Goal: Task Accomplishment & Management: Manage account settings

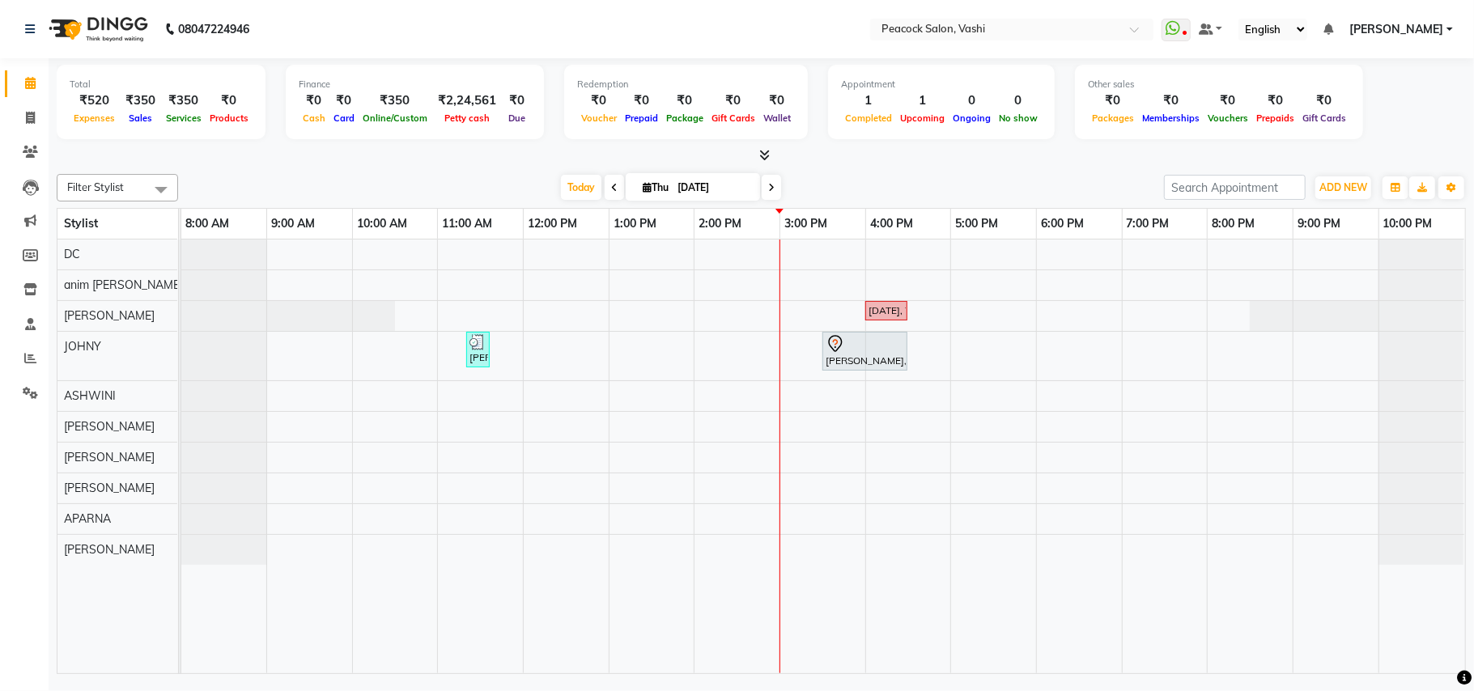
click at [311, 140] on div "Total ₹520 Expenses ₹350 Sales ₹350 Services ₹0 Products Finance ₹0 Cash ₹0 Car…" at bounding box center [761, 104] width 1409 height 79
click at [26, 126] on span at bounding box center [30, 118] width 28 height 19
select select "service"
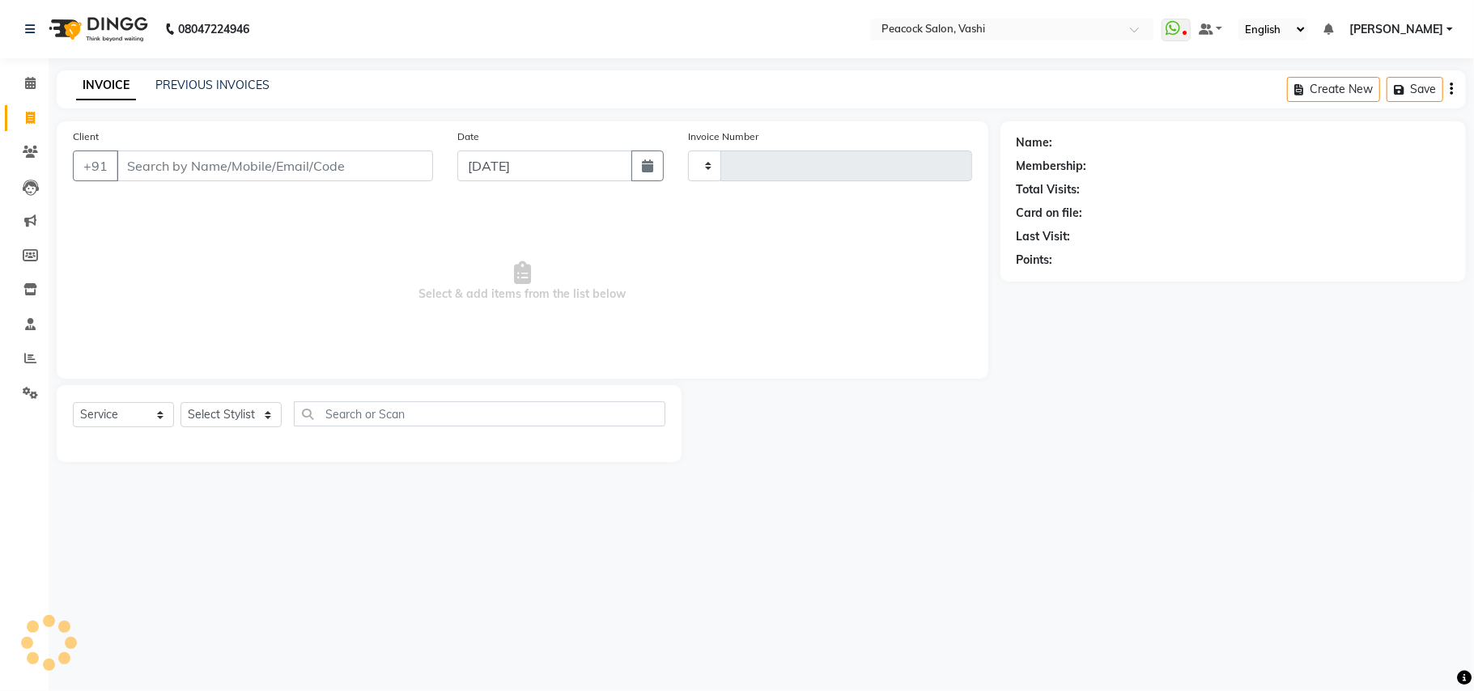
type input "2860"
select select "619"
click at [249, 79] on link "PREVIOUS INVOICES" at bounding box center [212, 85] width 114 height 15
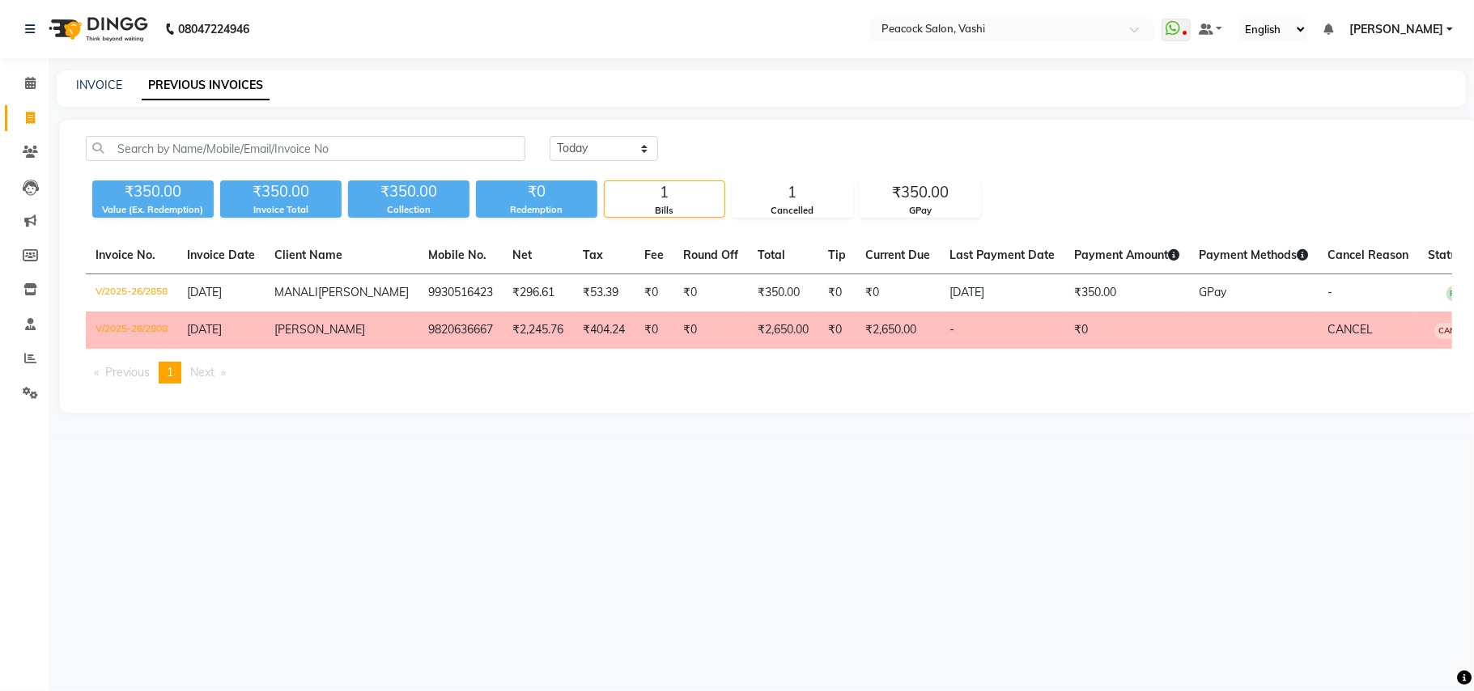
click at [84, 73] on div "INVOICE PREVIOUS INVOICES" at bounding box center [761, 88] width 1409 height 36
click at [85, 83] on link "INVOICE" at bounding box center [99, 85] width 46 height 15
select select "619"
select select "service"
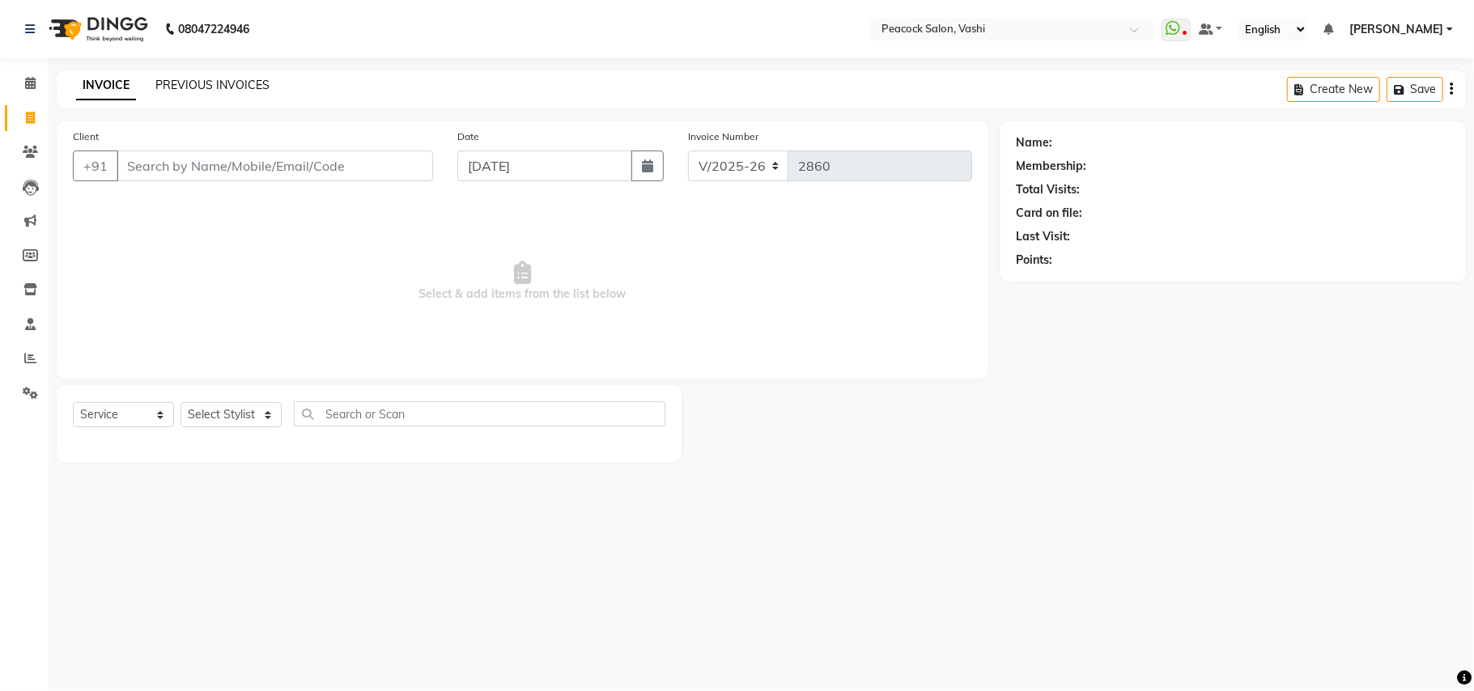
click at [227, 87] on link "PREVIOUS INVOICES" at bounding box center [212, 85] width 114 height 15
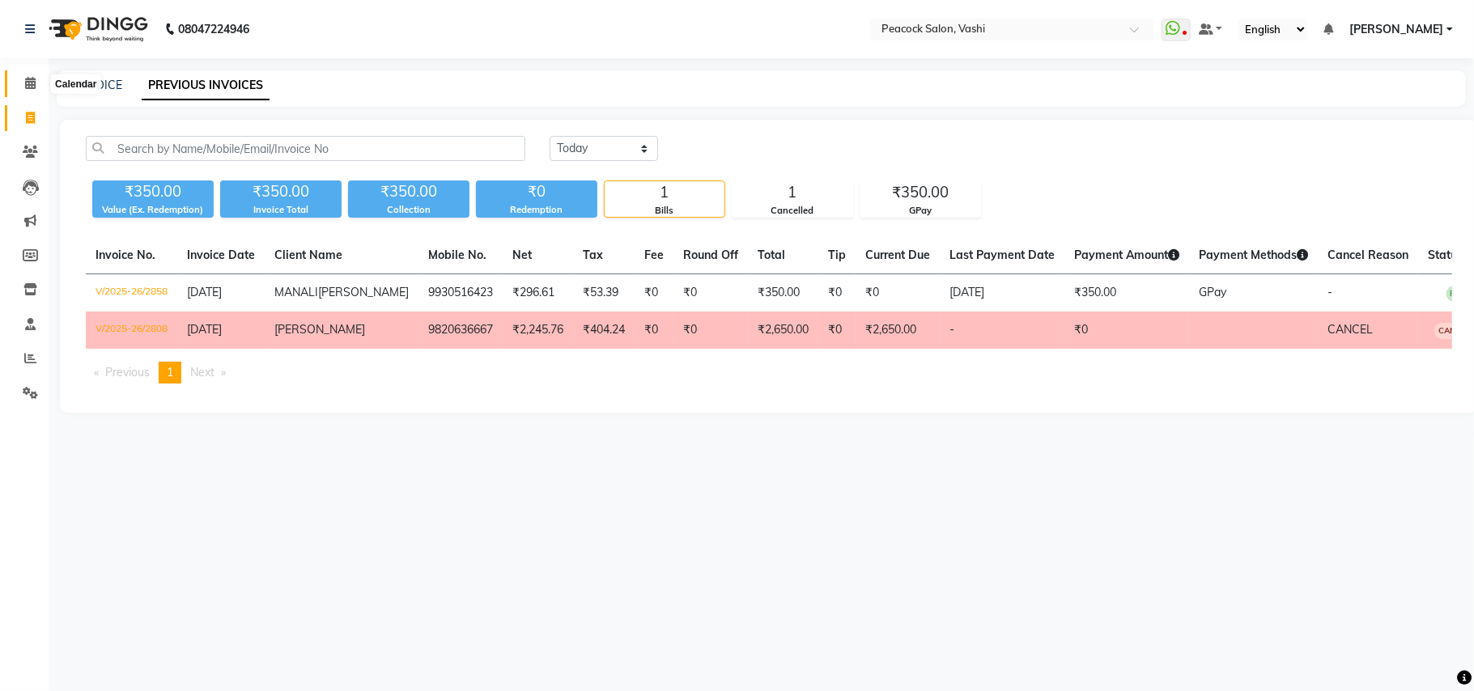
click at [36, 83] on span at bounding box center [30, 83] width 28 height 19
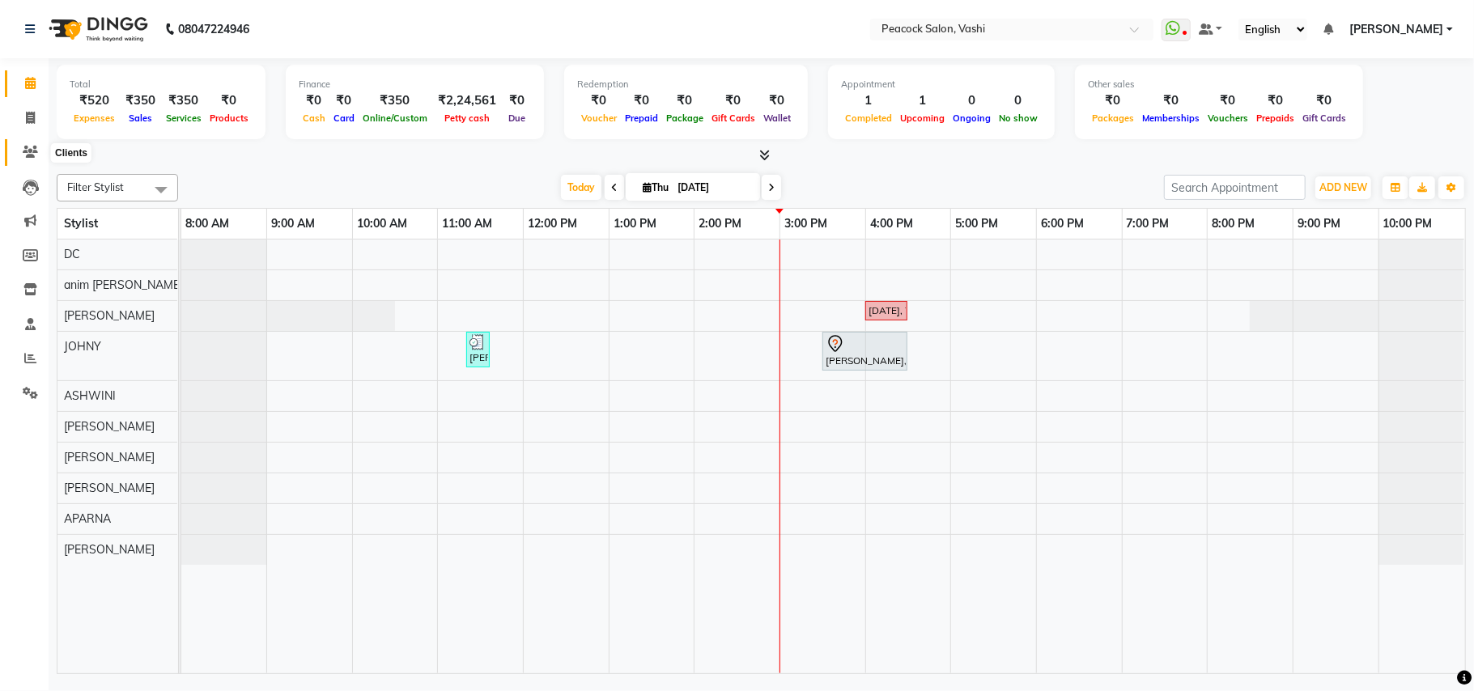
click at [26, 155] on icon at bounding box center [30, 152] width 15 height 12
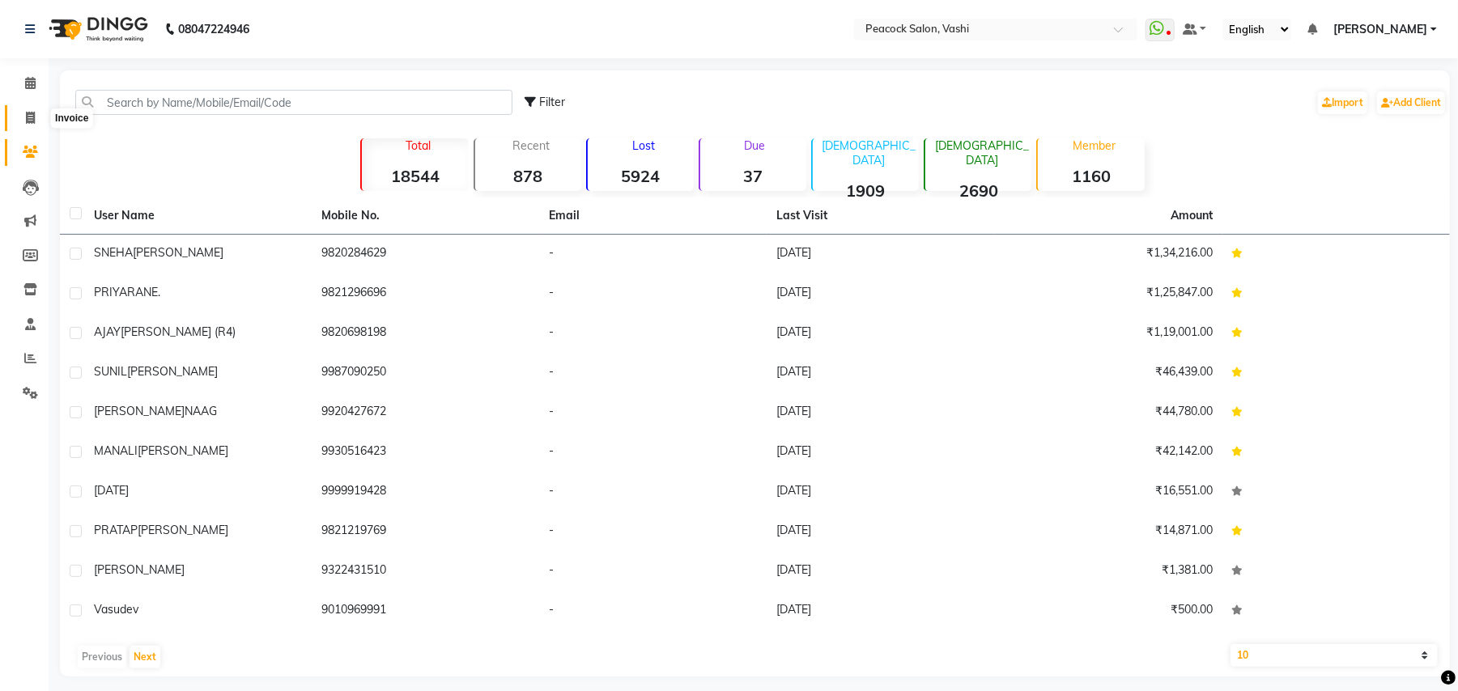
click at [30, 117] on icon at bounding box center [30, 118] width 9 height 12
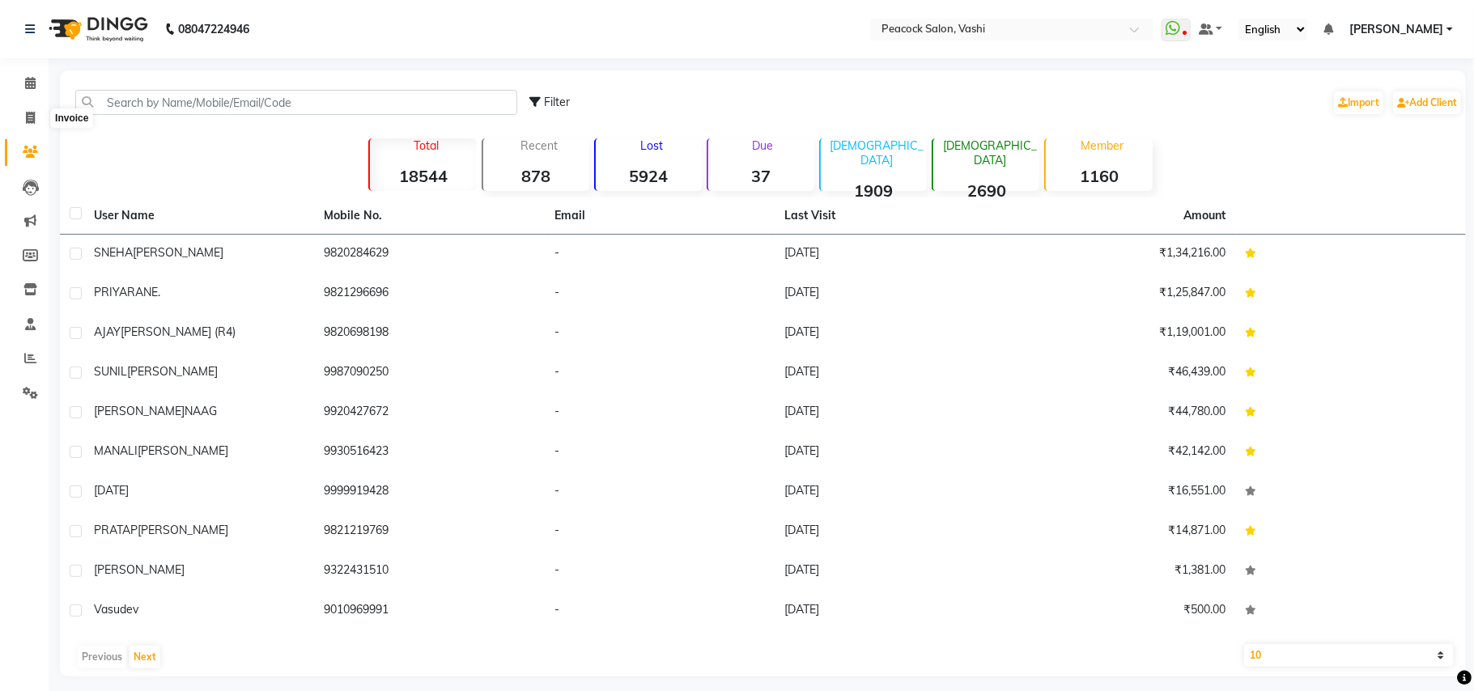
select select "619"
select select "service"
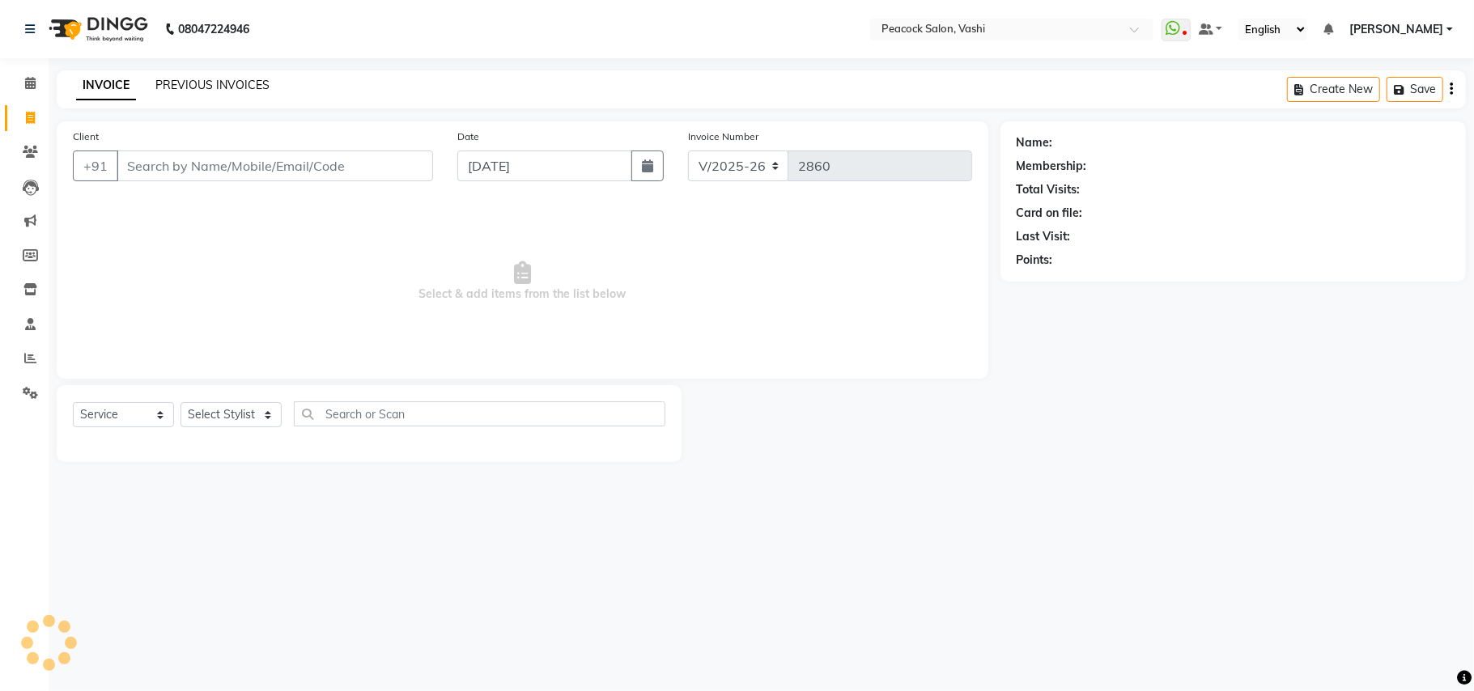
click at [204, 83] on link "PREVIOUS INVOICES" at bounding box center [212, 85] width 114 height 15
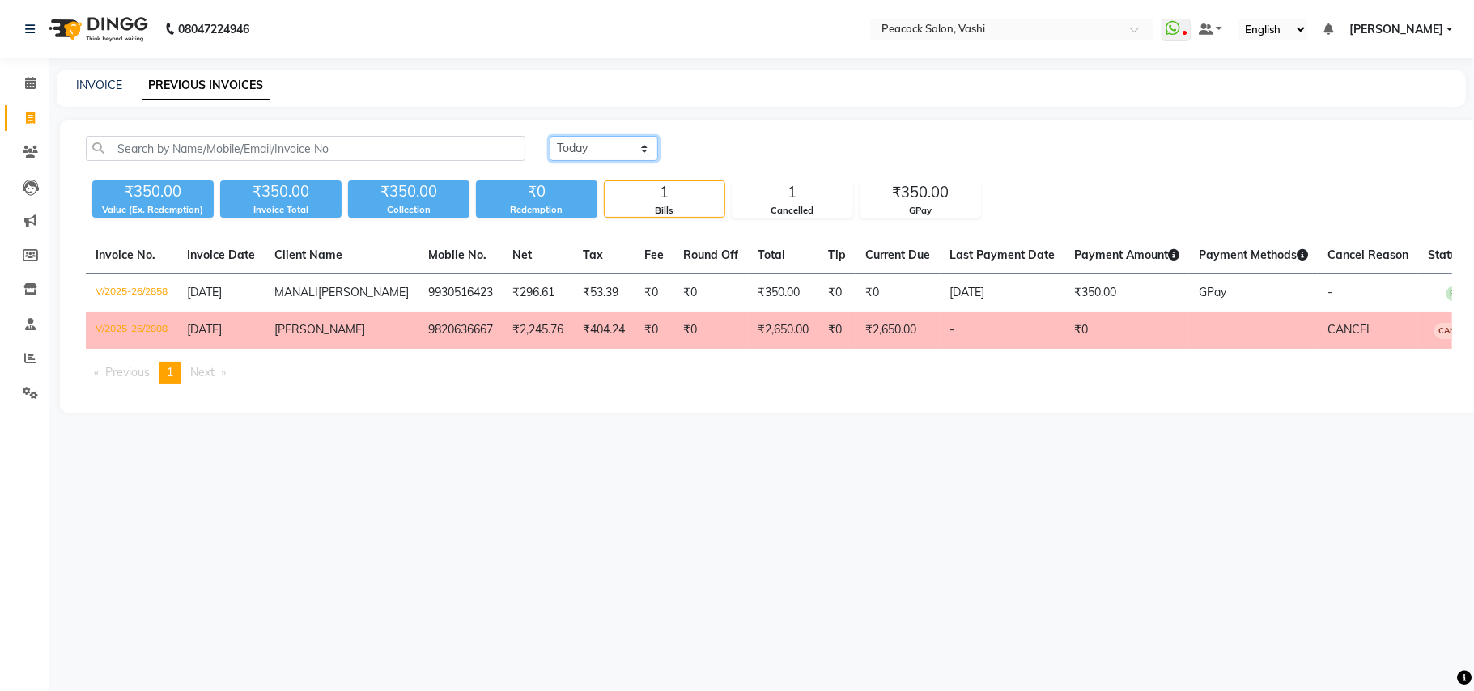
click at [592, 152] on select "Today Yesterday Custom Range" at bounding box center [604, 148] width 108 height 25
select select "range"
click at [550, 136] on select "Today Yesterday Custom Range" at bounding box center [604, 148] width 108 height 25
click at [755, 147] on input "[DATE]" at bounding box center [735, 149] width 113 height 23
select select "9"
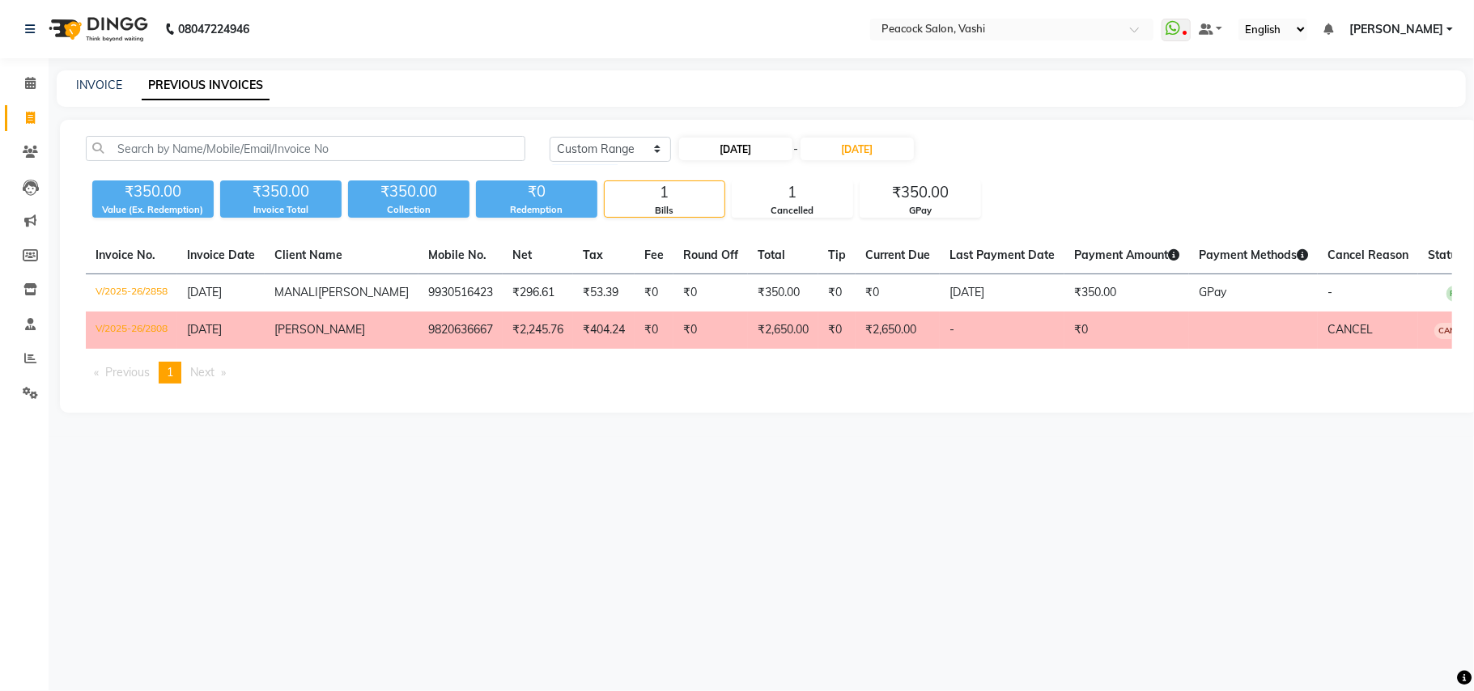
select select "2025"
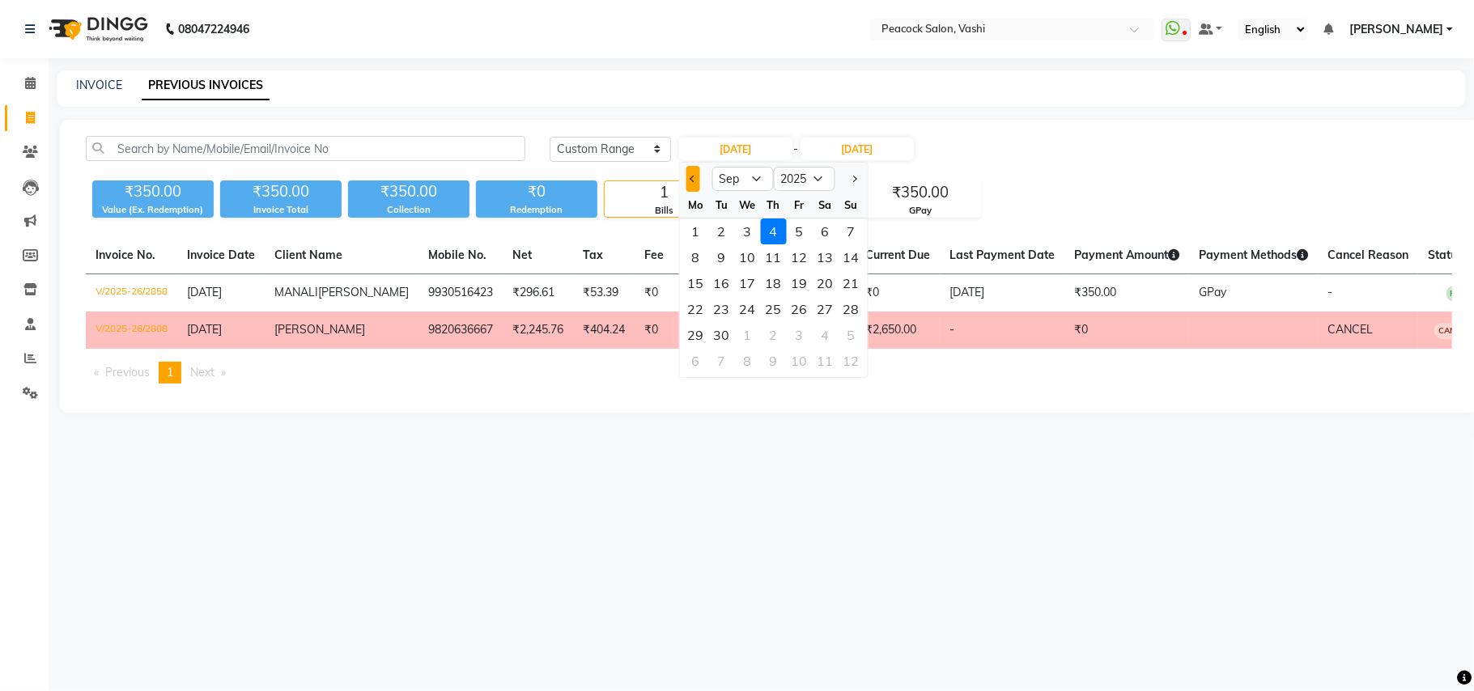
click at [696, 181] on button "Previous month" at bounding box center [692, 179] width 14 height 26
select select "8"
click at [698, 256] on div "4" at bounding box center [695, 257] width 26 height 26
type input "[DATE]"
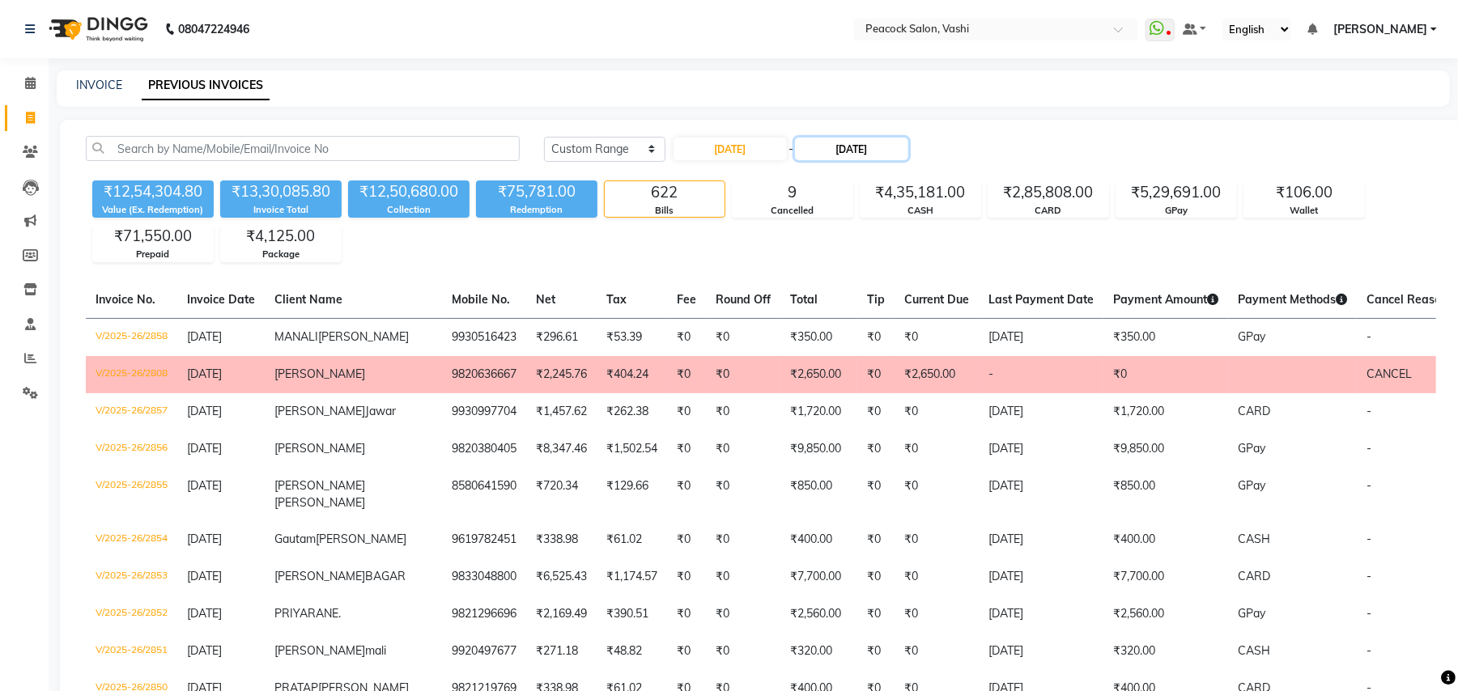
click at [842, 155] on input "[DATE]" at bounding box center [851, 149] width 113 height 23
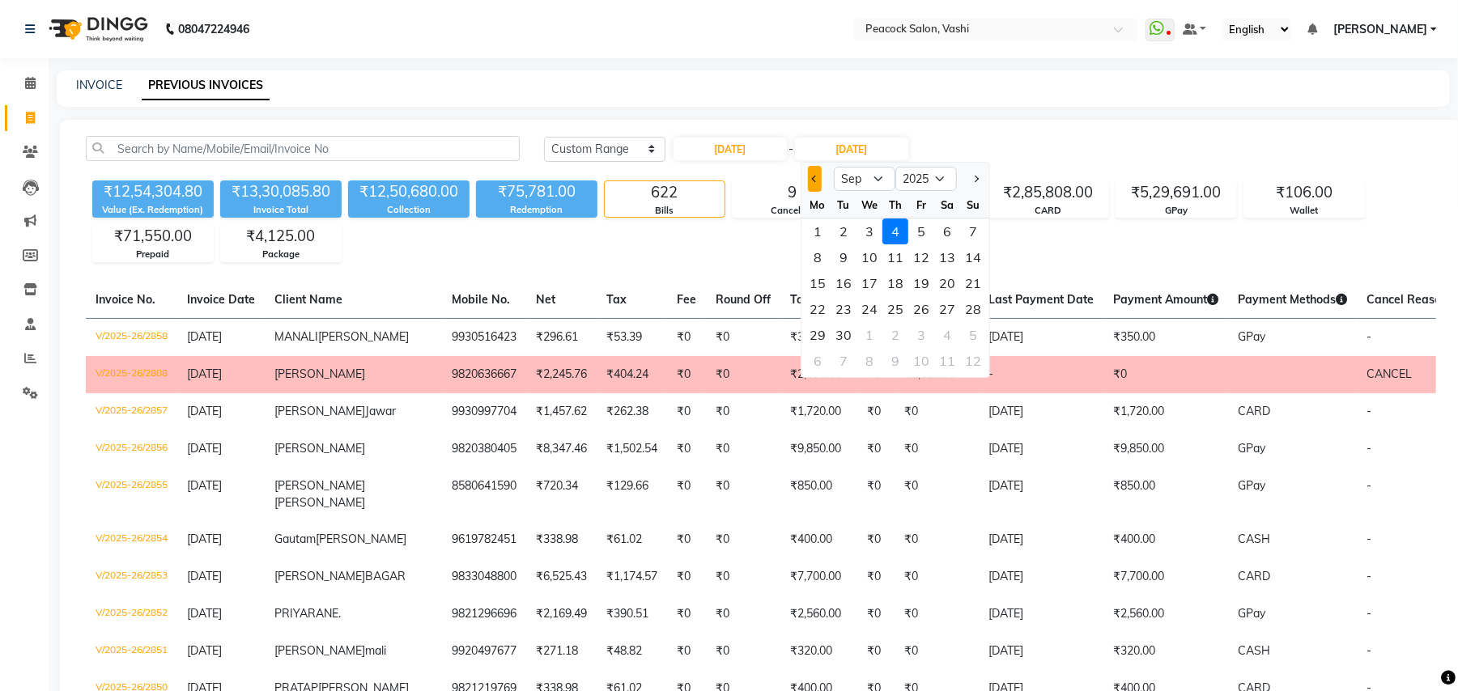
click at [809, 172] on button "Previous month" at bounding box center [815, 179] width 14 height 26
select select "8"
click at [817, 257] on div "4" at bounding box center [817, 257] width 26 height 26
type input "[DATE]"
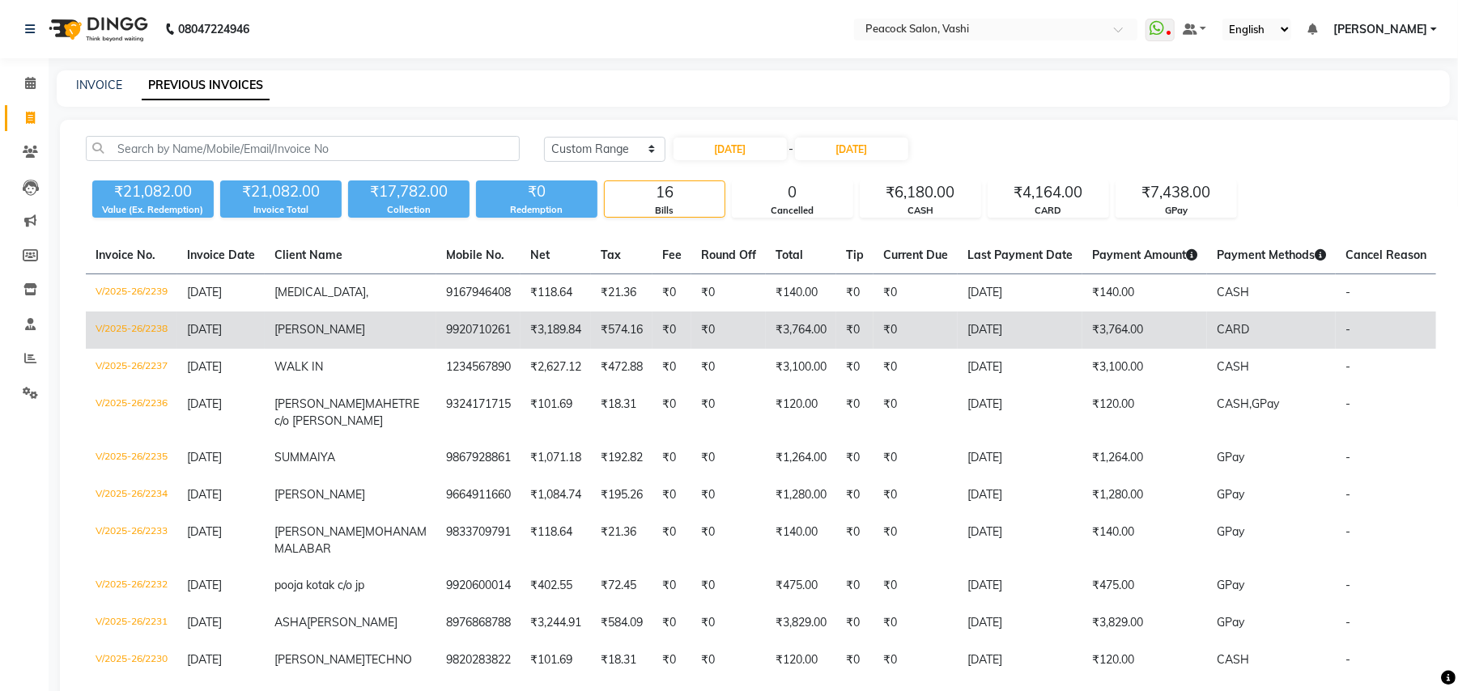
click at [316, 330] on span "NAMRATA" at bounding box center [319, 329] width 91 height 15
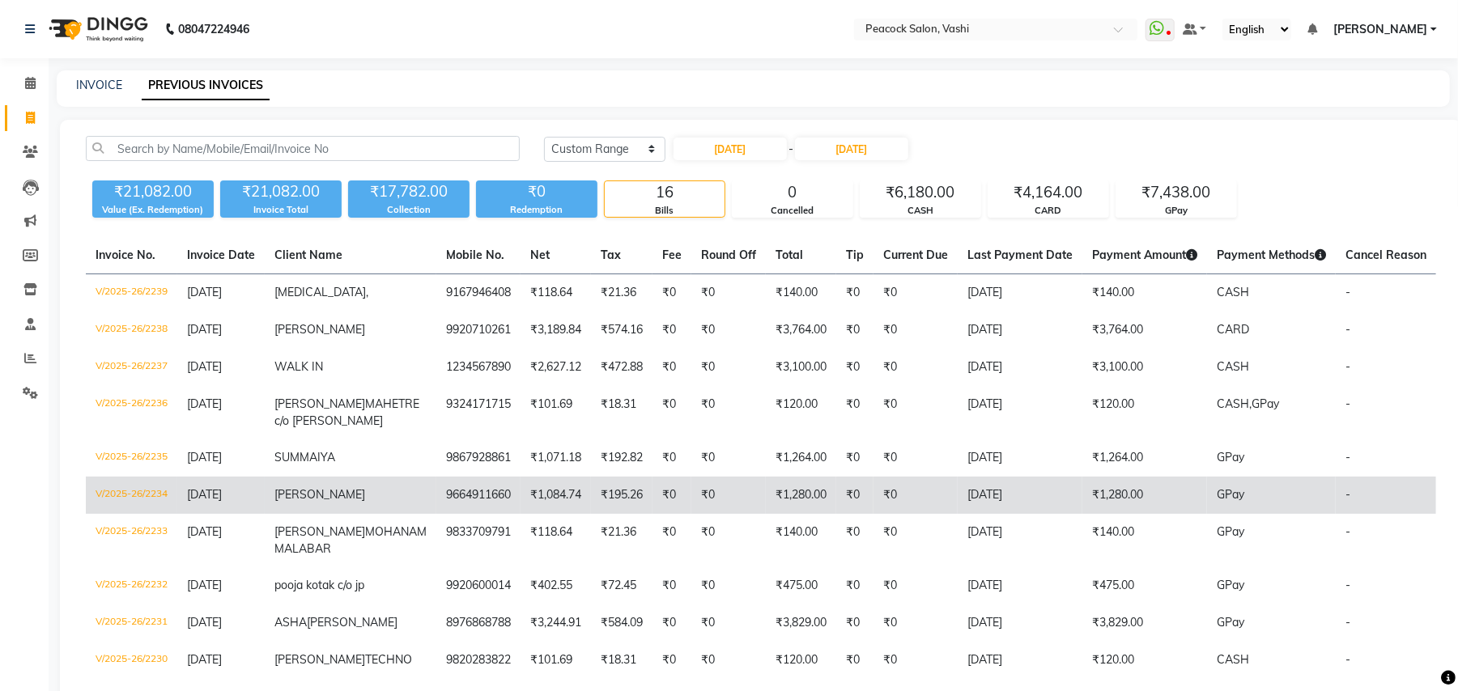
click at [328, 502] on span "kulna khan" at bounding box center [319, 494] width 91 height 15
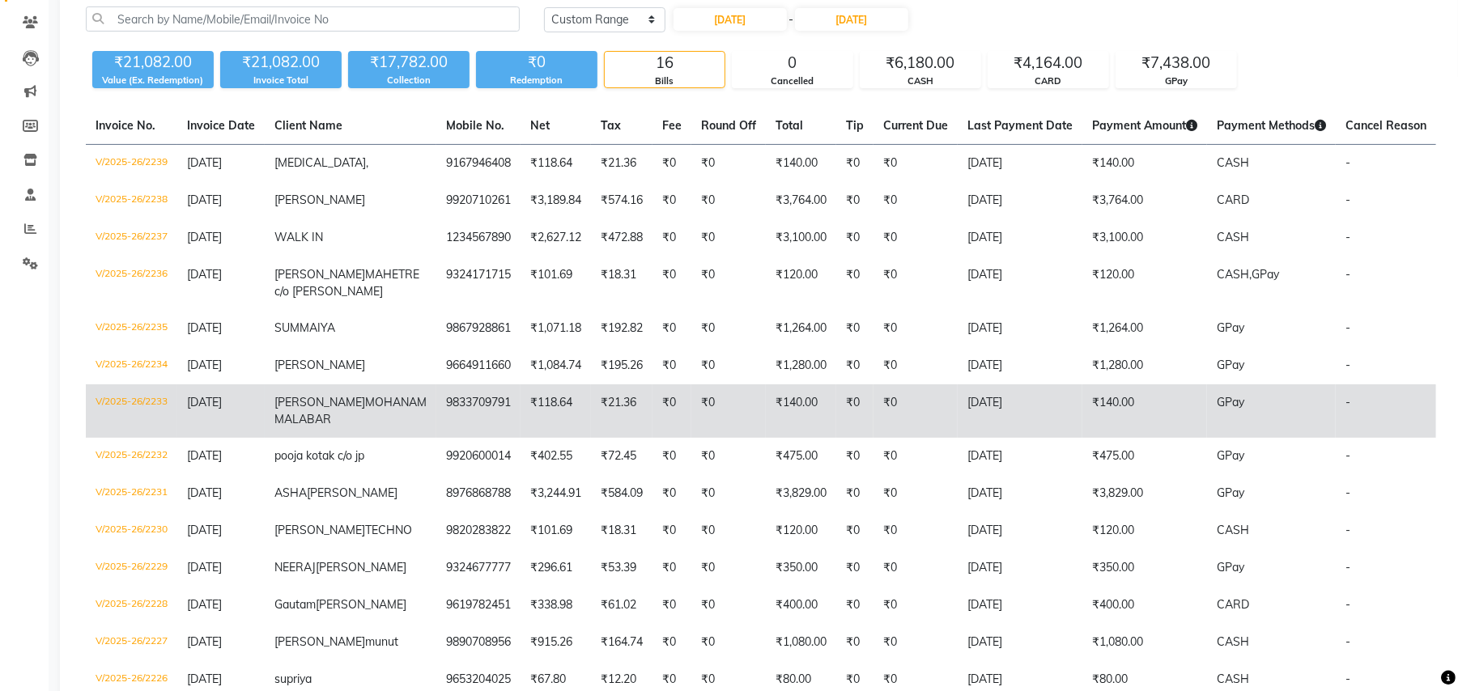
scroll to position [180, 0]
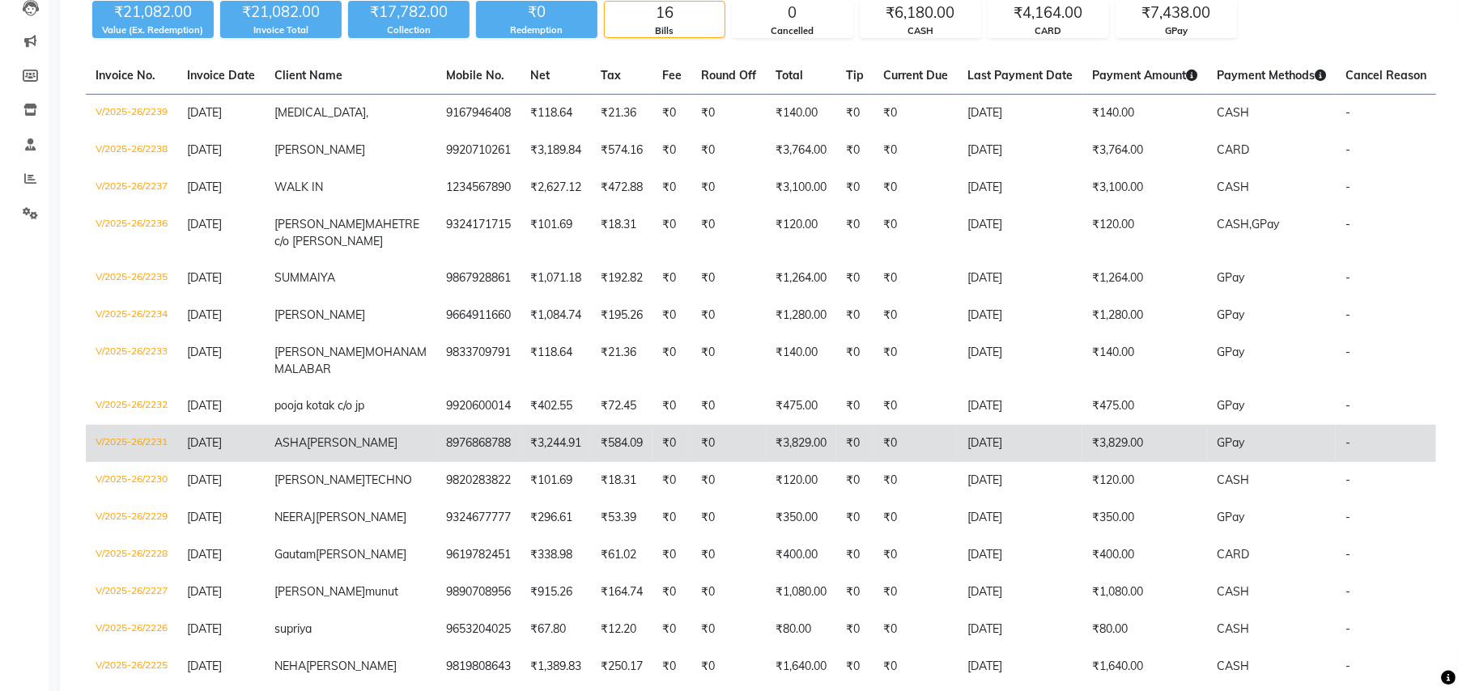
click at [305, 450] on span "ASHA" at bounding box center [290, 442] width 32 height 15
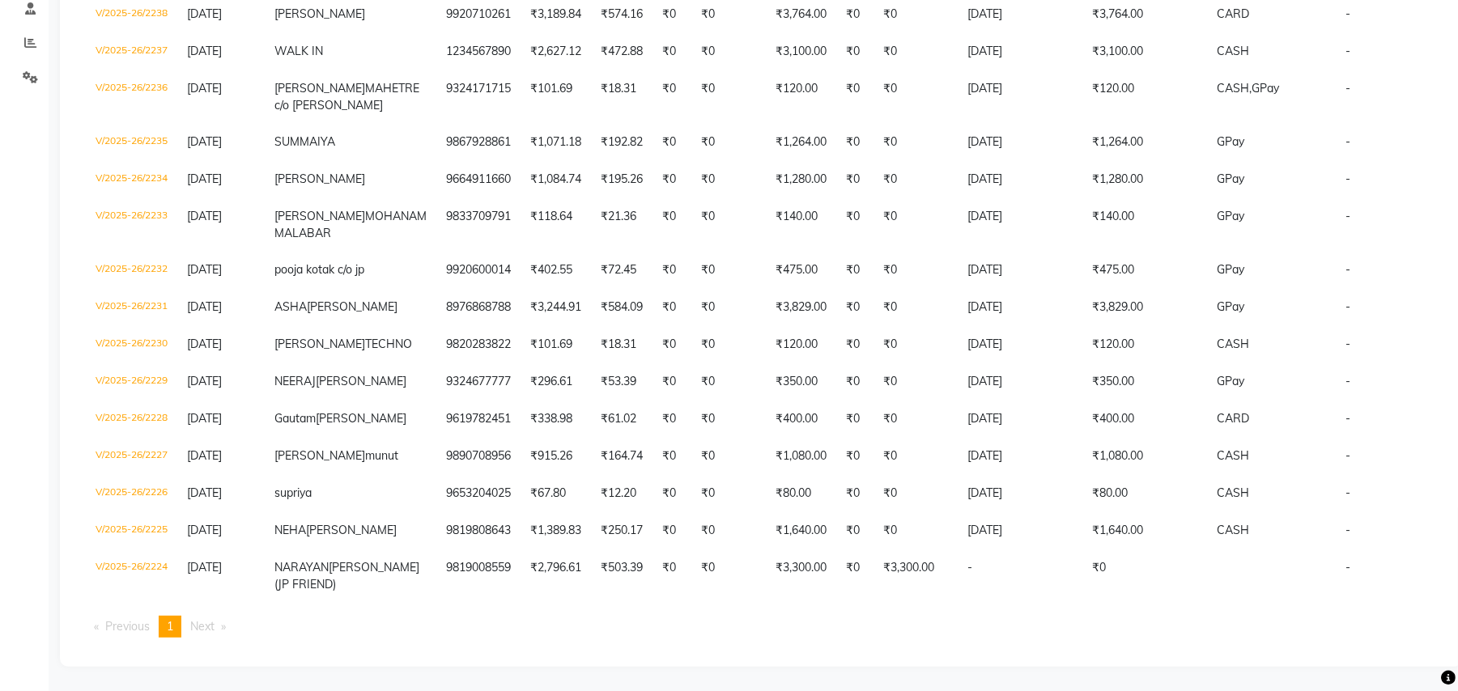
scroll to position [353, 0]
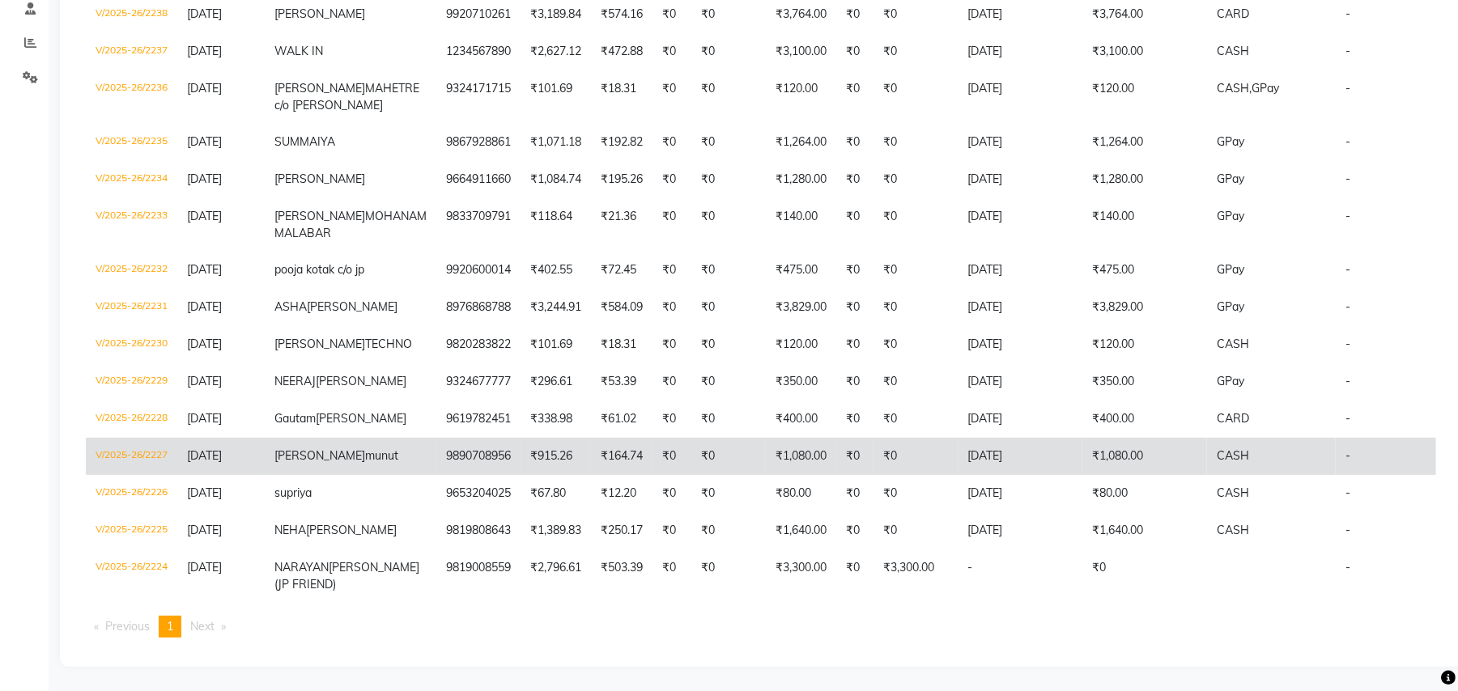
click at [365, 463] on span "munut" at bounding box center [381, 455] width 33 height 15
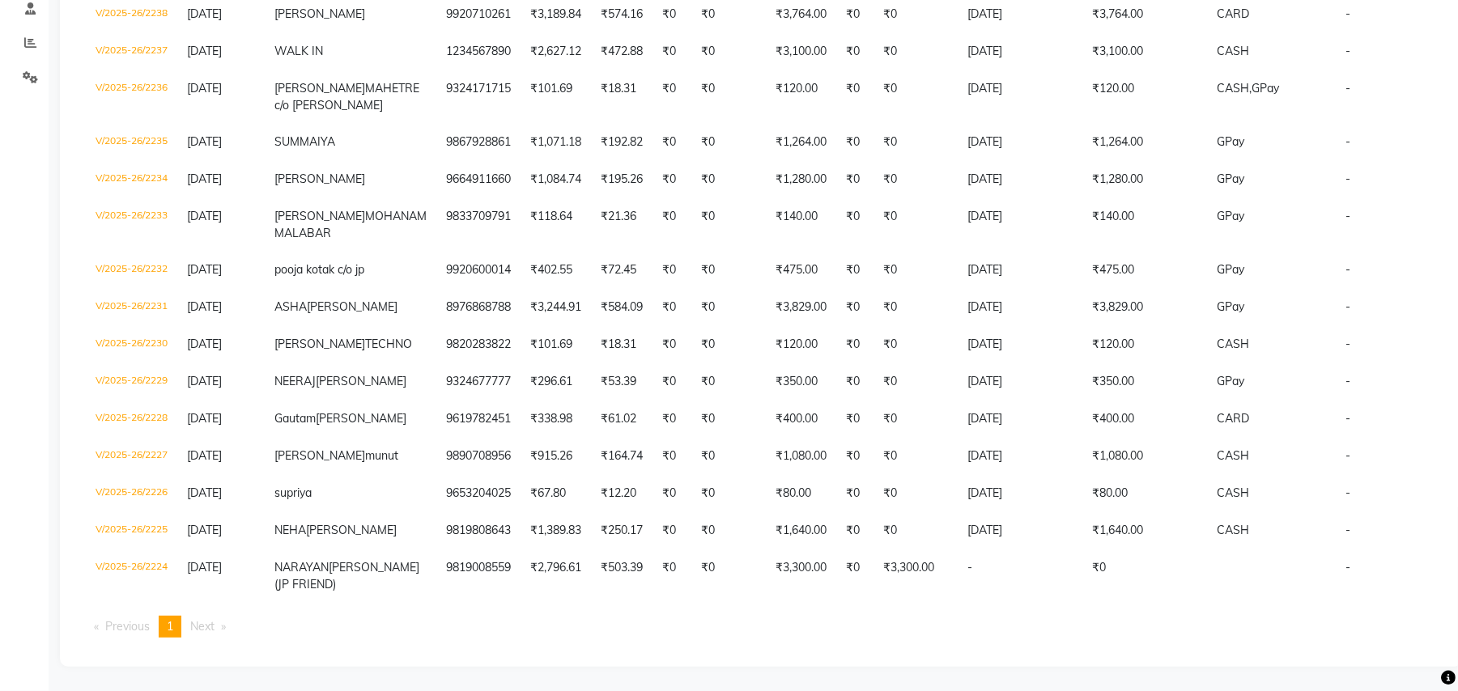
scroll to position [0, 0]
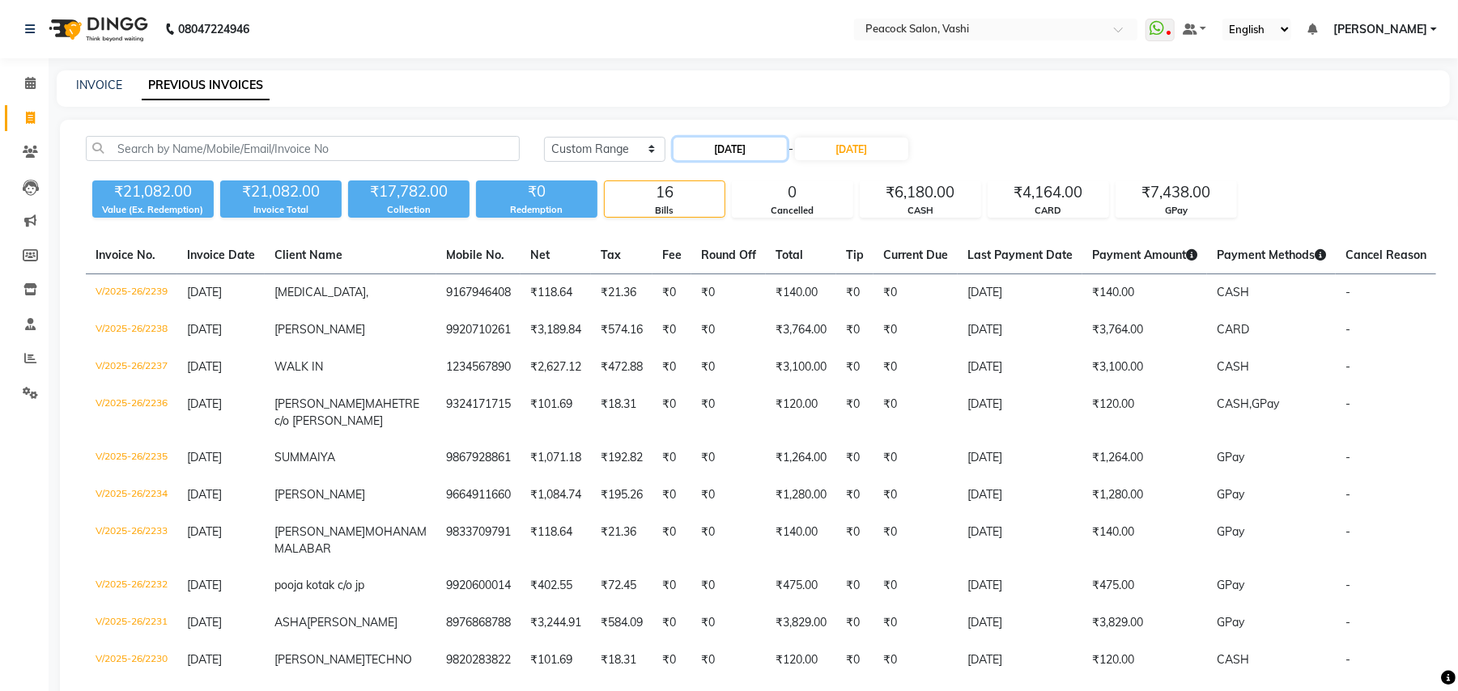
click at [725, 146] on input "04-08-2025" at bounding box center [729, 149] width 113 height 23
select select "8"
select select "2025"
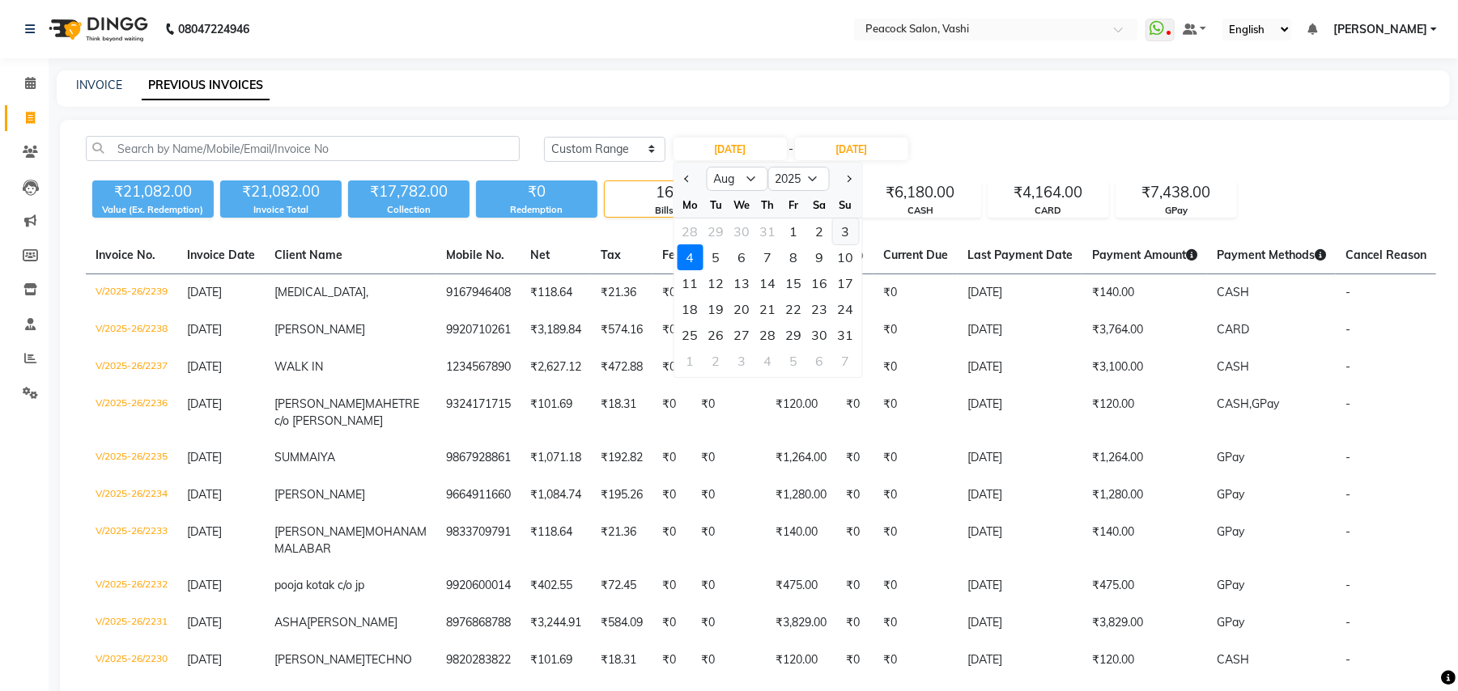
click at [843, 231] on div "3" at bounding box center [846, 232] width 26 height 26
type input "[DATE]"
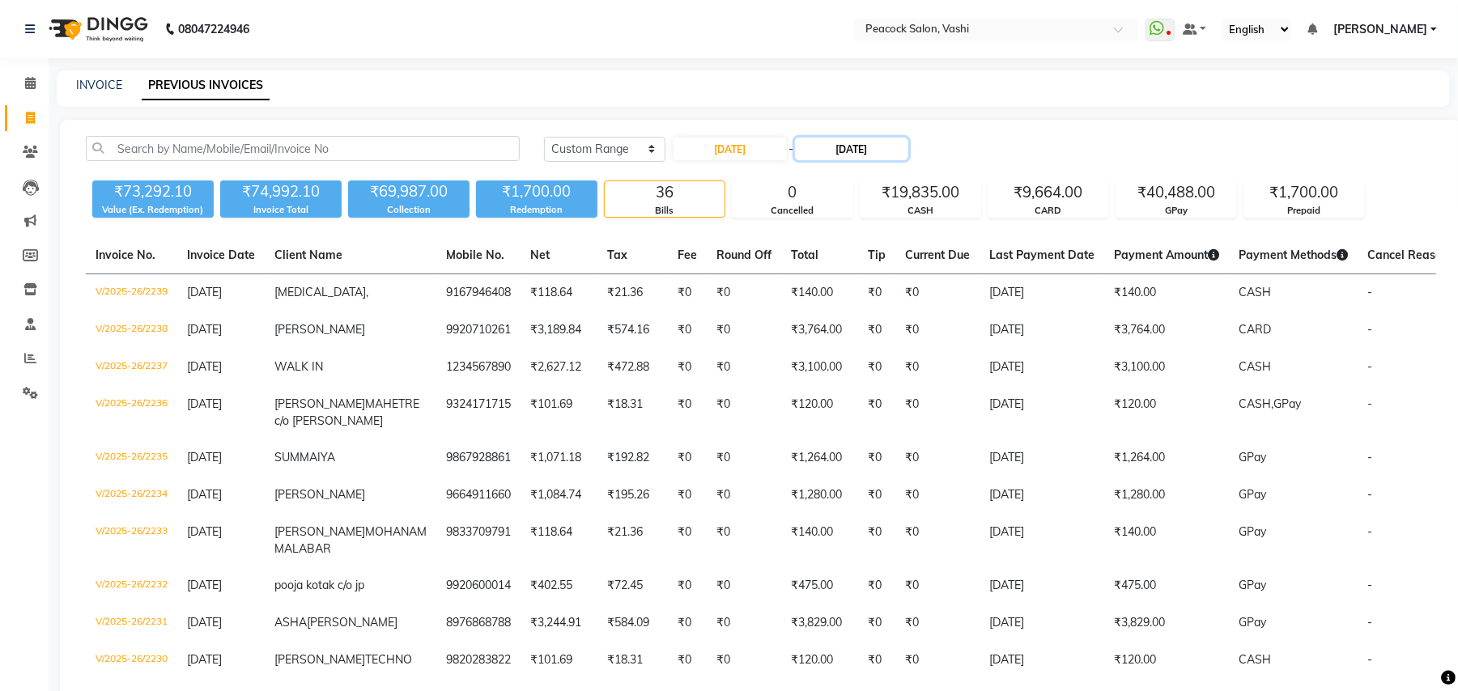
click at [882, 149] on input "04-08-2025" at bounding box center [851, 149] width 113 height 23
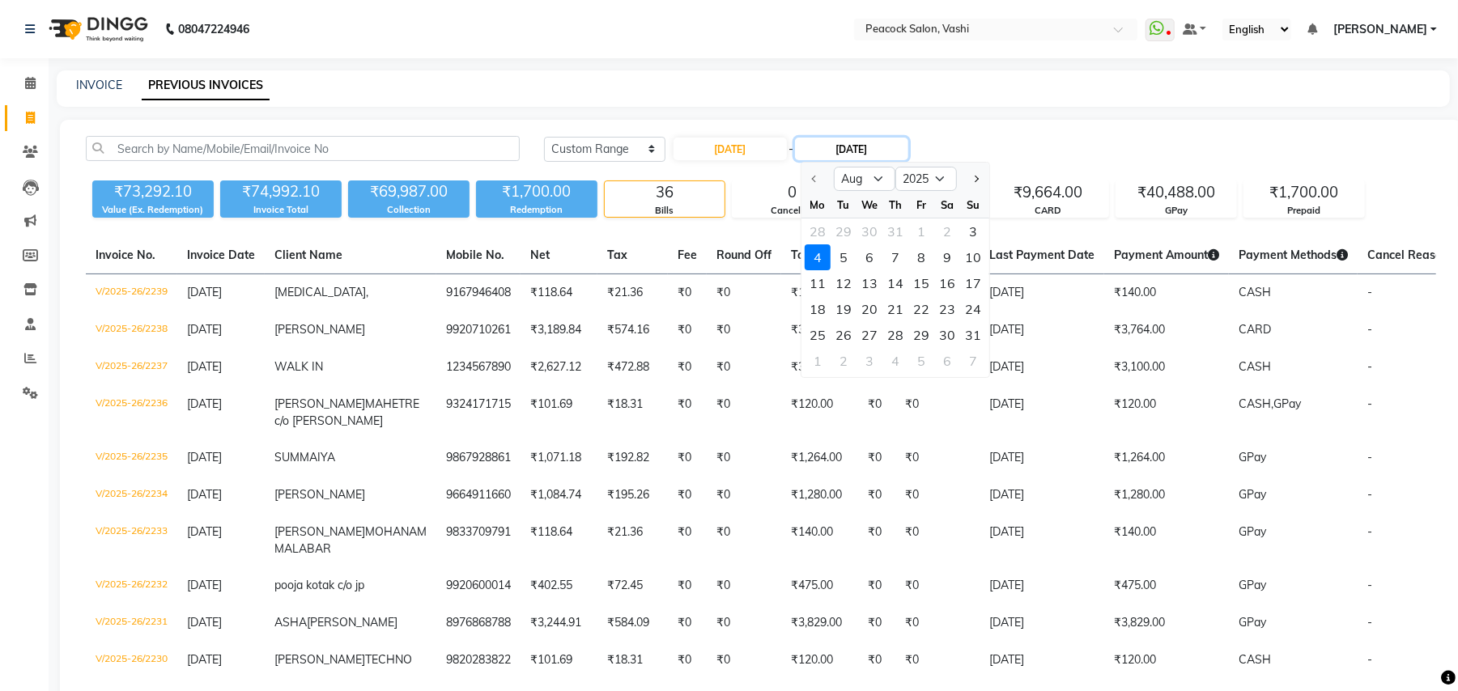
click at [866, 149] on input "04-08-2025" at bounding box center [851, 149] width 113 height 23
click at [976, 231] on div "3" at bounding box center [973, 232] width 26 height 26
type input "[DATE]"
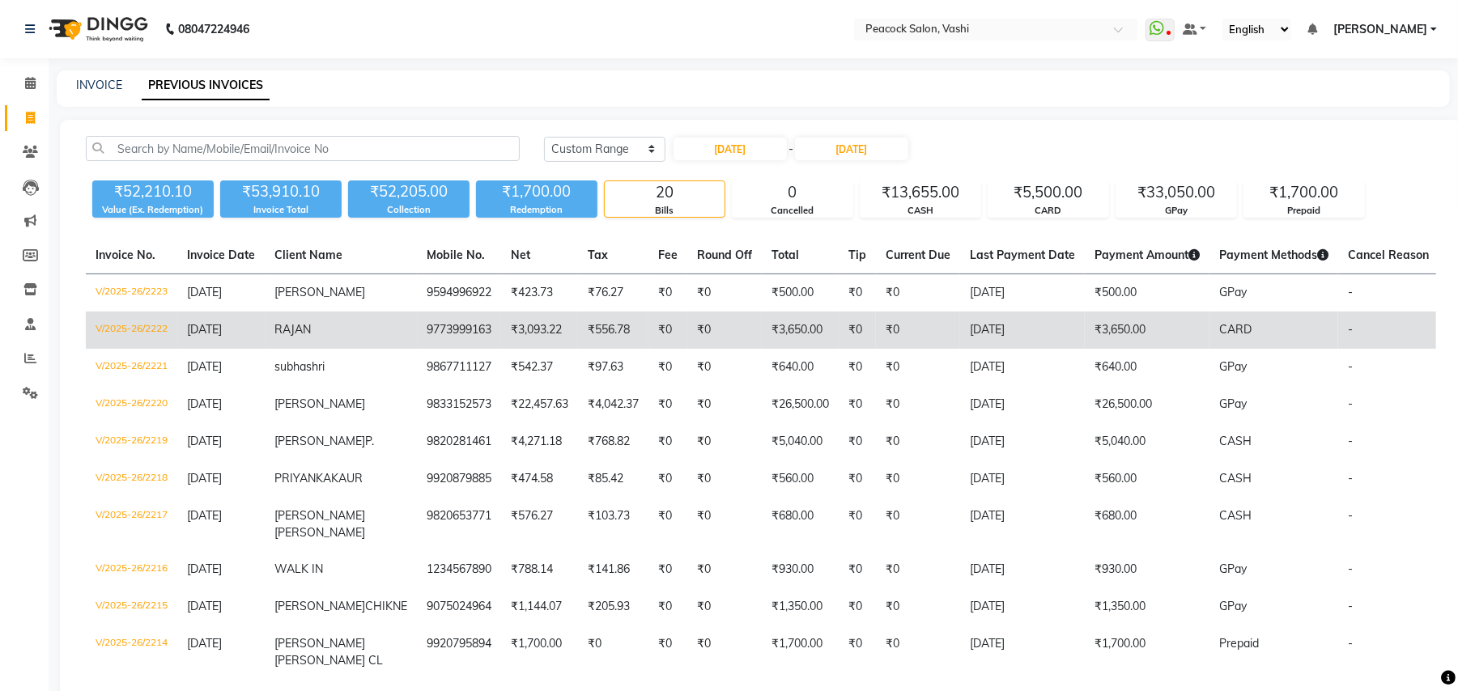
click at [306, 329] on span "RAJAN" at bounding box center [292, 329] width 36 height 15
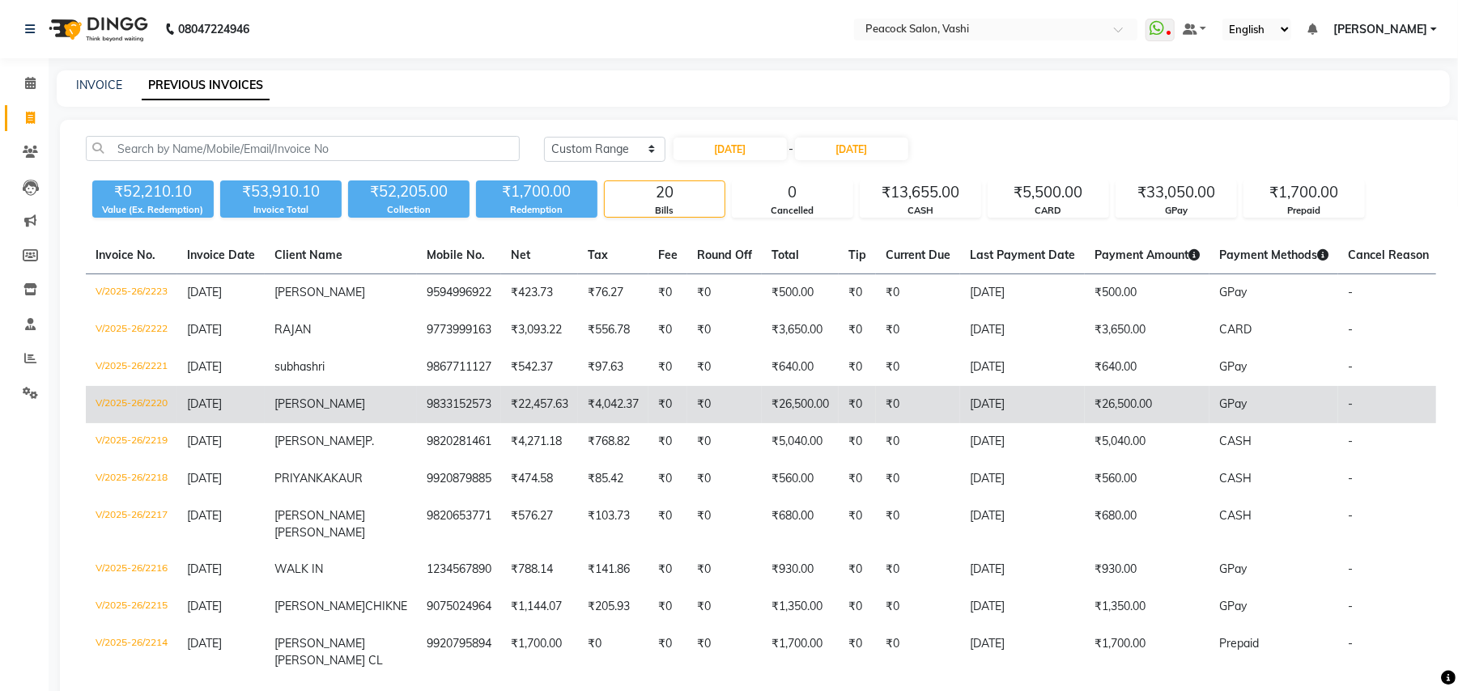
click at [321, 405] on span "kavita nair" at bounding box center [319, 404] width 91 height 15
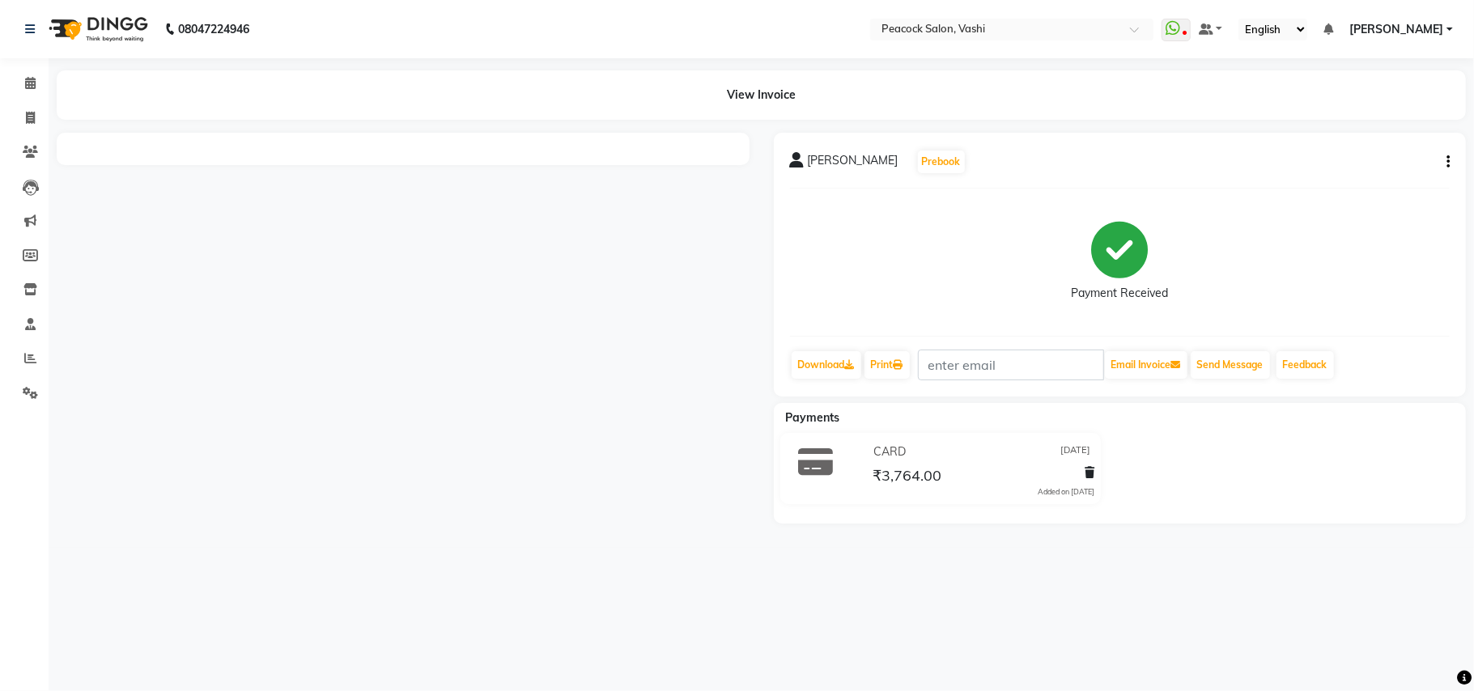
click at [1448, 162] on icon "button" at bounding box center [1447, 162] width 3 height 1
click at [1354, 173] on div "Edit Invoice" at bounding box center [1366, 171] width 111 height 20
select select "service"
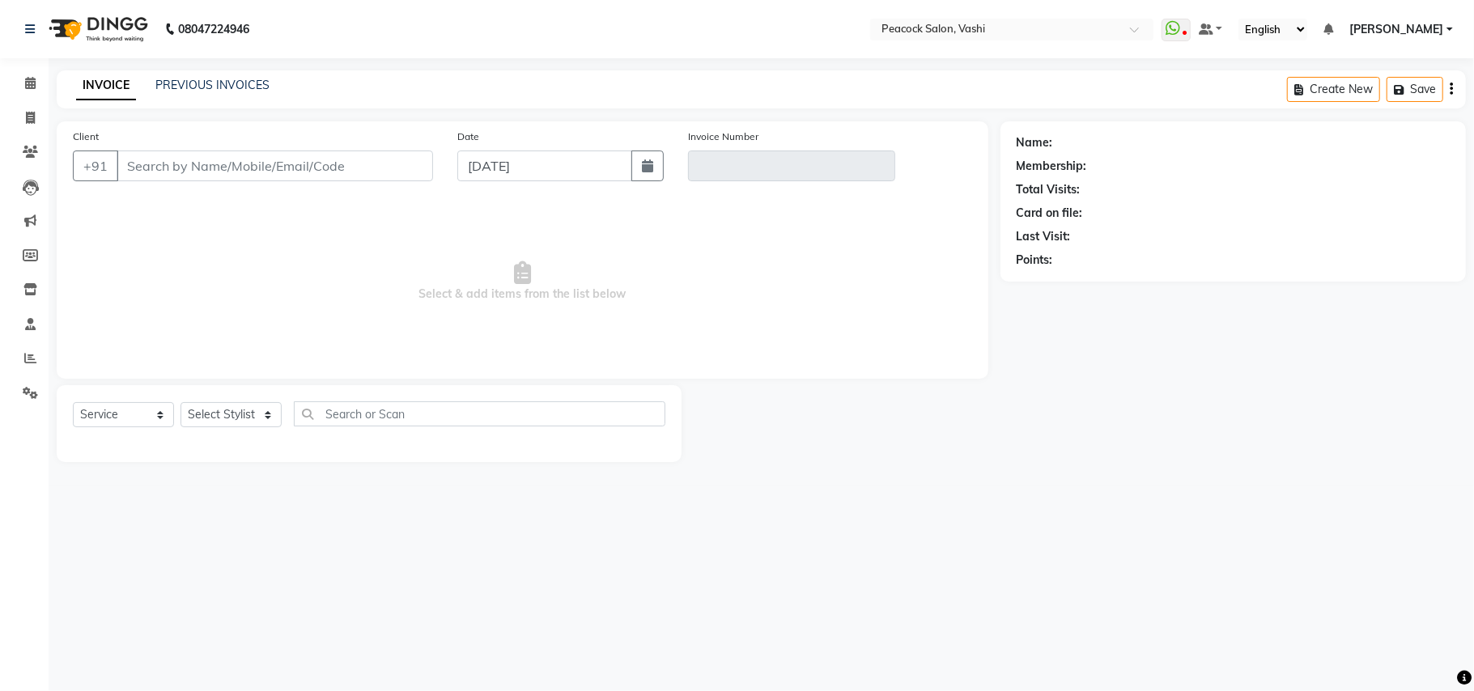
type input "9920710261"
type input "V/2025-26/2238"
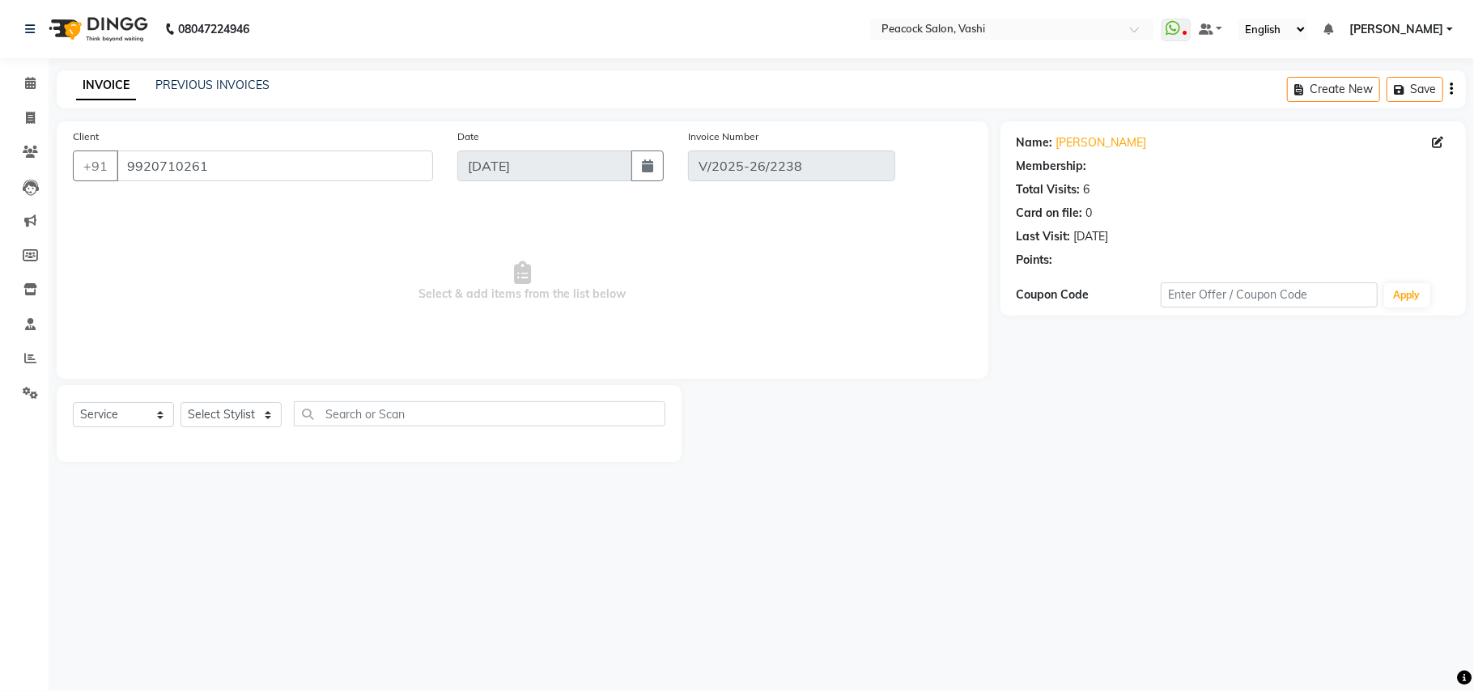
type input "[DATE]"
select select "select"
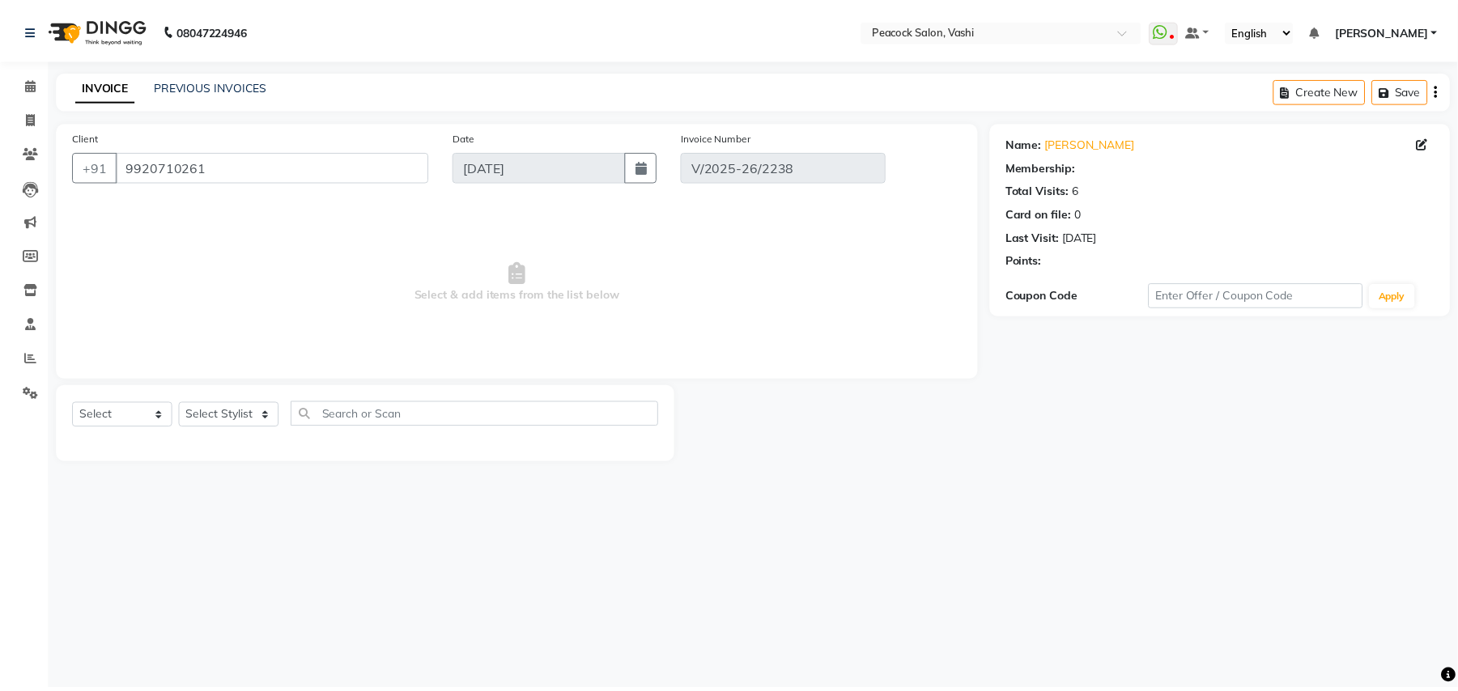
select select "1: Object"
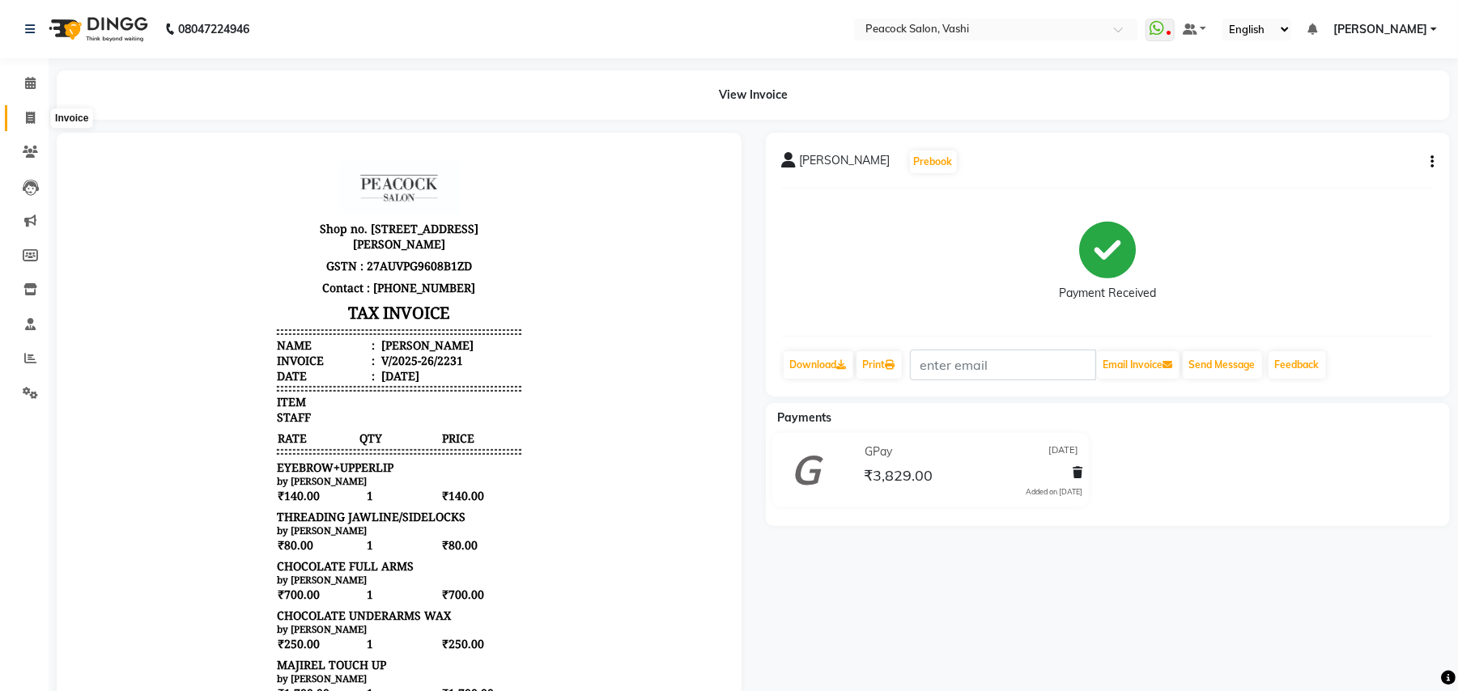
click at [28, 118] on icon at bounding box center [30, 118] width 9 height 12
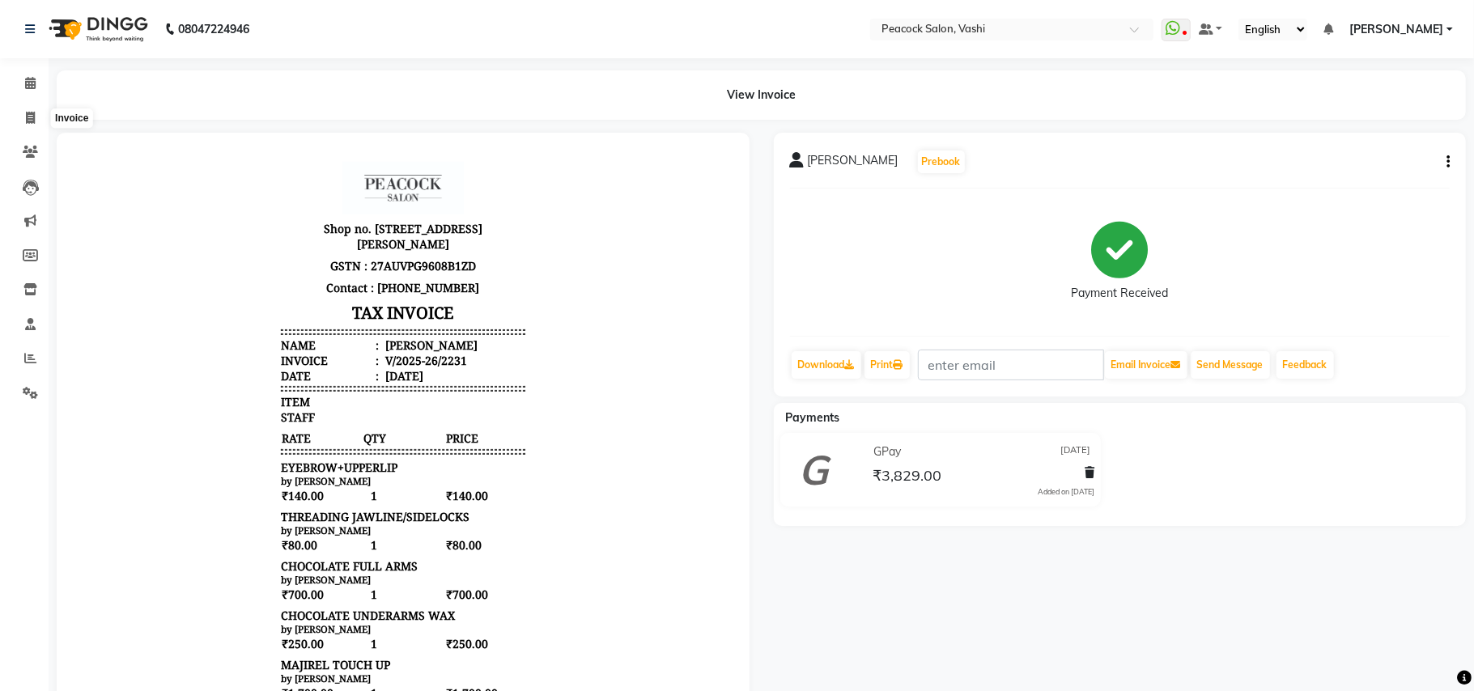
select select "619"
select select "service"
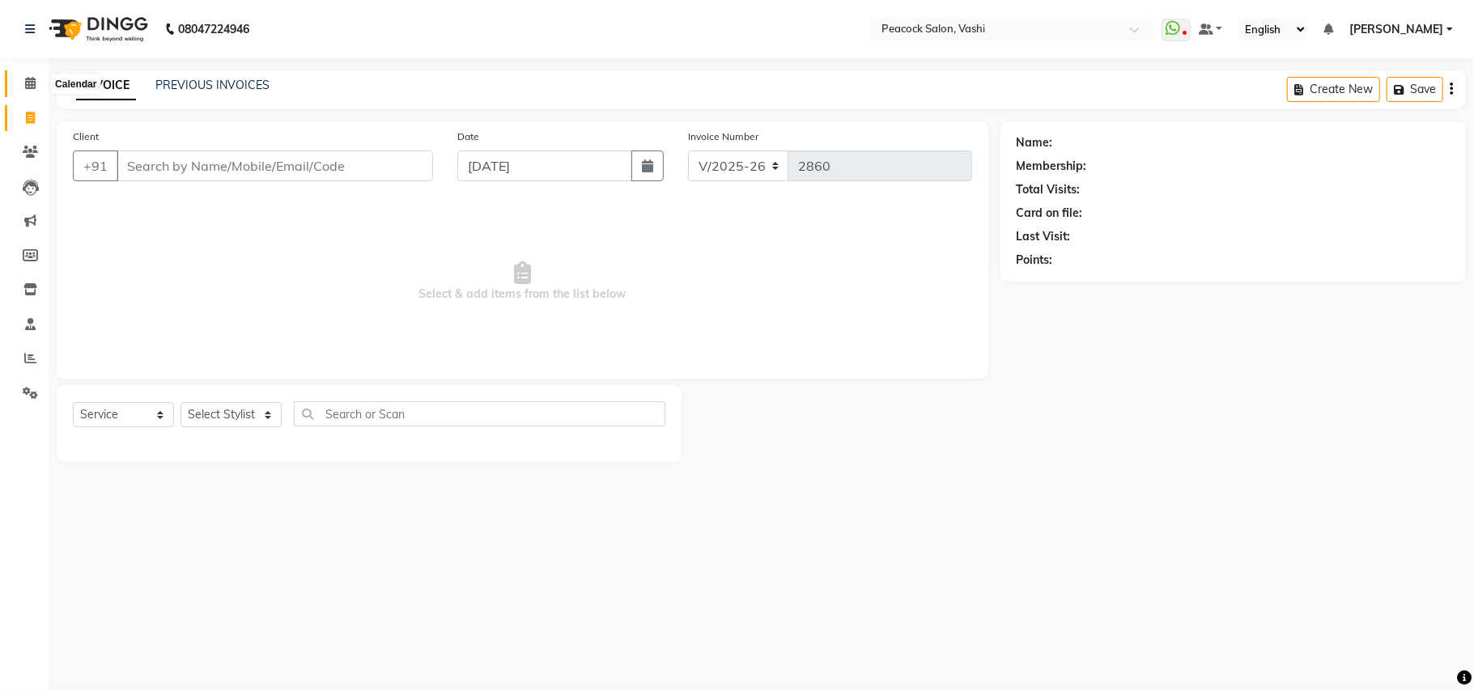
click at [31, 83] on icon at bounding box center [30, 83] width 11 height 12
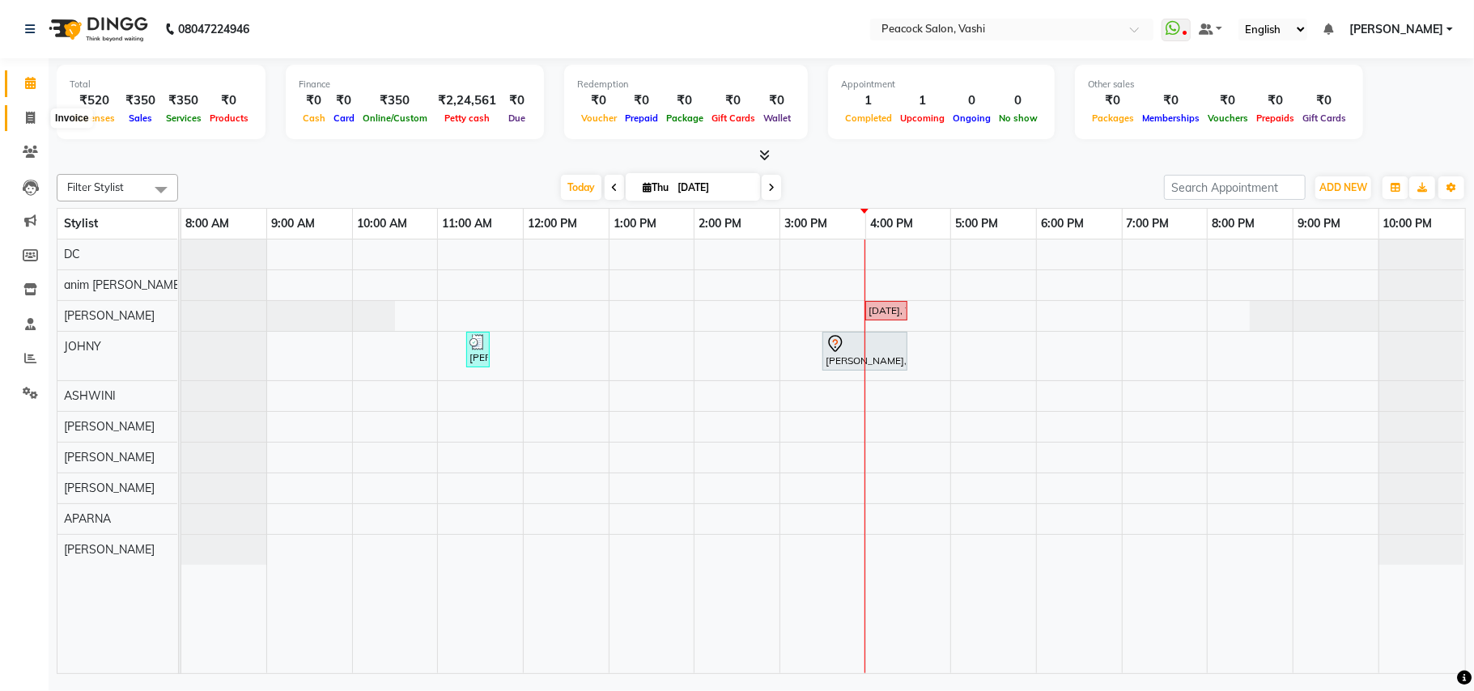
click at [30, 113] on icon at bounding box center [30, 118] width 9 height 12
select select "service"
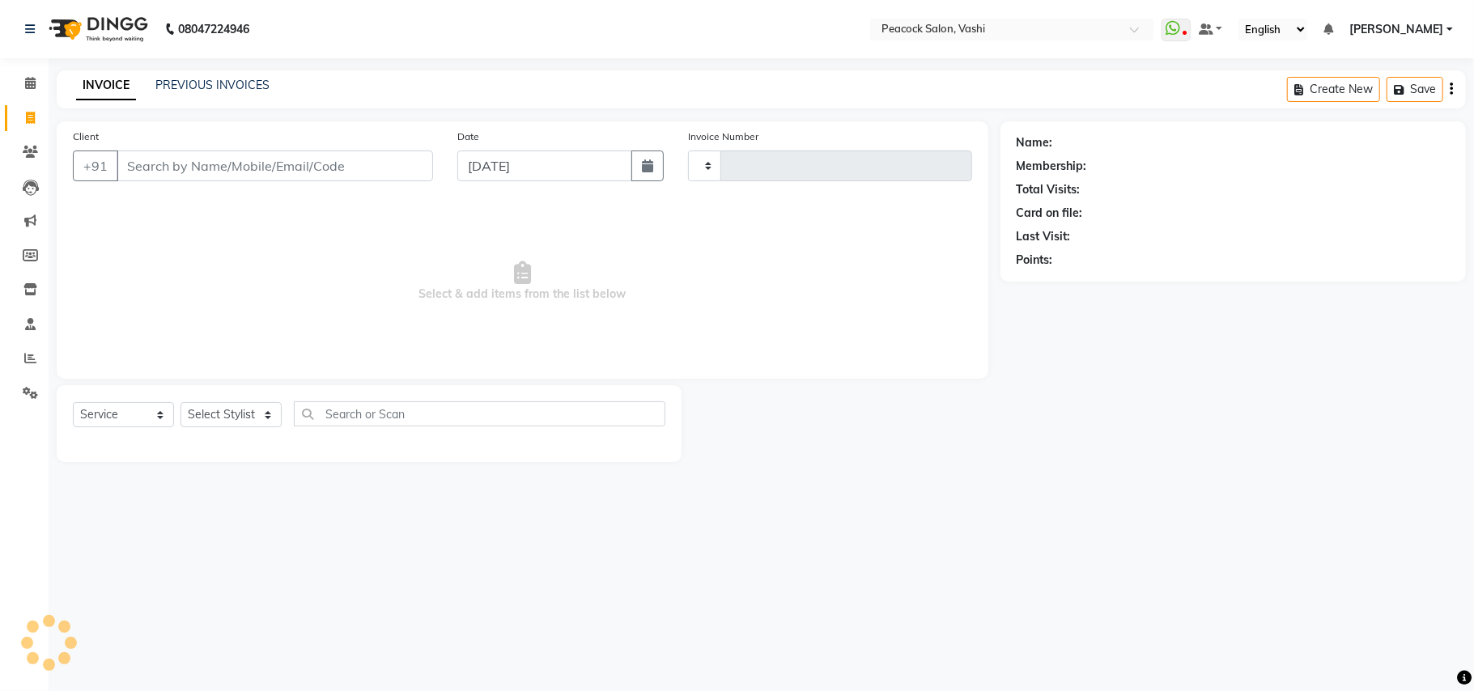
type input "2860"
select select "619"
click at [202, 166] on input "Client" at bounding box center [275, 166] width 316 height 31
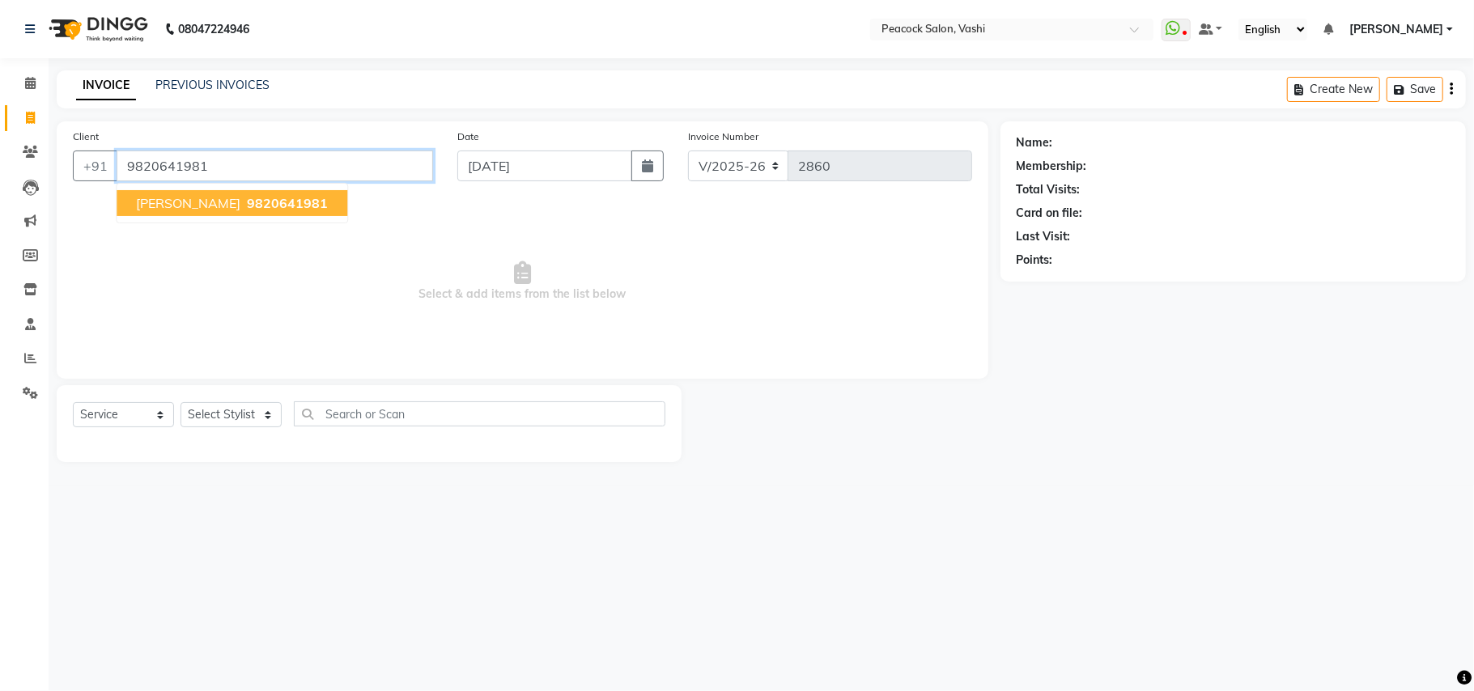
type input "9820641981"
click at [167, 209] on span "SIDDERTH MAHALE" at bounding box center [188, 203] width 104 height 16
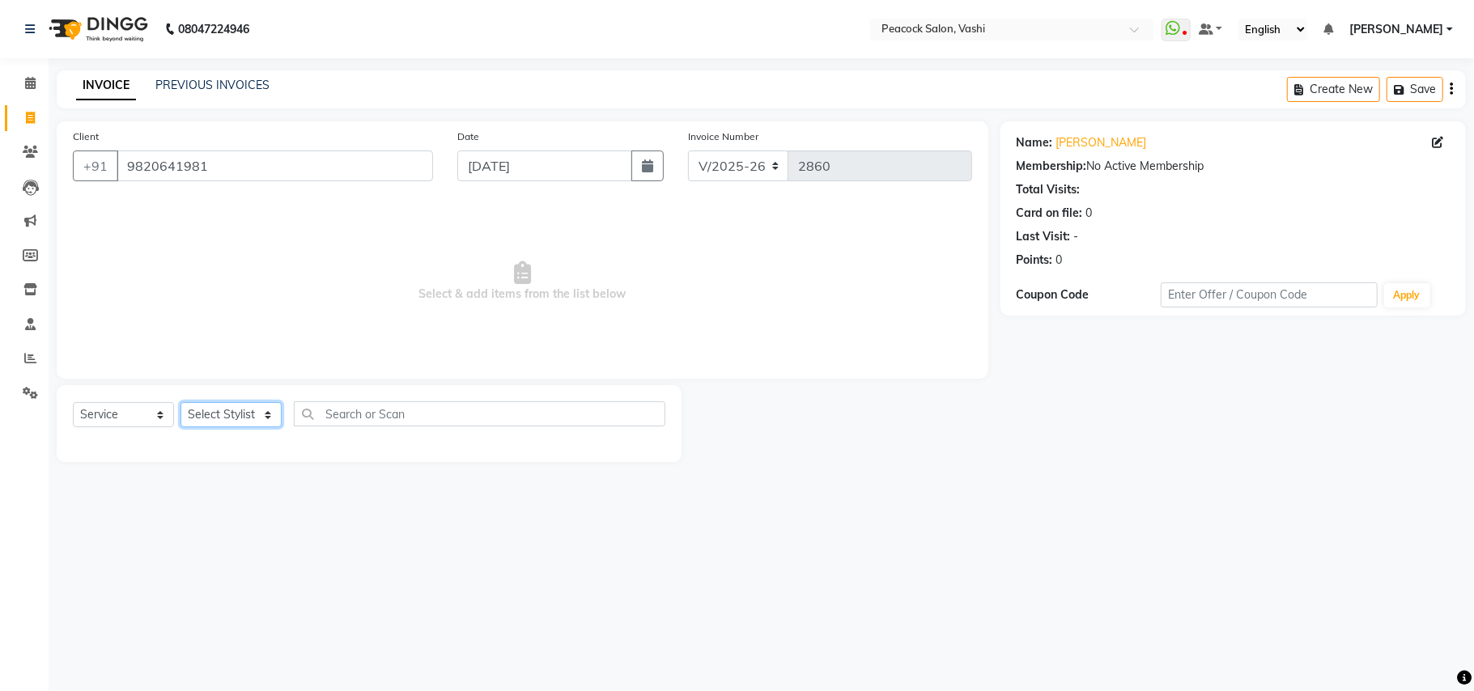
click at [230, 413] on select "Select Stylist anim shinglai ANKUSH APARNA ASHWINI BHAGWATI DC Dingg Support HA…" at bounding box center [230, 414] width 101 height 25
select select "57174"
click at [180, 402] on select "Select Stylist anim shinglai ANKUSH APARNA ASHWINI BHAGWATI DC Dingg Support HA…" at bounding box center [230, 414] width 101 height 25
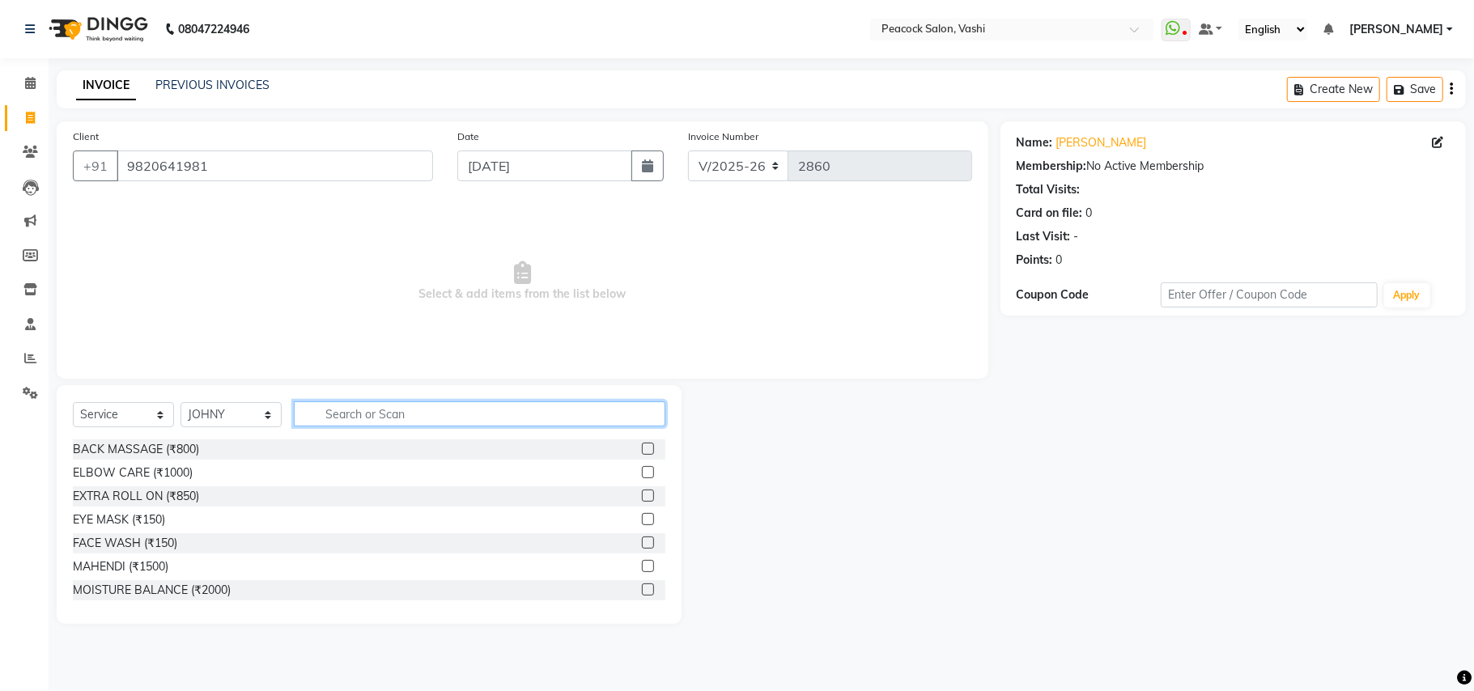
click at [389, 412] on input "text" at bounding box center [479, 413] width 371 height 25
type input "cut"
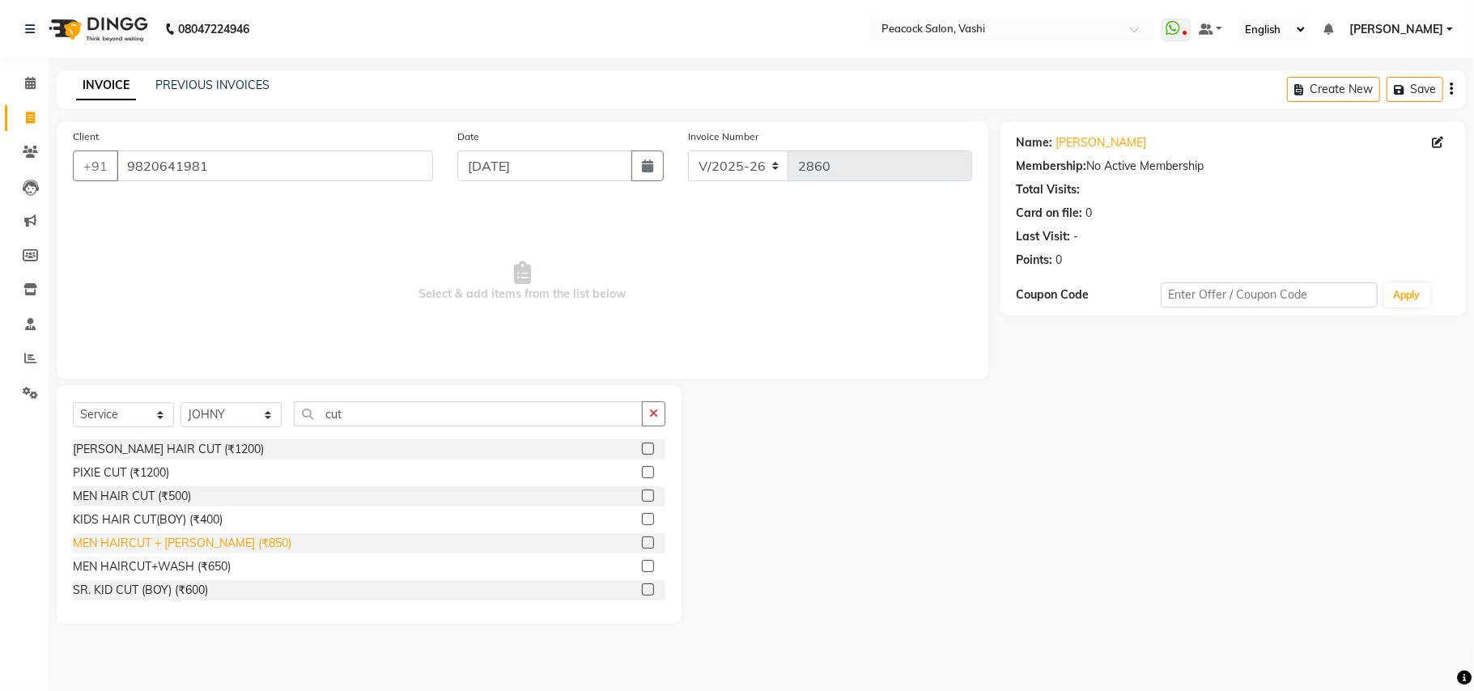
click at [137, 548] on div "MEN HAIRCUT + BEARD (₹850)" at bounding box center [182, 543] width 219 height 17
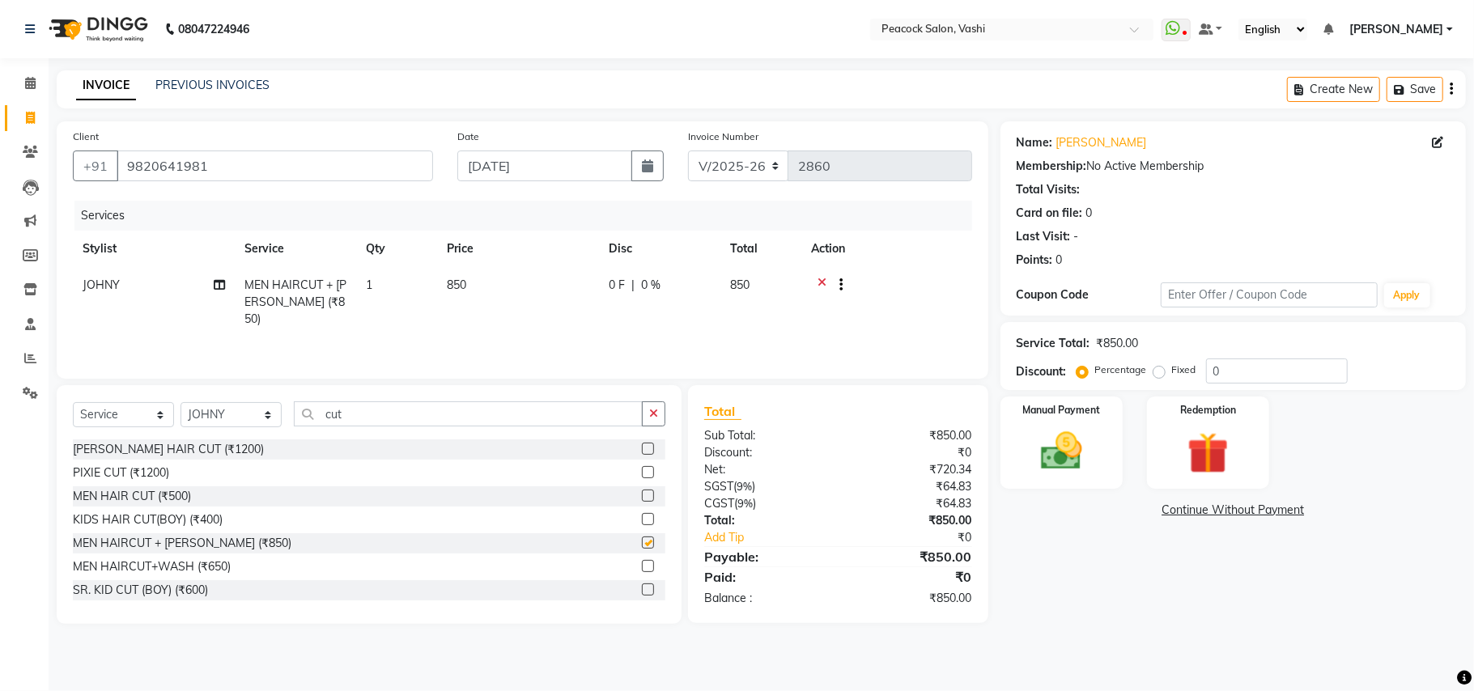
checkbox input "false"
click at [431, 403] on input "cut" at bounding box center [468, 413] width 349 height 25
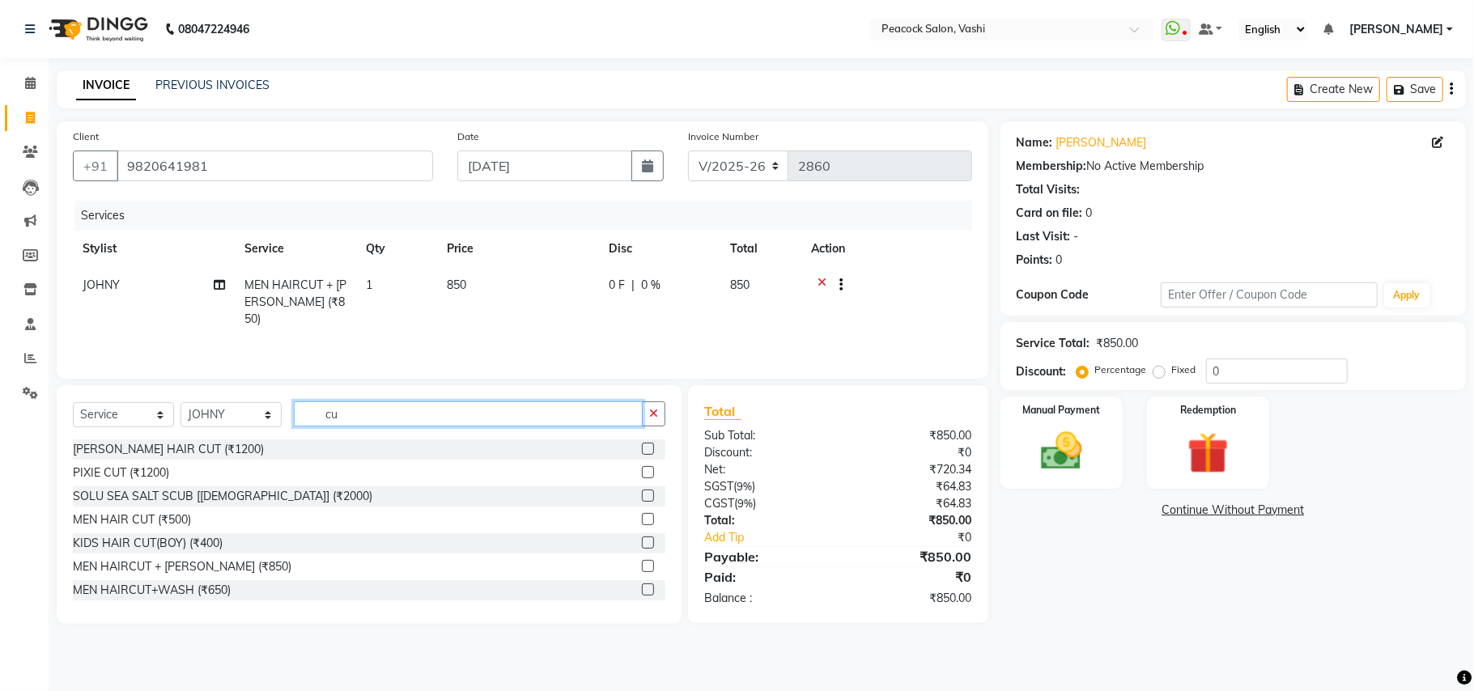
type input "c"
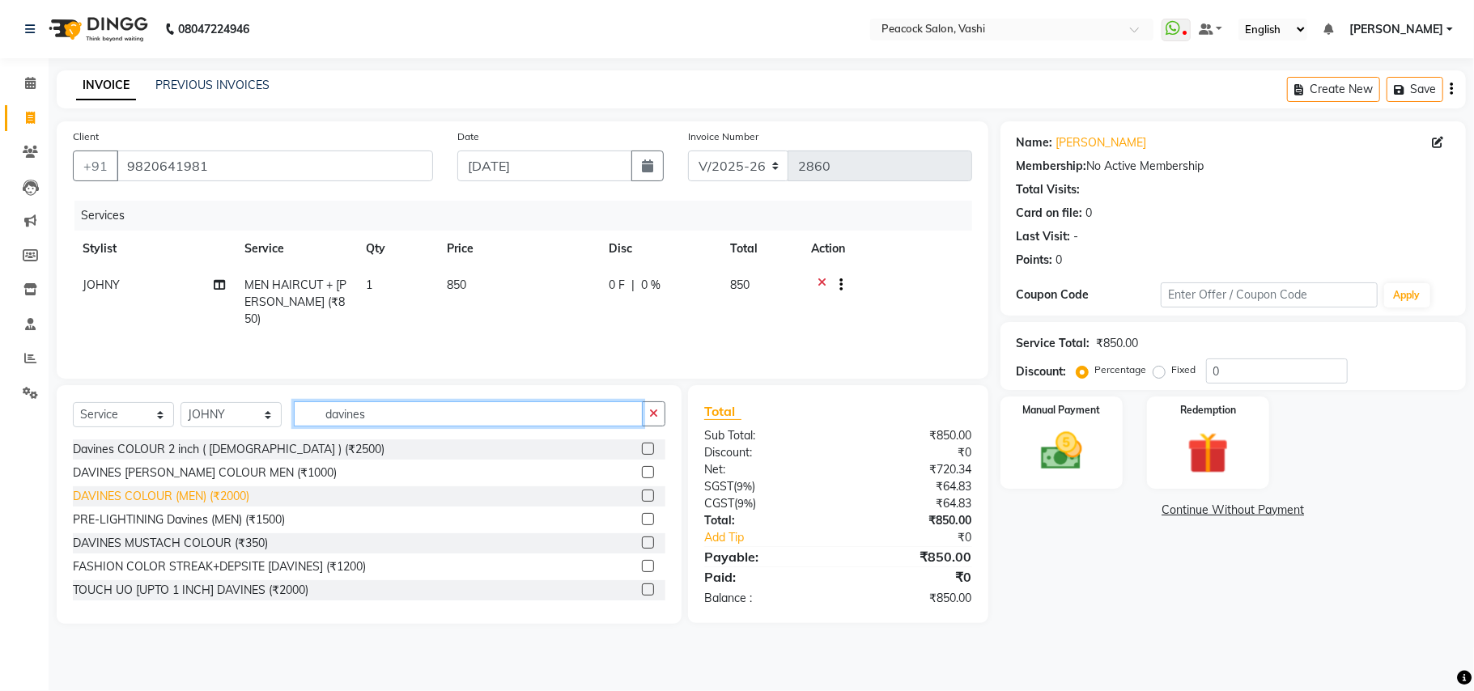
type input "davines"
click at [181, 493] on div "DAVINES COLOUR (MEN) (₹2000)" at bounding box center [161, 496] width 176 height 17
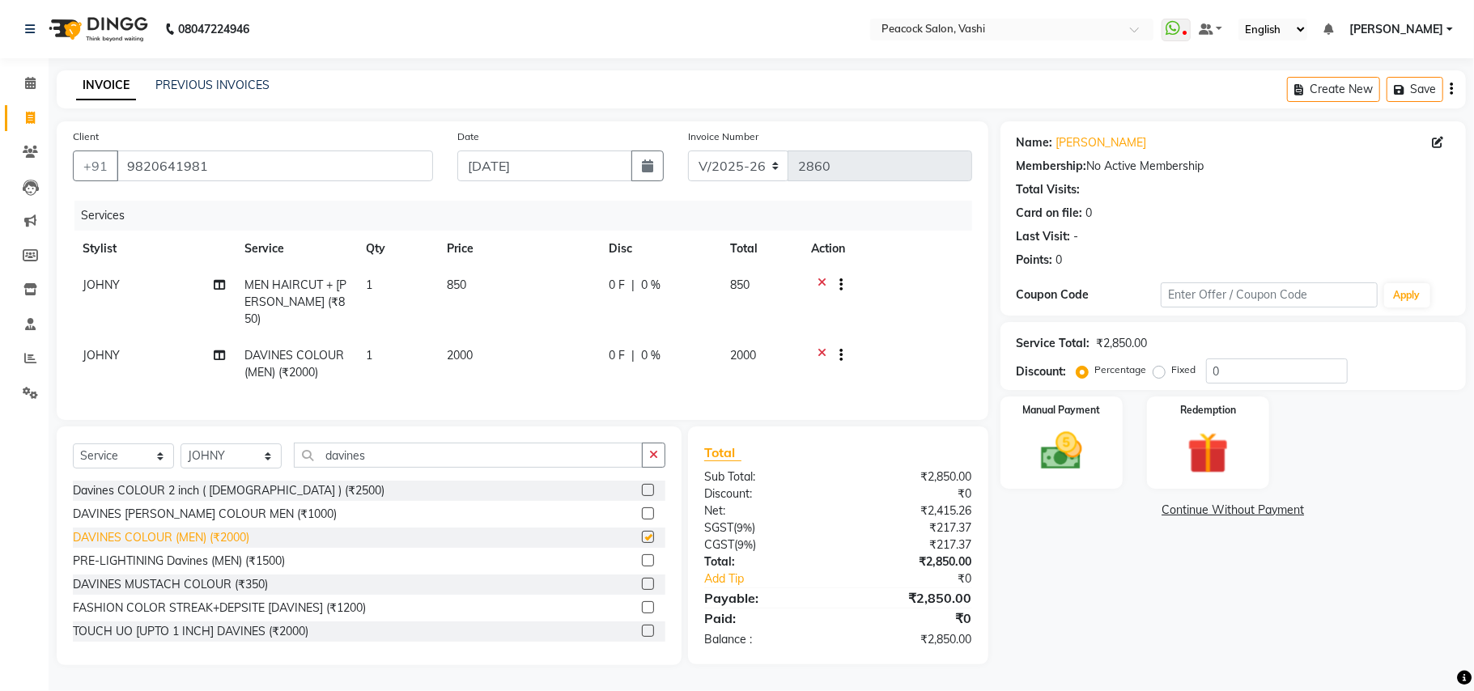
checkbox input "false"
click at [1415, 88] on button "Save" at bounding box center [1414, 89] width 57 height 25
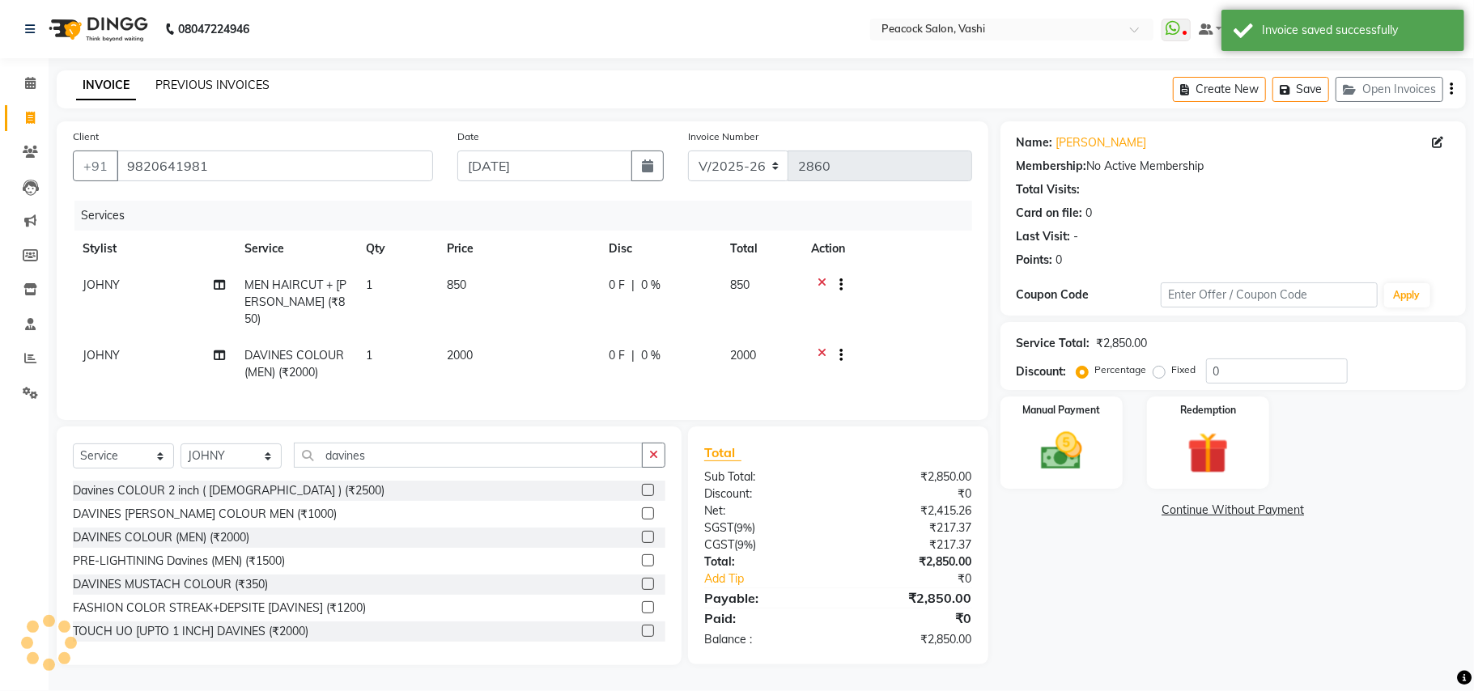
click at [253, 82] on link "PREVIOUS INVOICES" at bounding box center [212, 85] width 114 height 15
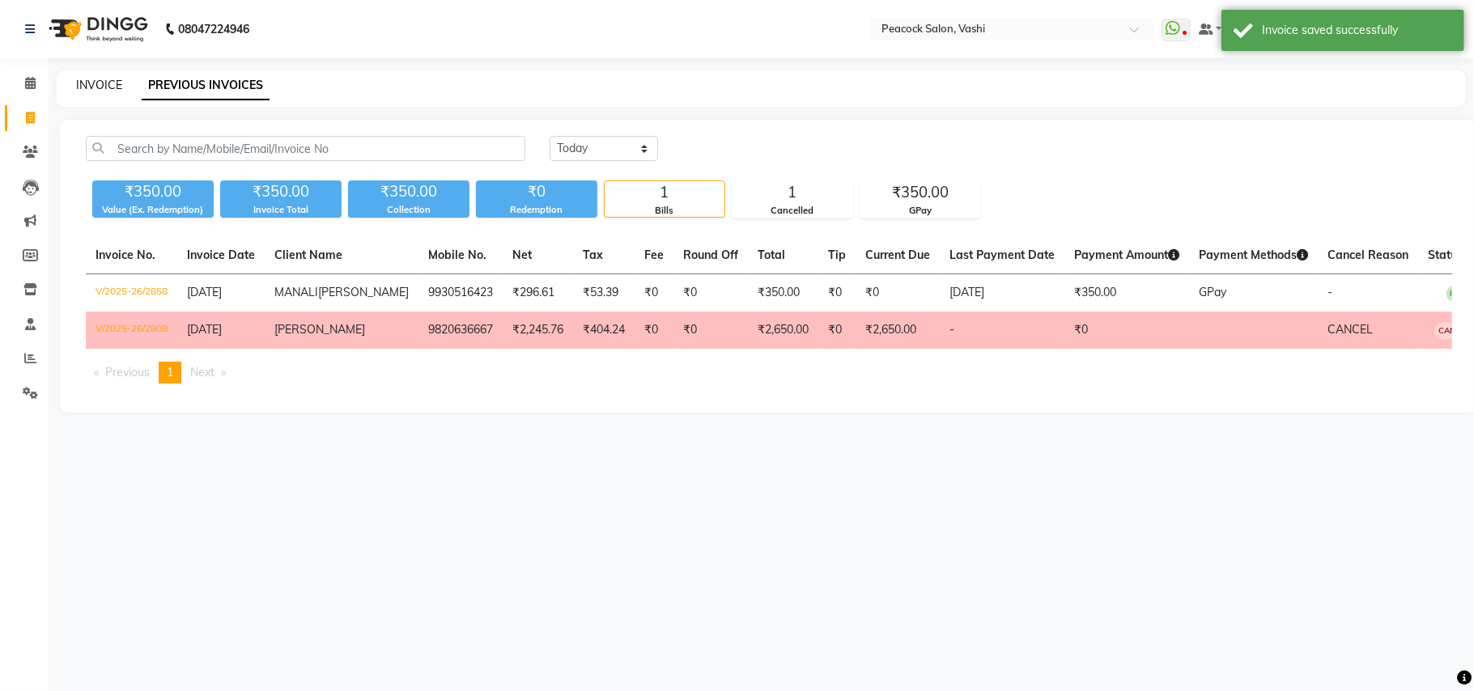
click at [100, 83] on link "INVOICE" at bounding box center [99, 85] width 46 height 15
select select "service"
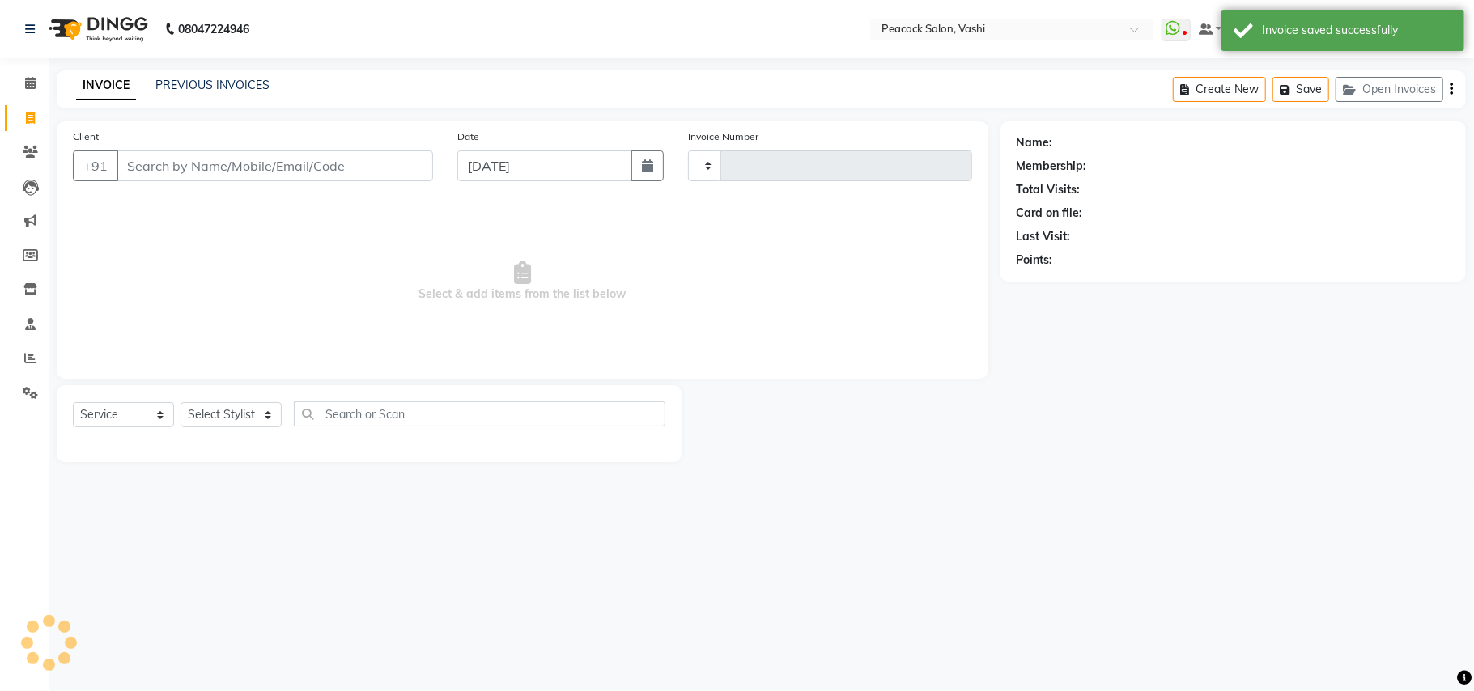
type input "2860"
select select "619"
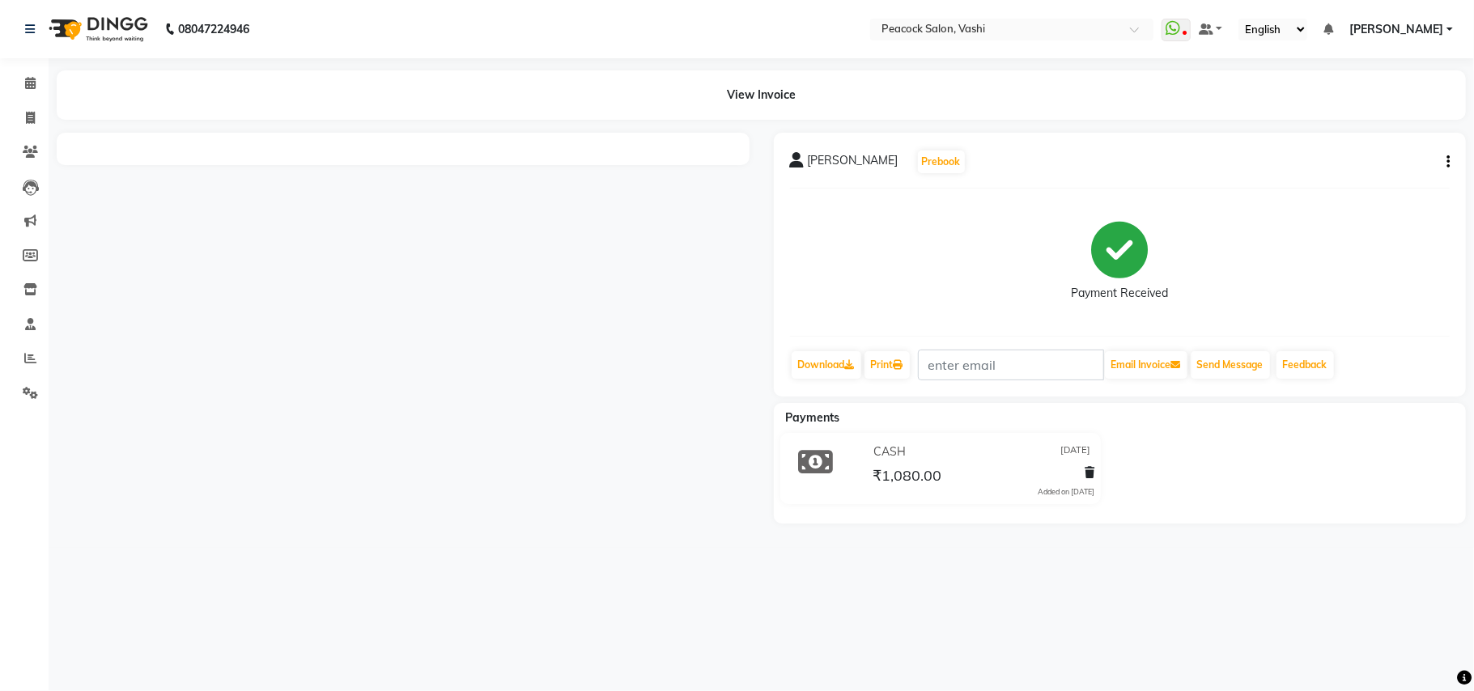
click at [1444, 159] on button "button" at bounding box center [1445, 162] width 10 height 17
click at [1354, 168] on div "Edit Invoice" at bounding box center [1366, 171] width 111 height 20
select select "service"
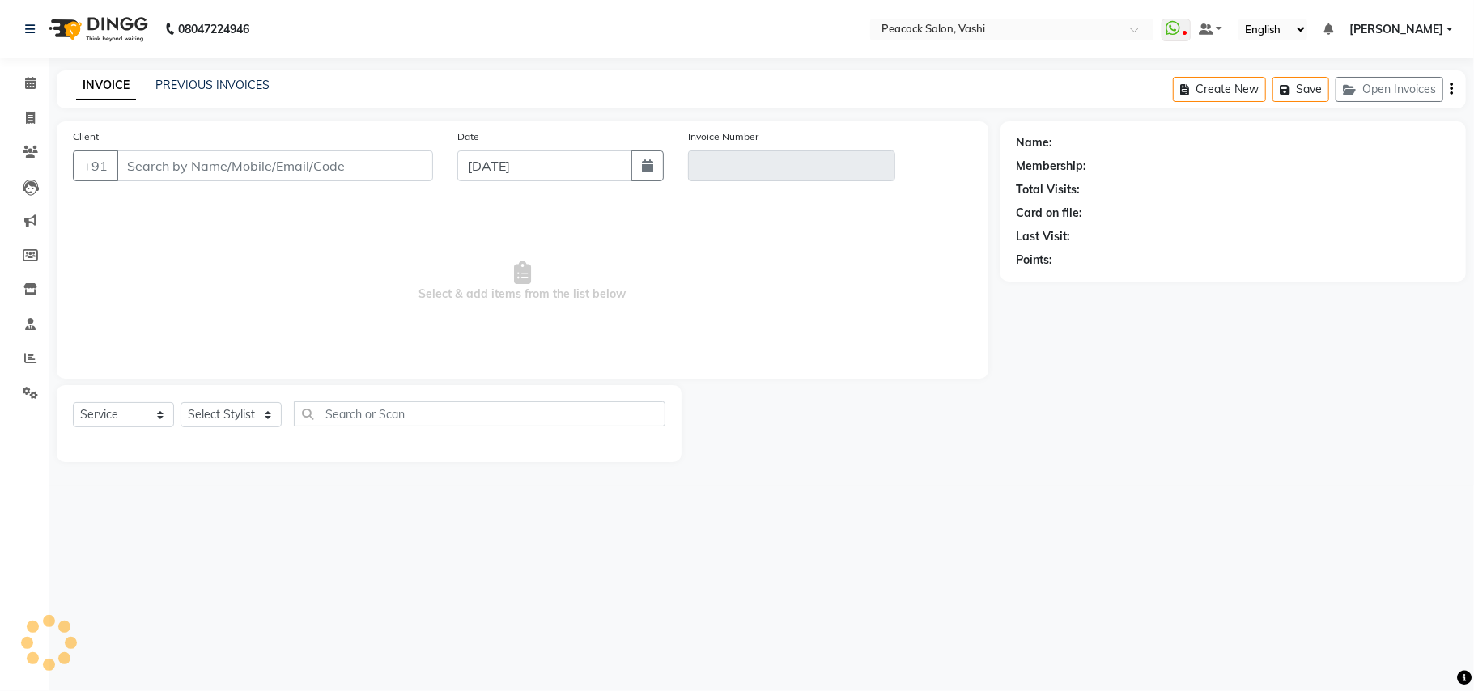
type input "9890708956"
type input "V/2025-26/2227"
type input "04-08-2025"
select select "select"
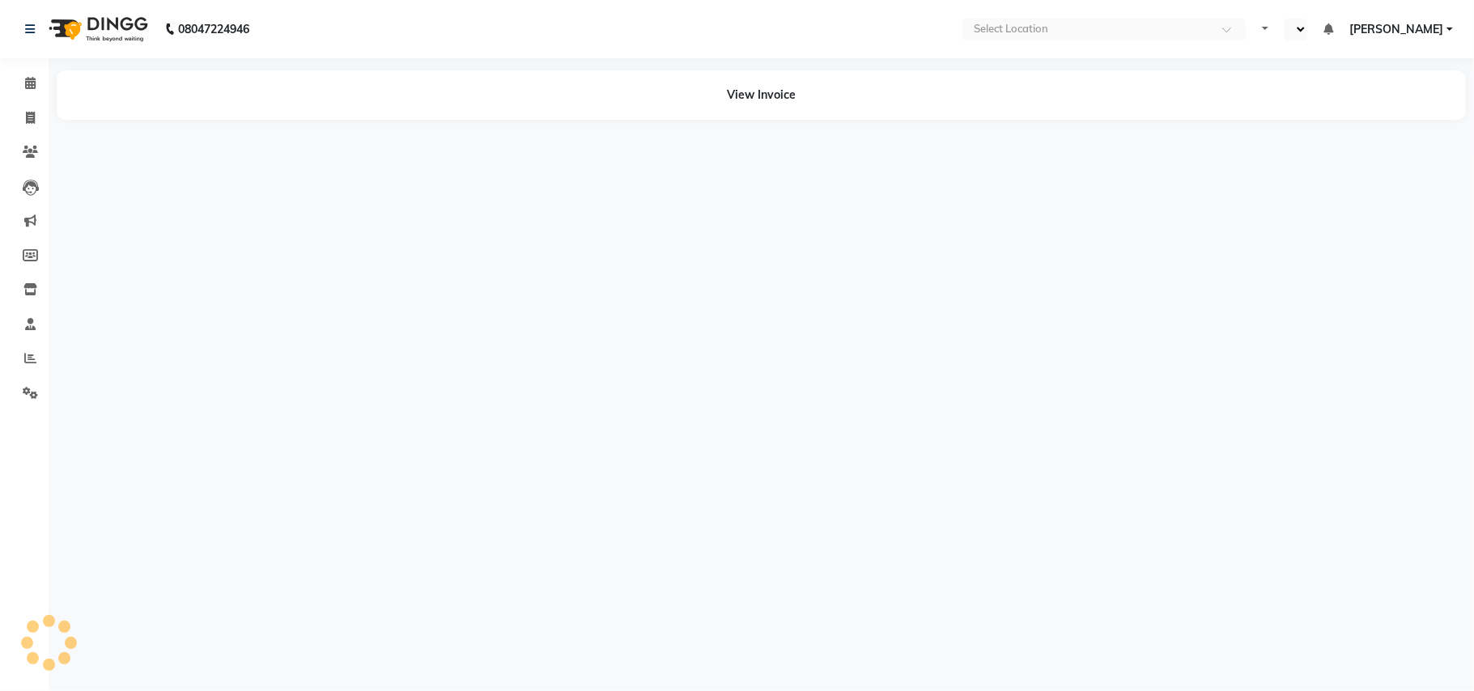
select select "en"
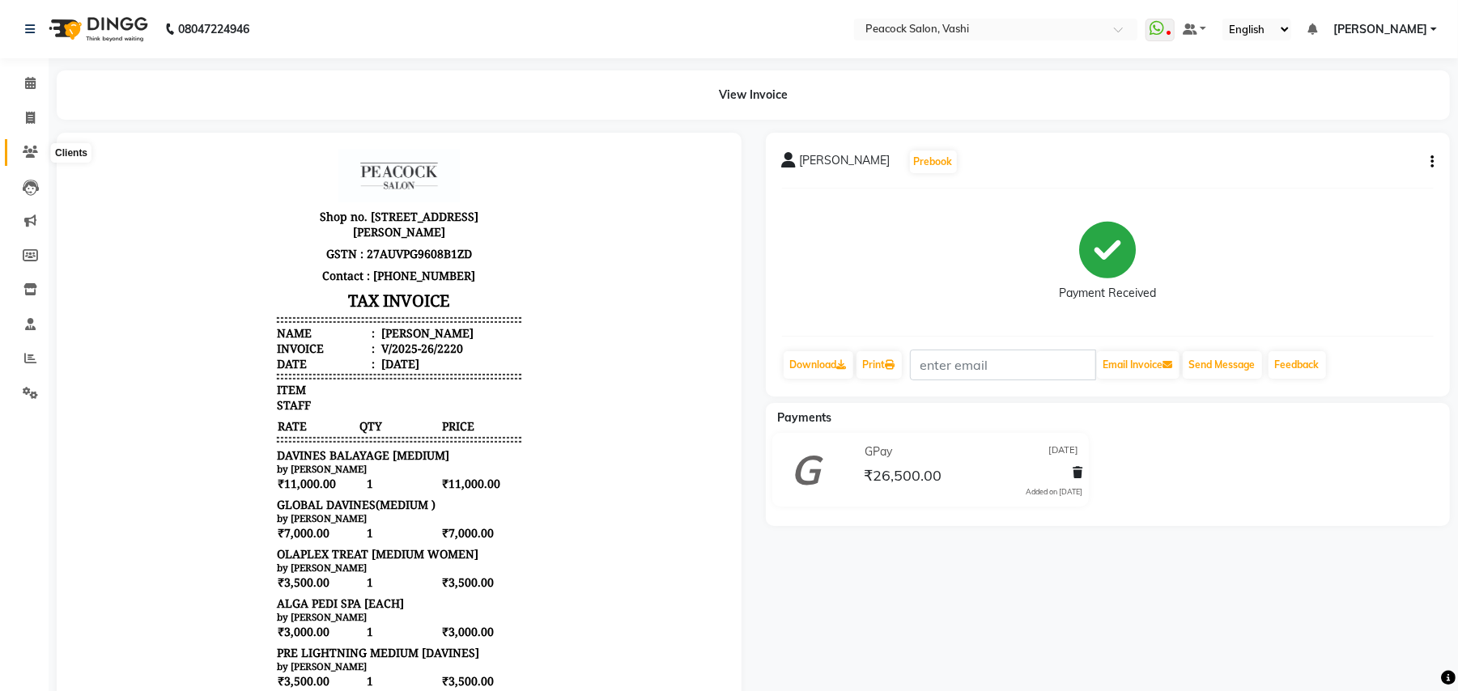
click at [30, 152] on icon at bounding box center [30, 152] width 15 height 12
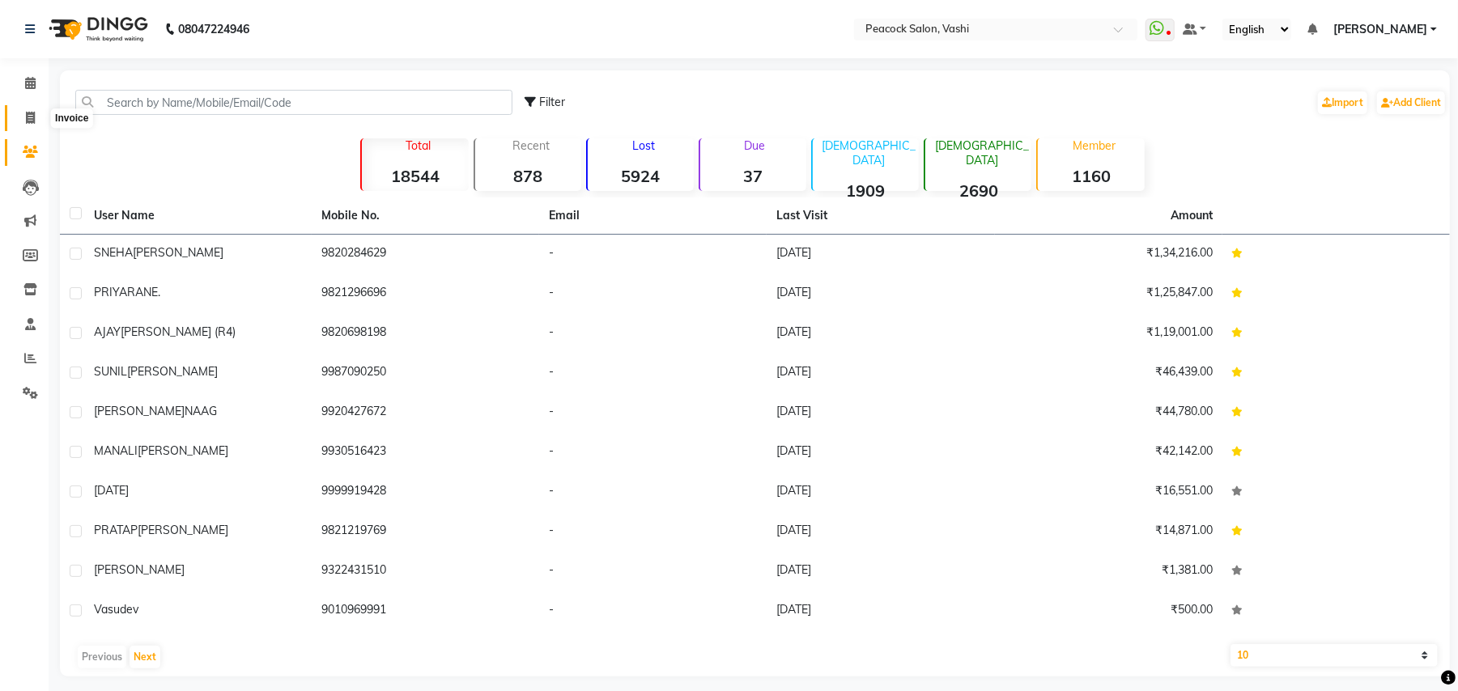
click at [28, 115] on icon at bounding box center [30, 118] width 9 height 12
select select "service"
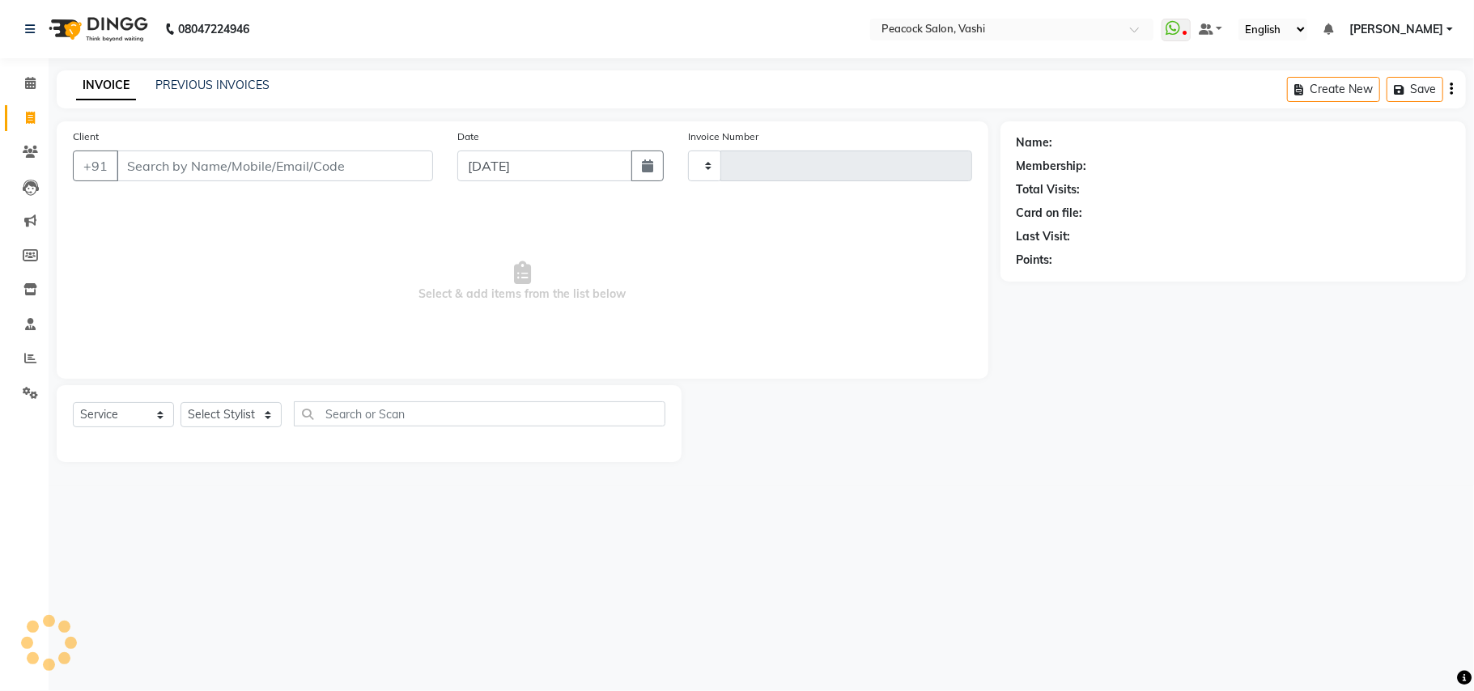
type input "2860"
select select "619"
click at [233, 84] on link "PREVIOUS INVOICES" at bounding box center [212, 85] width 114 height 15
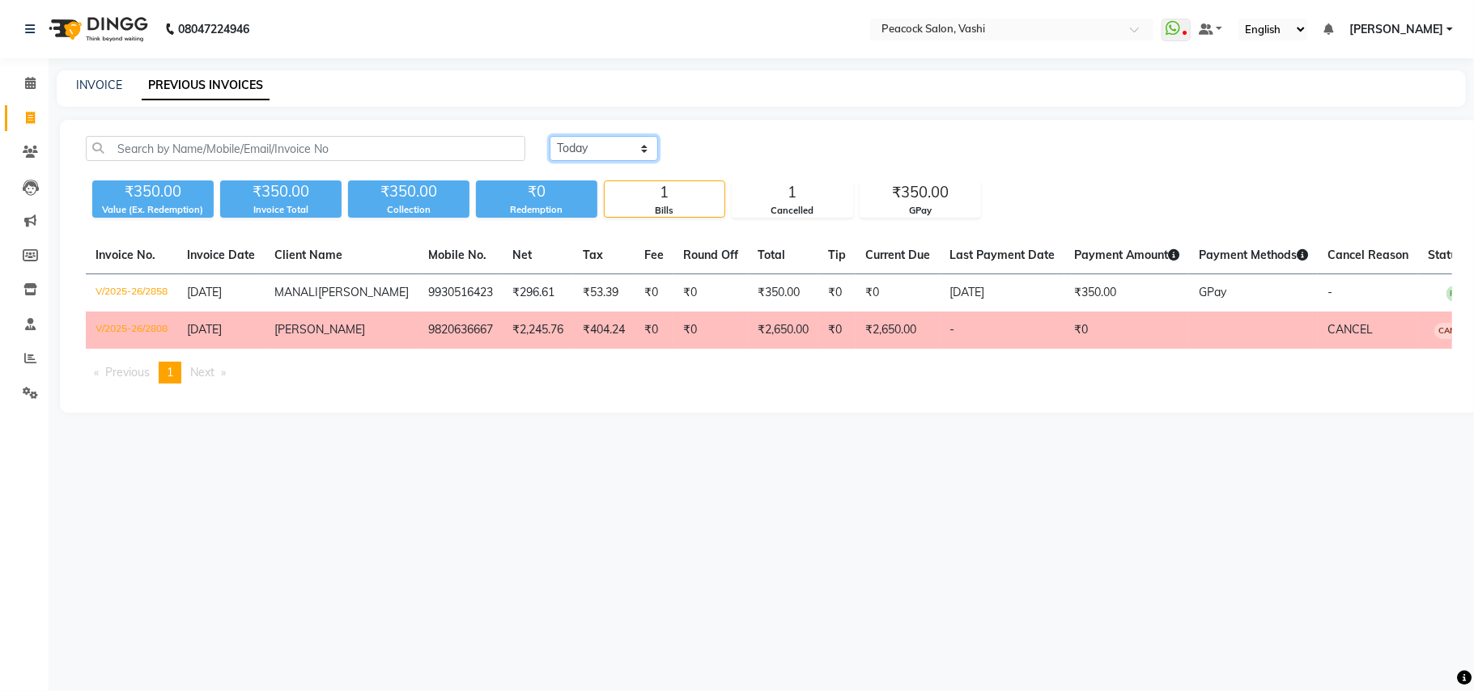
click at [593, 150] on select "Today Yesterday Custom Range" at bounding box center [604, 148] width 108 height 25
select select "range"
click at [550, 136] on select "Today Yesterday Custom Range" at bounding box center [604, 148] width 108 height 25
click at [753, 141] on input "04-09-2025" at bounding box center [735, 149] width 113 height 23
select select "9"
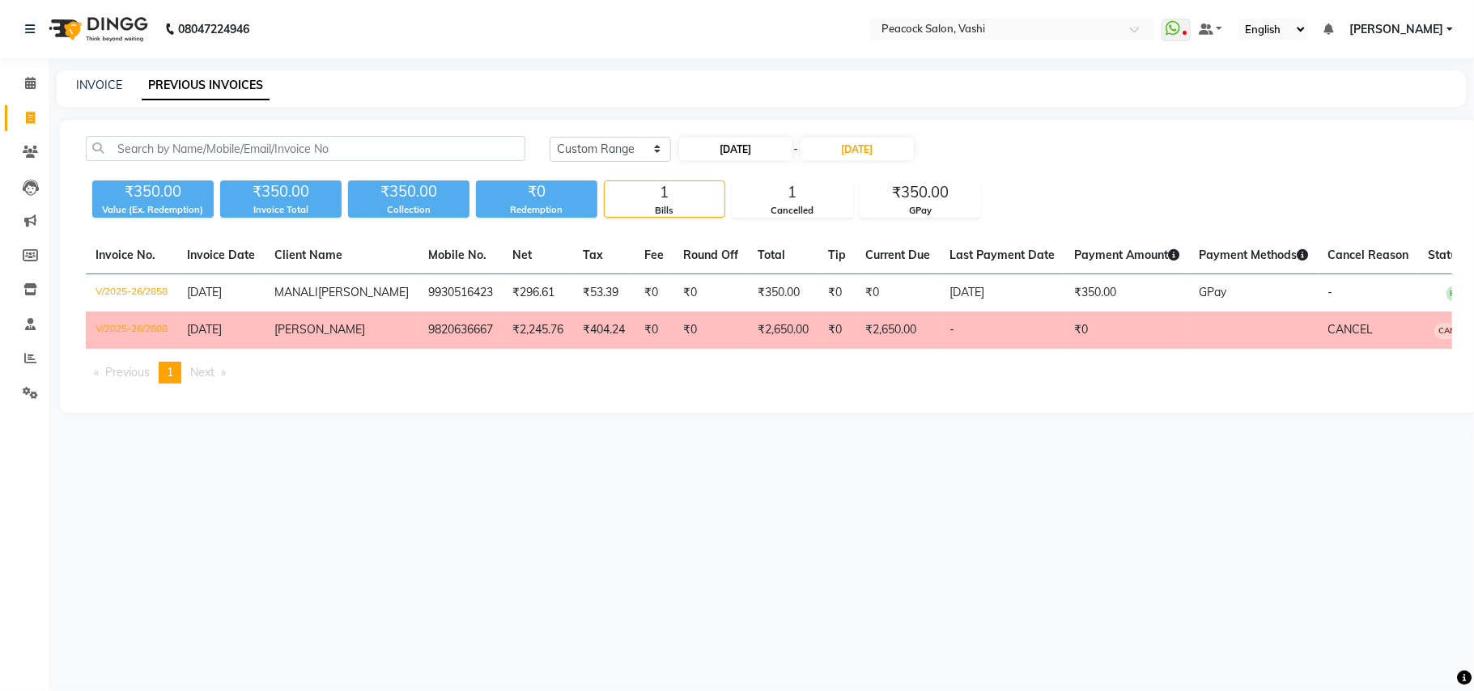
select select "2025"
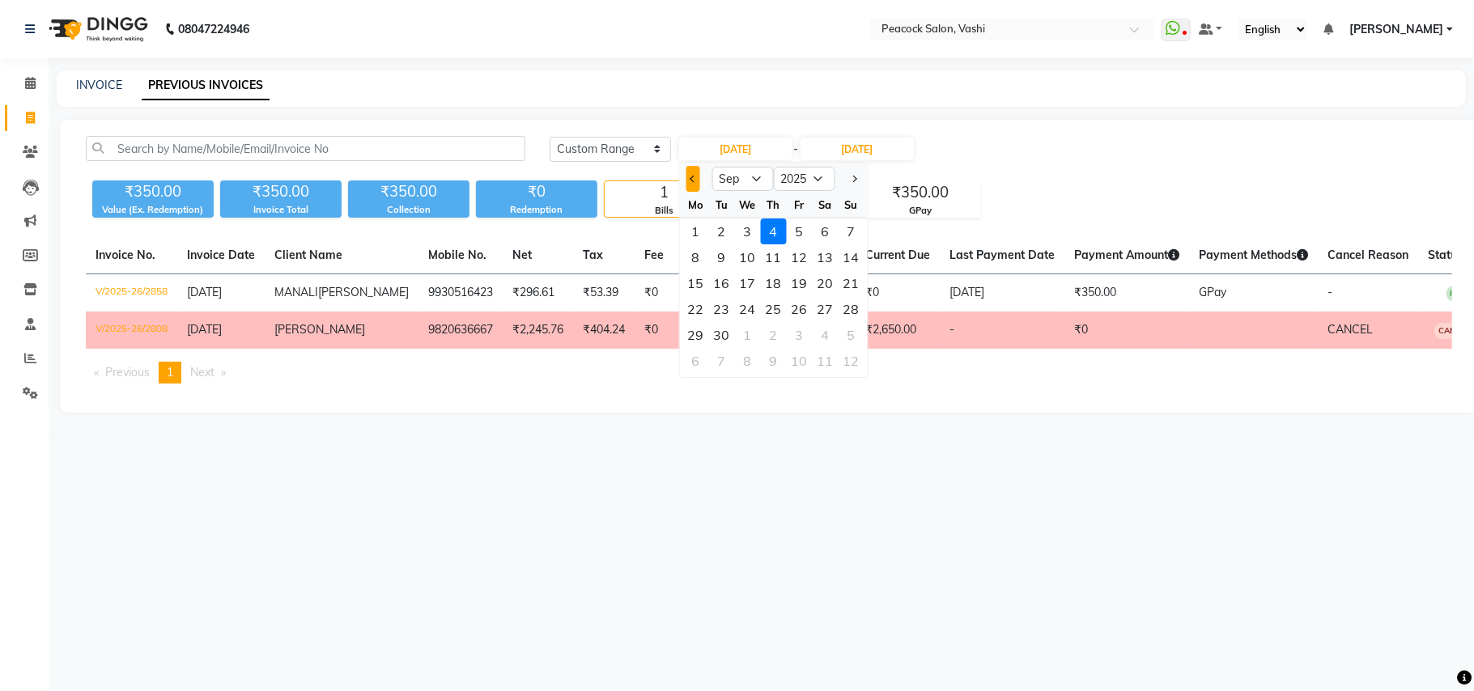
click at [696, 180] on button "Previous month" at bounding box center [692, 179] width 14 height 26
select select "8"
click at [853, 230] on div "3" at bounding box center [851, 232] width 26 height 26
type input "03-08-2025"
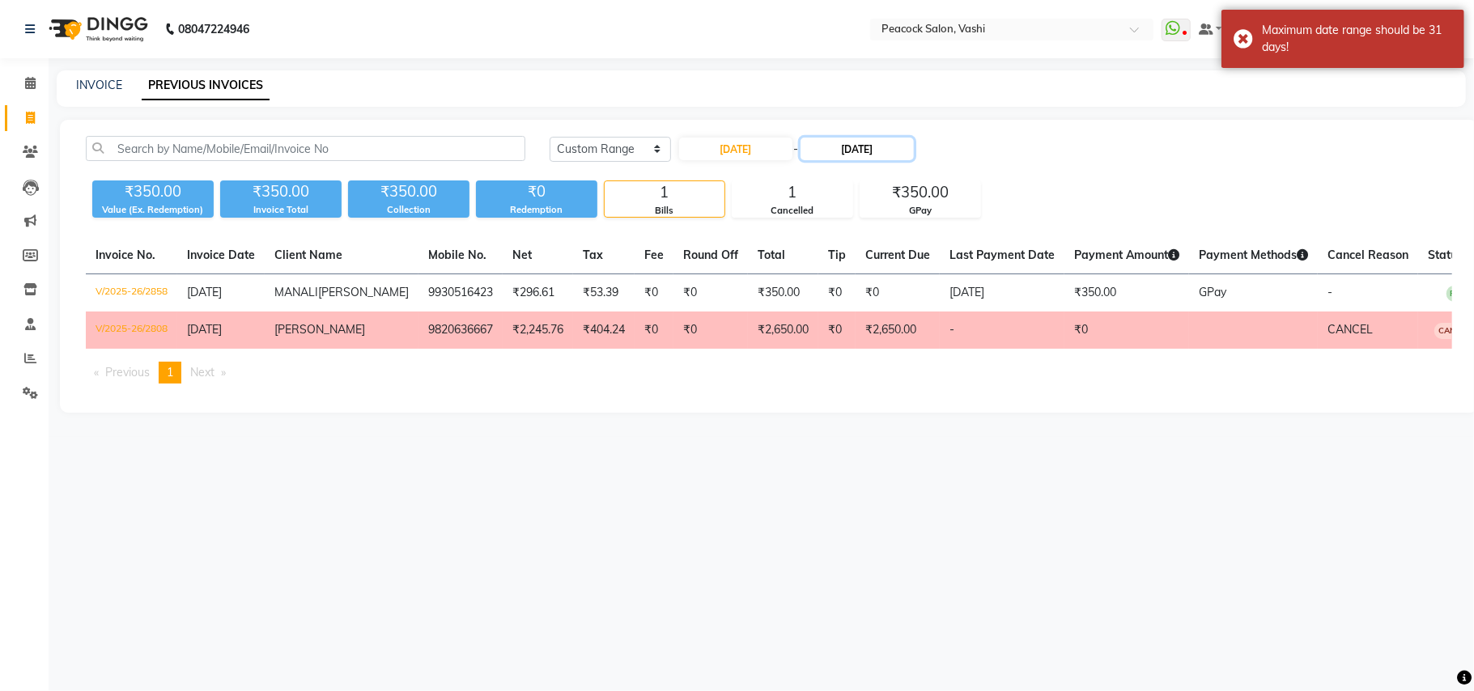
click at [868, 149] on input "04-09-2025" at bounding box center [856, 149] width 113 height 23
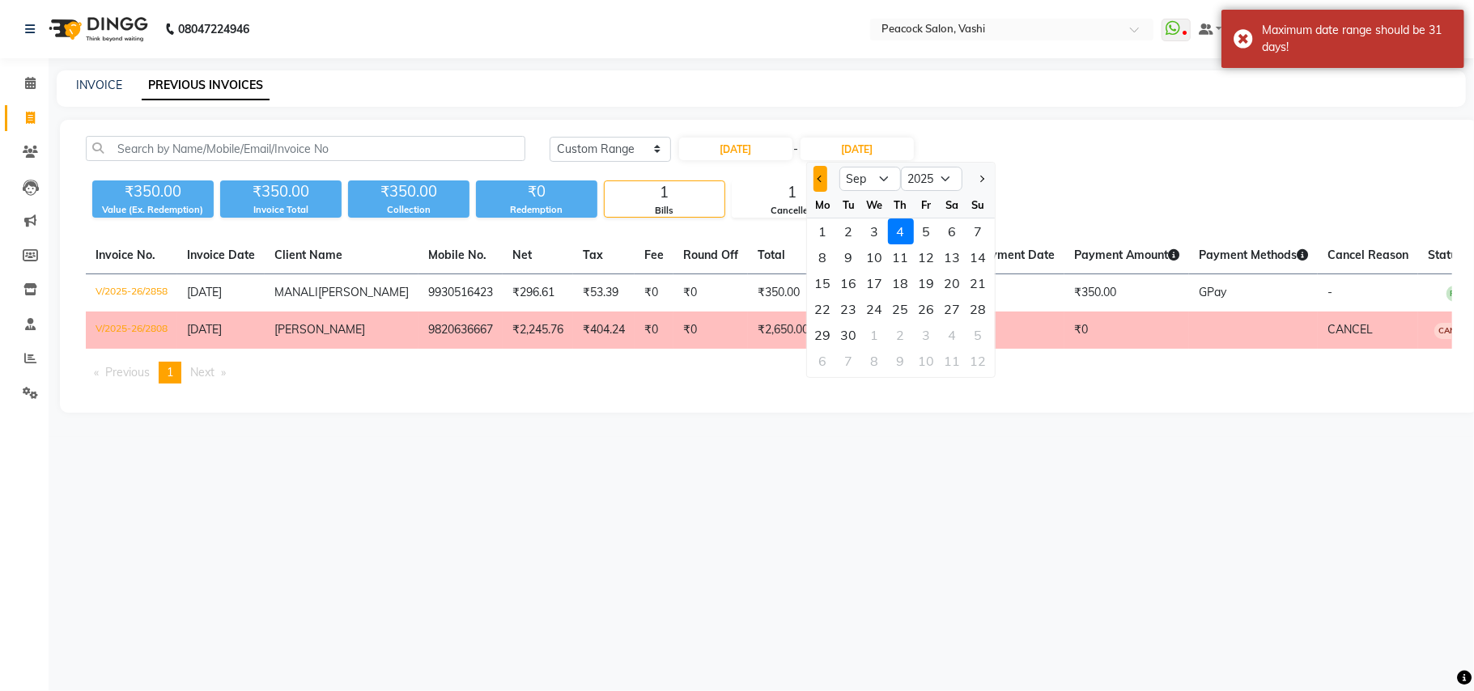
drag, startPoint x: 822, startPoint y: 172, endPoint x: 843, endPoint y: 182, distance: 23.5
click at [822, 172] on button "Previous month" at bounding box center [820, 179] width 14 height 26
select select "8"
click at [981, 228] on div "3" at bounding box center [978, 232] width 26 height 26
type input "03-08-2025"
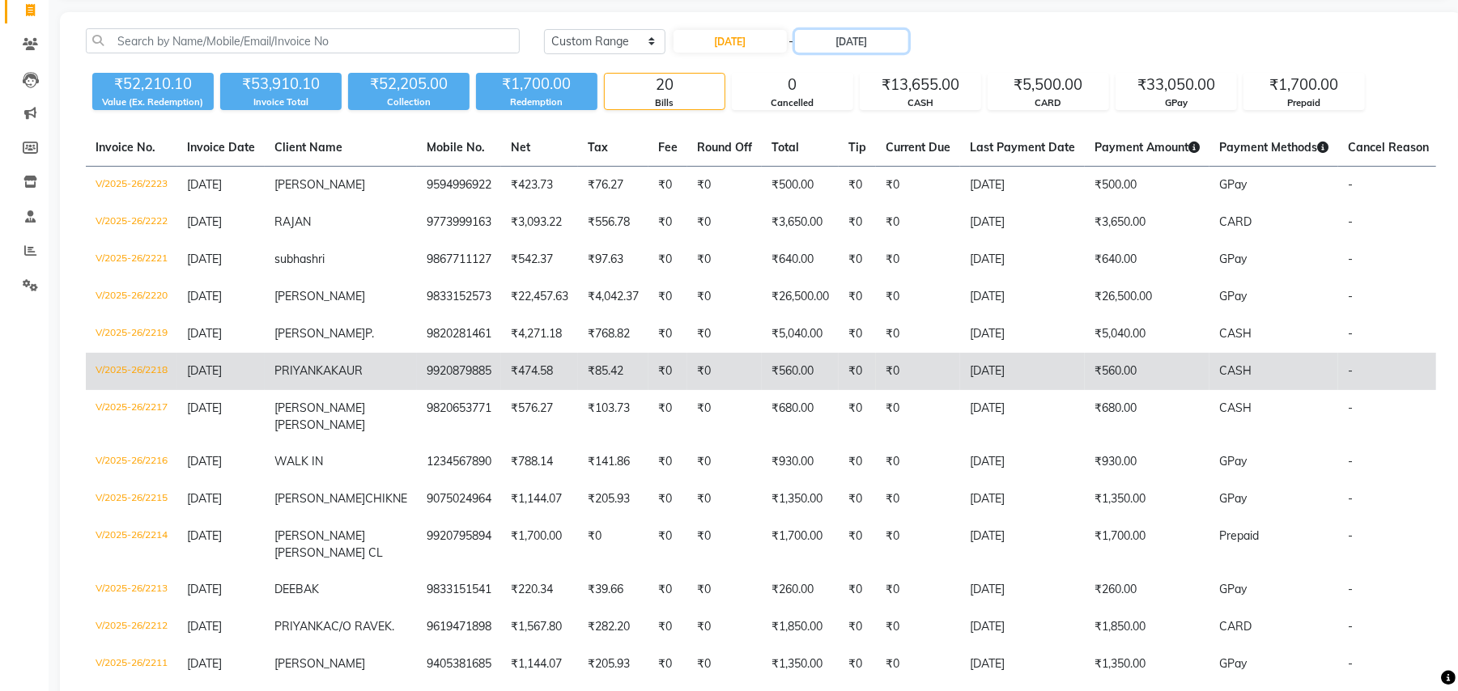
scroll to position [180, 0]
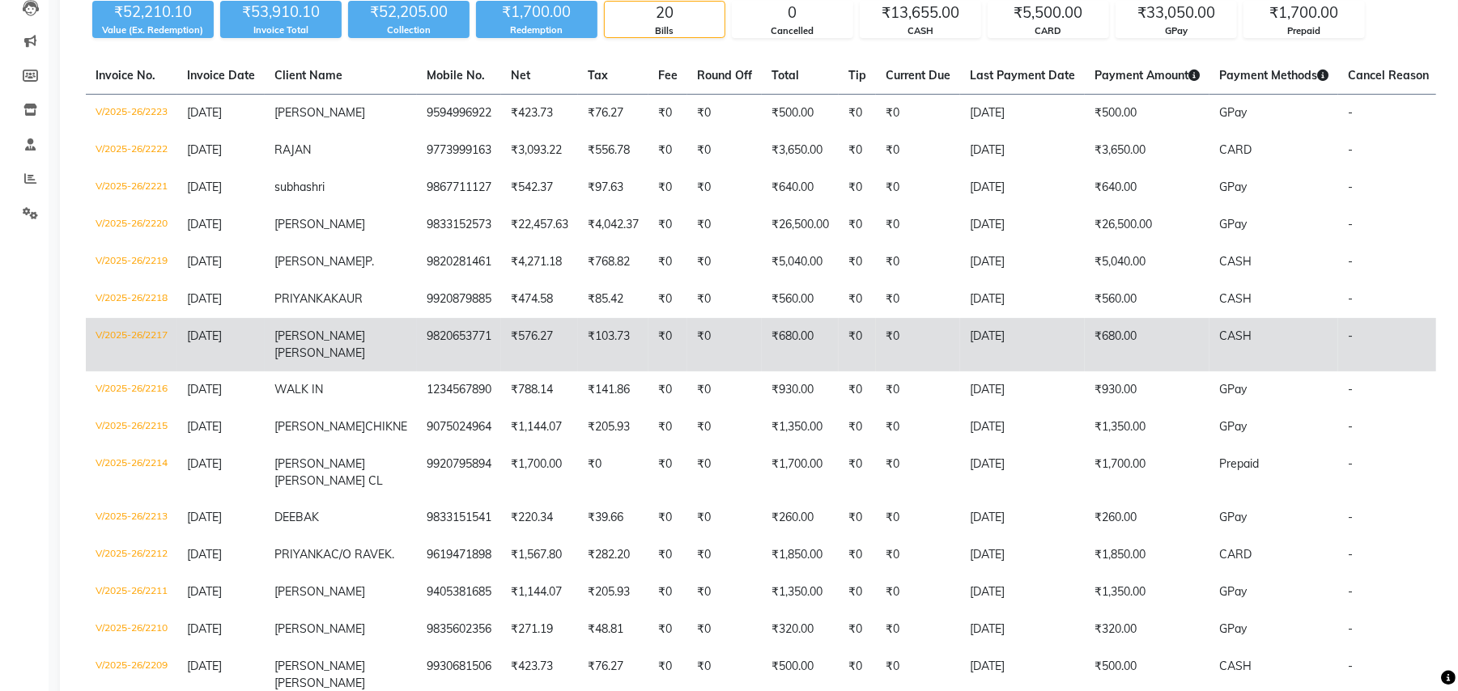
click at [325, 360] on span "bhanushali" at bounding box center [319, 353] width 91 height 15
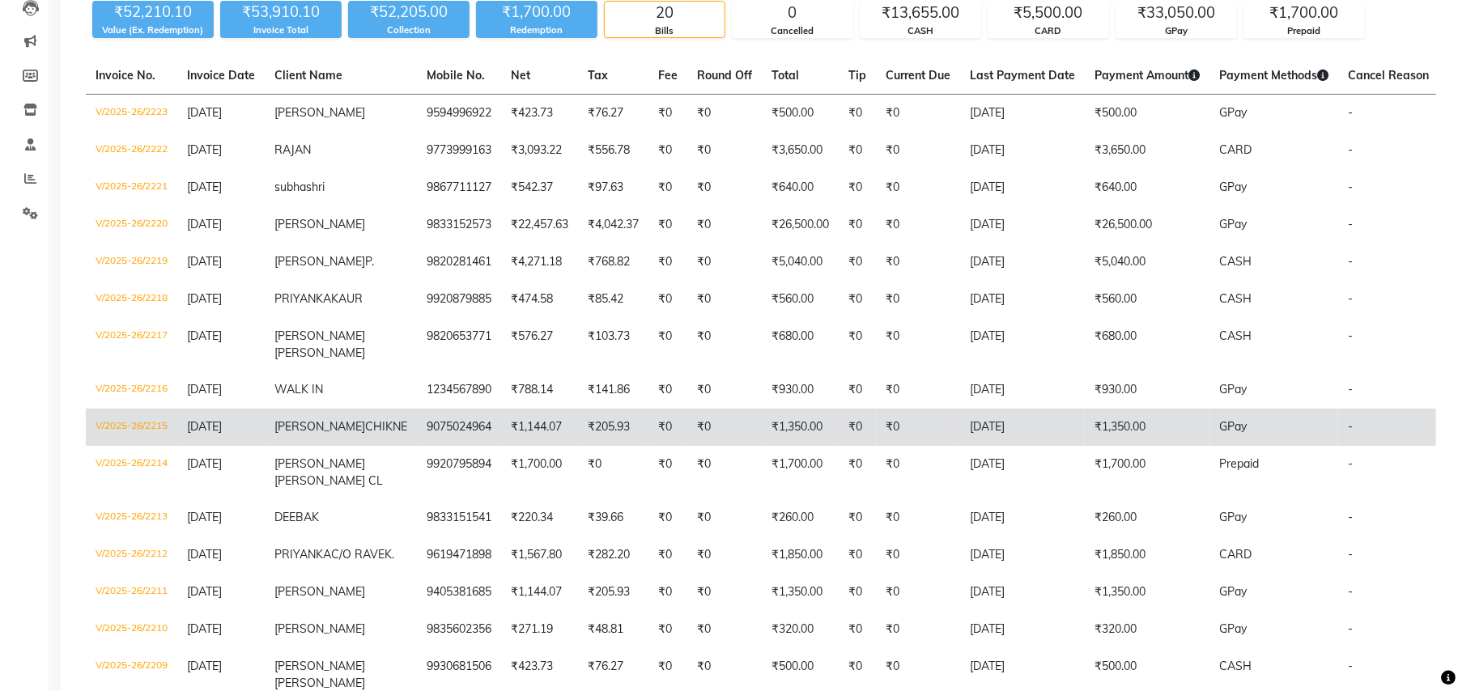
click at [365, 434] on span "CHIKNE" at bounding box center [386, 426] width 42 height 15
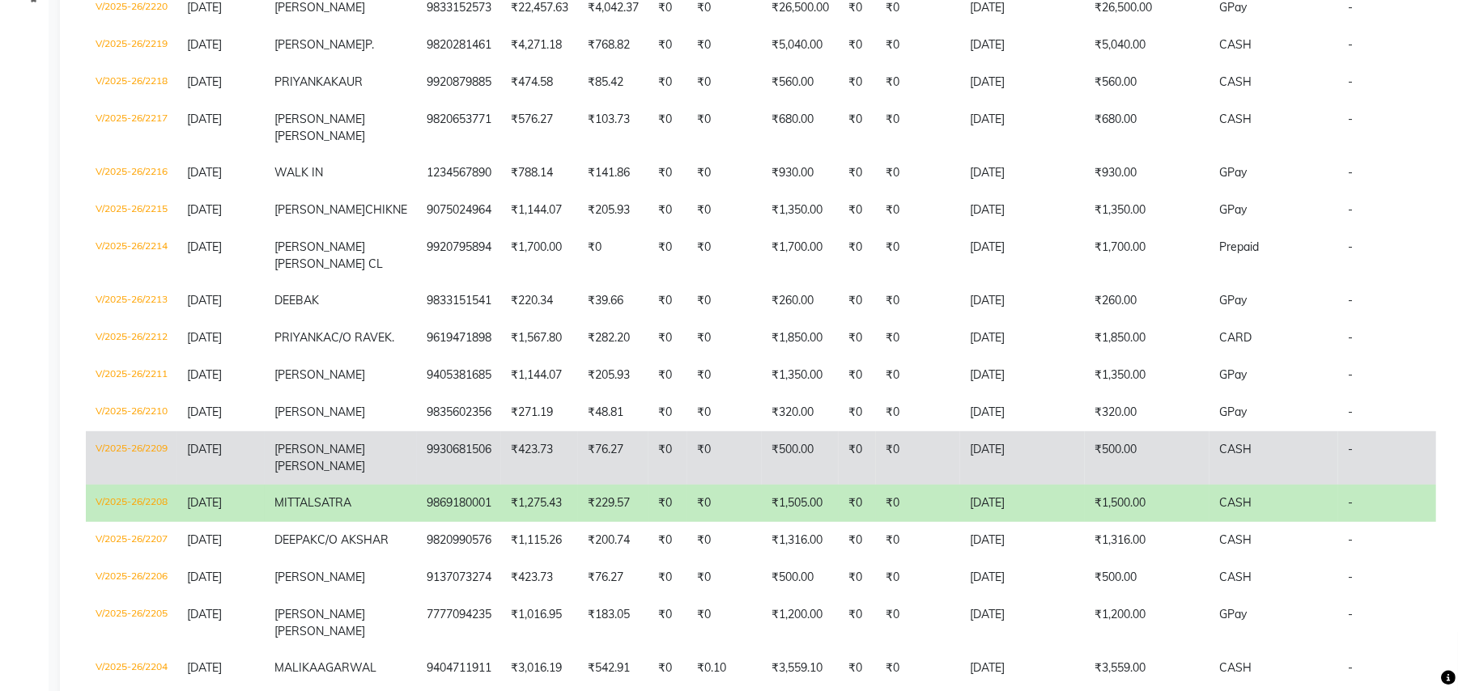
scroll to position [539, 0]
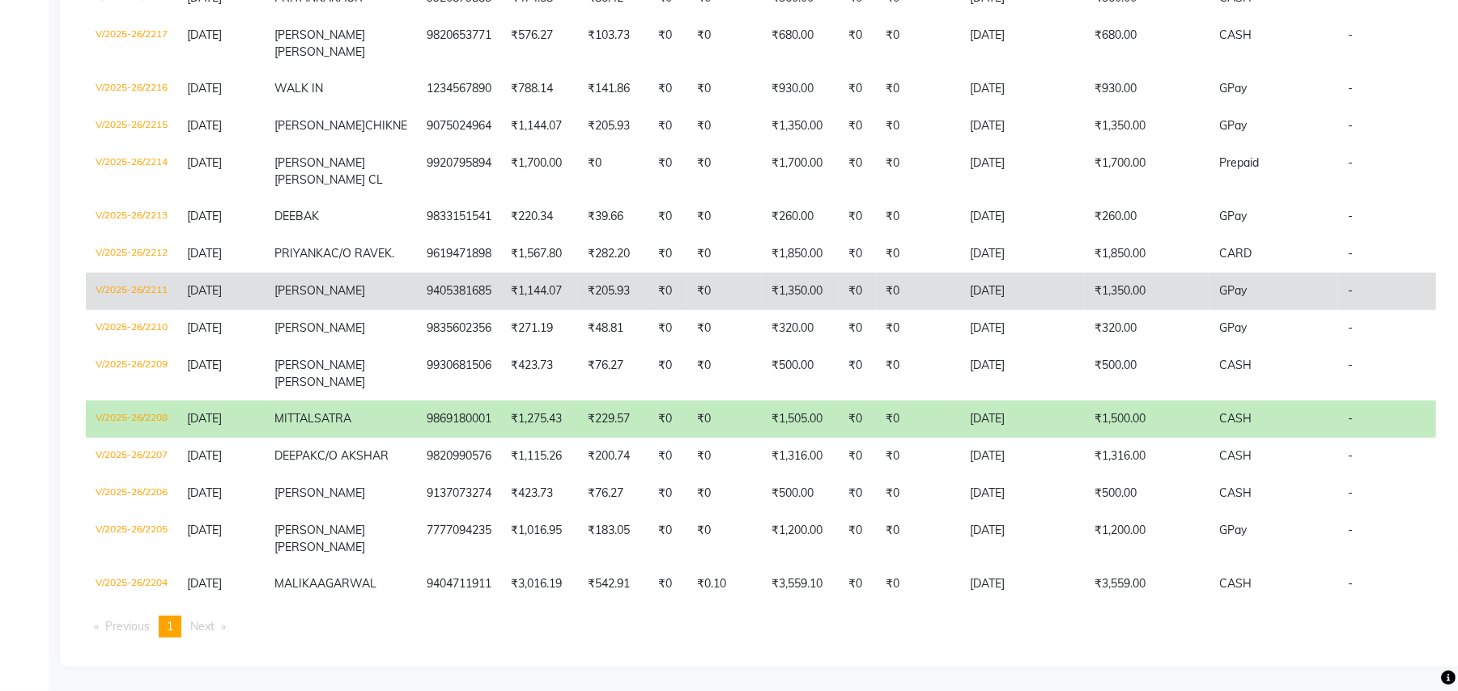
click at [302, 296] on span "prajakta" at bounding box center [319, 290] width 91 height 15
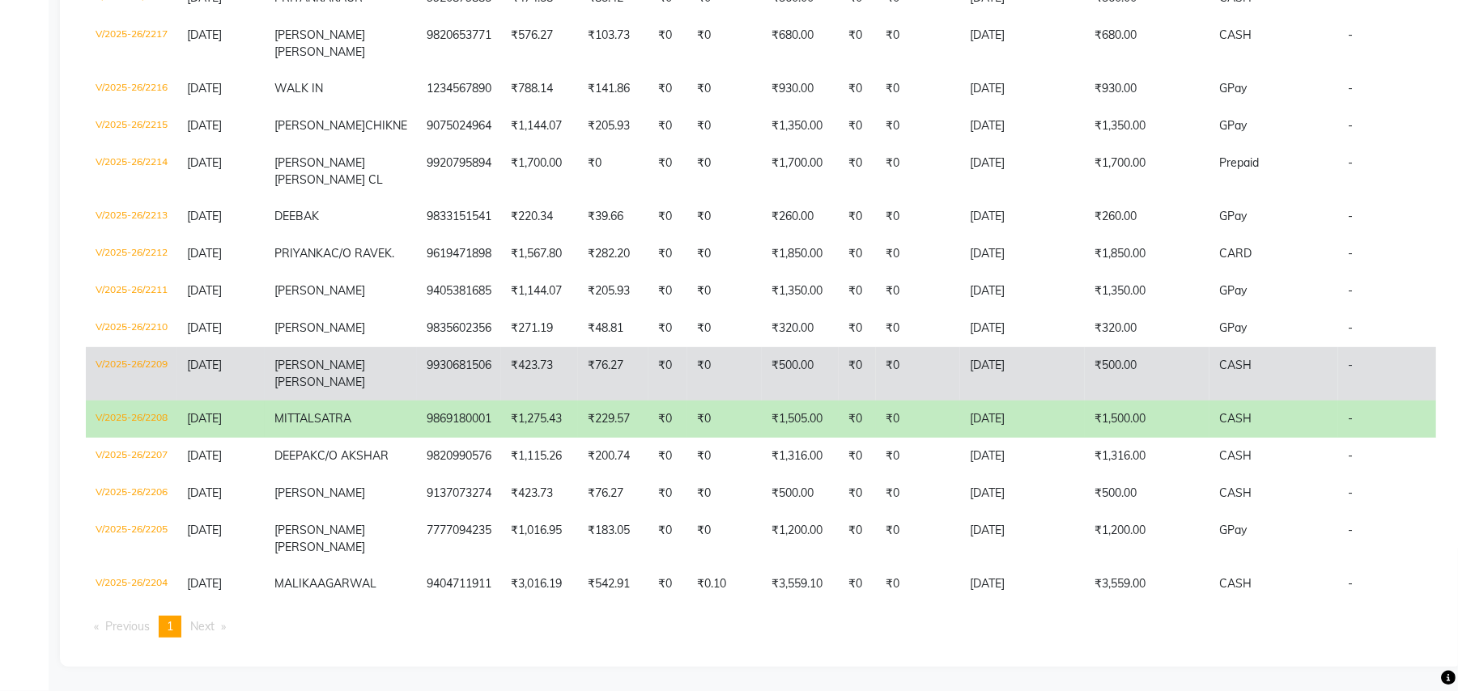
scroll to position [626, 0]
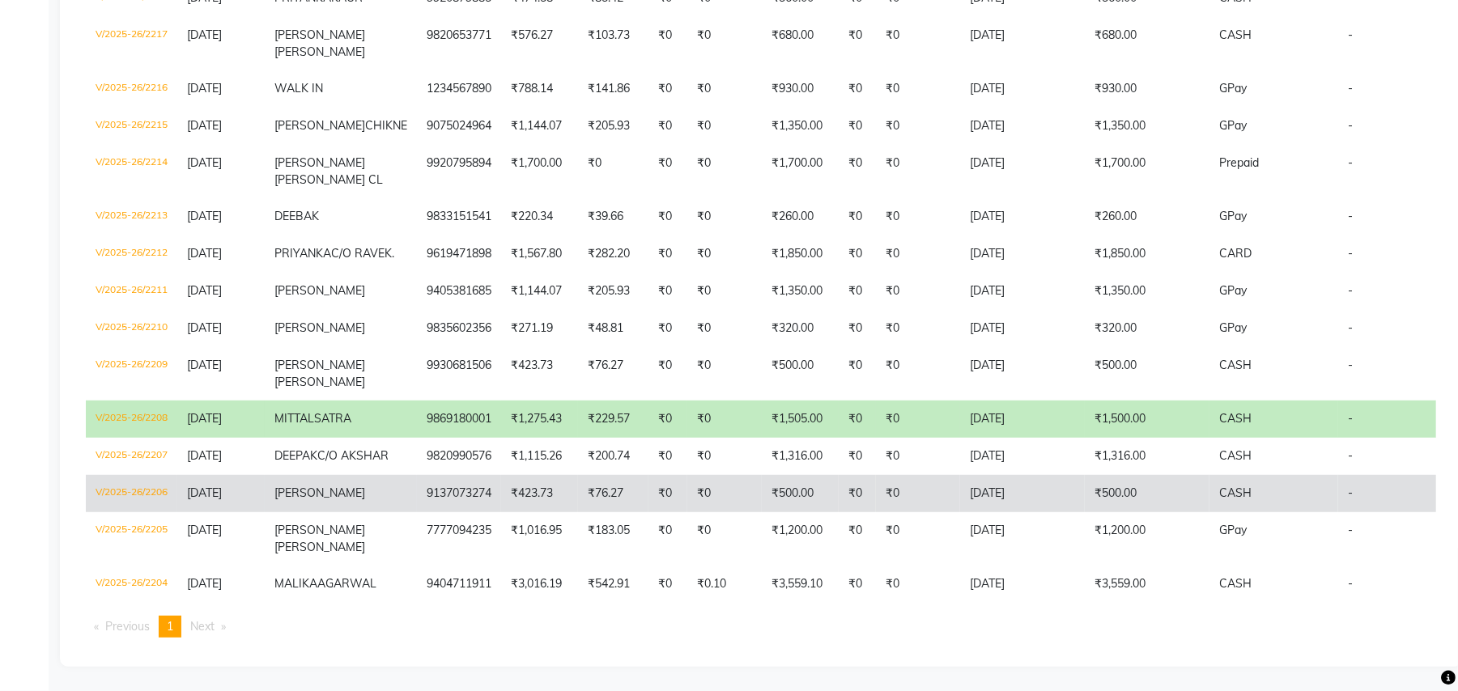
click at [286, 486] on span "neil" at bounding box center [319, 493] width 91 height 15
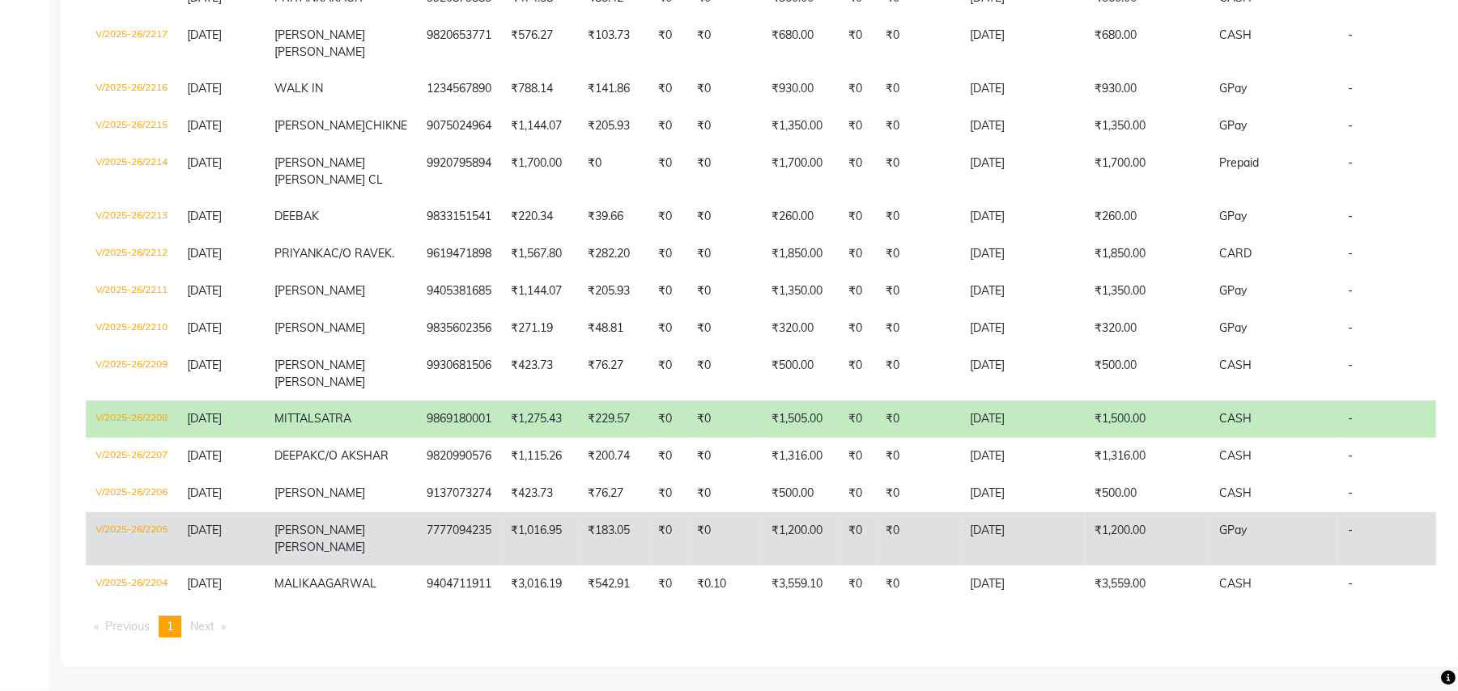
click at [288, 523] on span "MANSI" at bounding box center [319, 530] width 91 height 15
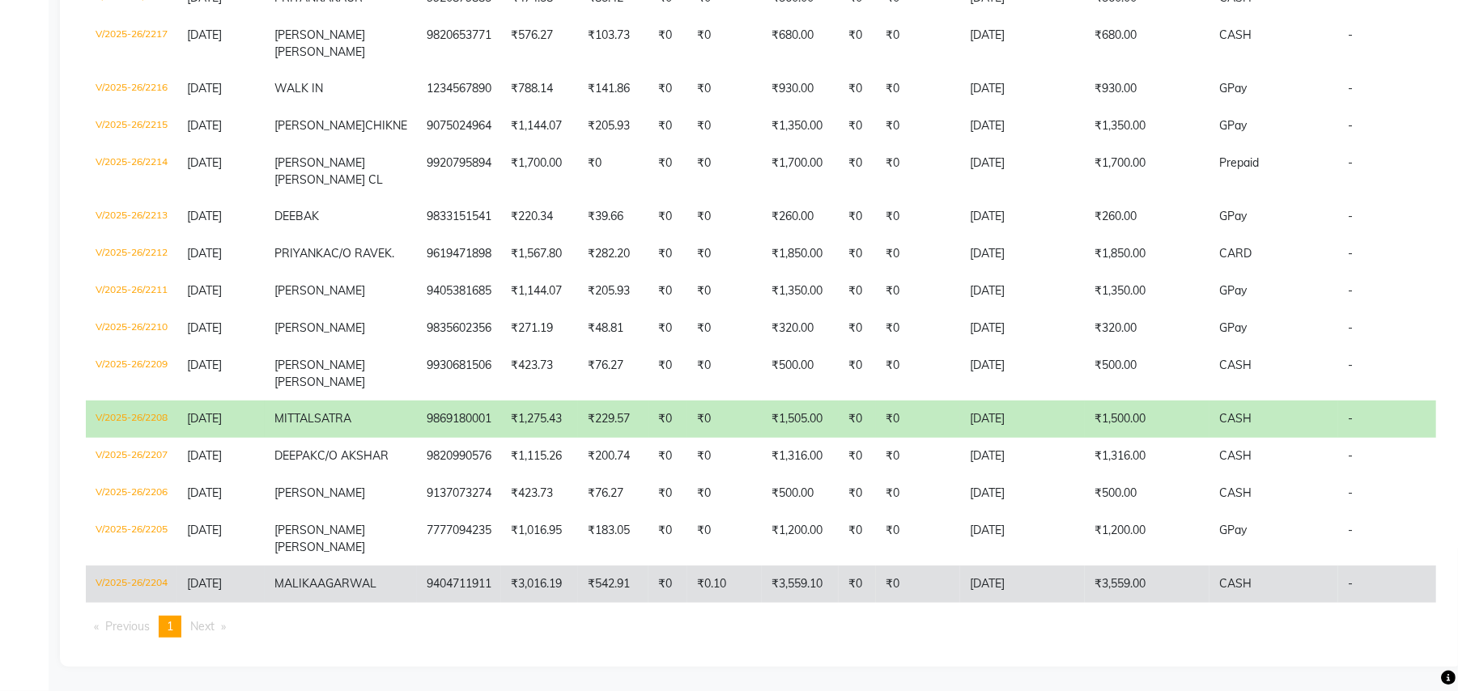
click at [322, 566] on td "MALIKA AGARWAL" at bounding box center [341, 584] width 152 height 37
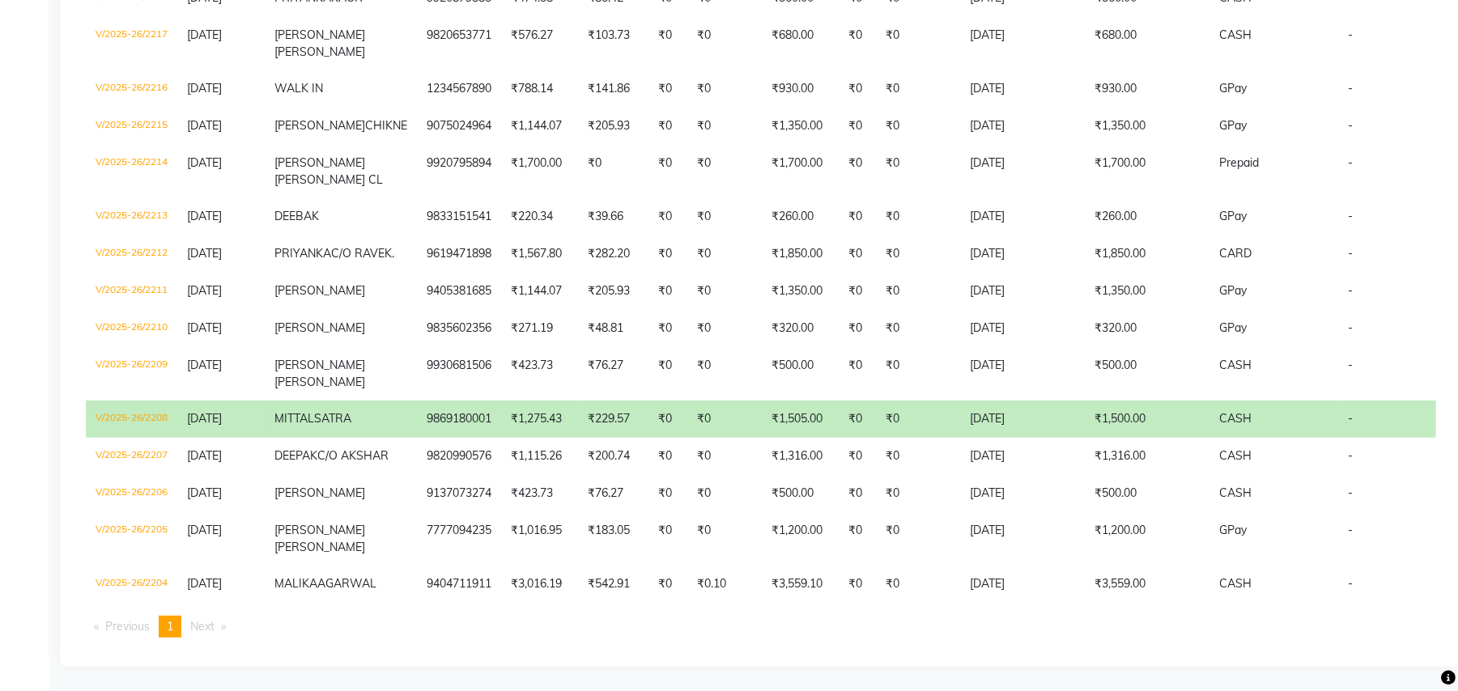
scroll to position [21, 0]
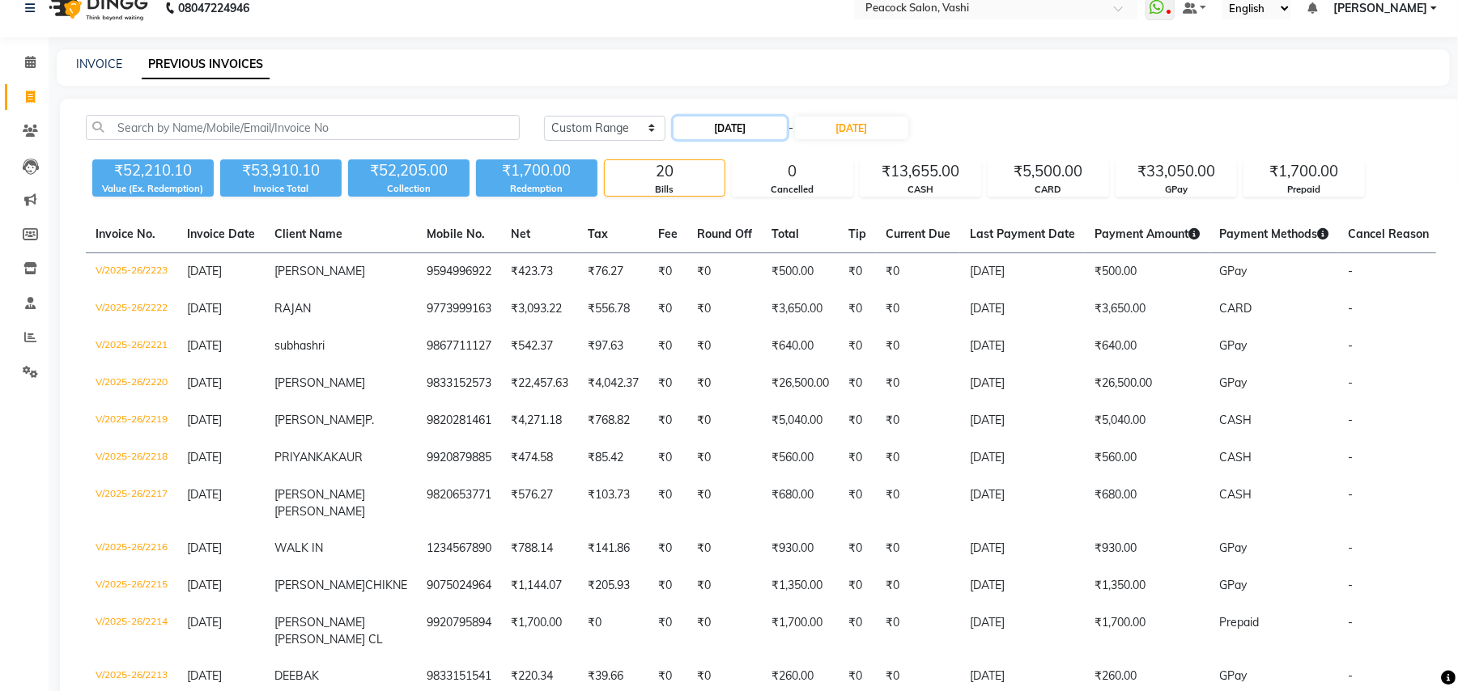
click at [745, 131] on input "03-08-2025" at bounding box center [729, 128] width 113 height 23
select select "8"
select select "2025"
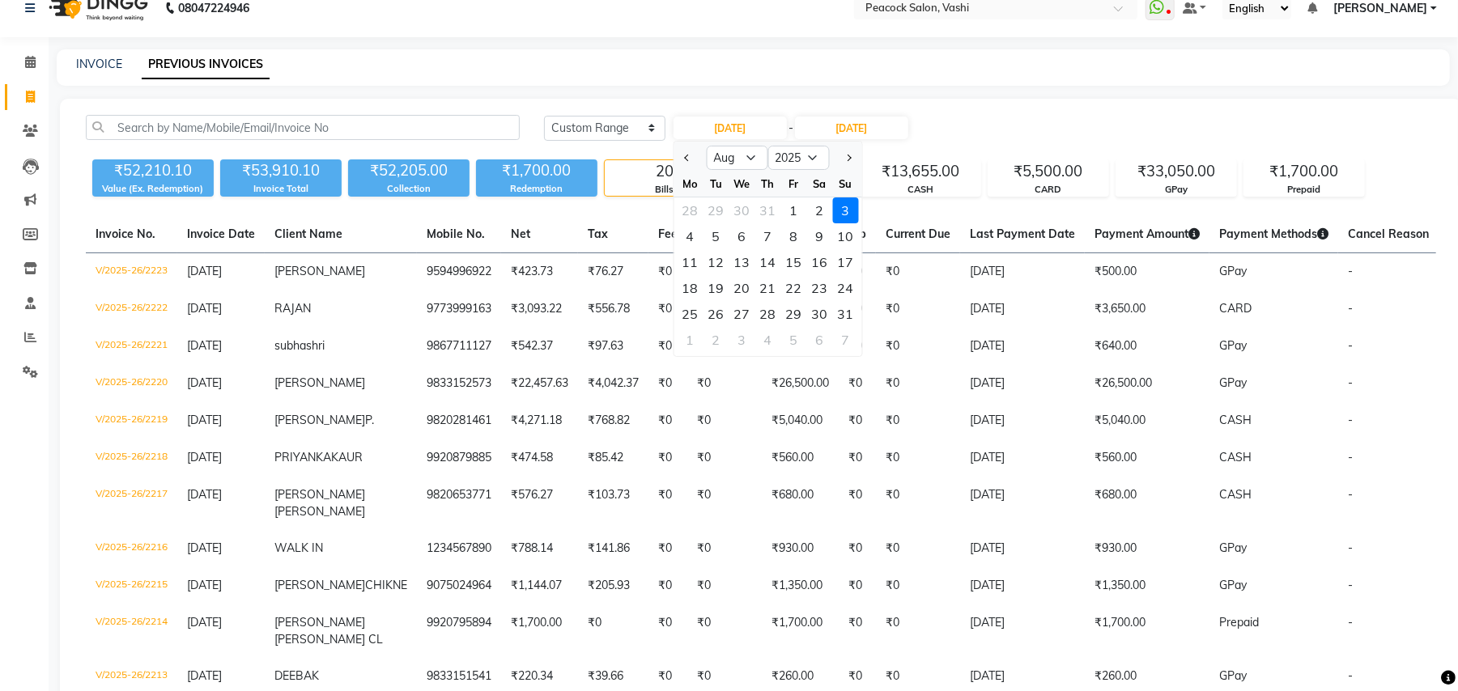
drag, startPoint x: 819, startPoint y: 210, endPoint x: 837, endPoint y: 188, distance: 28.8
click at [820, 210] on div "2" at bounding box center [820, 210] width 26 height 26
type input "02-08-2025"
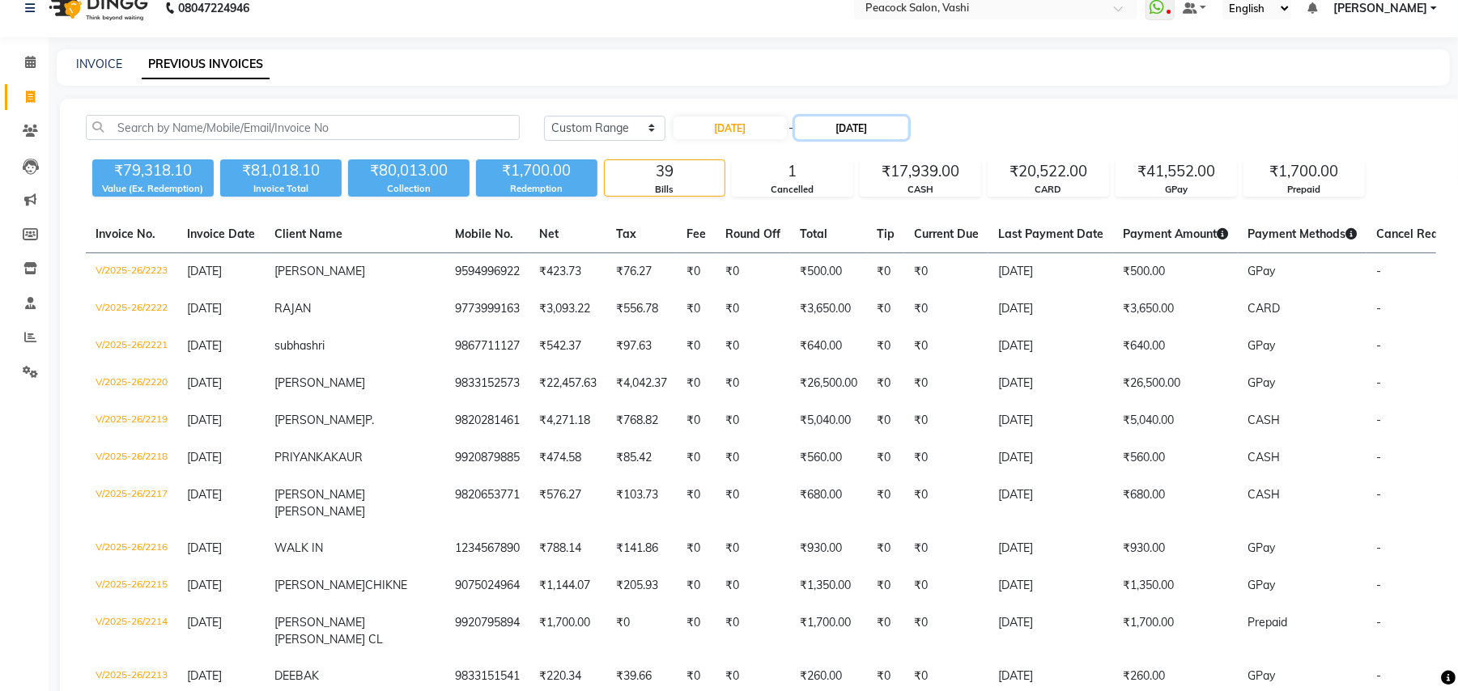
click at [881, 128] on input "03-08-2025" at bounding box center [851, 128] width 113 height 23
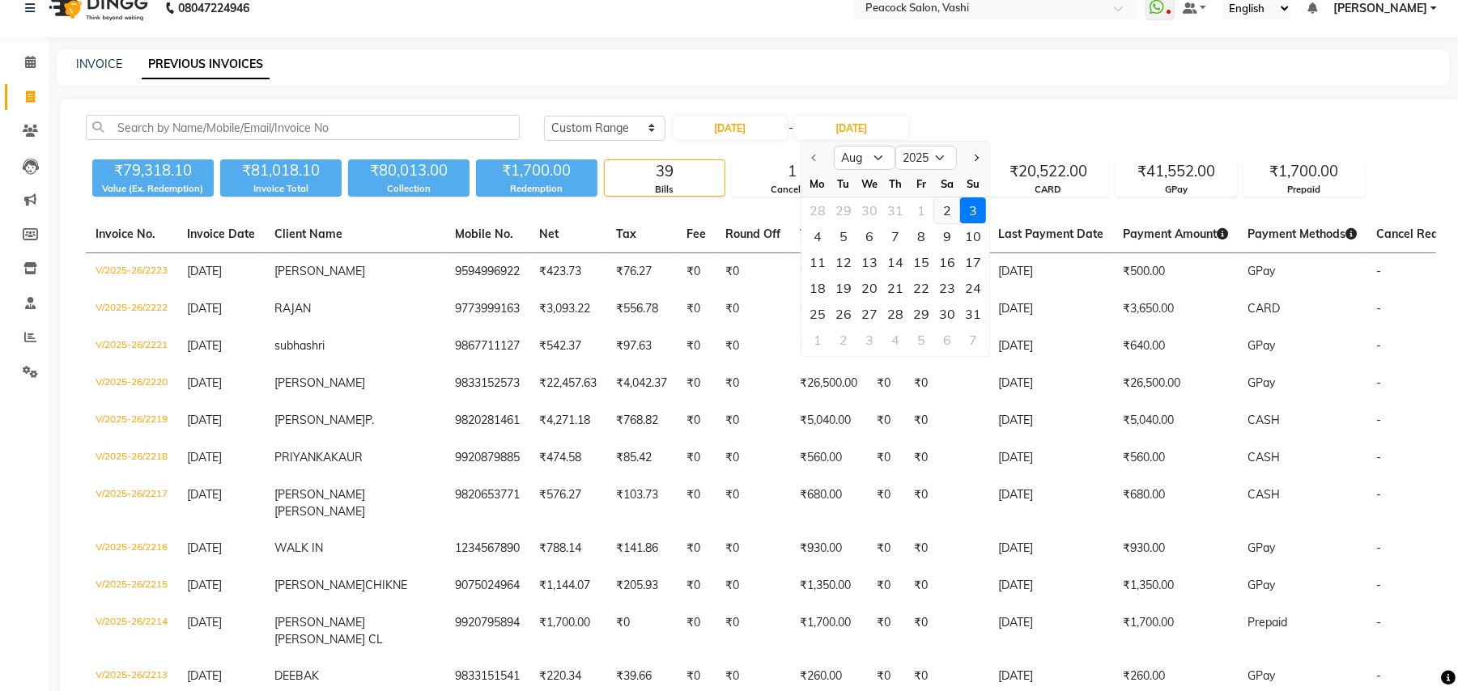
click at [950, 210] on div "2" at bounding box center [947, 210] width 26 height 26
type input "02-08-2025"
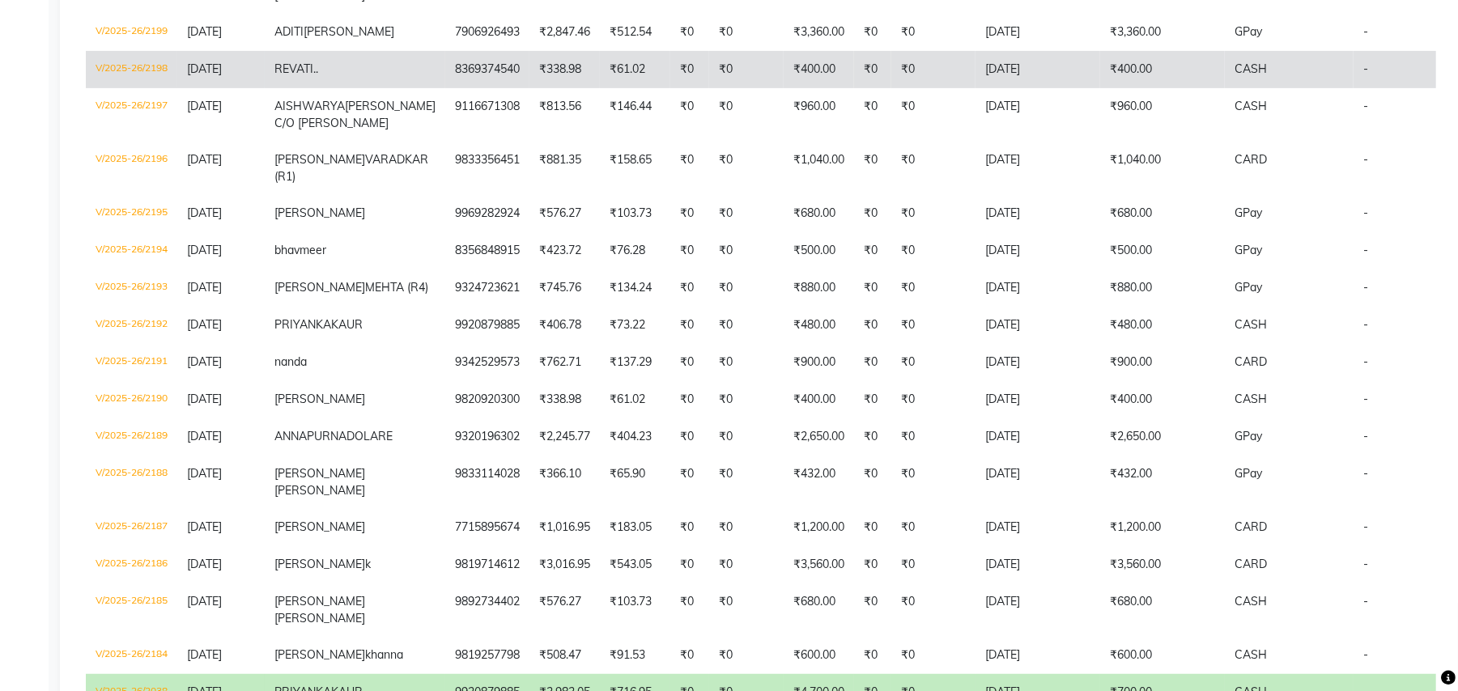
scroll to position [561, 0]
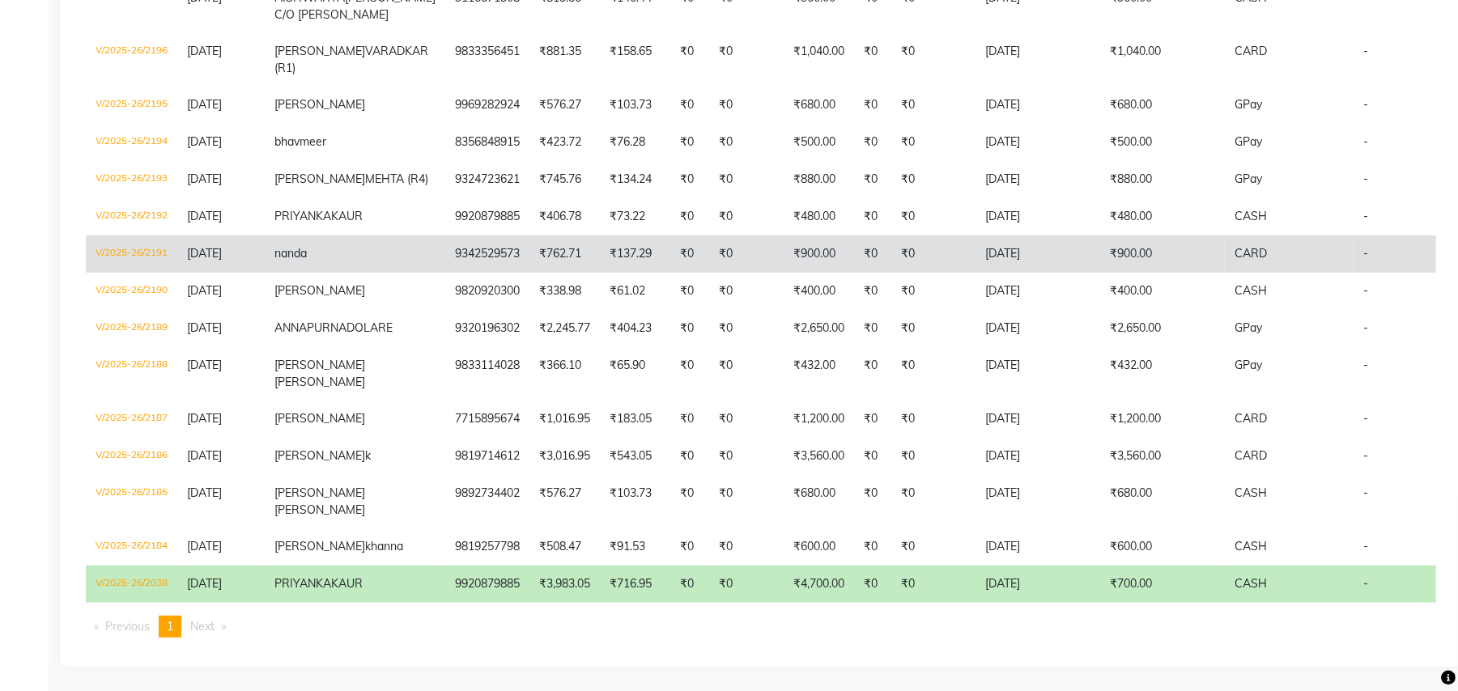
click at [296, 261] on span "nanda" at bounding box center [290, 253] width 32 height 15
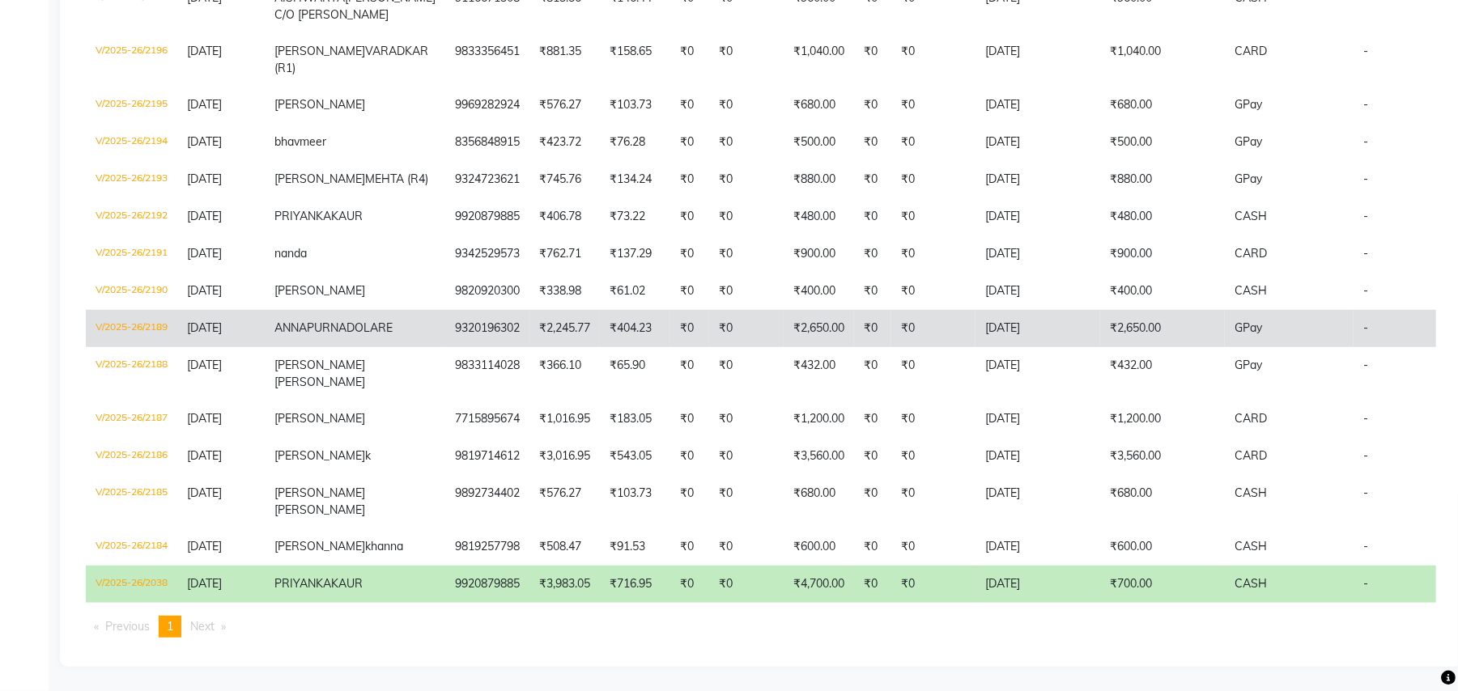
click at [312, 335] on span "ANNAPURNA" at bounding box center [310, 327] width 72 height 15
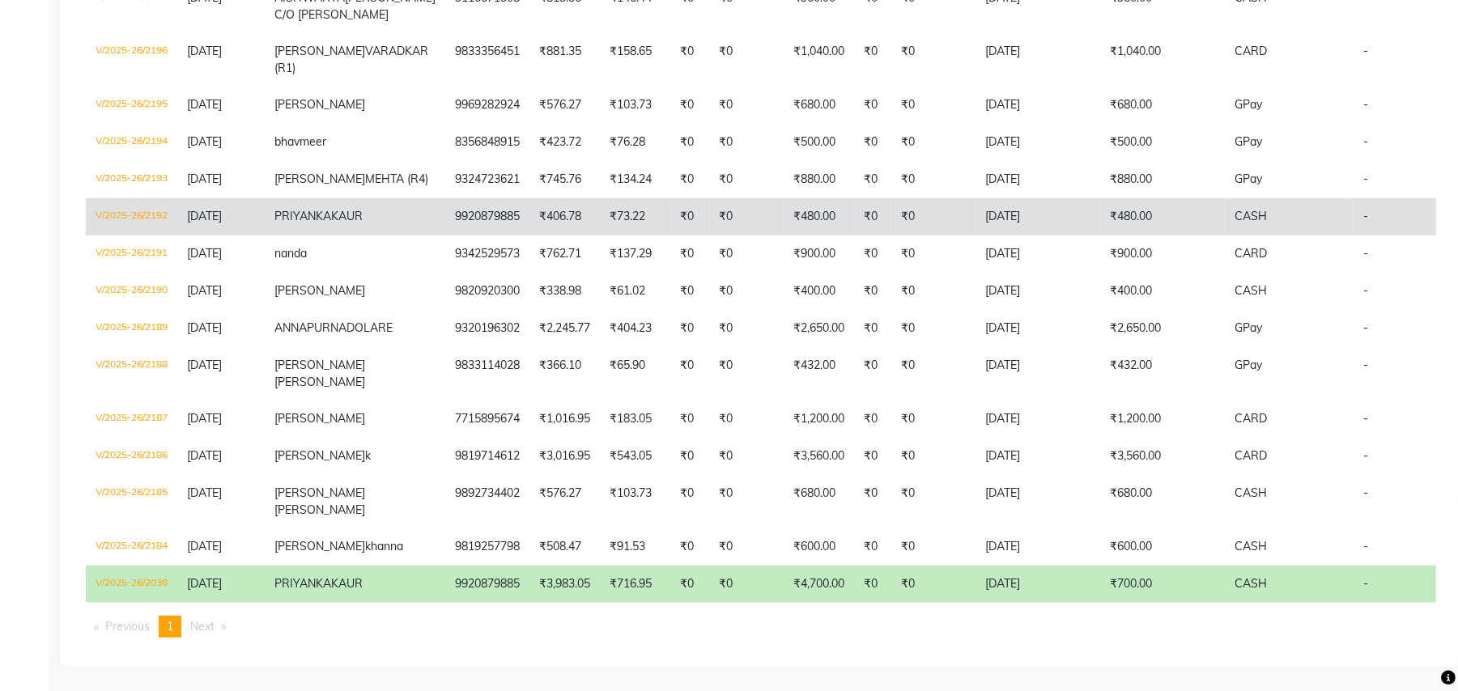
scroll to position [713, 0]
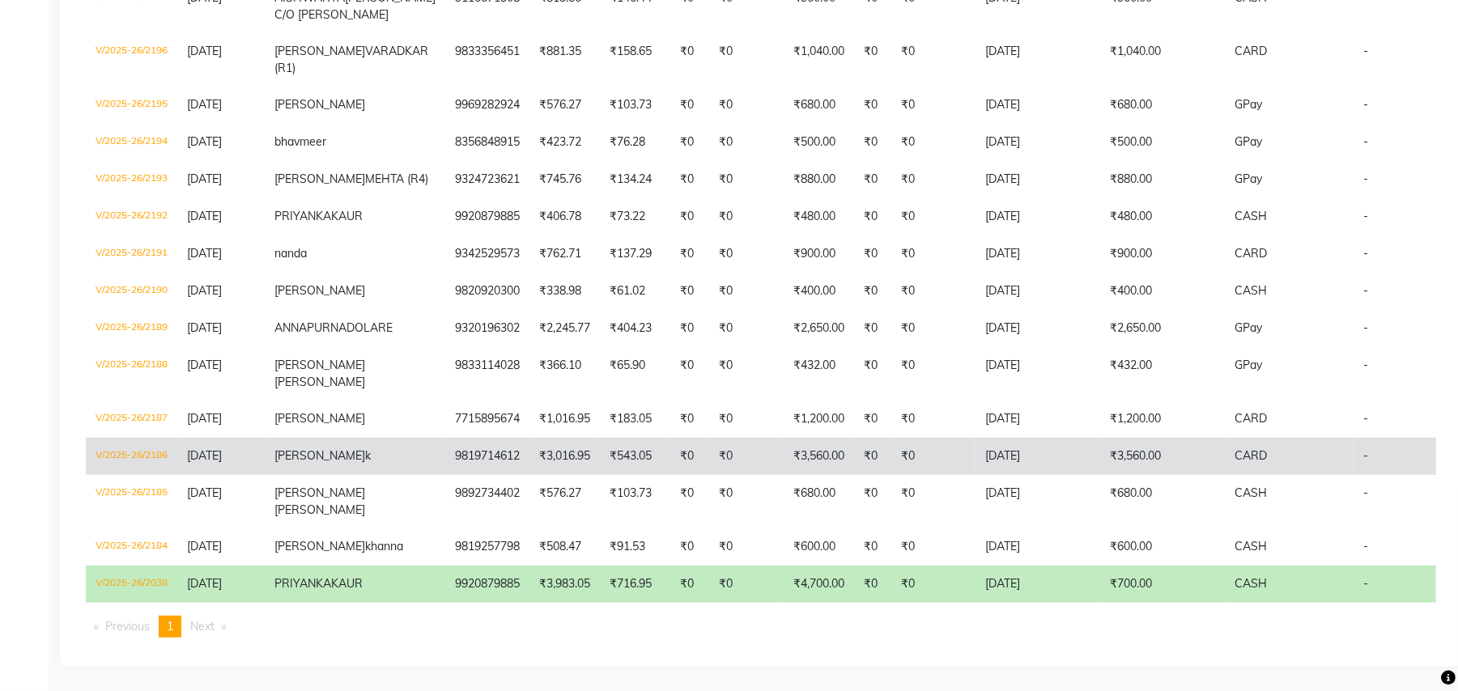
click at [365, 448] on span "k" at bounding box center [368, 455] width 6 height 15
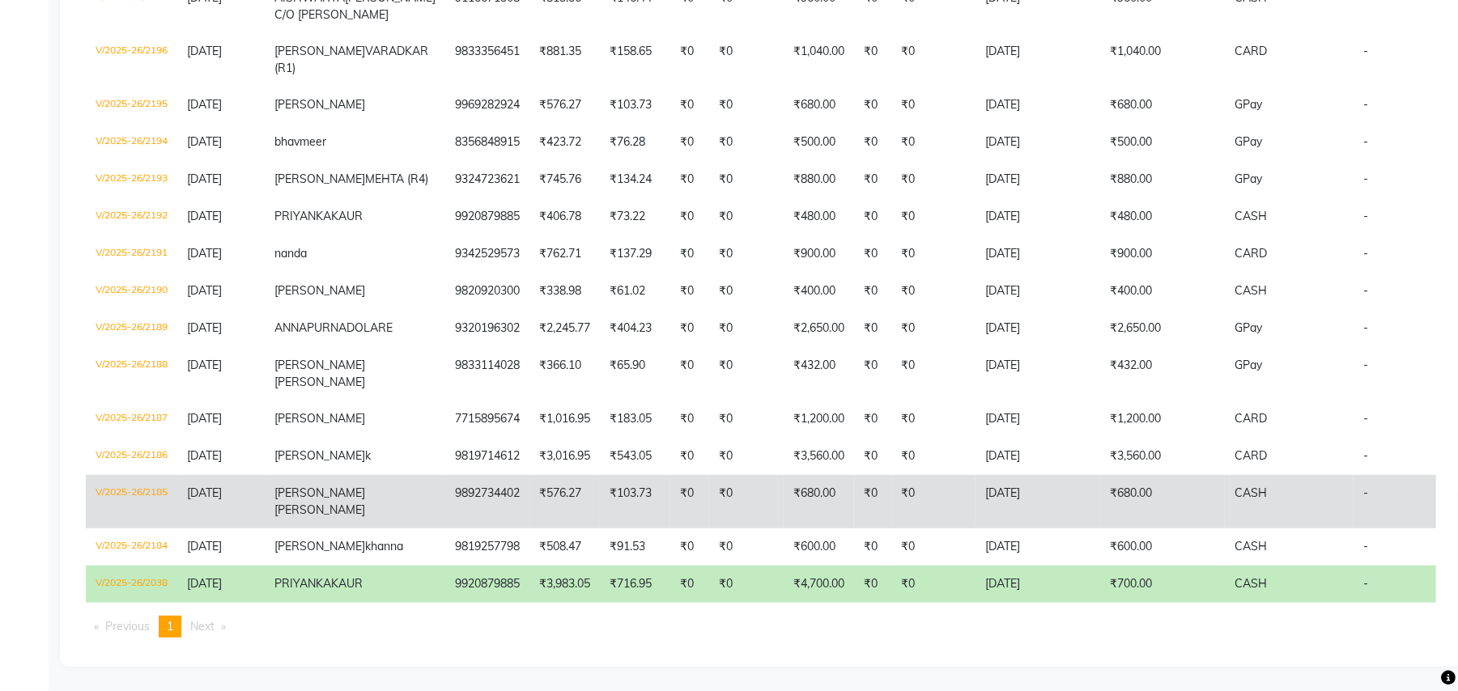
click at [312, 486] on span "SIDHARTH" at bounding box center [319, 493] width 91 height 15
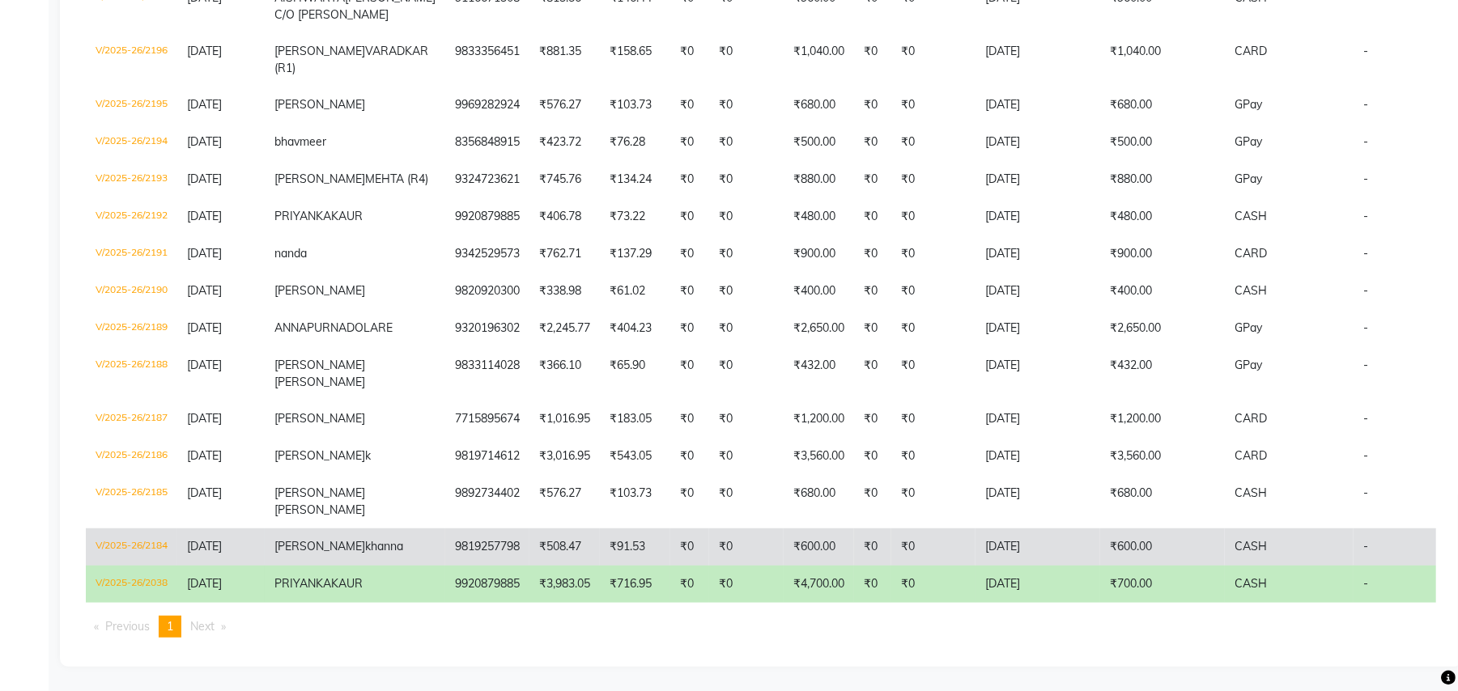
click at [308, 539] on span "siddhant" at bounding box center [319, 546] width 91 height 15
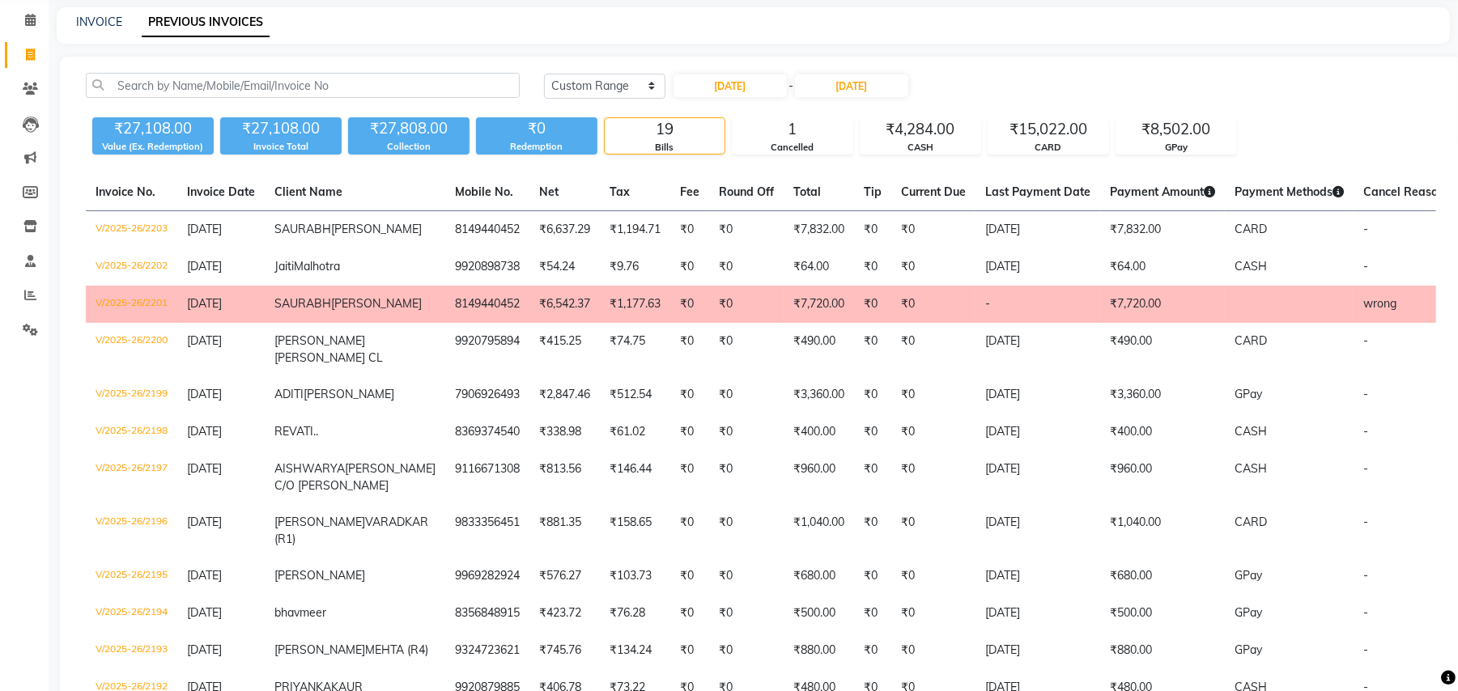
scroll to position [0, 0]
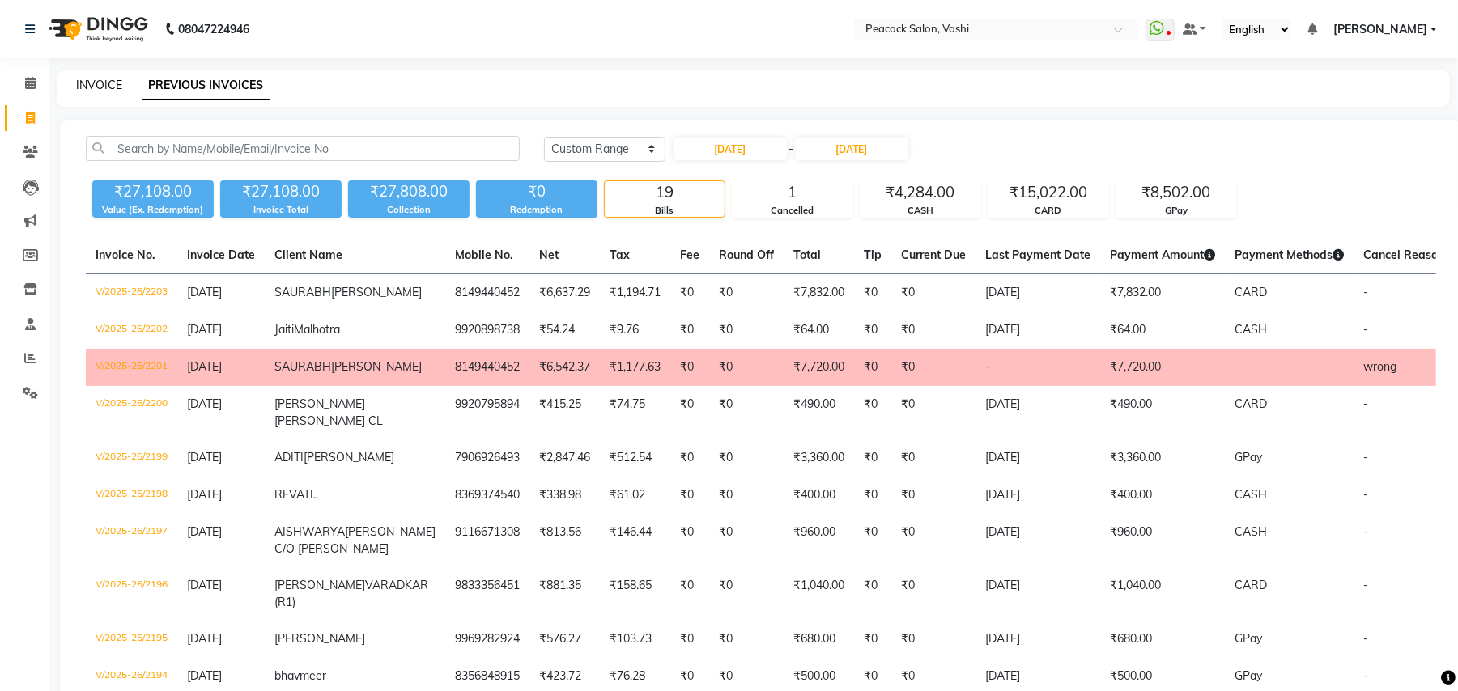
click at [100, 82] on link "INVOICE" at bounding box center [99, 85] width 46 height 15
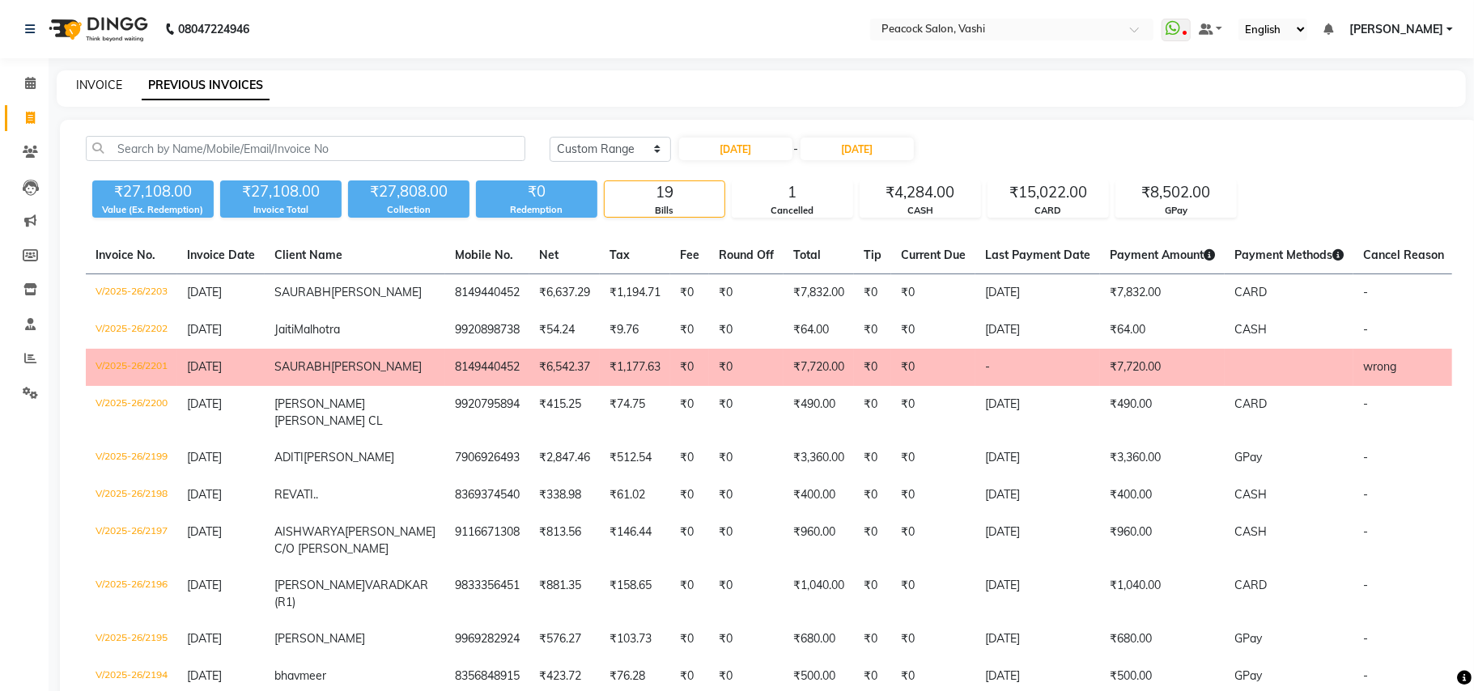
select select "619"
select select "service"
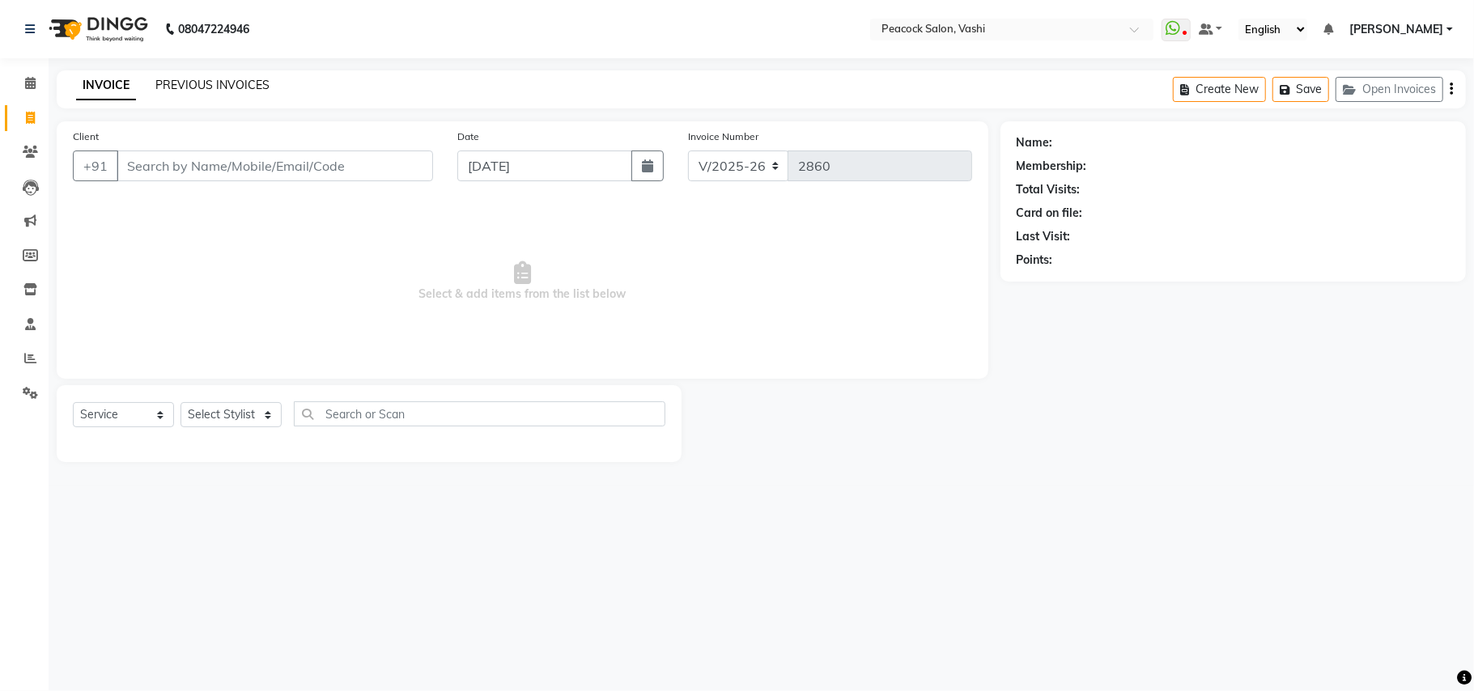
click at [202, 78] on link "PREVIOUS INVOICES" at bounding box center [212, 85] width 114 height 15
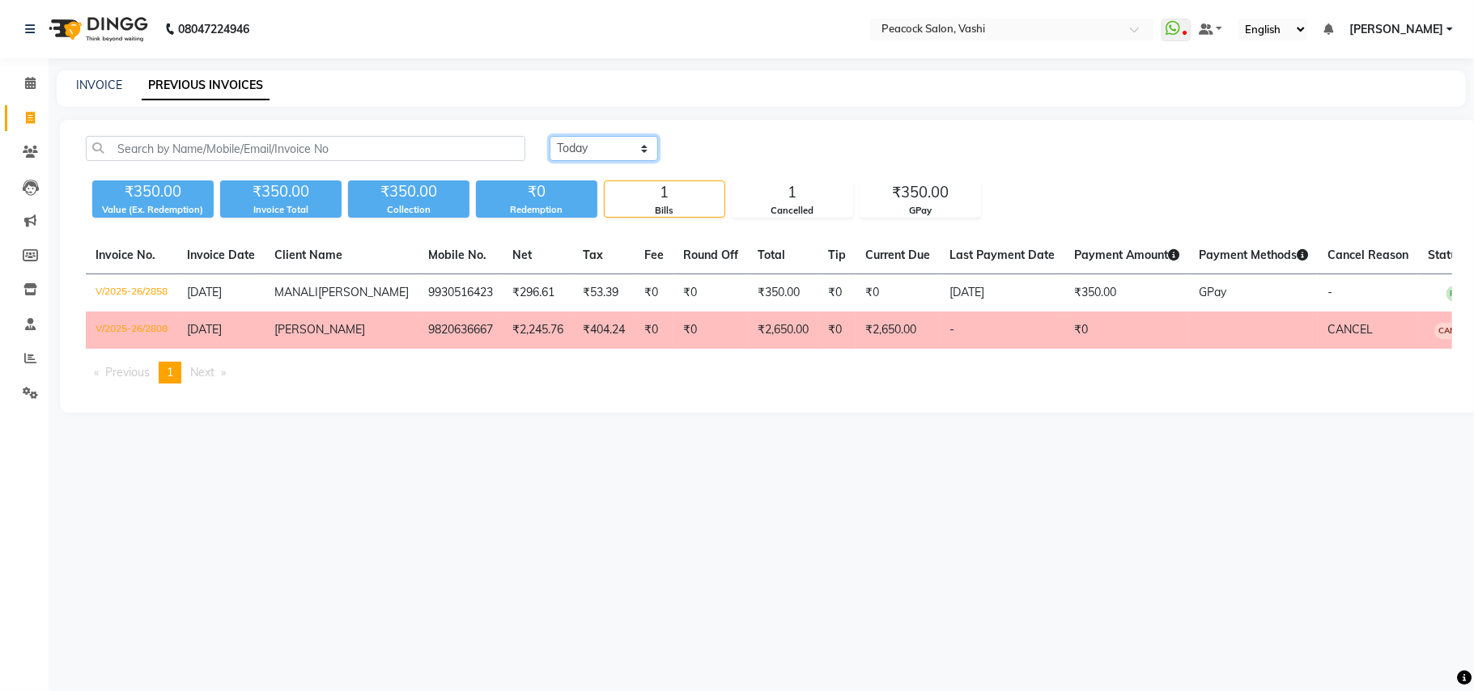
click at [593, 149] on select "Today Yesterday Custom Range" at bounding box center [604, 148] width 108 height 25
select select "range"
click at [550, 136] on select "Today Yesterday Custom Range" at bounding box center [604, 148] width 108 height 25
click at [748, 144] on input "04-09-2025" at bounding box center [735, 149] width 113 height 23
select select "9"
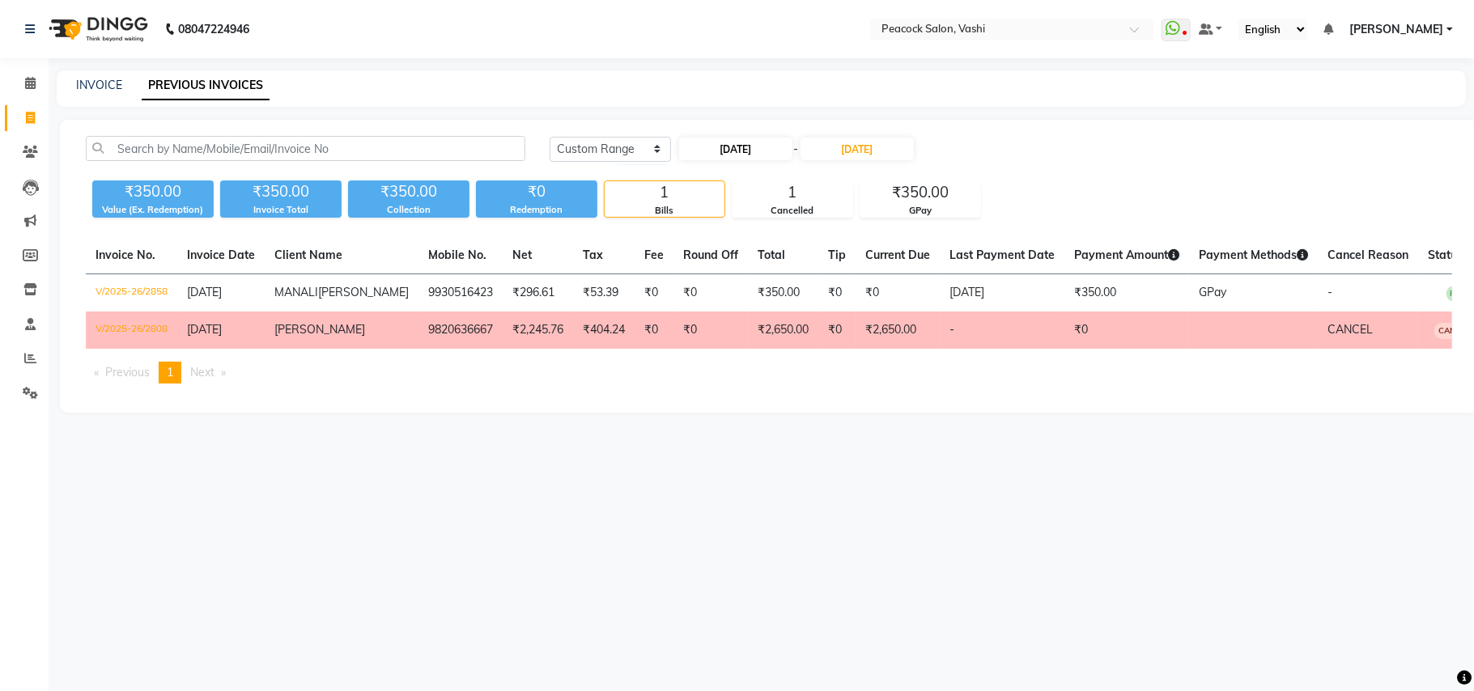
select select "2025"
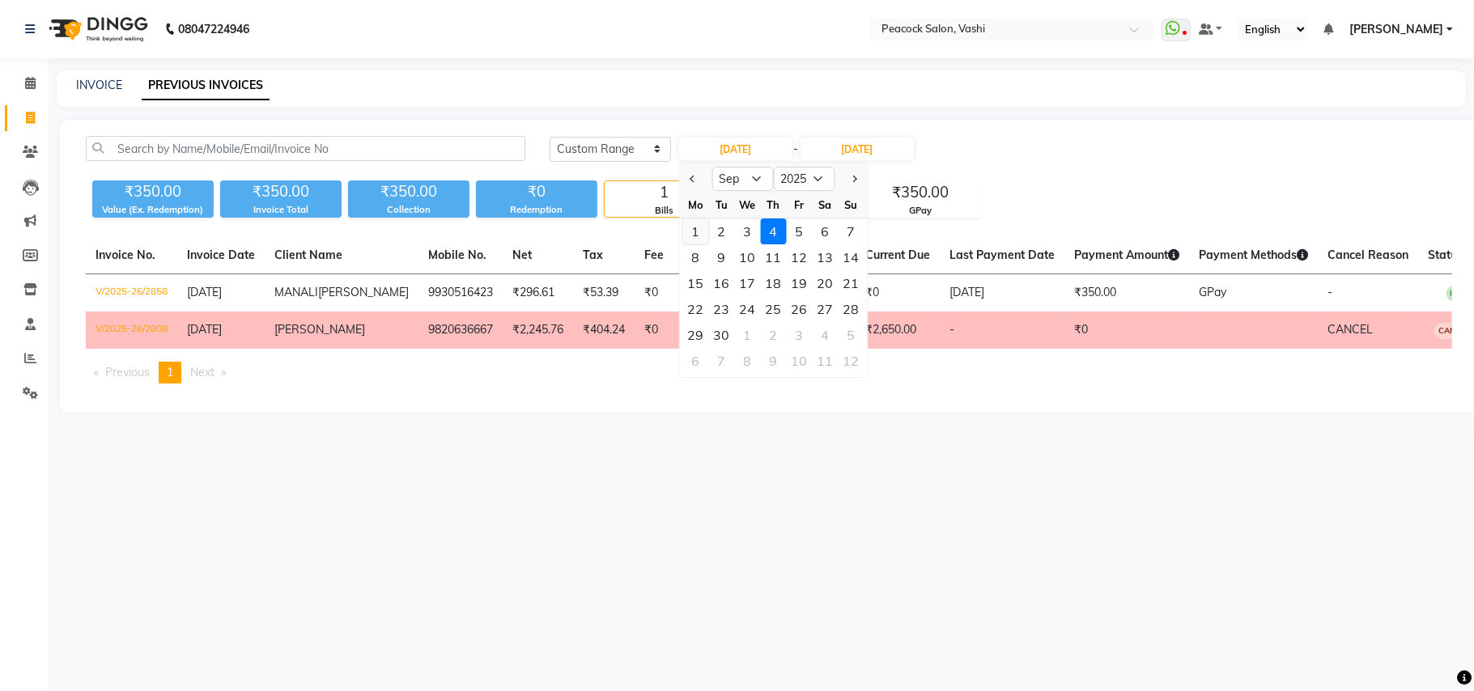
click at [696, 233] on div "1" at bounding box center [695, 232] width 26 height 26
type input "01-09-2025"
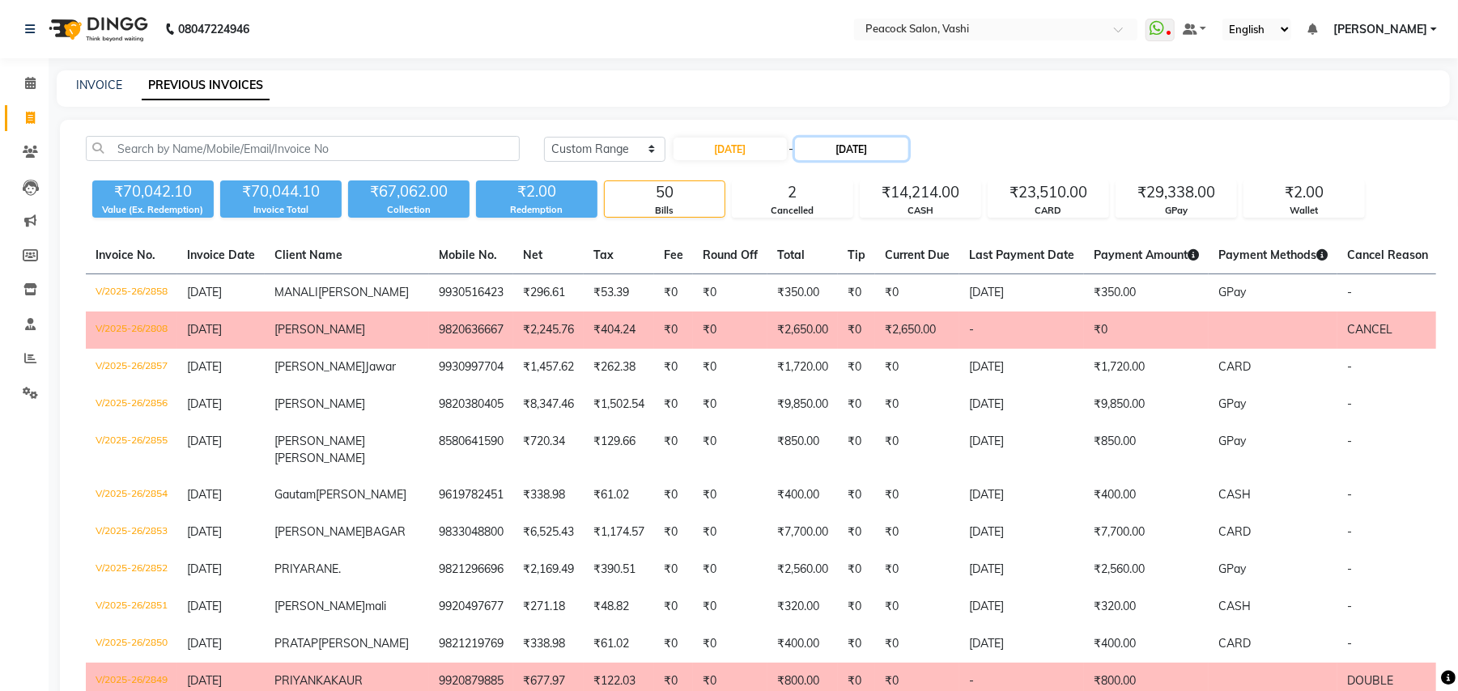
click at [847, 146] on input "04-09-2025" at bounding box center [851, 149] width 113 height 23
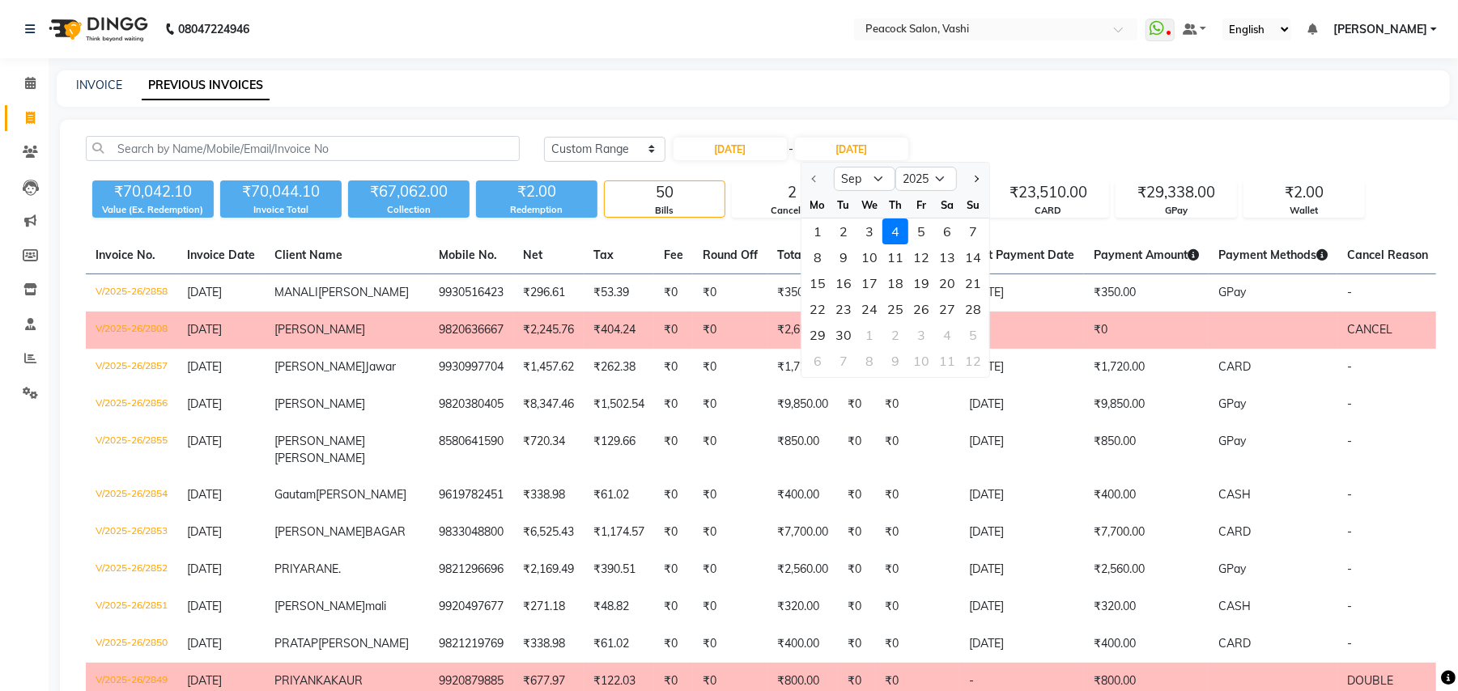
click at [813, 183] on div at bounding box center [817, 179] width 32 height 26
click at [754, 151] on input "01-09-2025" at bounding box center [729, 149] width 113 height 23
select select "9"
select select "2025"
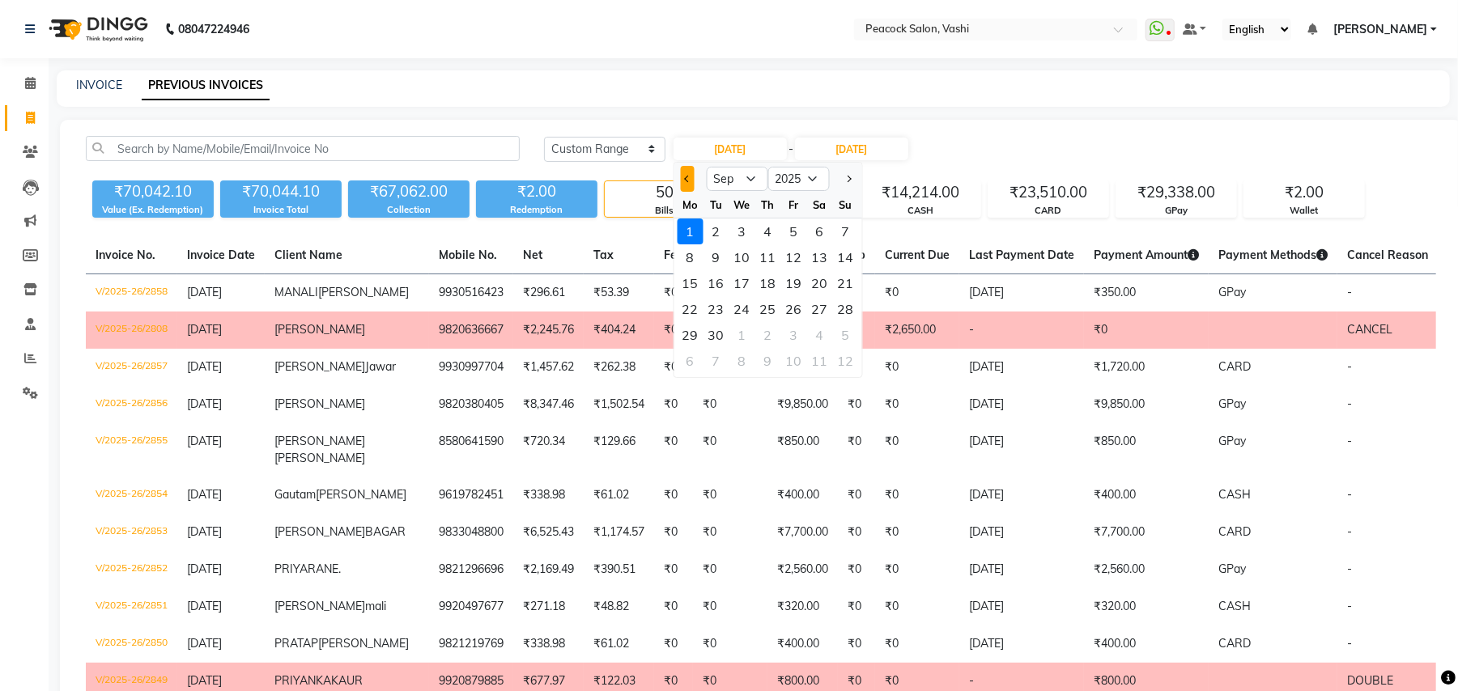
click at [690, 176] on button "Previous month" at bounding box center [688, 179] width 14 height 26
select select "8"
click at [793, 235] on div "1" at bounding box center [794, 232] width 26 height 26
type input "[DATE]"
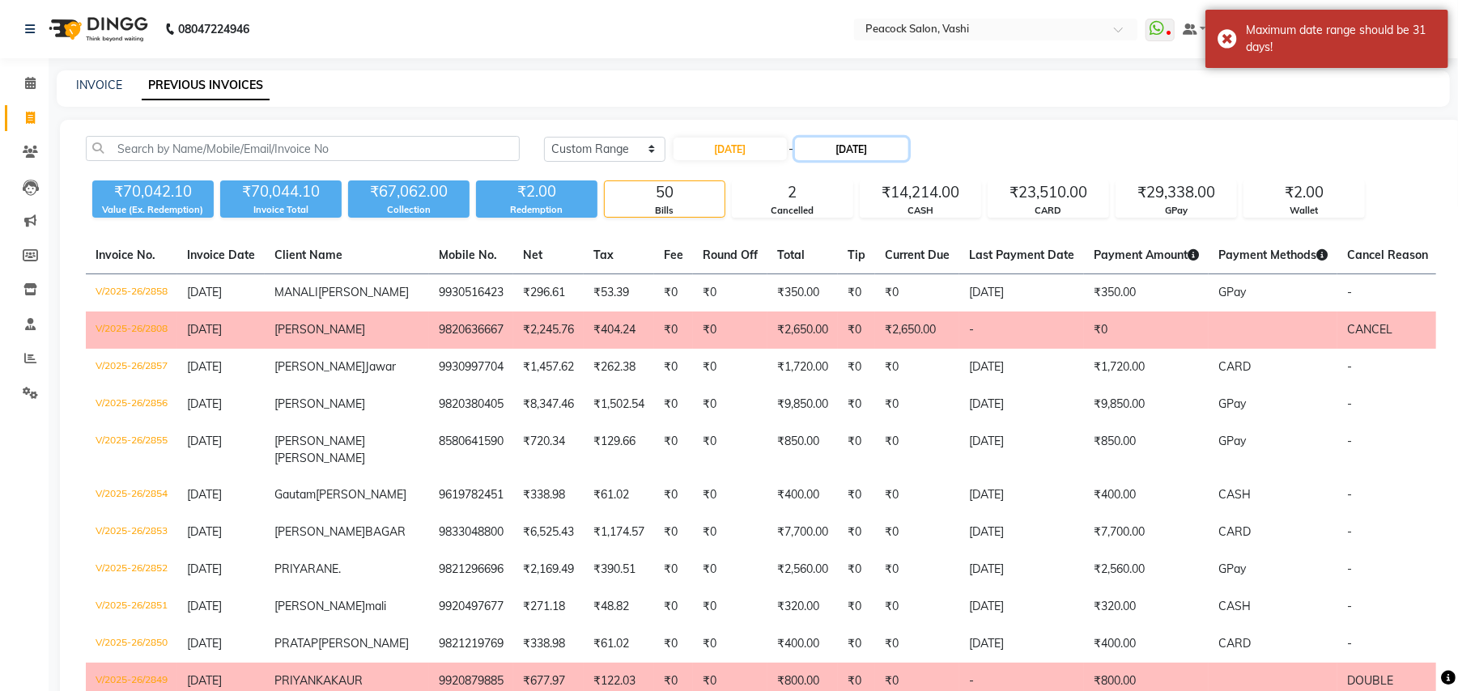
click at [846, 150] on input "04-09-2025" at bounding box center [851, 149] width 113 height 23
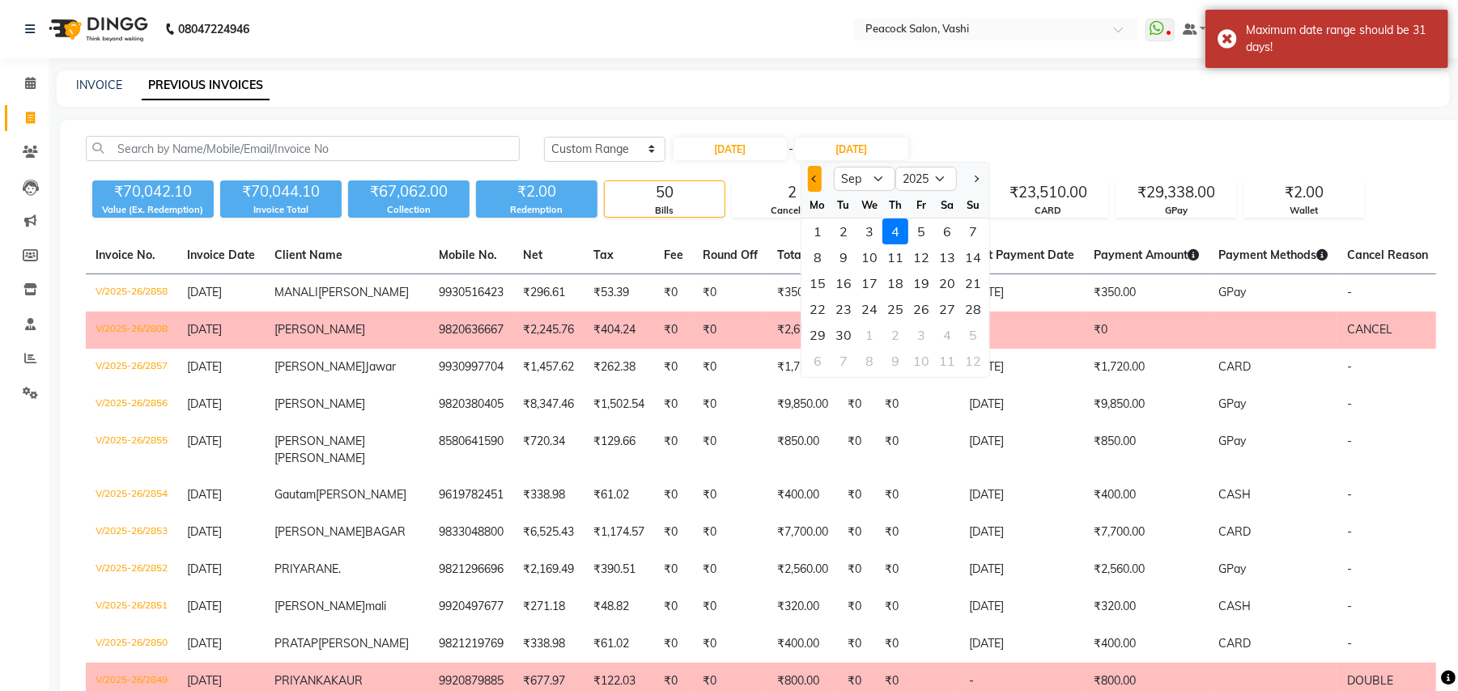
click at [813, 176] on span "Previous month" at bounding box center [815, 179] width 6 height 6
select select "8"
click at [919, 227] on div "1" at bounding box center [921, 232] width 26 height 26
type input "[DATE]"
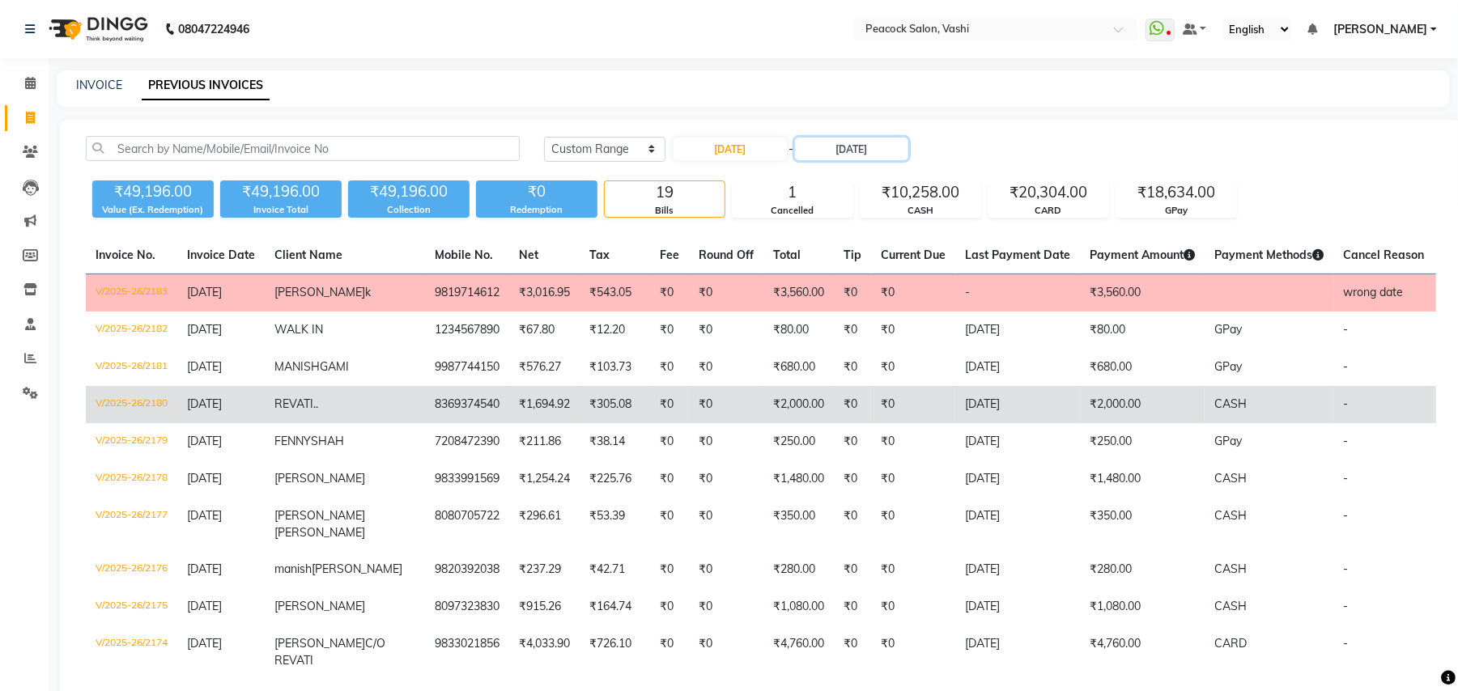
scroll to position [180, 0]
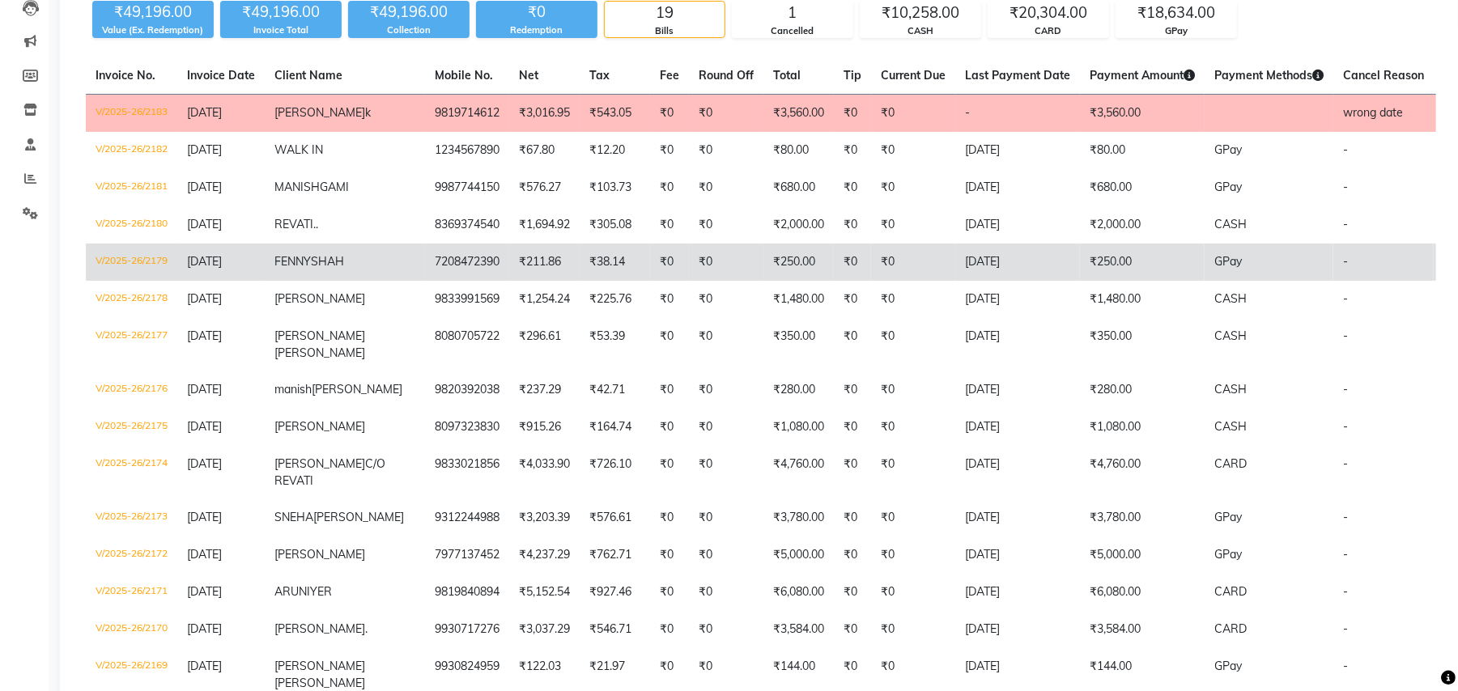
click at [342, 257] on span "SHAH" at bounding box center [327, 261] width 33 height 15
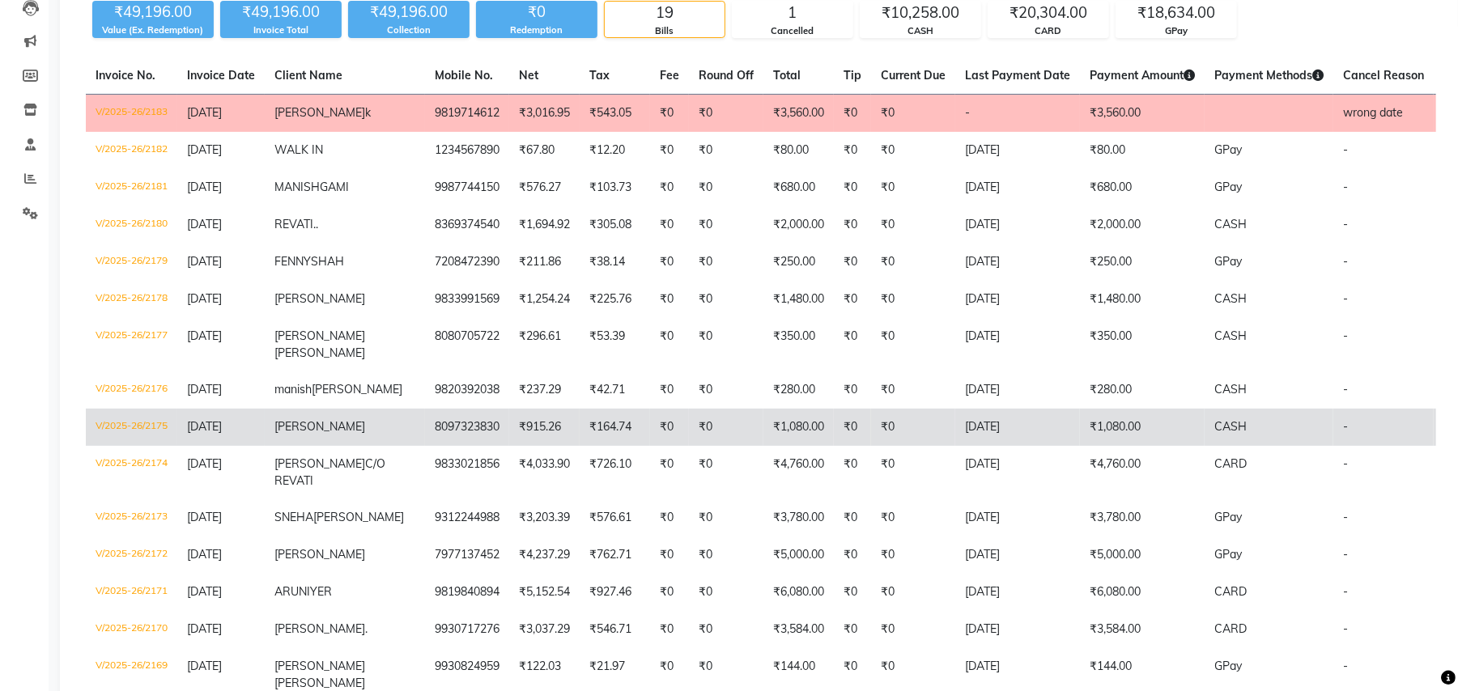
click at [316, 426] on span "KRITIKA" at bounding box center [319, 426] width 91 height 15
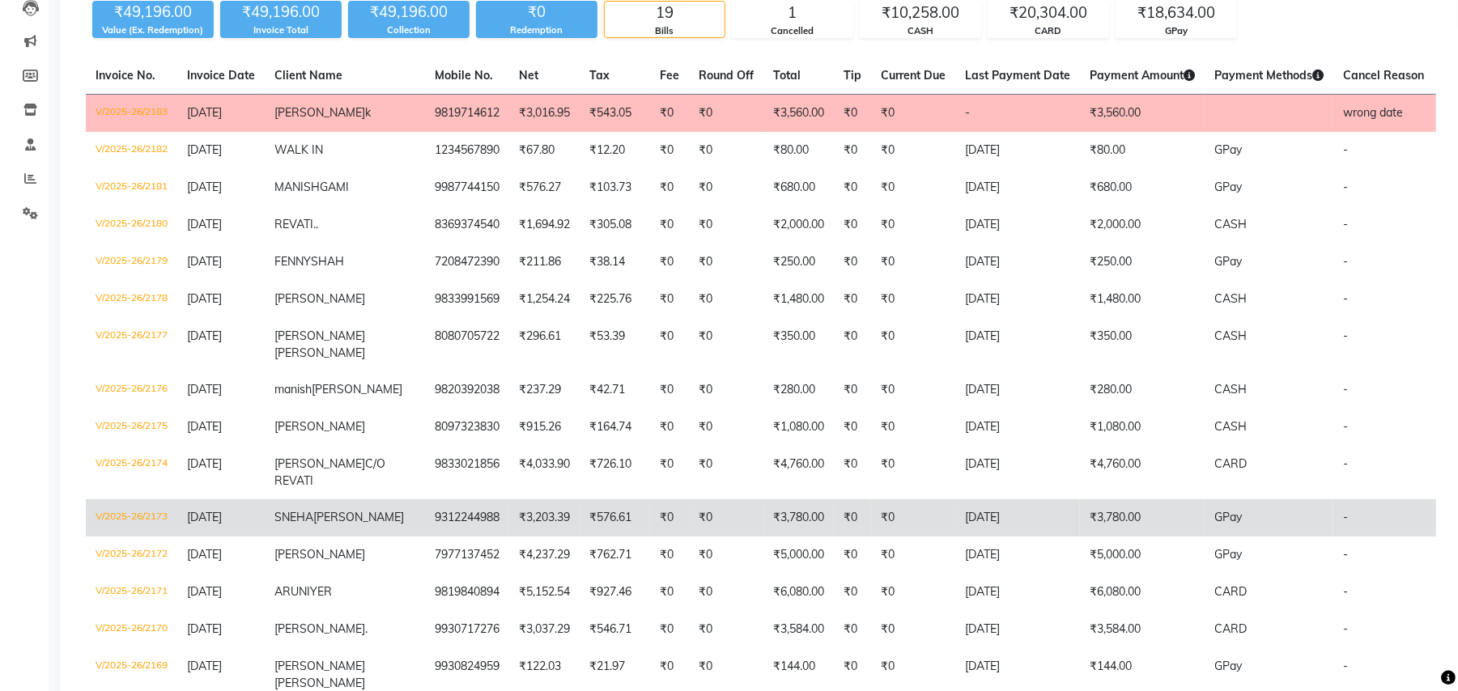
click at [311, 522] on span "SNEHA" at bounding box center [293, 517] width 39 height 15
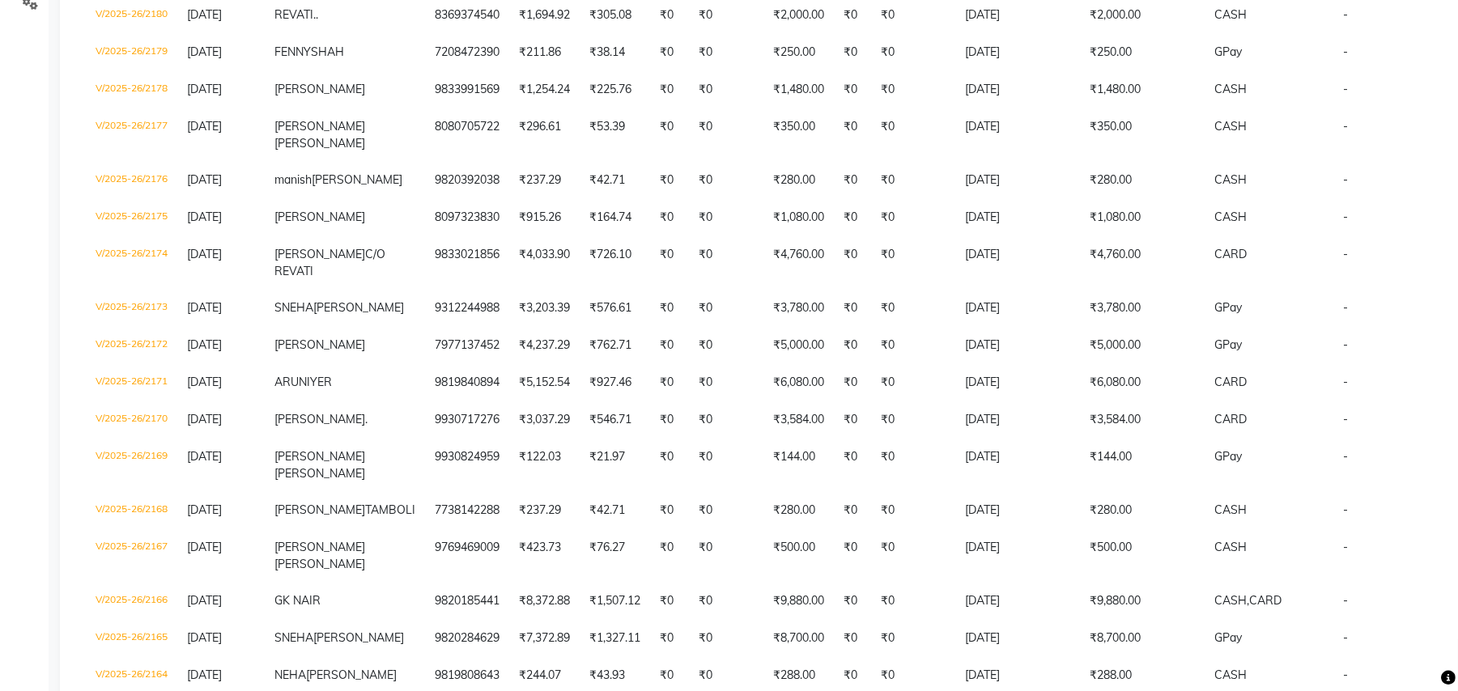
scroll to position [509, 0]
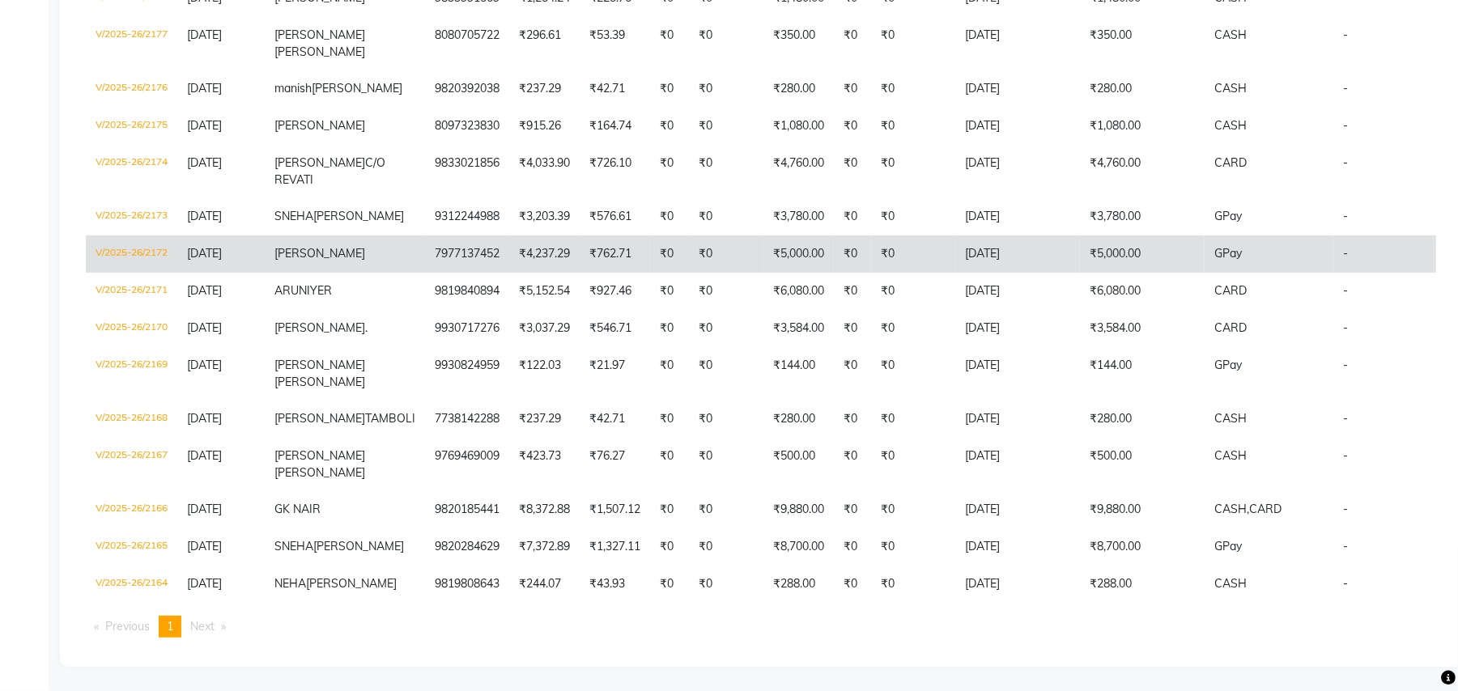
click at [314, 246] on span "SUJATA" at bounding box center [319, 253] width 91 height 15
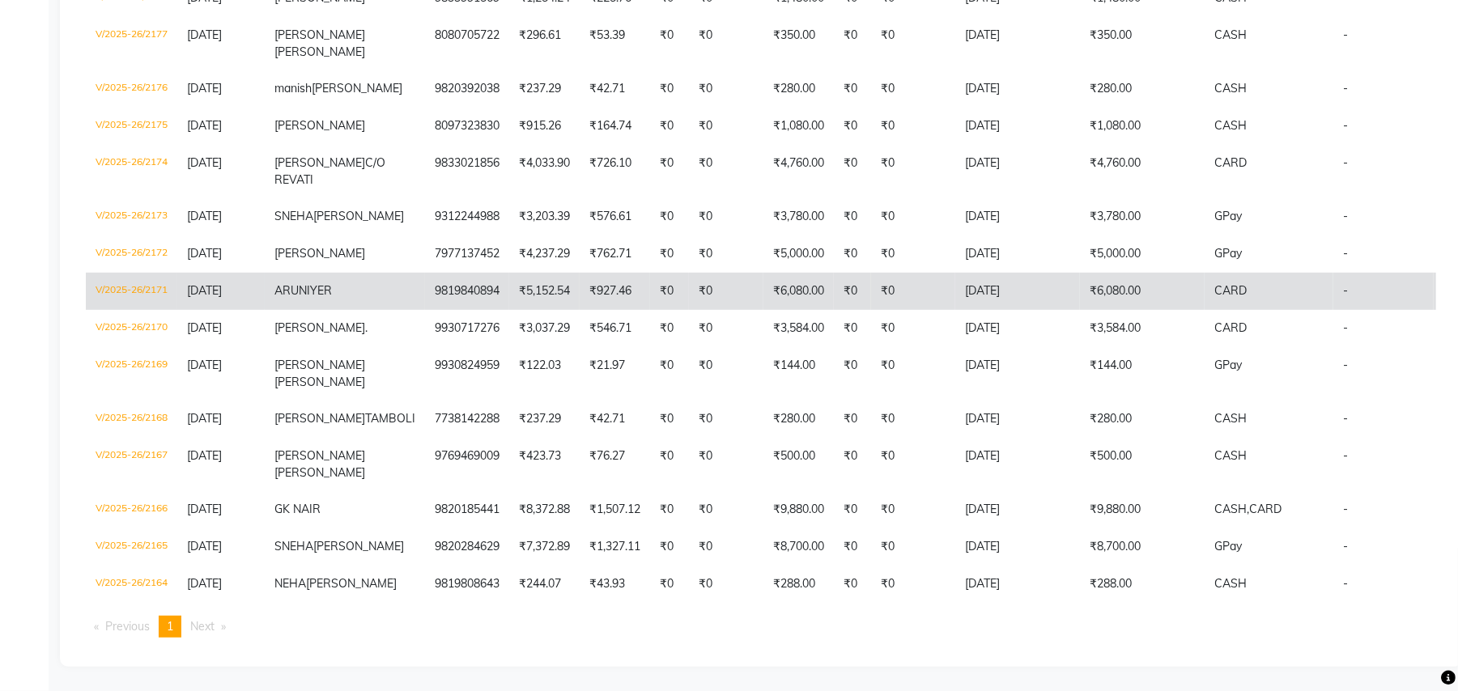
click at [579, 274] on td "₹927.46" at bounding box center [614, 291] width 70 height 37
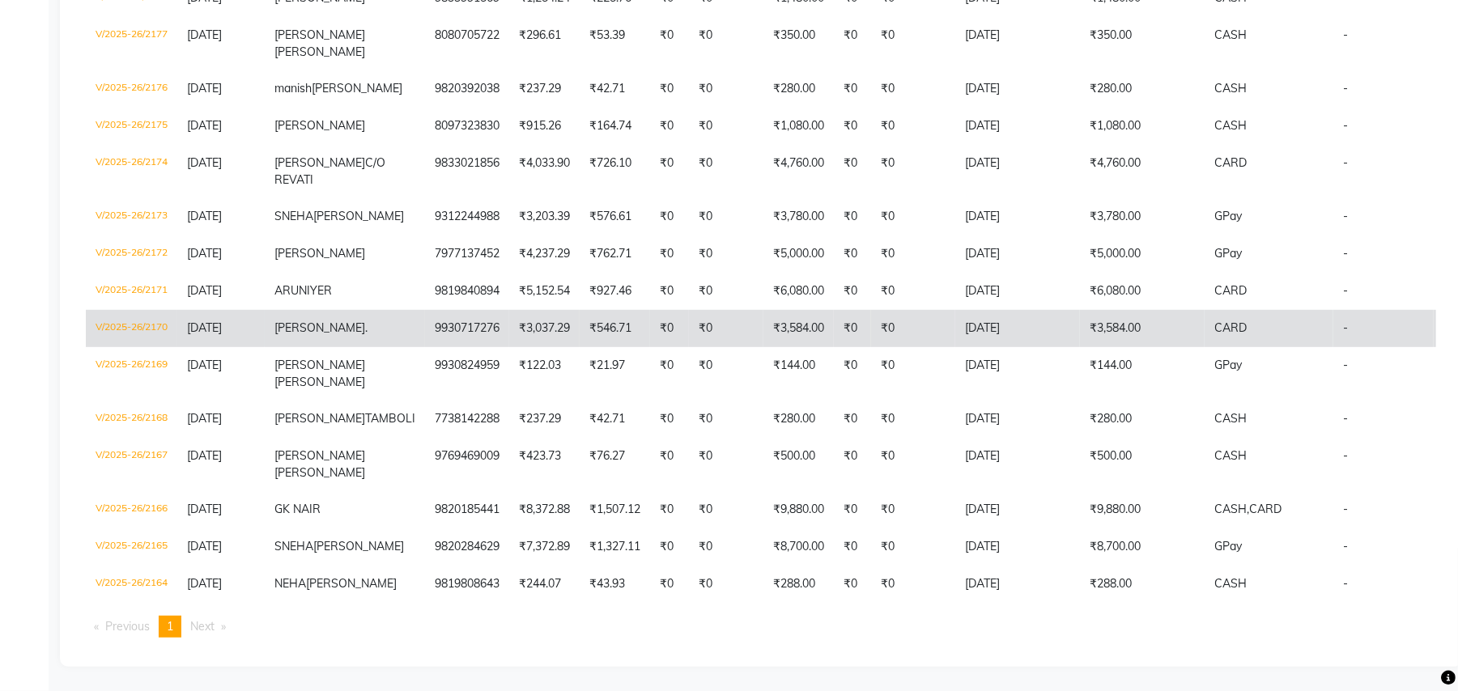
click at [309, 320] on span "MONICA." at bounding box center [320, 327] width 93 height 15
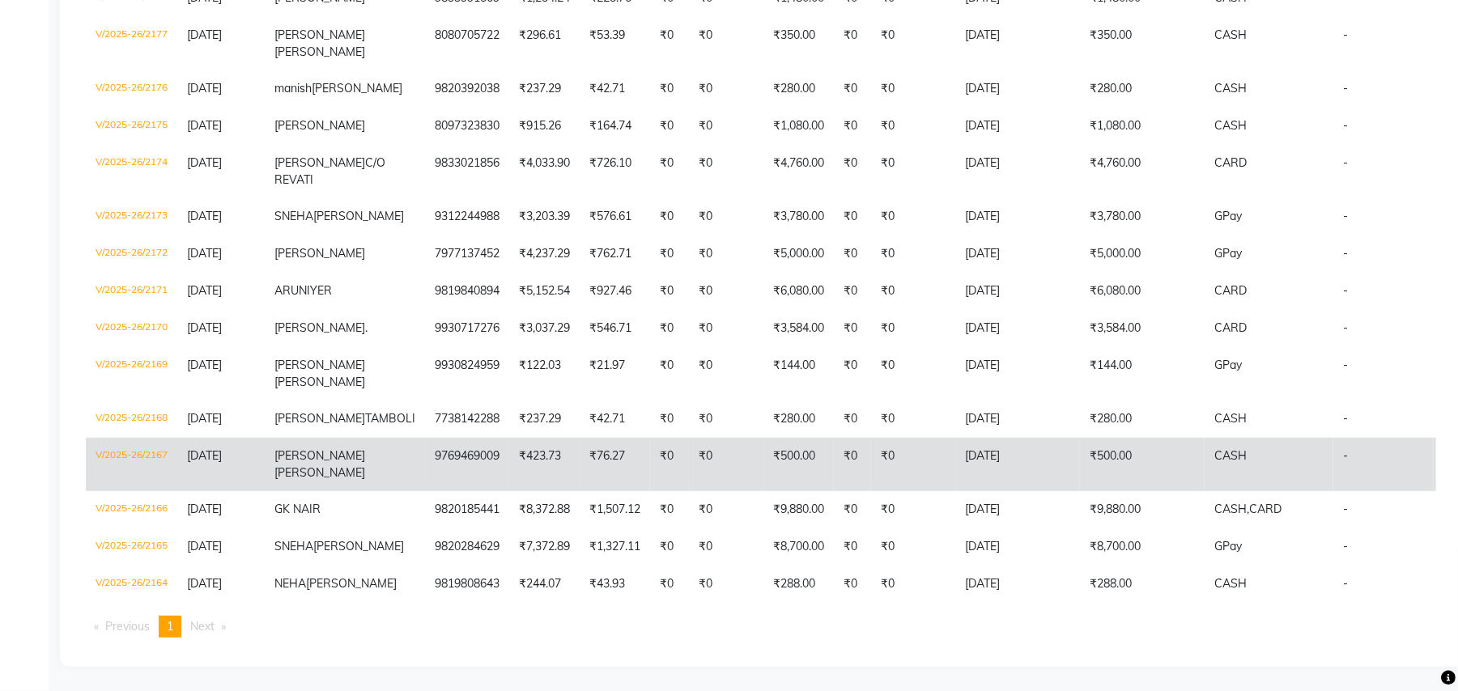
click at [333, 465] on span "negi" at bounding box center [319, 472] width 91 height 15
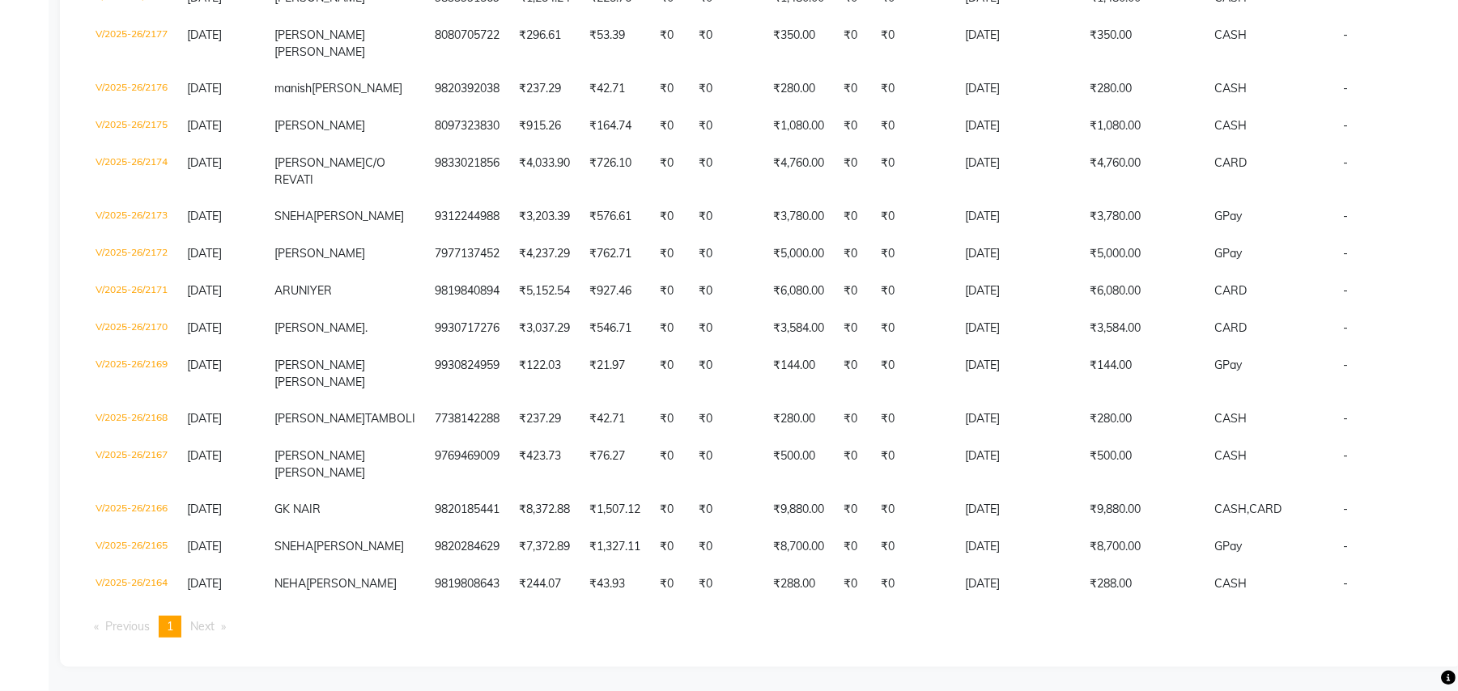
scroll to position [0, 0]
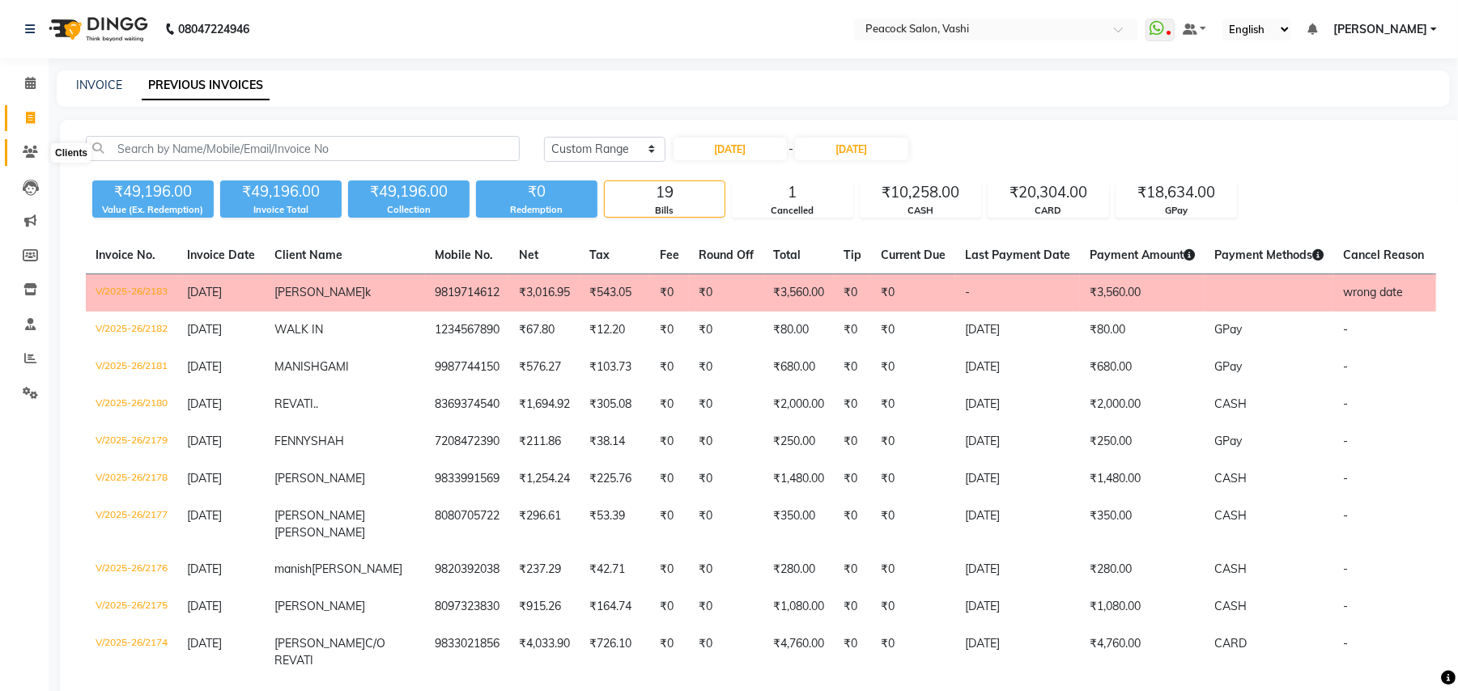
click at [30, 153] on icon at bounding box center [30, 152] width 15 height 12
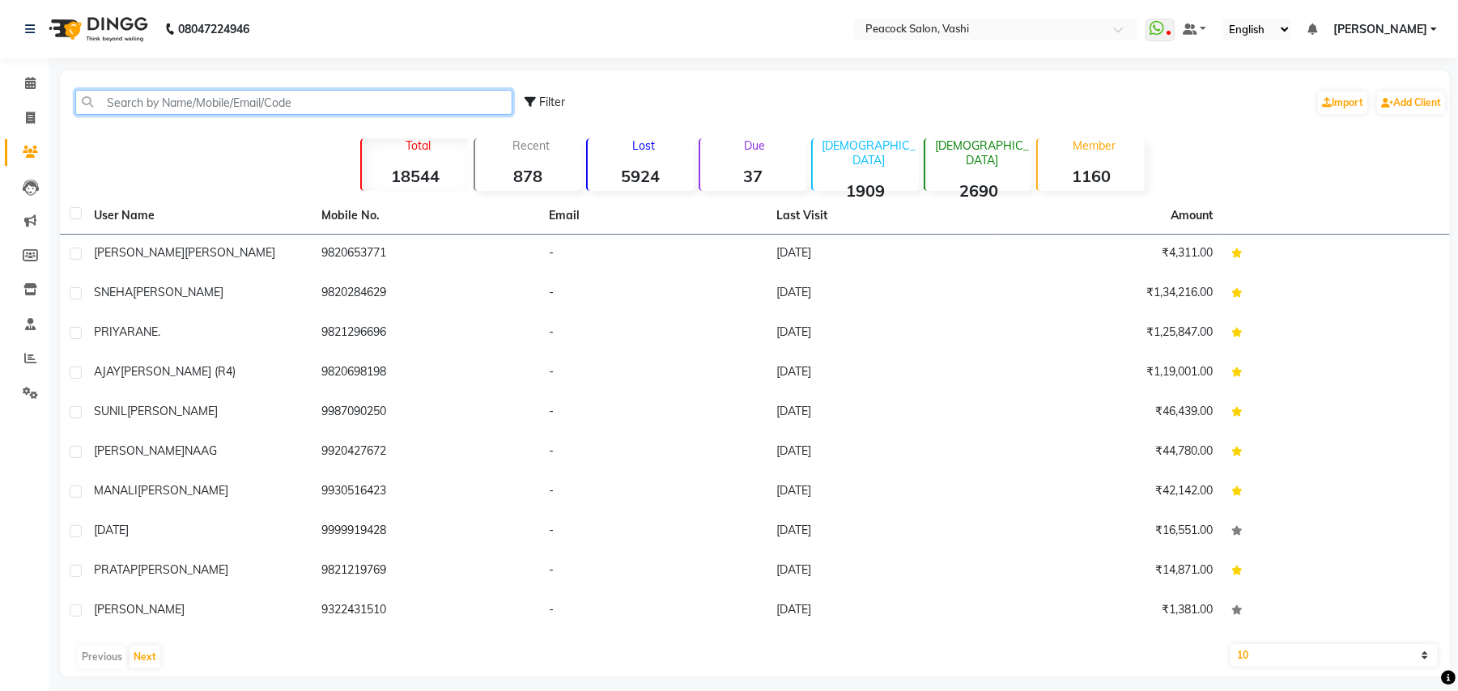
click at [152, 101] on input "text" at bounding box center [293, 102] width 437 height 25
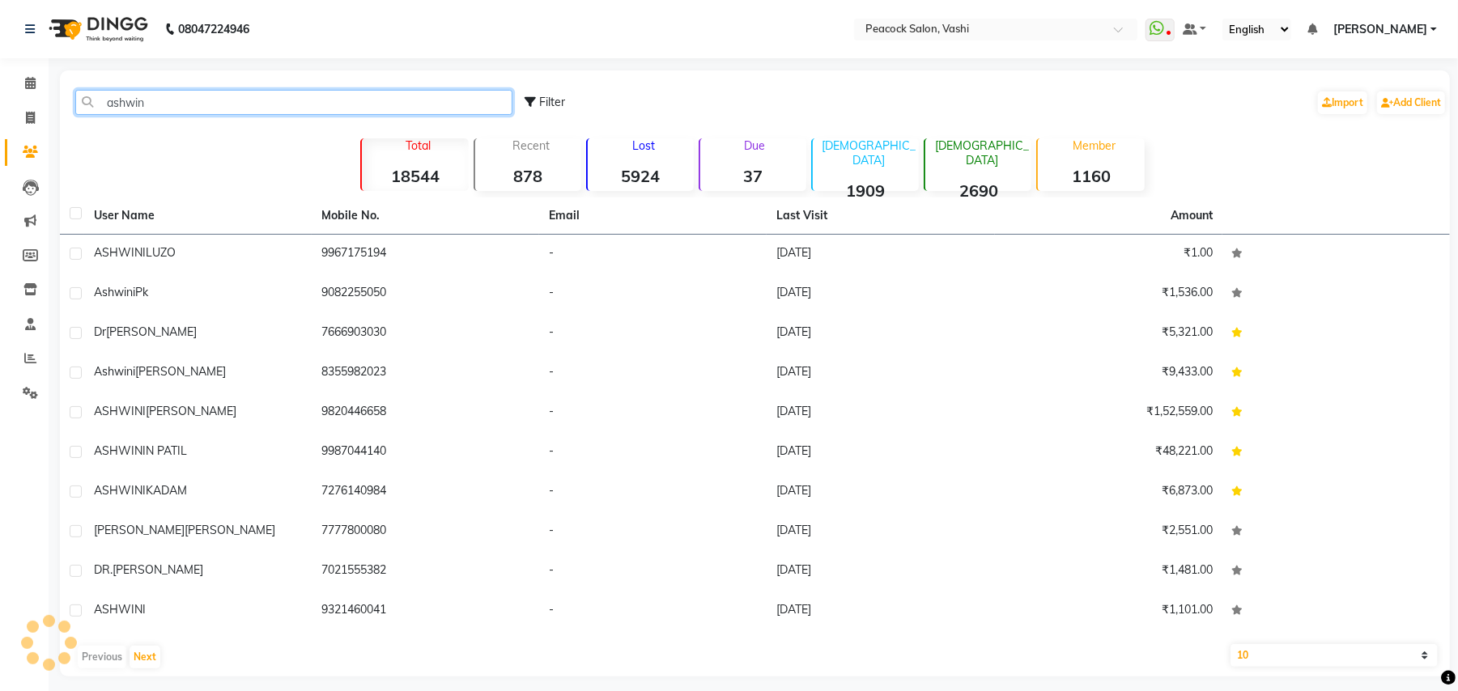
click at [204, 102] on input "ashwin" at bounding box center [293, 102] width 437 height 25
type input "a"
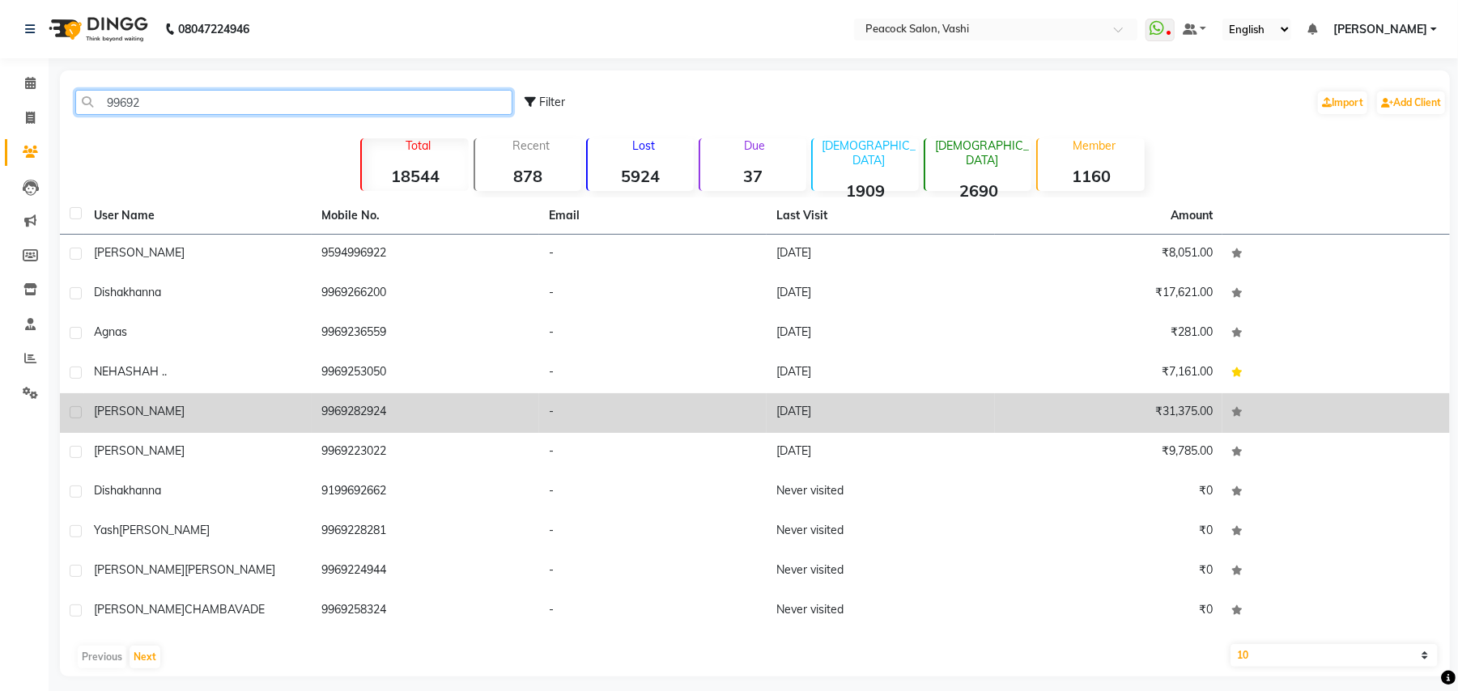
type input "99692"
click at [133, 415] on span "ASHWIN" at bounding box center [139, 411] width 91 height 15
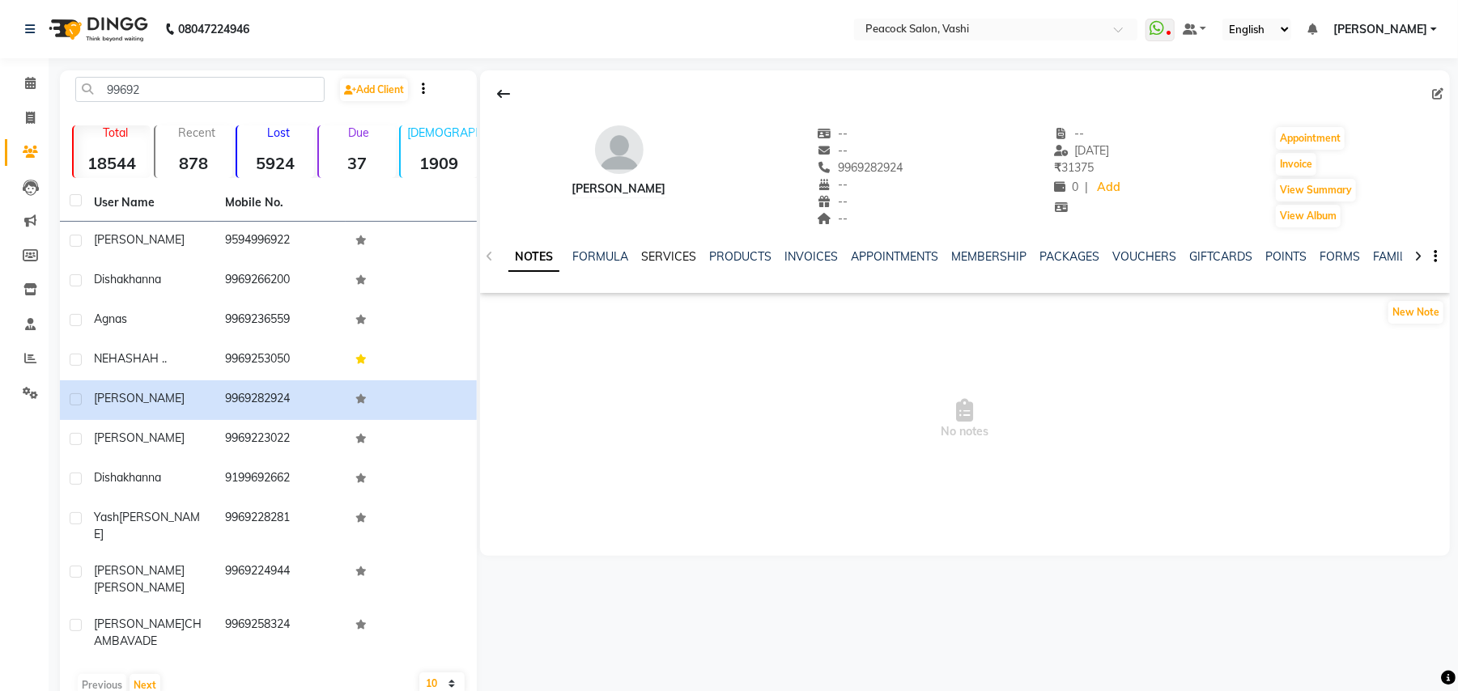
click at [668, 257] on link "SERVICES" at bounding box center [668, 256] width 55 height 15
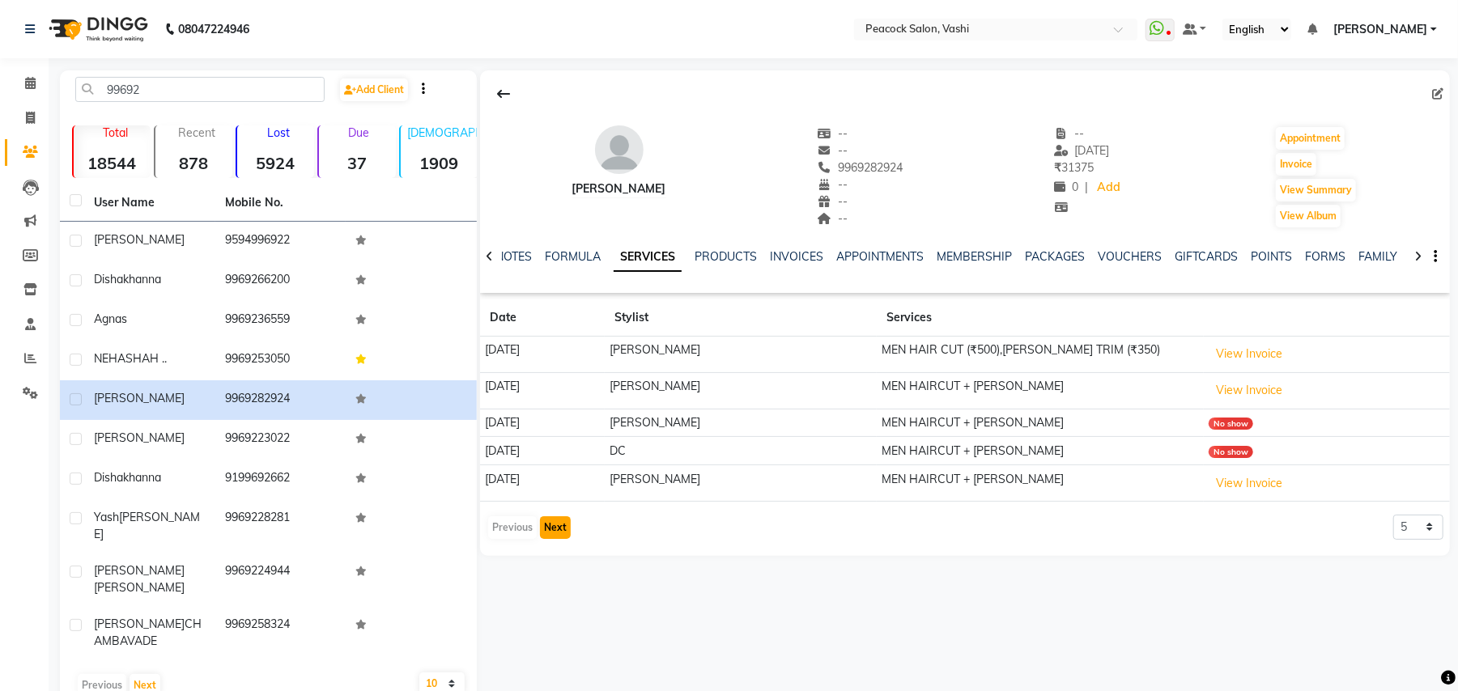
click at [558, 533] on button "Next" at bounding box center [555, 527] width 31 height 23
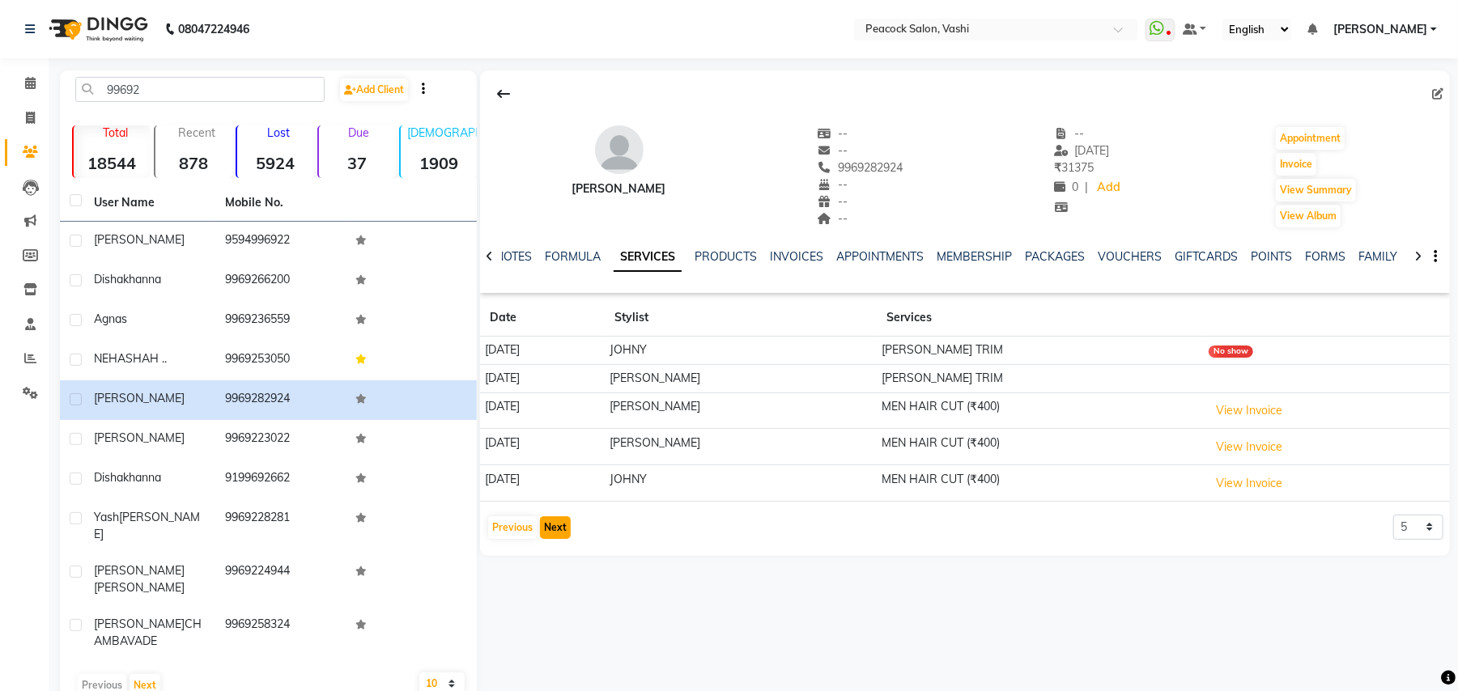
click at [558, 533] on button "Next" at bounding box center [555, 527] width 31 height 23
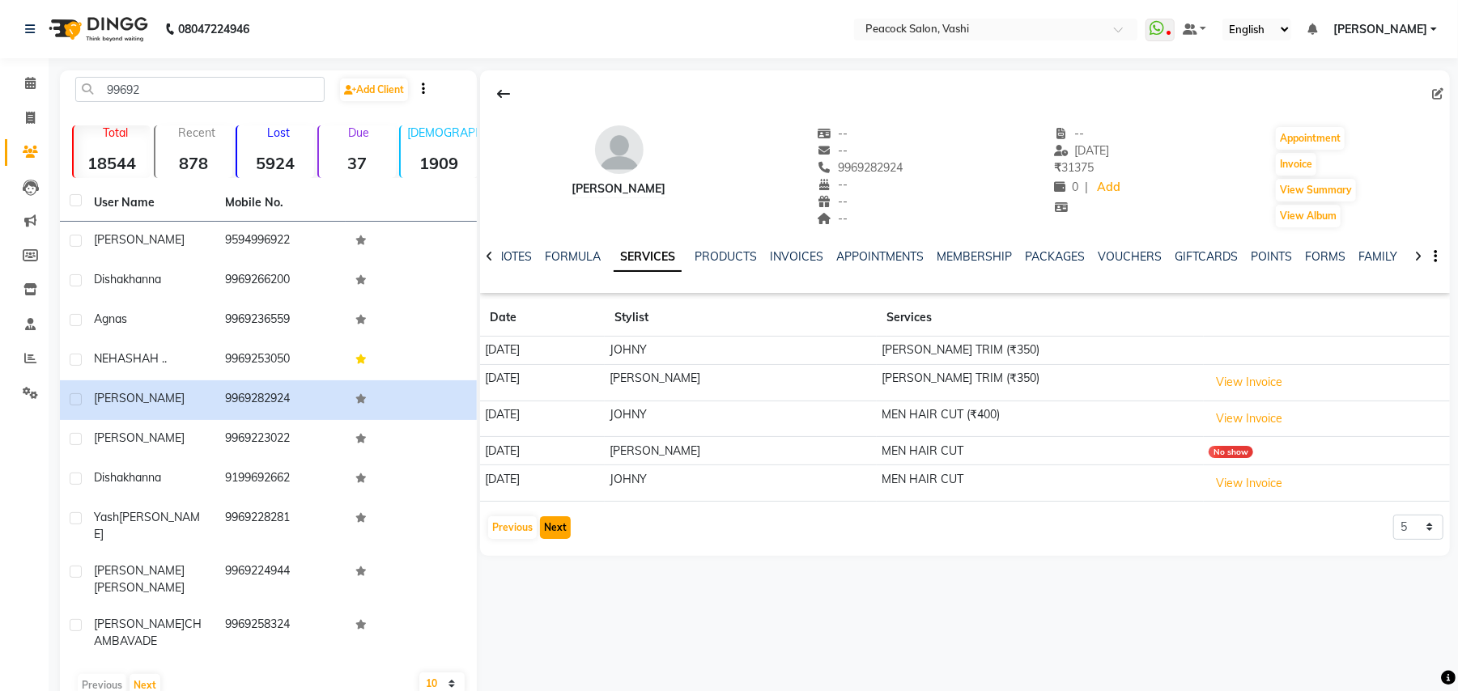
click at [557, 525] on button "Next" at bounding box center [555, 527] width 31 height 23
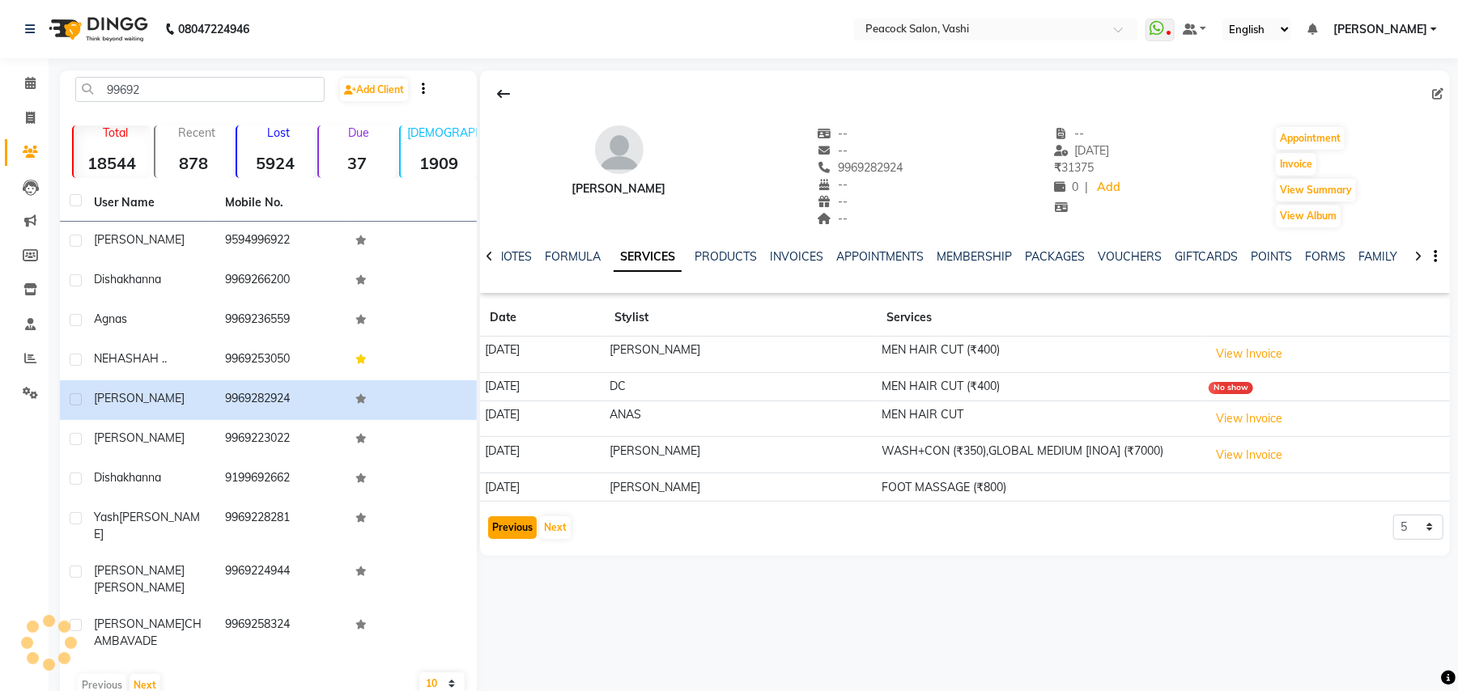
click at [509, 529] on button "Previous" at bounding box center [512, 527] width 49 height 23
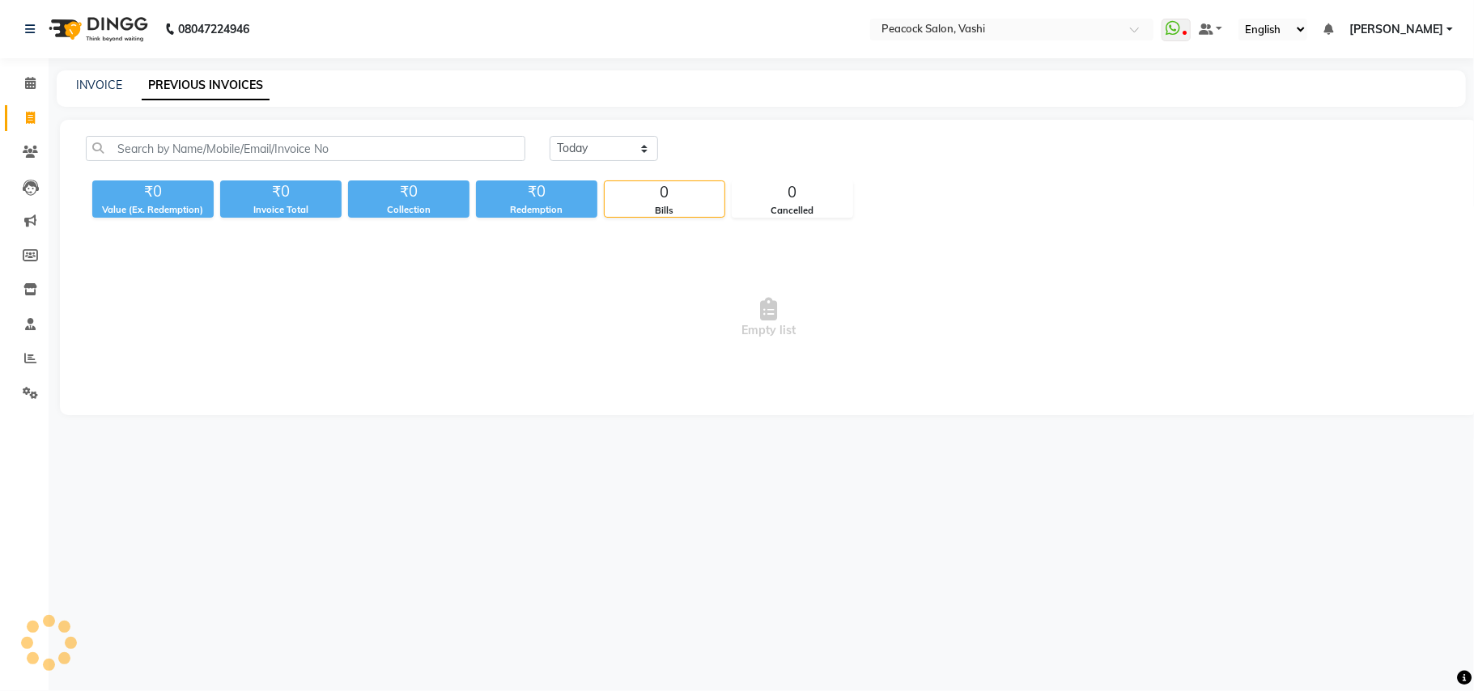
select select "service"
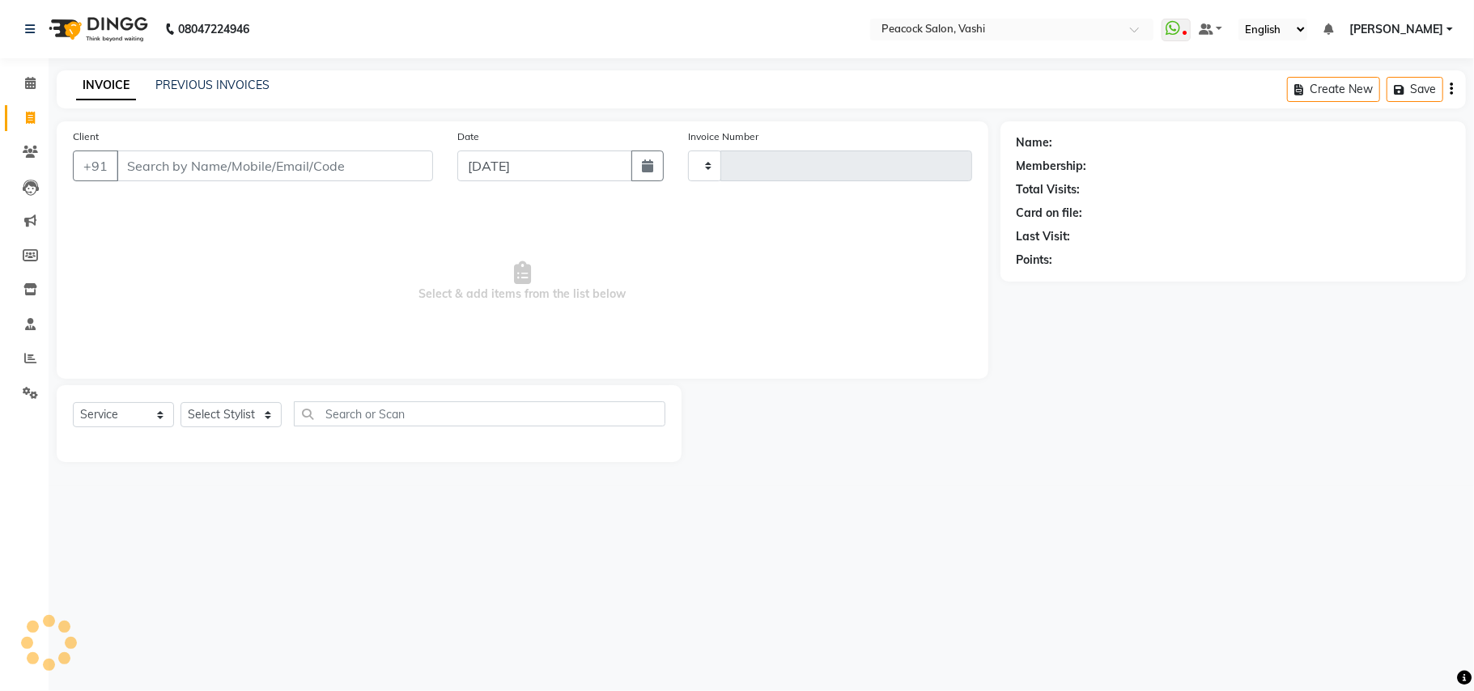
type input "2860"
select select "619"
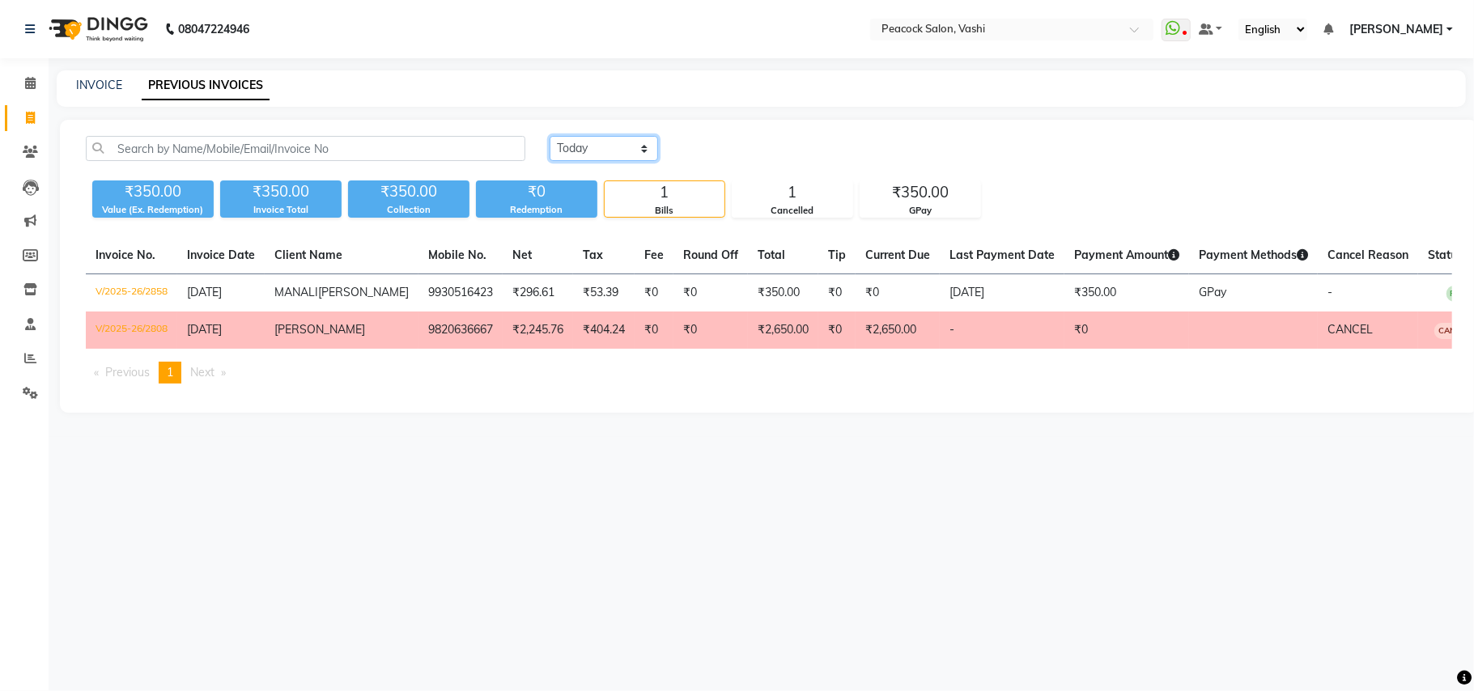
click at [603, 144] on select "Today Yesterday Custom Range" at bounding box center [604, 148] width 108 height 25
select select "range"
click at [550, 136] on select "Today Yesterday Custom Range" at bounding box center [604, 148] width 108 height 25
click at [733, 150] on input "04-09-2025" at bounding box center [735, 149] width 113 height 23
select select "9"
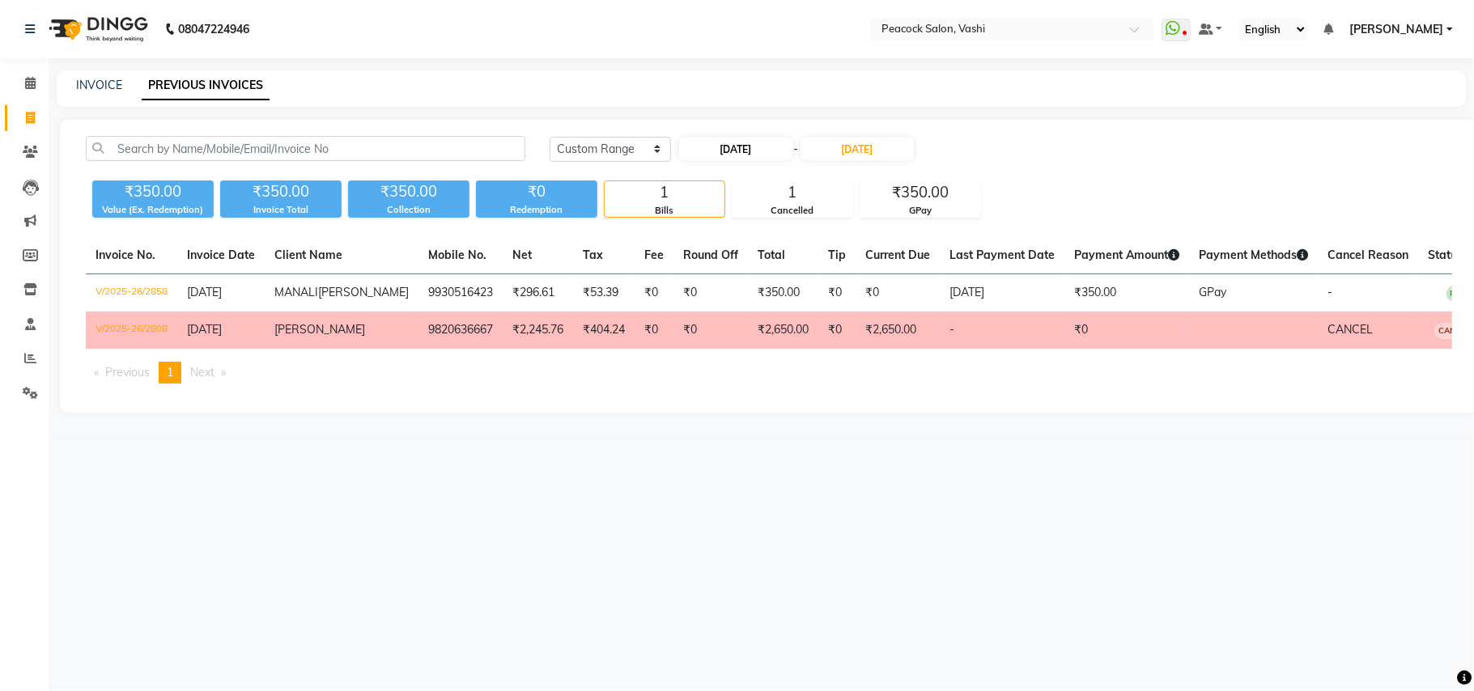
select select "2025"
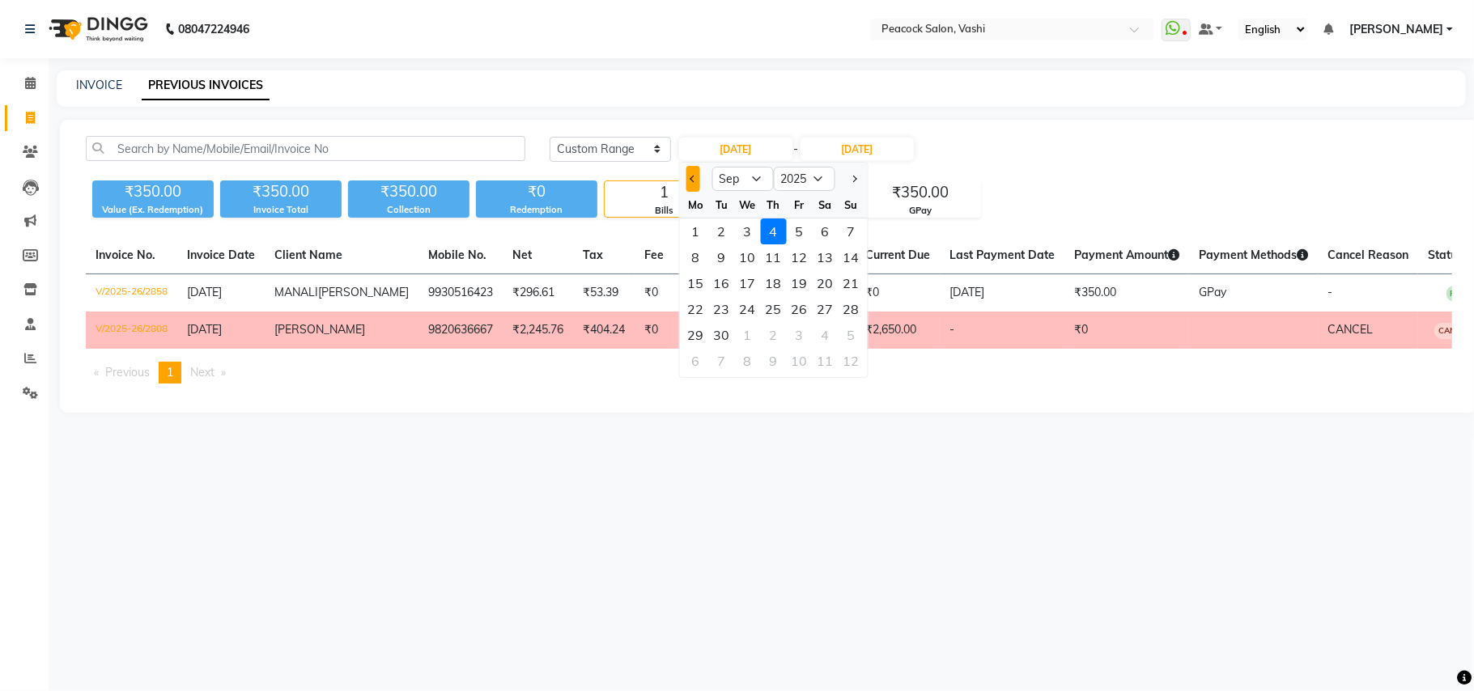
click at [694, 175] on button "Previous month" at bounding box center [692, 179] width 14 height 26
select select "8"
click at [796, 236] on div "1" at bounding box center [799, 232] width 26 height 26
type input "[DATE]"
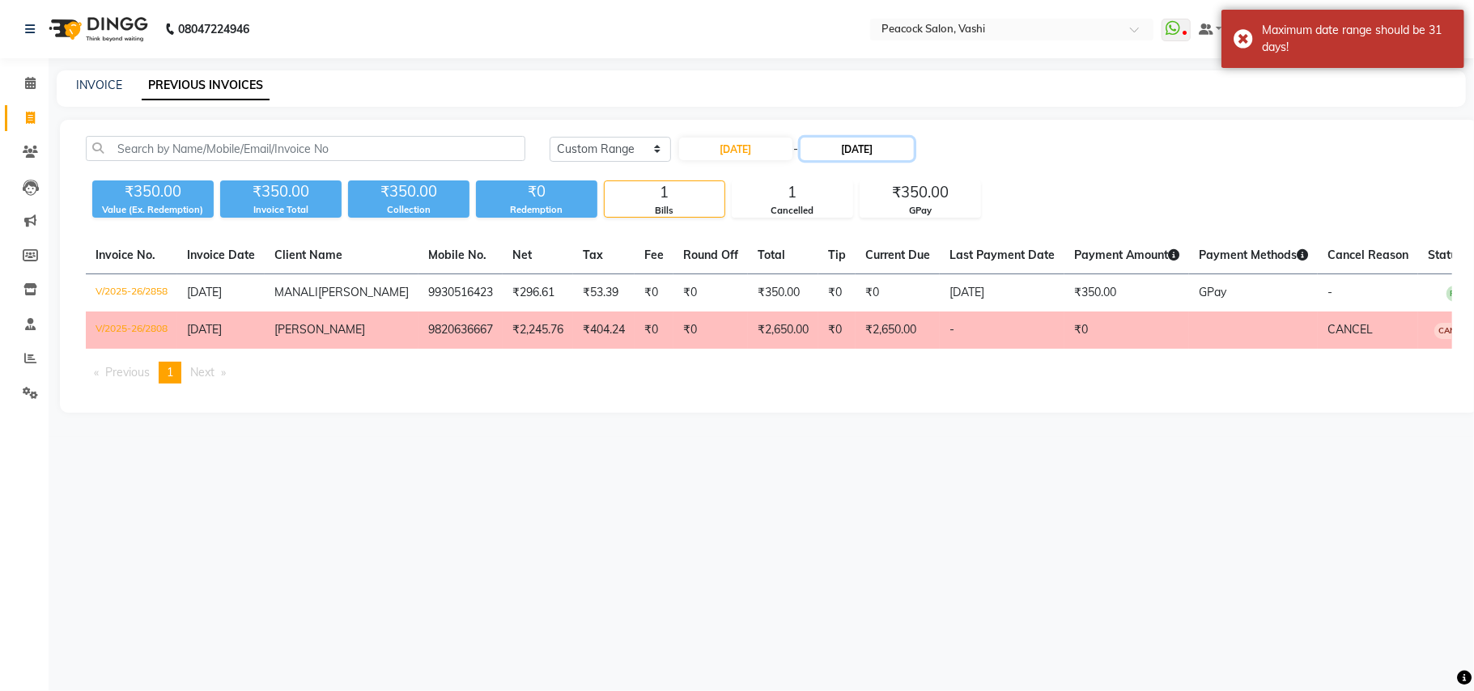
click at [849, 149] on input "04-09-2025" at bounding box center [856, 149] width 113 height 23
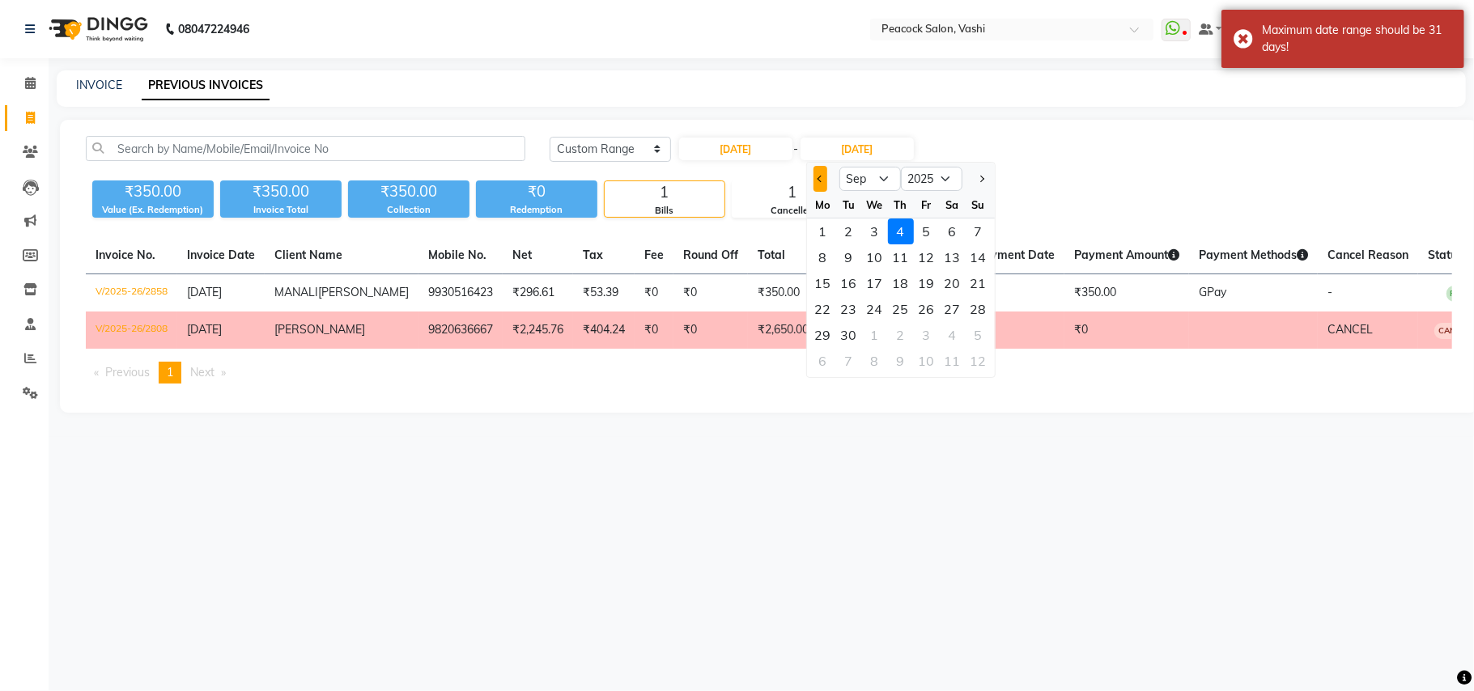
click at [819, 185] on button "Previous month" at bounding box center [820, 179] width 14 height 26
select select "8"
click at [923, 225] on div "1" at bounding box center [927, 232] width 26 height 26
type input "[DATE]"
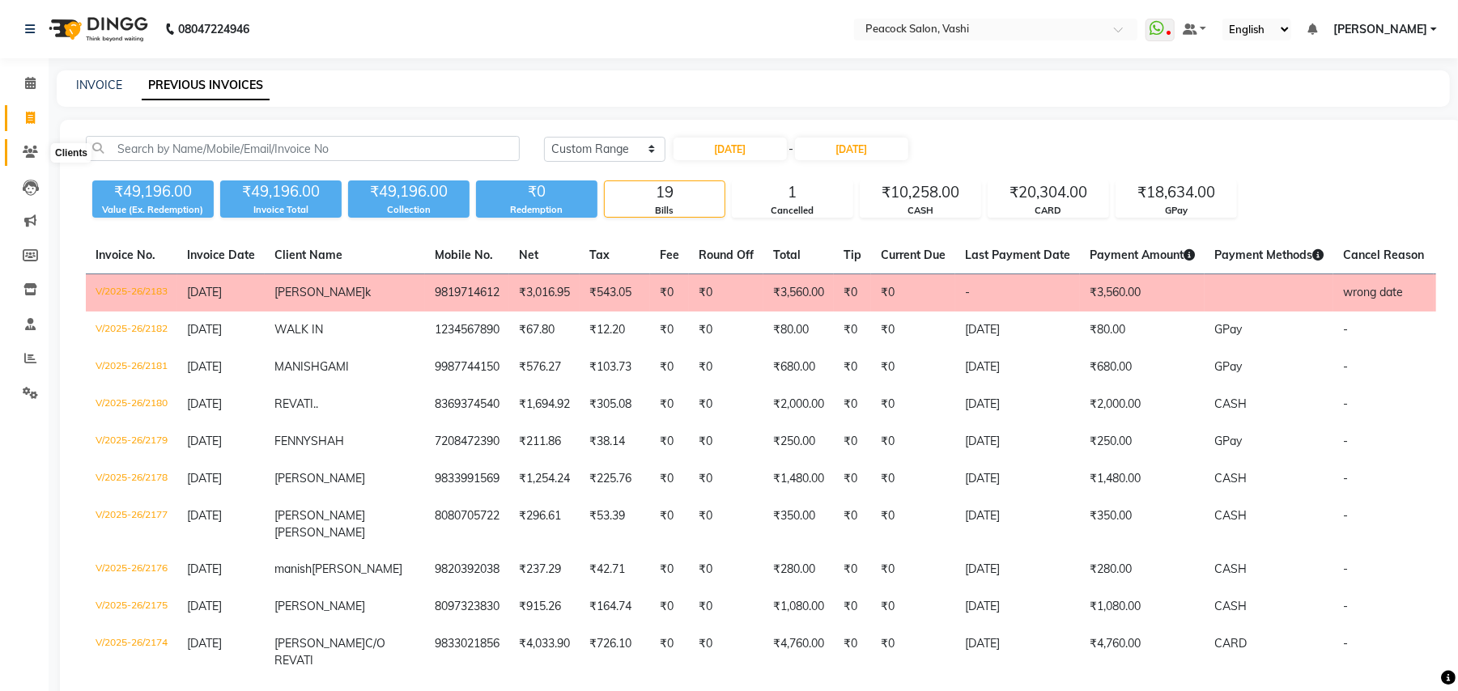
click at [31, 154] on icon at bounding box center [30, 152] width 15 height 12
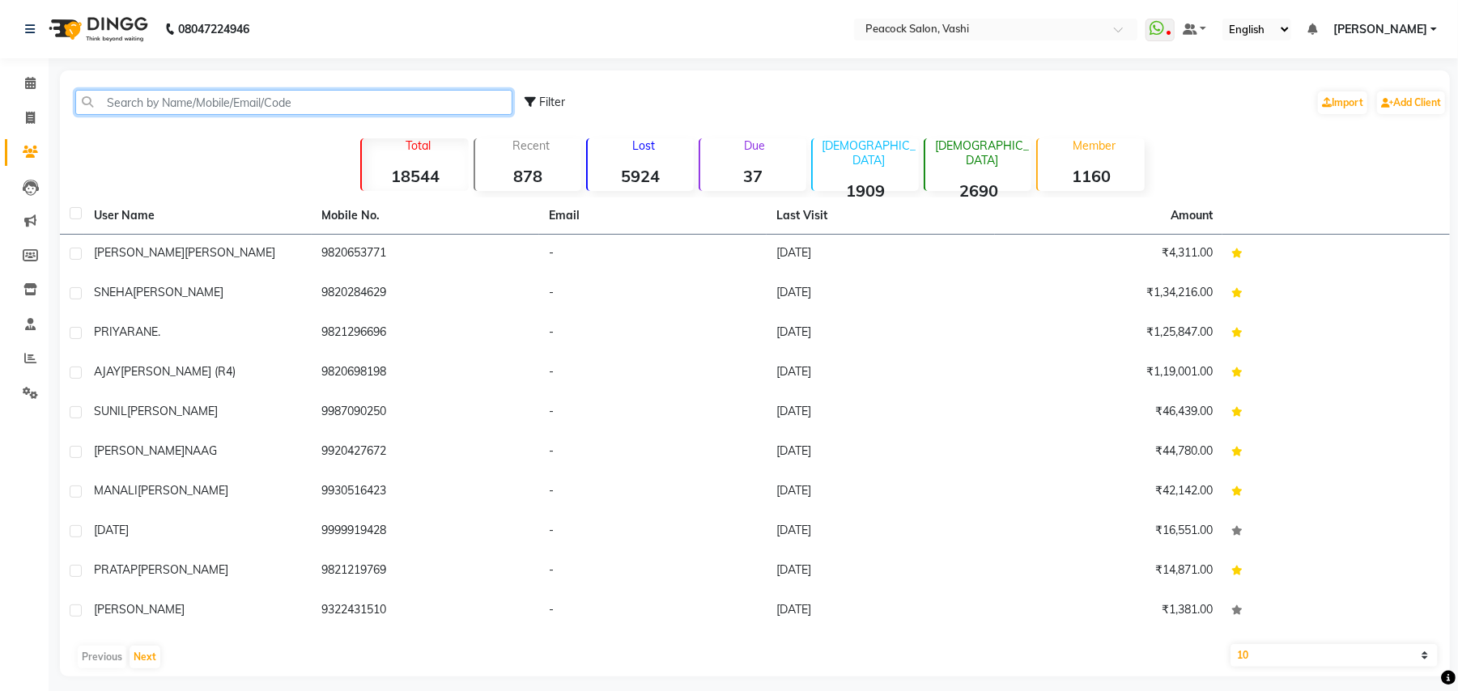
click at [241, 97] on input "text" at bounding box center [293, 102] width 437 height 25
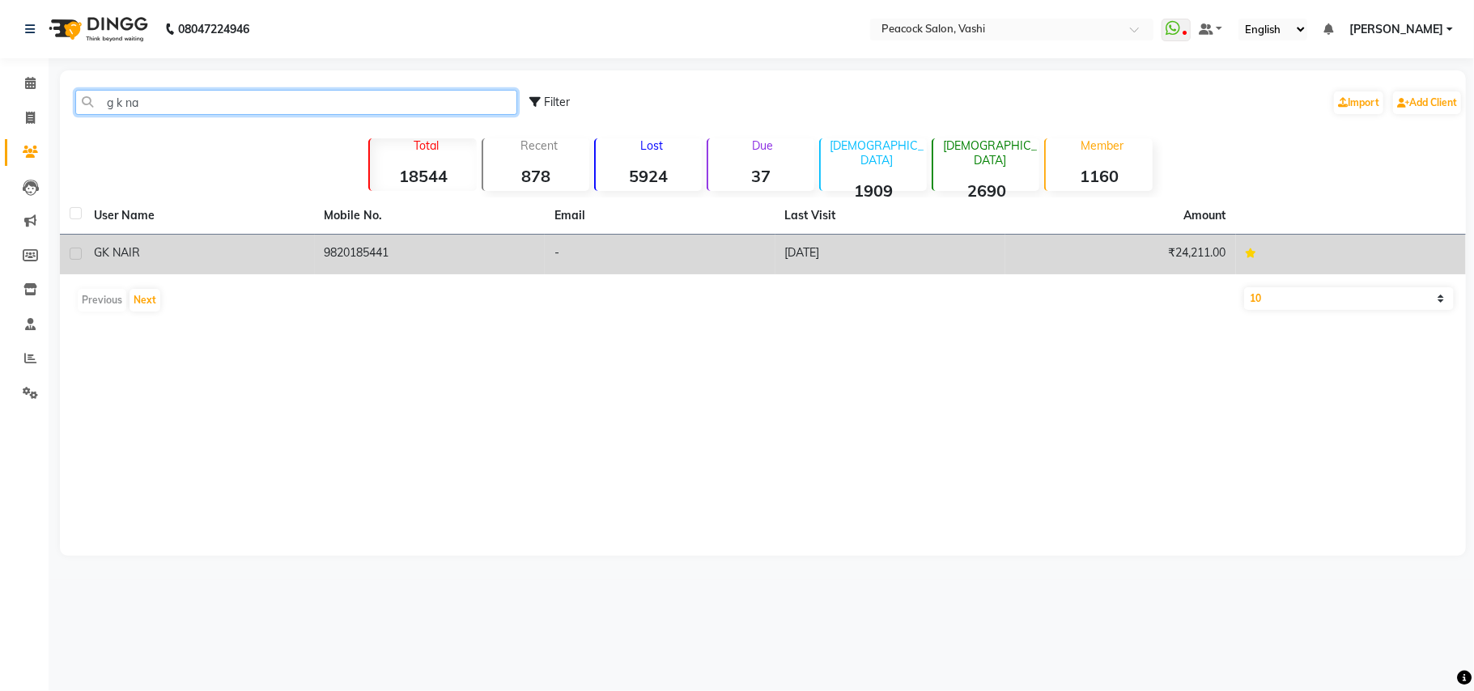
type input "g k na"
click at [121, 252] on span "K NAIR" at bounding box center [121, 252] width 38 height 15
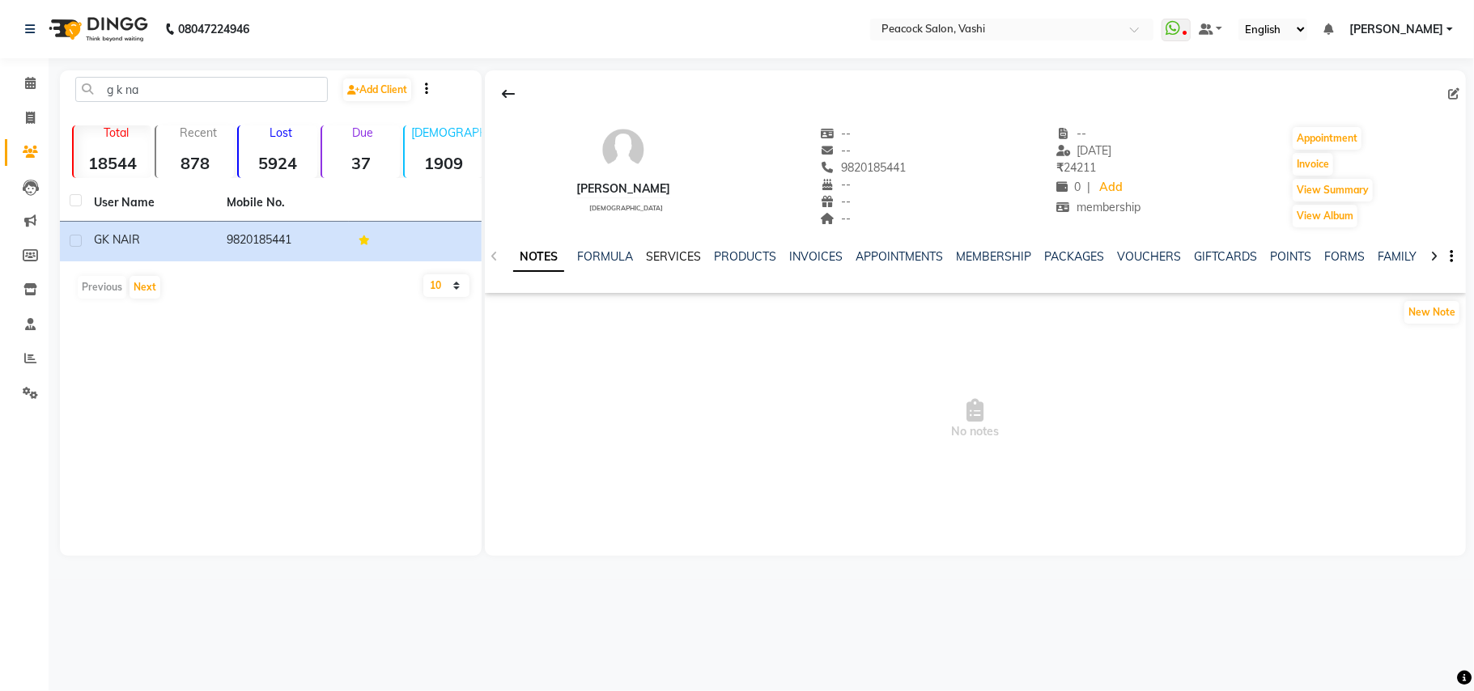
click at [674, 257] on link "SERVICES" at bounding box center [673, 256] width 55 height 15
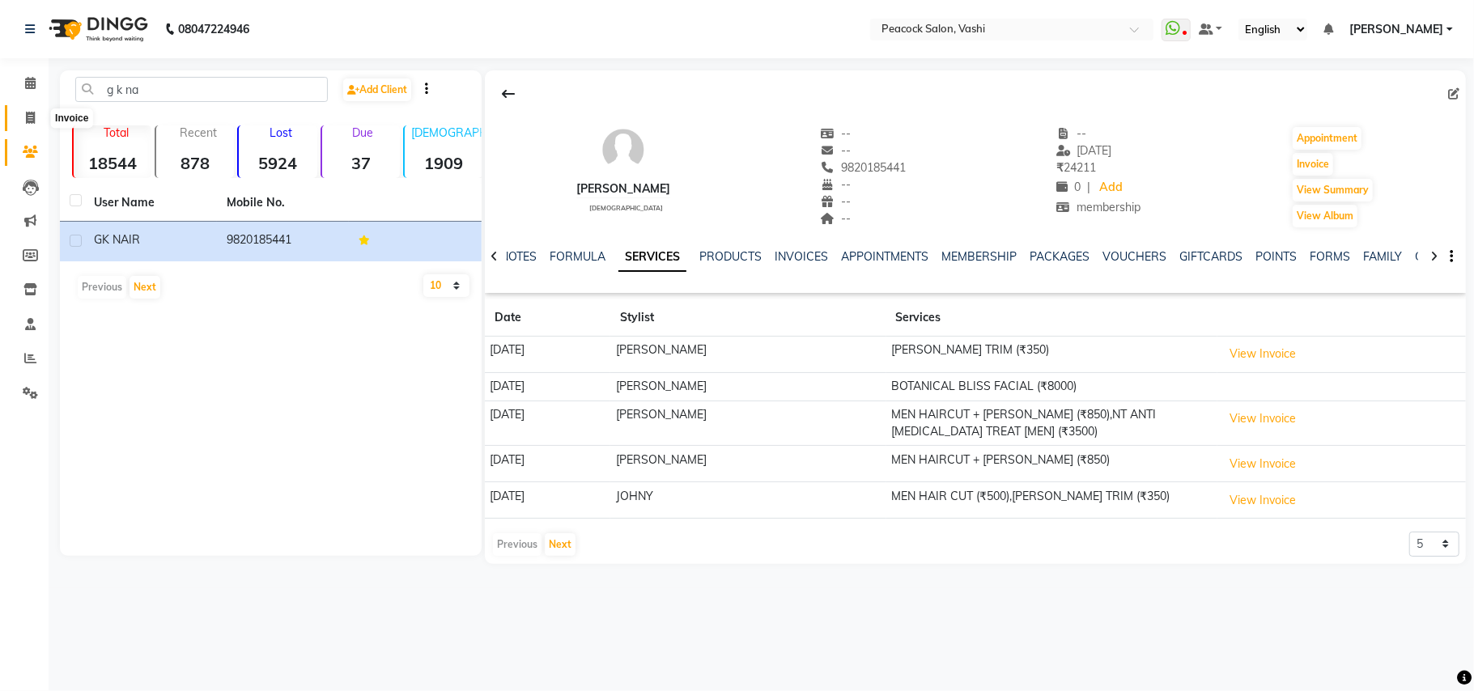
click at [30, 121] on icon at bounding box center [30, 118] width 9 height 12
select select "service"
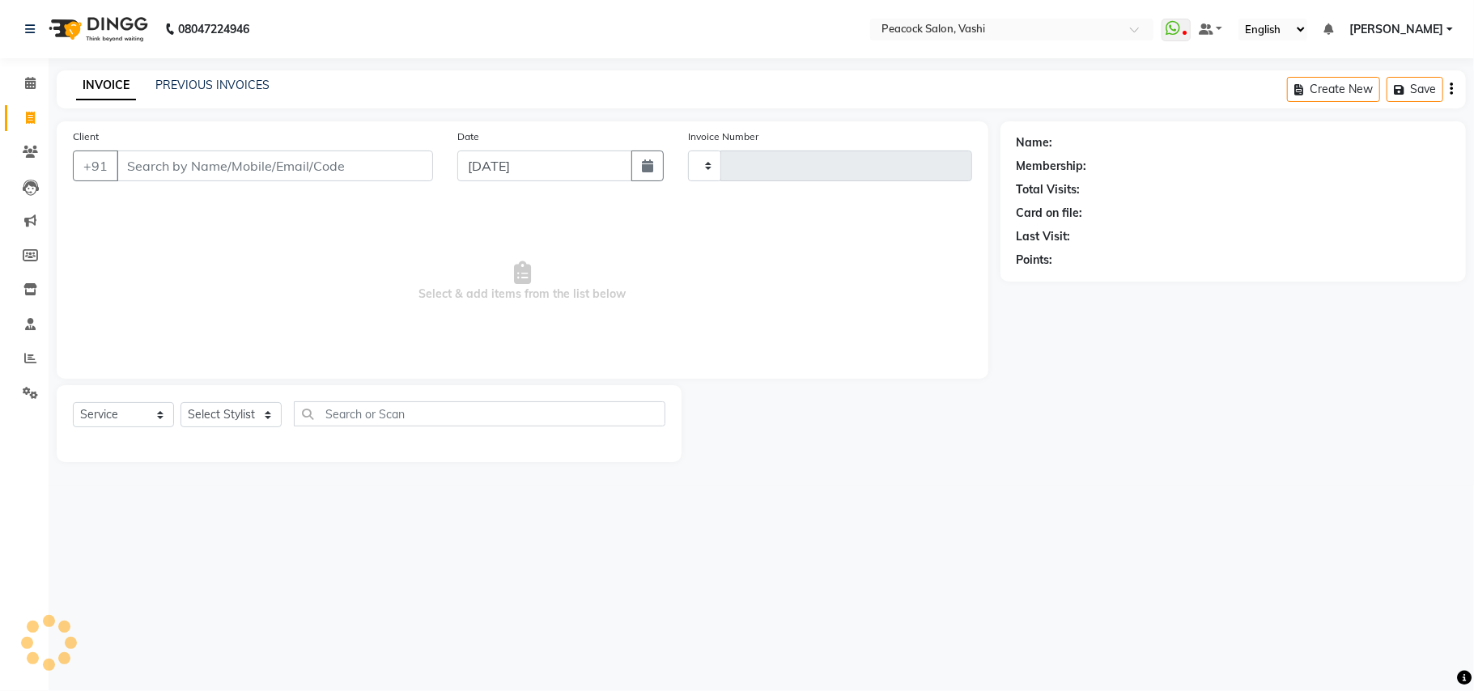
type input "2860"
select select "619"
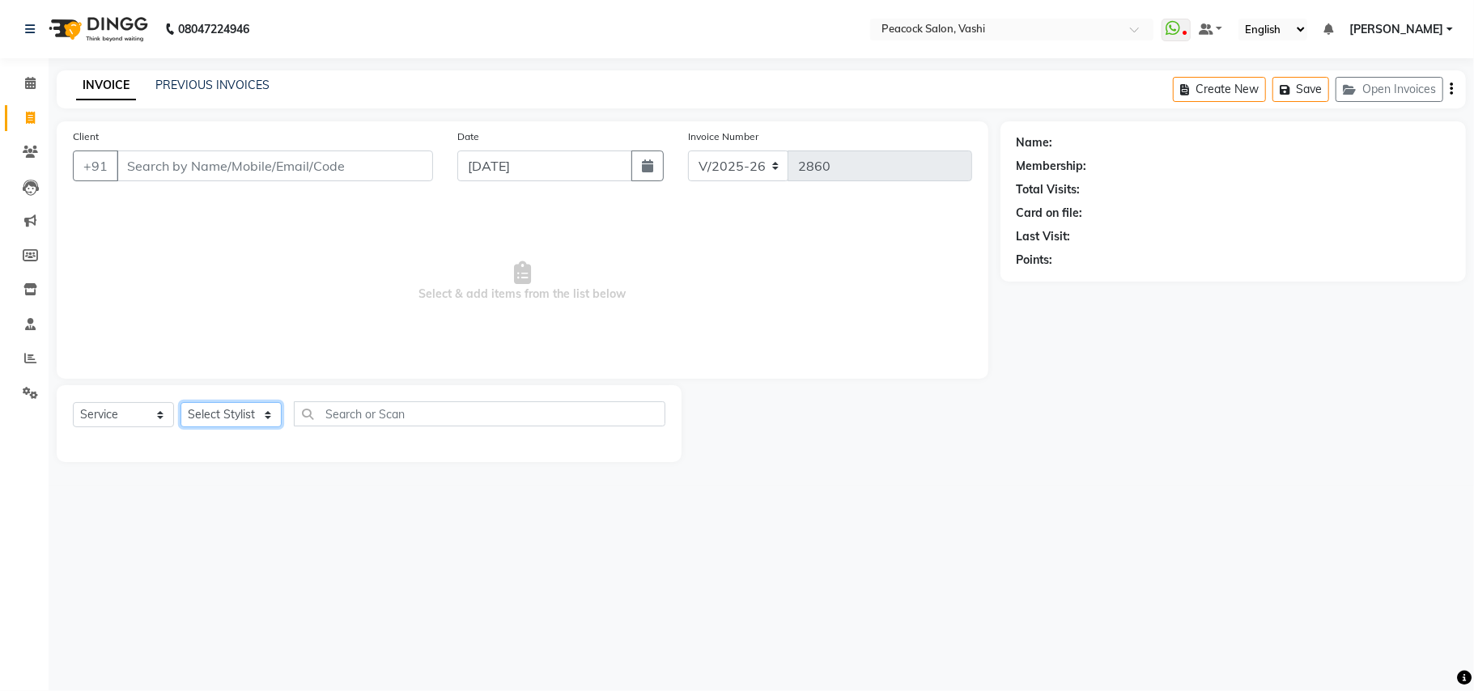
click at [235, 411] on select "Select Stylist anim shinglai ANKUSH APARNA ASHWINI BHAGWATI DC Dingg Support HA…" at bounding box center [230, 414] width 101 height 25
select select "86665"
click at [180, 402] on select "Select Stylist anim shinglai ANKUSH APARNA ASHWINI BHAGWATI DC Dingg Support HA…" at bounding box center [230, 414] width 101 height 25
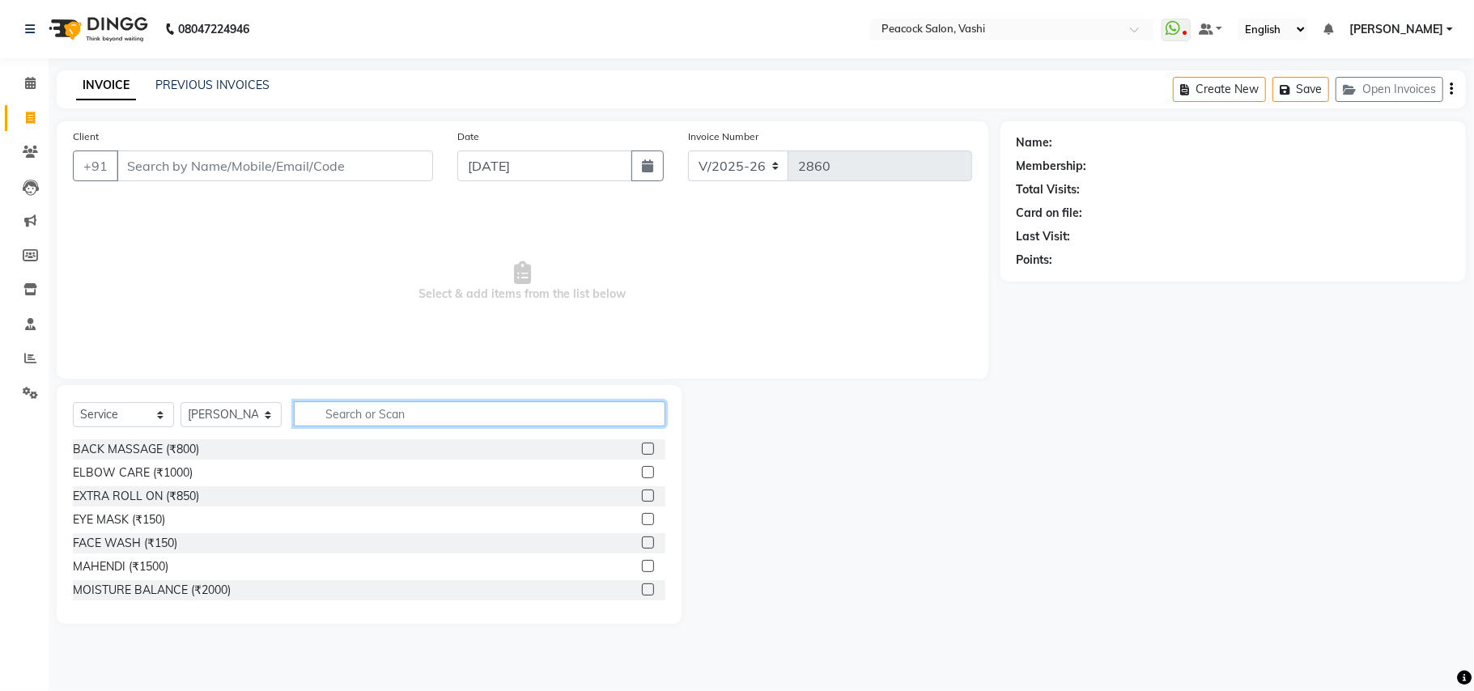
click at [431, 411] on input "text" at bounding box center [479, 413] width 371 height 25
type input "cut"
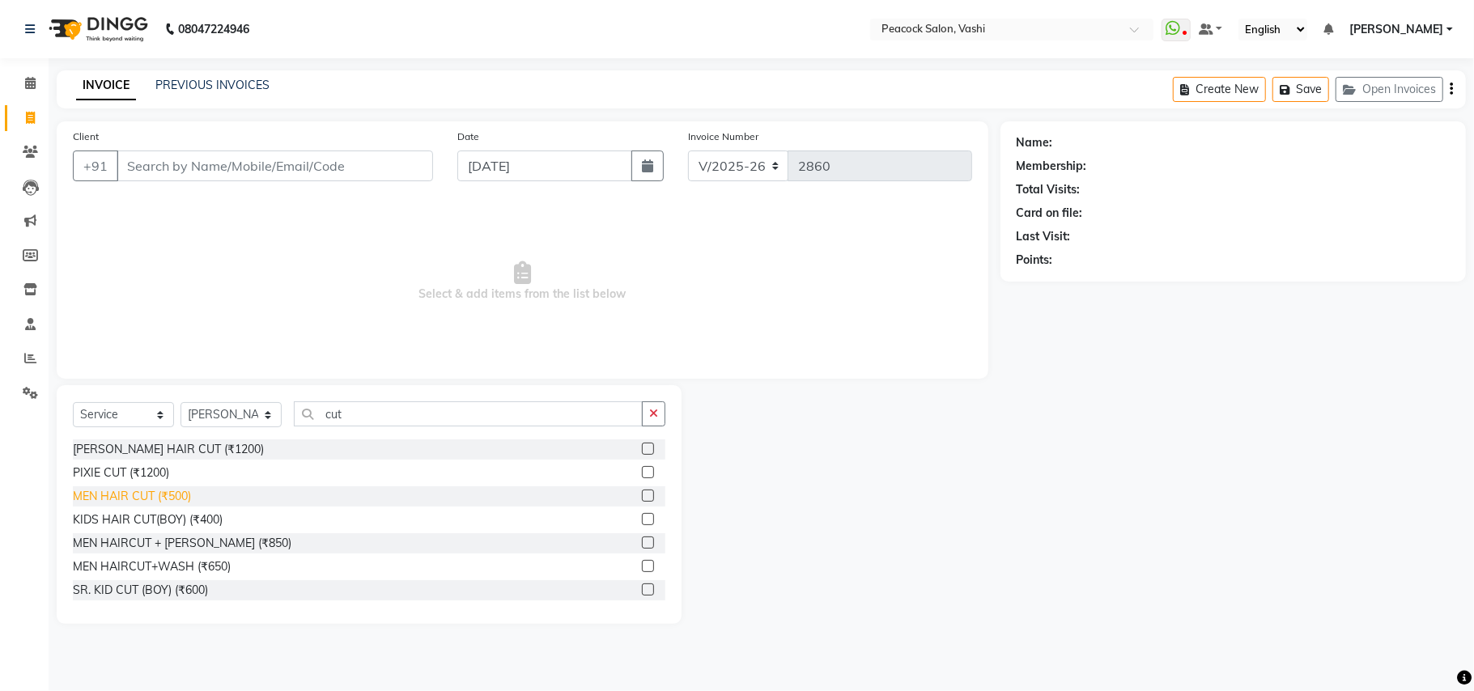
click at [143, 493] on div "MEN HAIR CUT (₹500)" at bounding box center [132, 496] width 118 height 17
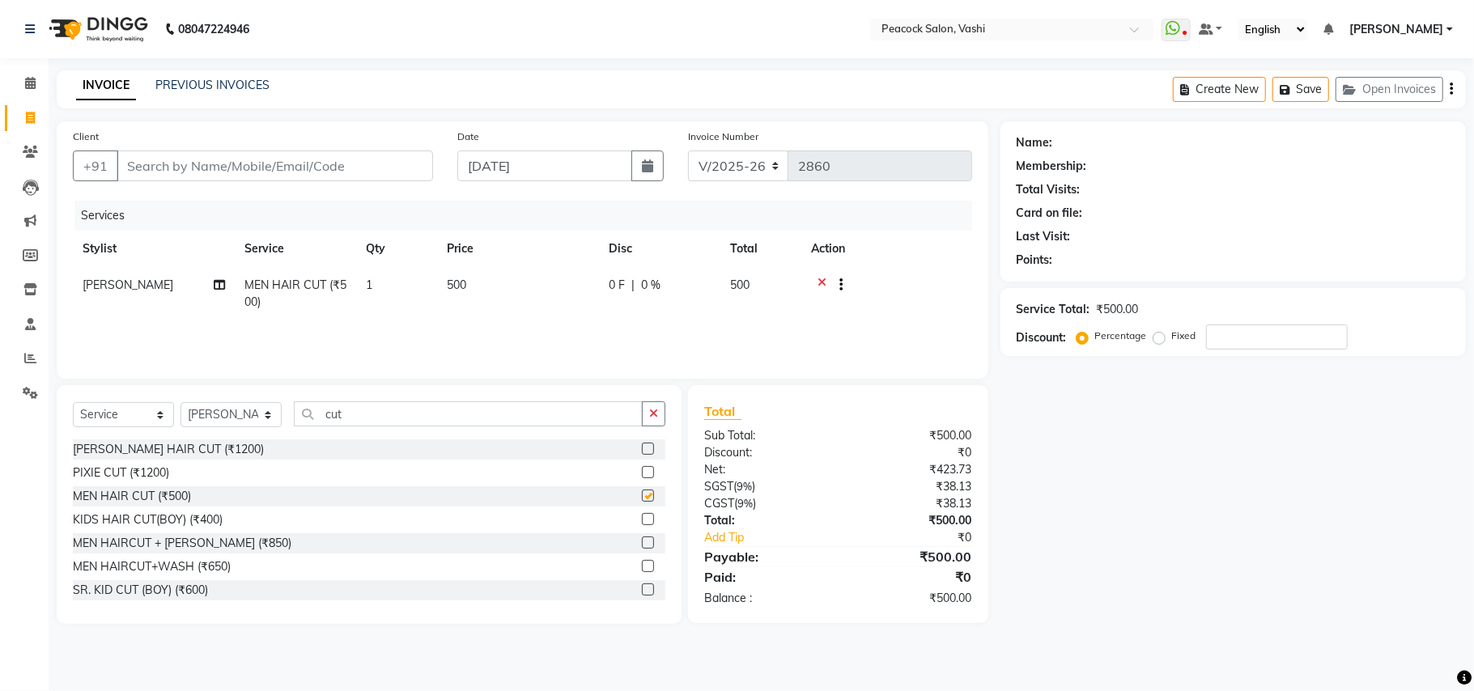
checkbox input "false"
click at [370, 409] on input "cut" at bounding box center [468, 413] width 349 height 25
type input "c"
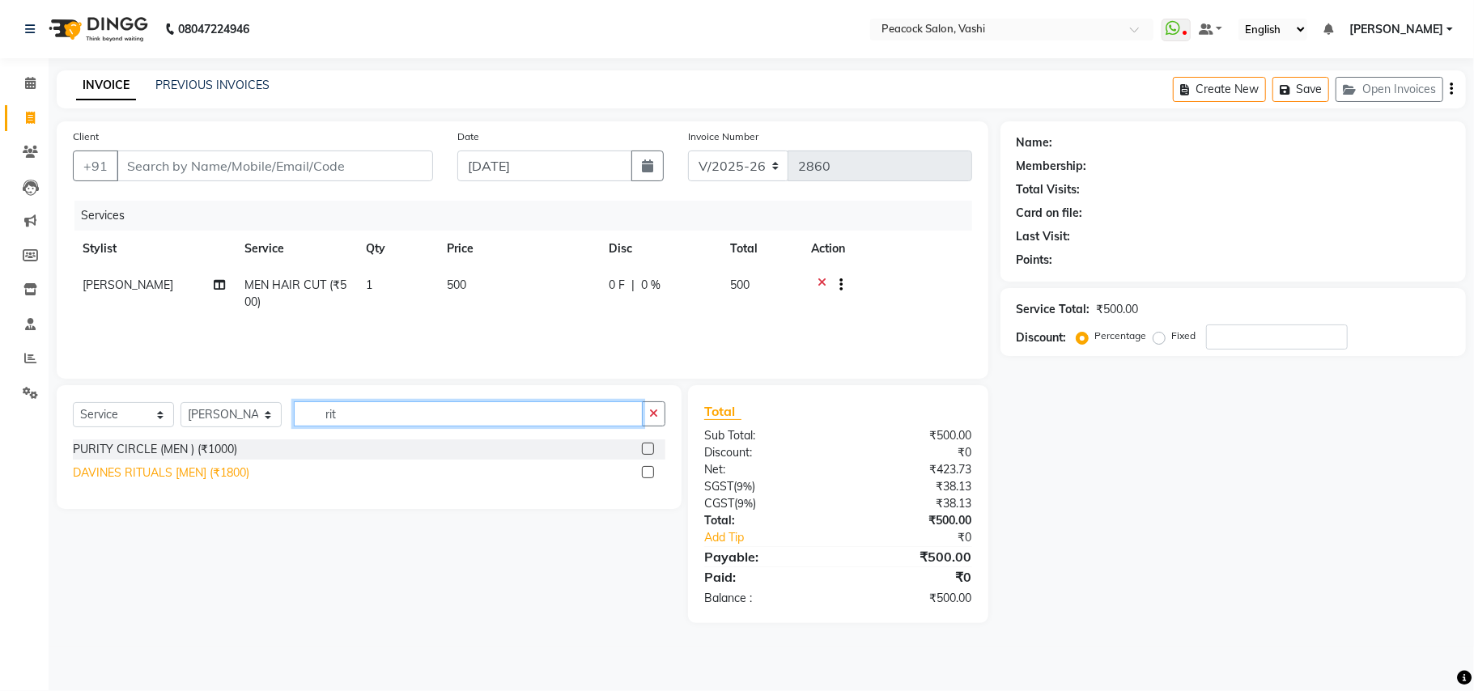
type input "rit"
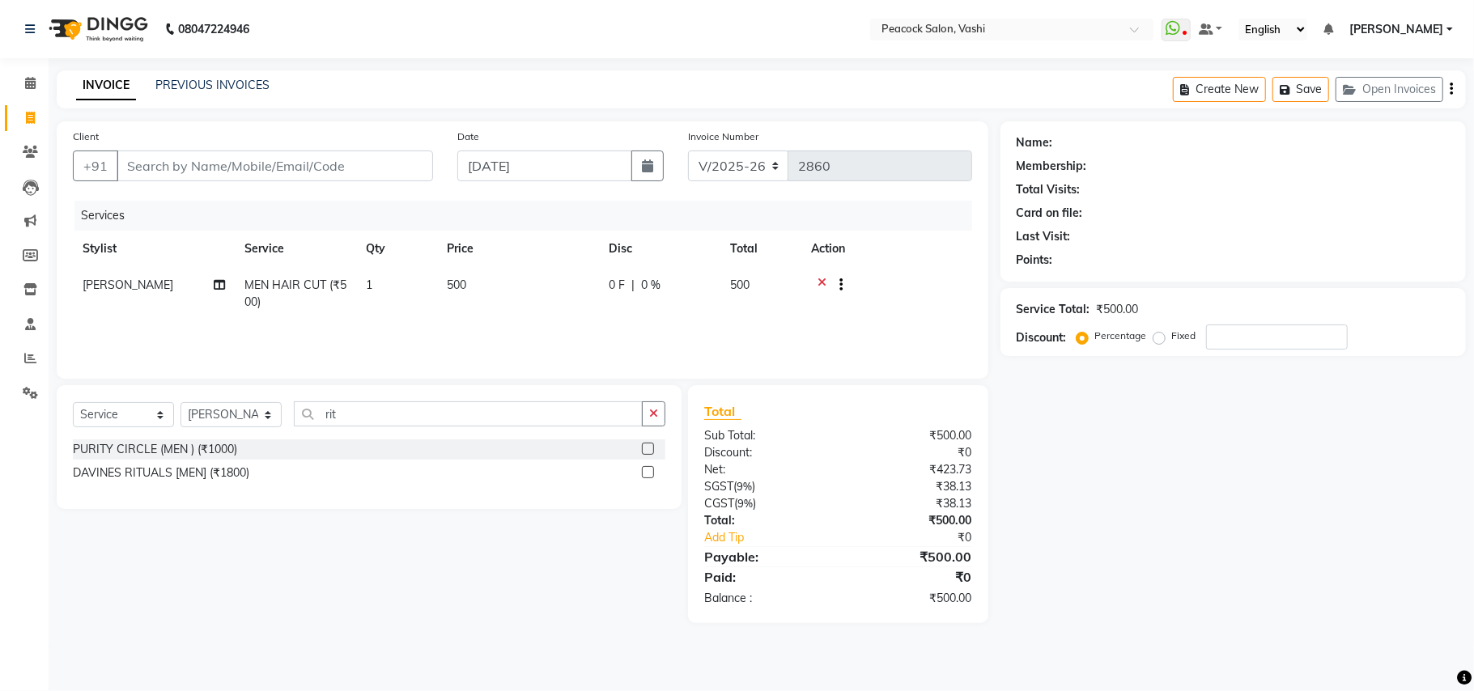
click at [202, 473] on div "DAVINES RITUALS [MEN] (₹1800)" at bounding box center [161, 473] width 176 height 17
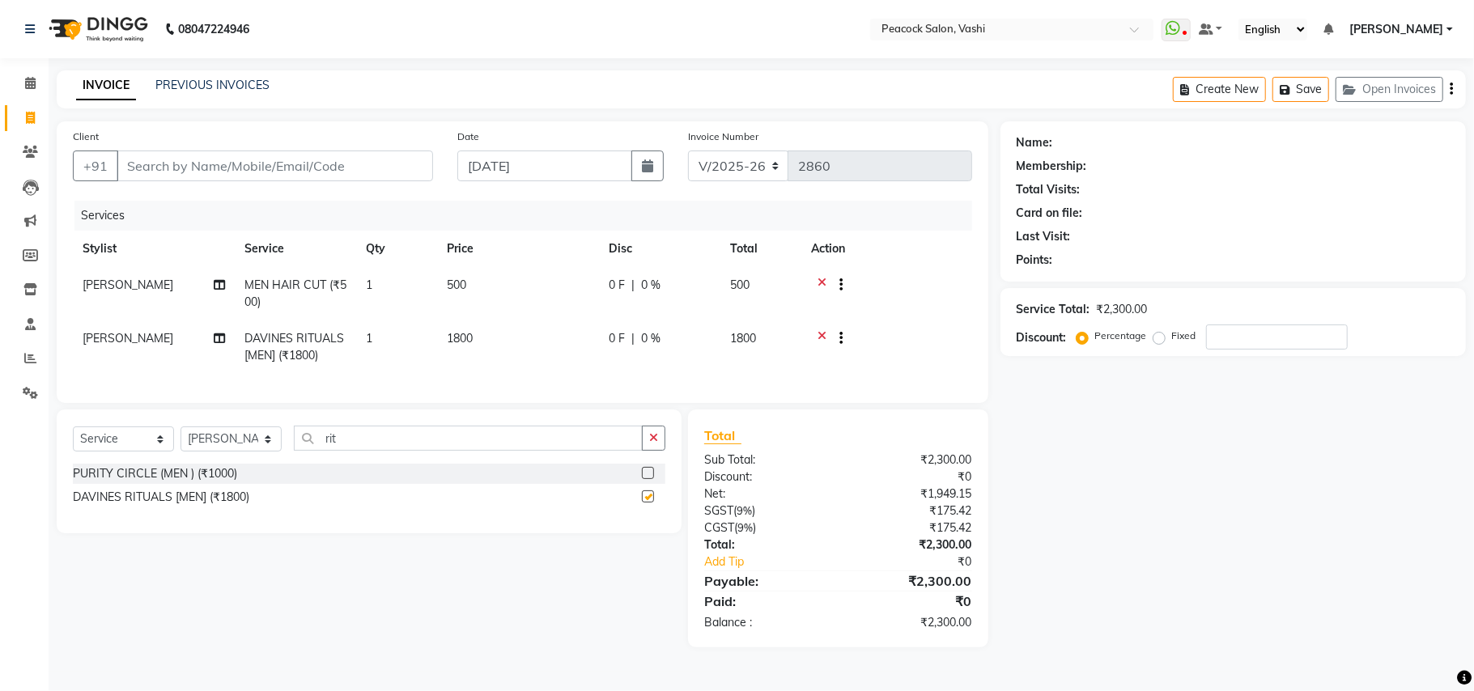
checkbox input "false"
click at [282, 159] on input "Client" at bounding box center [275, 166] width 316 height 31
click at [273, 163] on input "Client" at bounding box center [275, 166] width 316 height 31
click at [235, 176] on input "Client" at bounding box center [275, 166] width 316 height 31
type input "s"
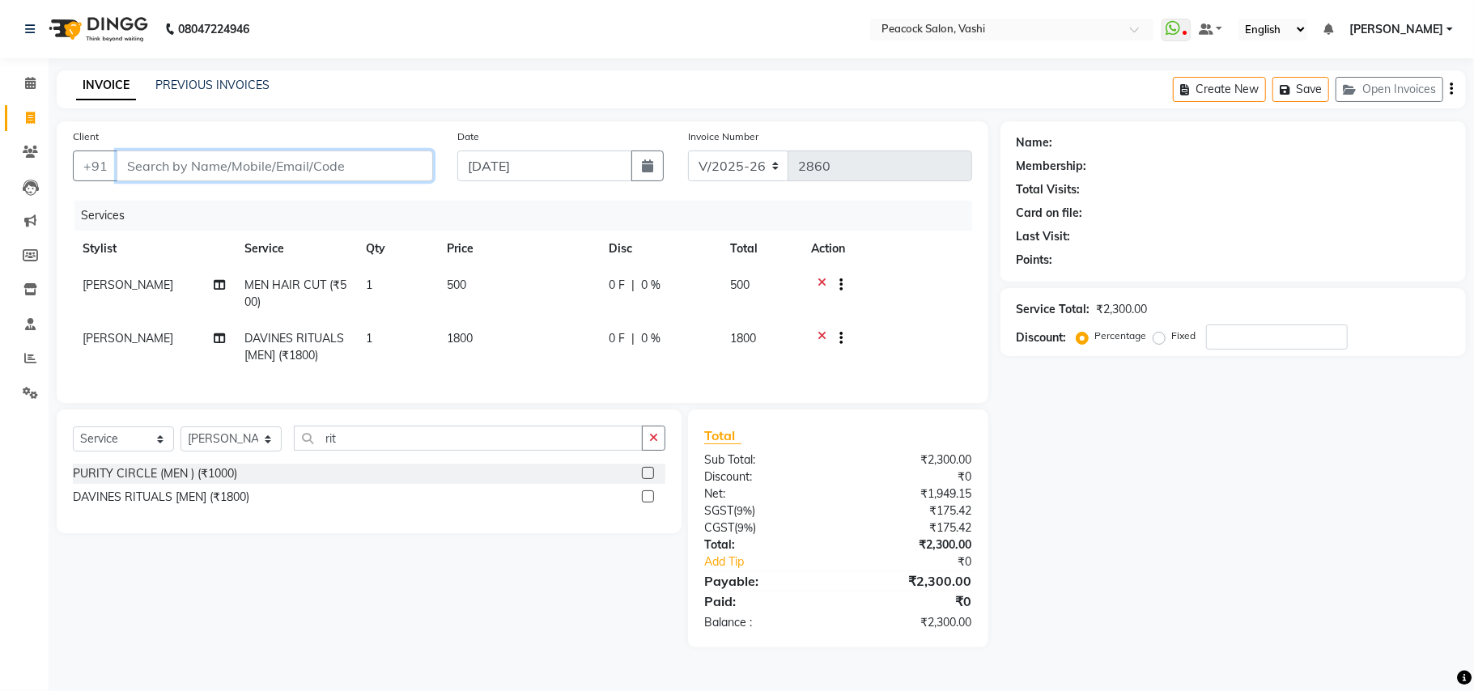
type input "0"
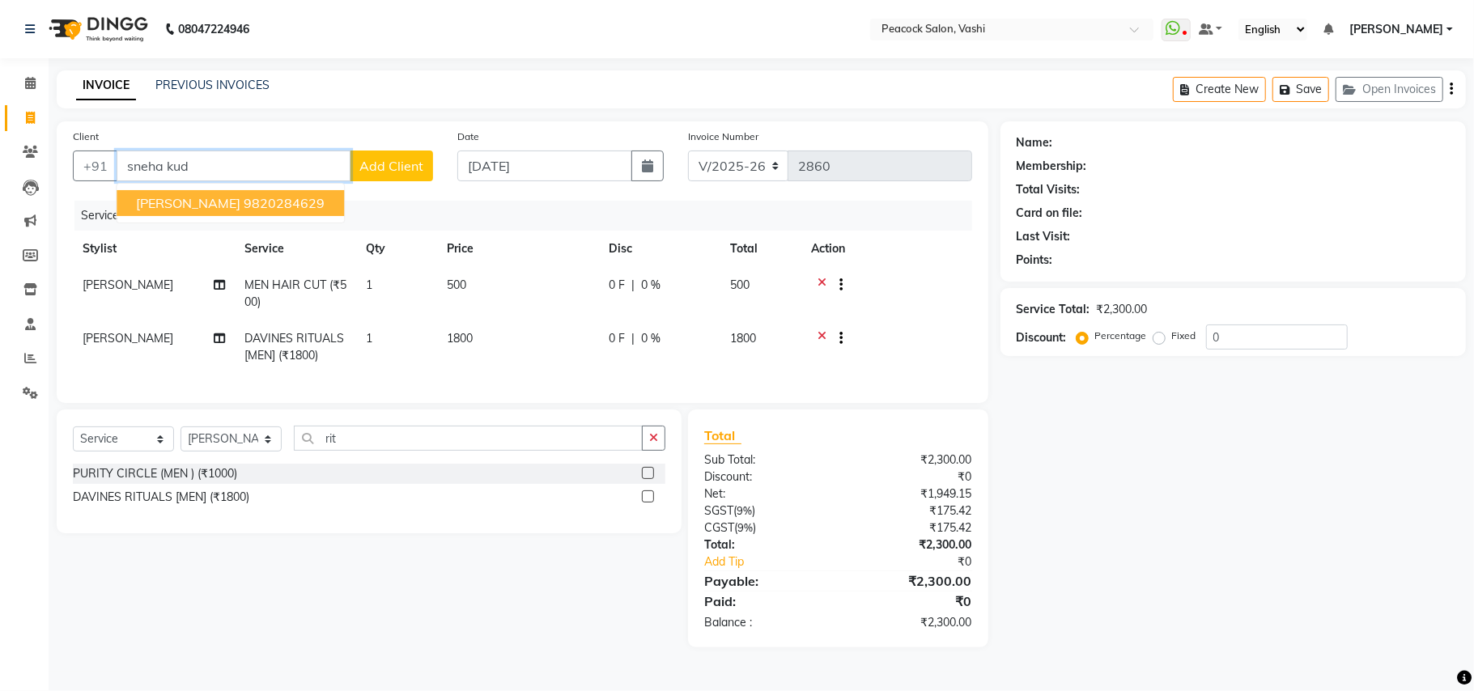
click at [214, 204] on span "SNEHA KUDVA" at bounding box center [188, 203] width 104 height 16
type input "9820284629"
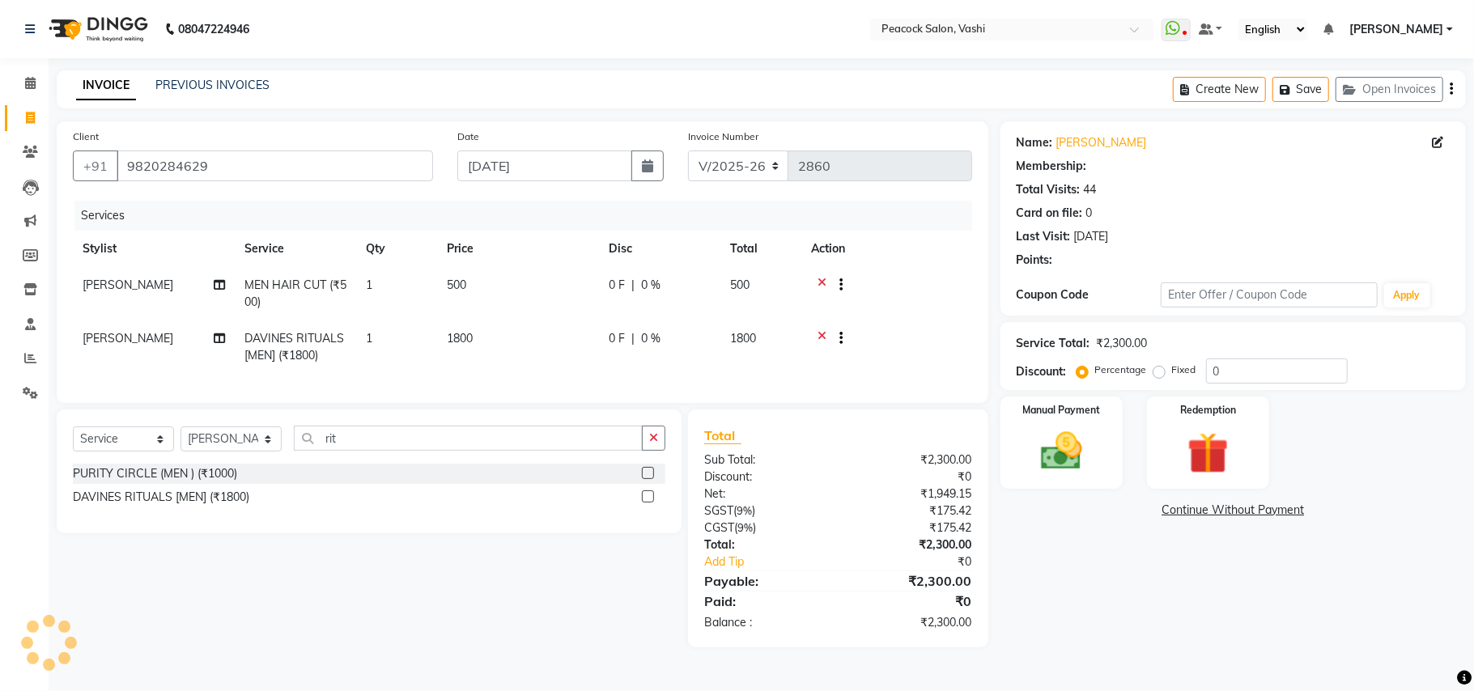
type input "20"
select select "1: Object"
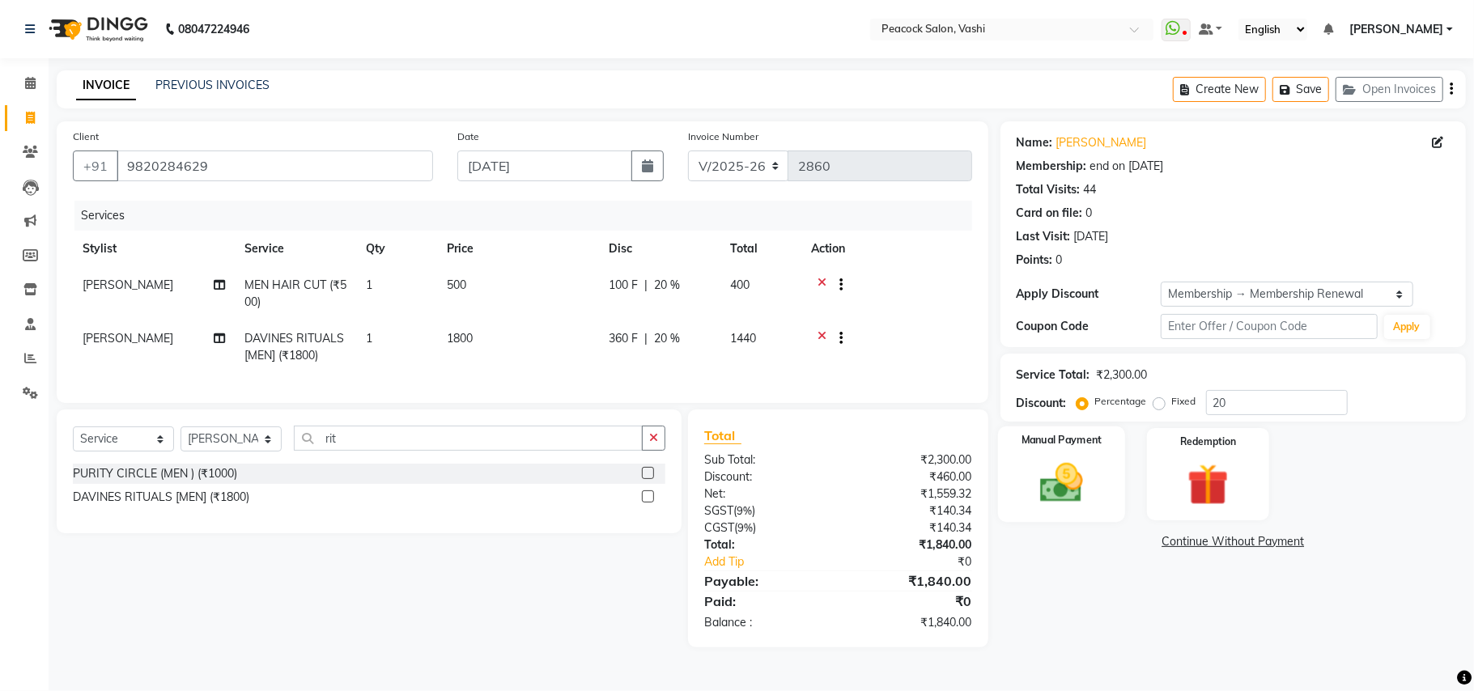
click at [1104, 476] on div "Manual Payment" at bounding box center [1061, 473] width 127 height 95
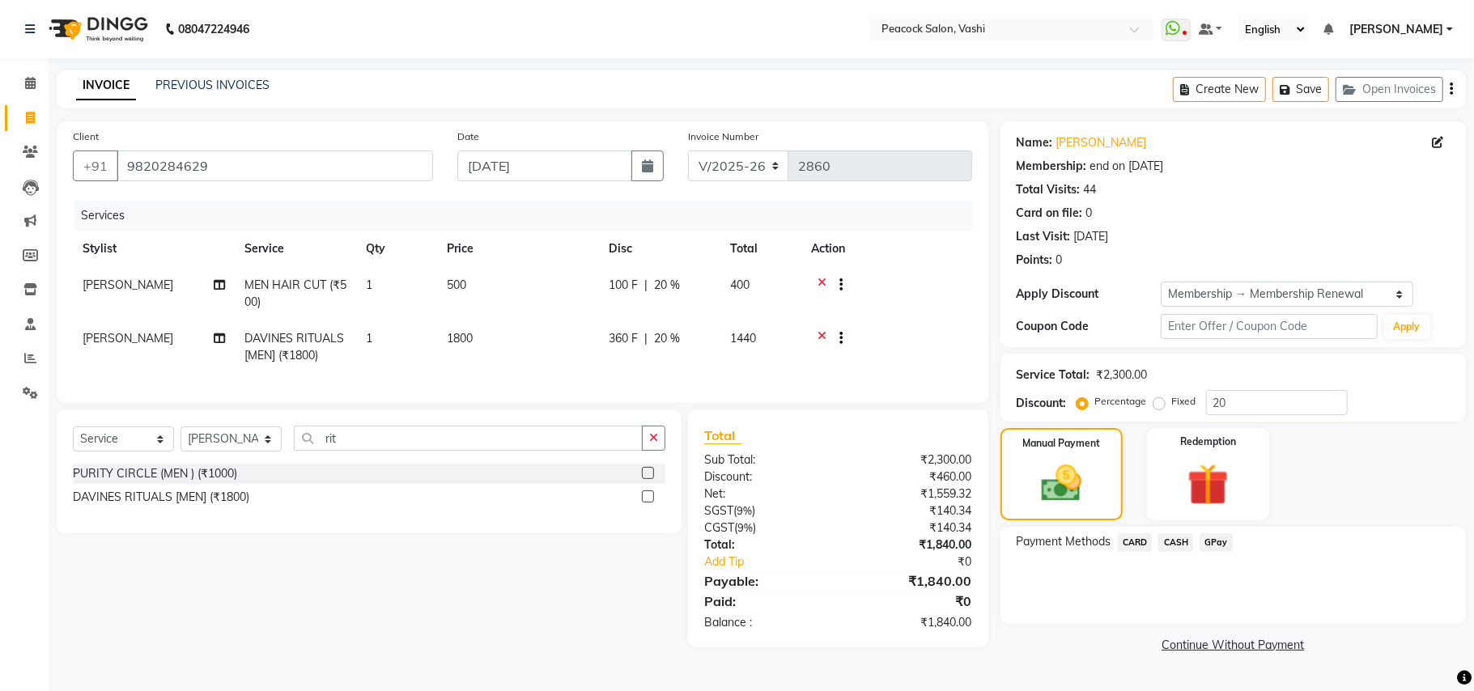
click at [1220, 538] on span "GPay" at bounding box center [1215, 542] width 33 height 19
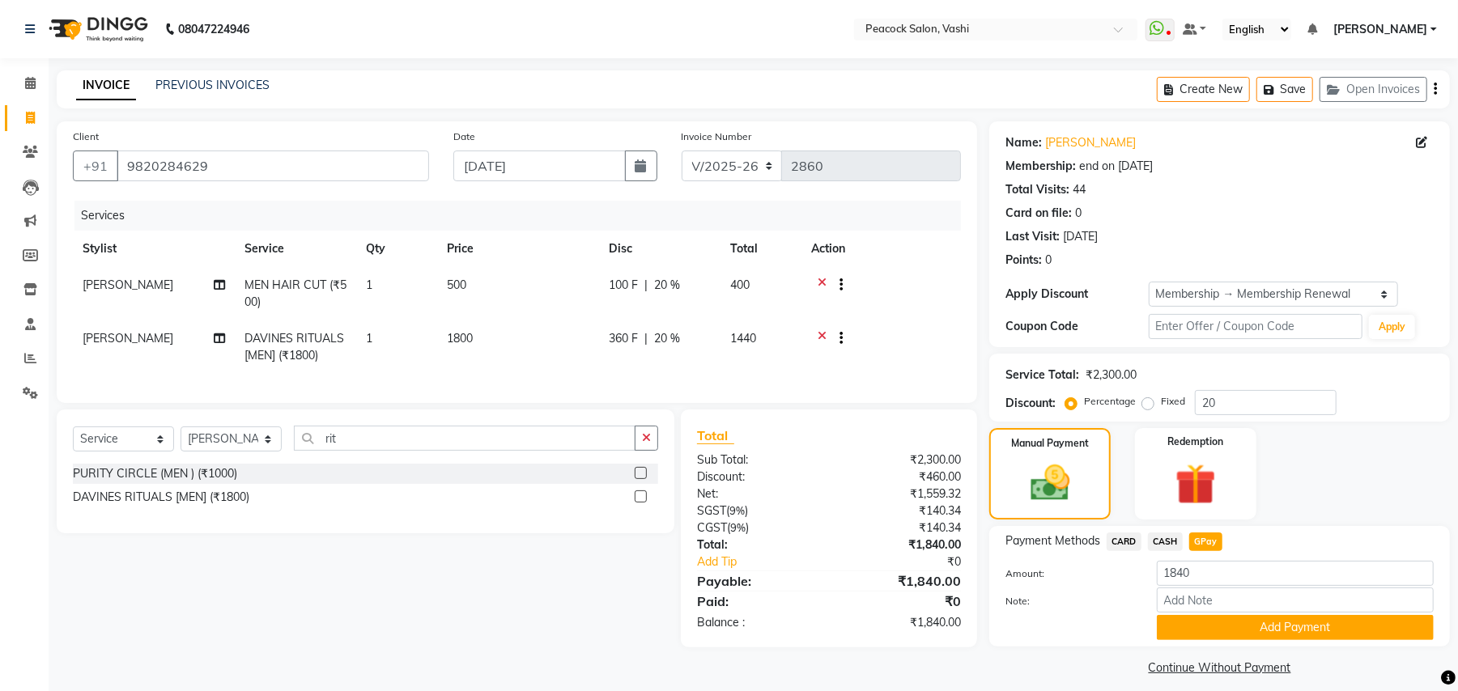
click at [1127, 541] on span "CARD" at bounding box center [1123, 542] width 35 height 19
click at [1248, 620] on button "Add Payment" at bounding box center [1294, 627] width 277 height 25
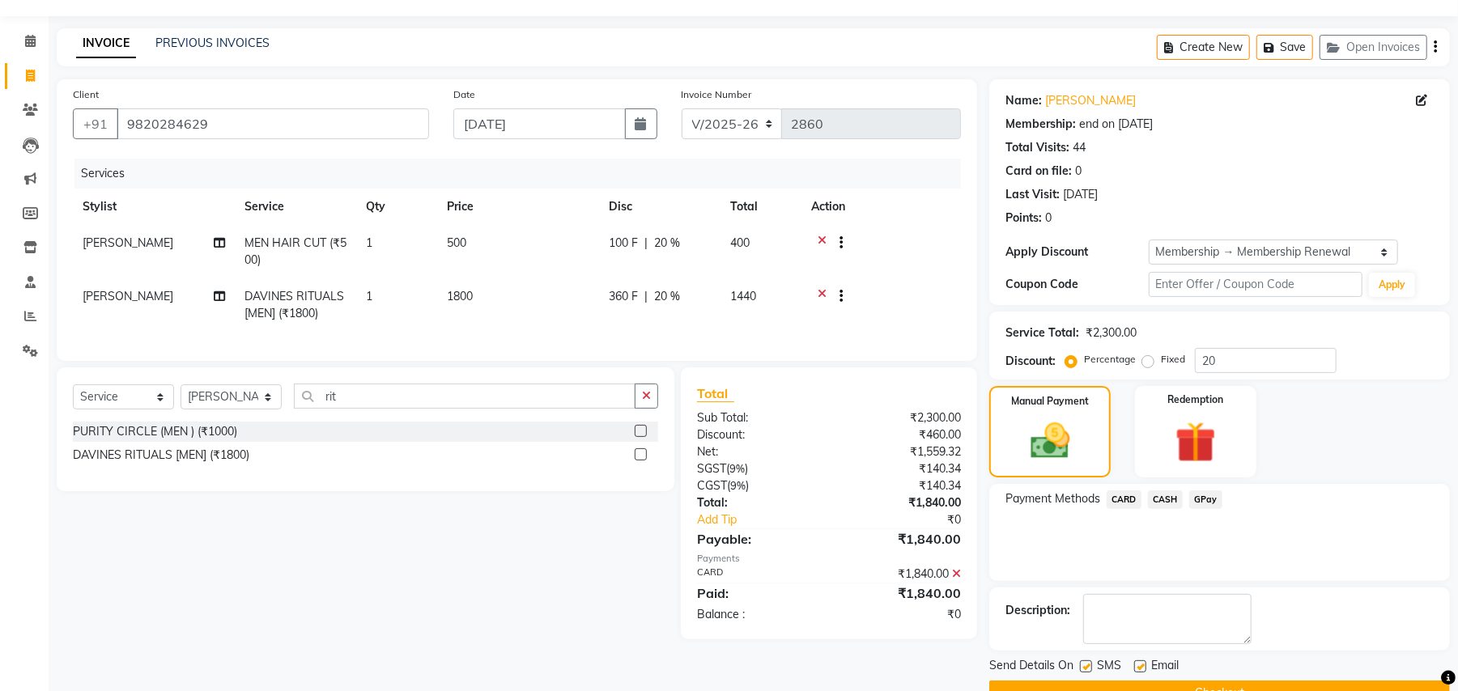
scroll to position [82, 0]
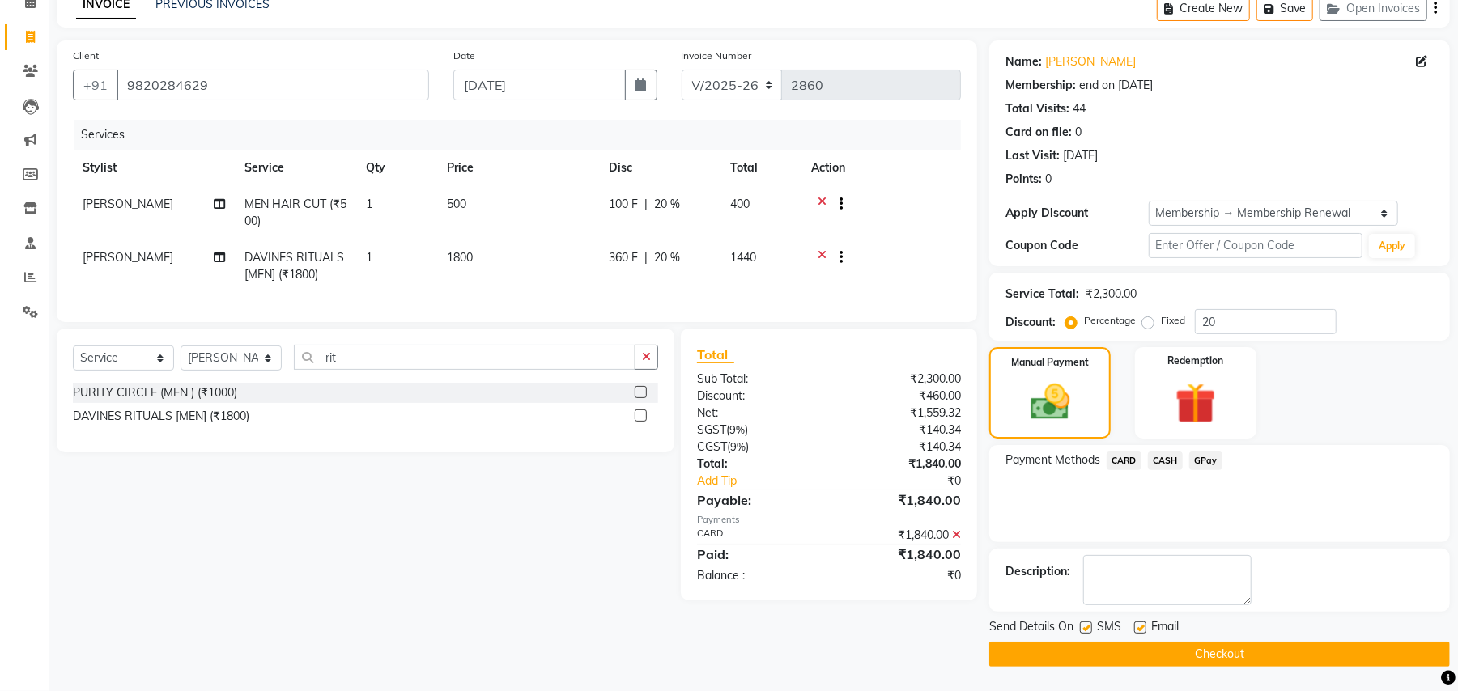
click at [1282, 651] on button "Checkout" at bounding box center [1219, 654] width 460 height 25
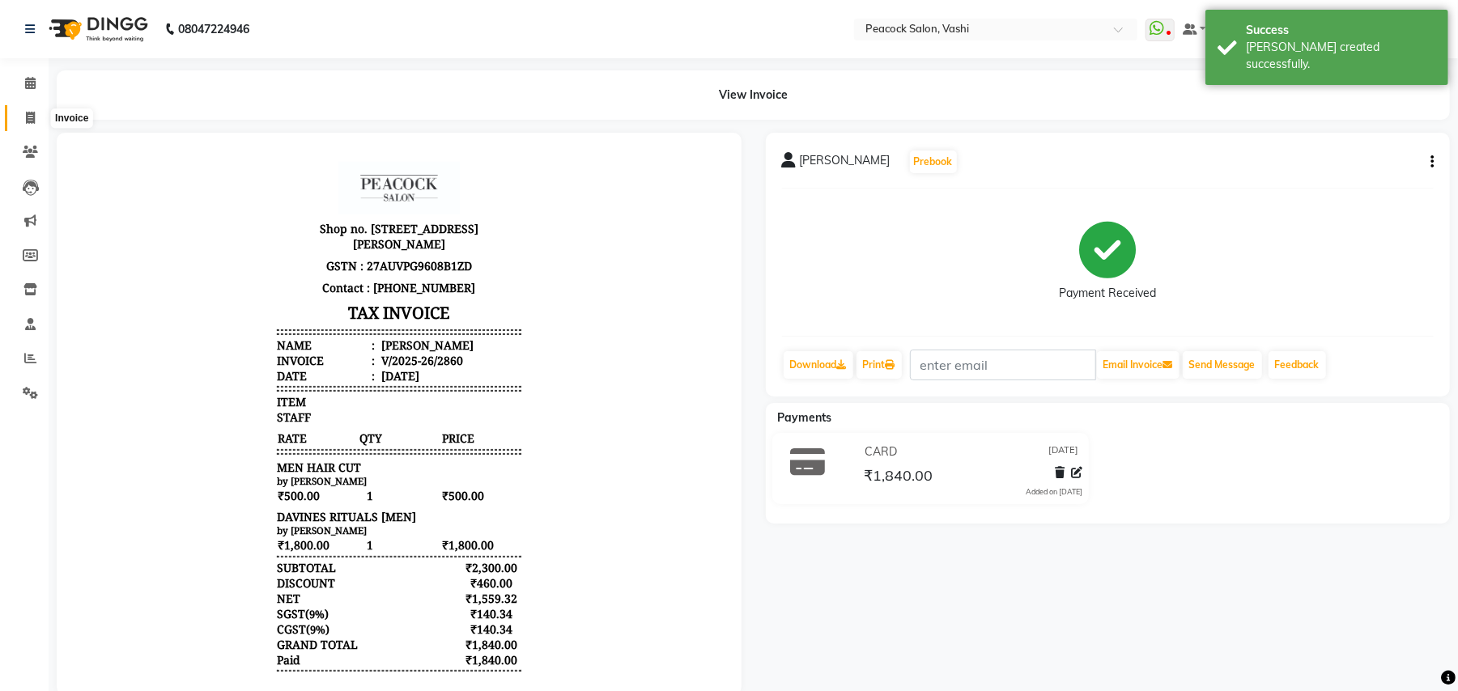
click at [32, 117] on icon at bounding box center [30, 118] width 9 height 12
select select "619"
select select "service"
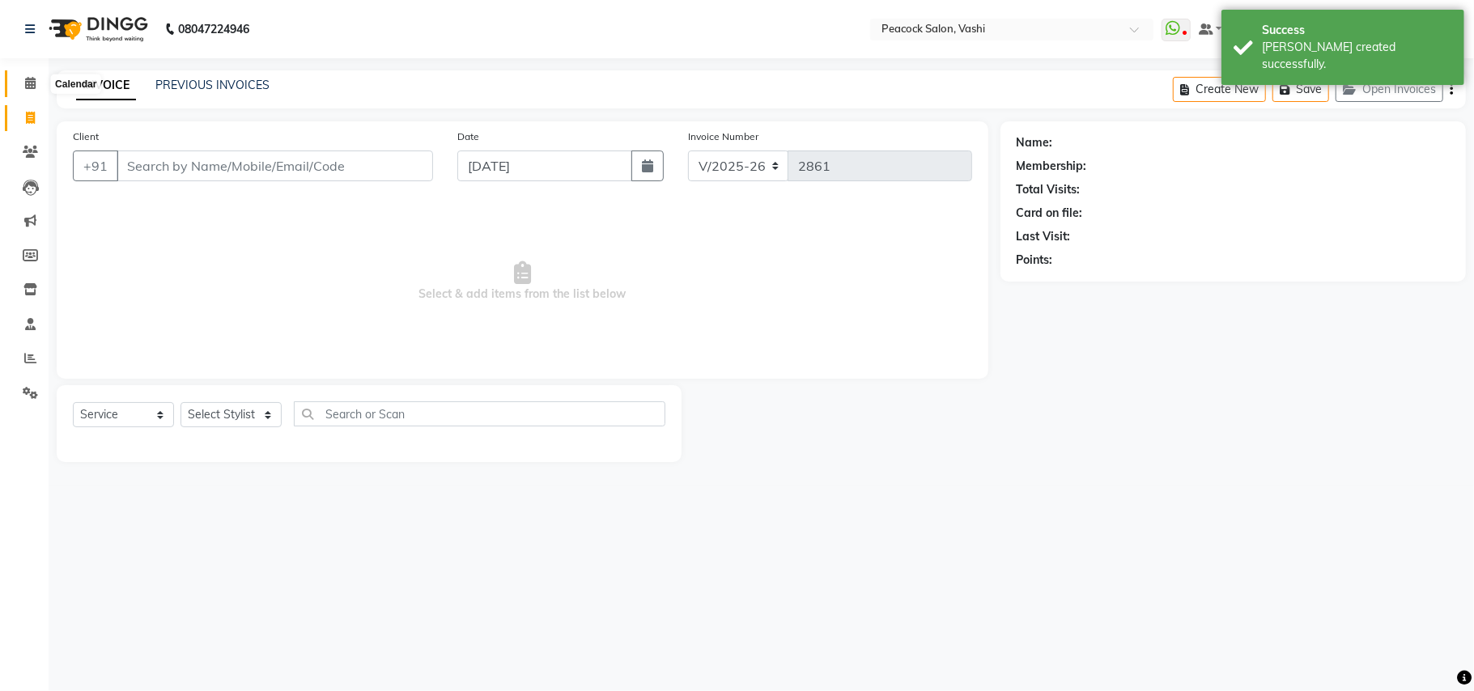
click at [32, 87] on icon at bounding box center [30, 83] width 11 height 12
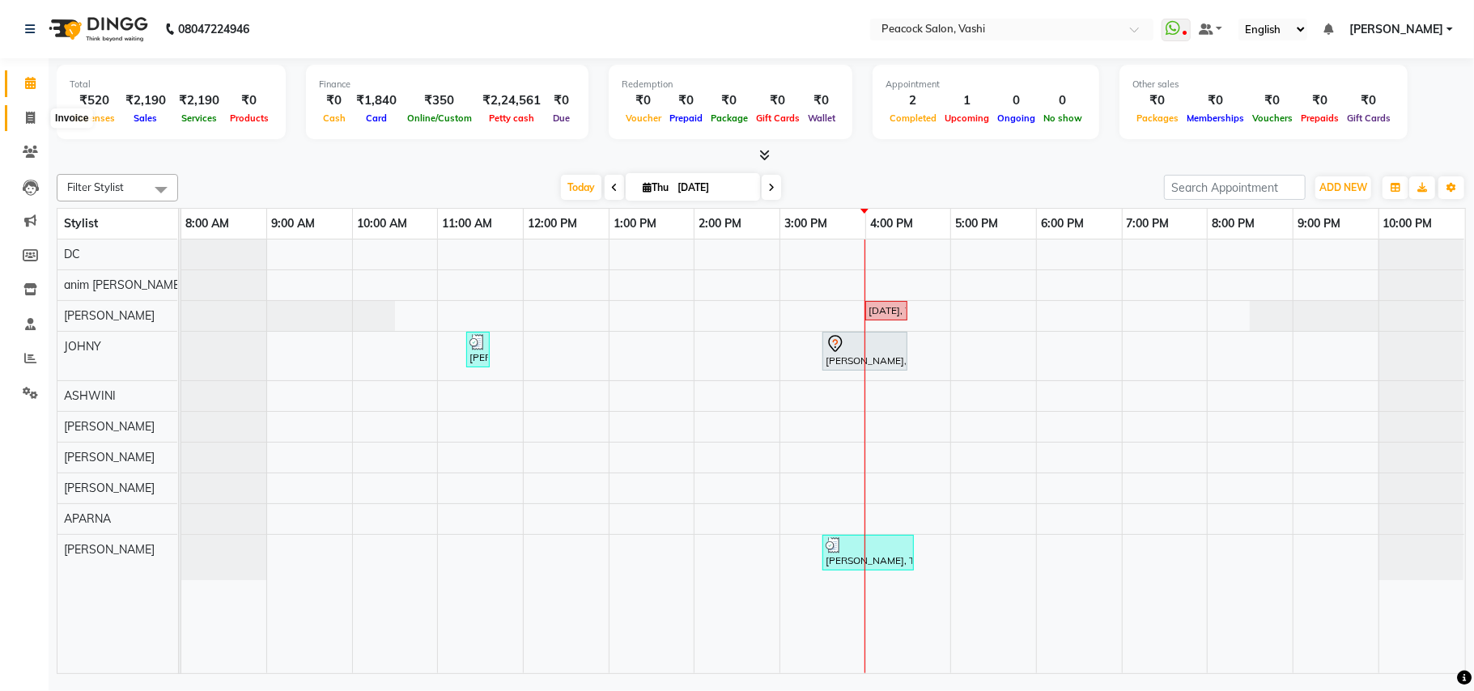
click at [29, 118] on icon at bounding box center [30, 118] width 9 height 12
select select "619"
select select "service"
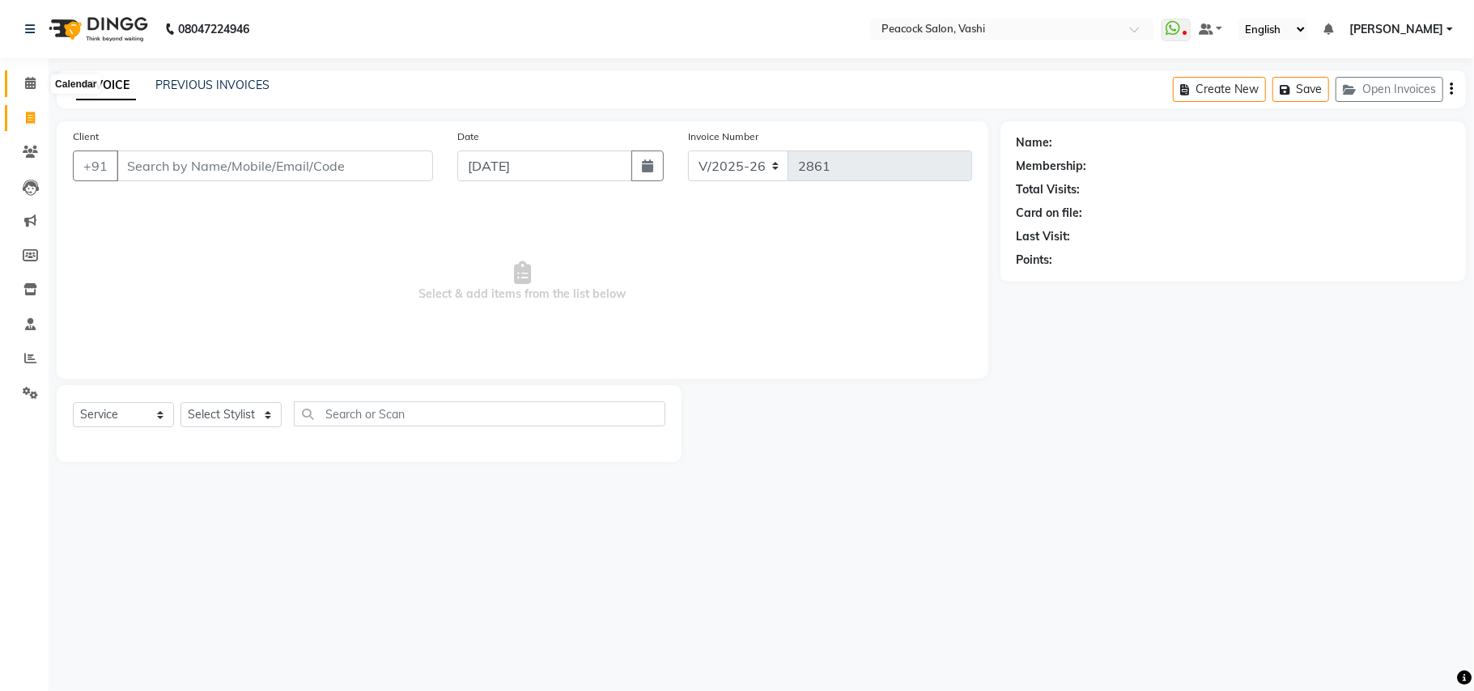
click at [29, 82] on icon at bounding box center [30, 83] width 11 height 12
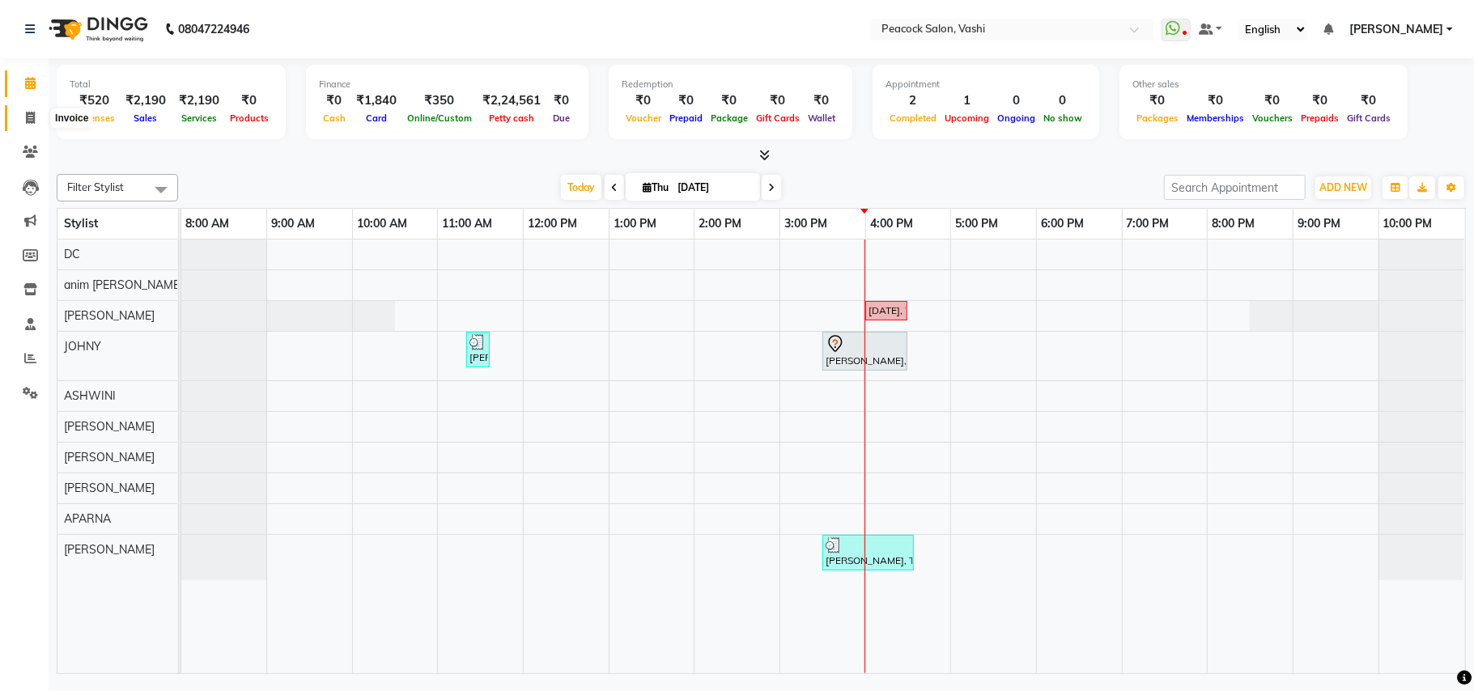
click at [32, 121] on icon at bounding box center [30, 118] width 9 height 12
select select "service"
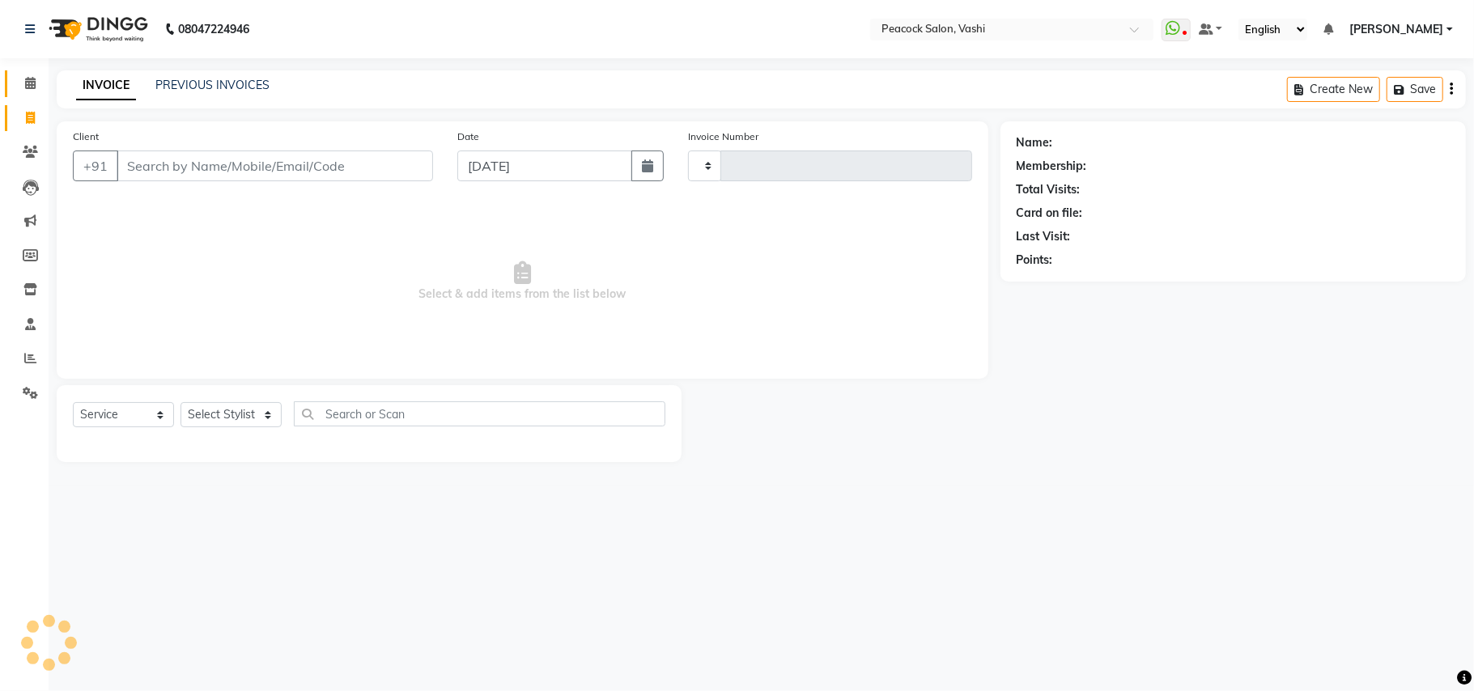
type input "2861"
select select "619"
click at [34, 83] on icon at bounding box center [30, 83] width 11 height 12
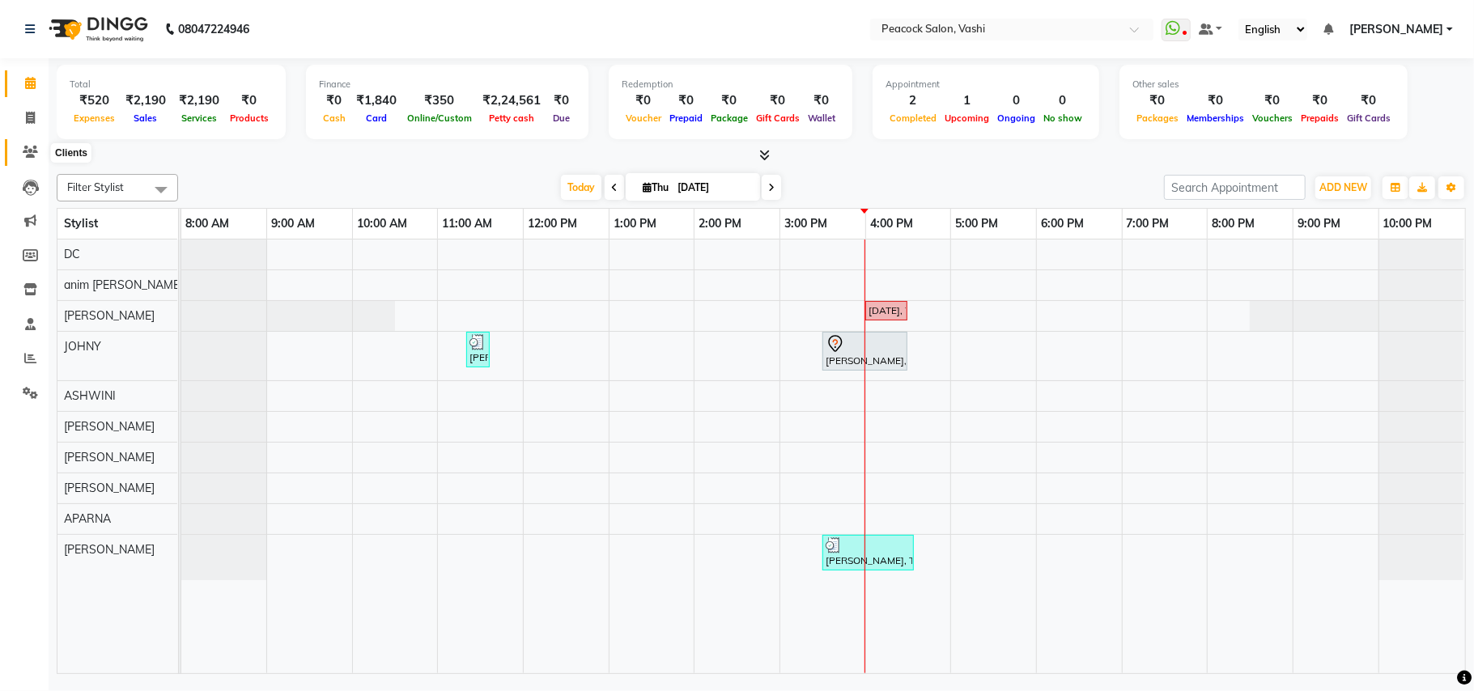
click at [28, 152] on icon at bounding box center [30, 152] width 15 height 12
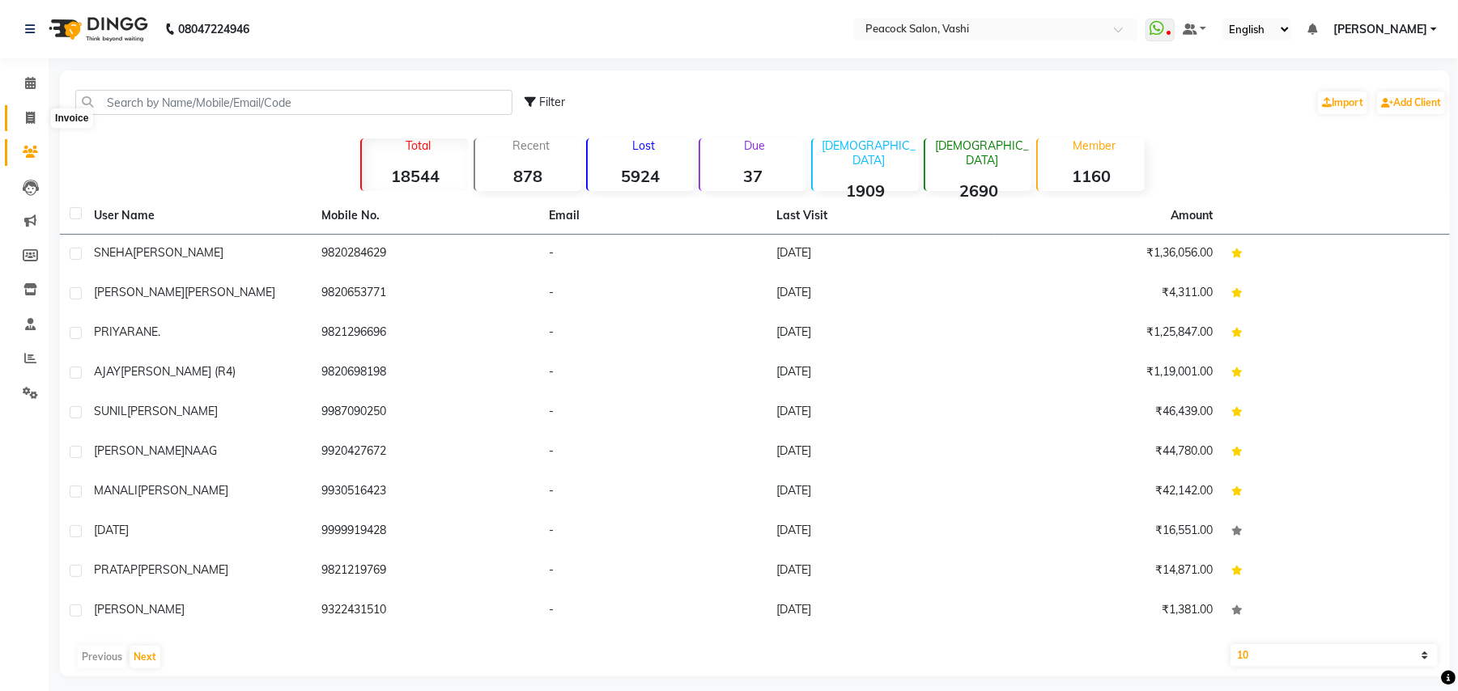
click at [33, 115] on icon at bounding box center [30, 118] width 9 height 12
select select "619"
select select "service"
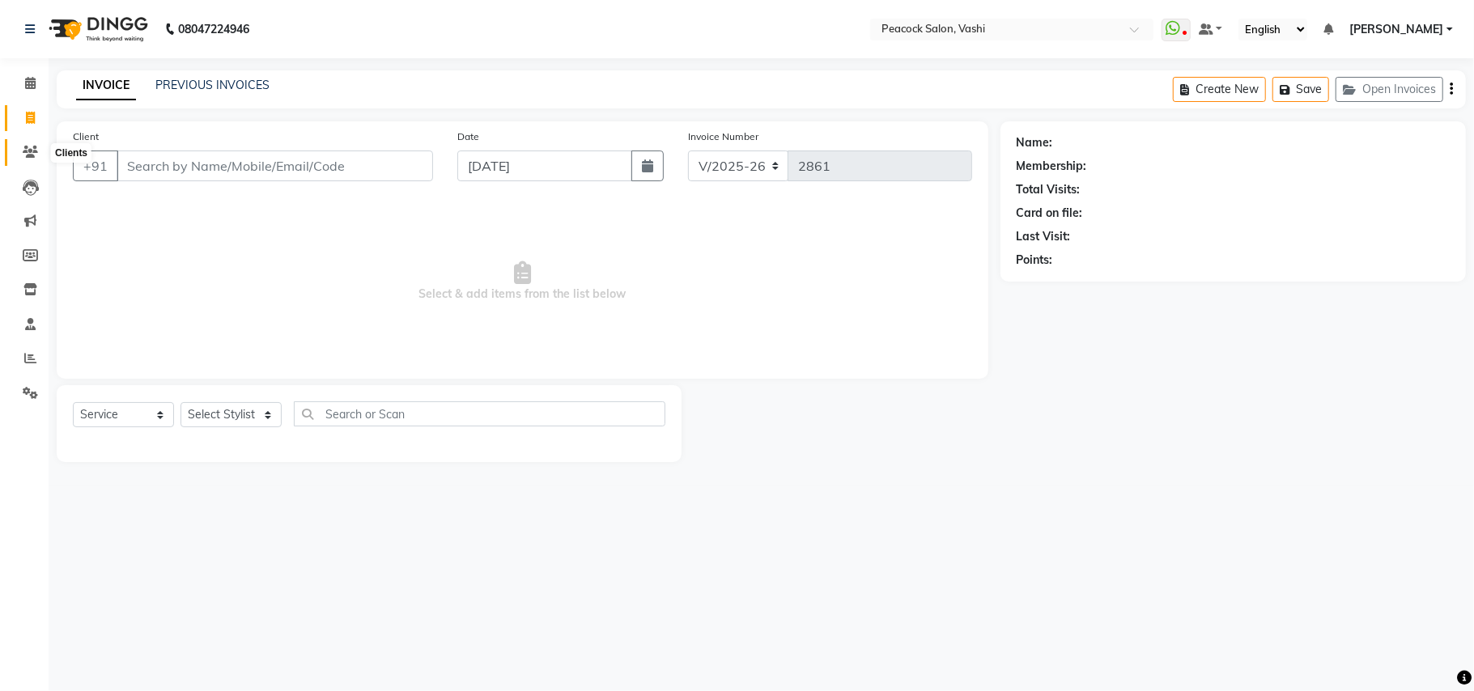
click at [26, 146] on icon at bounding box center [30, 152] width 15 height 12
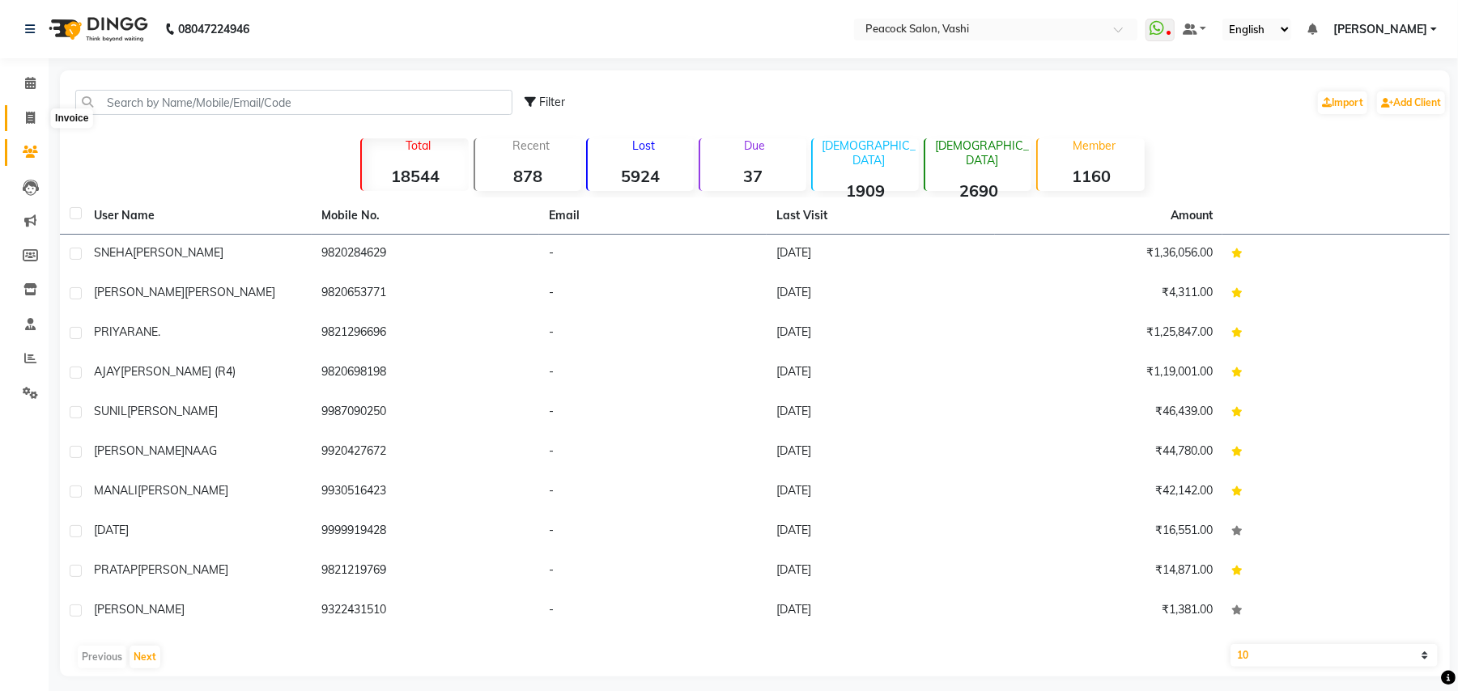
click at [28, 120] on icon at bounding box center [30, 118] width 9 height 12
select select "619"
select select "service"
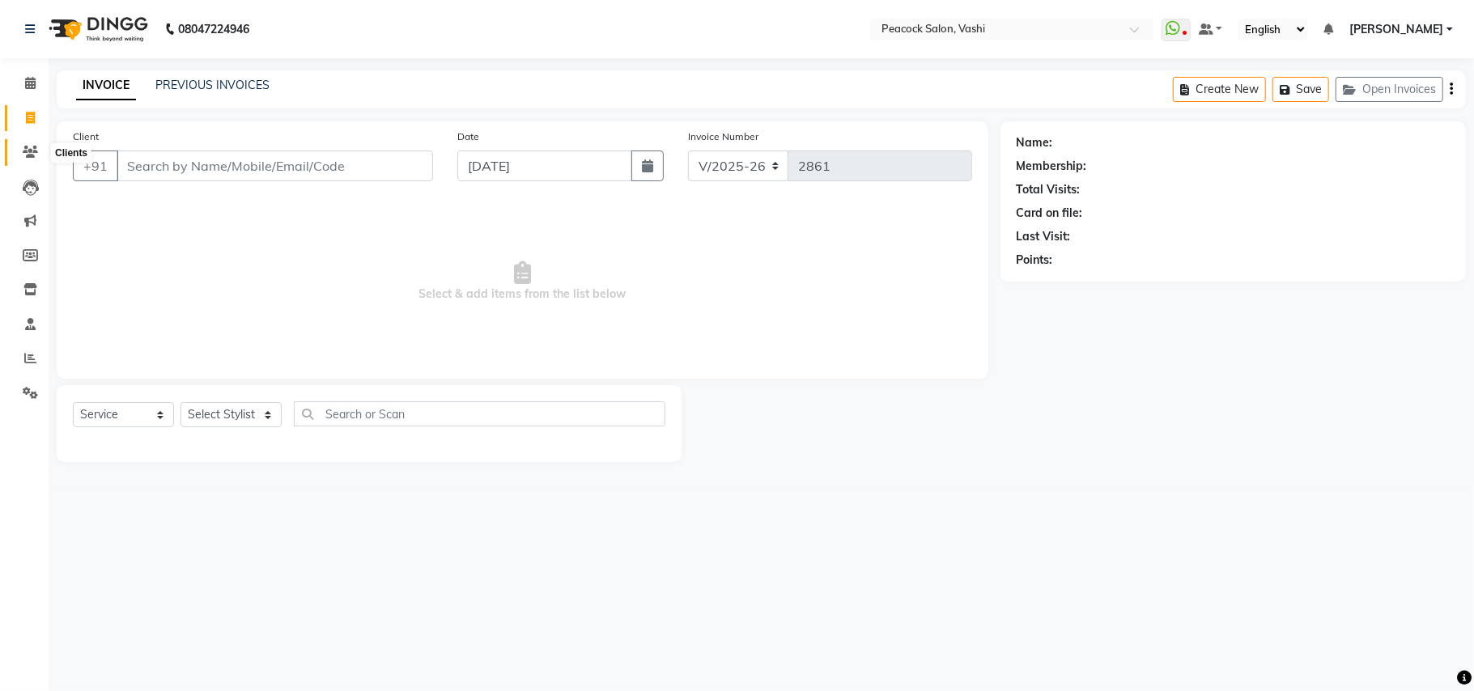
click at [29, 149] on icon at bounding box center [30, 152] width 15 height 12
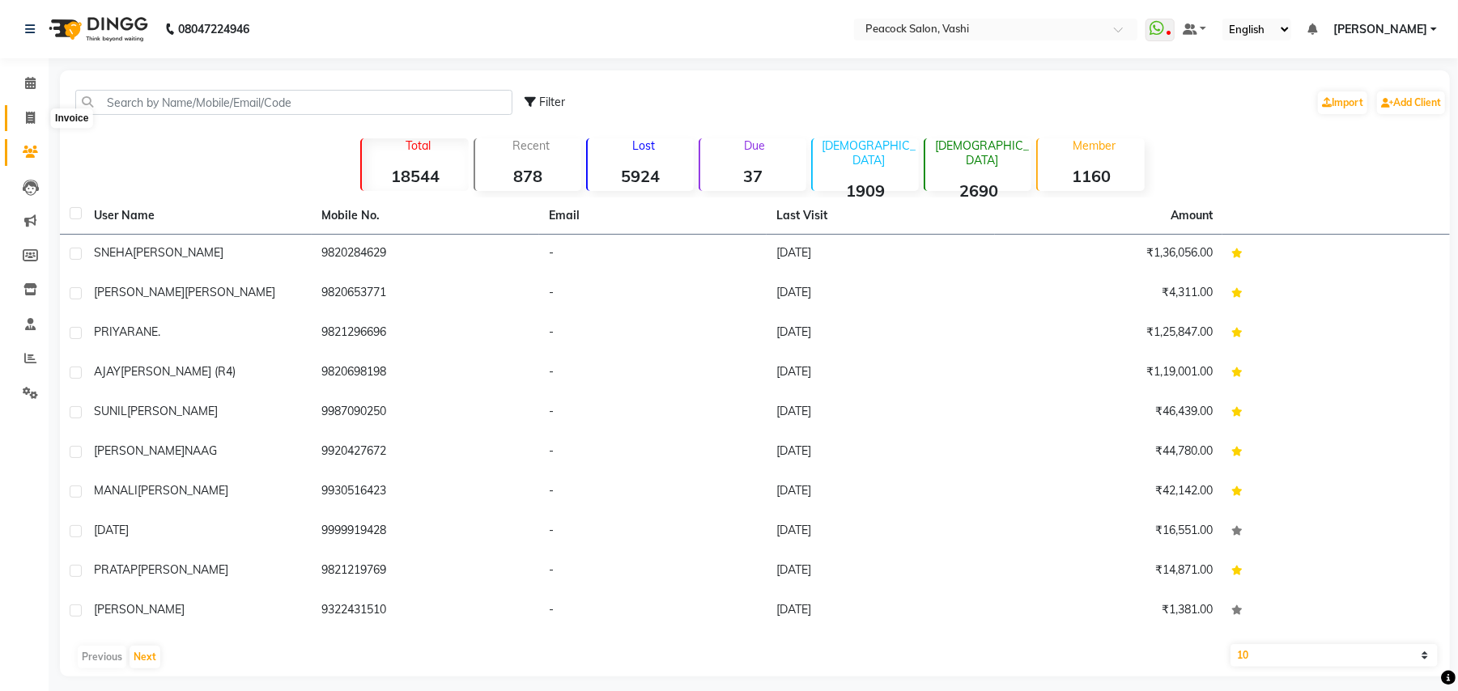
click at [30, 118] on icon at bounding box center [30, 118] width 9 height 12
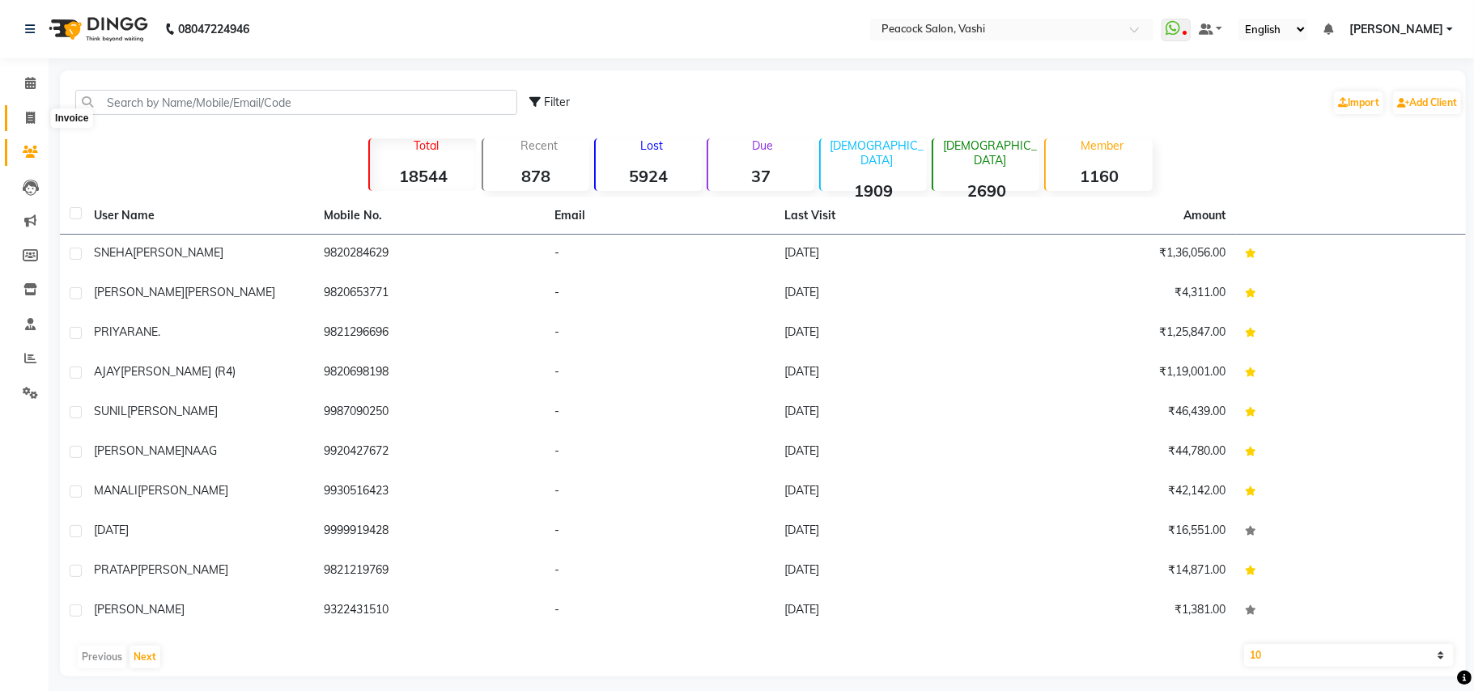
select select "619"
select select "service"
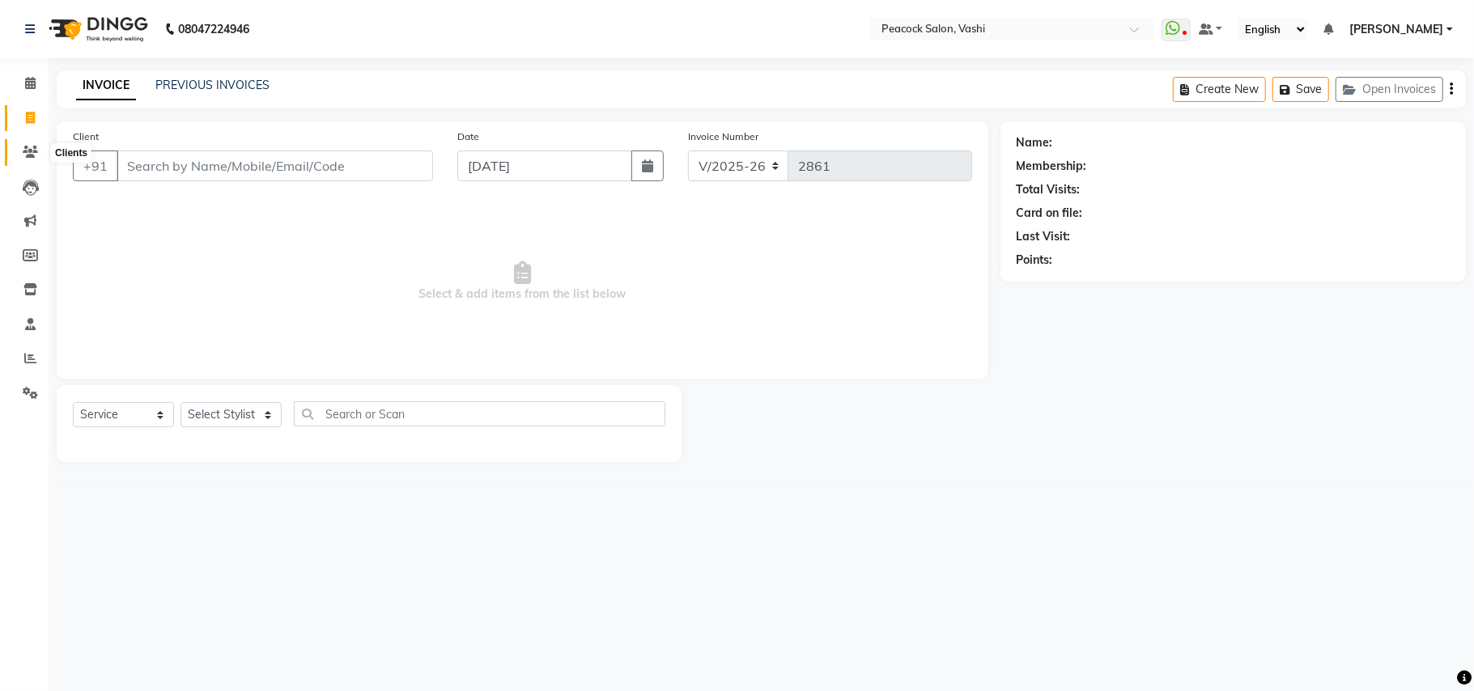
click at [28, 150] on icon at bounding box center [30, 152] width 15 height 12
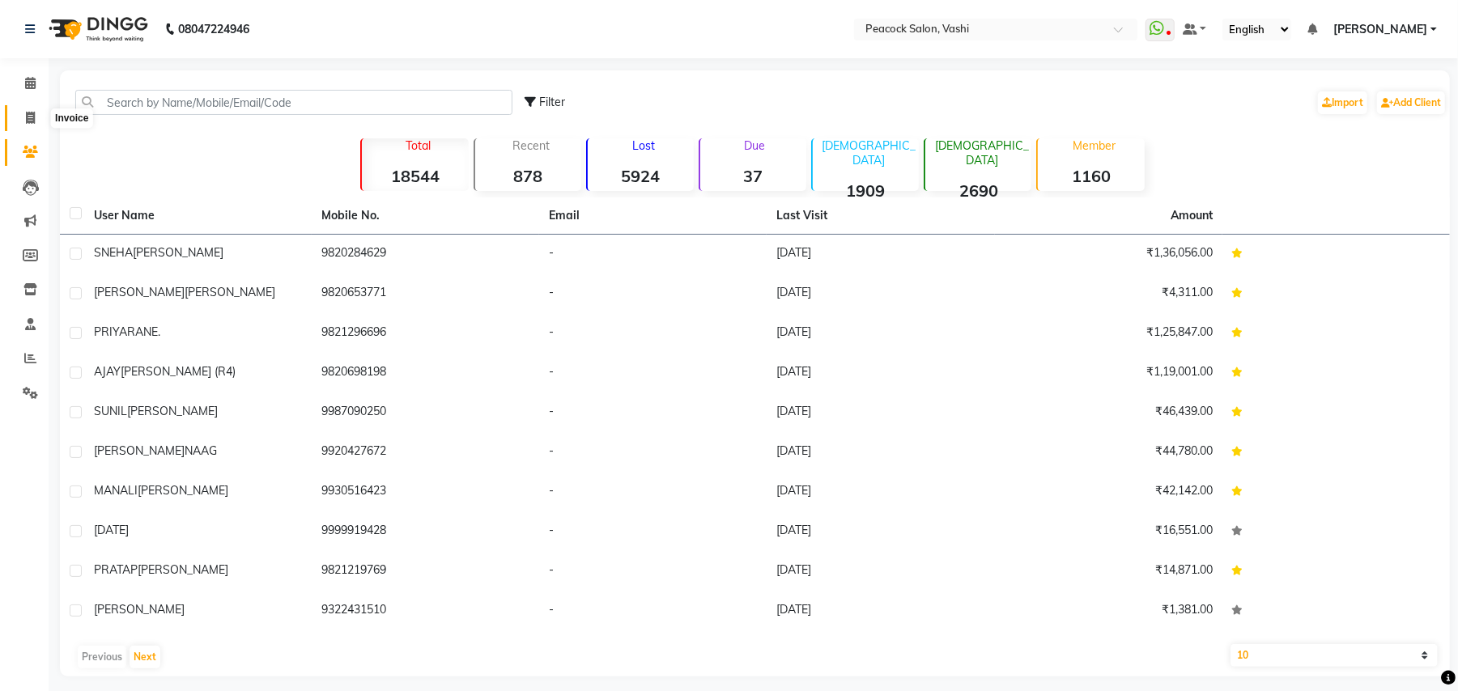
click at [29, 114] on icon at bounding box center [30, 118] width 9 height 12
select select "619"
select select "service"
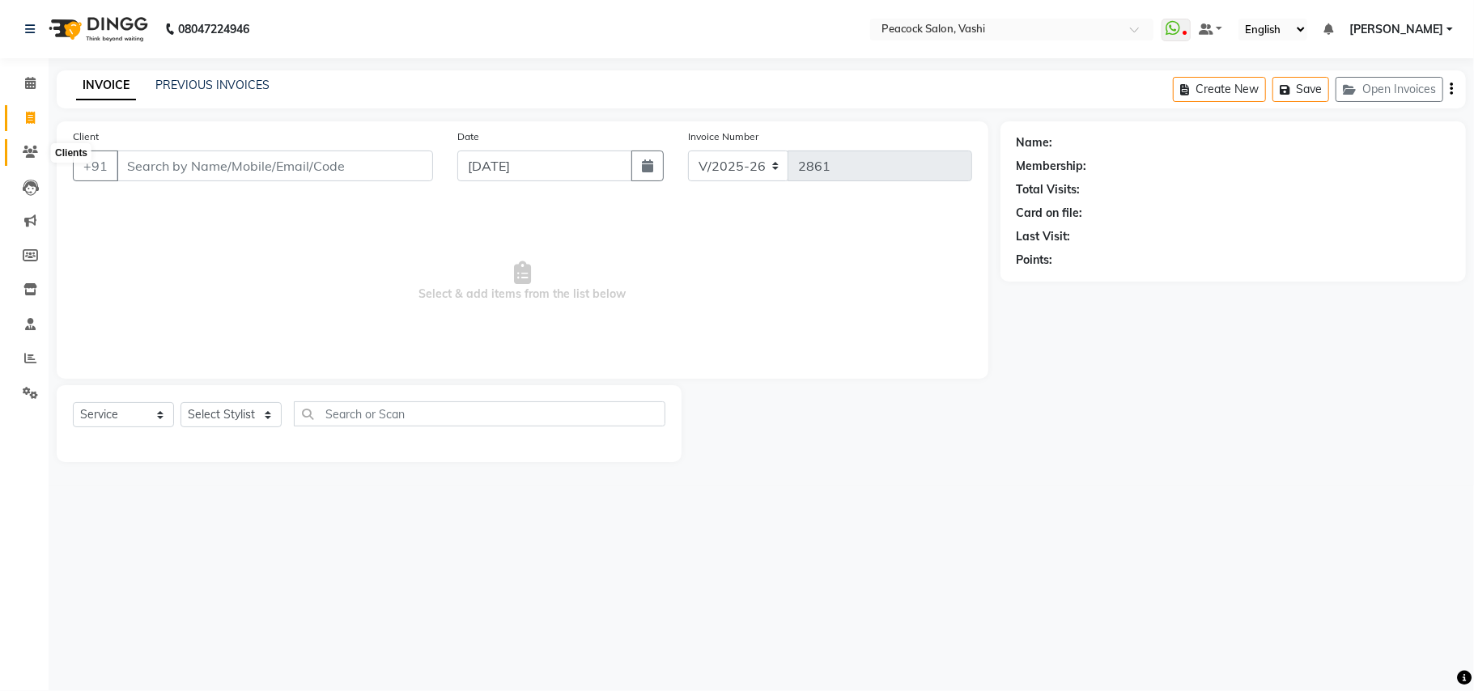
click at [30, 146] on icon at bounding box center [30, 152] width 15 height 12
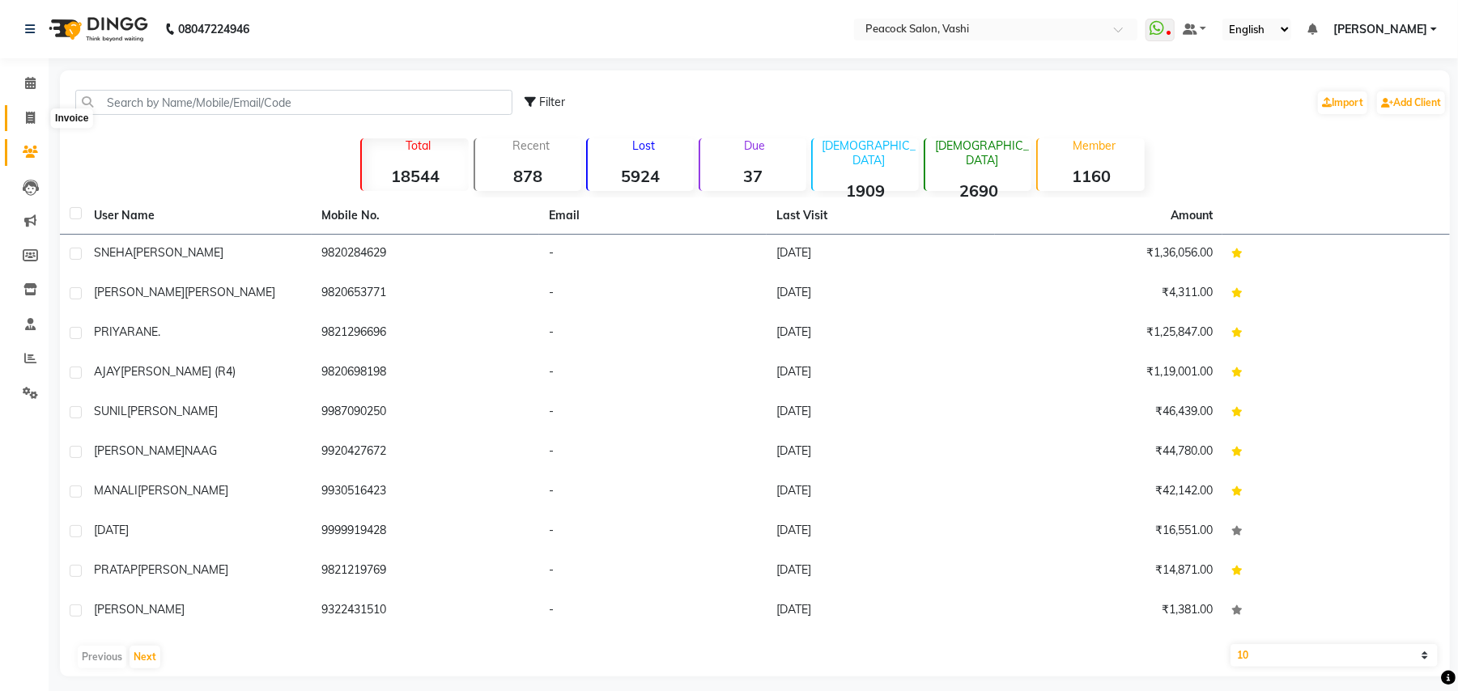
click at [30, 121] on icon at bounding box center [30, 118] width 9 height 12
select select "service"
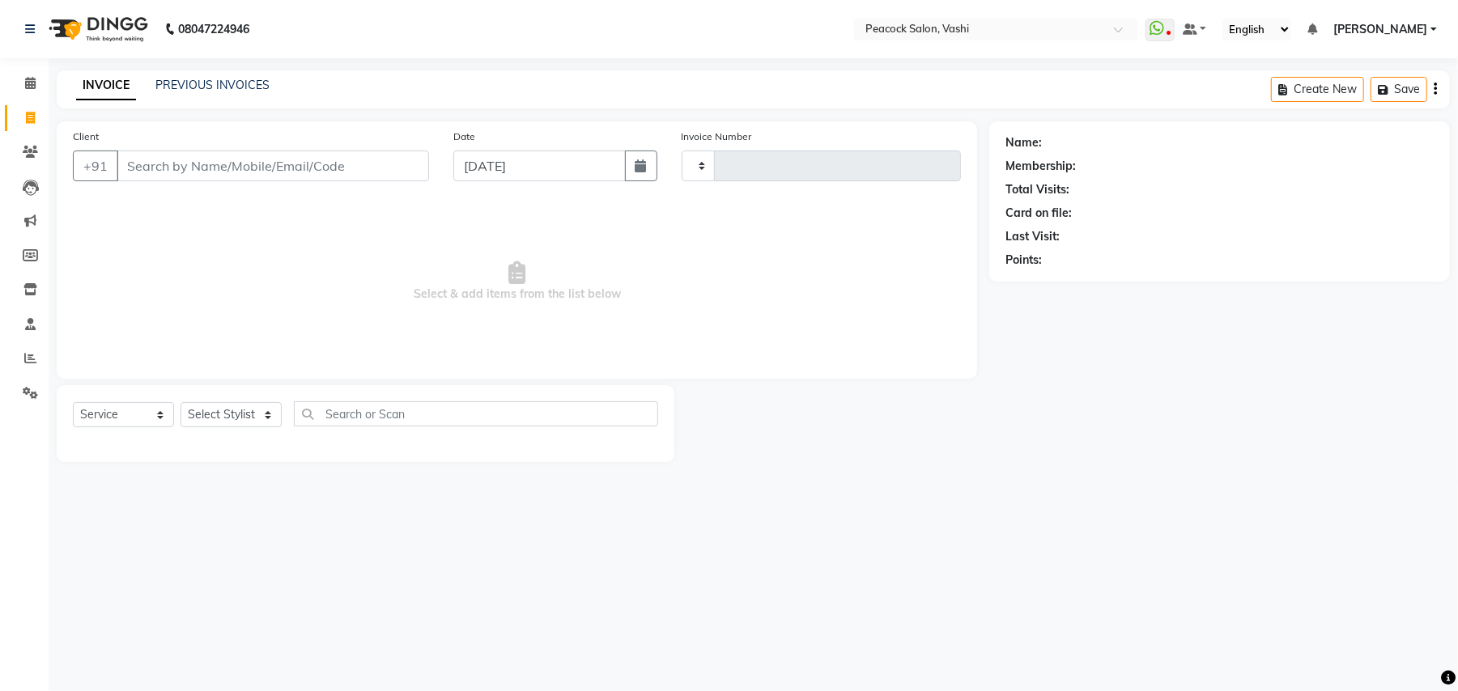
type input "2861"
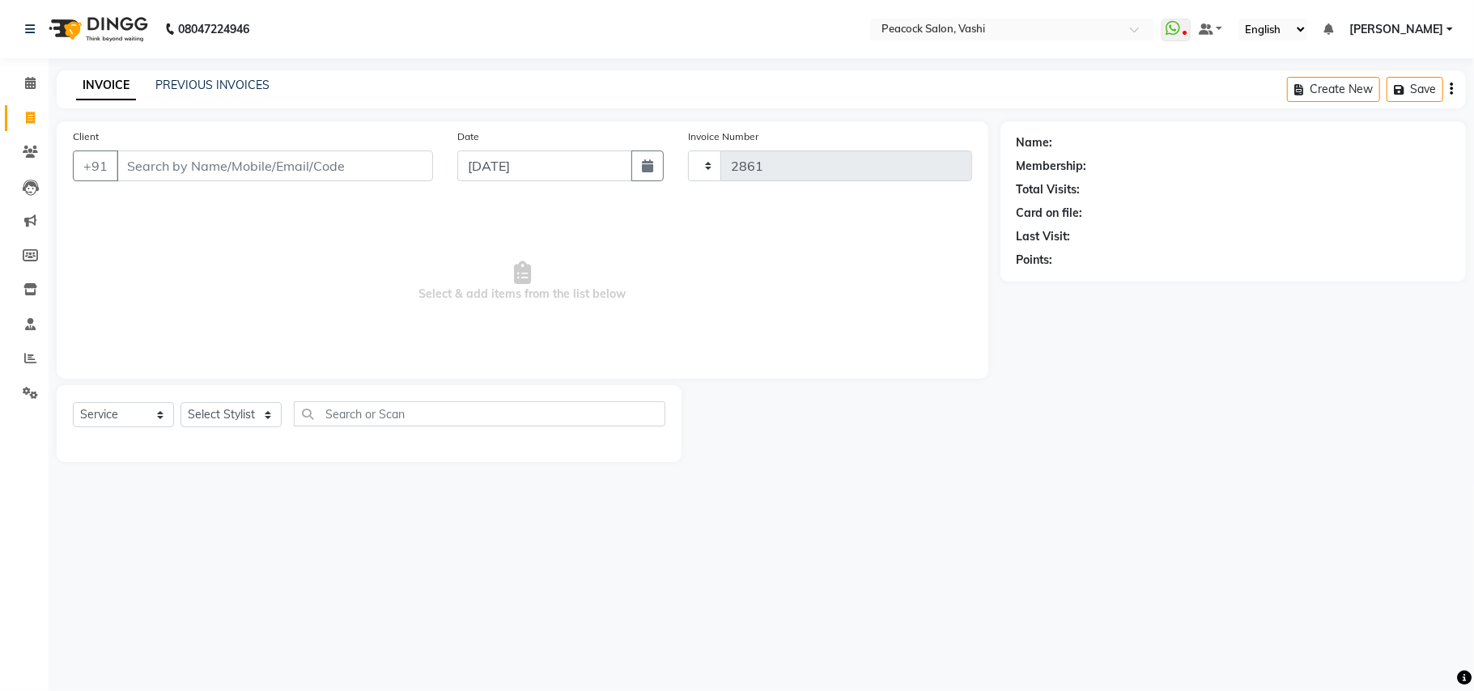
select select "619"
click at [29, 151] on icon at bounding box center [30, 152] width 15 height 12
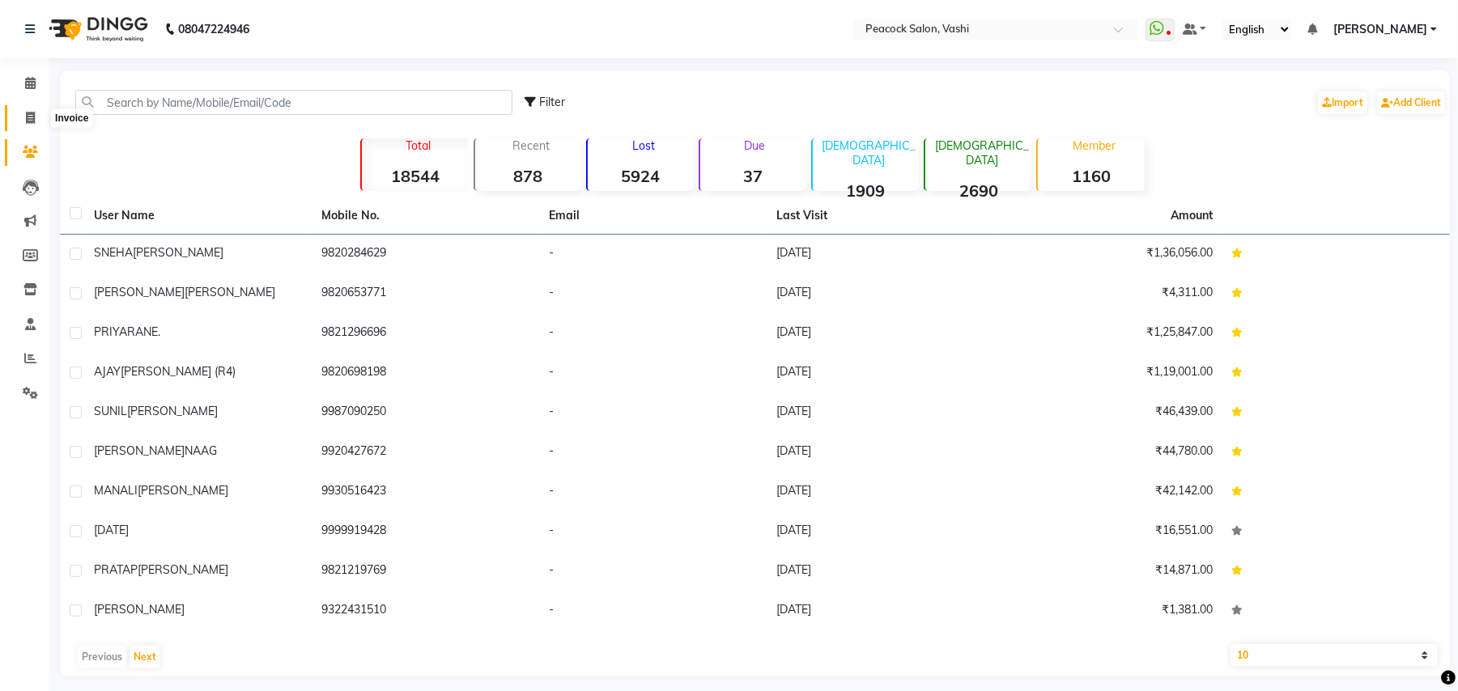
click at [32, 120] on icon at bounding box center [30, 118] width 9 height 12
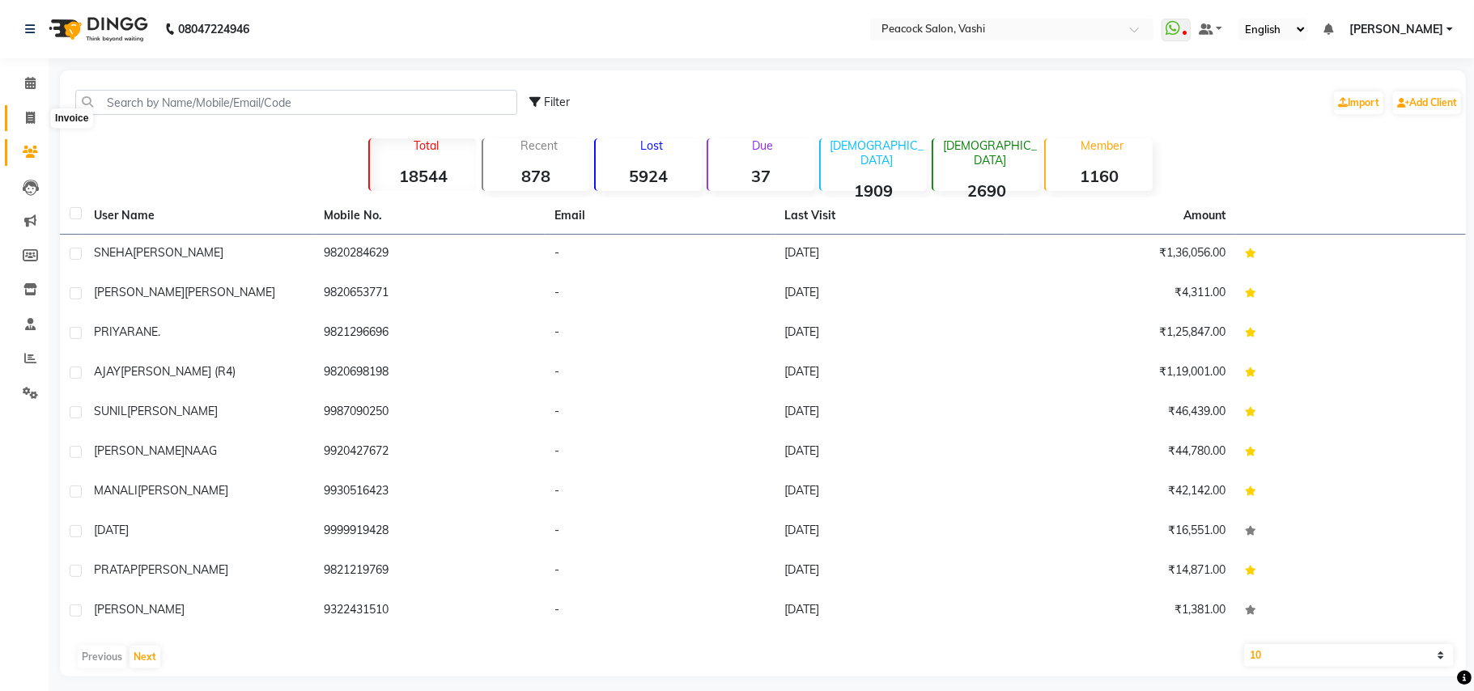
select select "619"
select select "service"
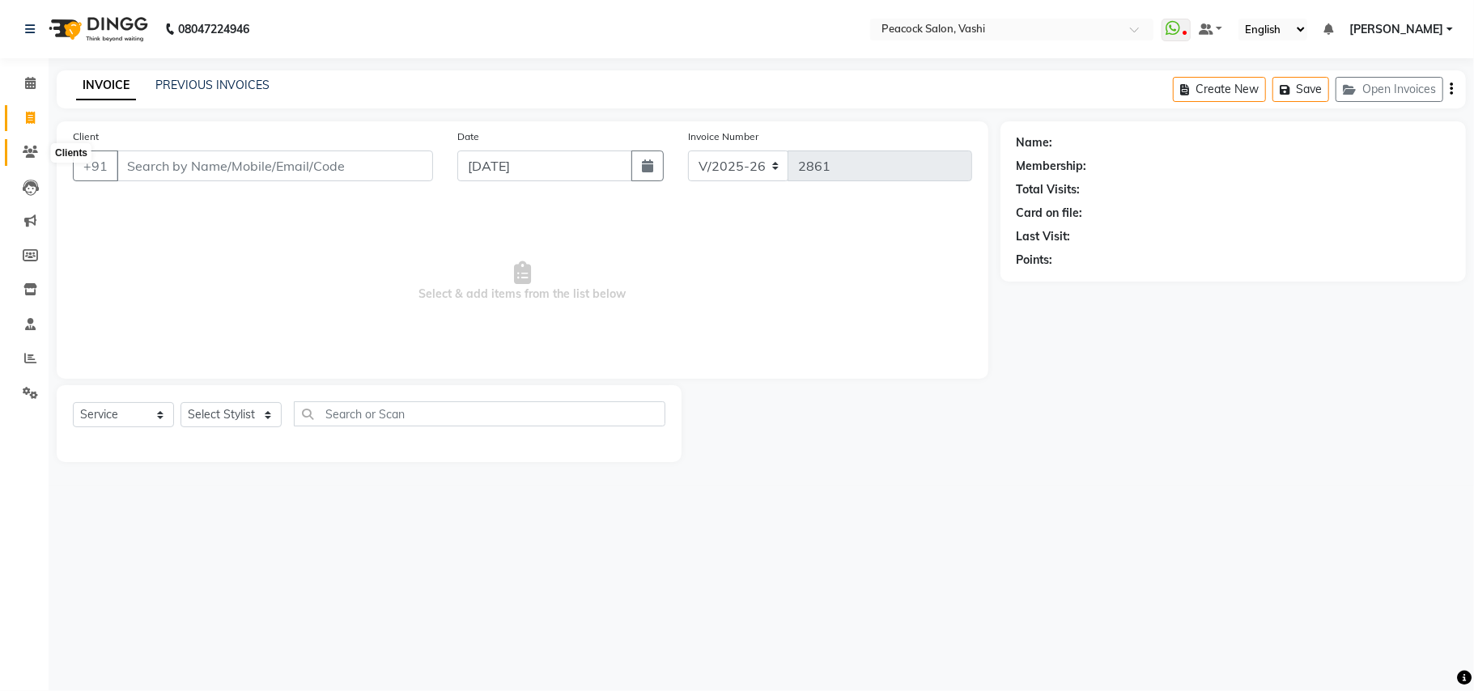
click at [24, 151] on icon at bounding box center [30, 152] width 15 height 12
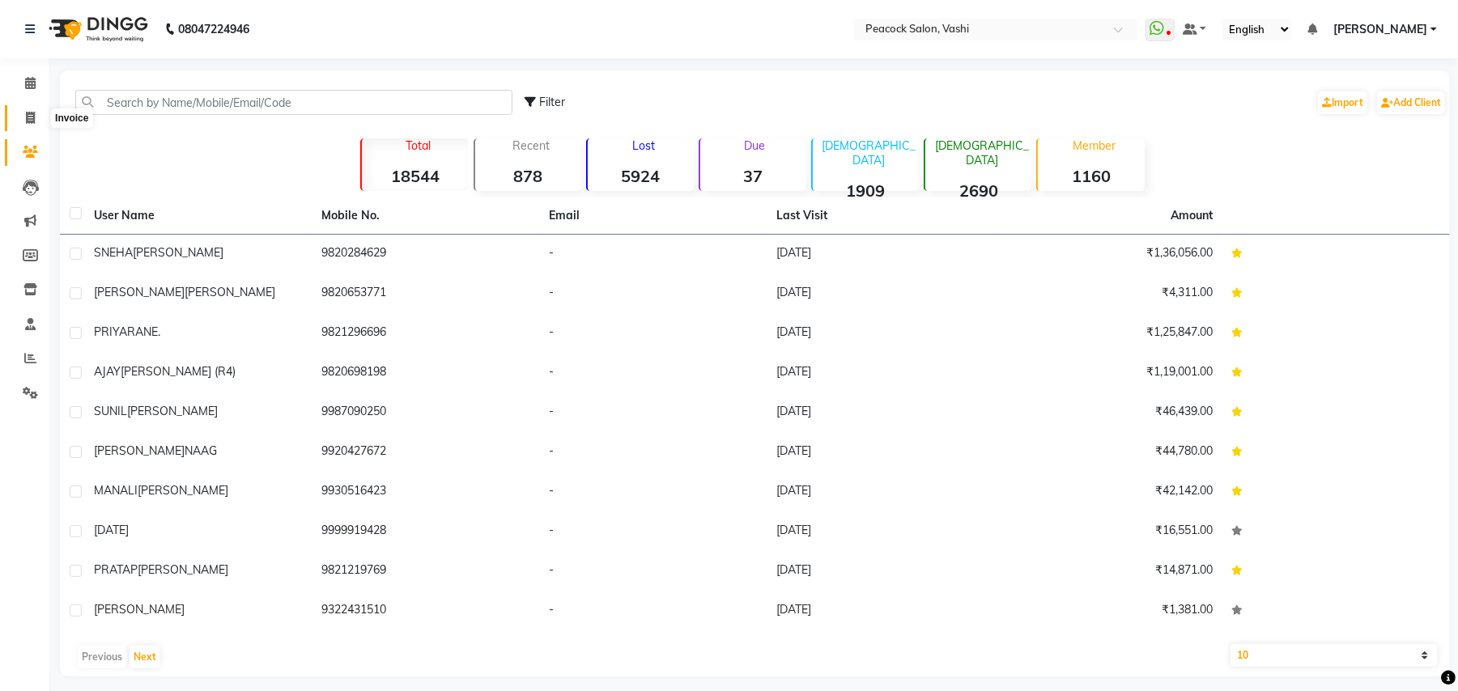
click at [27, 120] on icon at bounding box center [30, 118] width 9 height 12
select select "service"
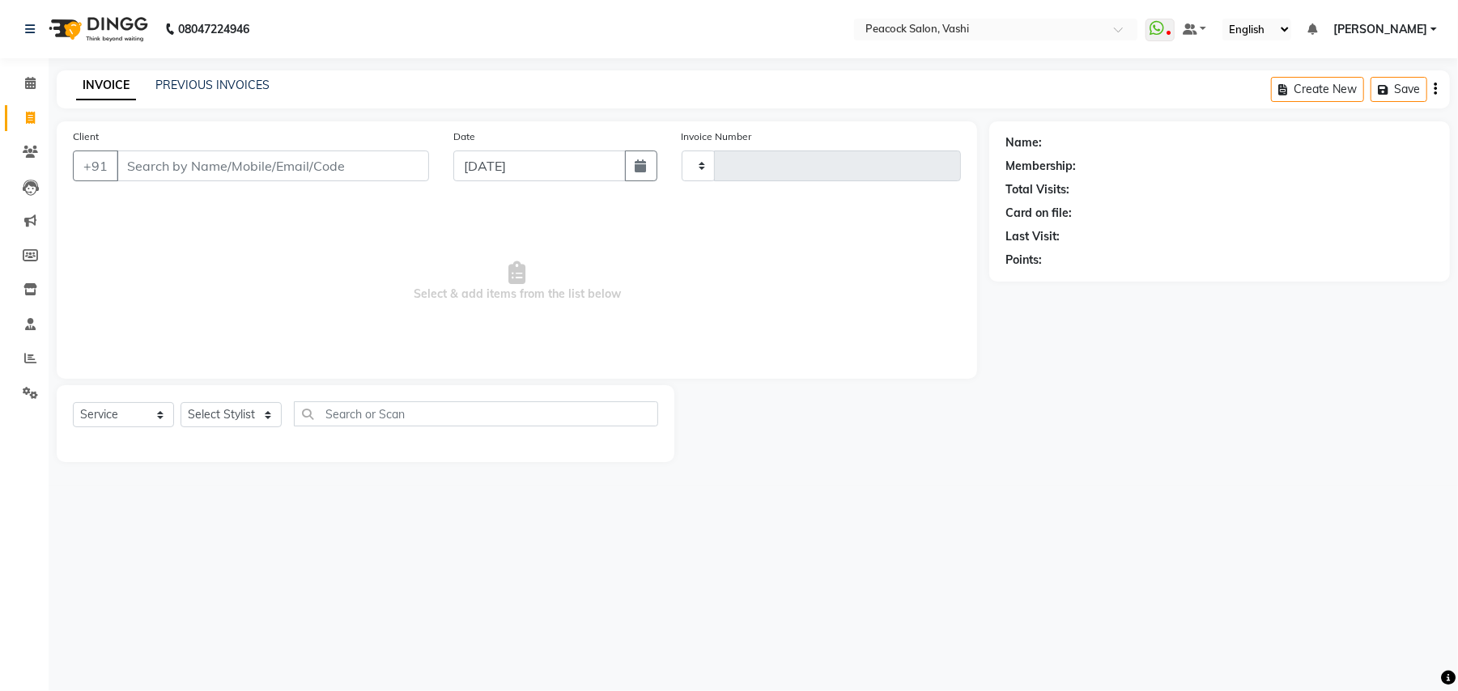
type input "2861"
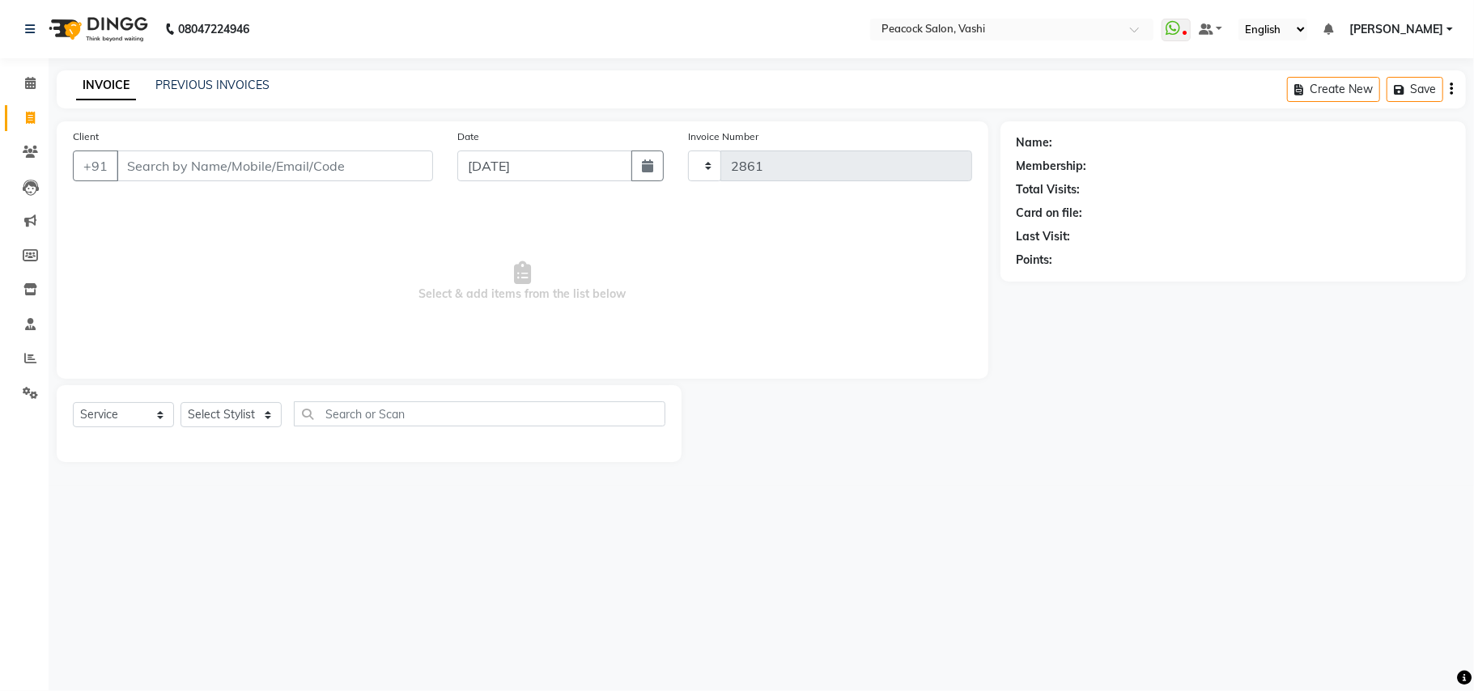
select select "619"
click at [29, 156] on icon at bounding box center [30, 152] width 15 height 12
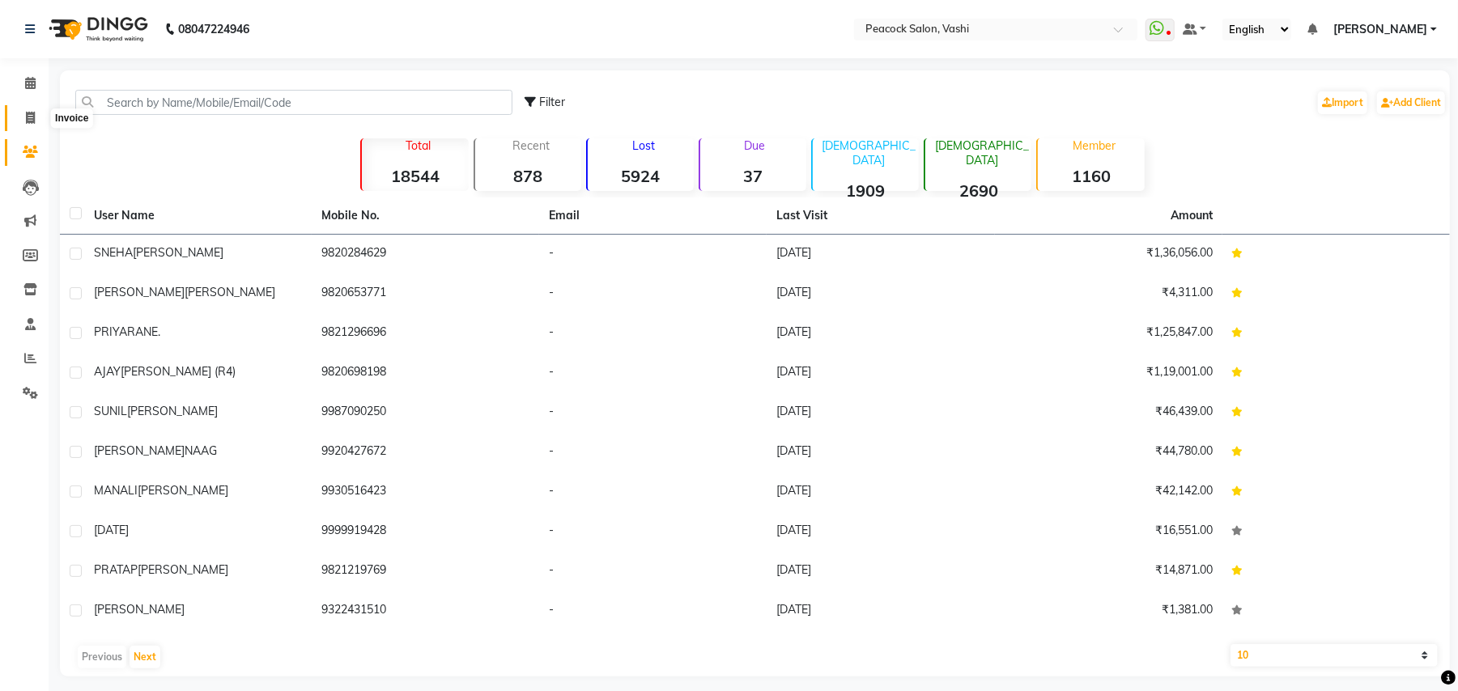
click at [29, 114] on icon at bounding box center [30, 118] width 9 height 12
select select "619"
select select "service"
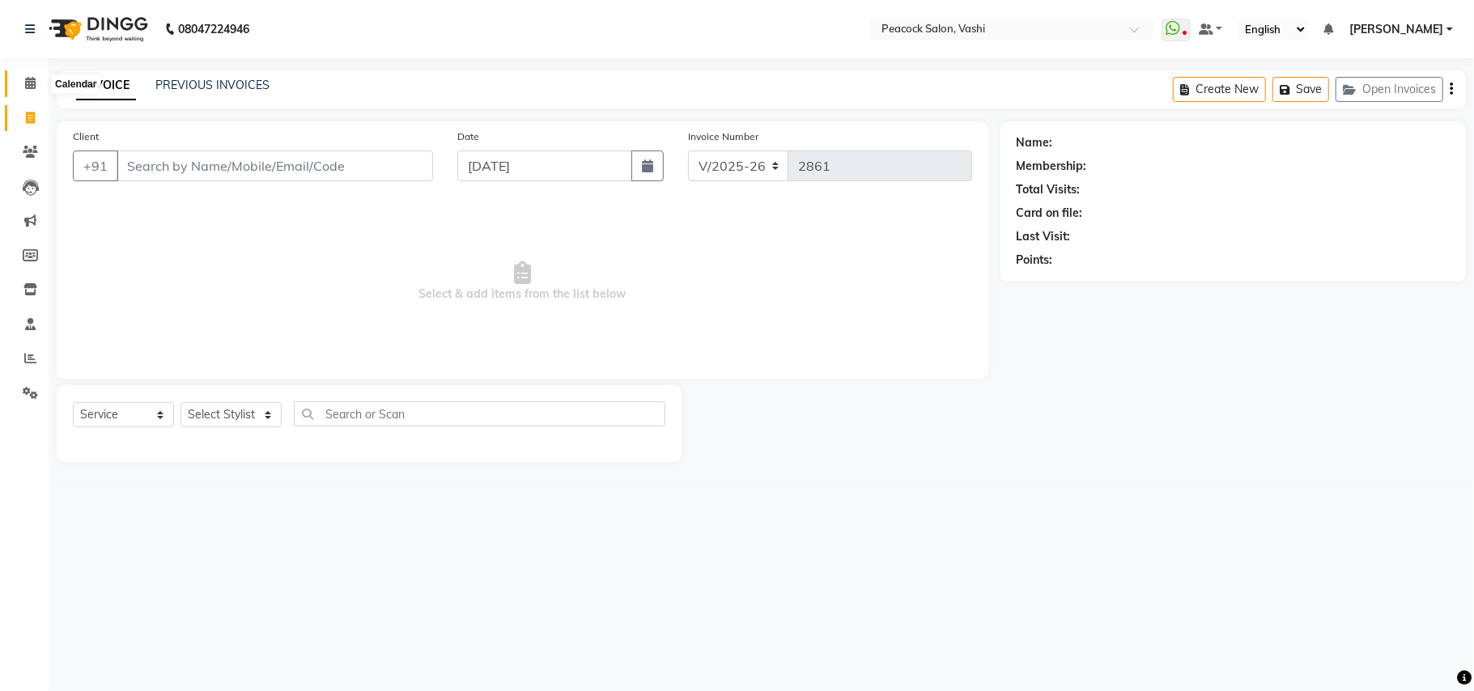
click at [34, 81] on icon at bounding box center [30, 83] width 11 height 12
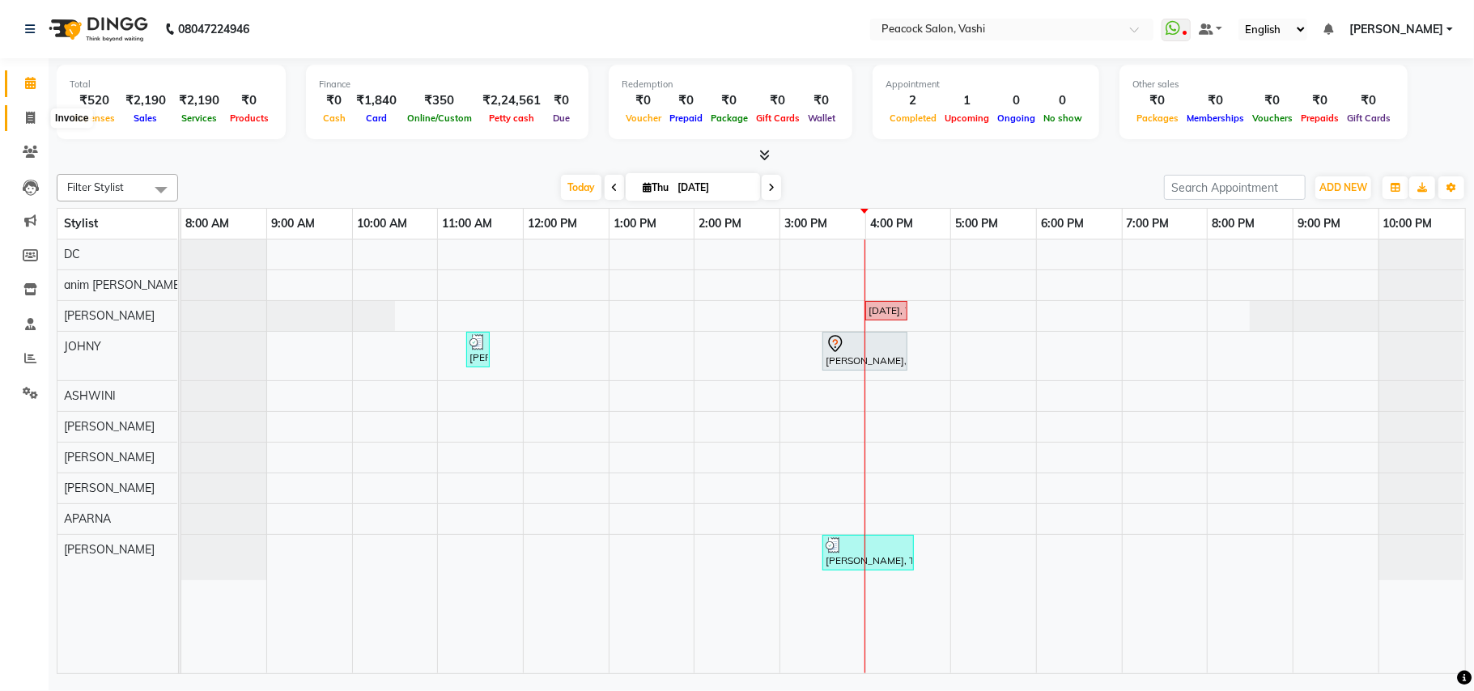
click at [29, 115] on icon at bounding box center [30, 118] width 9 height 12
select select "service"
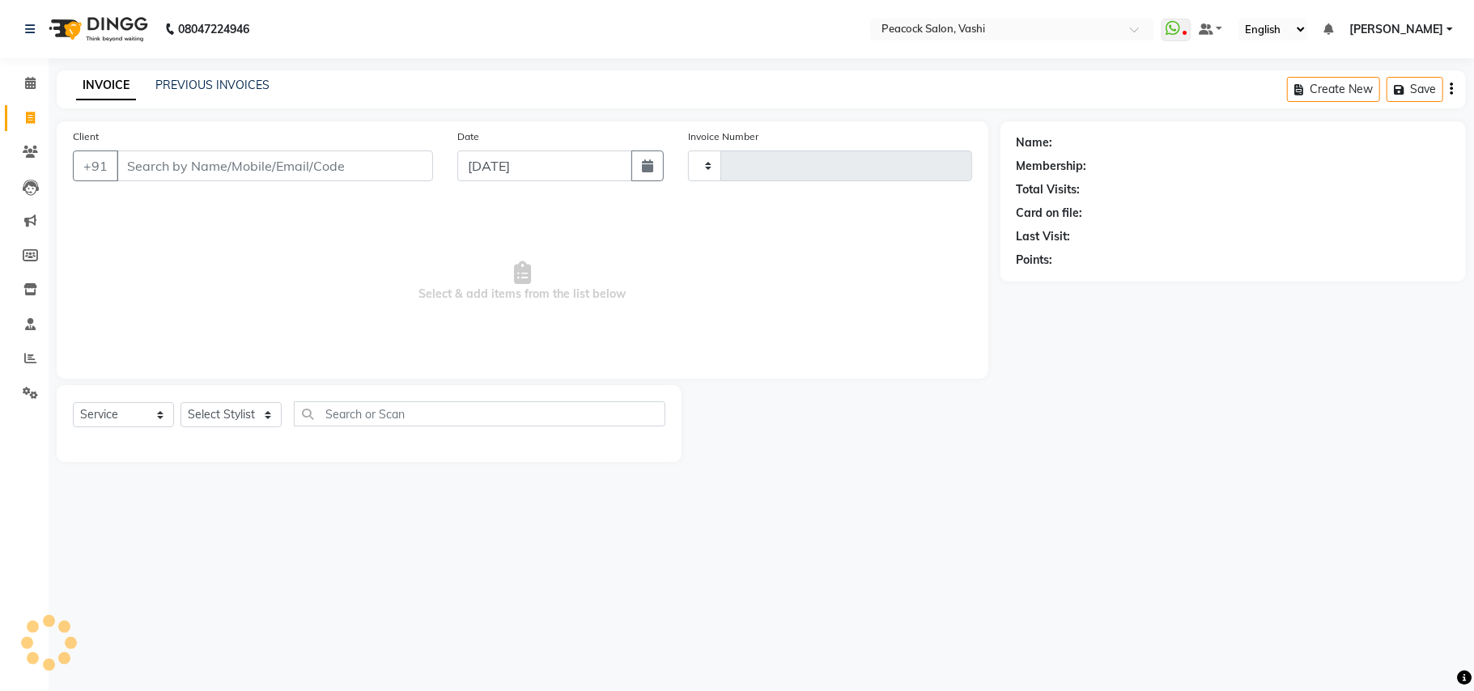
type input "2861"
select select "619"
click at [32, 79] on icon at bounding box center [30, 83] width 11 height 12
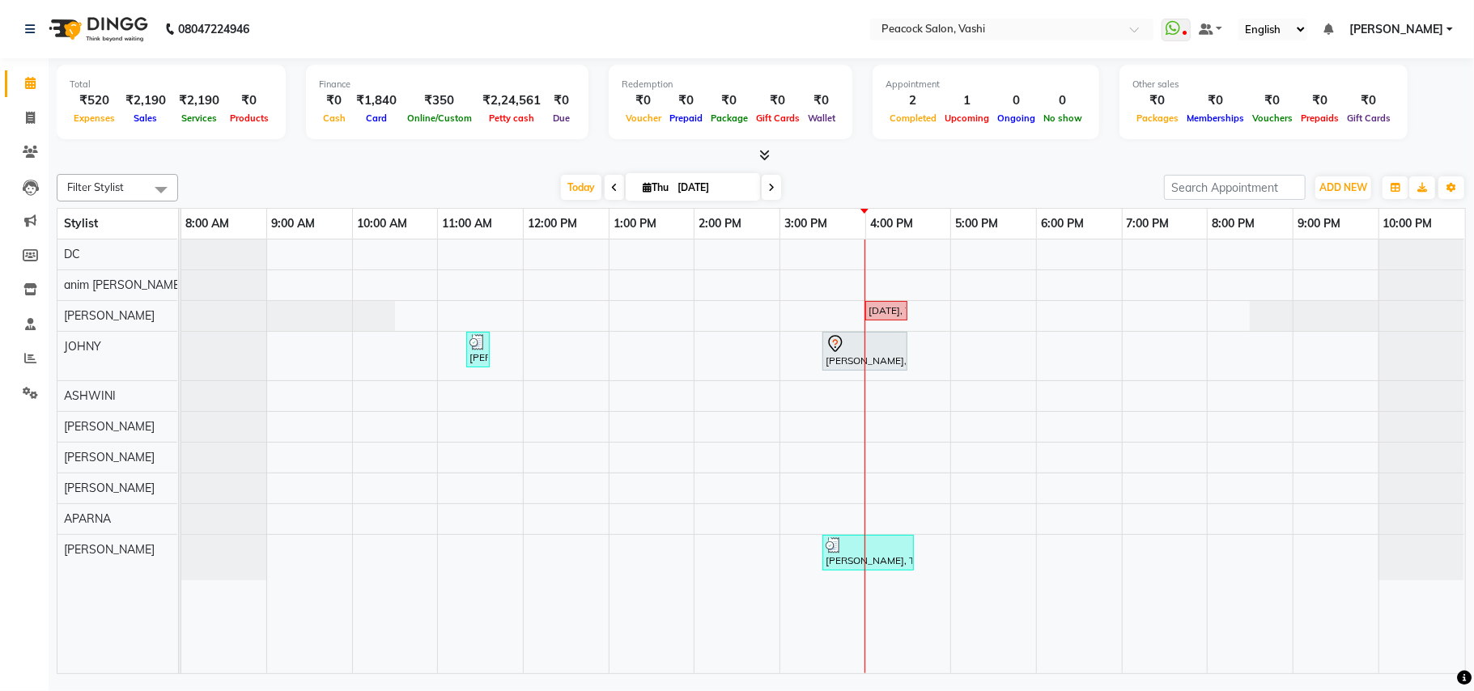
click at [1055, 346] on div "KARTIK, TK01, 04:00 PM-04:30 PM, MEN HAIR CUT MANALI SARAF, TK03, 11:20 AM-11:3…" at bounding box center [823, 457] width 1284 height 434
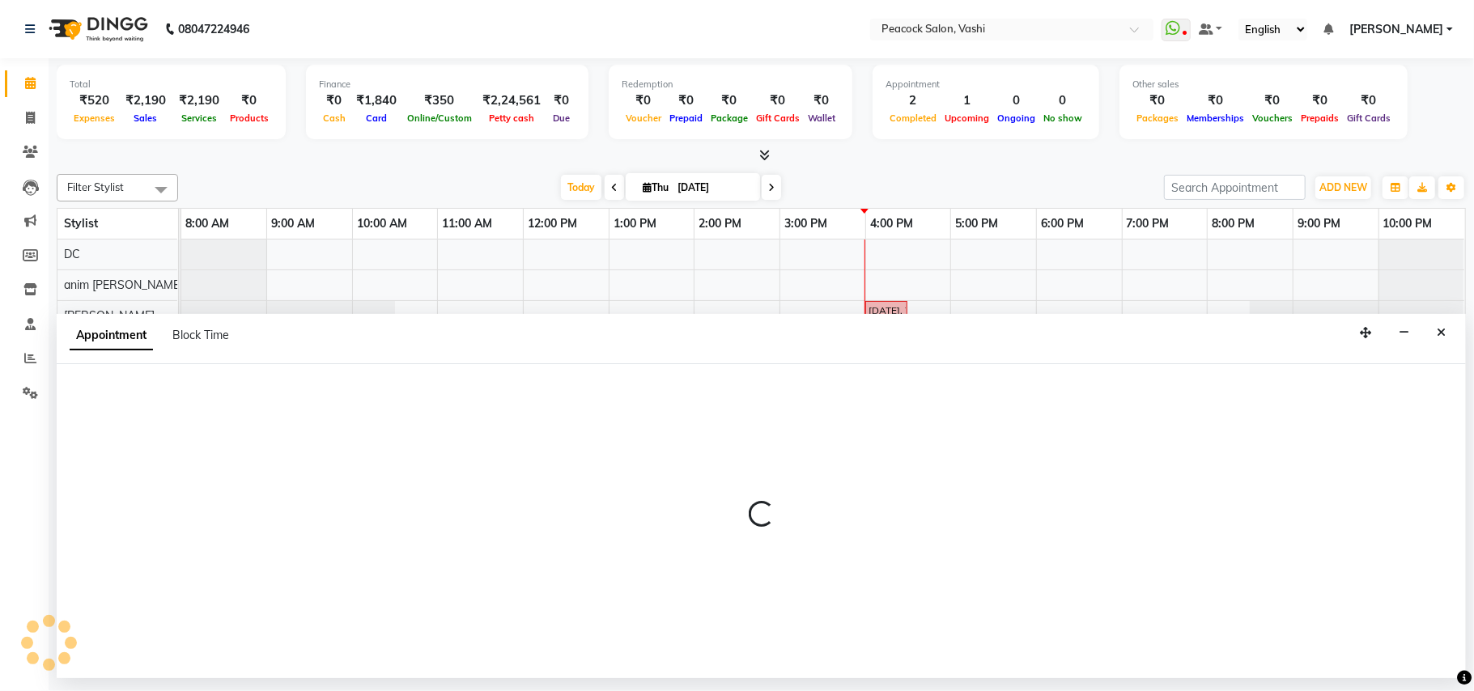
select select "57174"
select select "1080"
select select "tentative"
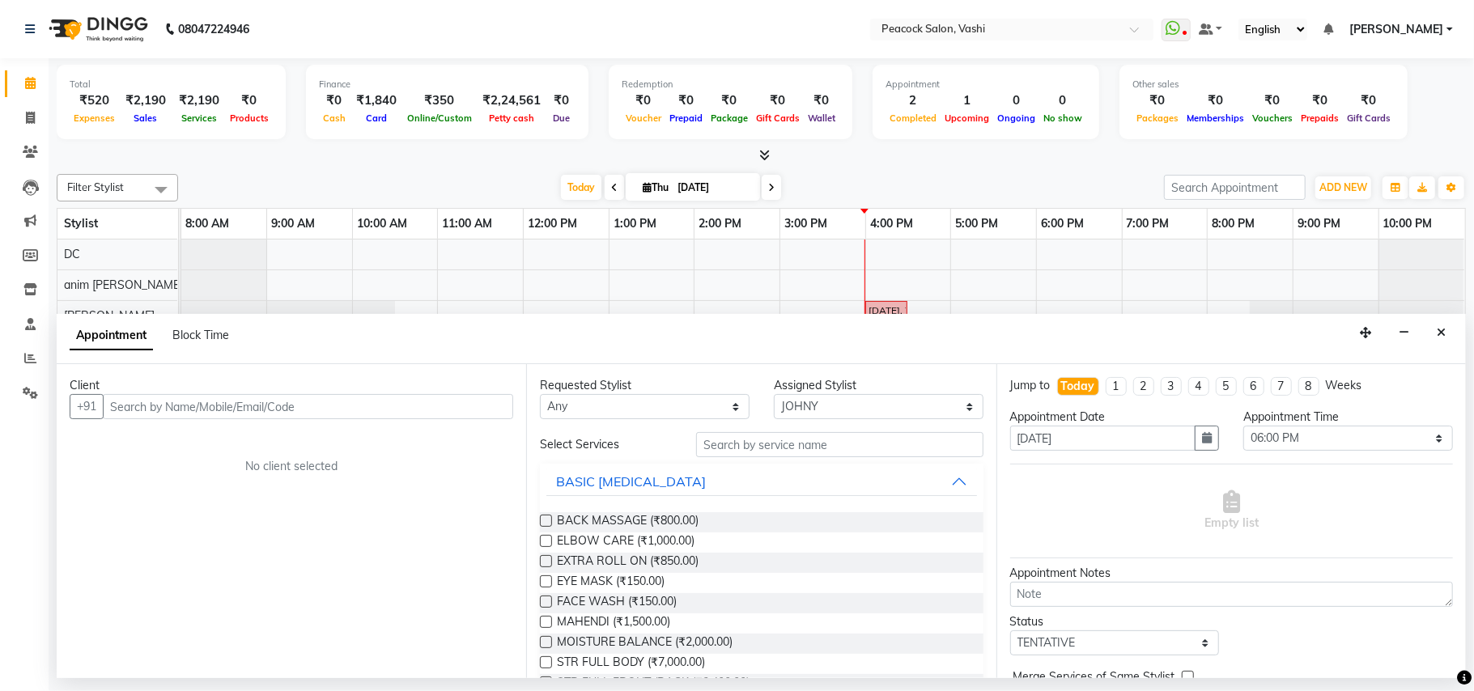
click at [305, 411] on input "text" at bounding box center [308, 406] width 410 height 25
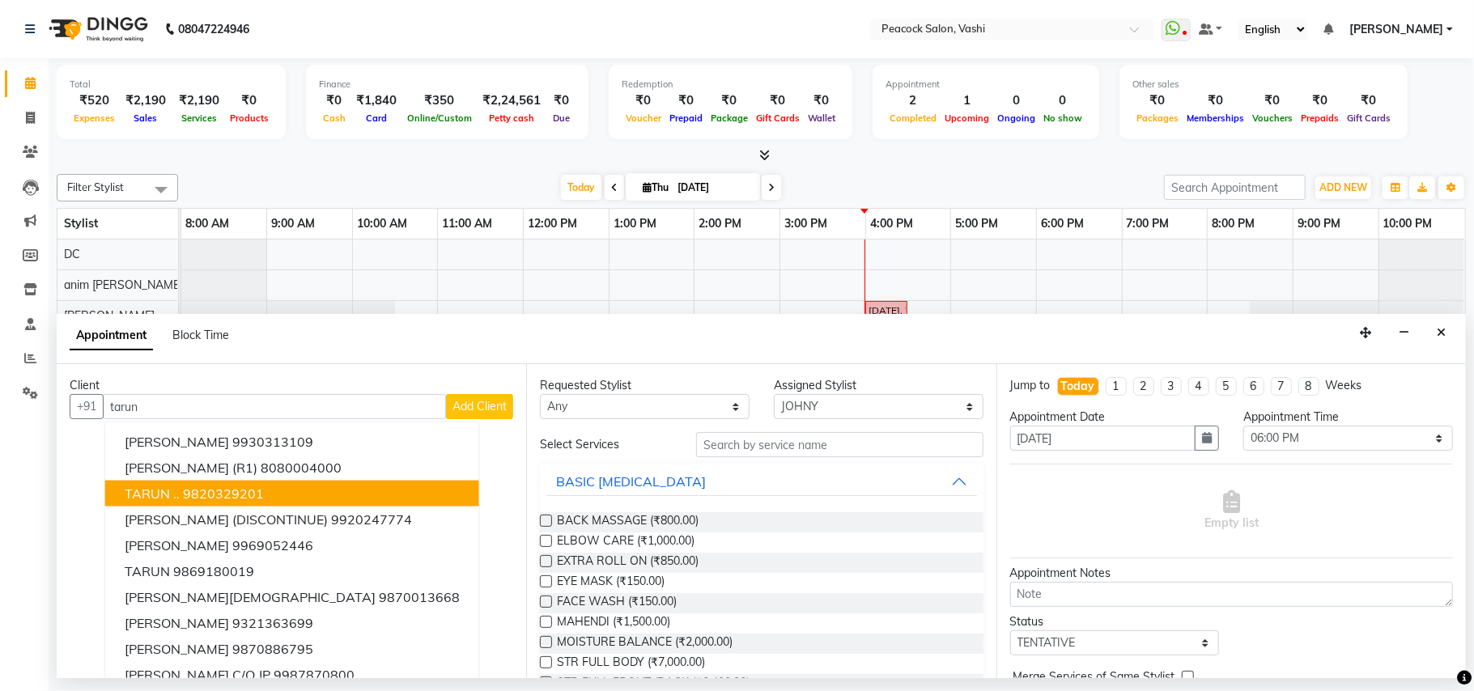
click at [210, 505] on button "TARUN .. 9820329201" at bounding box center [292, 494] width 374 height 26
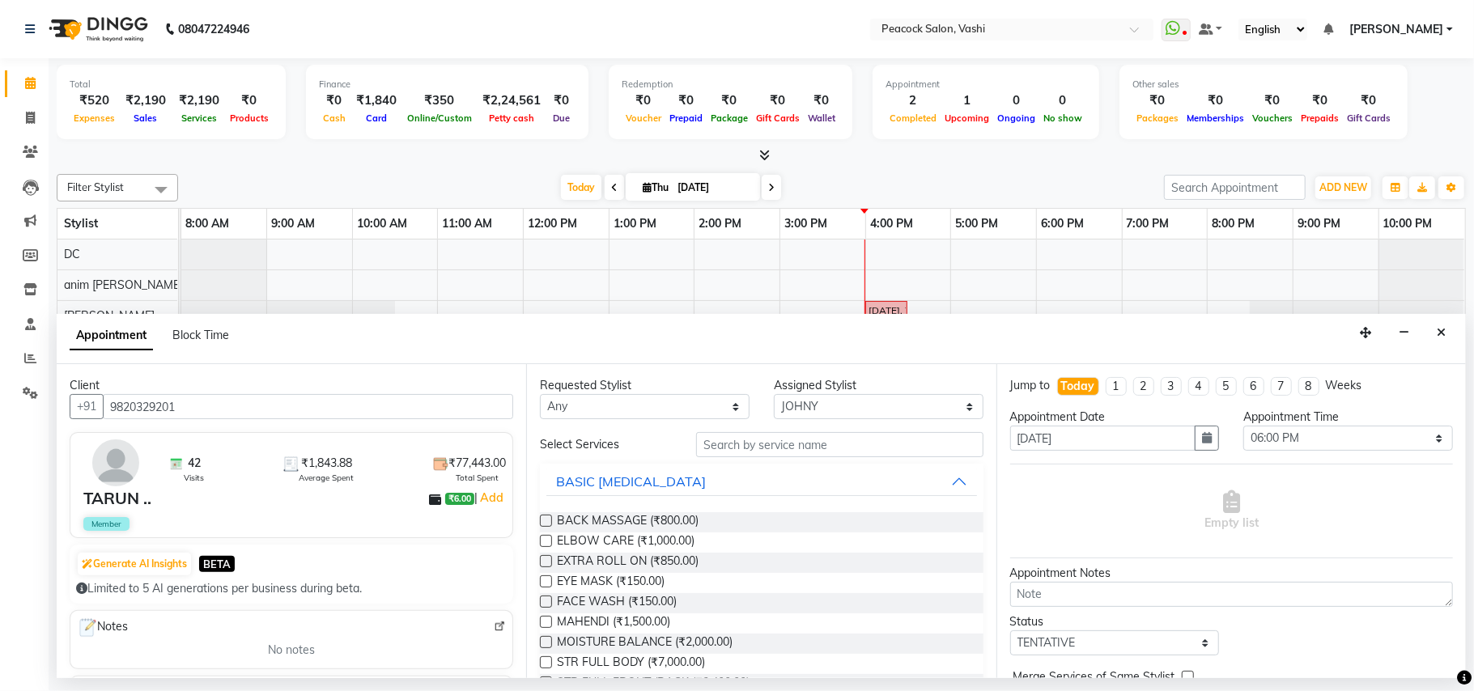
type input "9820329201"
click at [774, 450] on input "text" at bounding box center [839, 444] width 287 height 25
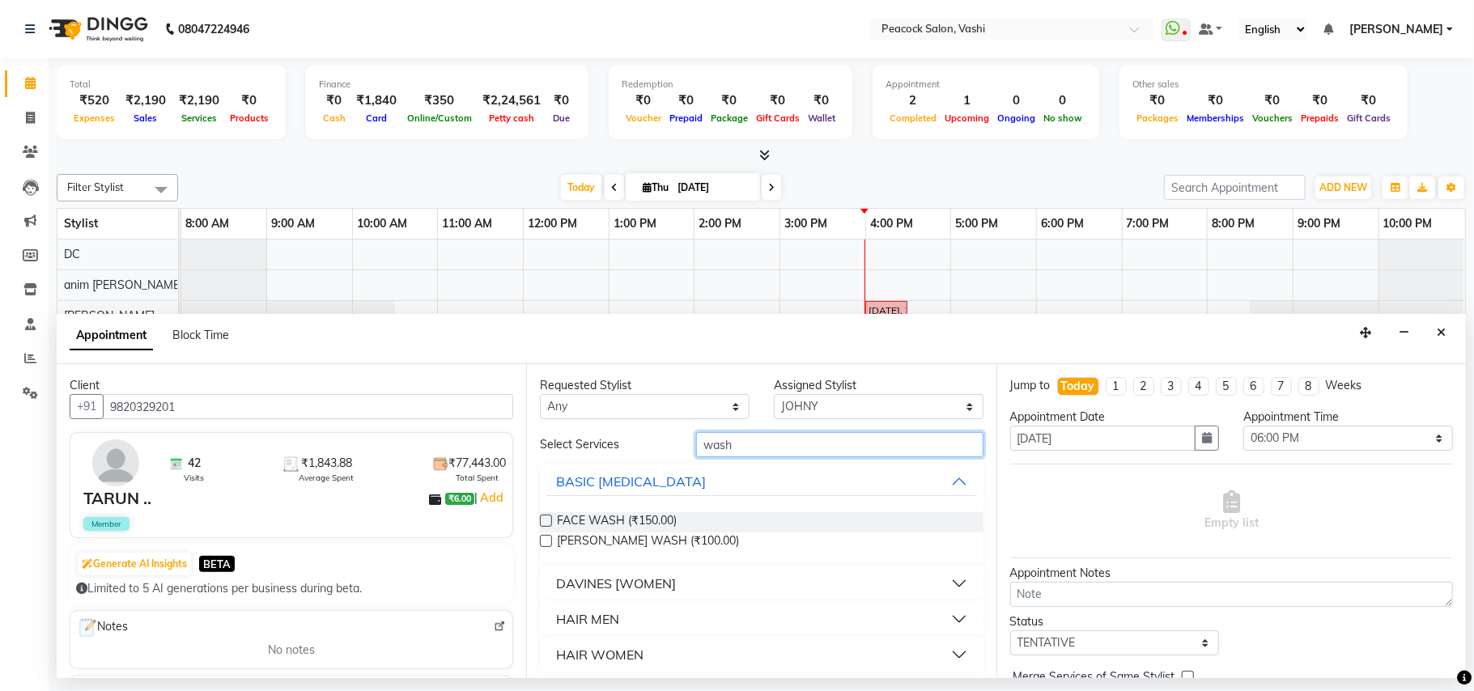
type input "wash"
click at [609, 584] on div "DAVINES [WOMEN]" at bounding box center [616, 583] width 120 height 19
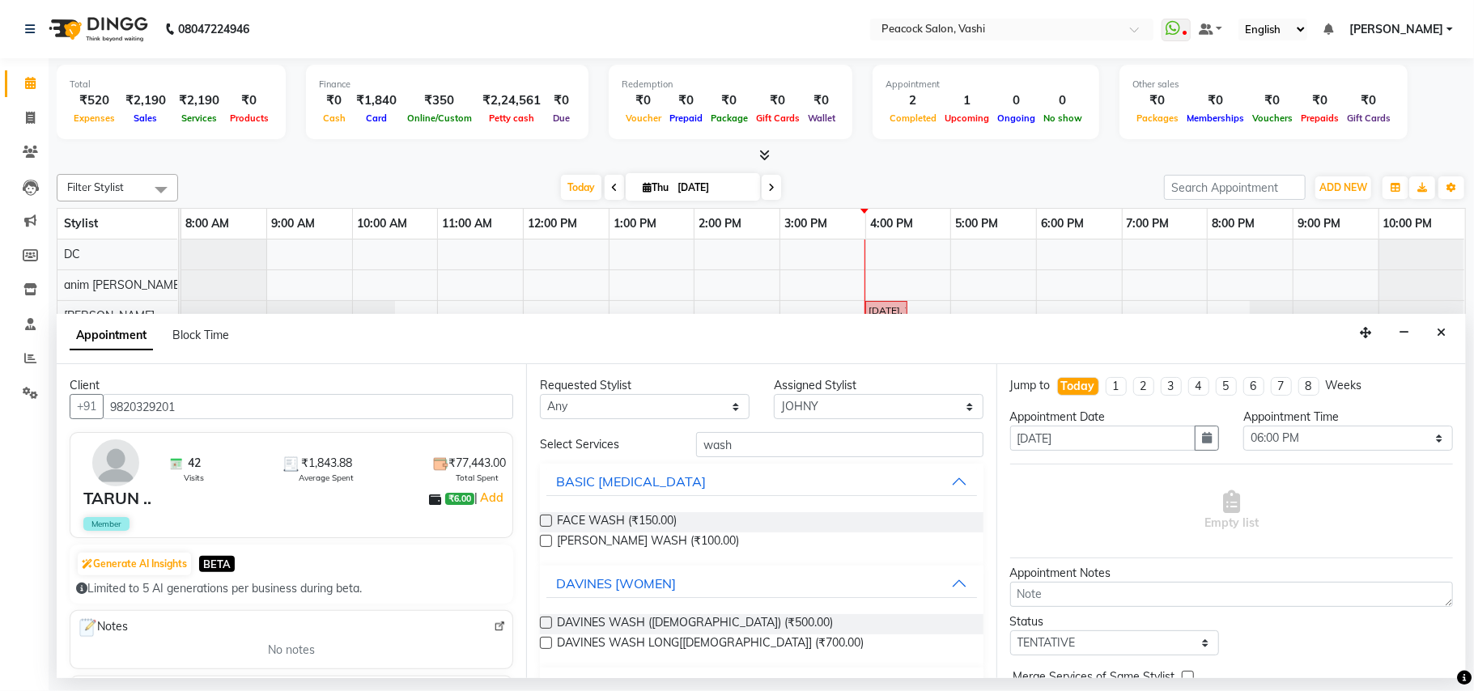
click at [541, 626] on label at bounding box center [546, 623] width 12 height 12
click at [541, 626] on input "checkbox" at bounding box center [545, 624] width 11 height 11
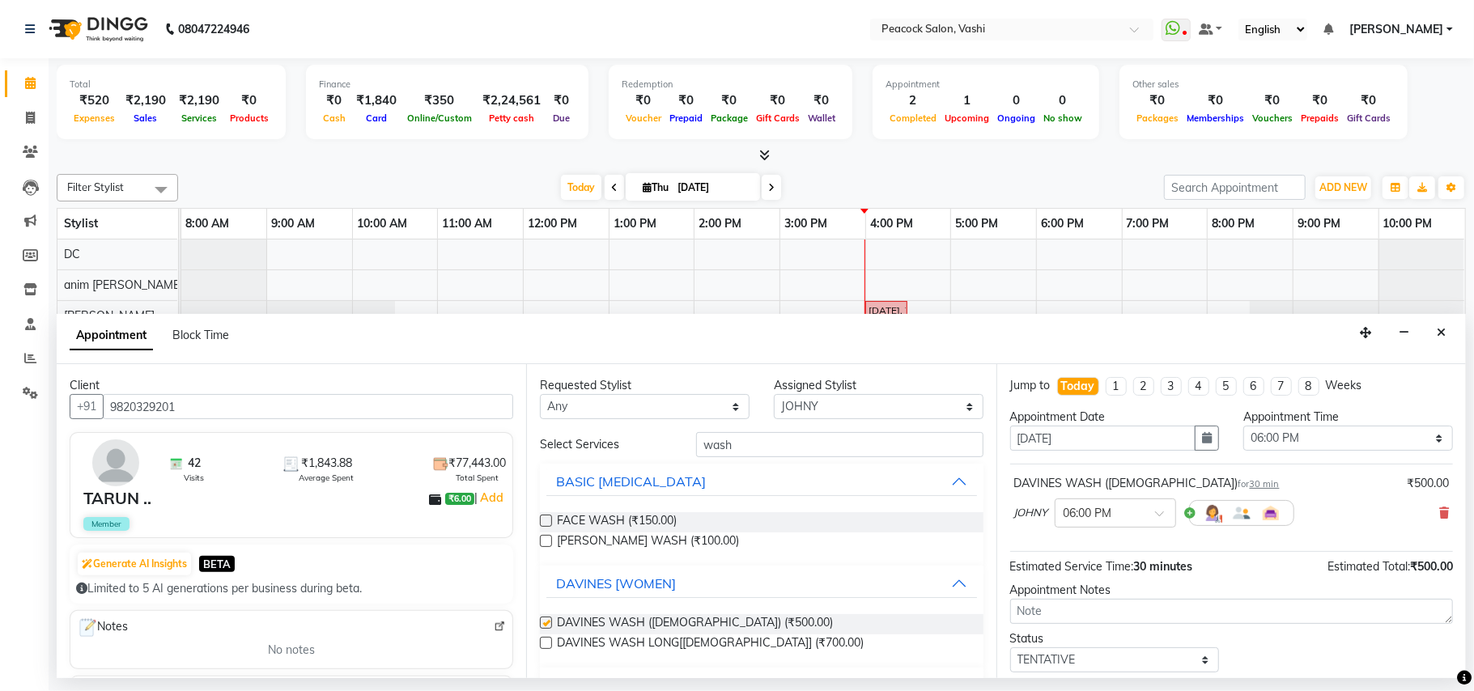
checkbox input "false"
click at [1120, 516] on input "text" at bounding box center [1098, 511] width 71 height 17
click at [1096, 579] on div "06:15 PM" at bounding box center [1115, 569] width 120 height 30
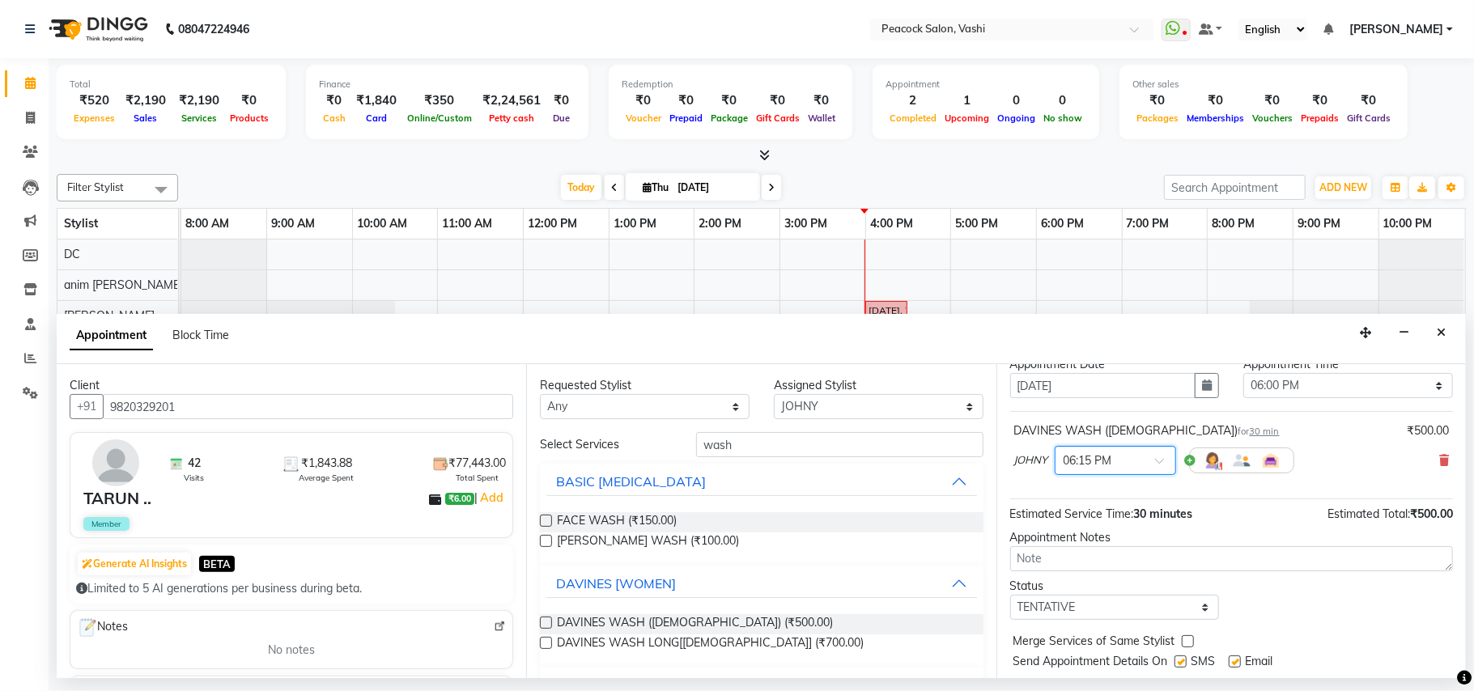
scroll to position [98, 0]
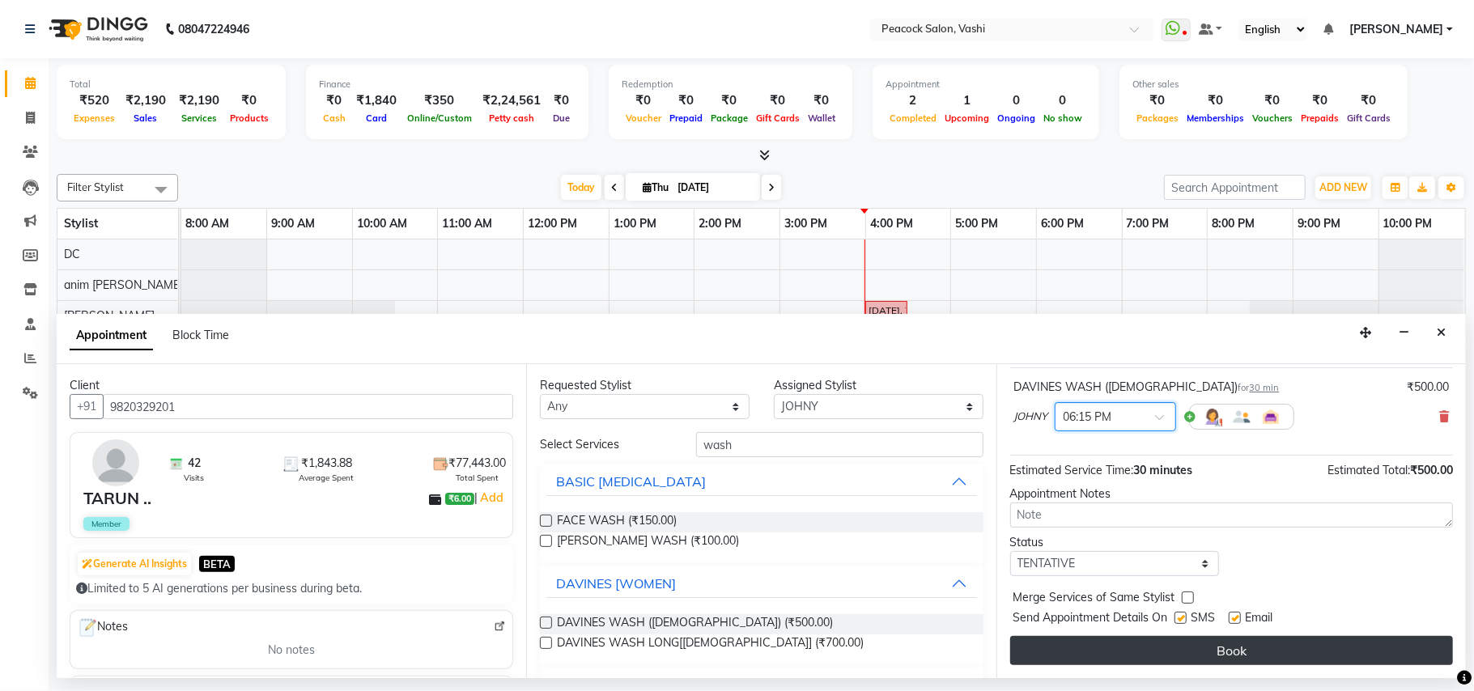
click at [1243, 636] on button "Book" at bounding box center [1231, 650] width 443 height 29
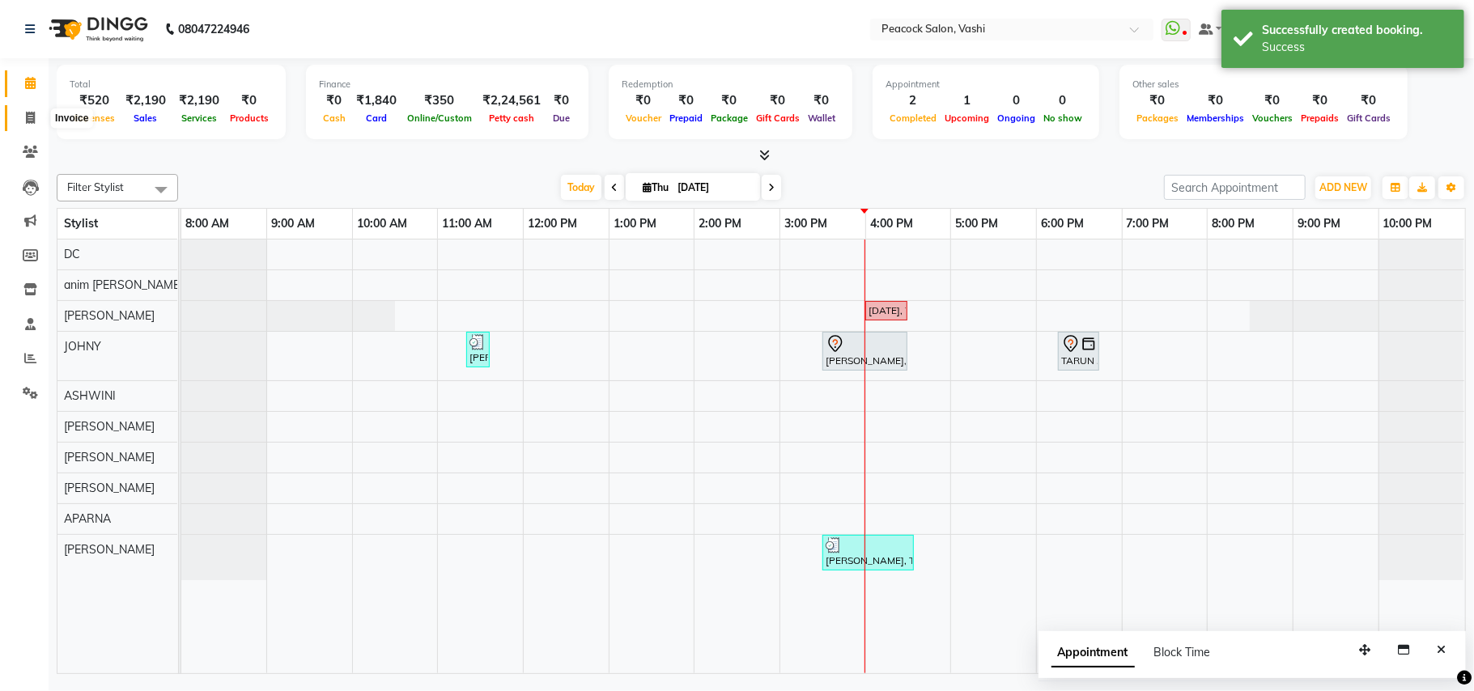
click at [31, 115] on icon at bounding box center [30, 118] width 9 height 12
select select "619"
select select "service"
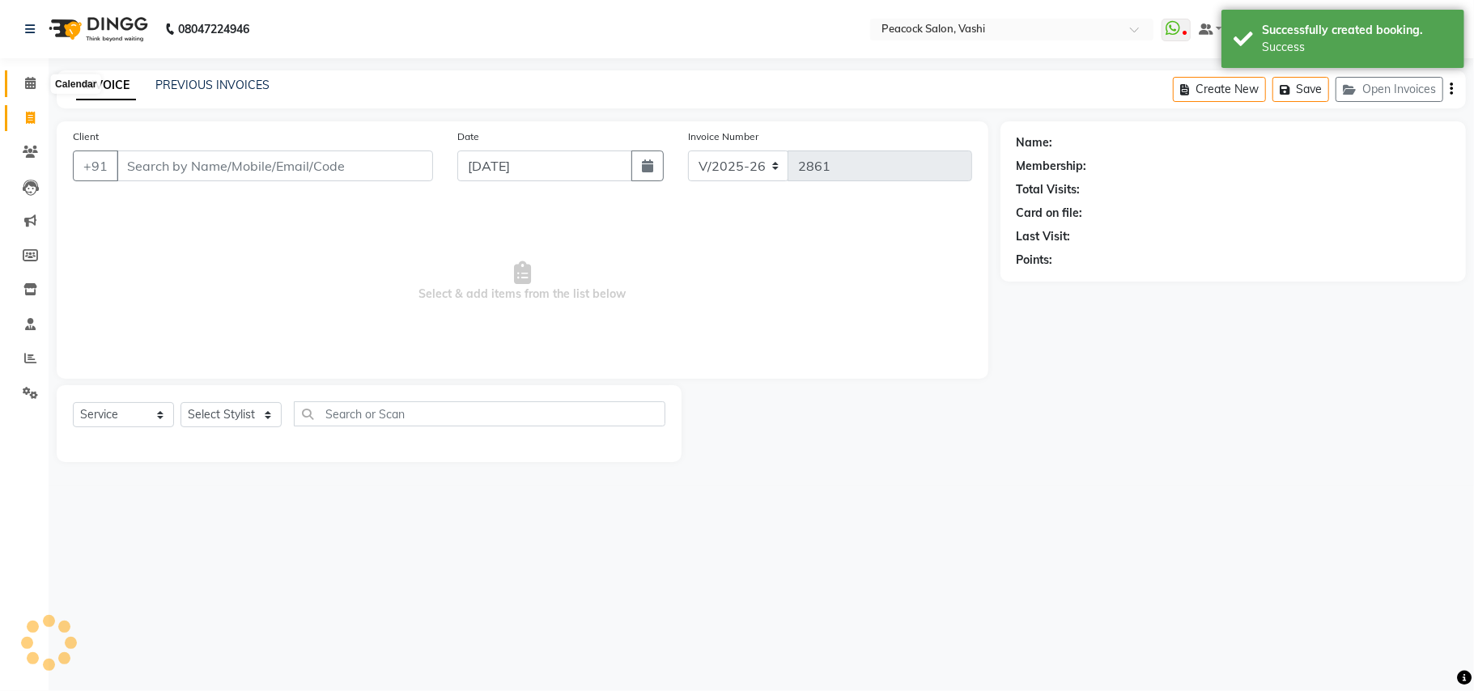
click at [31, 84] on icon at bounding box center [30, 83] width 11 height 12
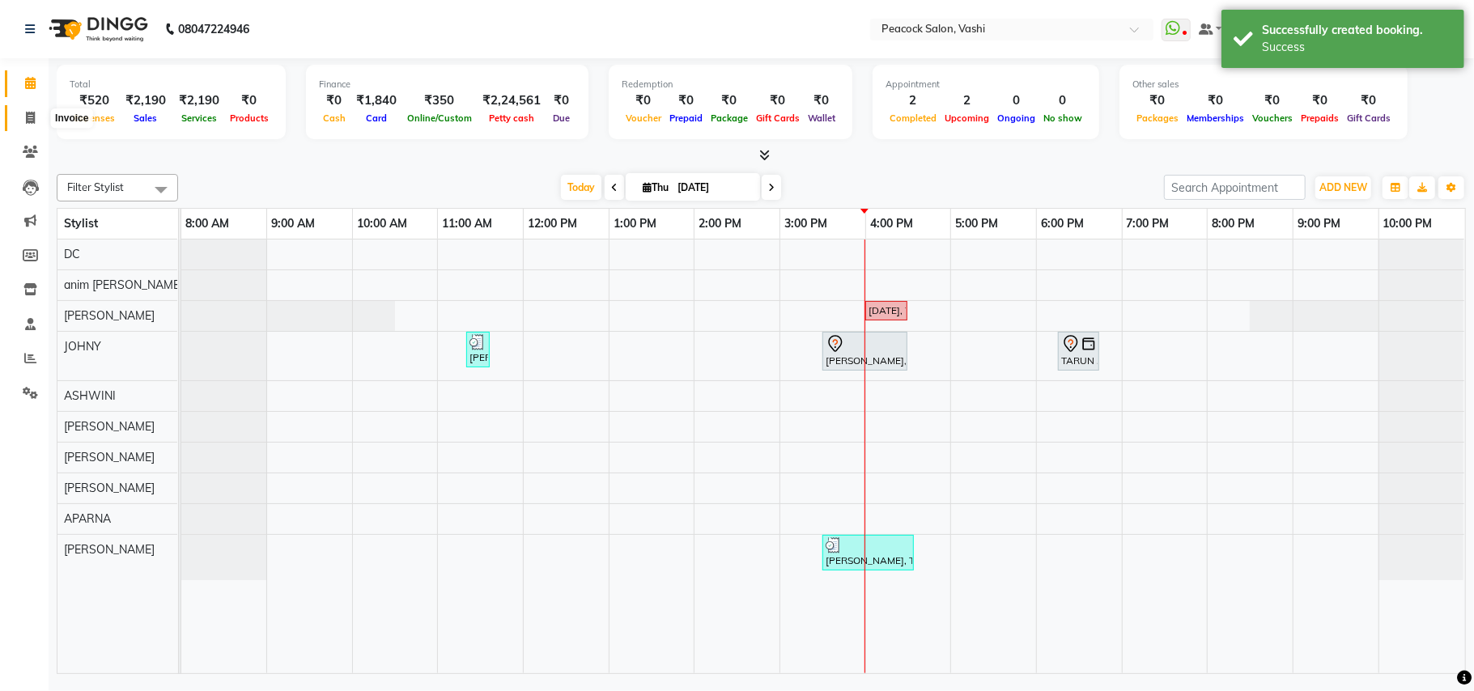
click at [28, 110] on span at bounding box center [30, 118] width 28 height 19
select select "service"
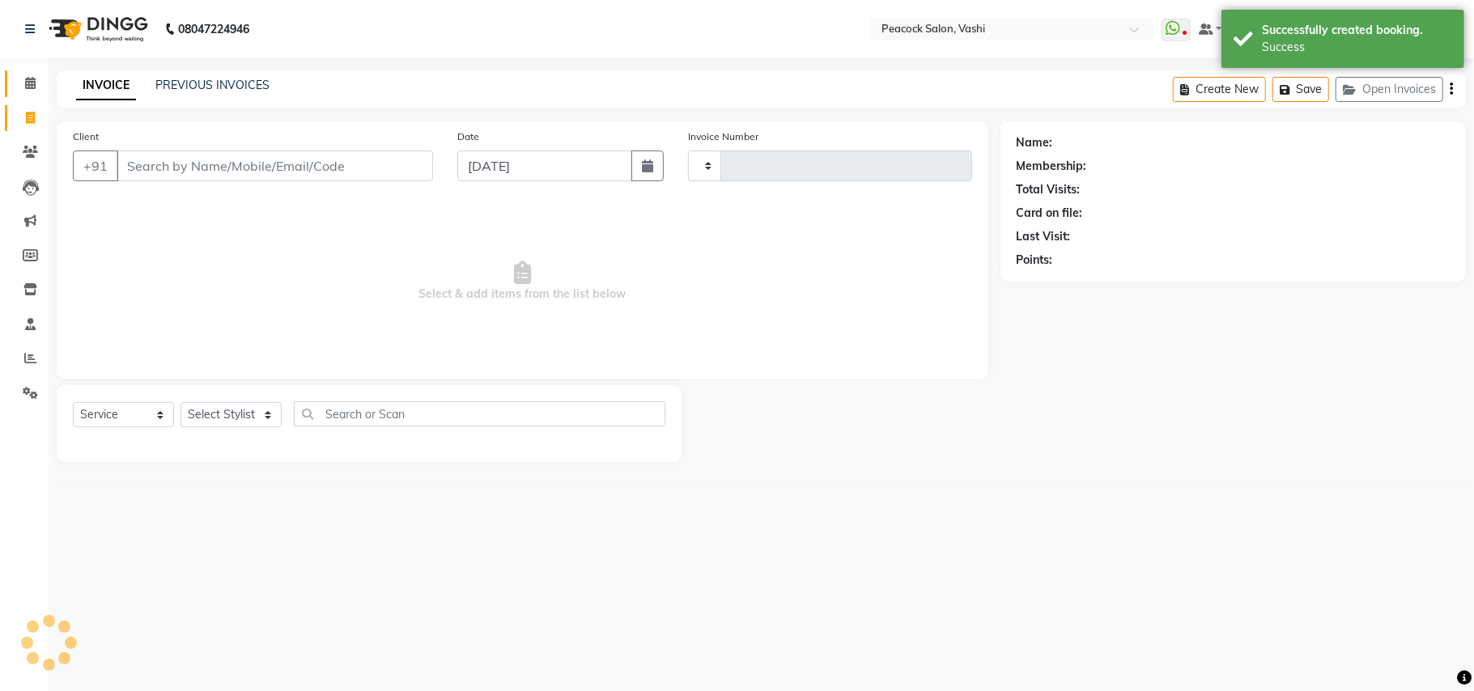
type input "2861"
select select "619"
click at [26, 79] on icon at bounding box center [30, 83] width 11 height 12
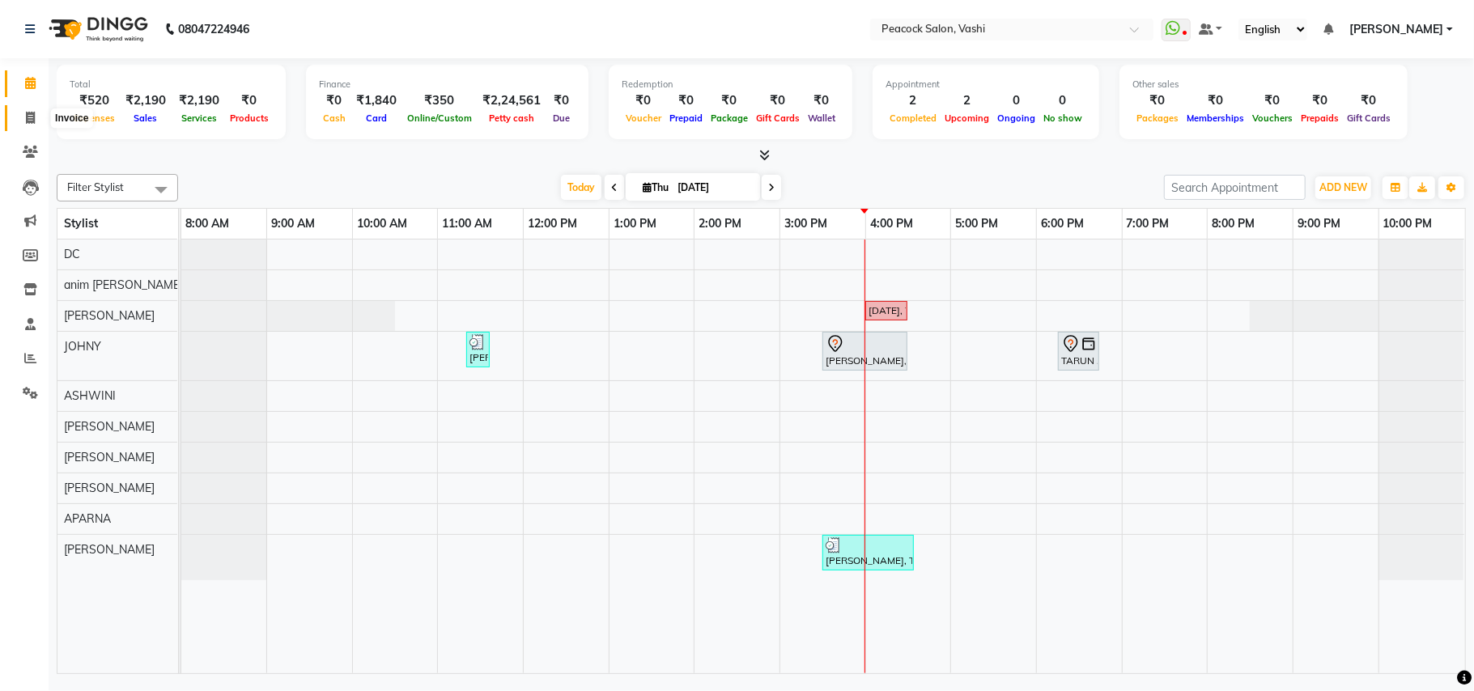
click at [31, 117] on icon at bounding box center [30, 118] width 9 height 12
select select "619"
select select "service"
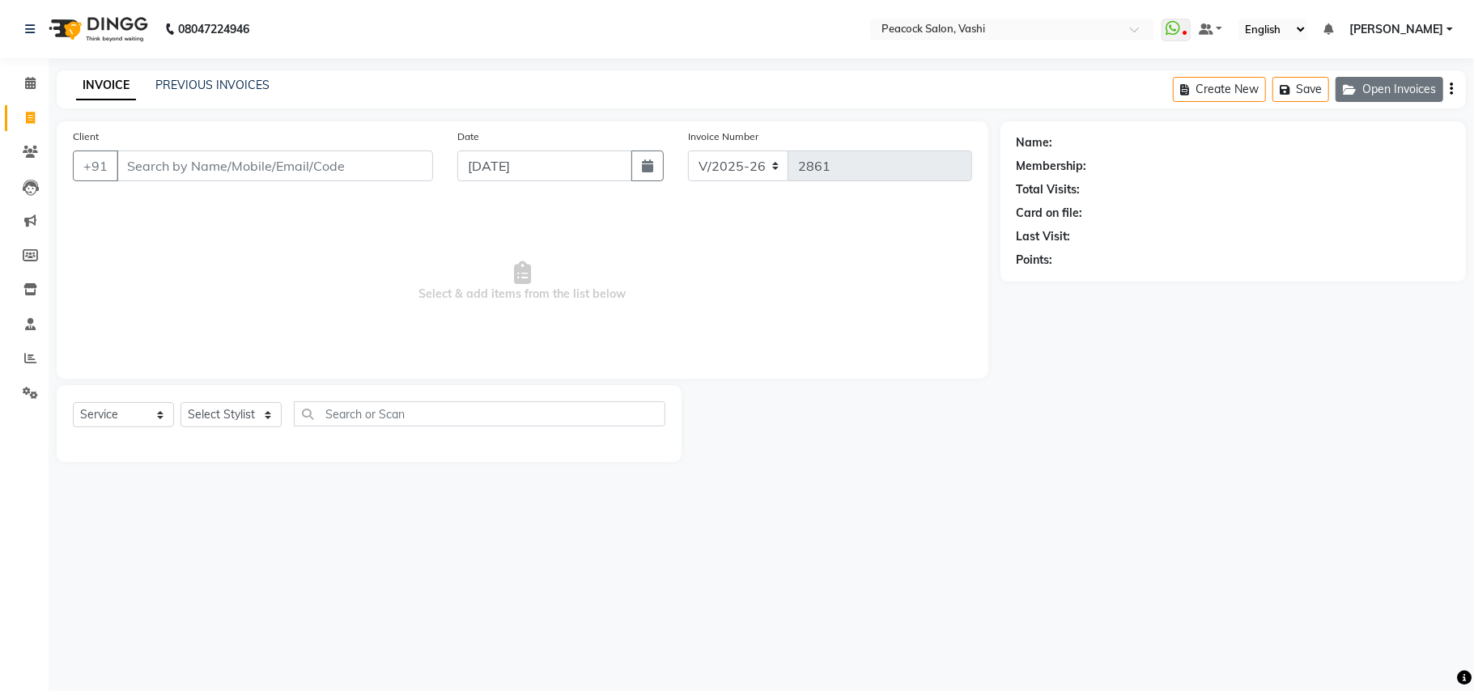
click at [1408, 95] on button "Open Invoices" at bounding box center [1389, 89] width 108 height 25
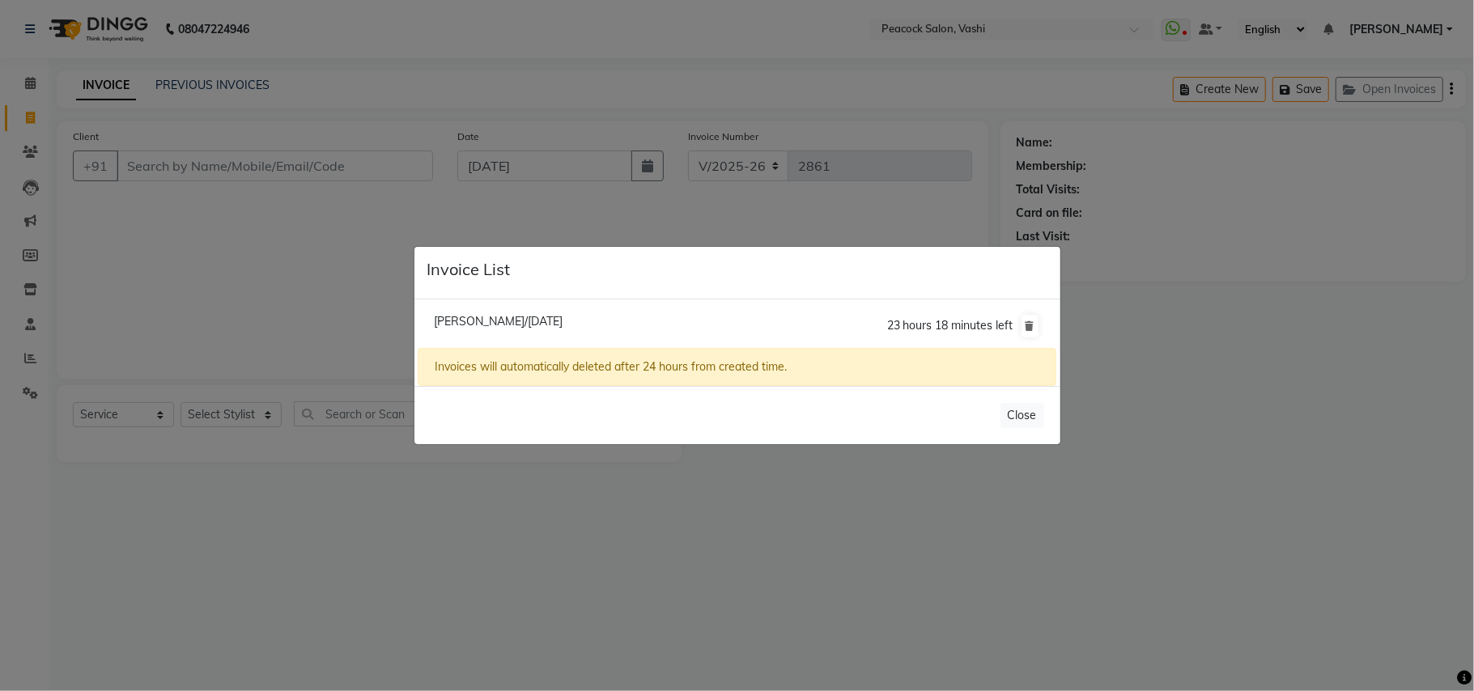
click at [561, 324] on span "Sidderth Mahale/04 September 2025" at bounding box center [498, 321] width 129 height 15
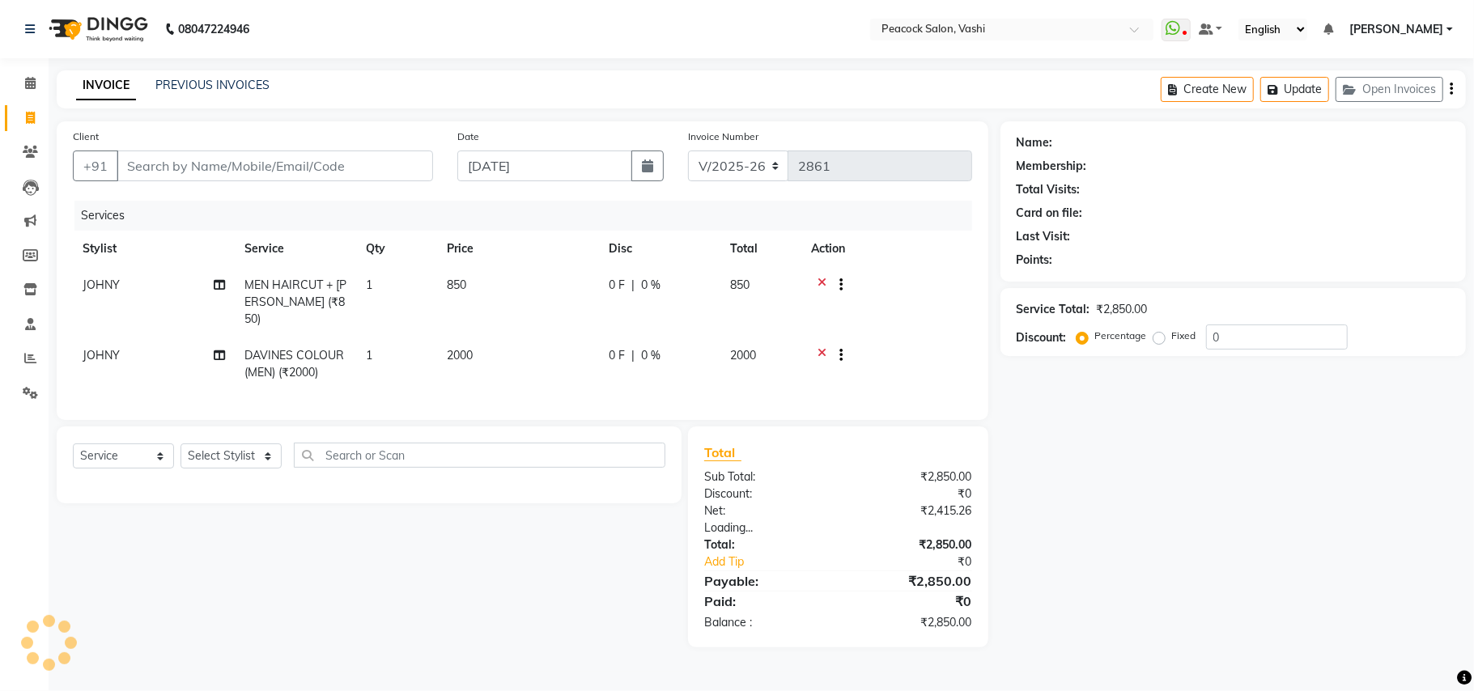
type input "9820641981"
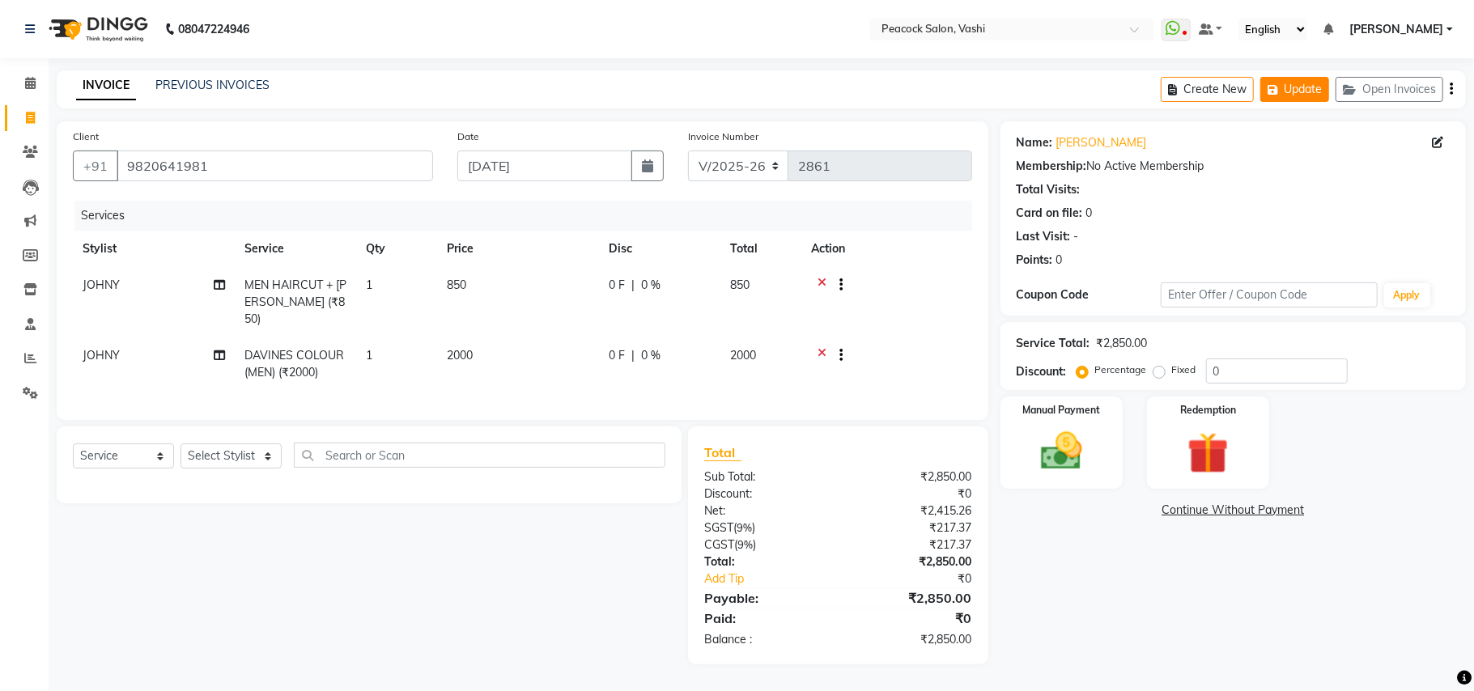
click at [1302, 91] on button "Update" at bounding box center [1294, 89] width 69 height 25
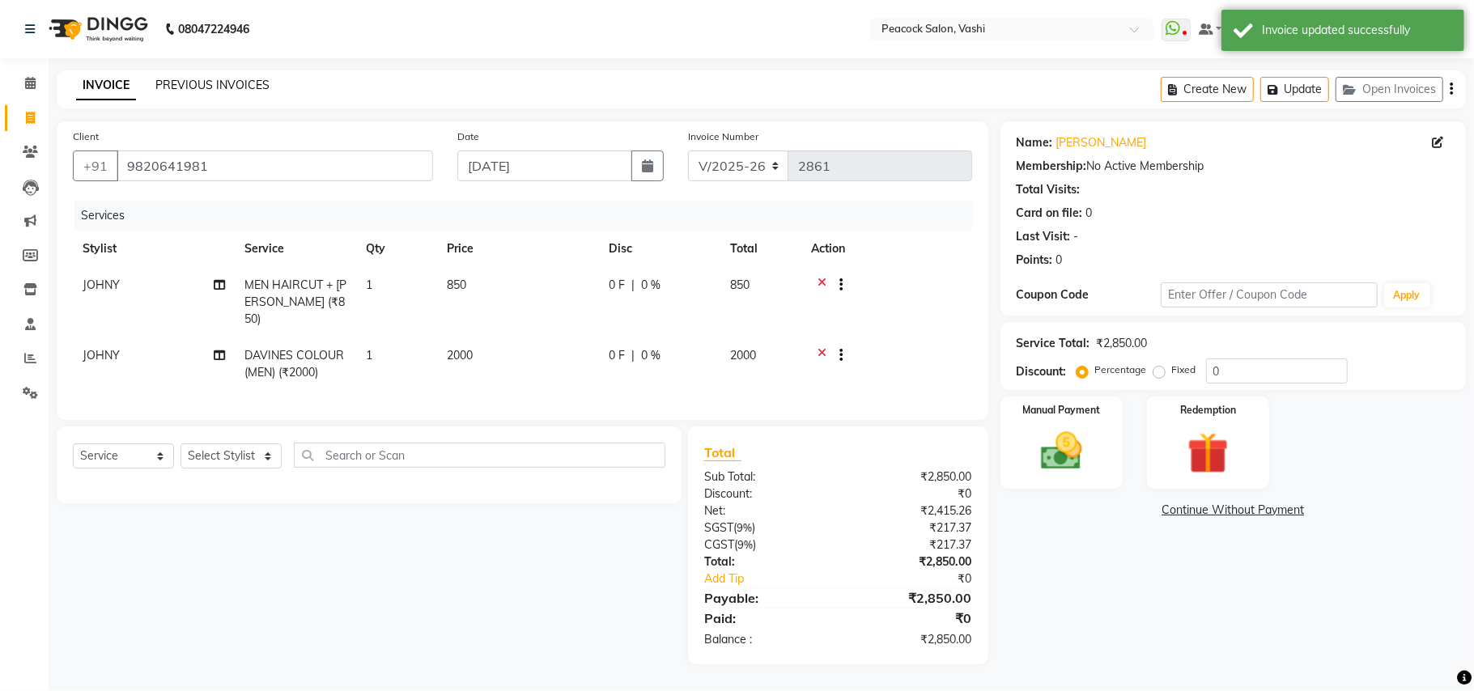
click at [233, 82] on link "PREVIOUS INVOICES" at bounding box center [212, 85] width 114 height 15
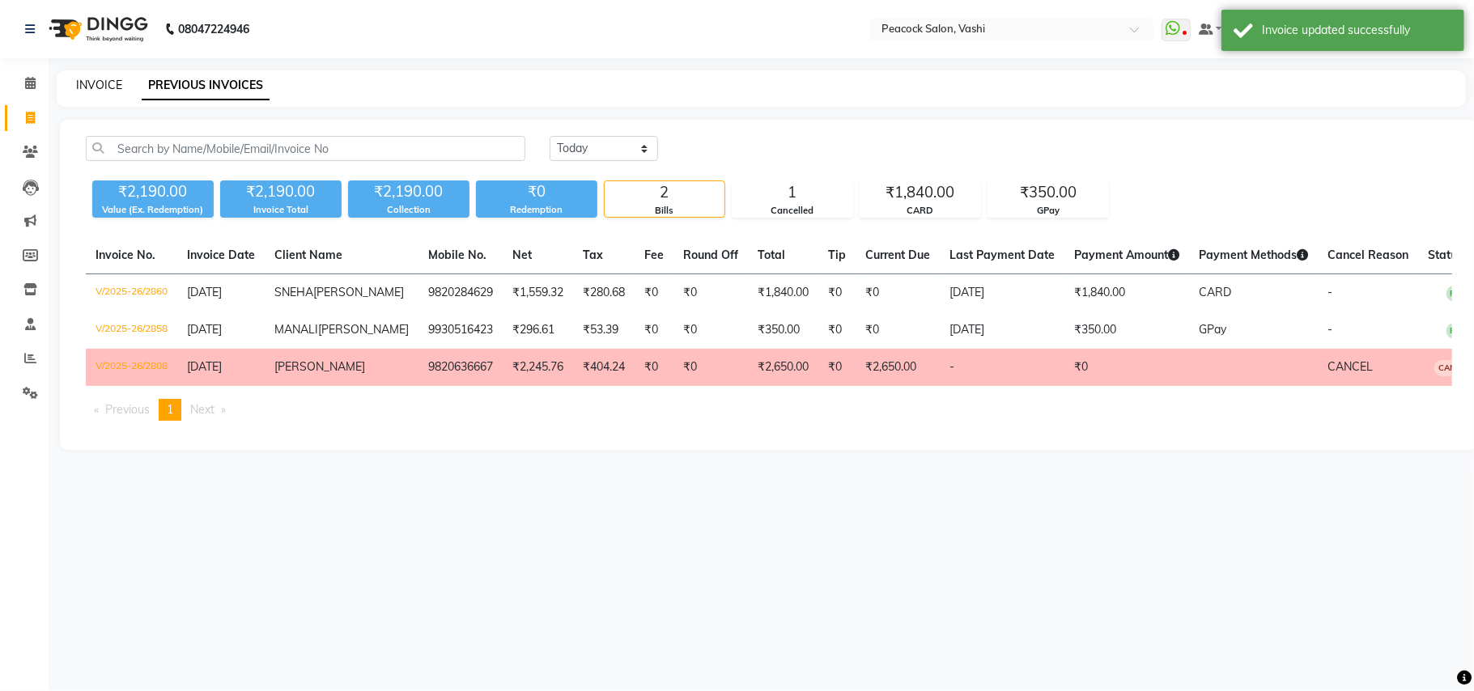
click at [101, 88] on link "INVOICE" at bounding box center [99, 85] width 46 height 15
select select "service"
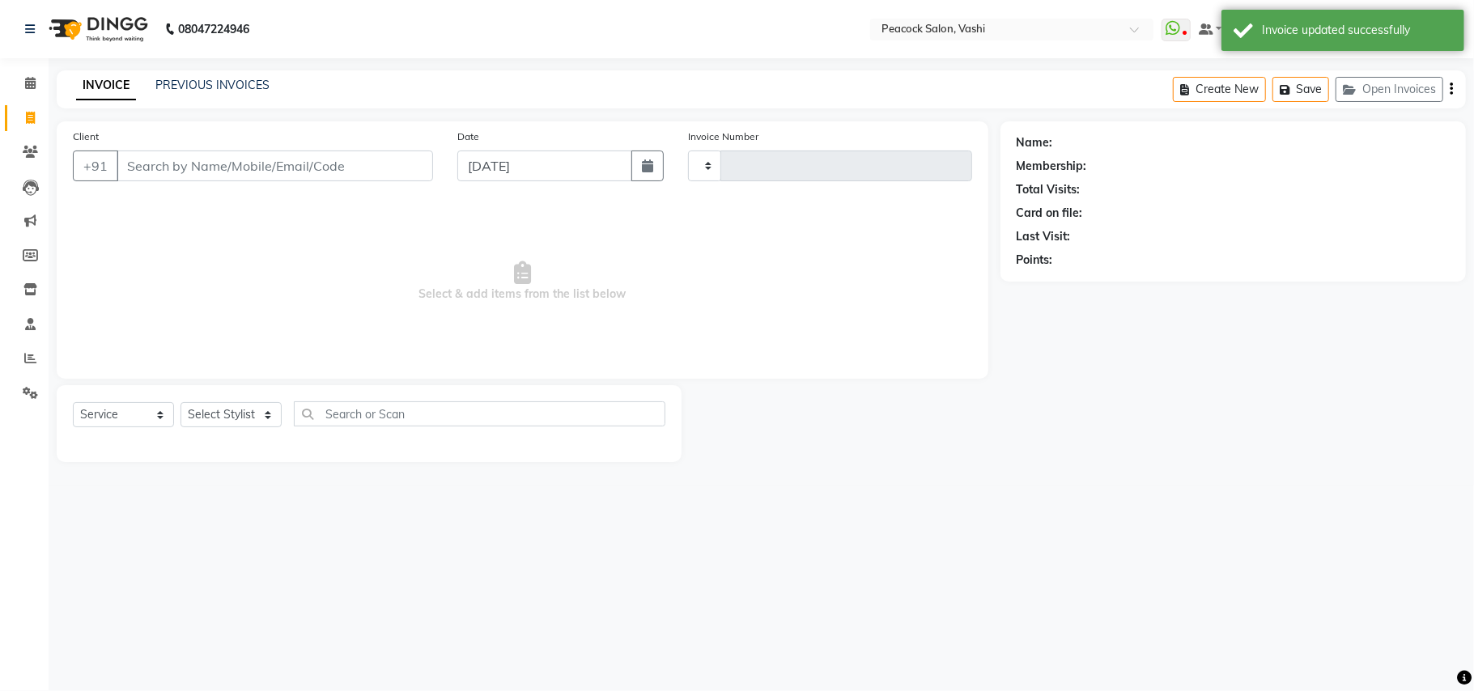
type input "2861"
select select "619"
click at [228, 172] on input "Client" at bounding box center [275, 166] width 316 height 31
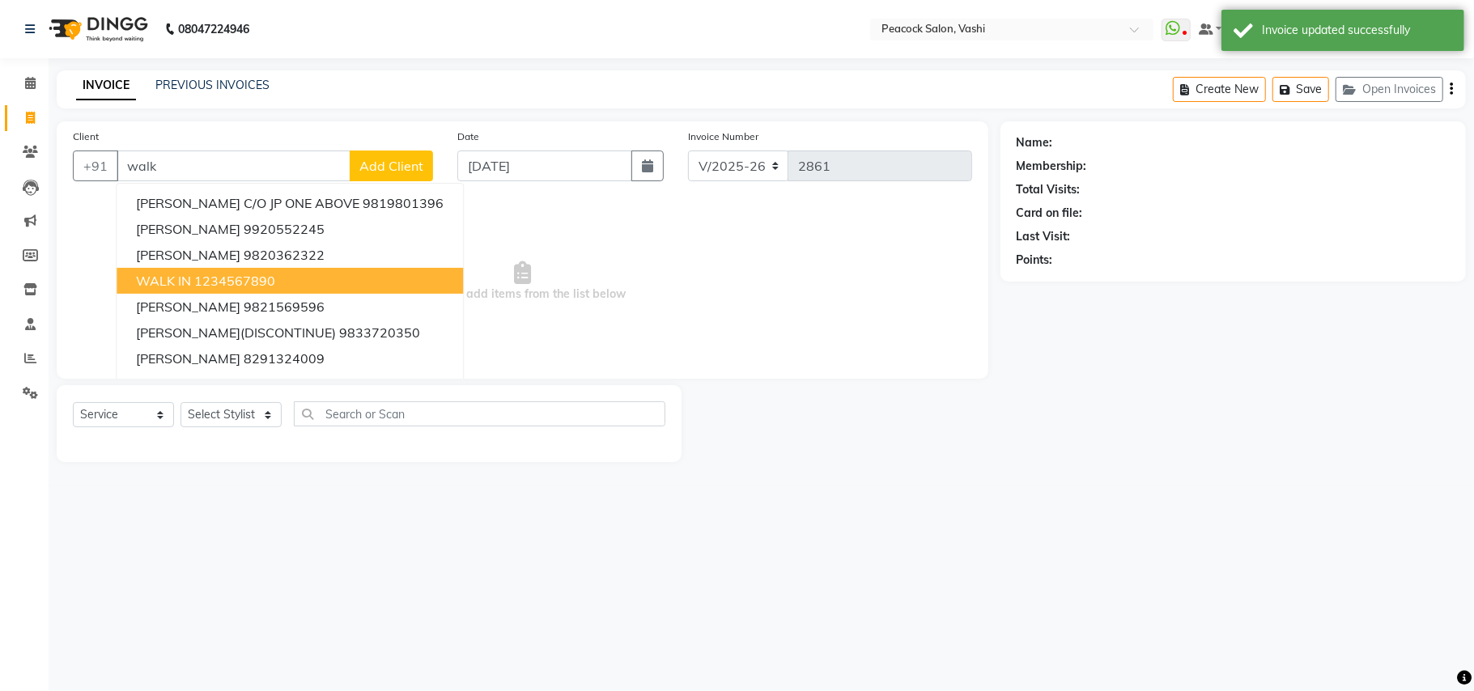
click at [176, 274] on span "WALK IN" at bounding box center [163, 281] width 55 height 16
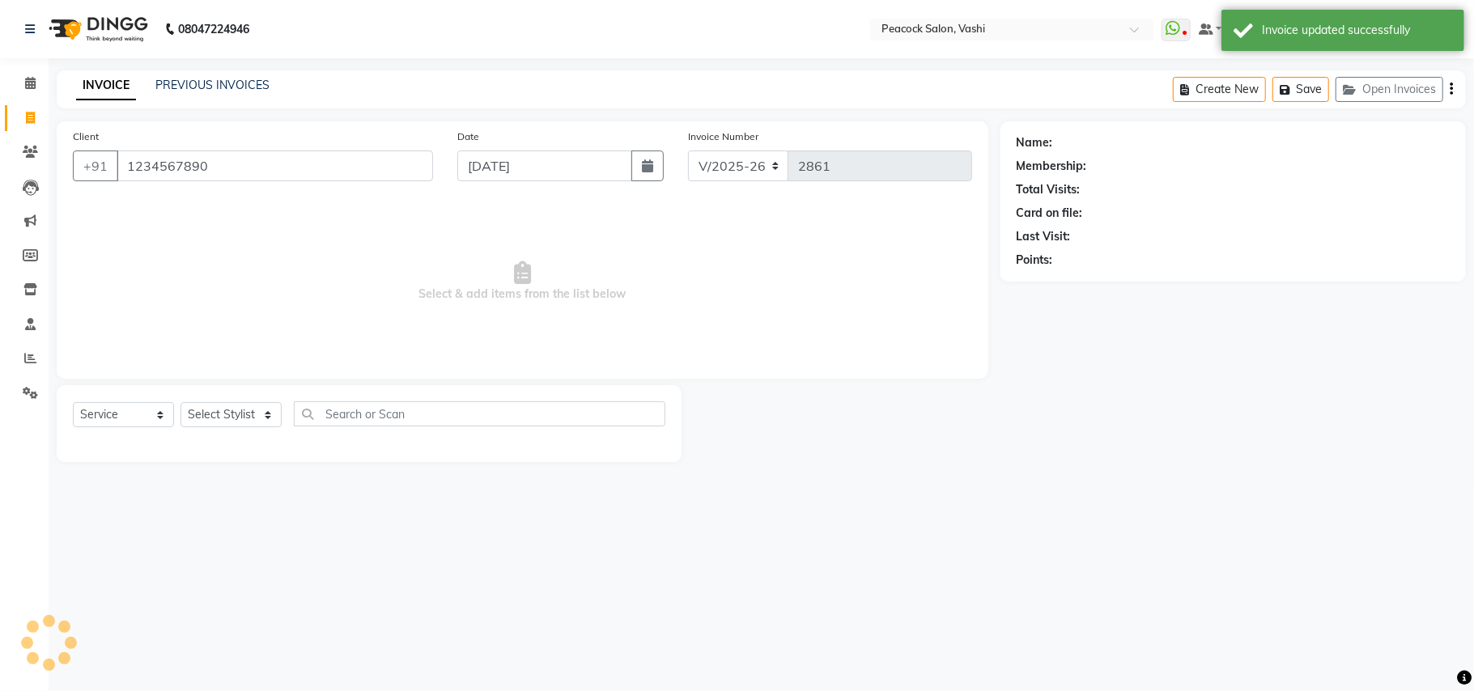
type input "1234567890"
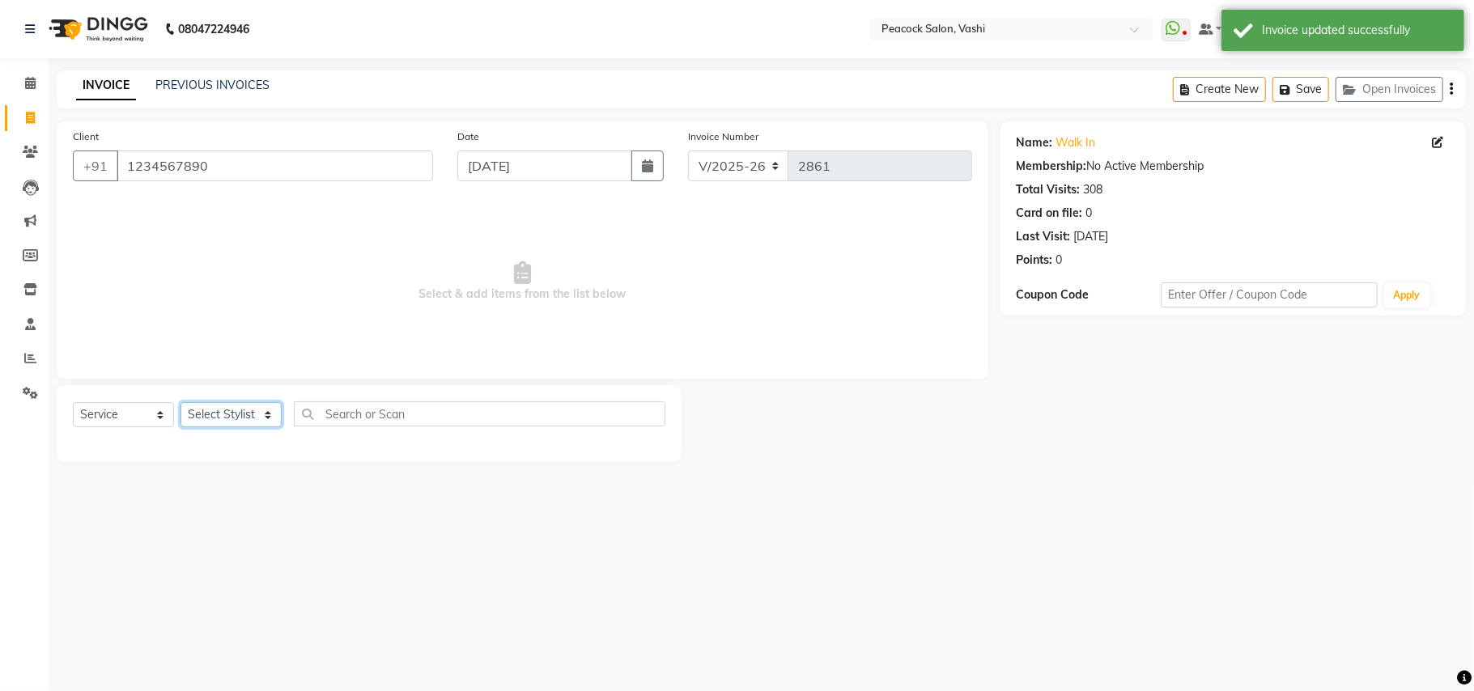
click at [231, 416] on select "Select Stylist anim shinglai ANKUSH APARNA ASHWINI BHAGWATI DC Dingg Support HA…" at bounding box center [230, 414] width 101 height 25
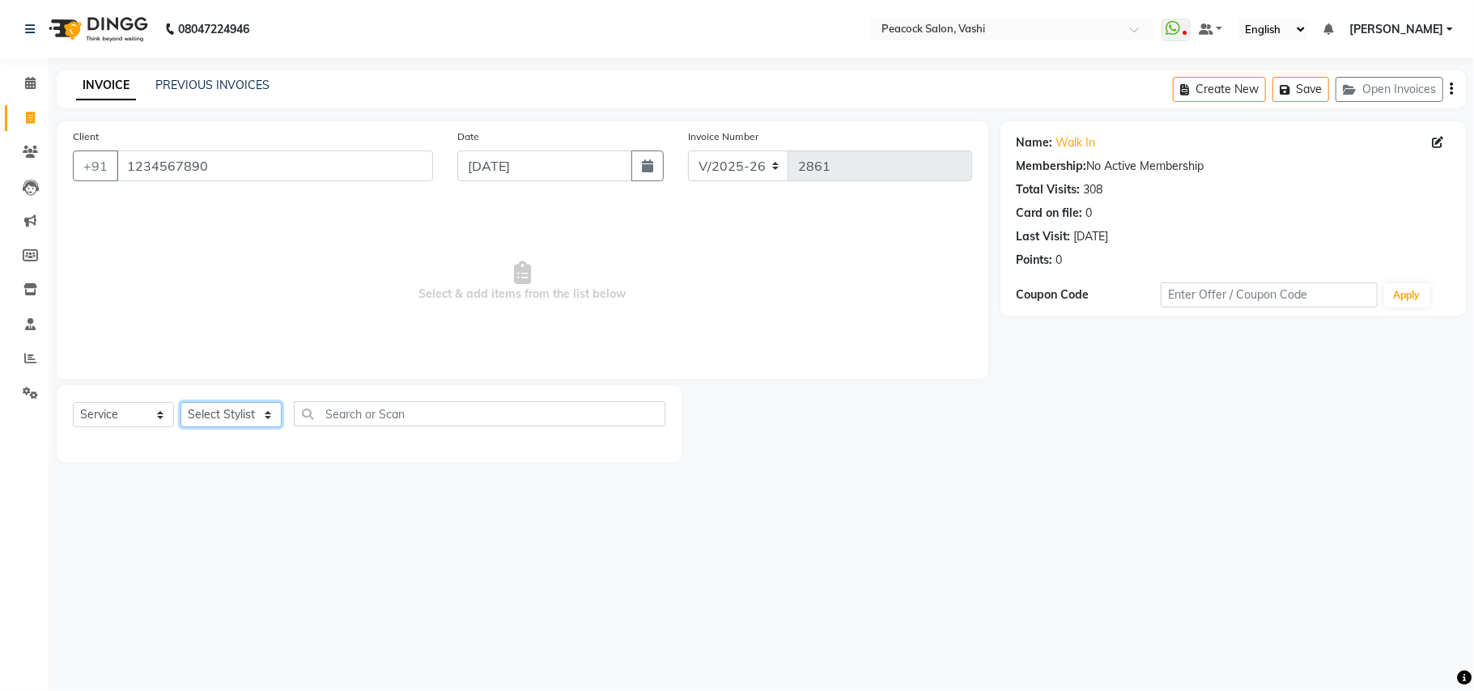
select select "65265"
click at [180, 402] on select "Select Stylist anim shinglai ANKUSH APARNA ASHWINI BHAGWATI DC Dingg Support HA…" at bounding box center [230, 414] width 101 height 25
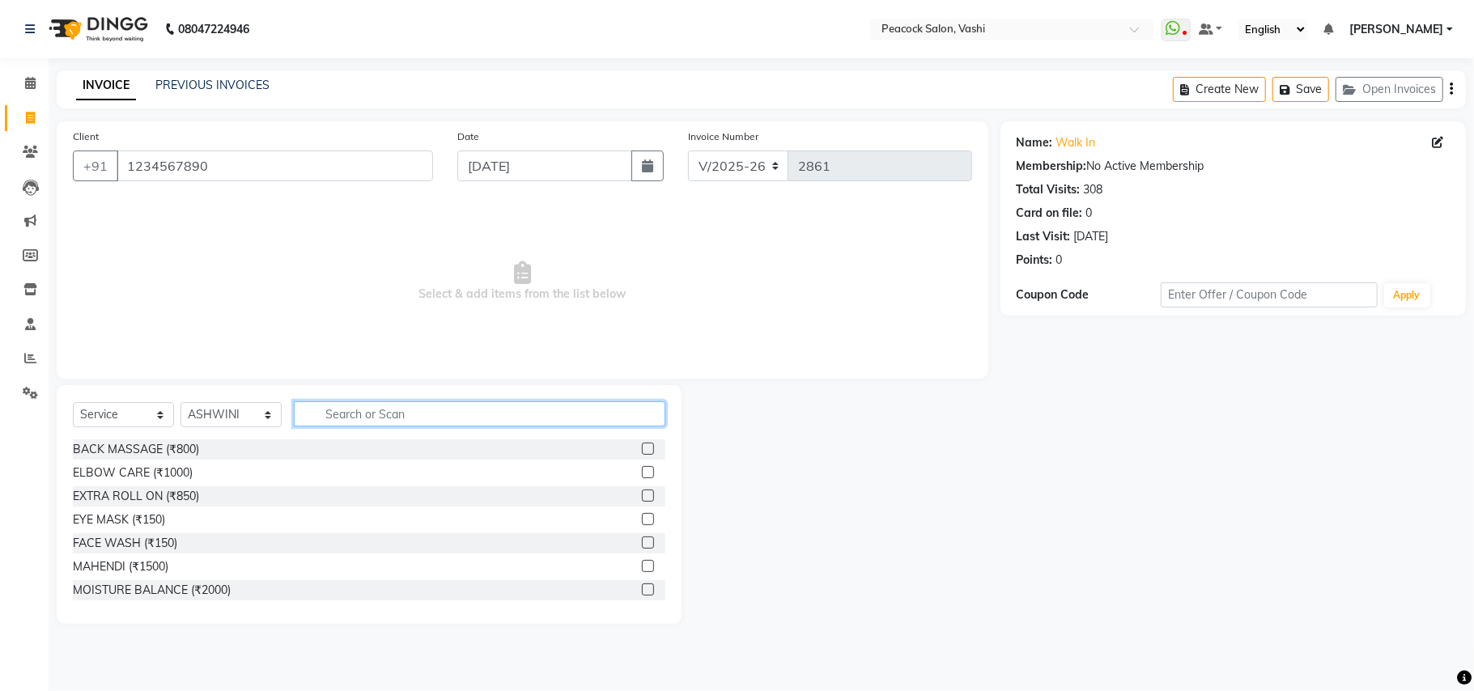
click at [418, 409] on input "text" at bounding box center [479, 413] width 371 height 25
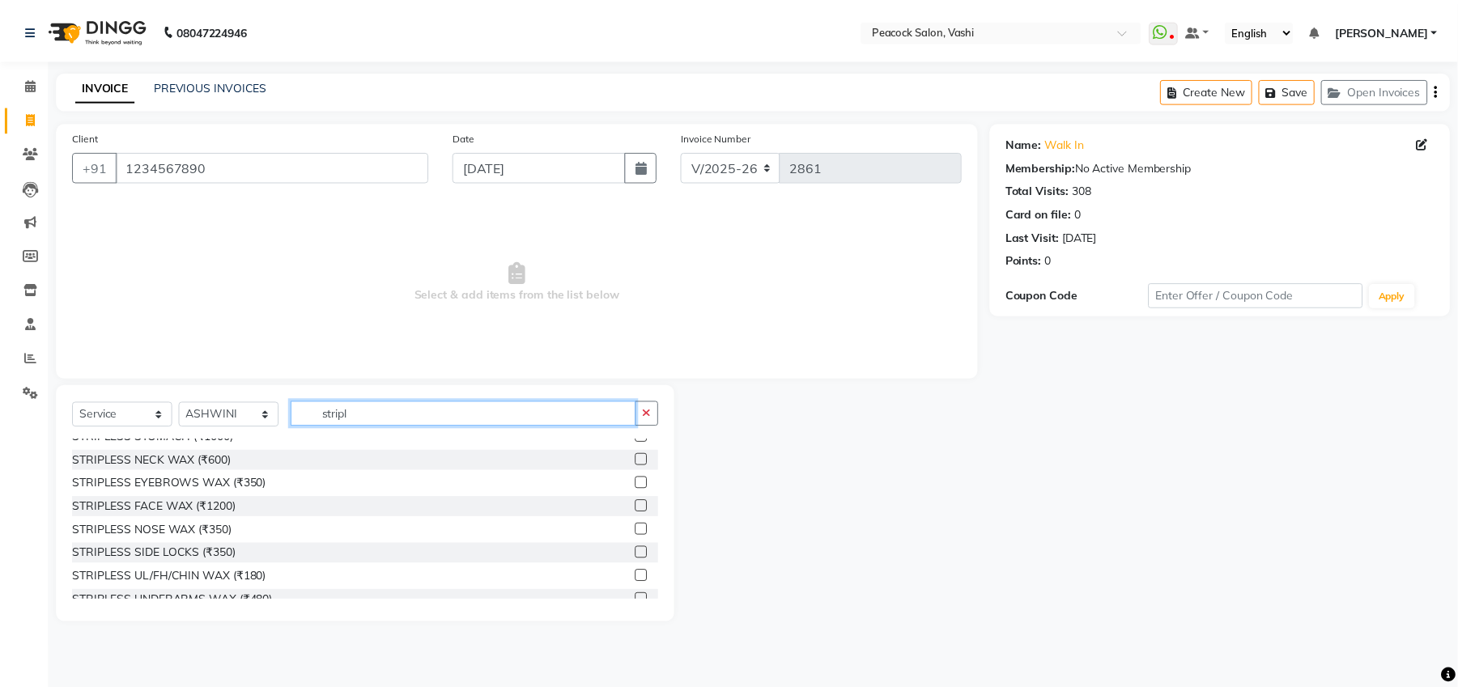
scroll to position [180, 0]
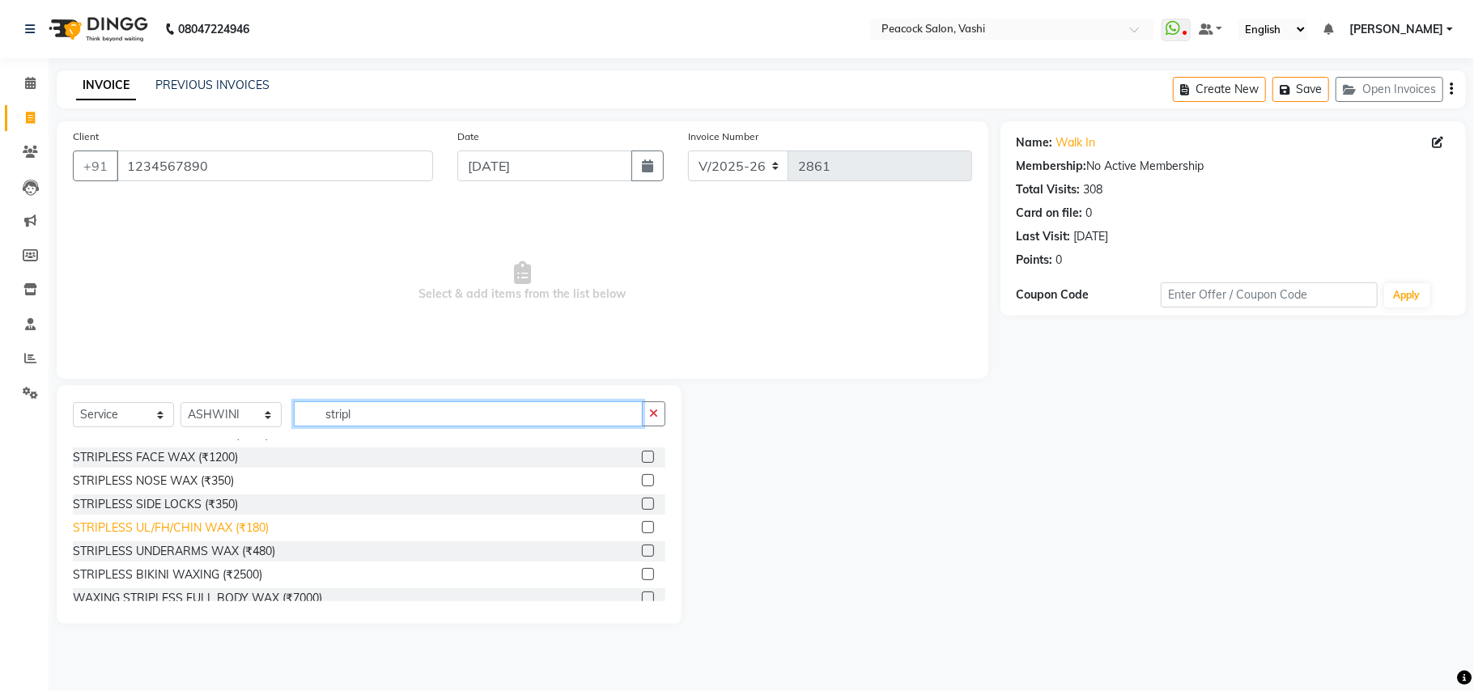
type input "stripl"
click at [228, 522] on div "STRIPLESS UL/FH/CHIN WAX (₹180)" at bounding box center [171, 528] width 196 height 17
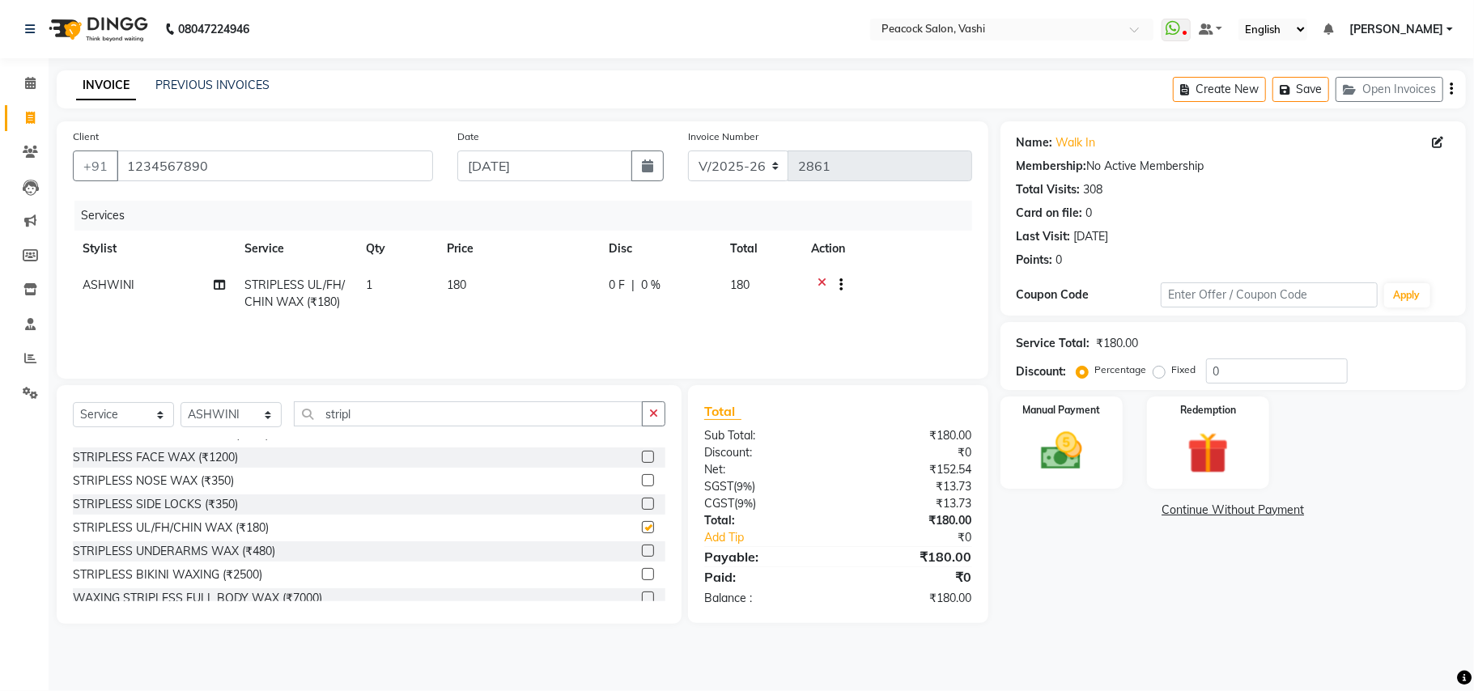
checkbox input "false"
click at [376, 291] on td "1" at bounding box center [396, 293] width 81 height 53
select select "65265"
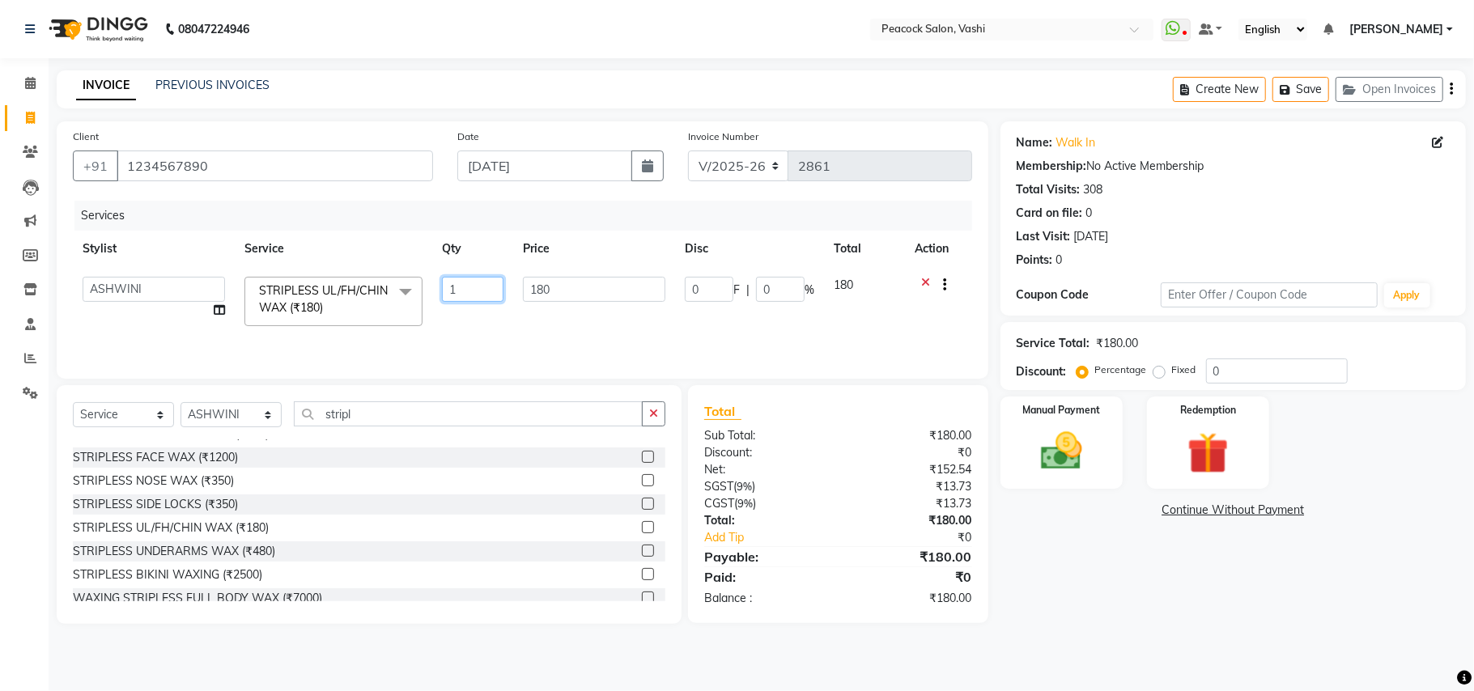
click at [481, 291] on input "1" at bounding box center [473, 289] width 62 height 25
type input "2"
click at [481, 318] on tr "anim shinglai ANKUSH APARNA ASHWINI BHAGWATI DC Dingg Support HARSHADA JOHNY PR…" at bounding box center [522, 301] width 899 height 69
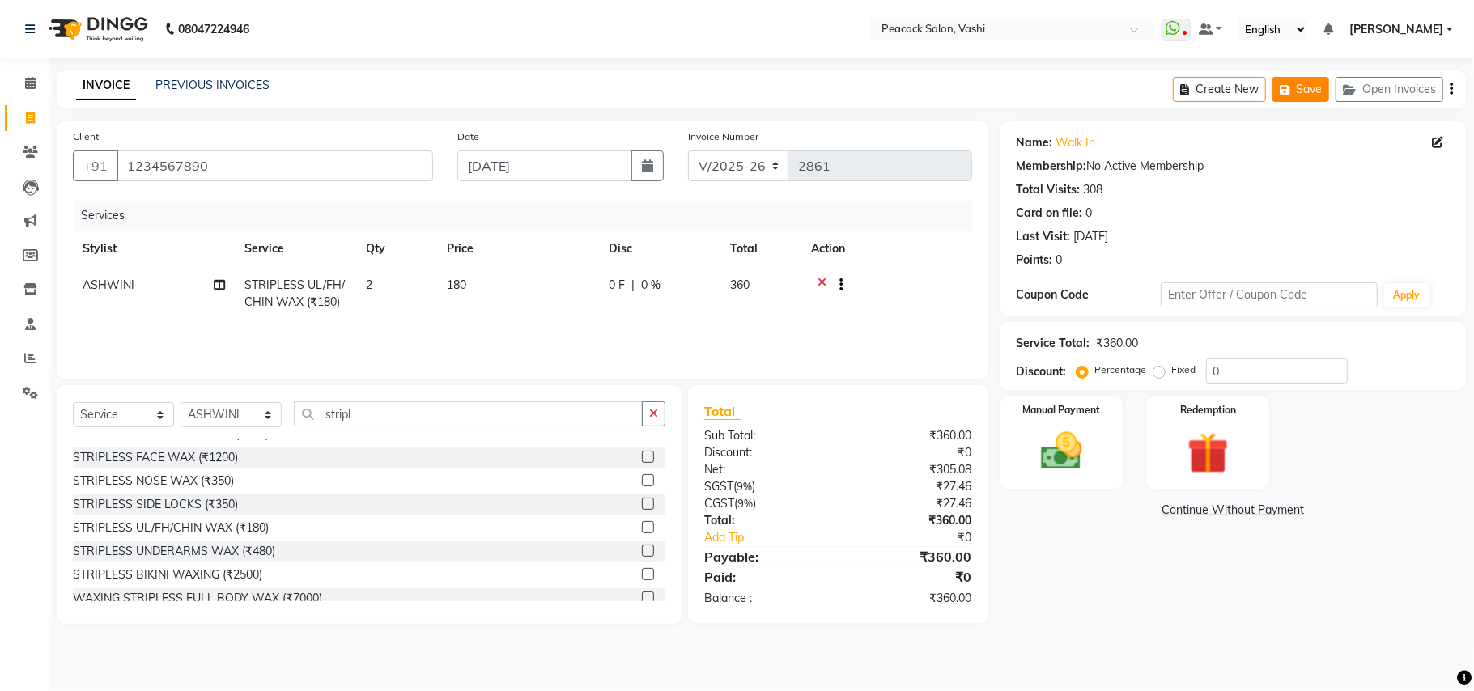
click at [1302, 85] on button "Save" at bounding box center [1300, 89] width 57 height 25
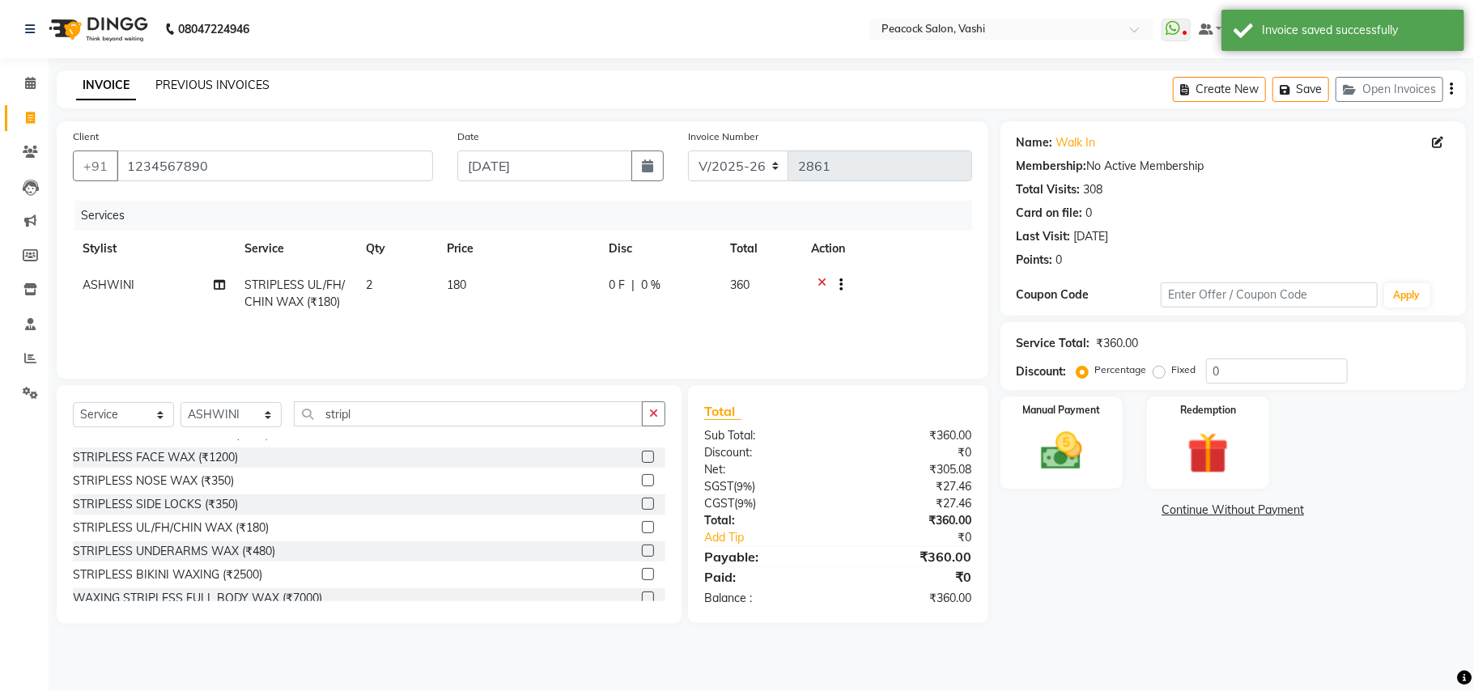
click at [222, 83] on link "PREVIOUS INVOICES" at bounding box center [212, 85] width 114 height 15
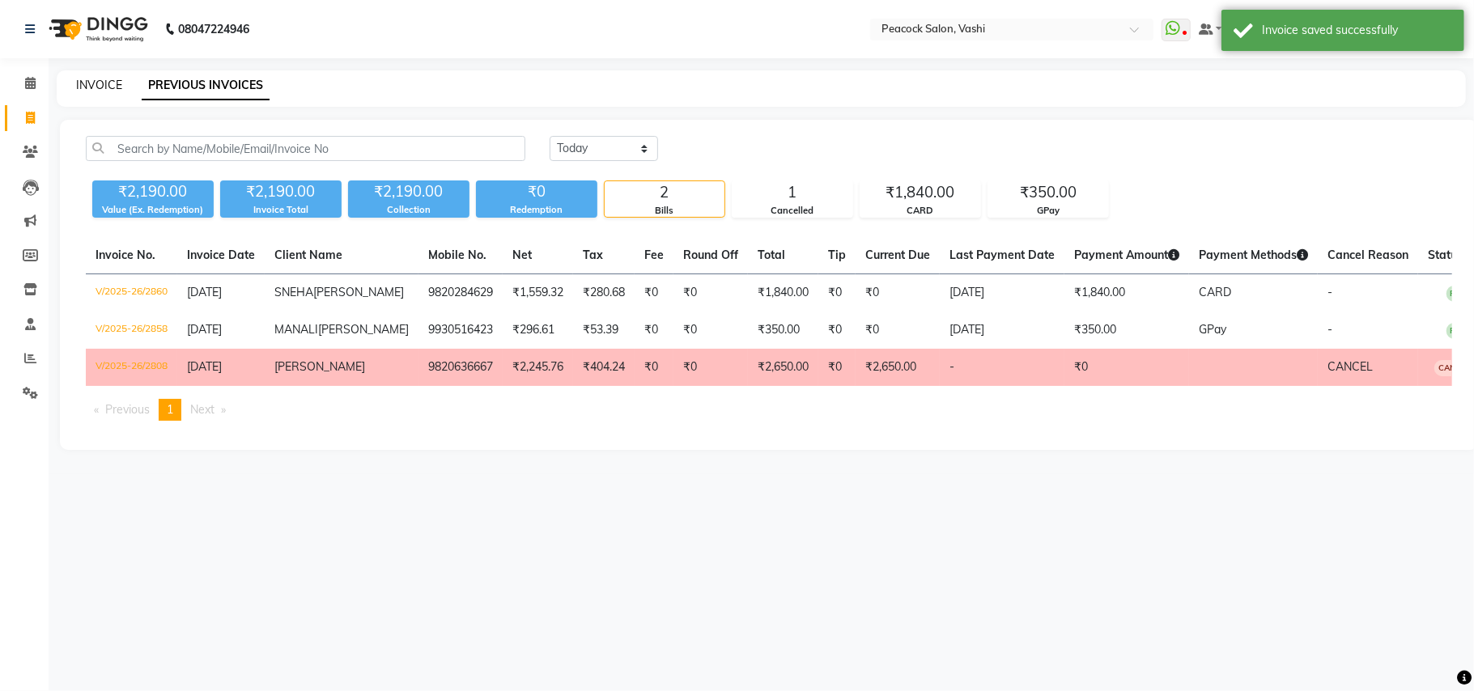
click at [102, 79] on link "INVOICE" at bounding box center [99, 85] width 46 height 15
select select "service"
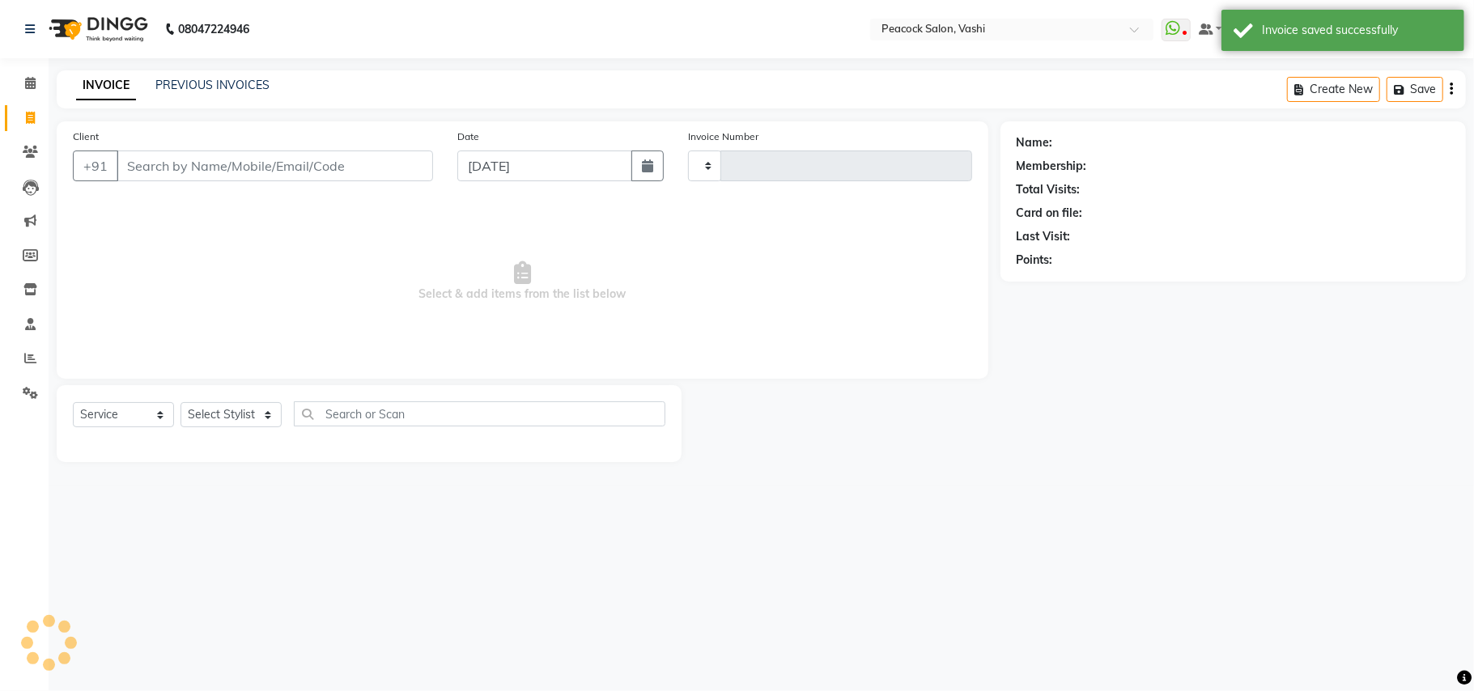
type input "2861"
select select "619"
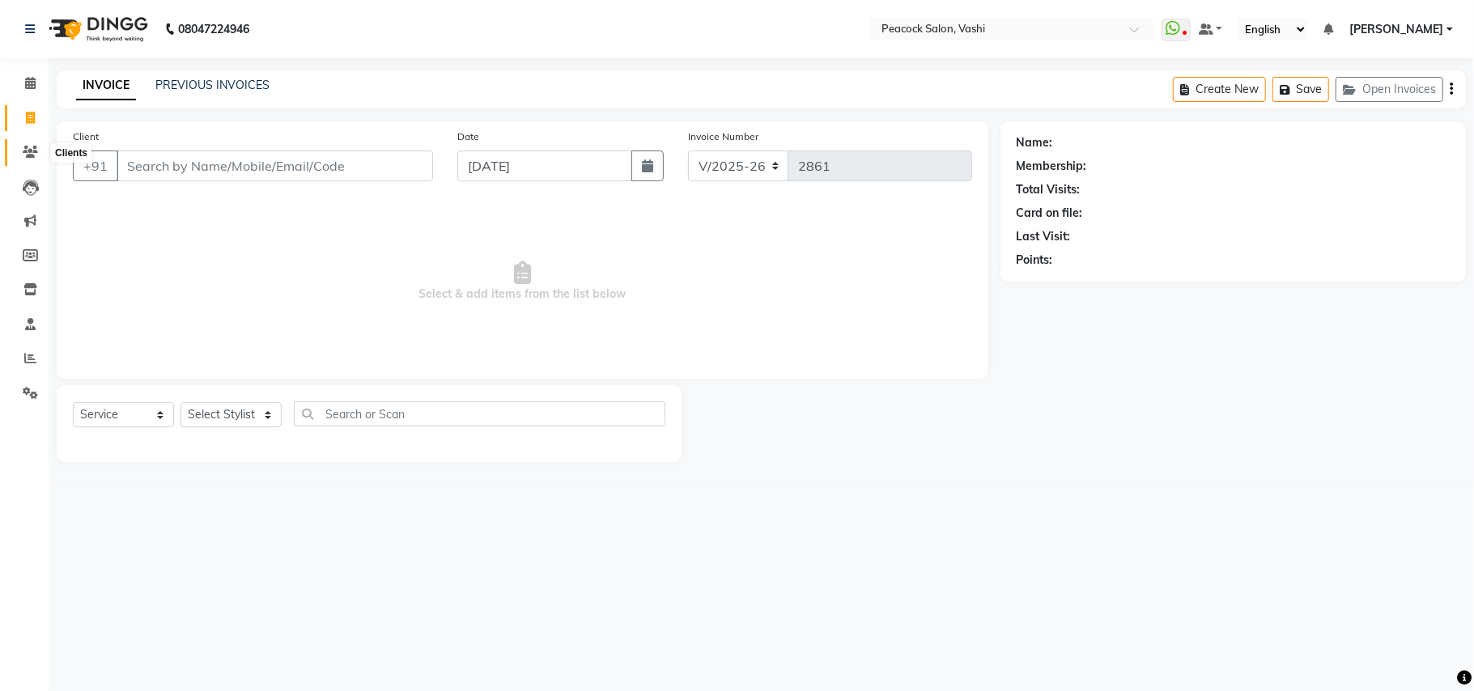
click at [27, 150] on icon at bounding box center [30, 152] width 15 height 12
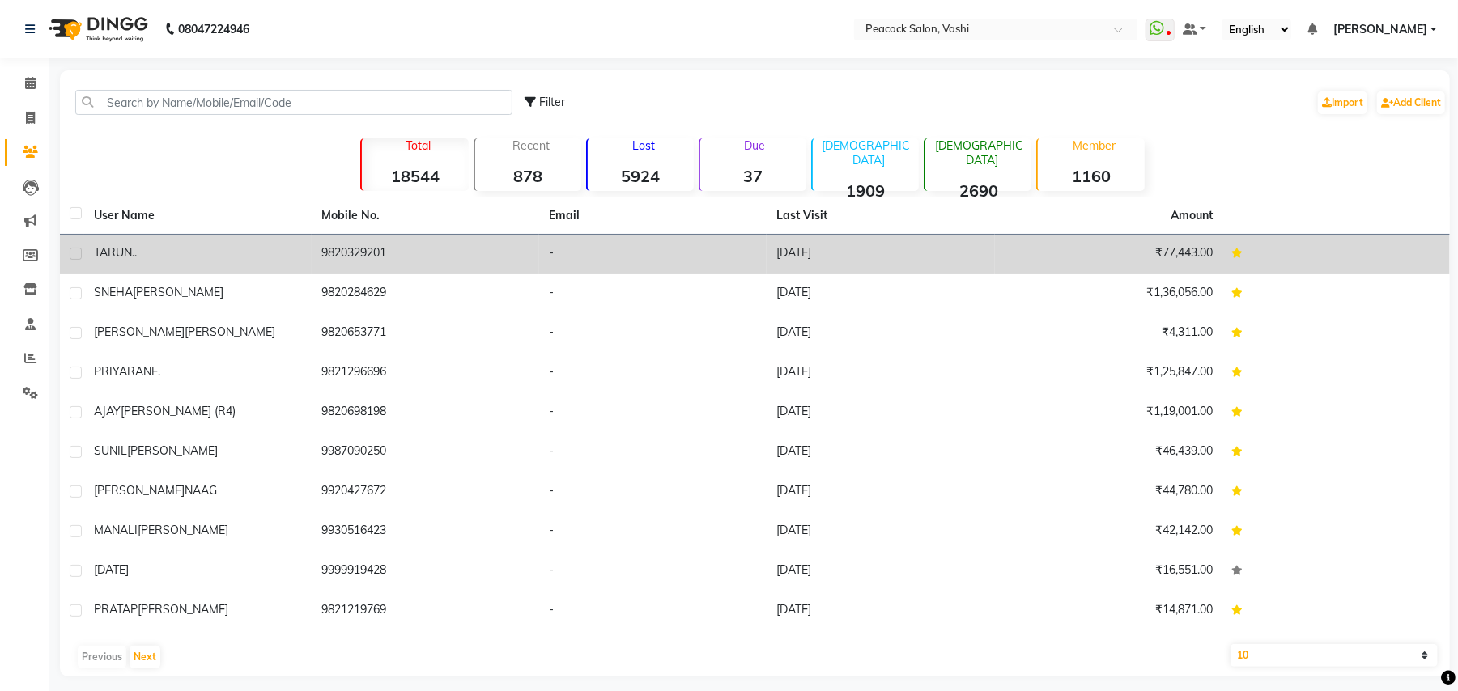
click at [127, 249] on span "TARUN" at bounding box center [113, 252] width 38 height 15
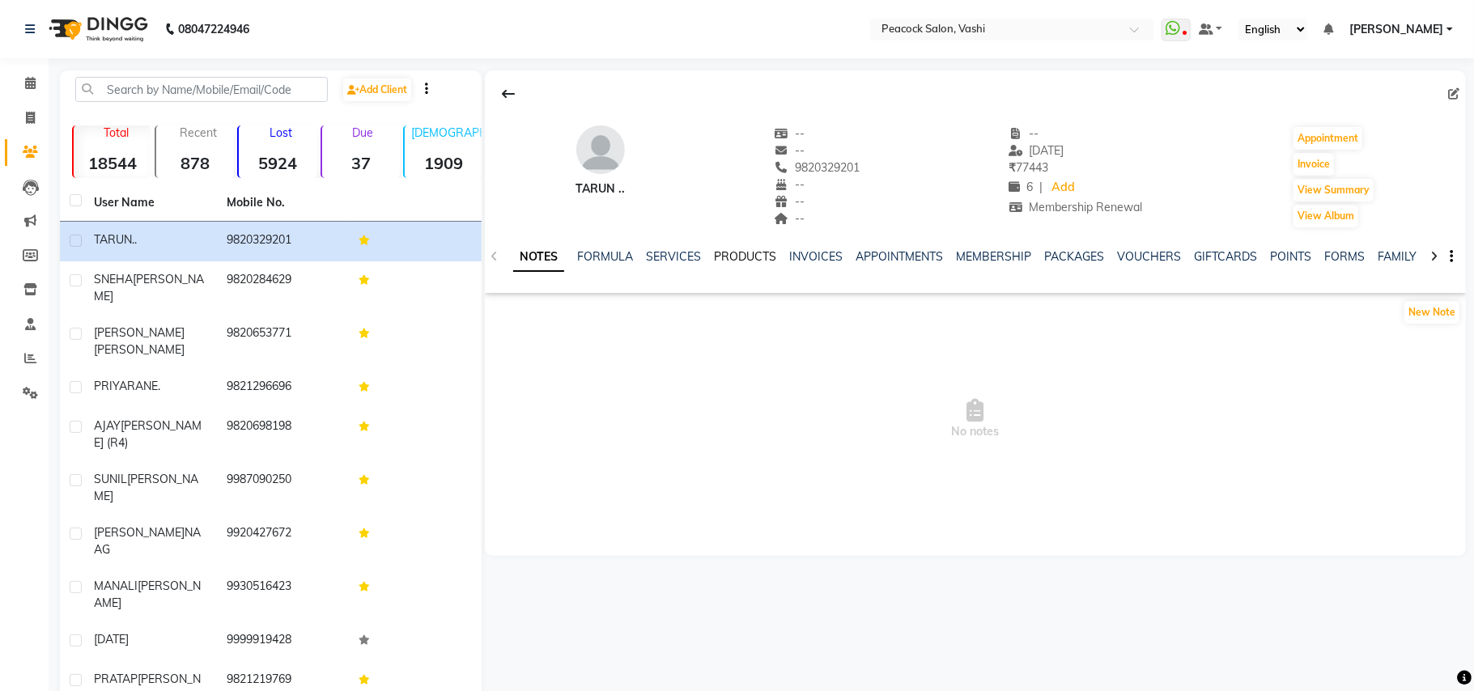
click at [745, 256] on link "PRODUCTS" at bounding box center [745, 256] width 62 height 15
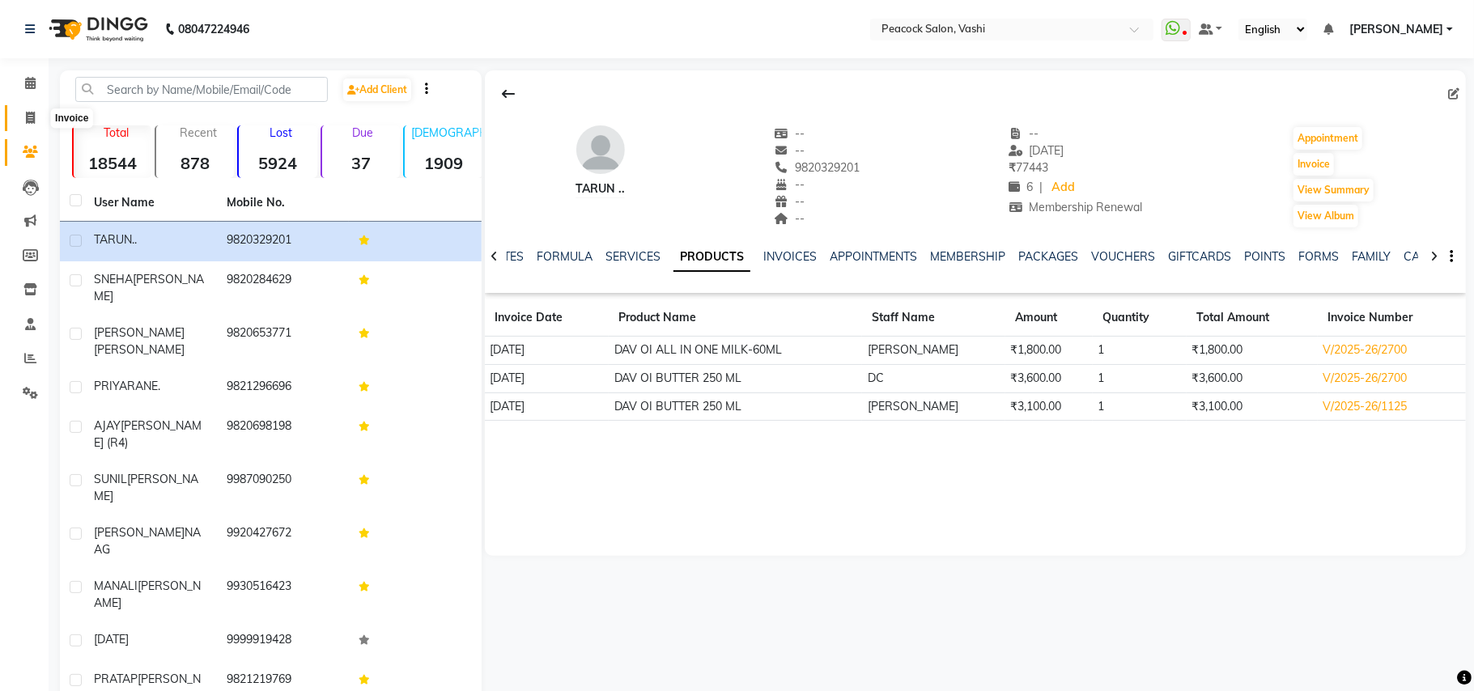
click at [26, 115] on icon at bounding box center [30, 118] width 9 height 12
select select "service"
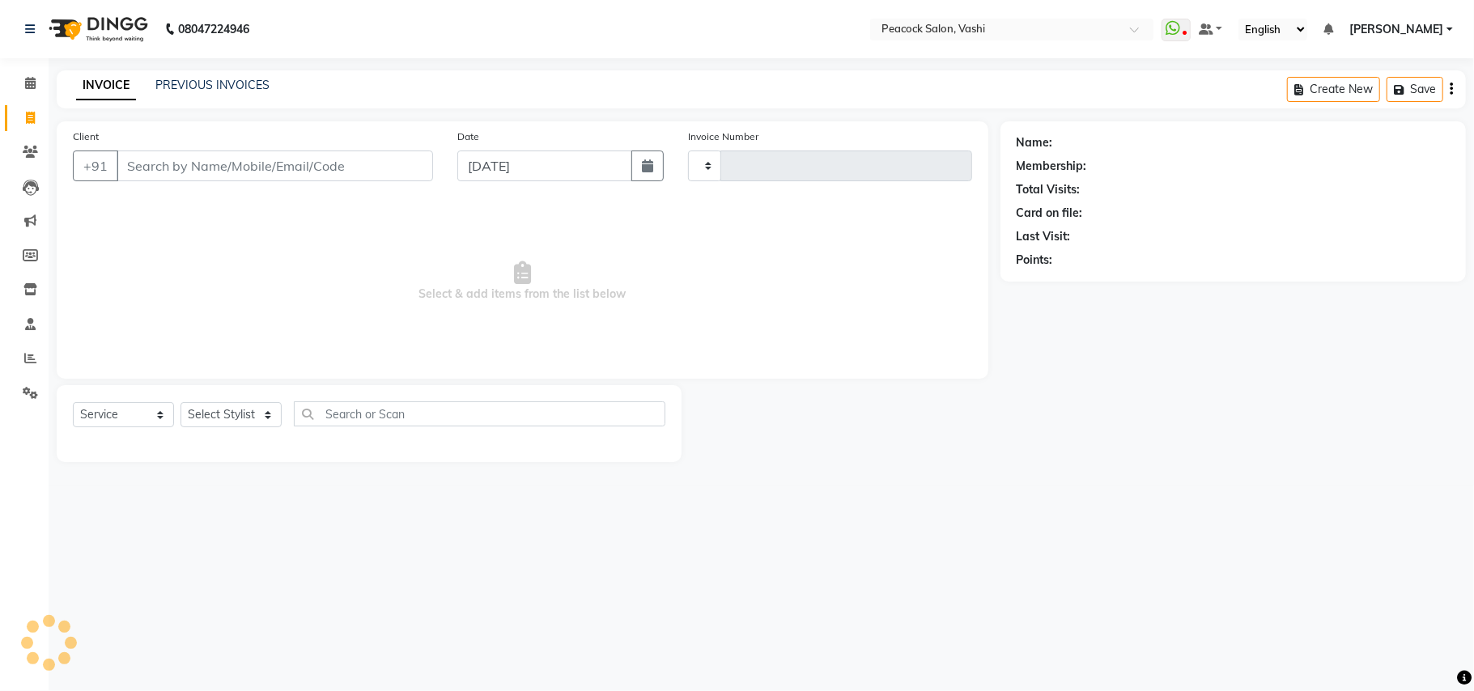
type input "2861"
select select "619"
click at [28, 79] on icon at bounding box center [30, 83] width 11 height 12
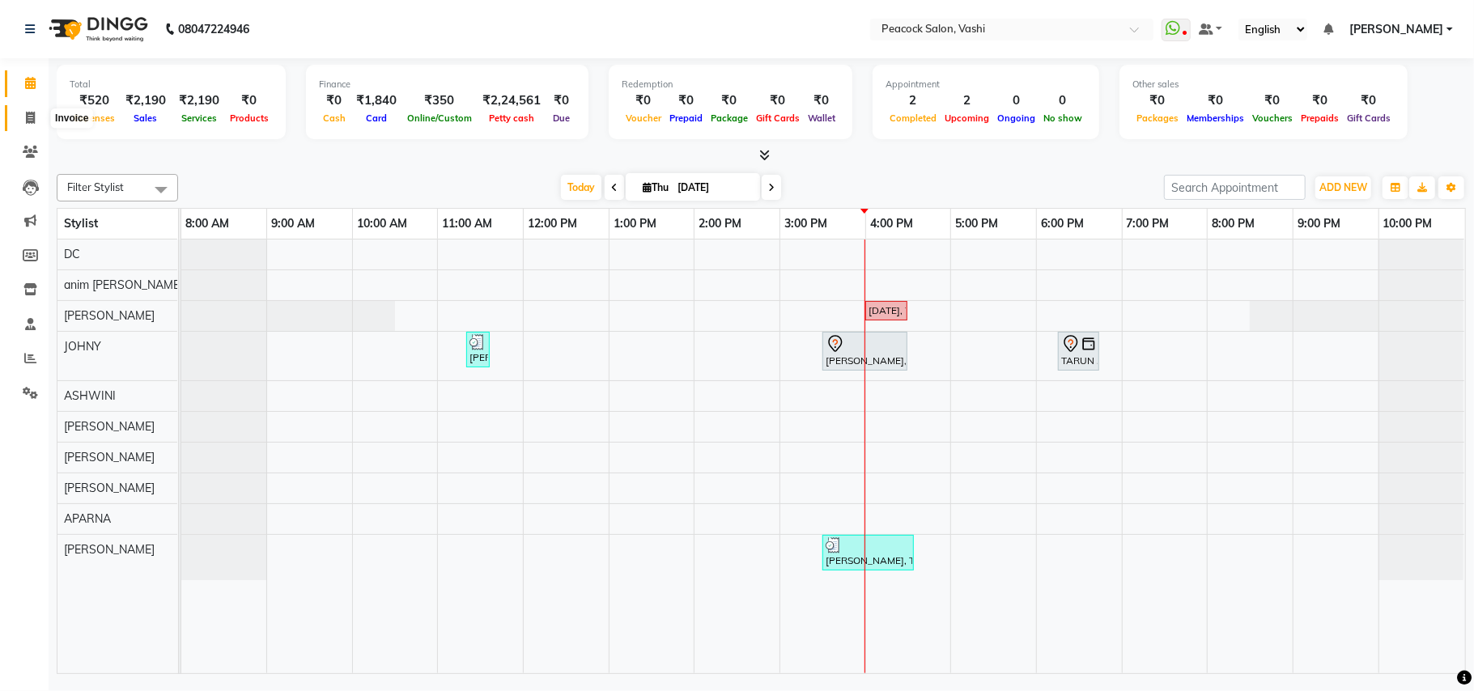
click at [30, 120] on icon at bounding box center [30, 118] width 9 height 12
select select "service"
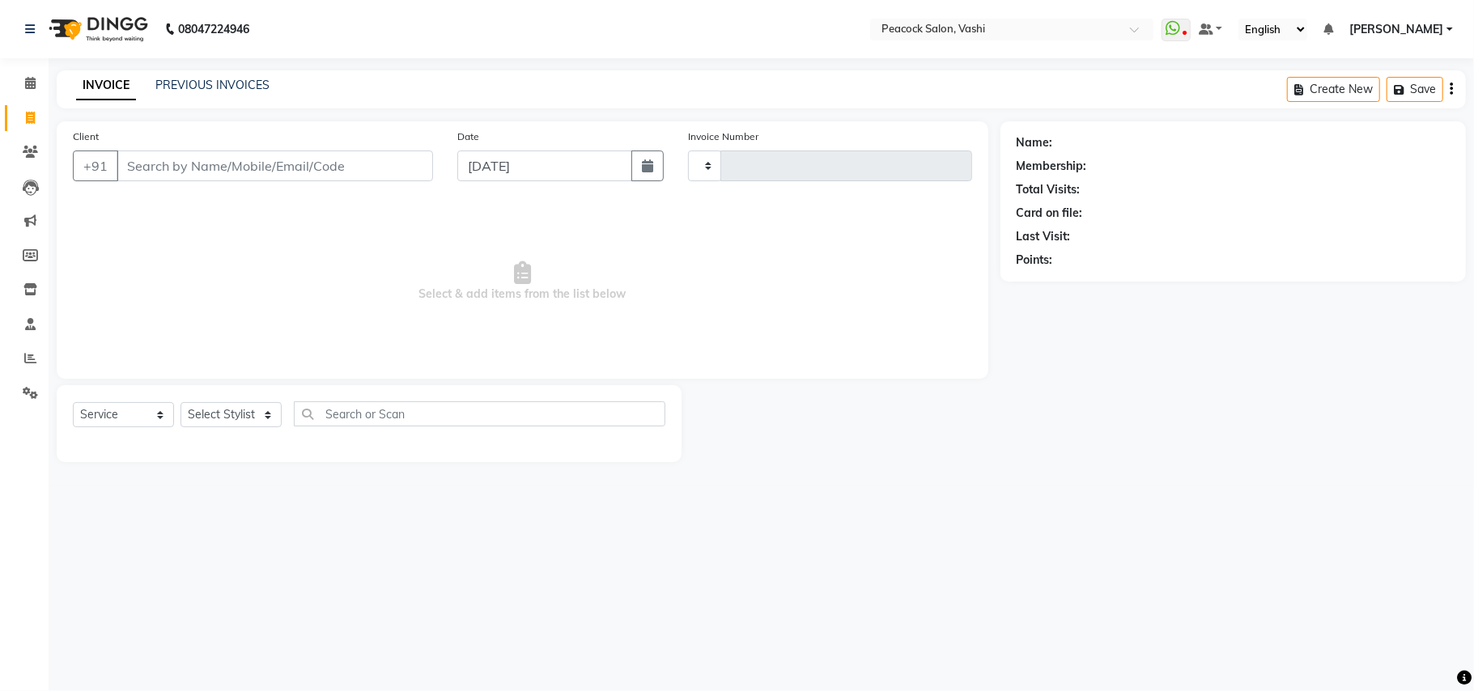
type input "2861"
select select "619"
click at [295, 165] on input "Client" at bounding box center [275, 166] width 316 height 31
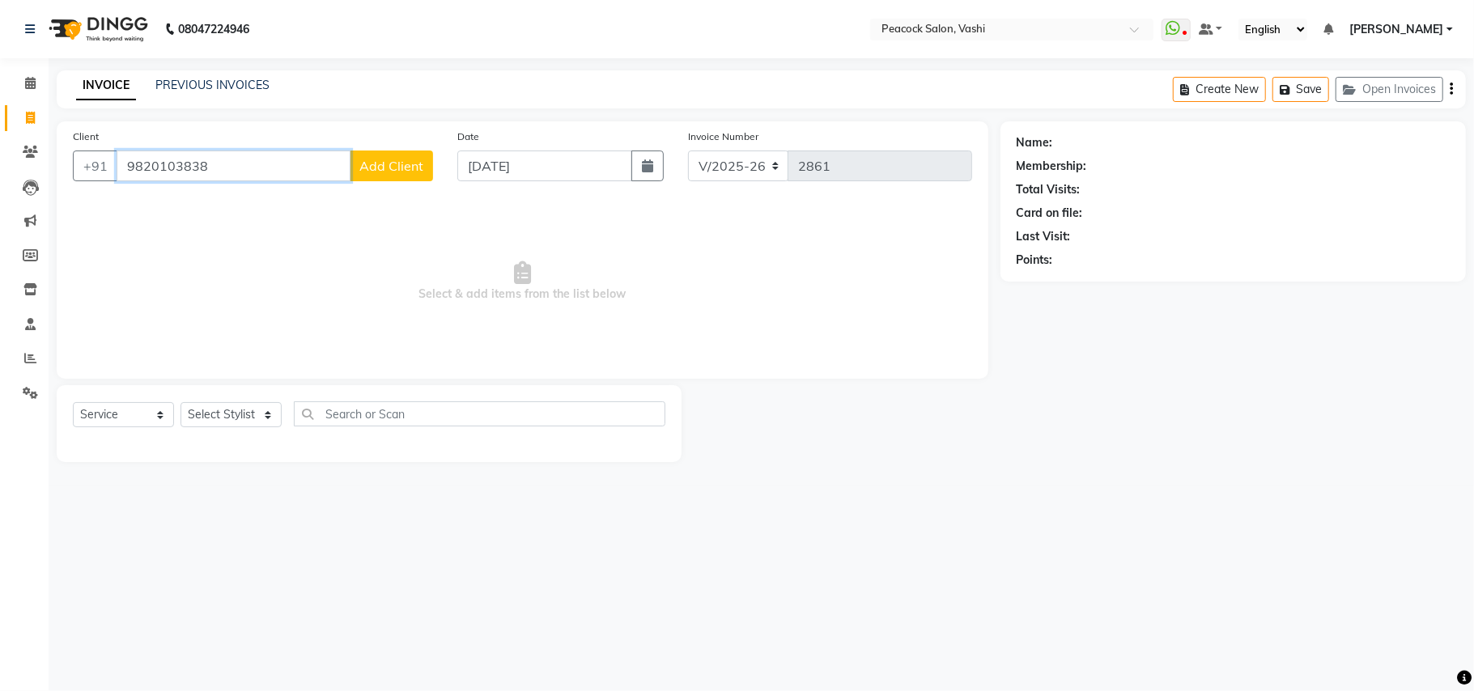
type input "9820103838"
click at [422, 172] on span "Add Client" at bounding box center [391, 166] width 64 height 16
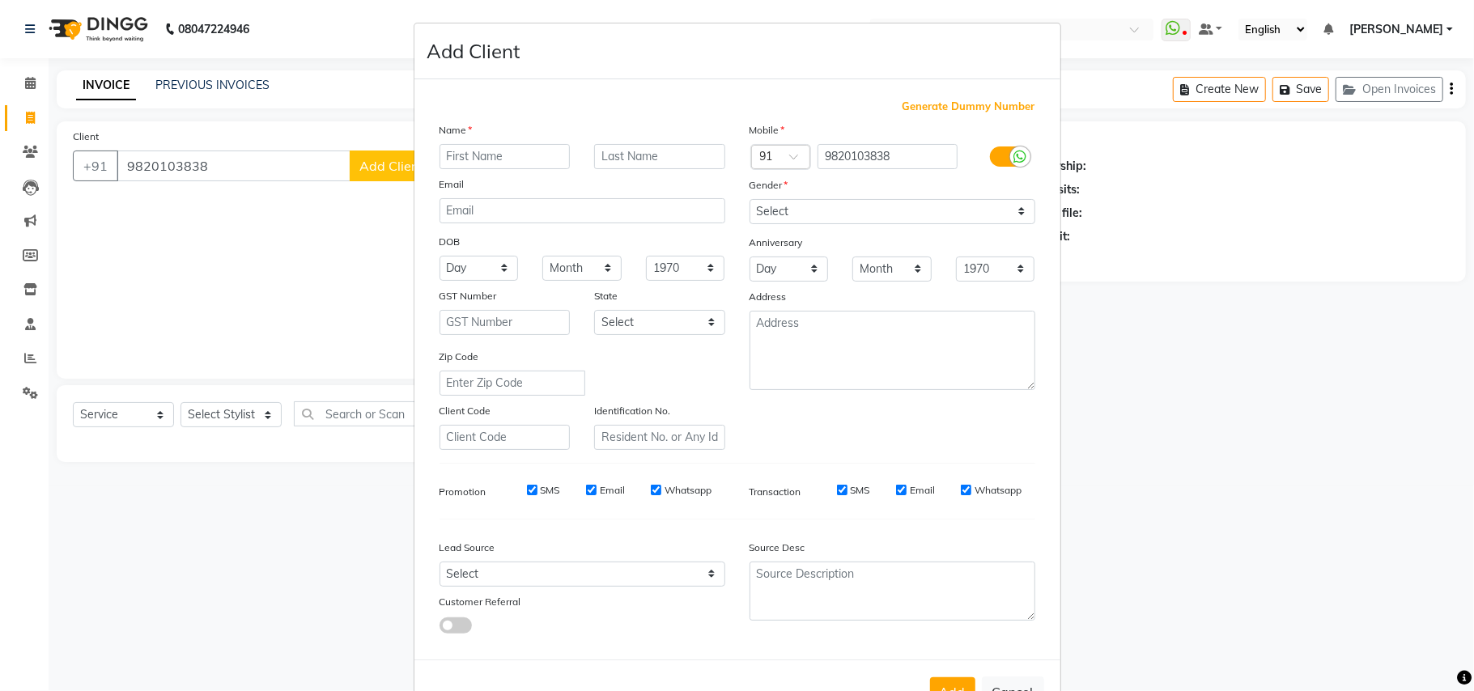
click at [479, 157] on input "text" at bounding box center [504, 156] width 131 height 25
type input "dhiraj"
click at [787, 209] on select "Select Male Female Other Prefer Not To Say" at bounding box center [892, 211] width 286 height 25
click at [749, 199] on select "Select Male Female Other Prefer Not To Say" at bounding box center [892, 211] width 286 height 25
click at [783, 205] on select "Select Male Female Other Prefer Not To Say" at bounding box center [892, 211] width 286 height 25
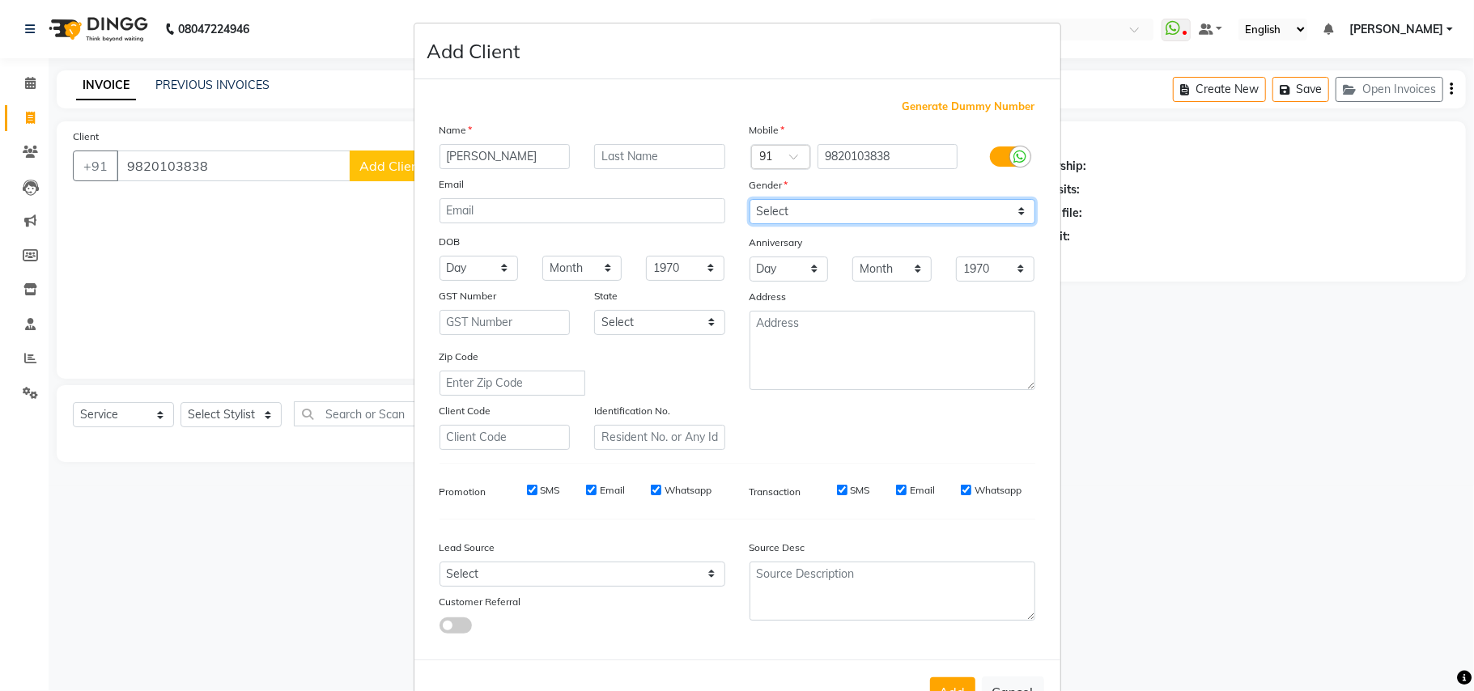
select select "male"
click at [749, 199] on select "Select Male Female Other Prefer Not To Say" at bounding box center [892, 211] width 286 height 25
click at [940, 677] on button "Add" at bounding box center [952, 691] width 45 height 29
select select
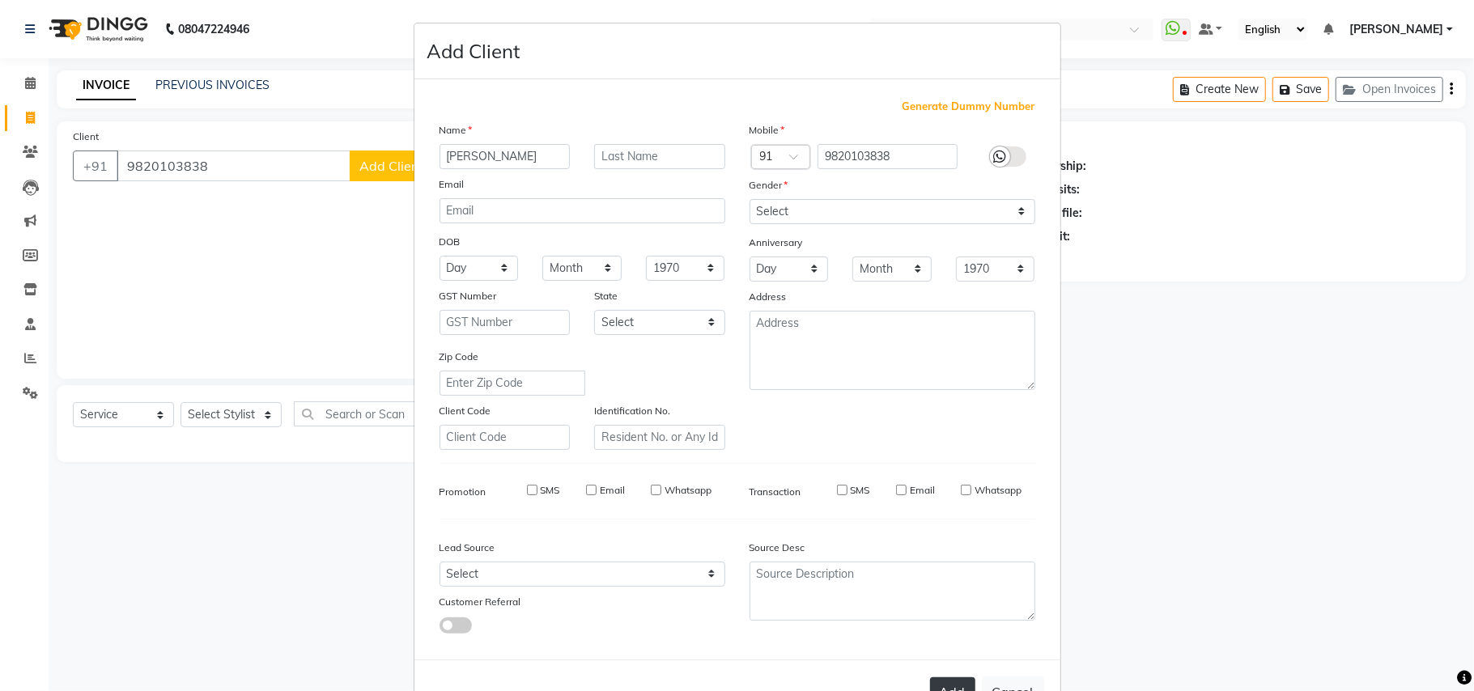
select select
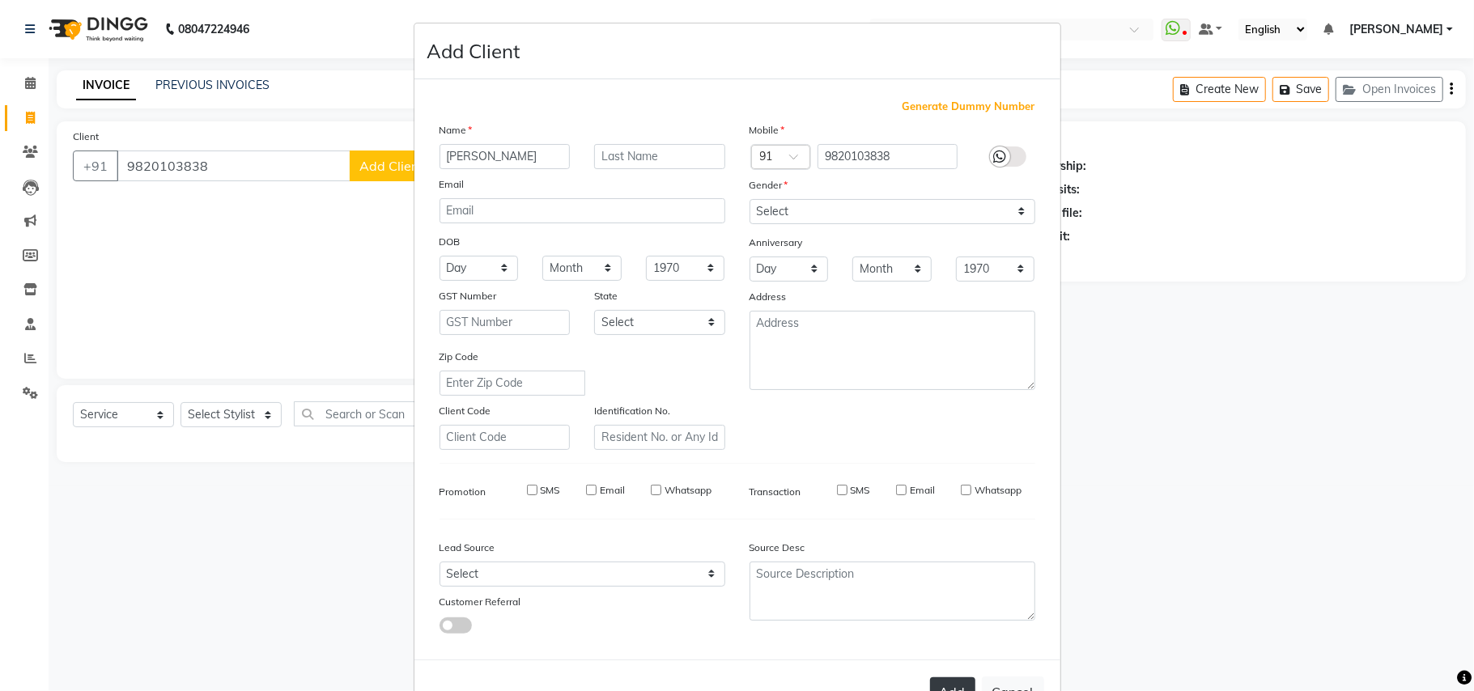
checkbox input "false"
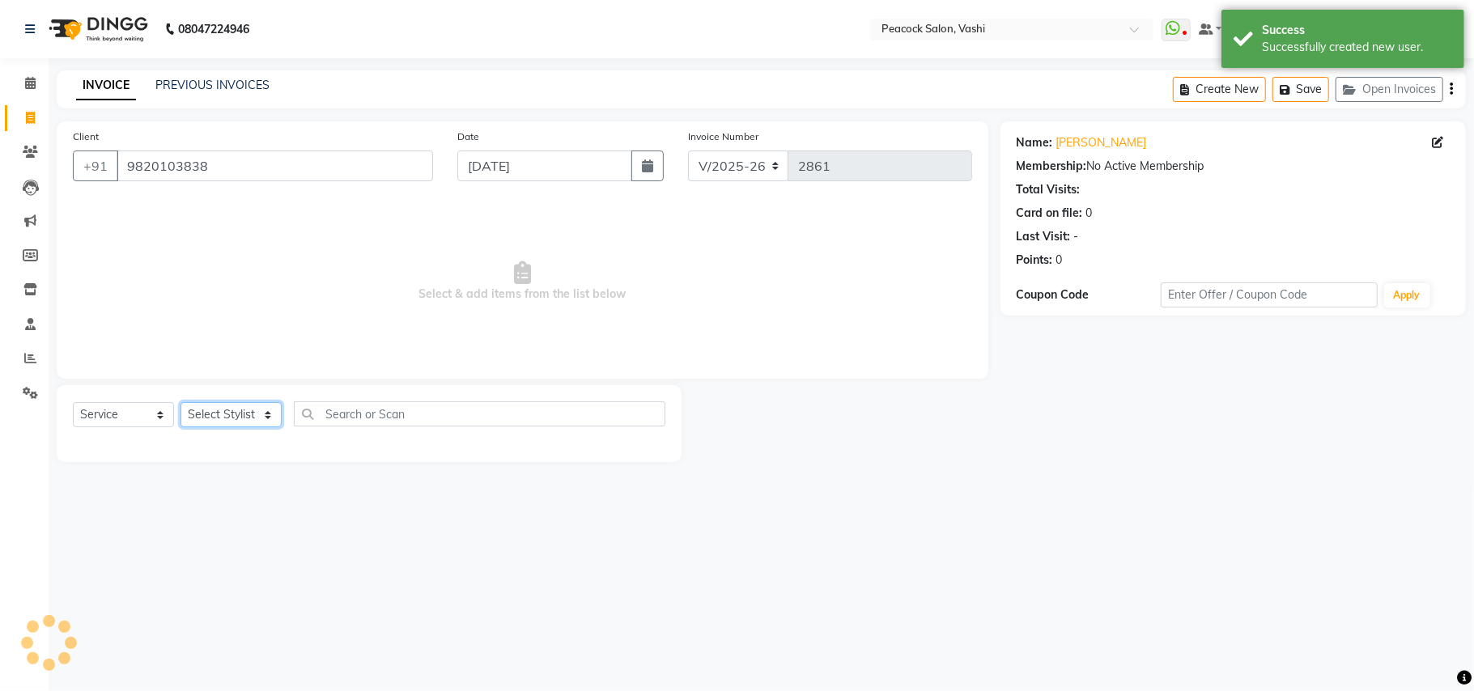
click at [214, 415] on select "Select Stylist anim shinglai ANKUSH APARNA ASHWINI BHAGWATI DC Dingg Support HA…" at bounding box center [230, 414] width 101 height 25
select select "81280"
click at [180, 402] on select "Select Stylist anim shinglai ANKUSH APARNA ASHWINI BHAGWATI DC Dingg Support HA…" at bounding box center [230, 414] width 101 height 25
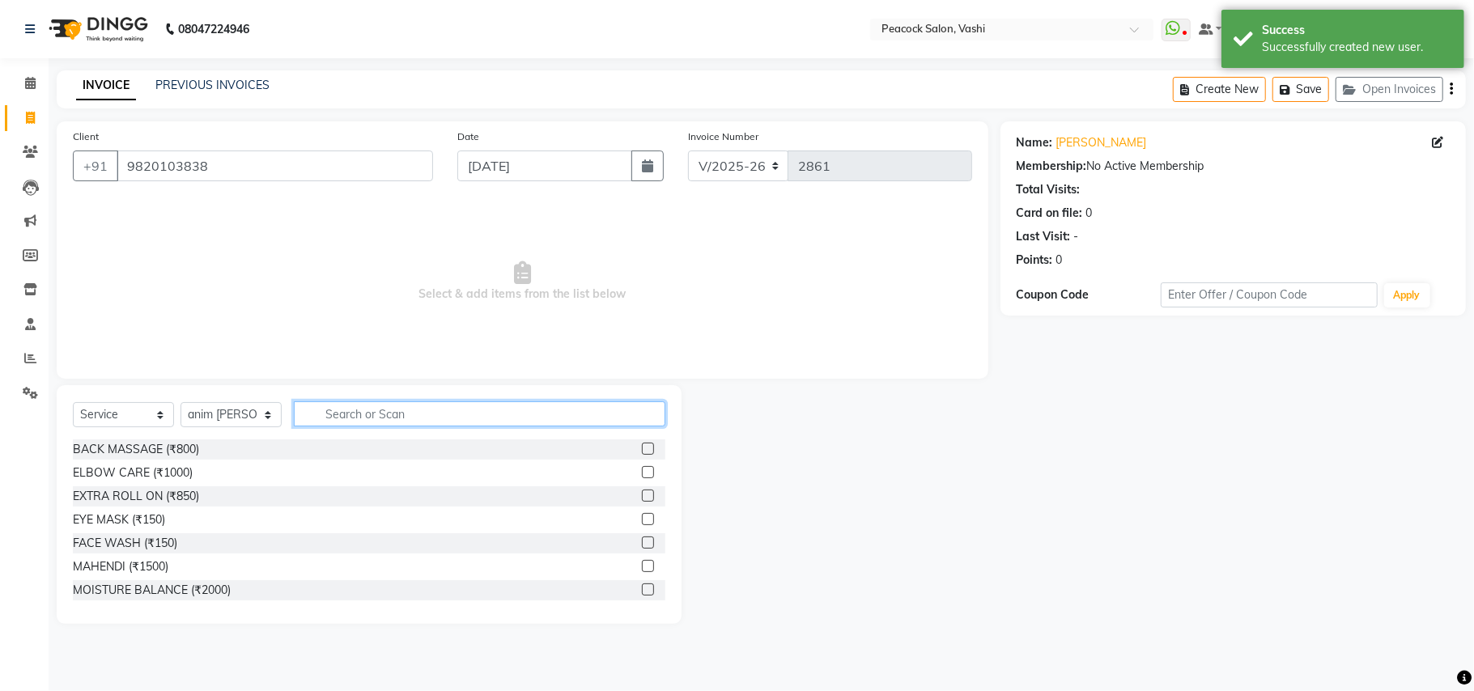
click at [418, 414] on input "text" at bounding box center [479, 413] width 371 height 25
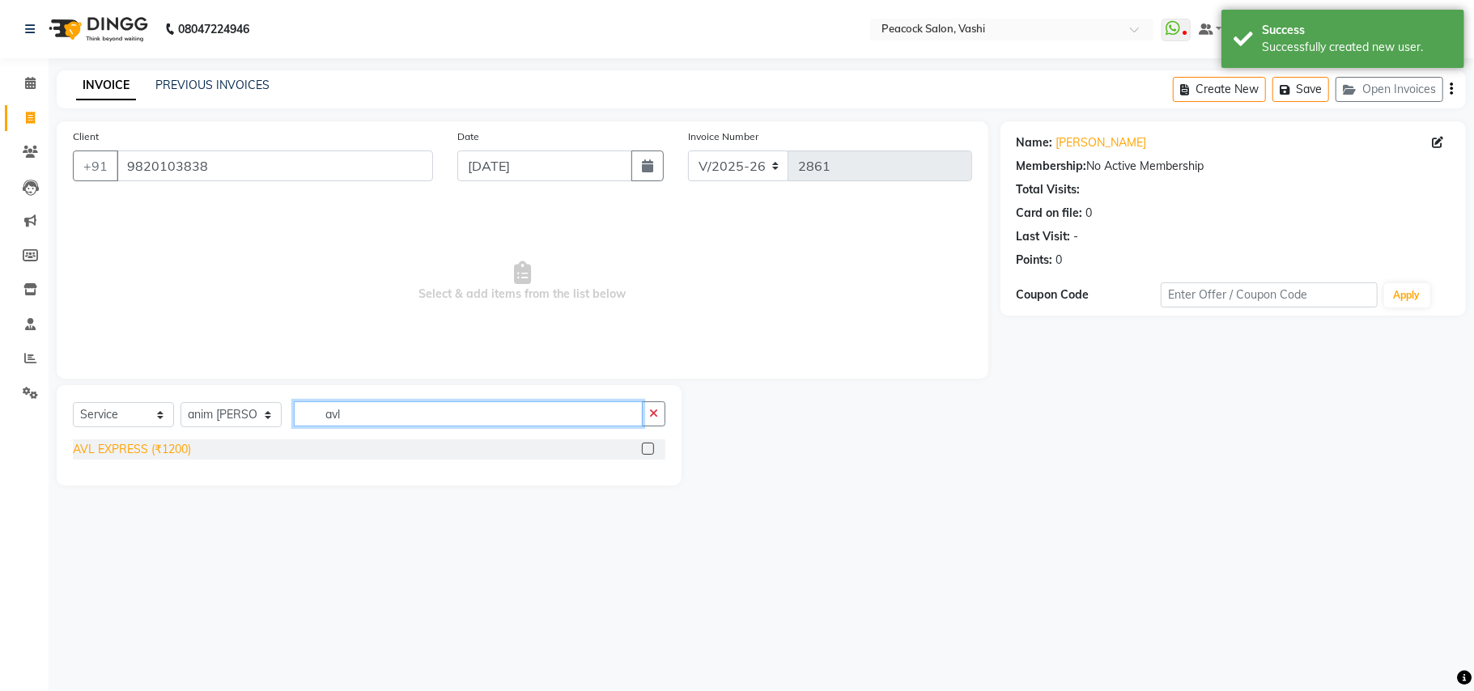
type input "avl"
click at [152, 447] on div "AVL EXPRESS (₹1200)" at bounding box center [132, 449] width 118 height 17
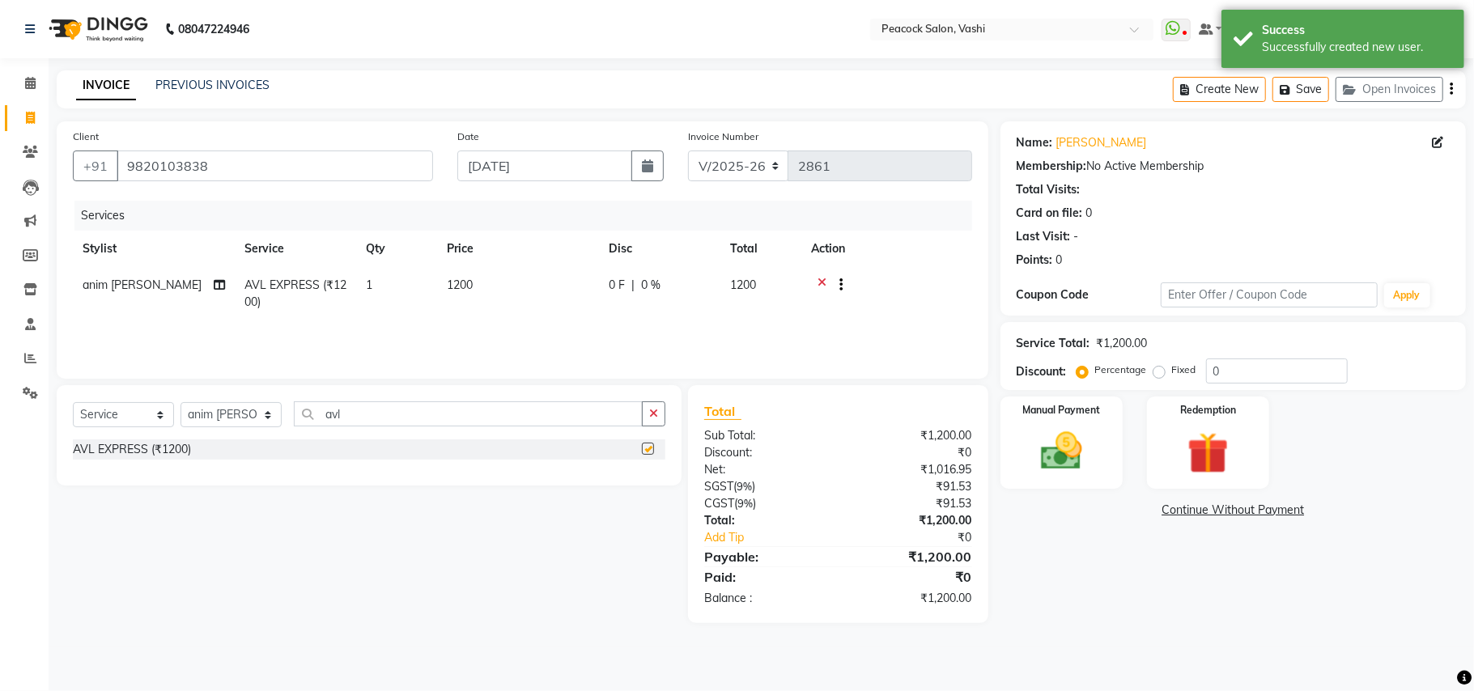
checkbox input "false"
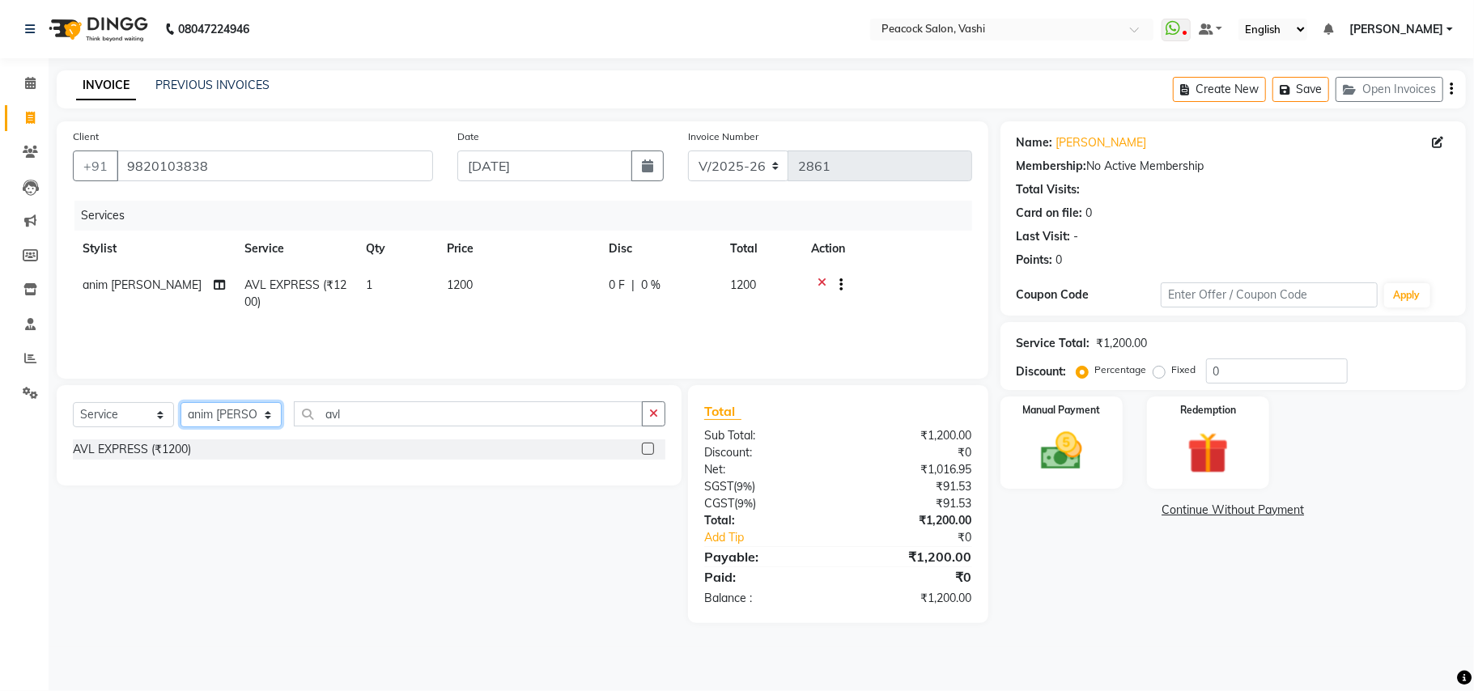
click at [231, 418] on select "Select Stylist anim shinglai ANKUSH APARNA ASHWINI BHAGWATI DC Dingg Support HA…" at bounding box center [230, 414] width 101 height 25
click at [1306, 83] on button "Save" at bounding box center [1300, 89] width 57 height 25
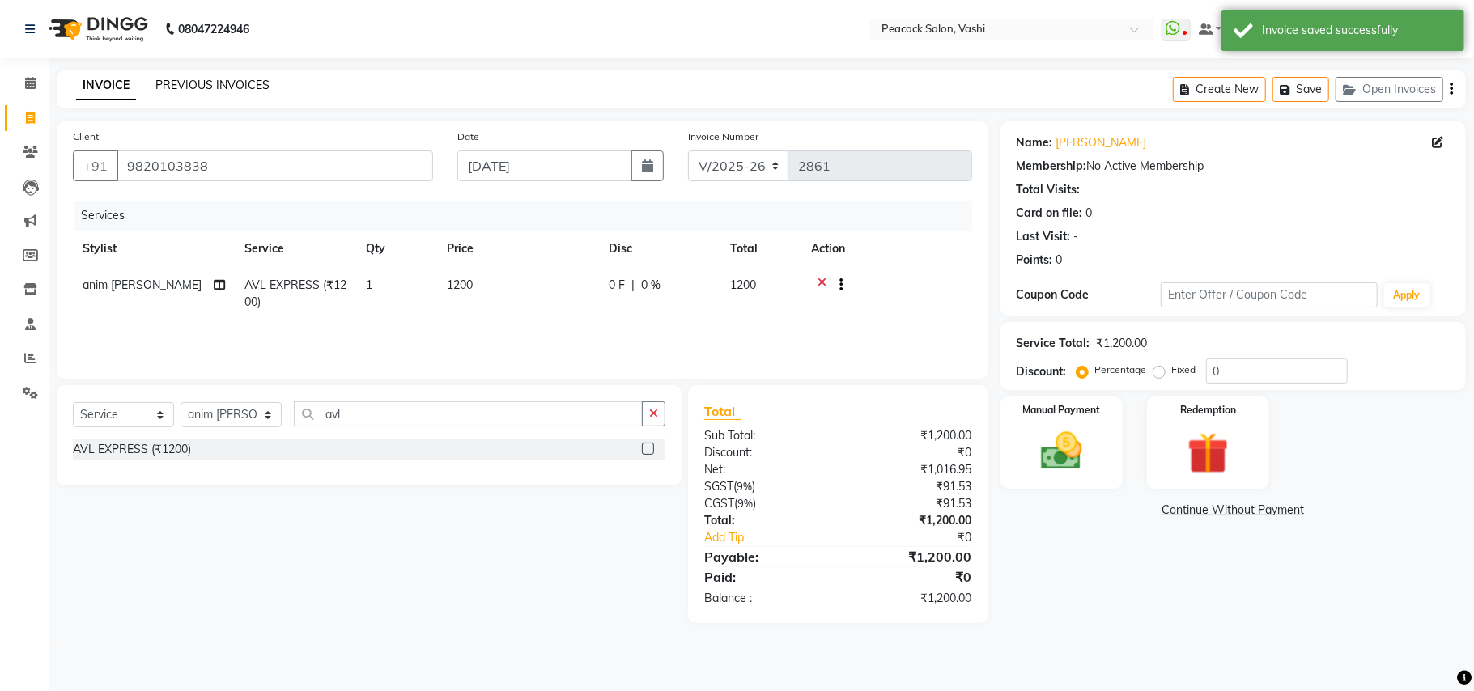
click at [240, 78] on link "PREVIOUS INVOICES" at bounding box center [212, 85] width 114 height 15
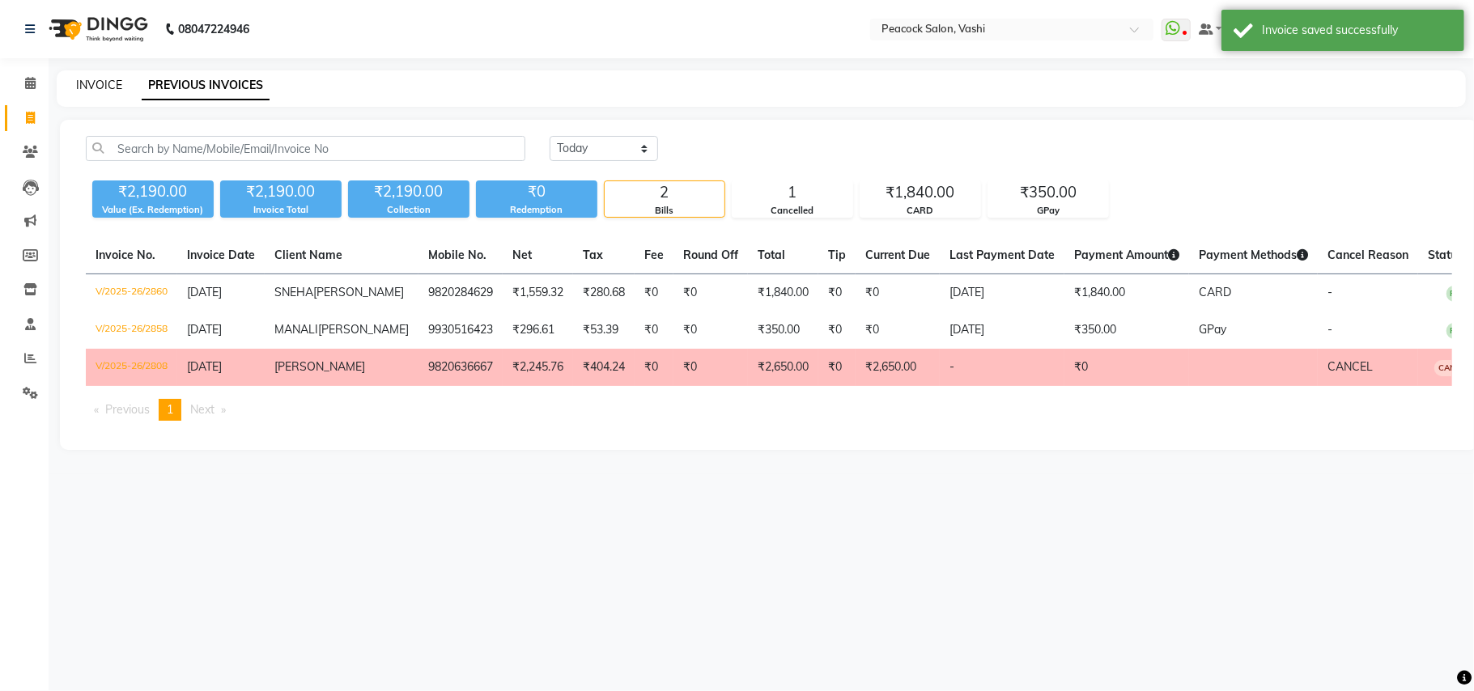
click at [104, 79] on link "INVOICE" at bounding box center [99, 85] width 46 height 15
select select "619"
select select "service"
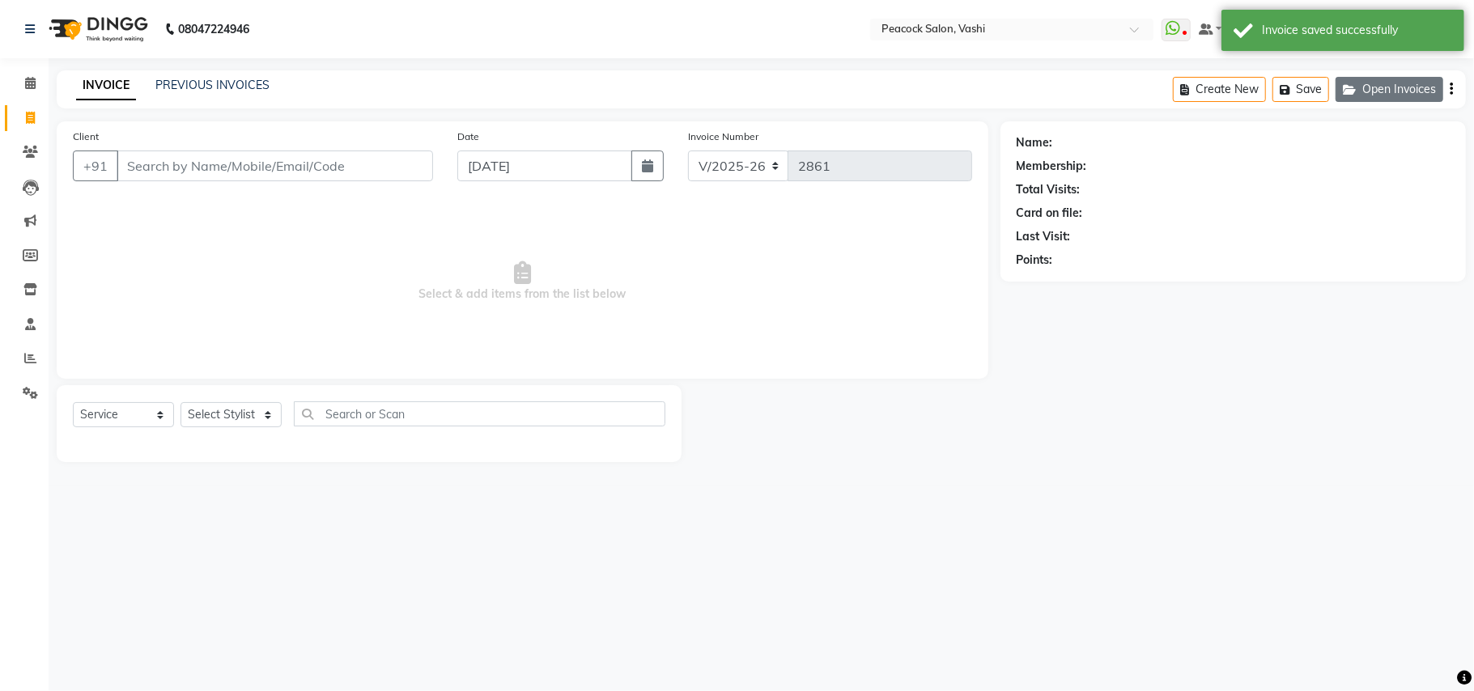
click at [1393, 91] on button "Open Invoices" at bounding box center [1389, 89] width 108 height 25
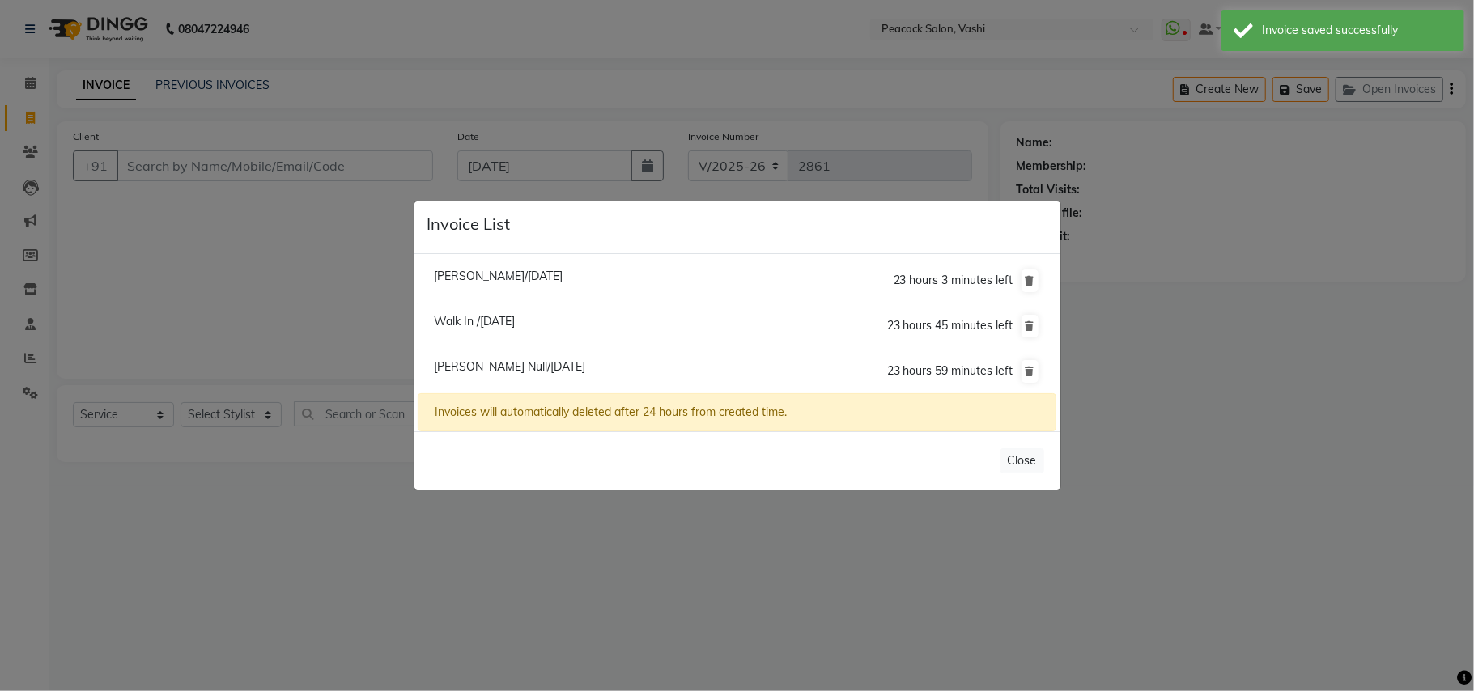
click at [515, 317] on span "Walk In /04 September 2025" at bounding box center [474, 321] width 81 height 15
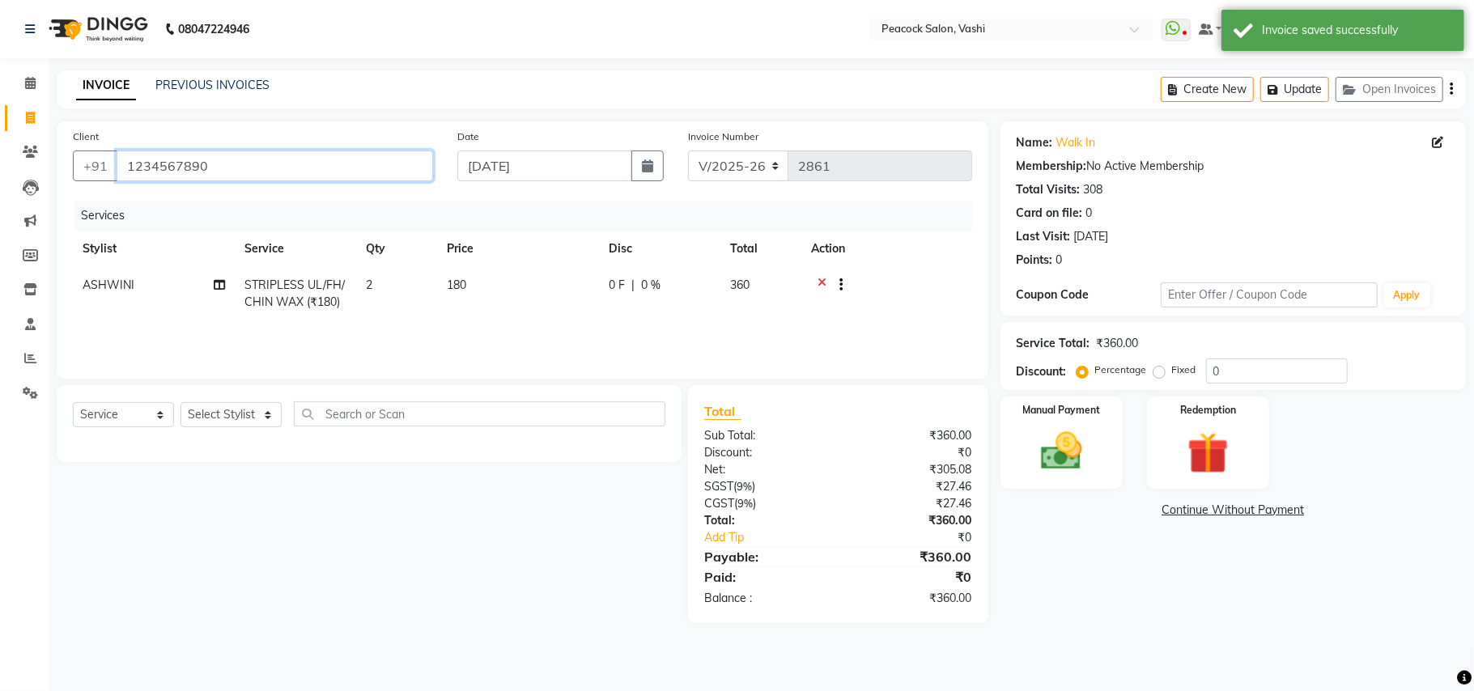
click at [265, 157] on input "1234567890" at bounding box center [275, 166] width 316 height 31
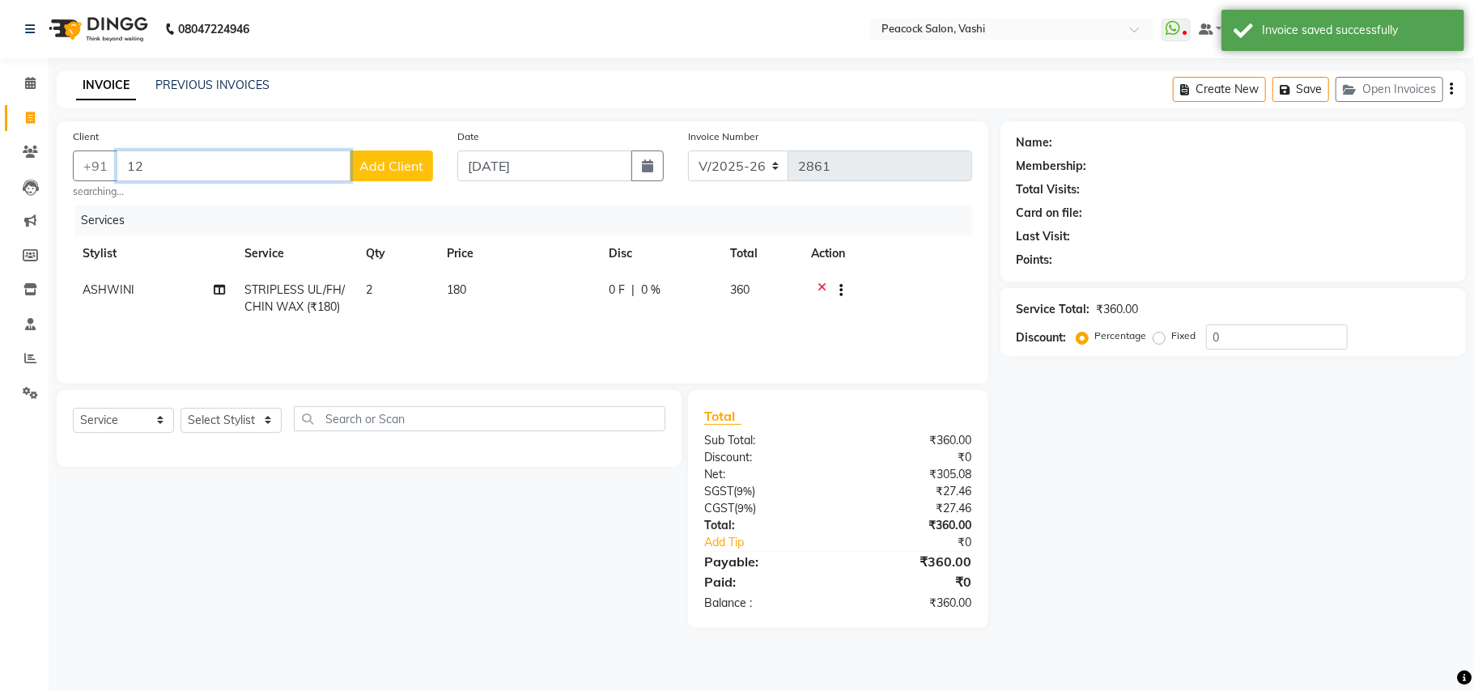
type input "1"
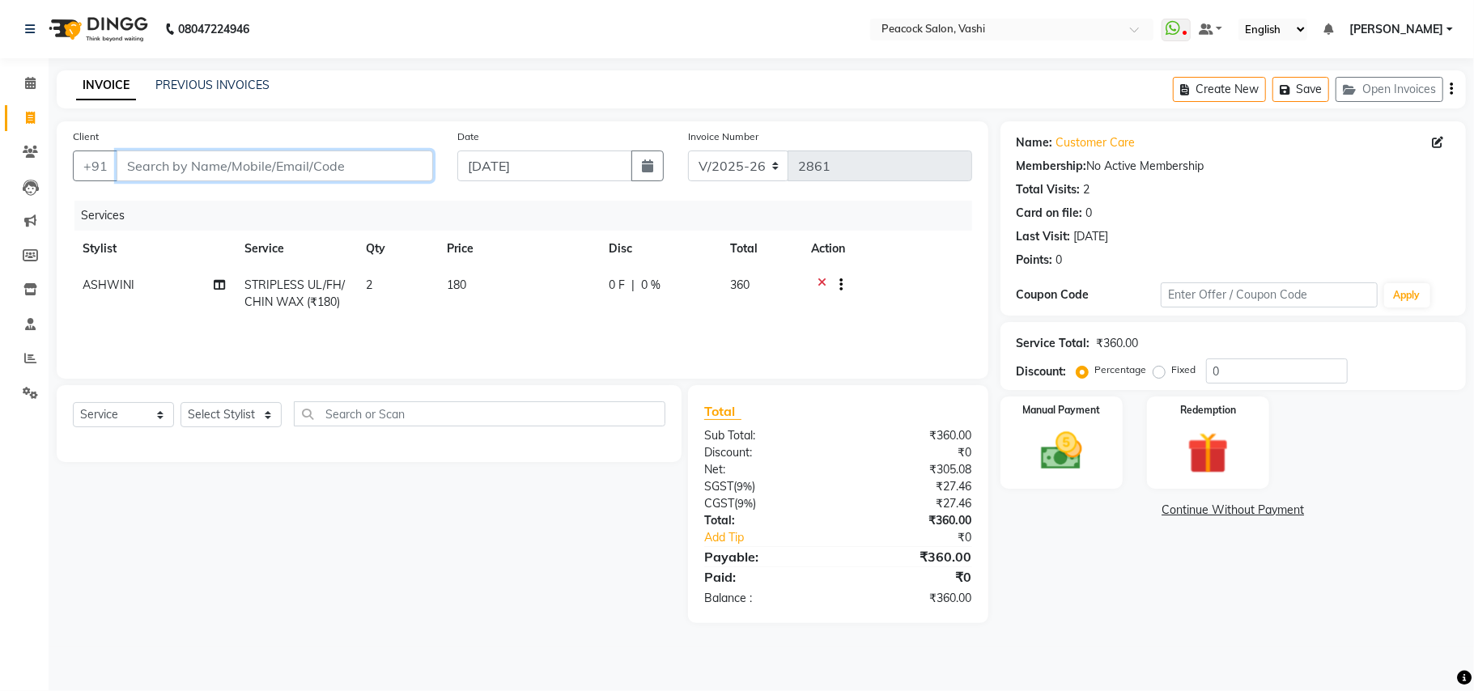
click at [280, 166] on input "Client" at bounding box center [275, 166] width 316 height 31
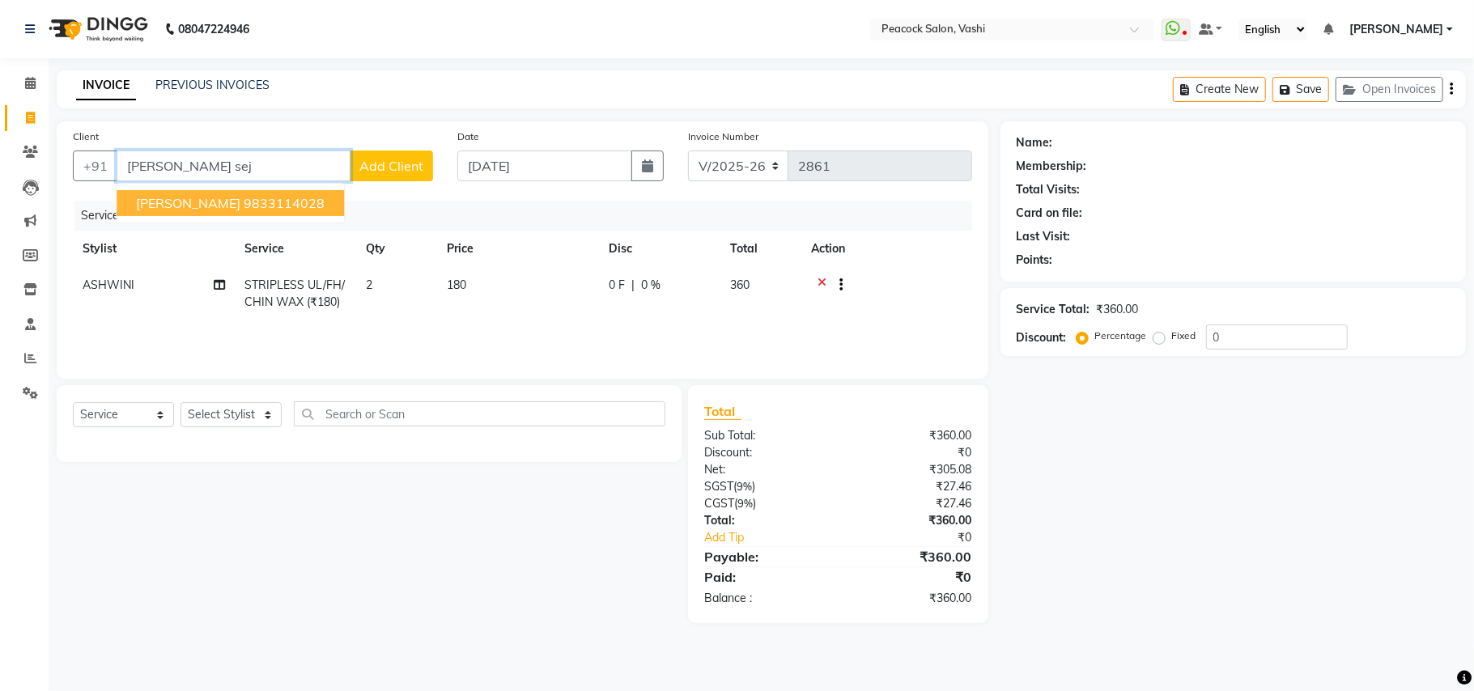
click at [185, 205] on span "Hiral Sejpal" at bounding box center [188, 203] width 104 height 16
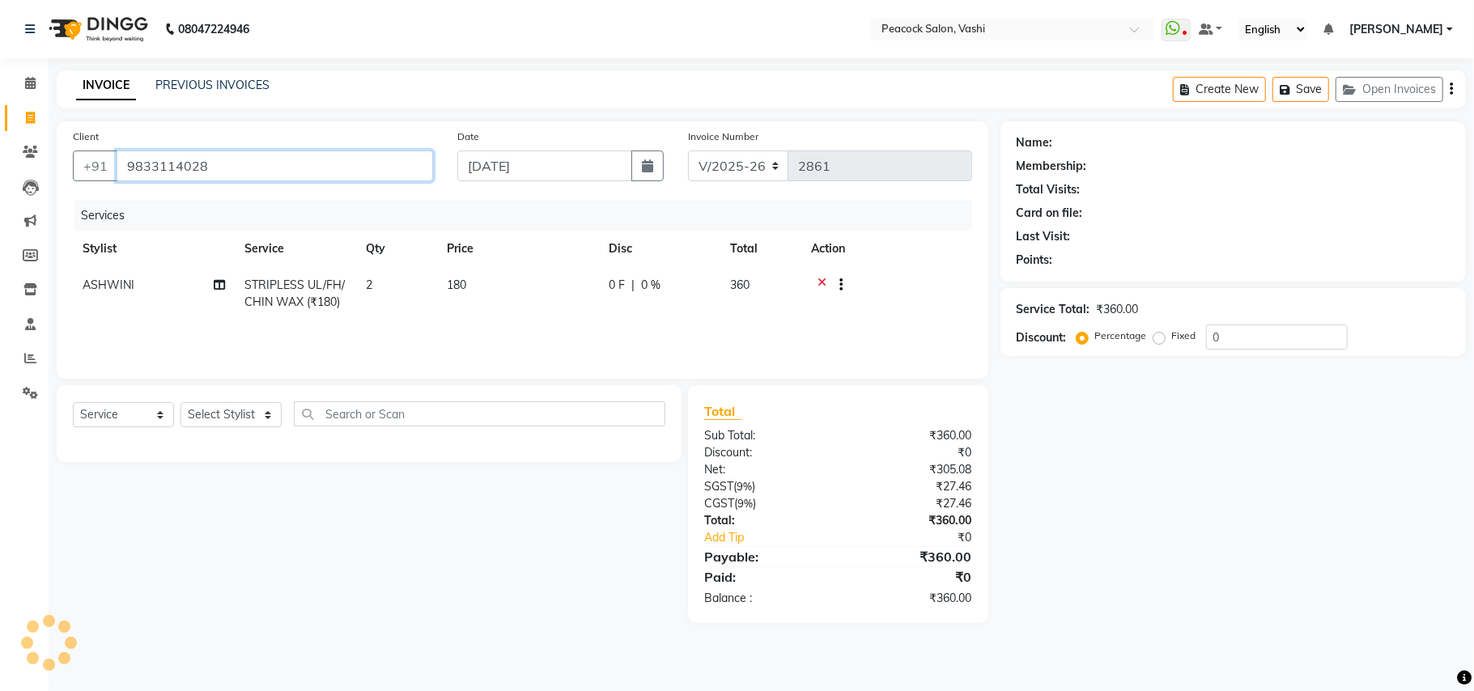
type input "9833114028"
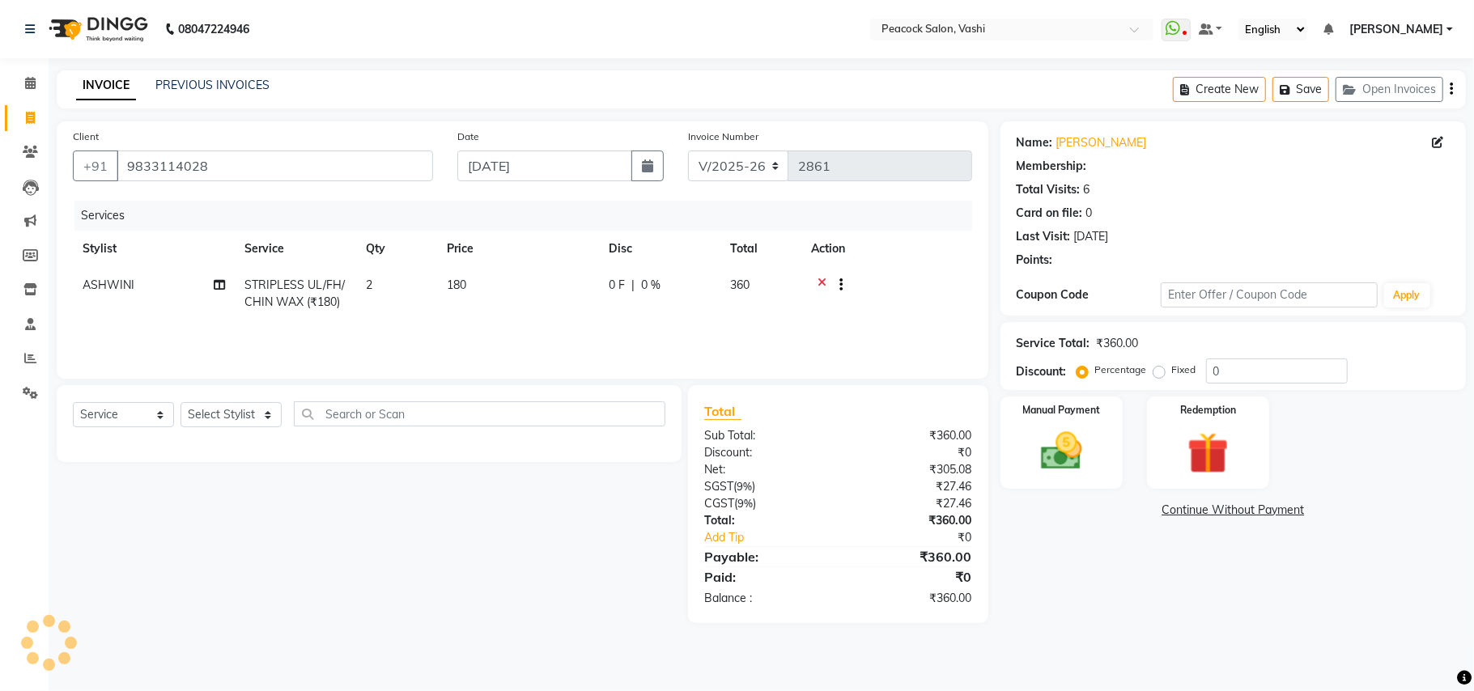
select select "1: Object"
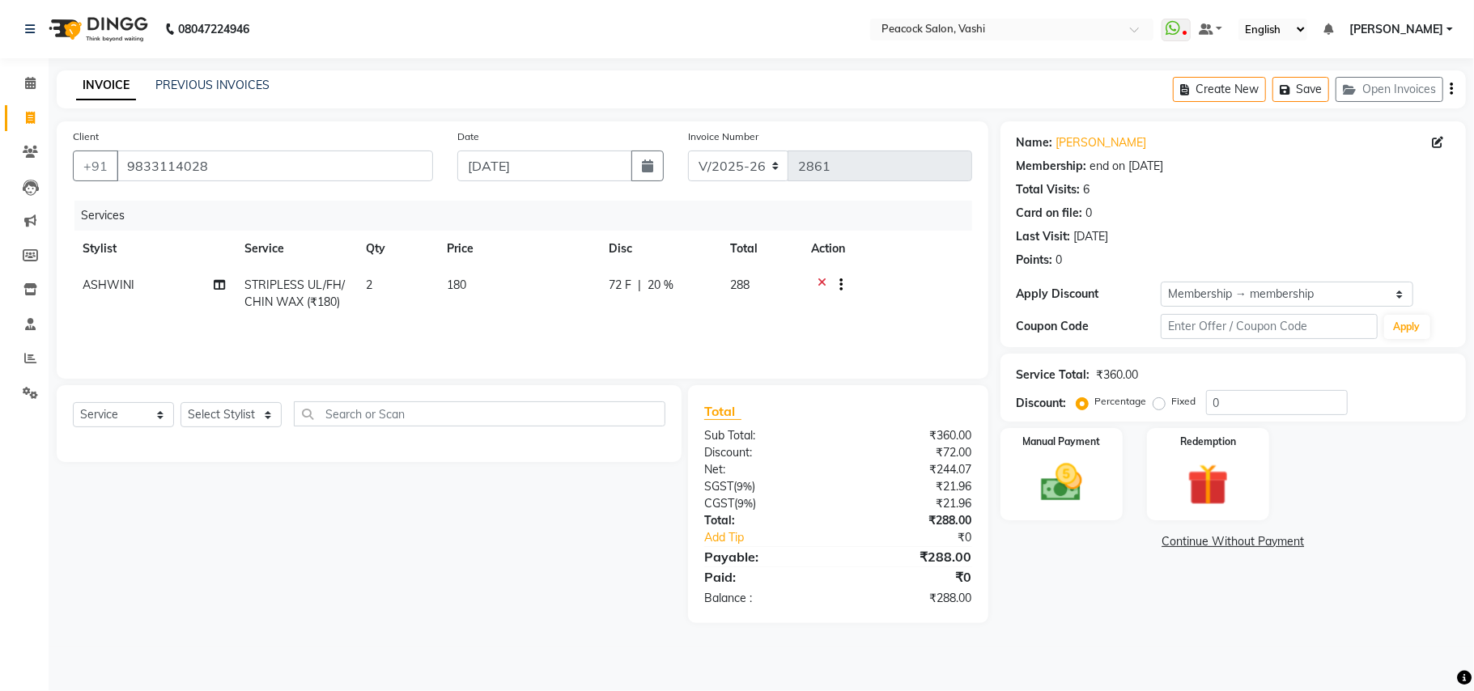
type input "20"
click at [380, 278] on td "2" at bounding box center [396, 293] width 81 height 53
select select "65265"
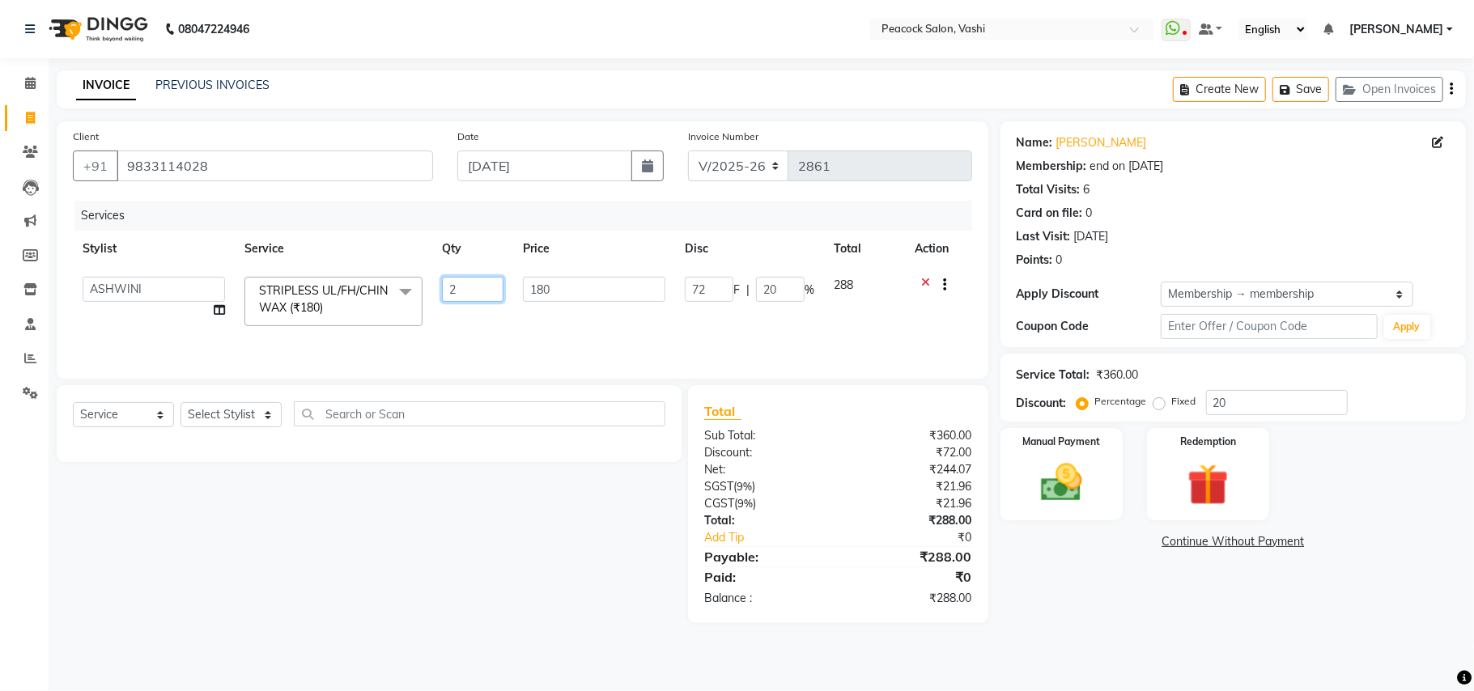
click at [473, 286] on input "2" at bounding box center [473, 289] width 62 height 25
type input "3"
click at [473, 314] on tr "anim shinglai ANKUSH APARNA ASHWINI BHAGWATI DC Dingg Support HARSHADA JOHNY PR…" at bounding box center [522, 301] width 899 height 69
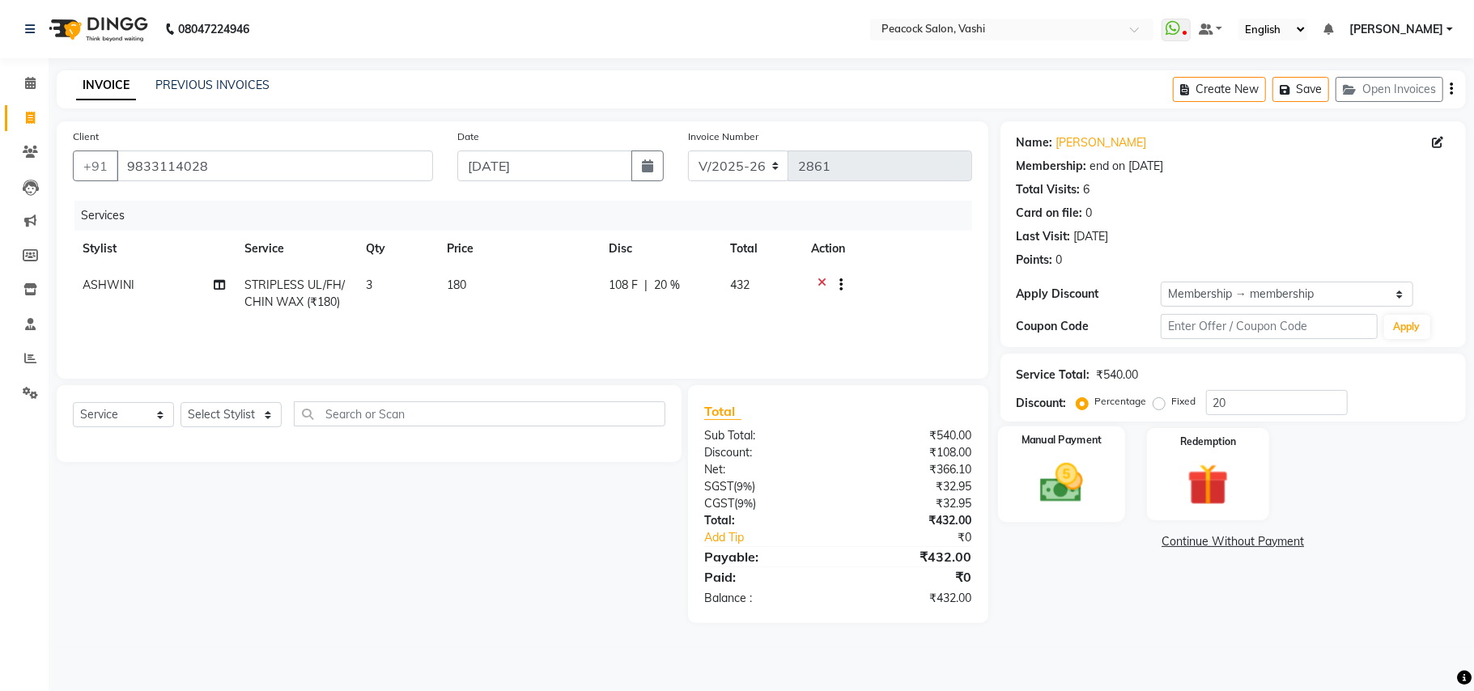
click at [1102, 471] on div "Manual Payment" at bounding box center [1061, 473] width 127 height 95
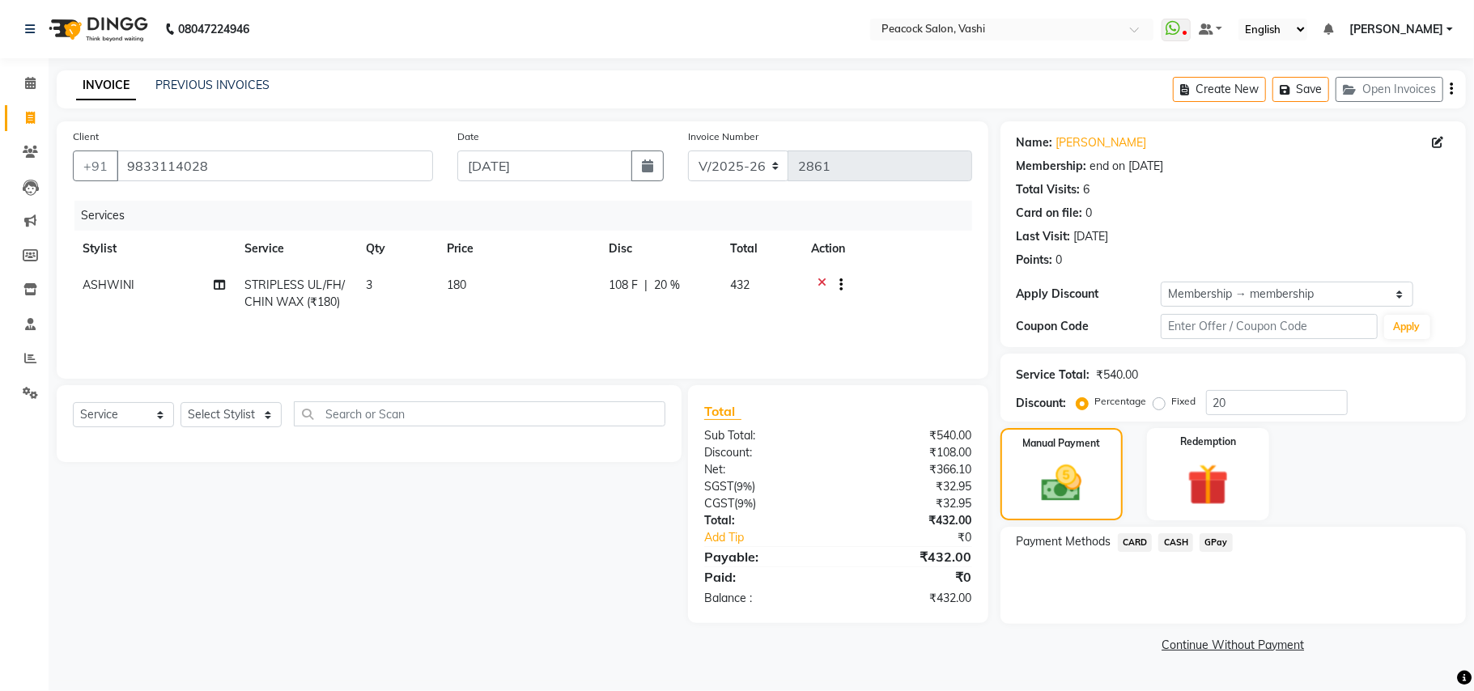
click at [1176, 544] on span "CASH" at bounding box center [1175, 542] width 35 height 19
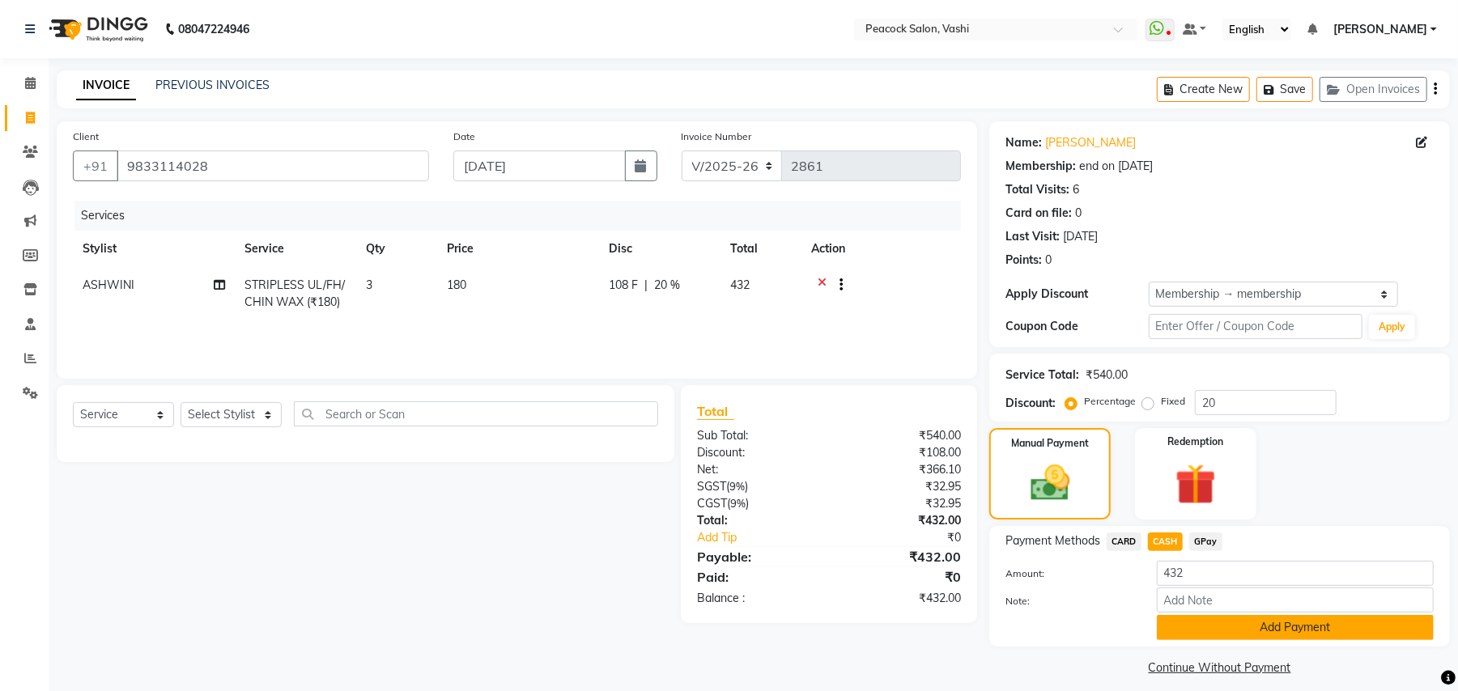
click at [1246, 622] on button "Add Payment" at bounding box center [1294, 627] width 277 height 25
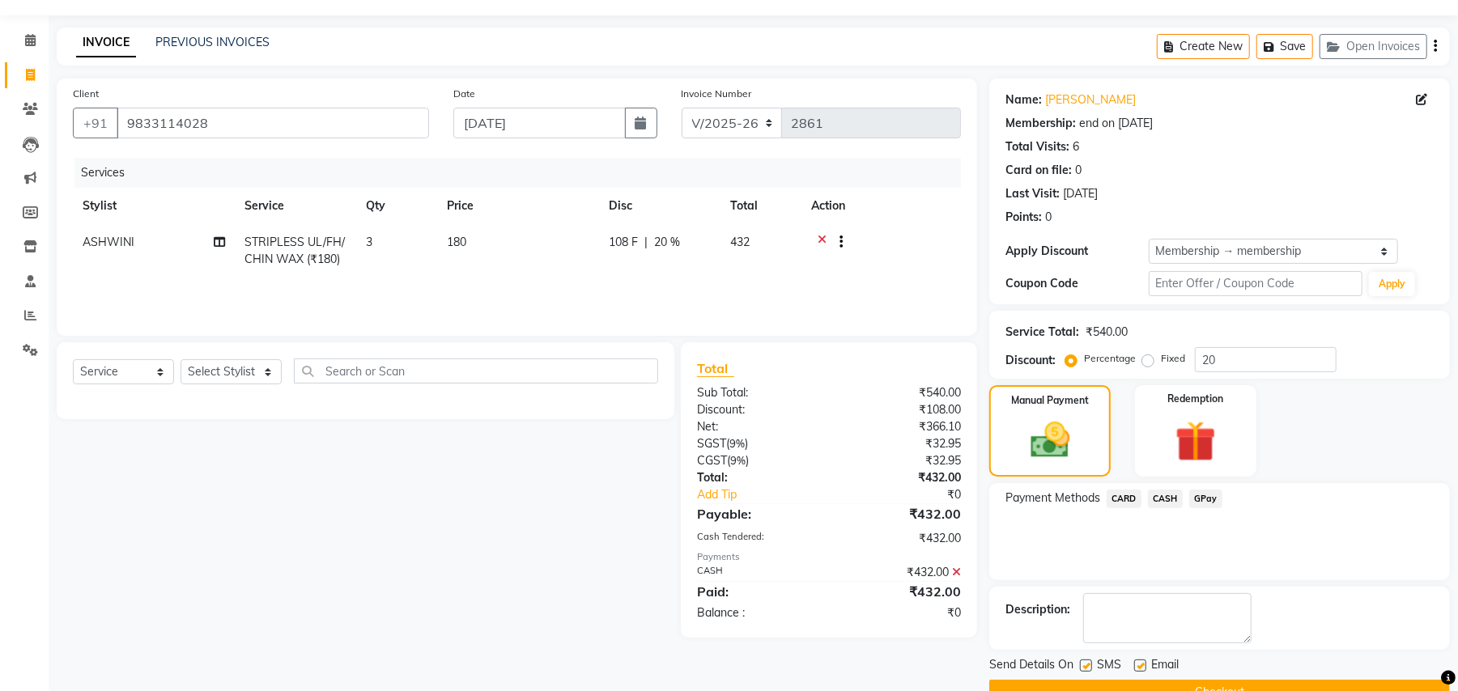
scroll to position [82, 0]
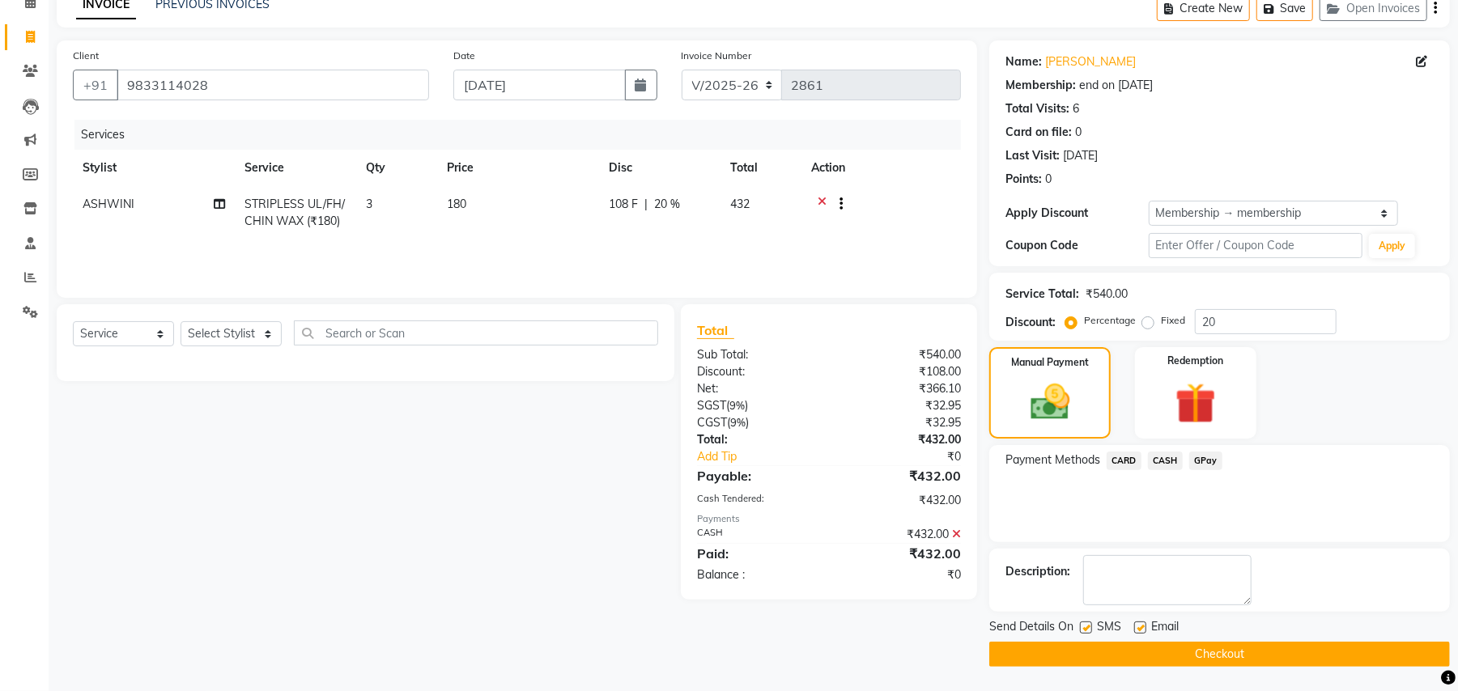
click at [1273, 648] on button "Checkout" at bounding box center [1219, 654] width 460 height 25
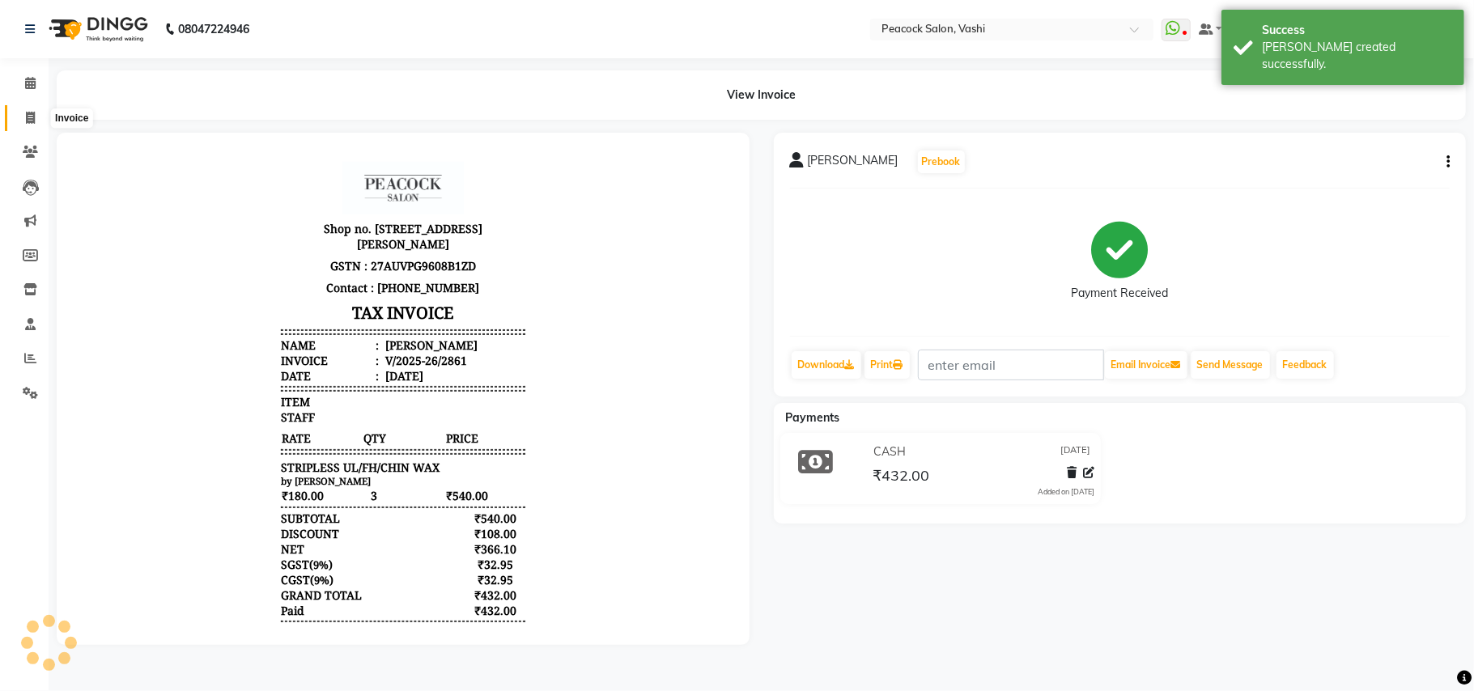
click at [36, 117] on span at bounding box center [30, 118] width 28 height 19
select select "619"
select select "service"
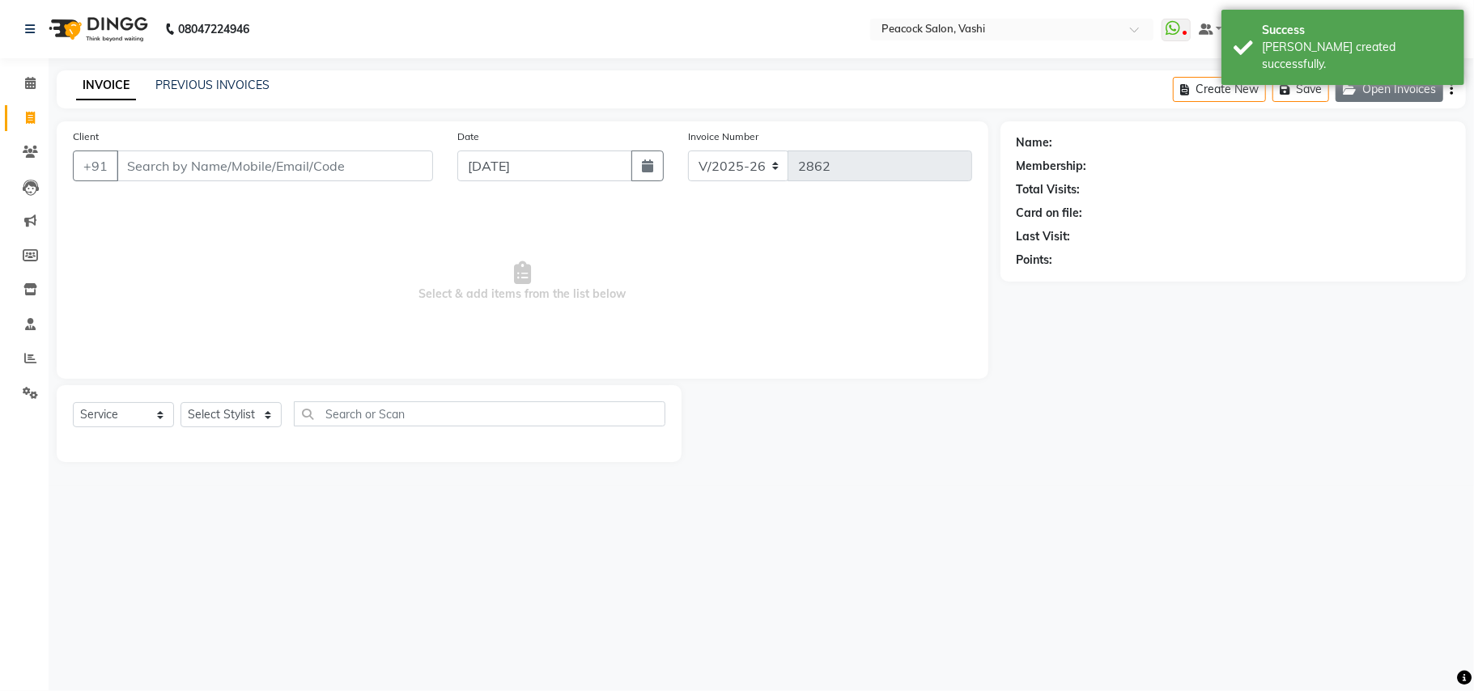
click at [1428, 88] on button "Open Invoices" at bounding box center [1389, 89] width 108 height 25
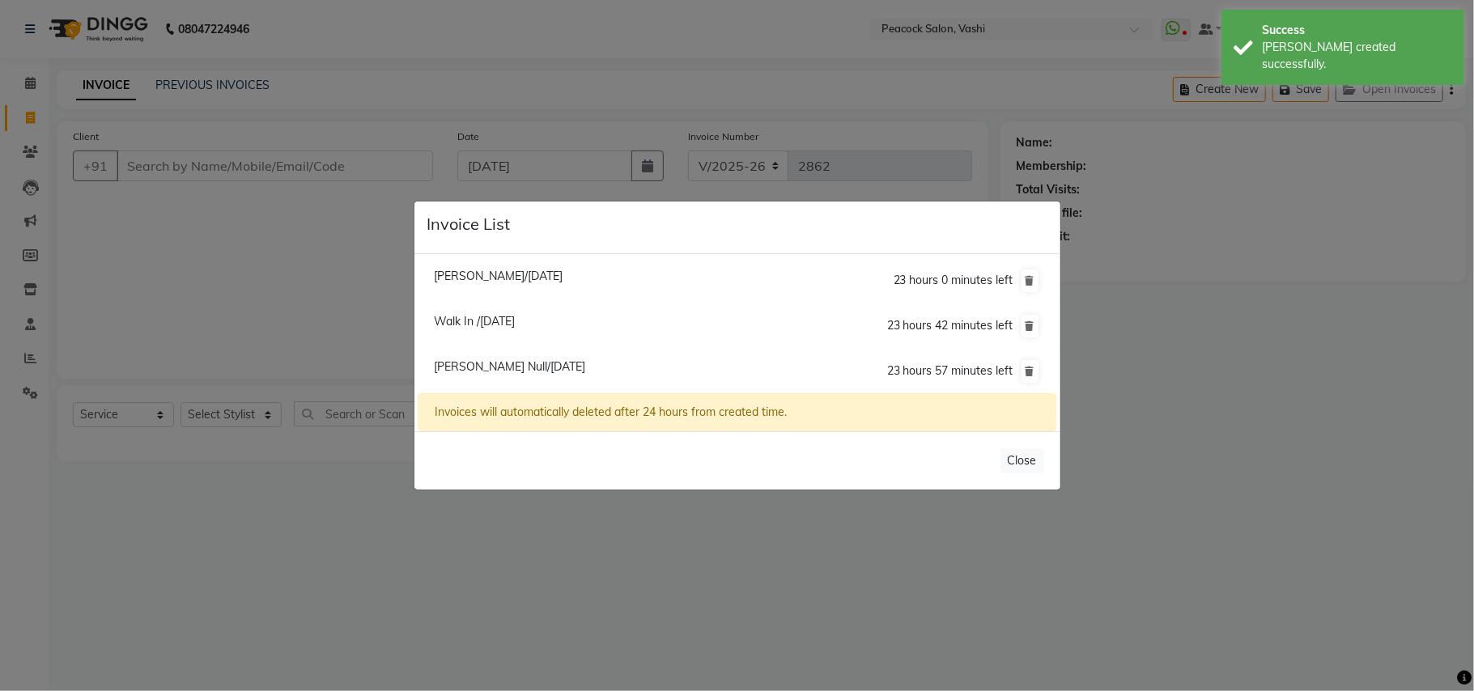
click at [541, 275] on span "Sidderth Mahale/04 September 2025" at bounding box center [498, 276] width 129 height 15
type input "9820641981"
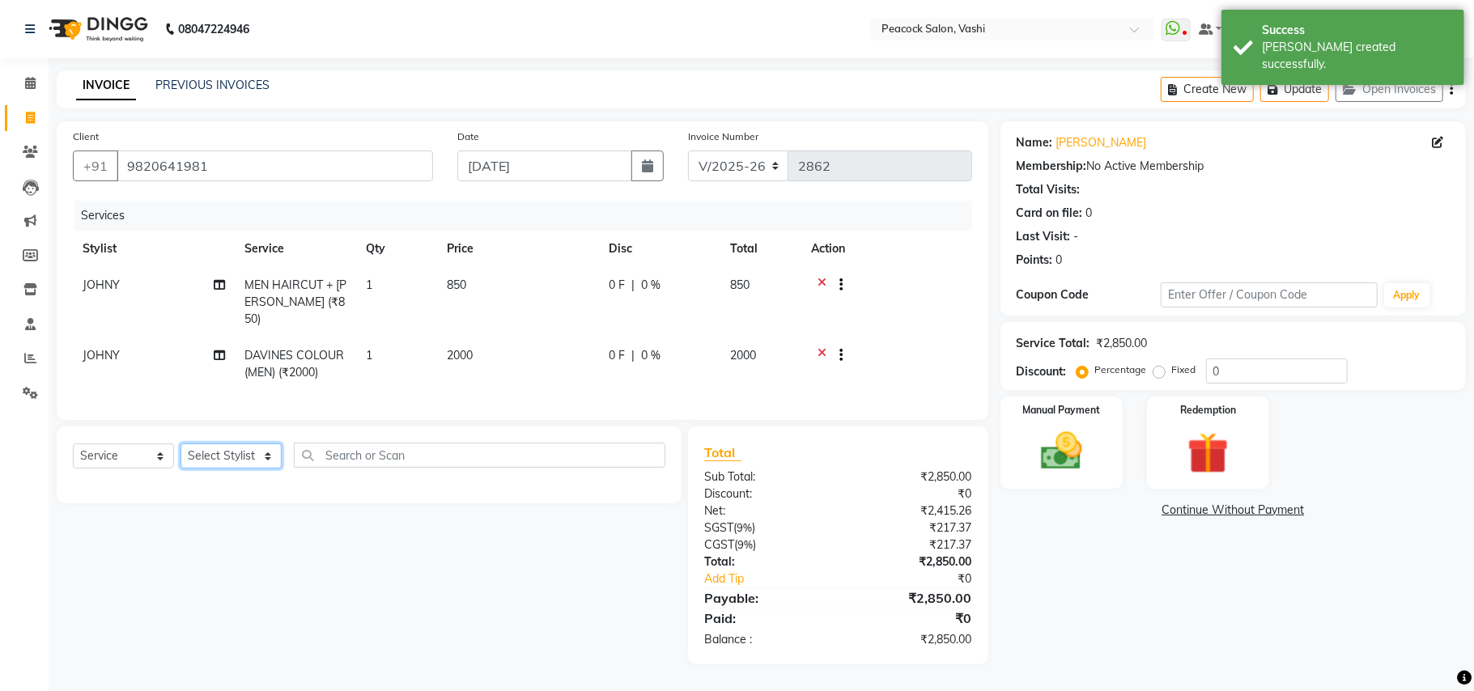
click at [208, 452] on select "Select Stylist anim shinglai ANKUSH APARNA ASHWINI BHAGWATI DC Dingg Support HA…" at bounding box center [230, 455] width 101 height 25
select select "57174"
click at [180, 443] on select "Select Stylist anim shinglai ANKUSH APARNA ASHWINI BHAGWATI DC Dingg Support HA…" at bounding box center [230, 455] width 101 height 25
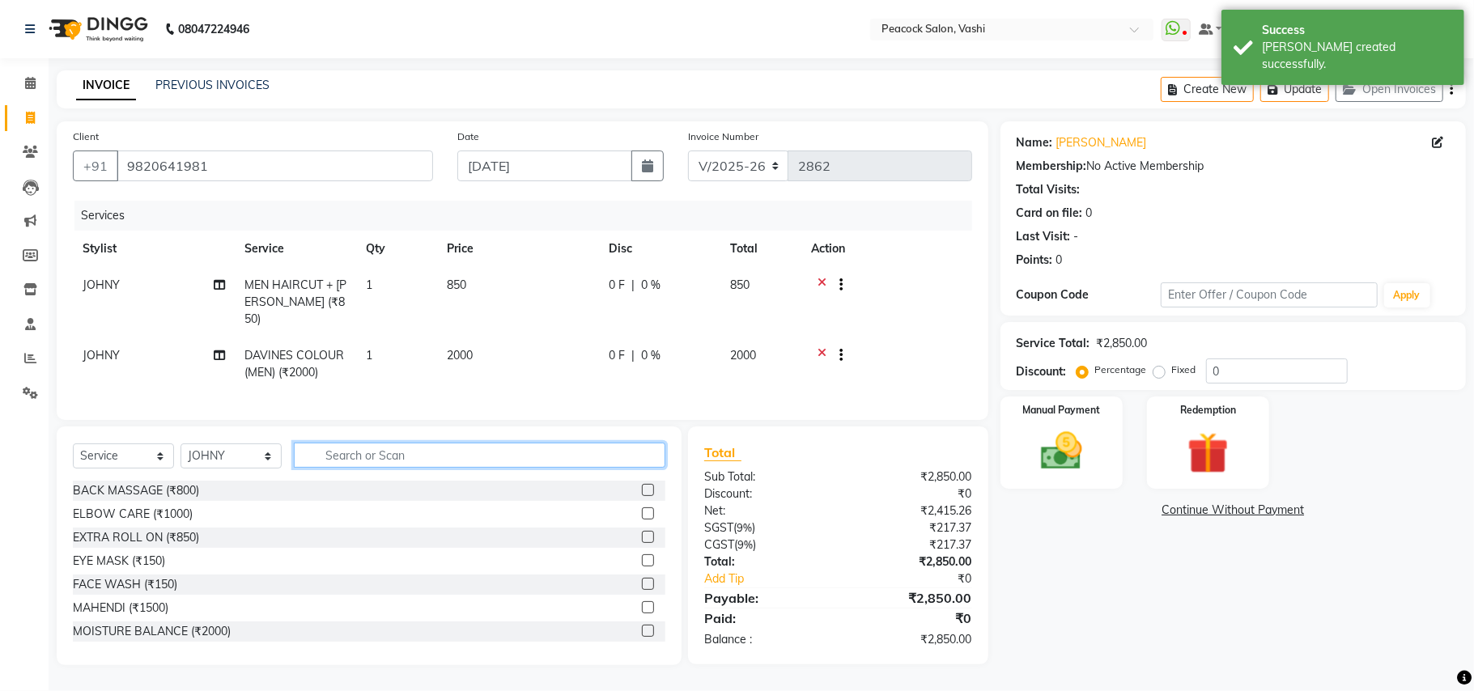
click at [421, 454] on input "text" at bounding box center [479, 455] width 371 height 25
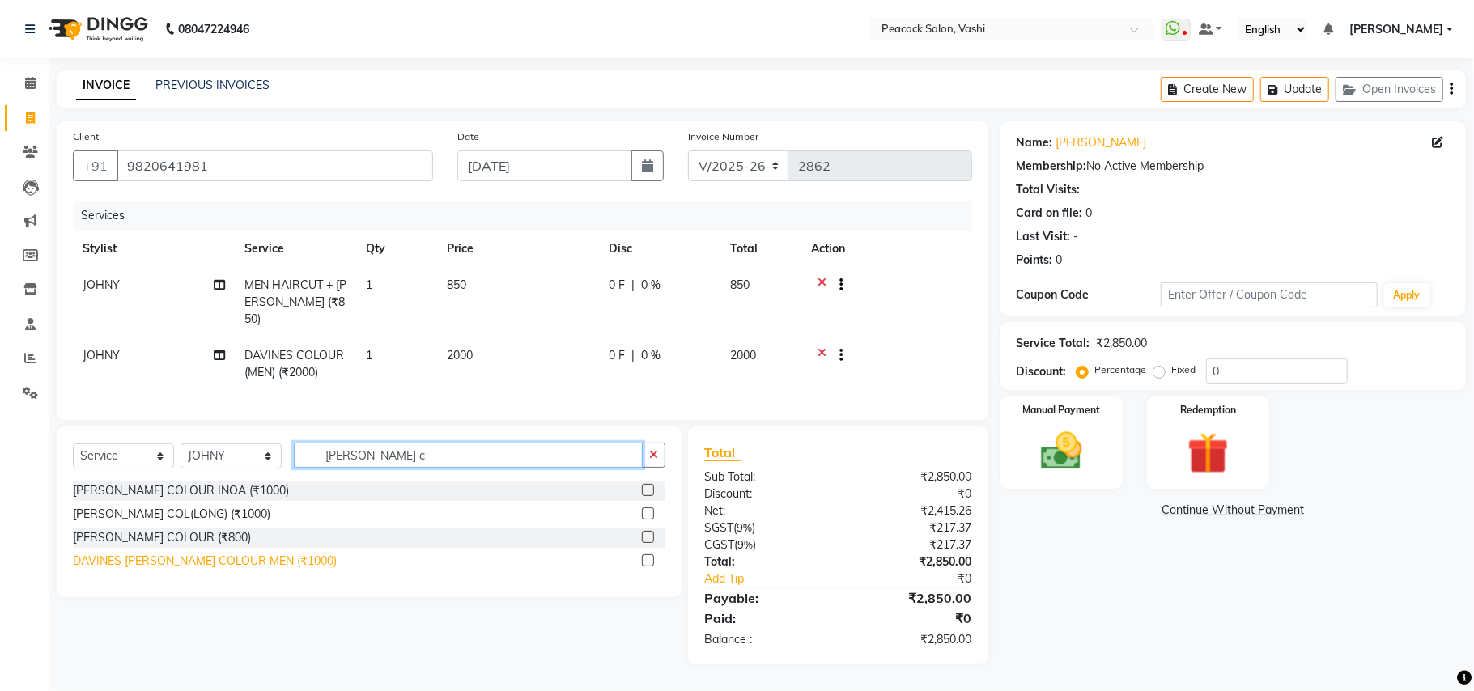
type input "beard c"
click at [146, 564] on div "DAVINES BEARD COLOUR MEN (₹1000)" at bounding box center [205, 561] width 264 height 17
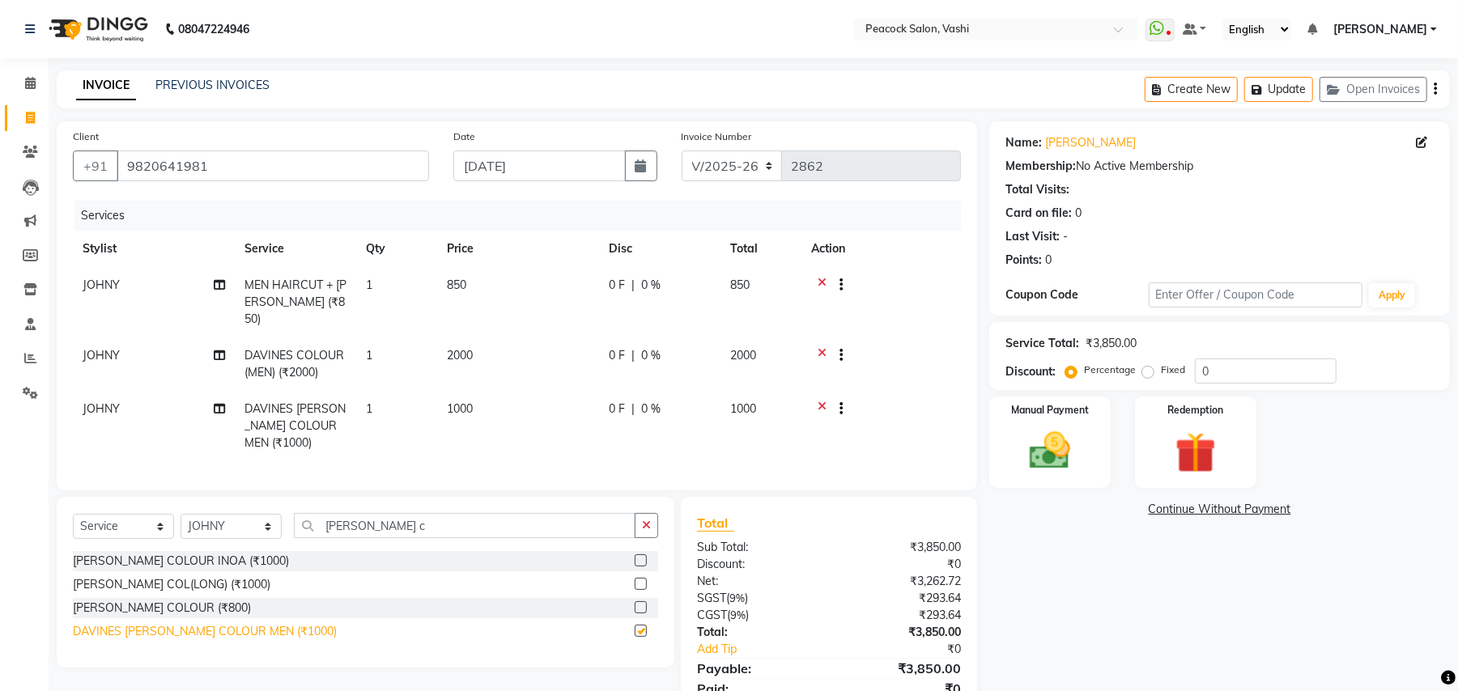
checkbox input "false"
click at [1279, 91] on button "Update" at bounding box center [1278, 89] width 69 height 25
click at [1283, 91] on button "Update" at bounding box center [1278, 89] width 69 height 25
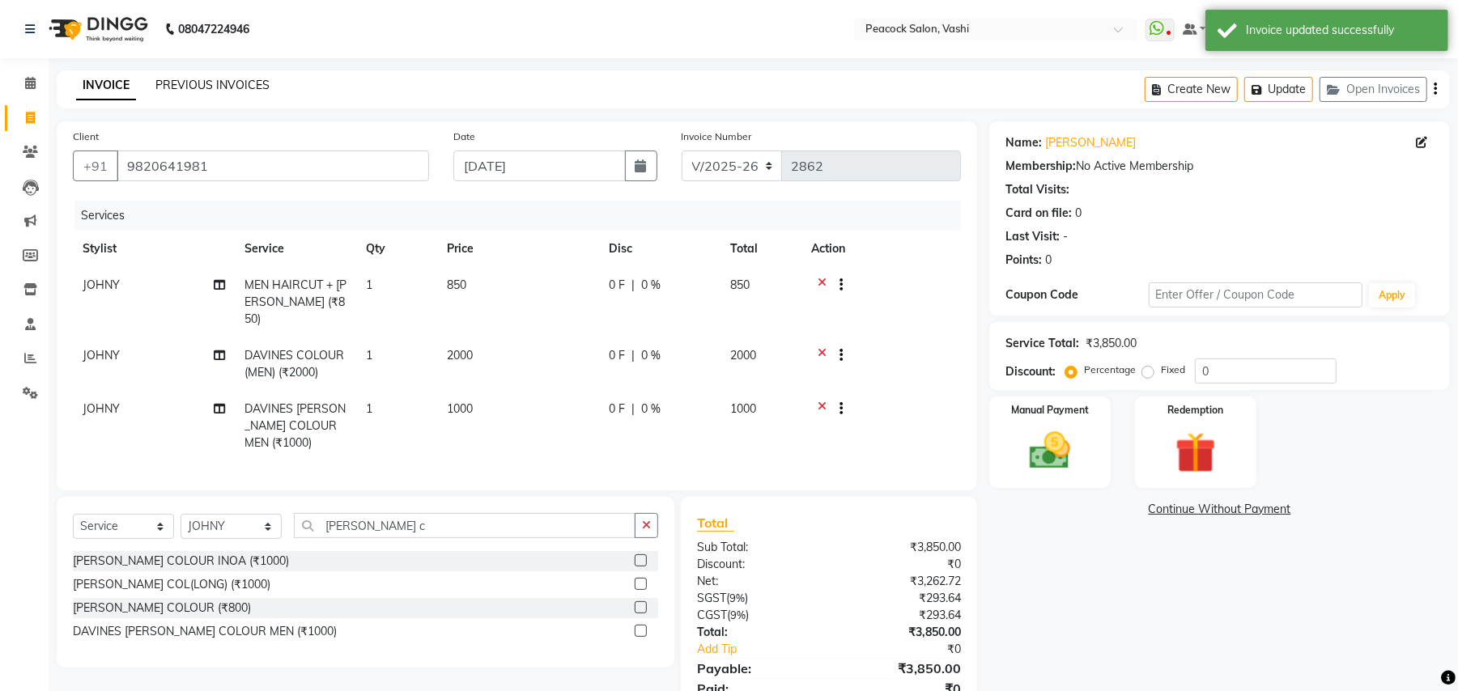
click at [252, 79] on link "PREVIOUS INVOICES" at bounding box center [212, 85] width 114 height 15
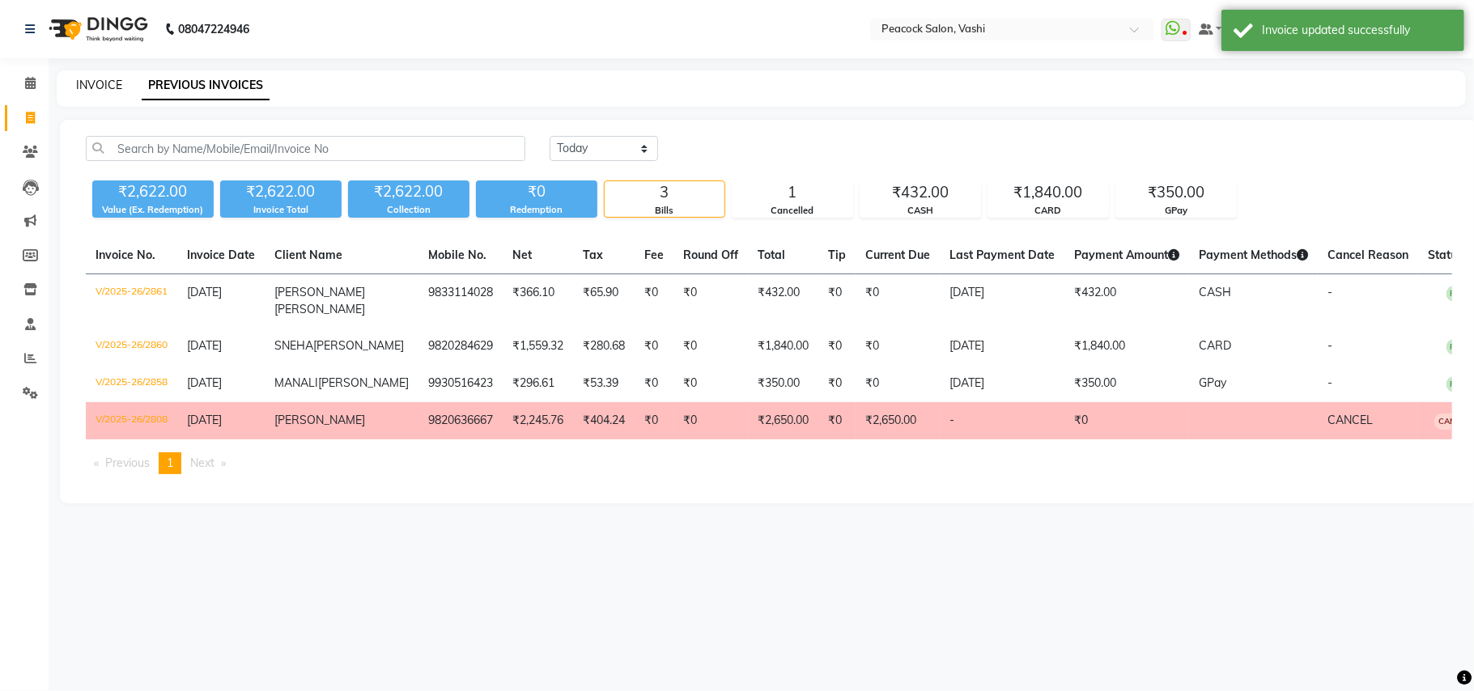
click at [104, 88] on link "INVOICE" at bounding box center [99, 85] width 46 height 15
select select "service"
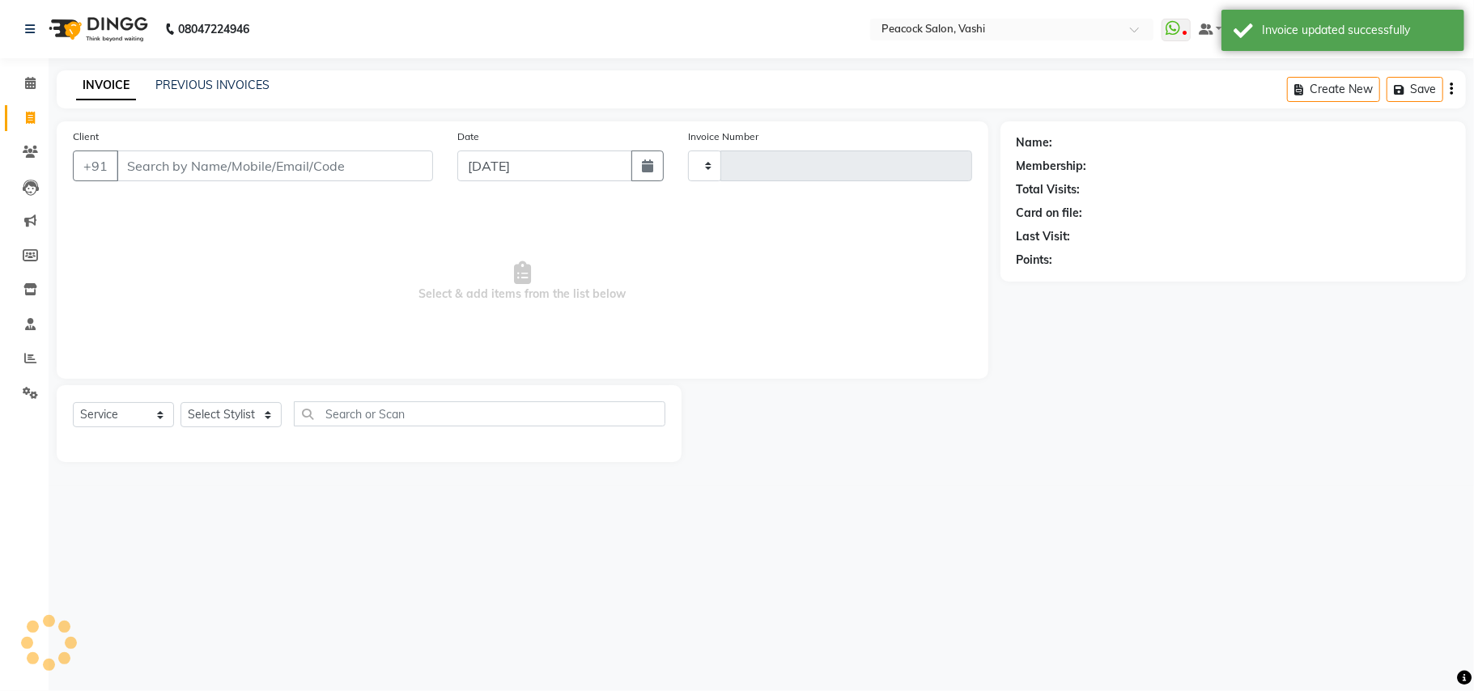
type input "2862"
select select "619"
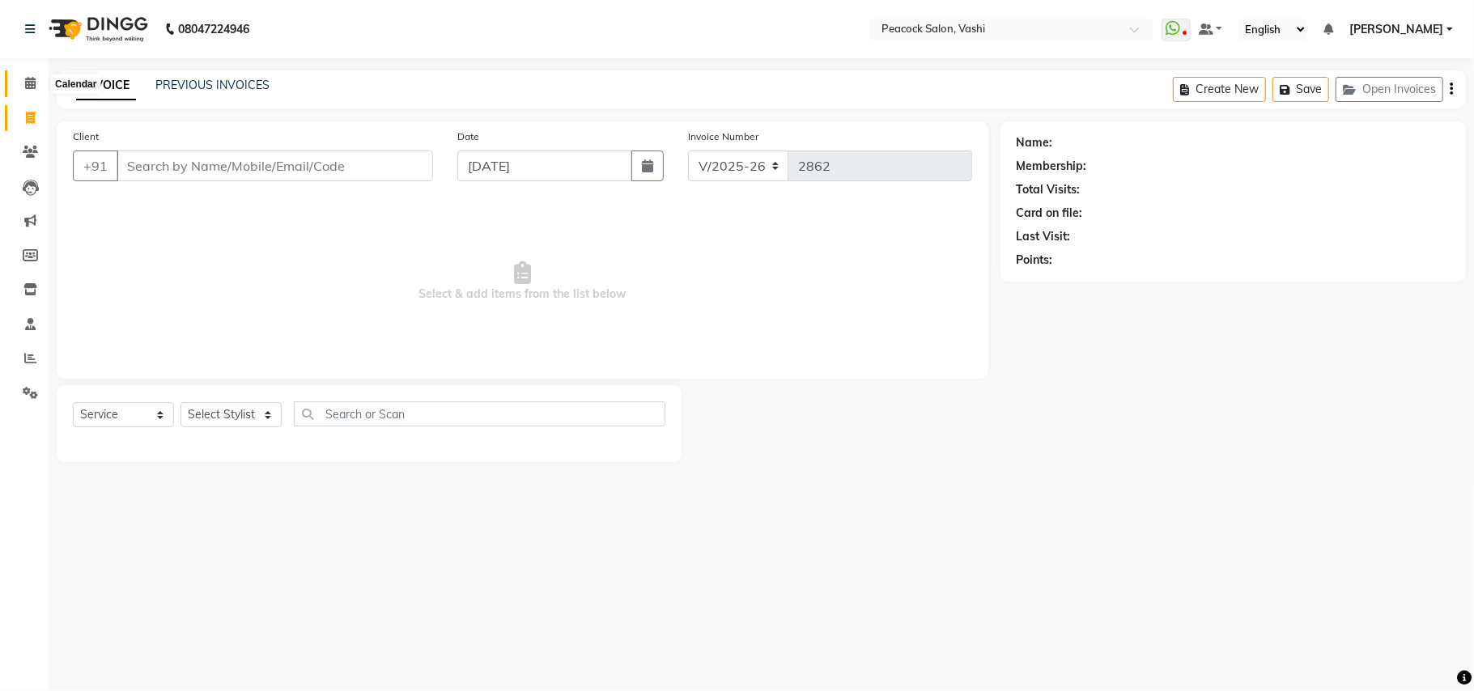
click at [25, 79] on icon at bounding box center [30, 83] width 11 height 12
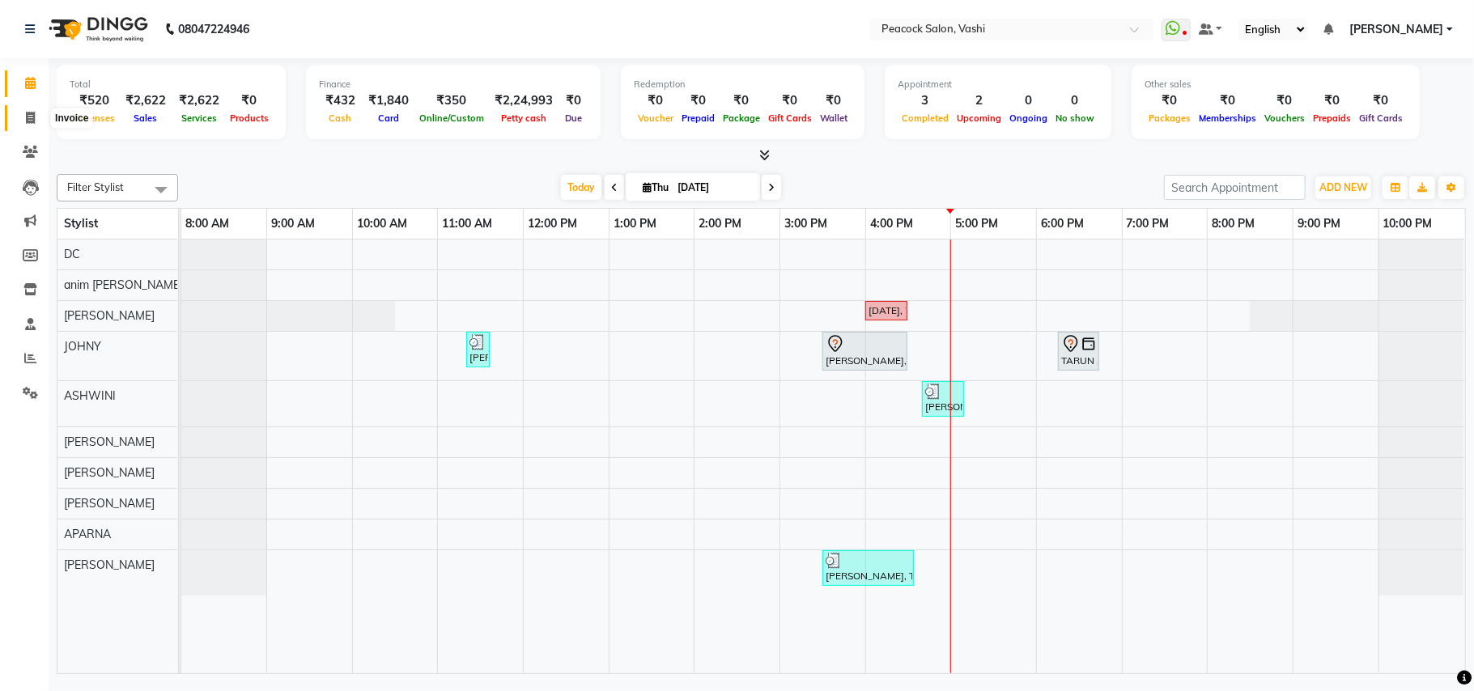
click at [28, 117] on icon at bounding box center [30, 118] width 9 height 12
select select "service"
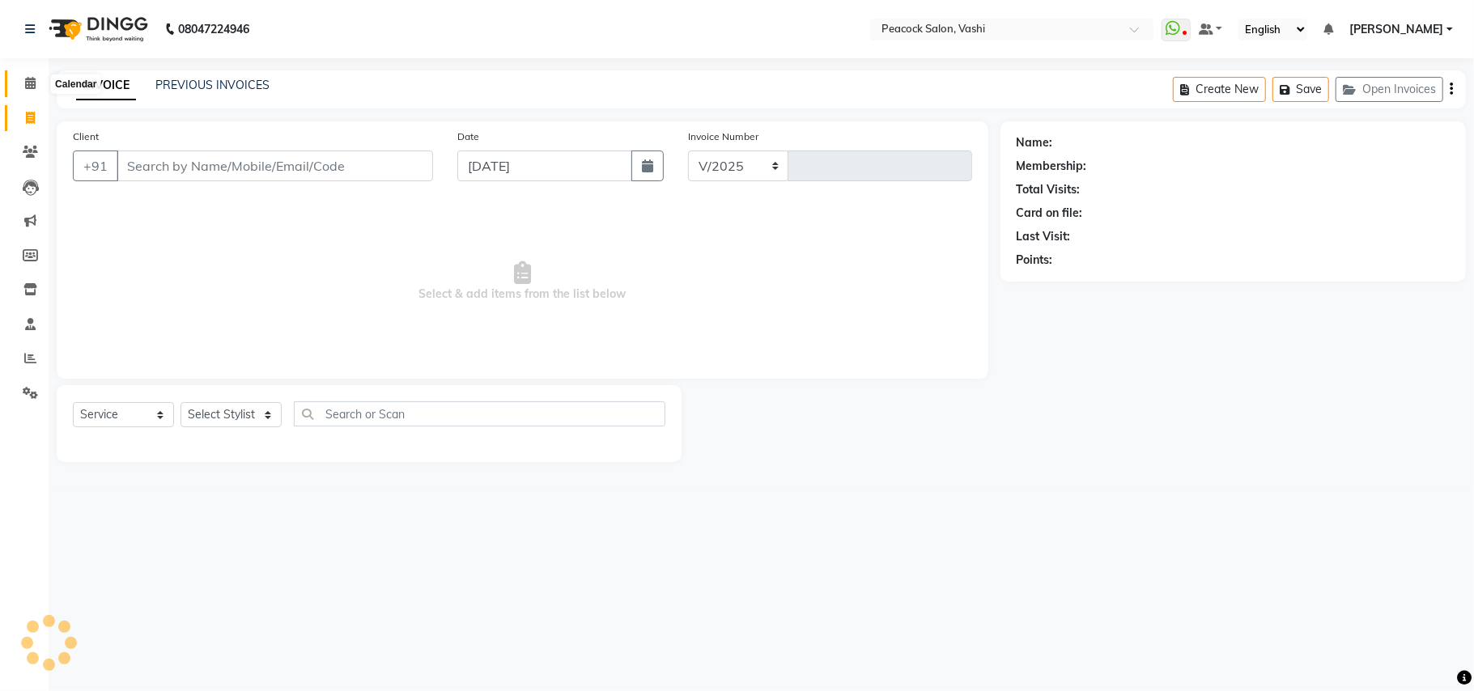
select select "619"
type input "2862"
click at [27, 79] on icon at bounding box center [30, 83] width 11 height 12
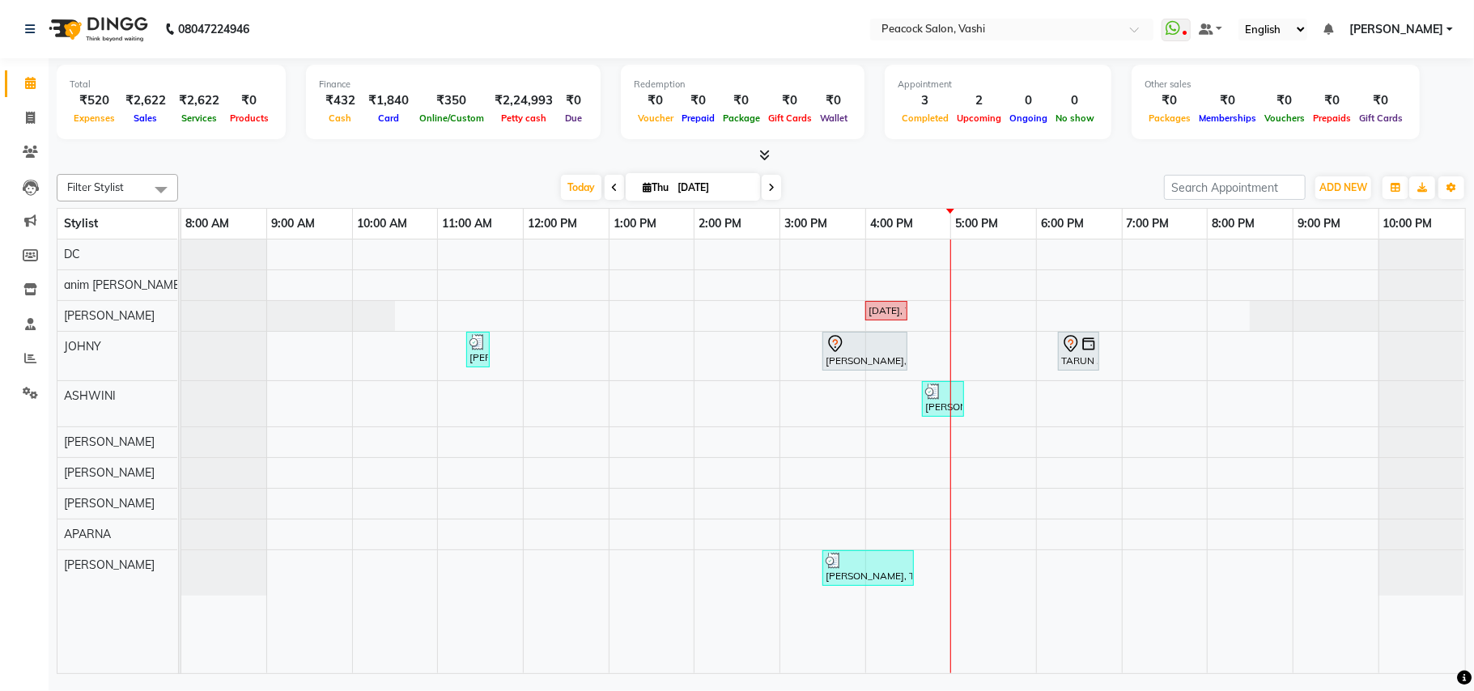
click at [768, 188] on icon at bounding box center [771, 188] width 6 height 10
type input "05-09-2025"
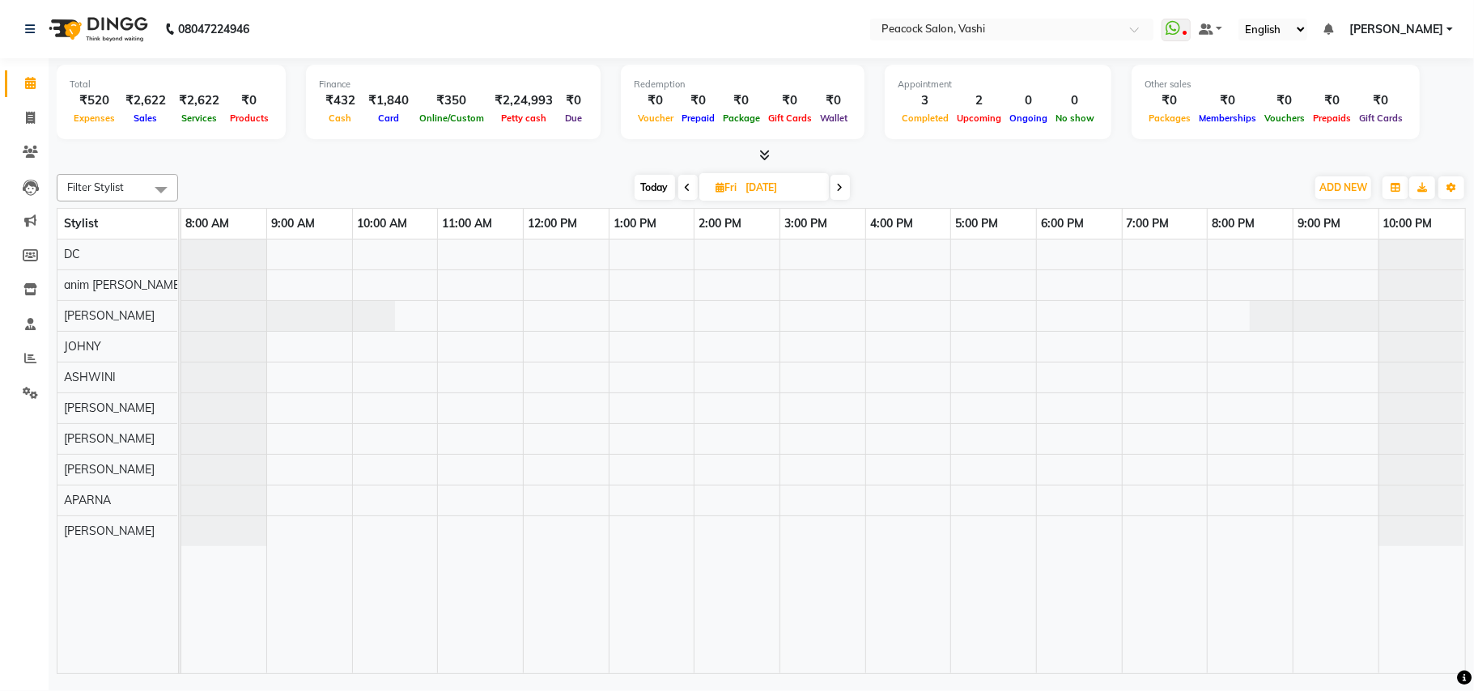
click at [505, 316] on div at bounding box center [823, 457] width 1284 height 434
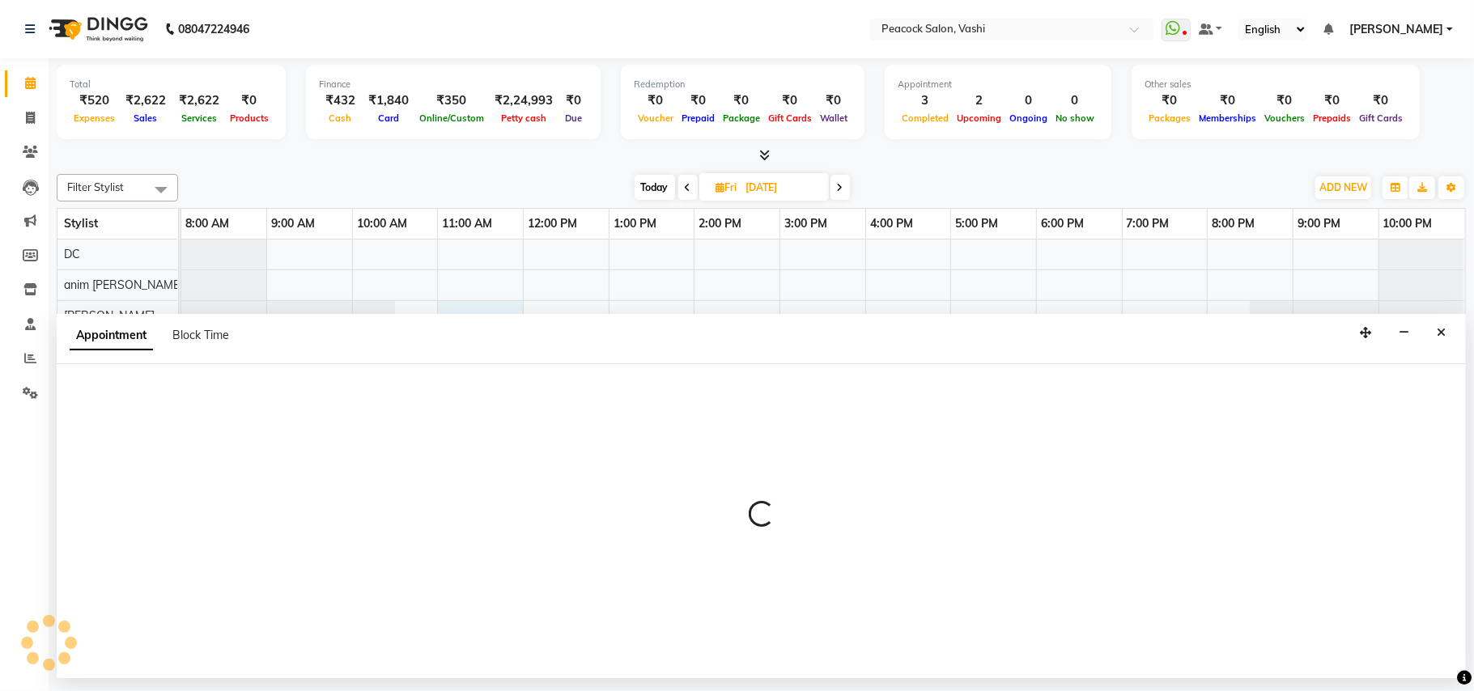
select select "22386"
select select "660"
select select "tentative"
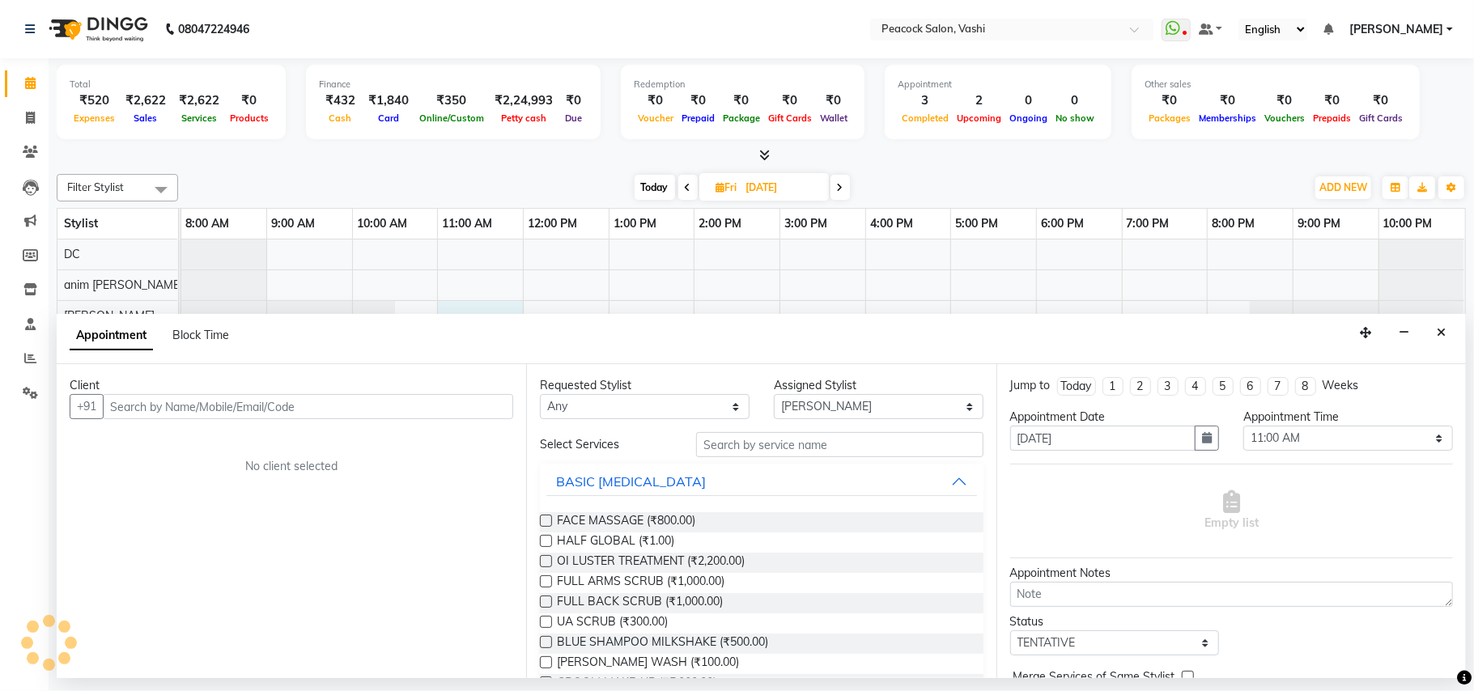
click at [302, 409] on input "text" at bounding box center [308, 406] width 410 height 25
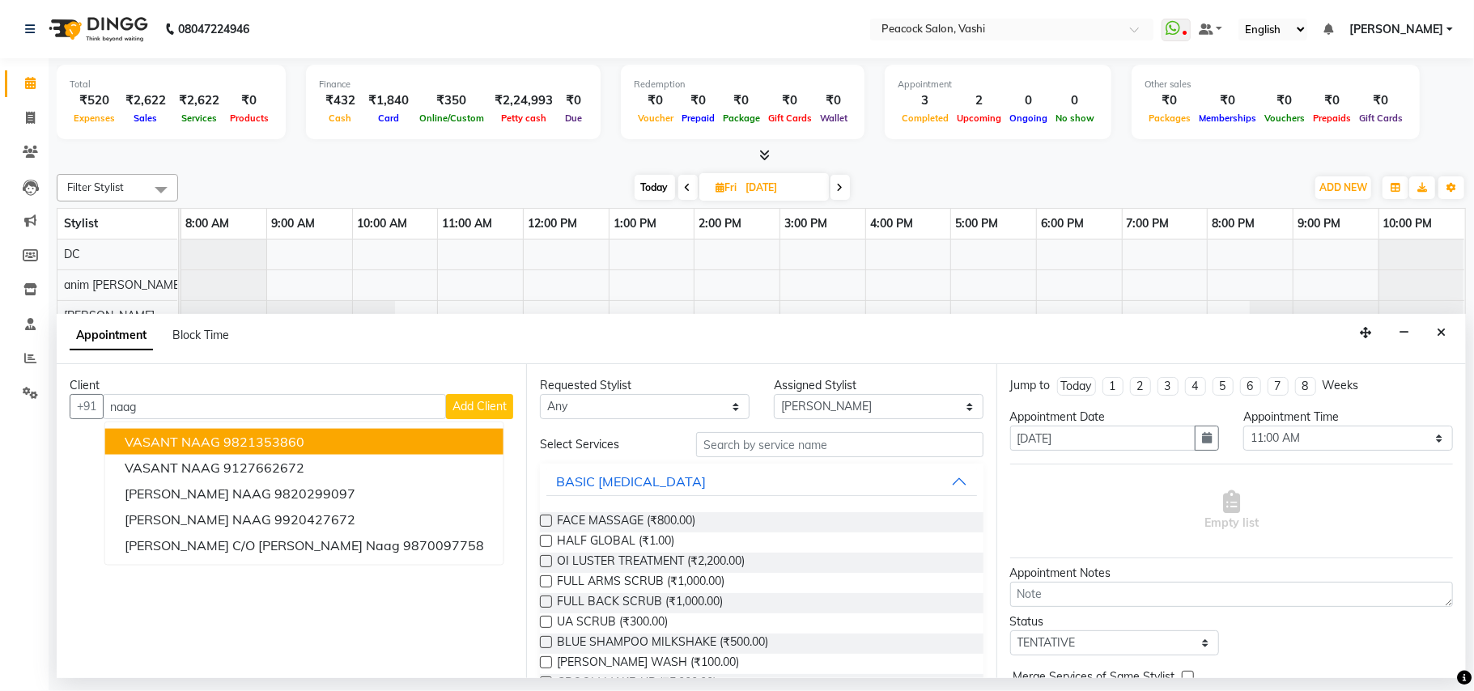
click at [201, 441] on span "VASANT NAAG" at bounding box center [172, 442] width 95 height 16
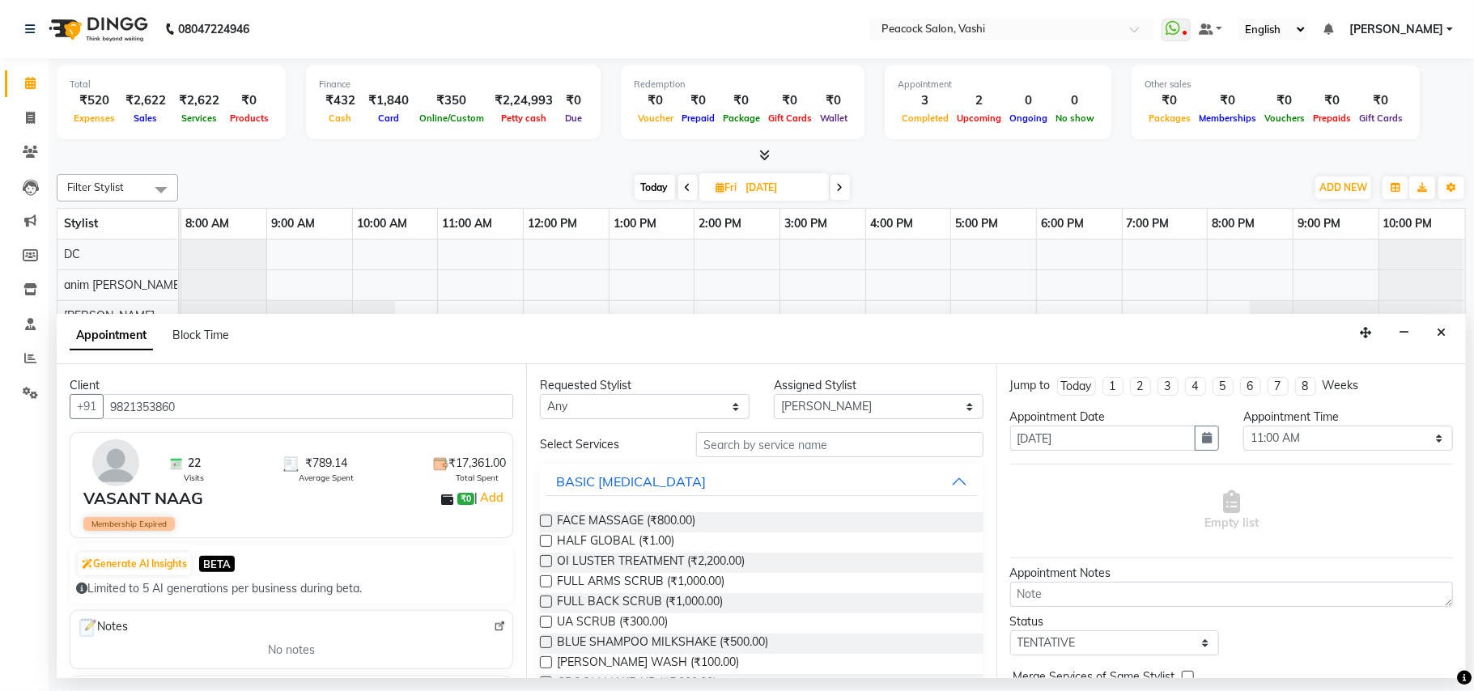
type input "9821353860"
click at [777, 447] on input "text" at bounding box center [839, 444] width 287 height 25
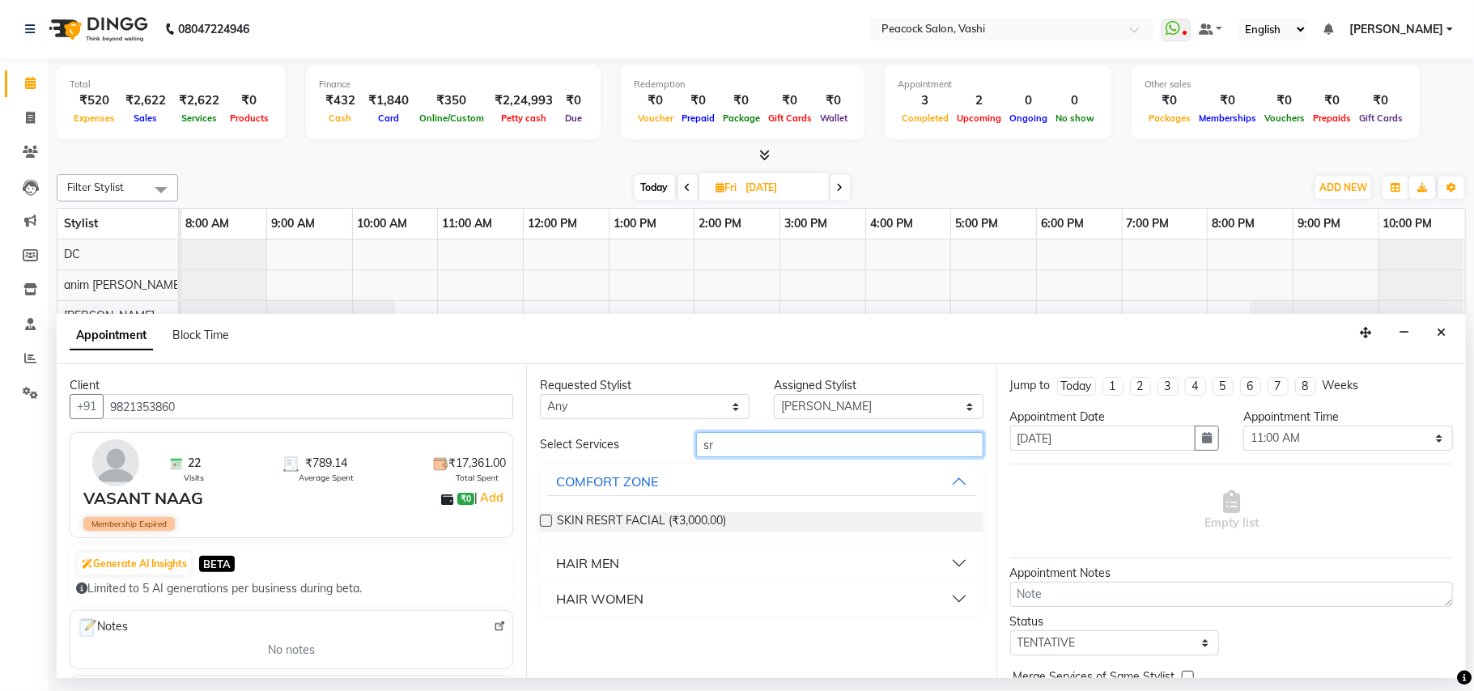
type input "sr"
click at [609, 562] on div "HAIR MEN" at bounding box center [587, 563] width 63 height 19
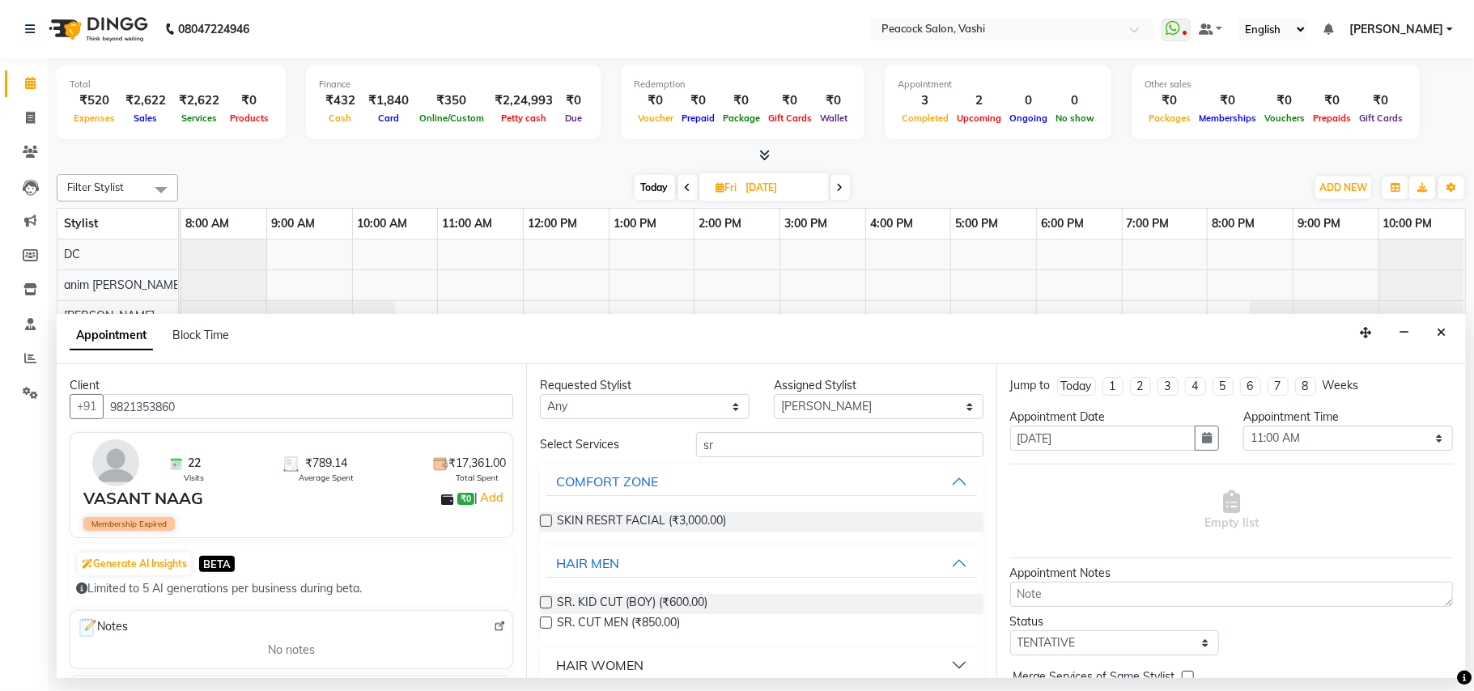
click at [547, 623] on label at bounding box center [546, 623] width 12 height 12
click at [547, 623] on input "checkbox" at bounding box center [545, 624] width 11 height 11
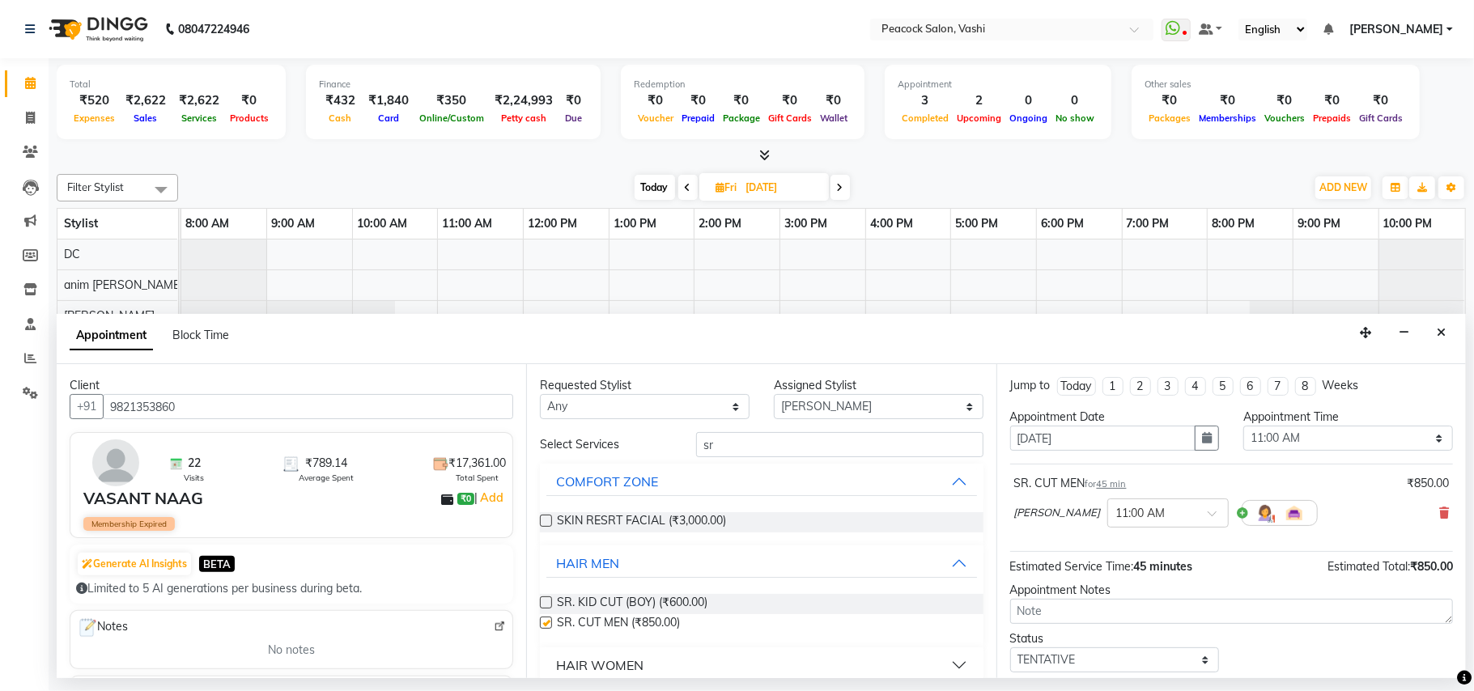
checkbox input "false"
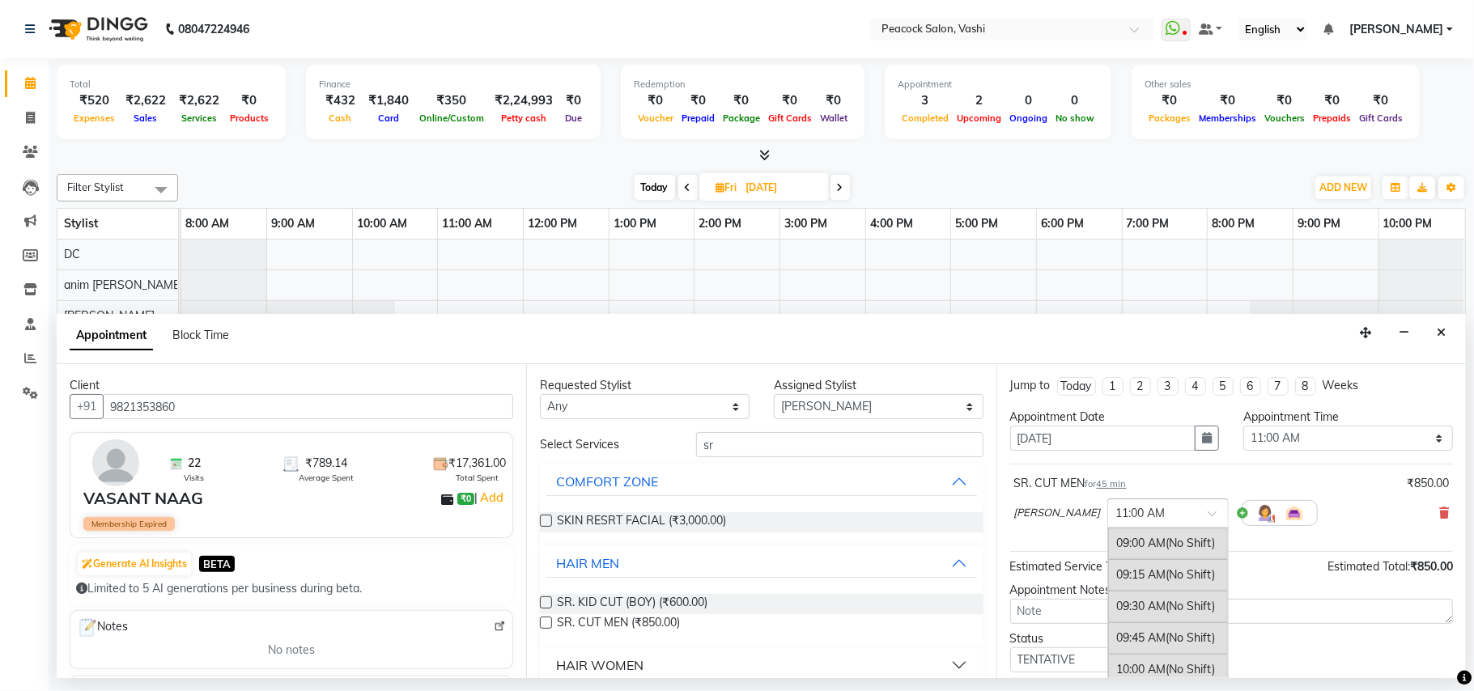
click at [1118, 515] on input "text" at bounding box center [1151, 511] width 71 height 17
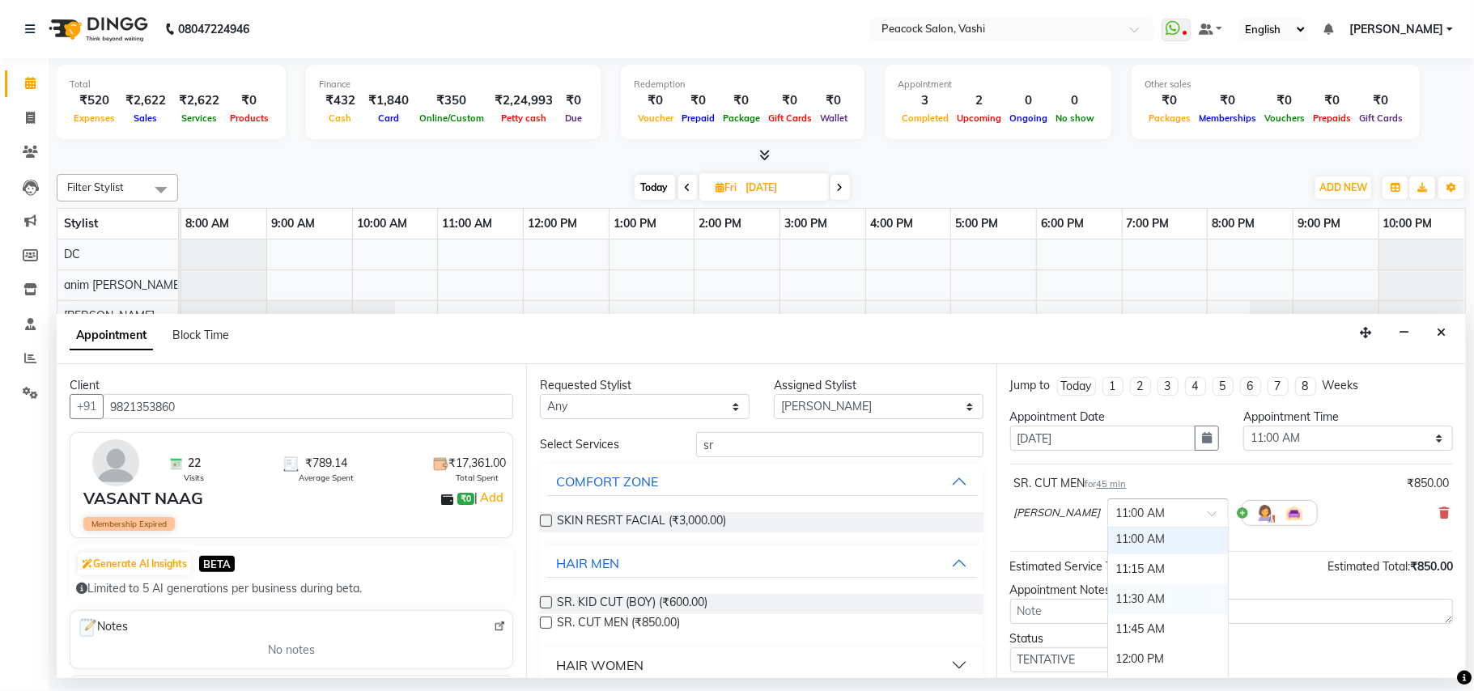
click at [1108, 603] on div "11:30 AM" at bounding box center [1168, 599] width 120 height 30
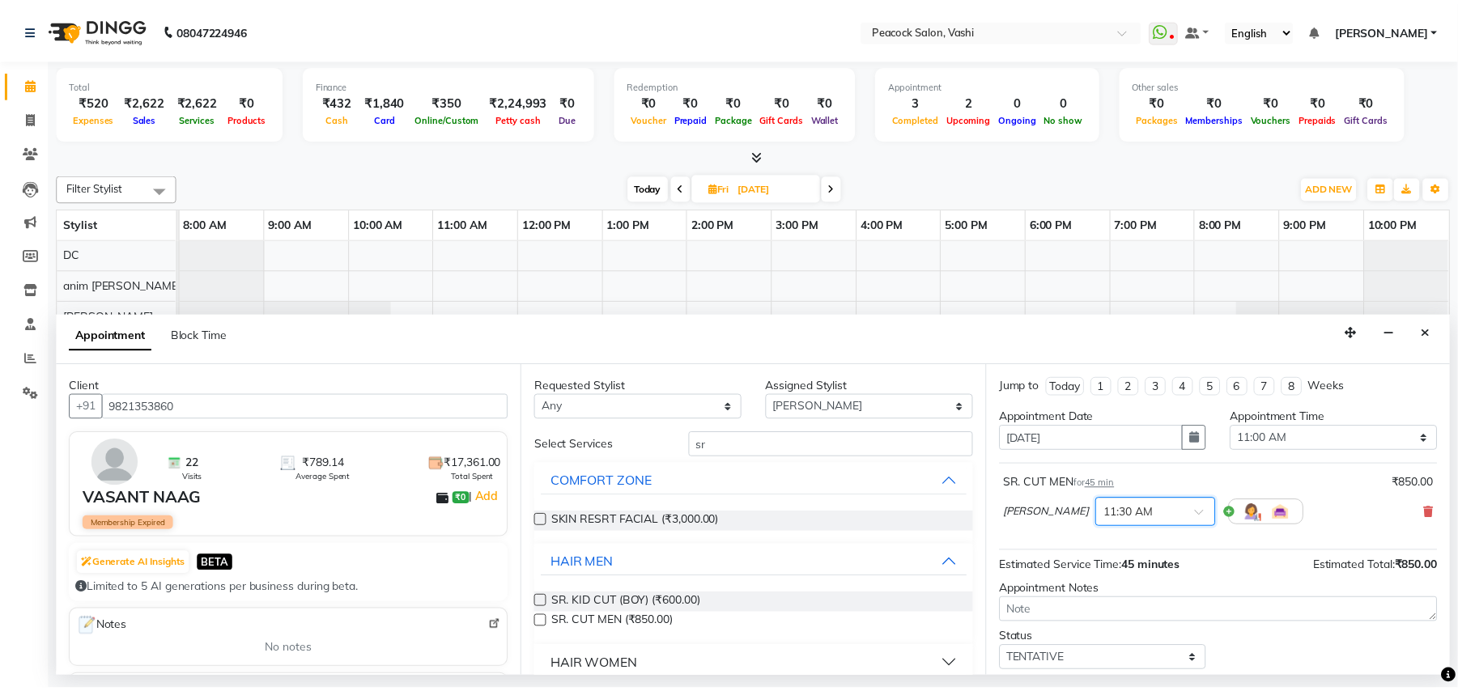
scroll to position [98, 0]
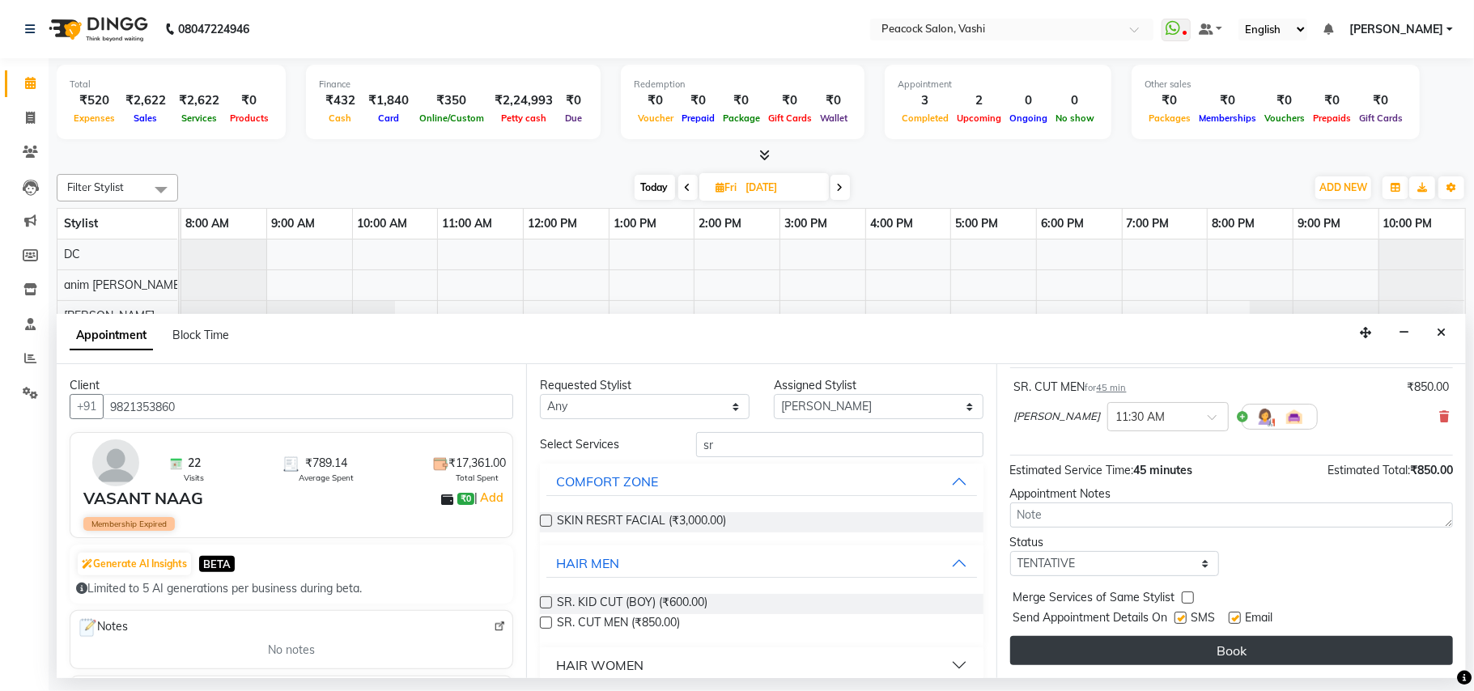
click at [1260, 651] on button "Book" at bounding box center [1231, 650] width 443 height 29
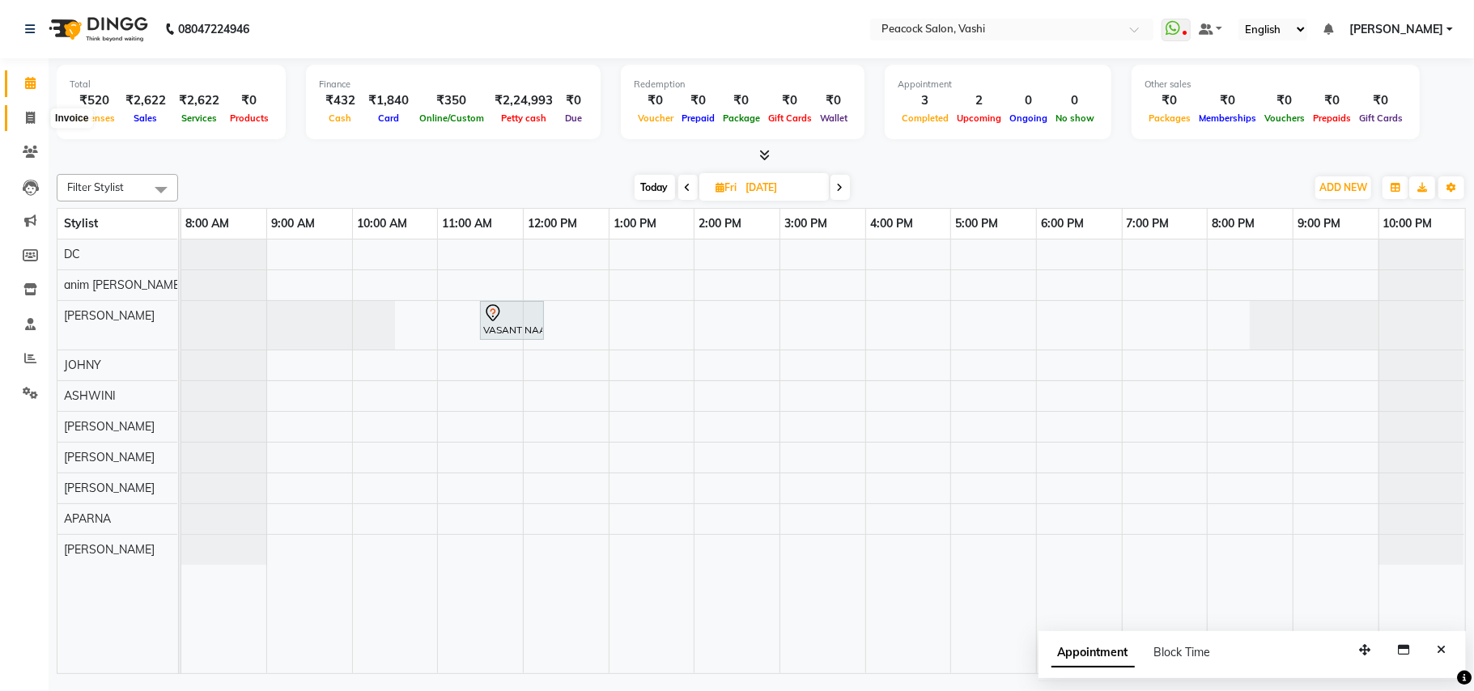
click at [28, 118] on icon at bounding box center [30, 118] width 9 height 12
select select "service"
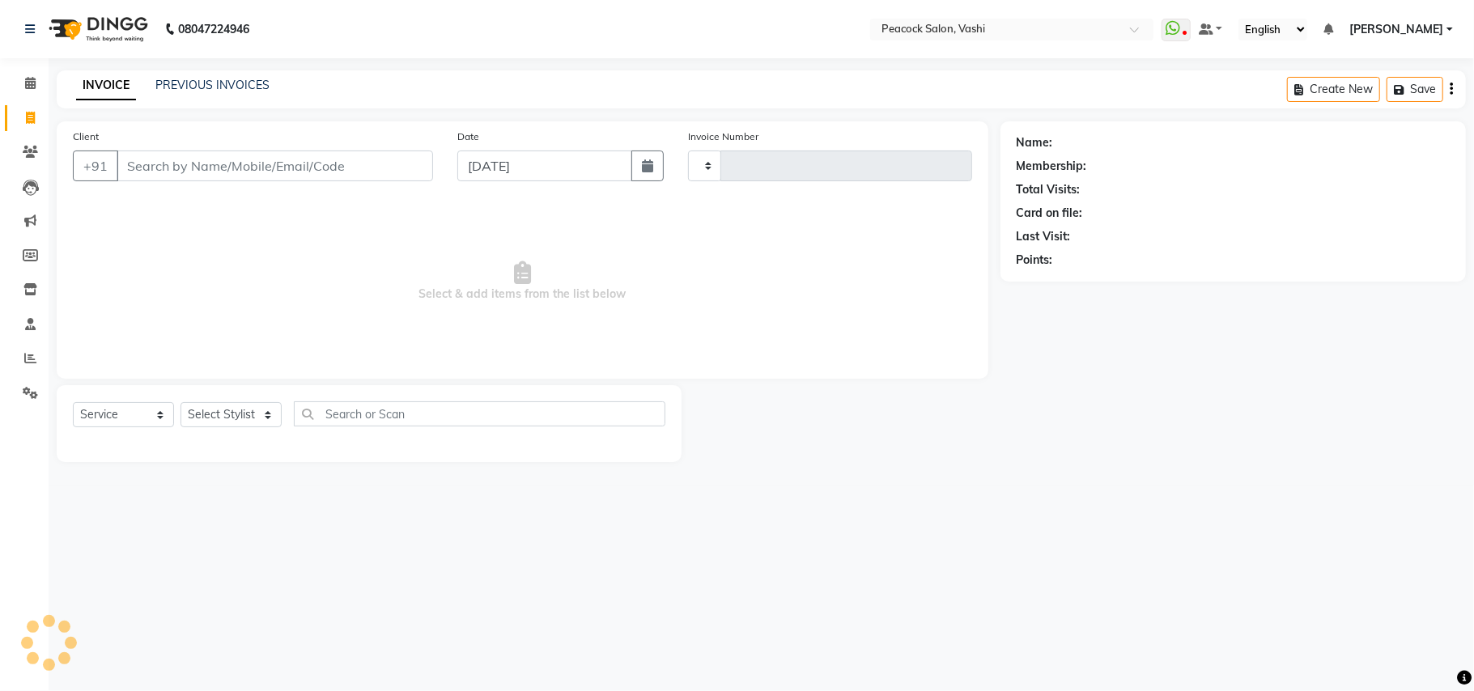
type input "2862"
select select "619"
click at [30, 83] on icon at bounding box center [30, 83] width 11 height 12
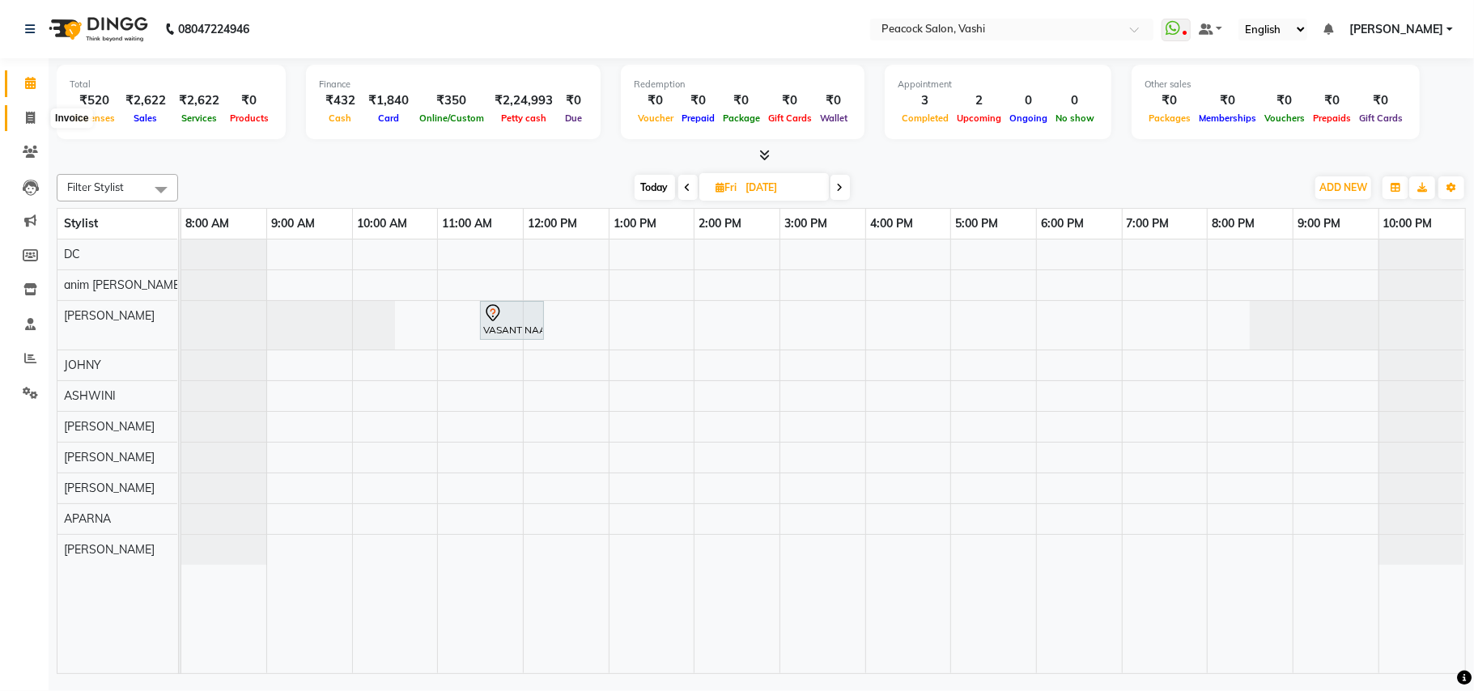
click at [29, 113] on icon at bounding box center [30, 118] width 9 height 12
select select "619"
select select "service"
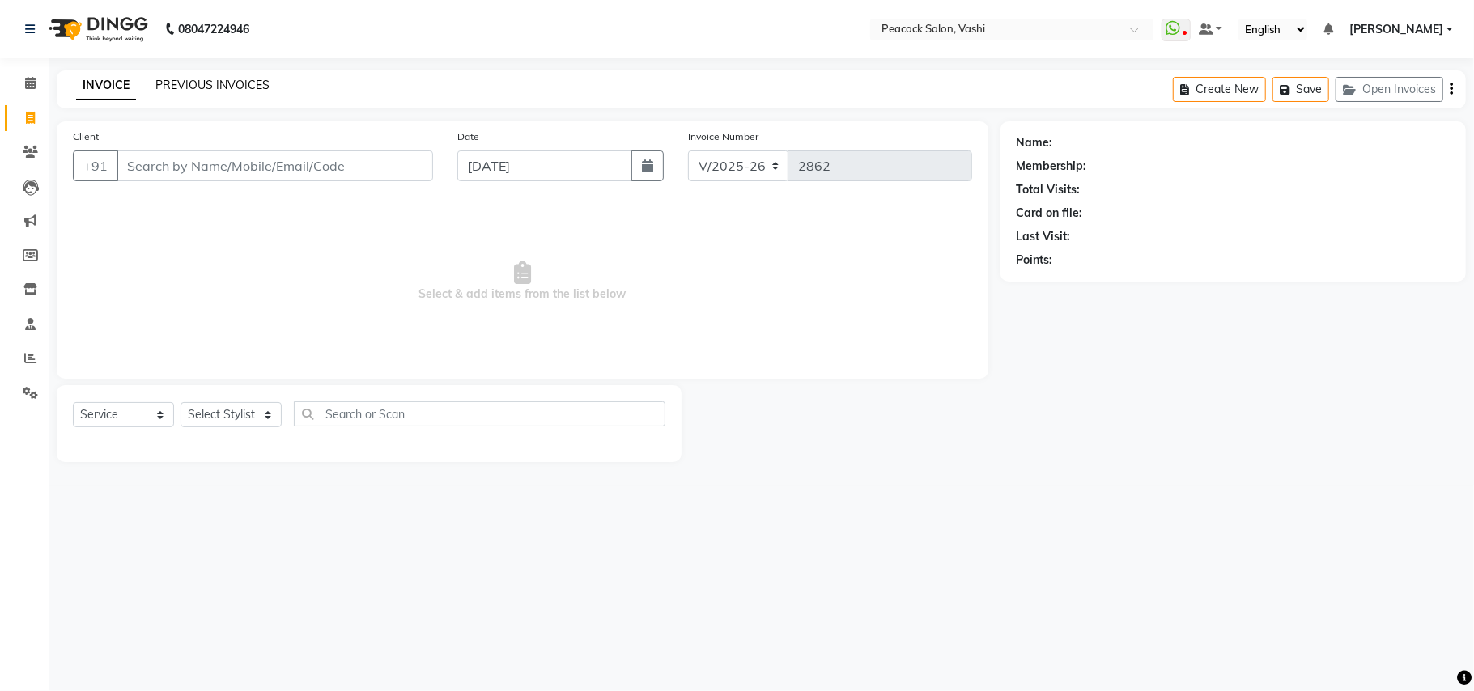
click at [219, 84] on link "PREVIOUS INVOICES" at bounding box center [212, 85] width 114 height 15
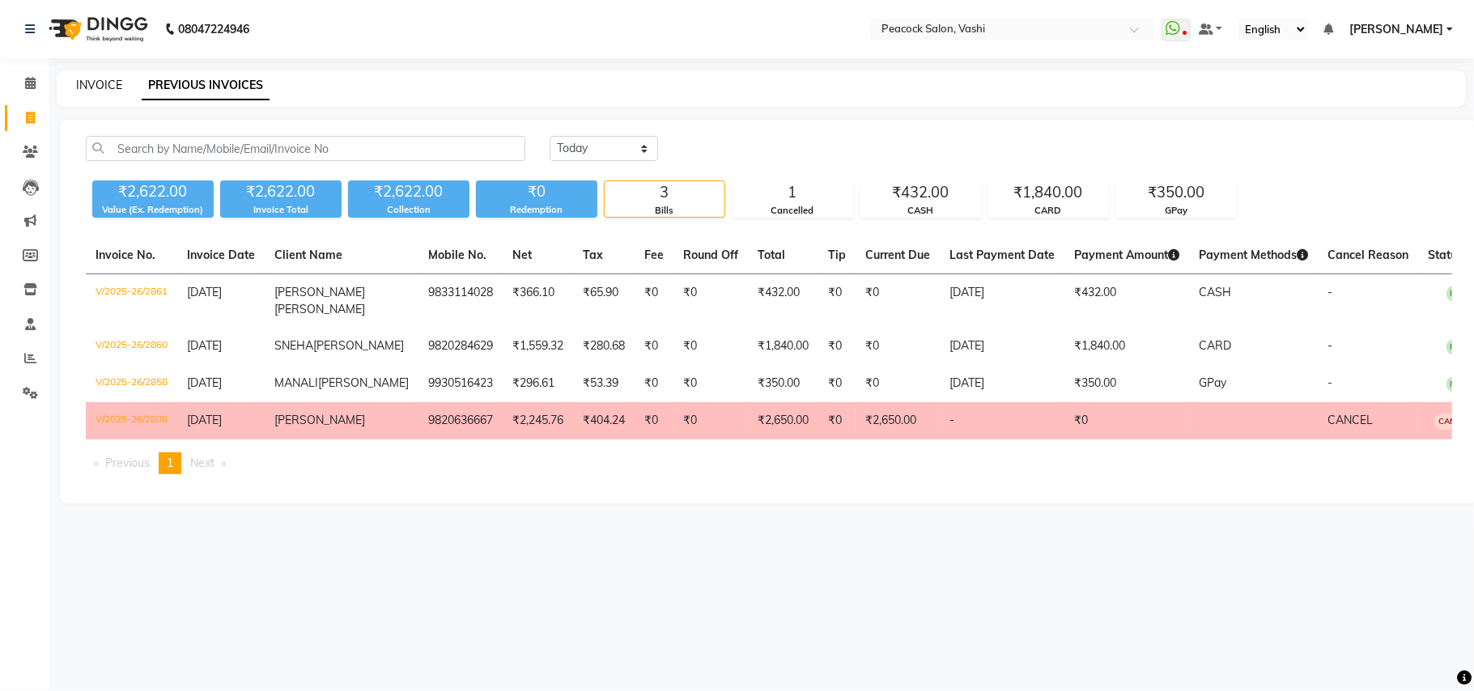
click at [91, 79] on link "INVOICE" at bounding box center [99, 85] width 46 height 15
select select "619"
select select "service"
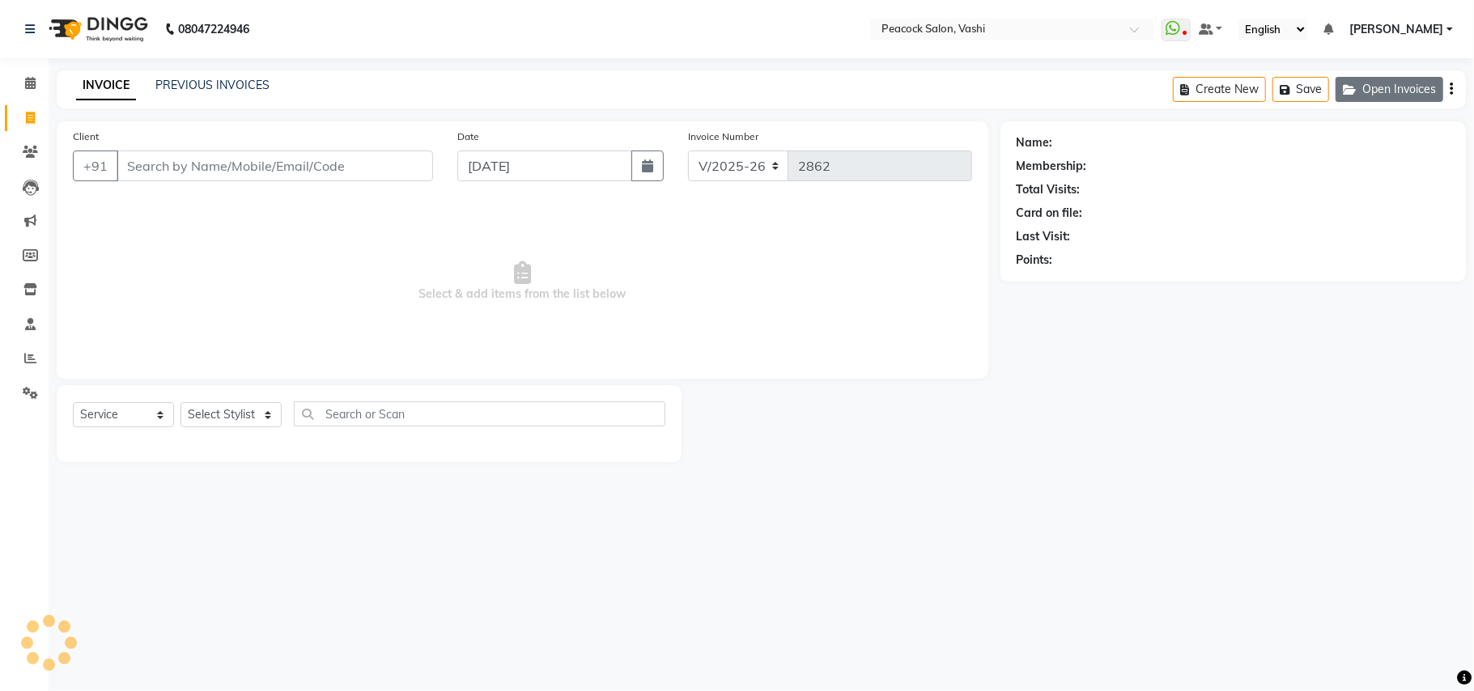
click at [1409, 83] on button "Open Invoices" at bounding box center [1389, 89] width 108 height 25
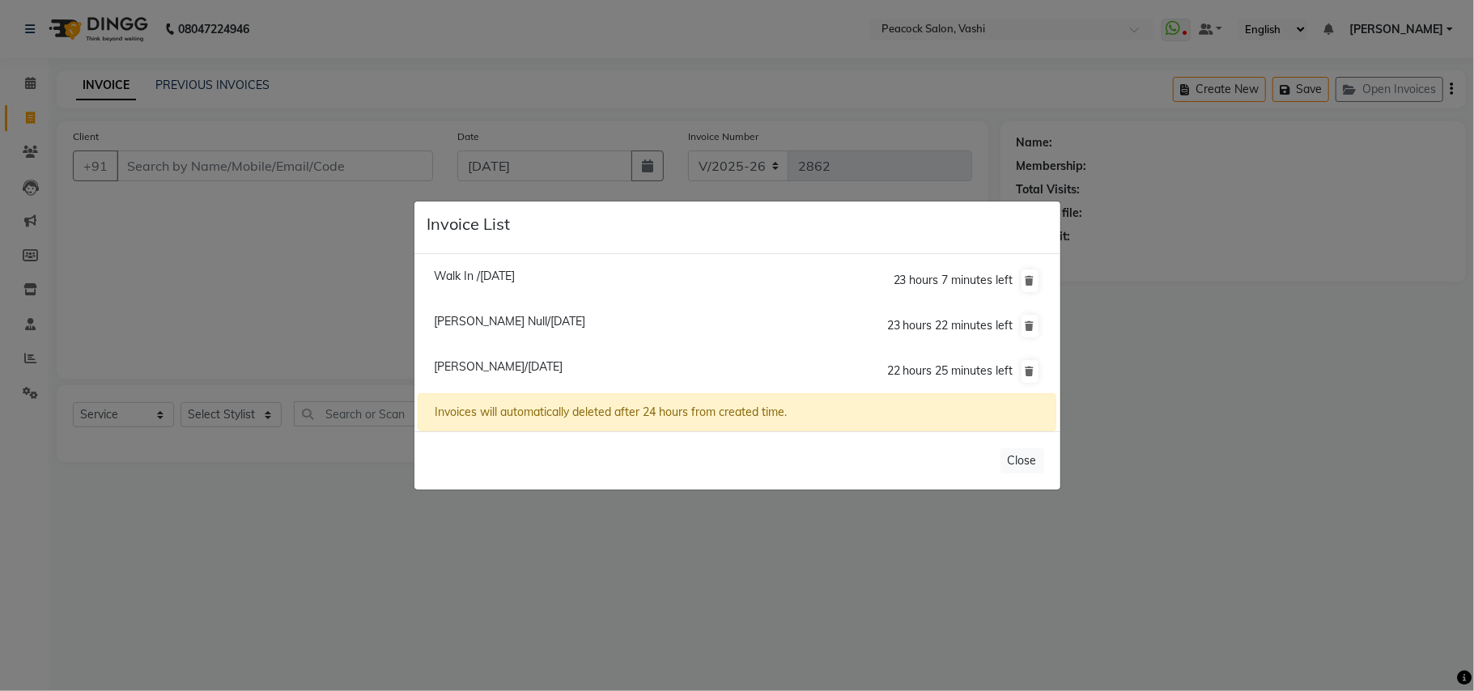
click at [503, 278] on span "Walk In /04 September 2025" at bounding box center [474, 276] width 81 height 15
type input "1234567890"
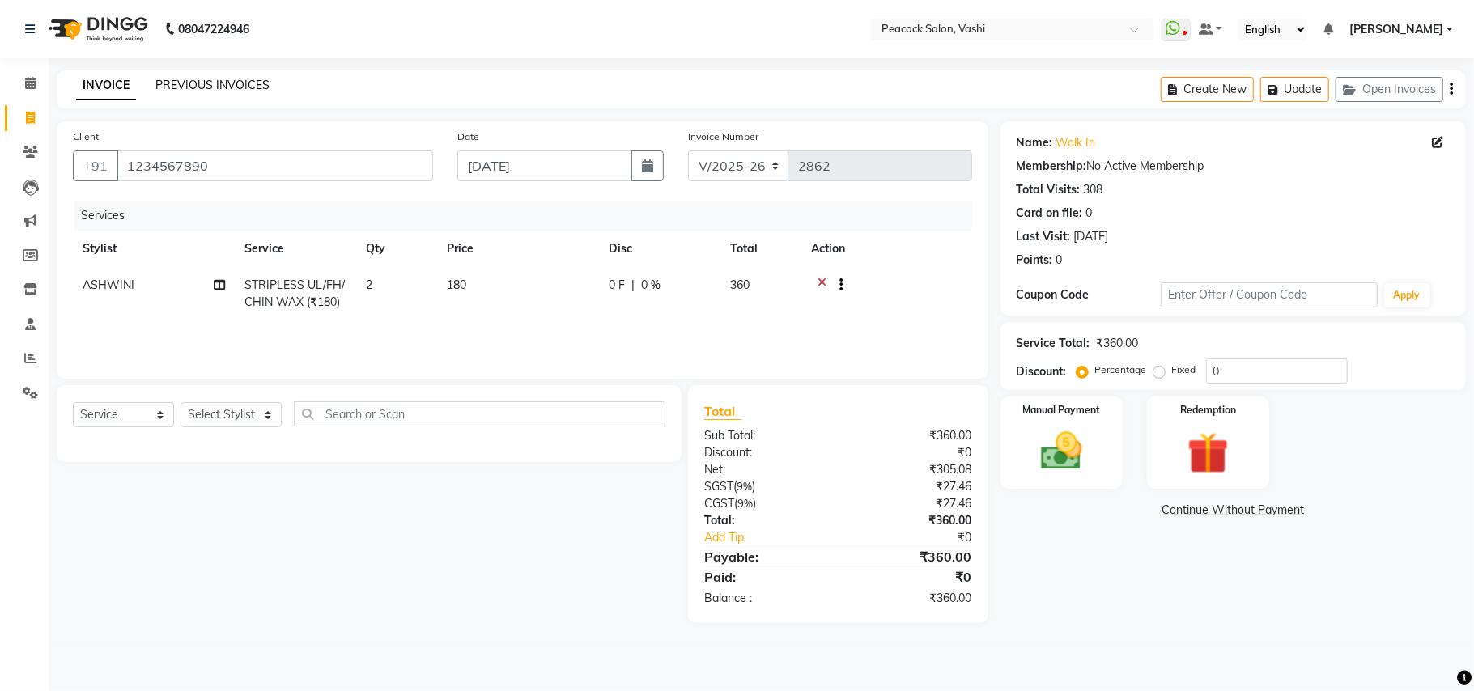
click at [228, 83] on link "PREVIOUS INVOICES" at bounding box center [212, 85] width 114 height 15
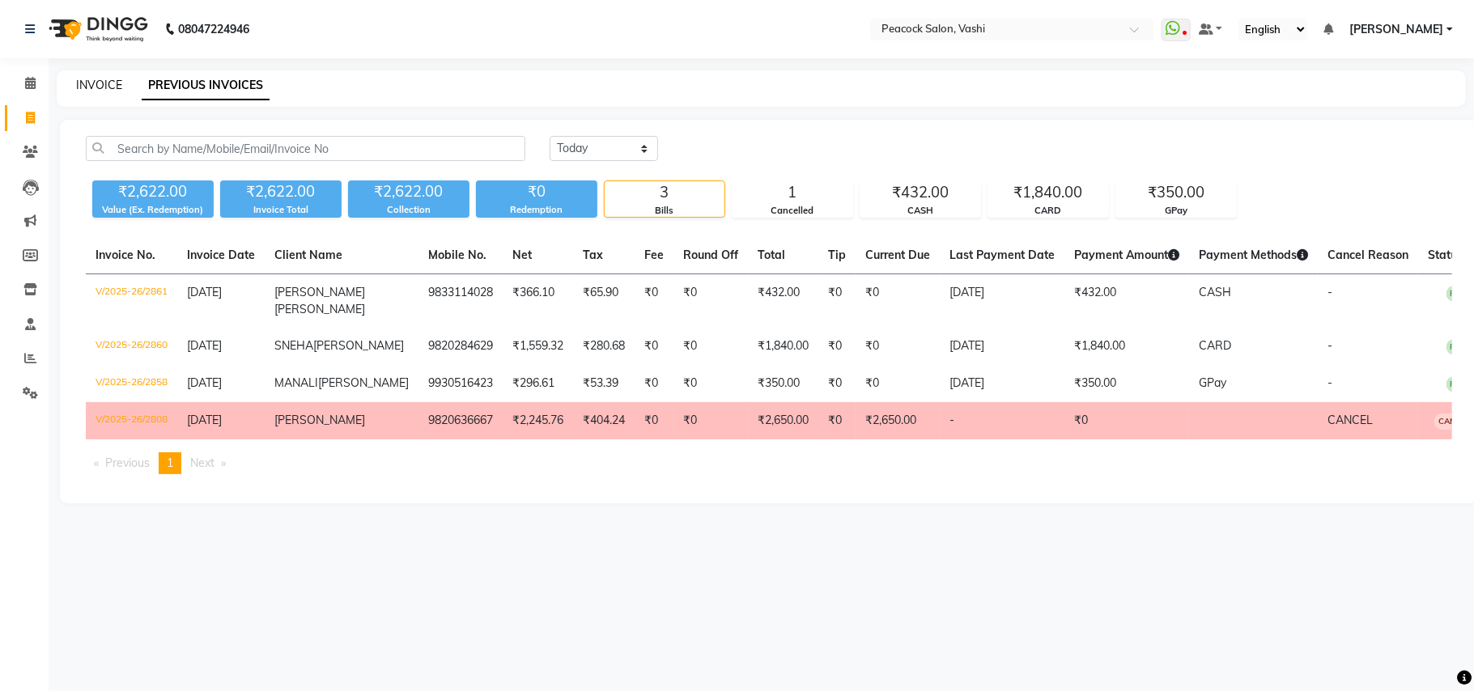
click at [92, 84] on link "INVOICE" at bounding box center [99, 85] width 46 height 15
select select "619"
select select "service"
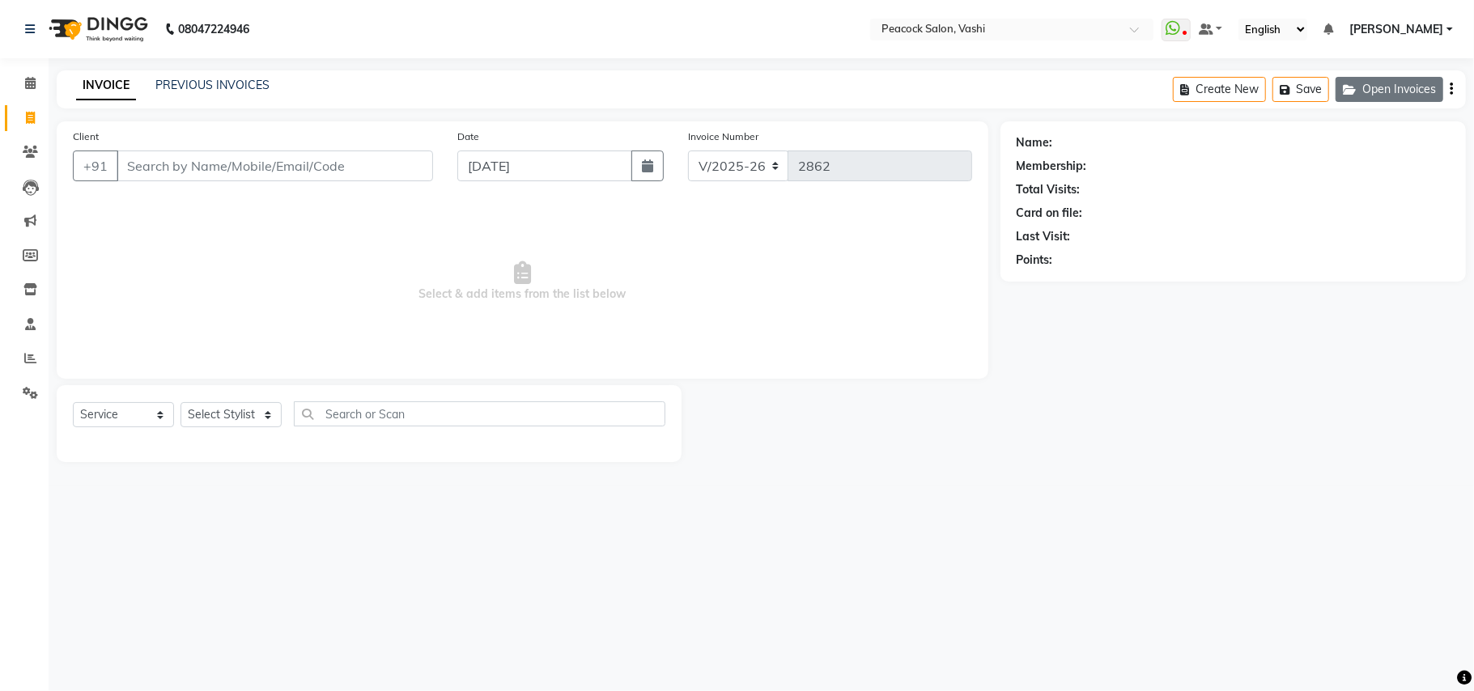
click at [1397, 84] on button "Open Invoices" at bounding box center [1389, 89] width 108 height 25
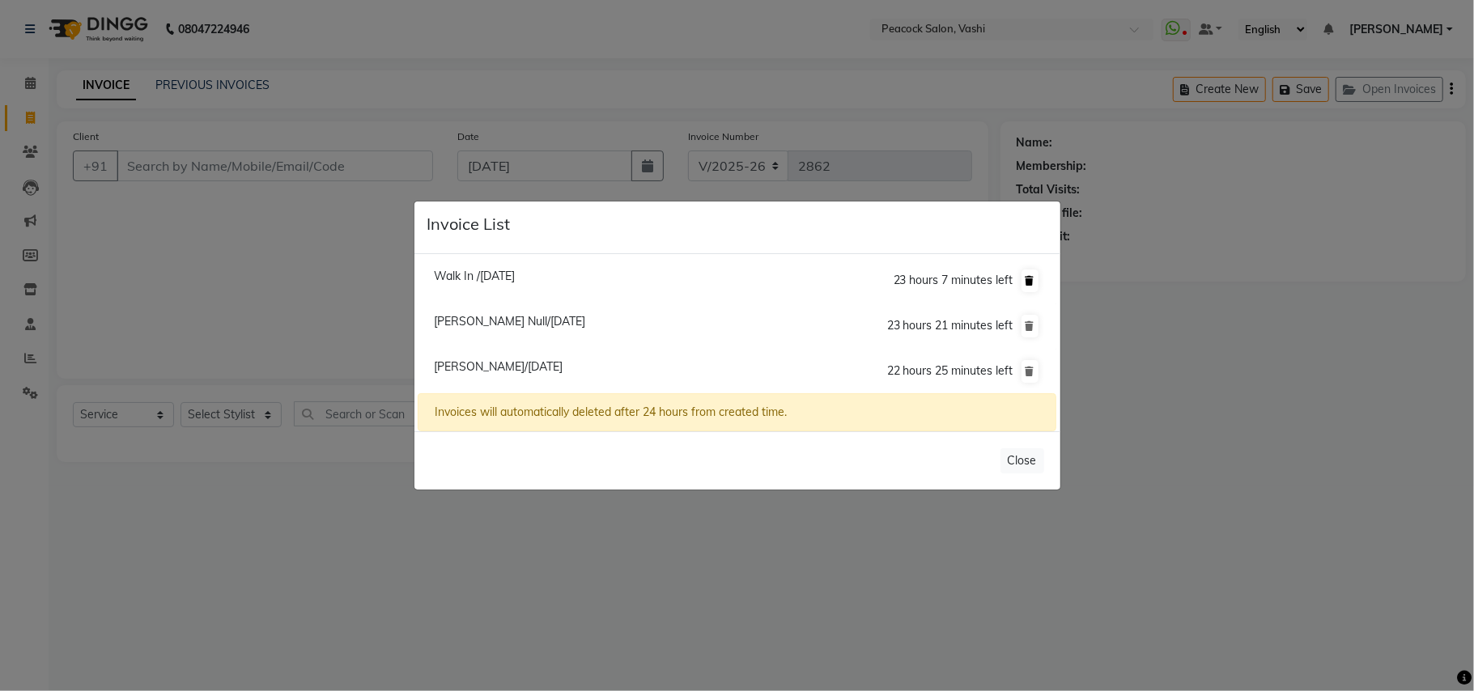
click at [1033, 278] on icon at bounding box center [1029, 281] width 9 height 10
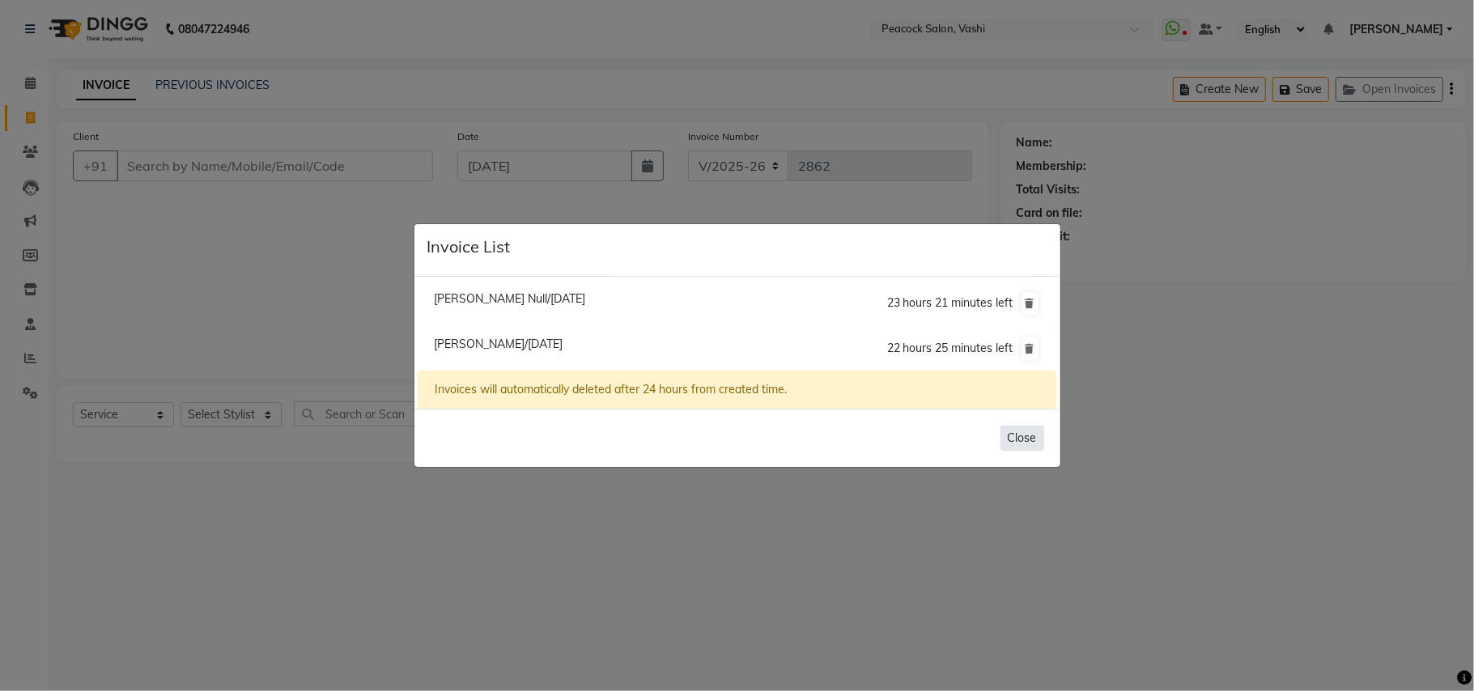
click at [1026, 438] on button "Close" at bounding box center [1022, 438] width 44 height 25
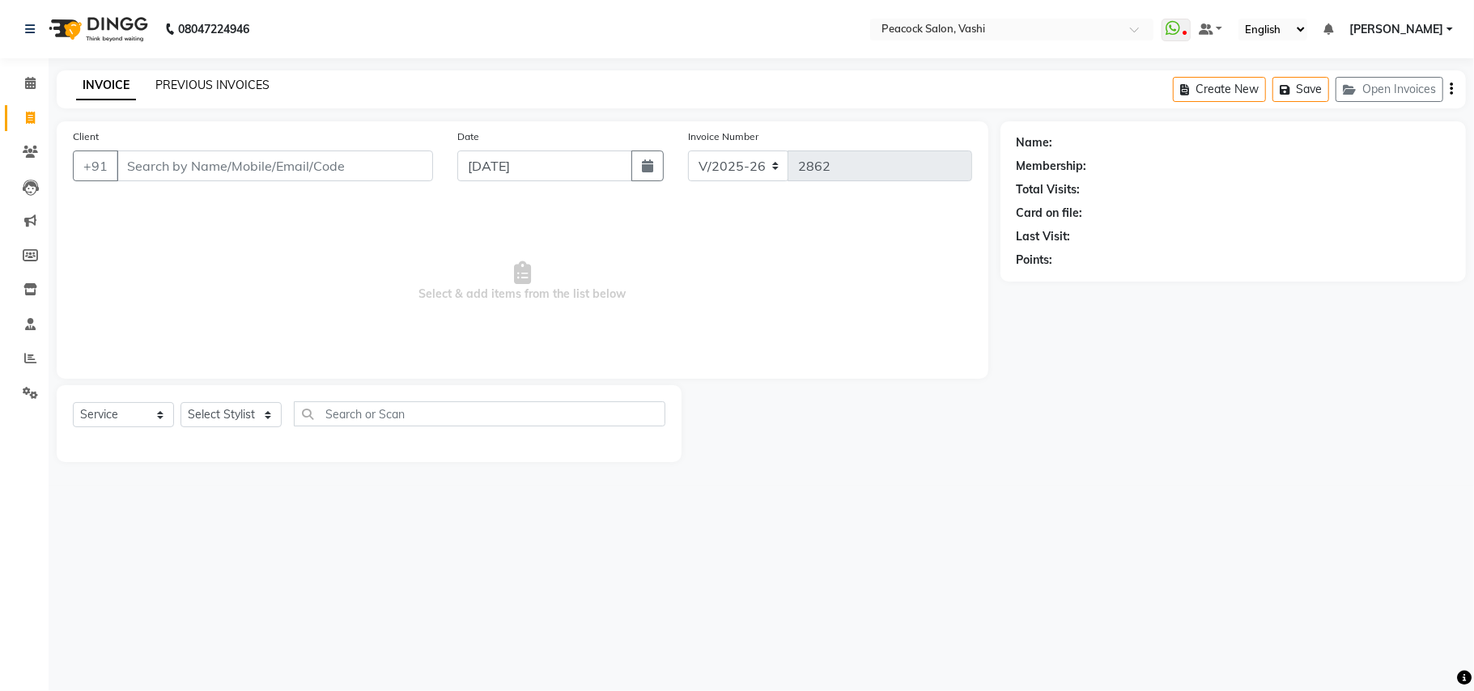
click at [231, 84] on link "PREVIOUS INVOICES" at bounding box center [212, 85] width 114 height 15
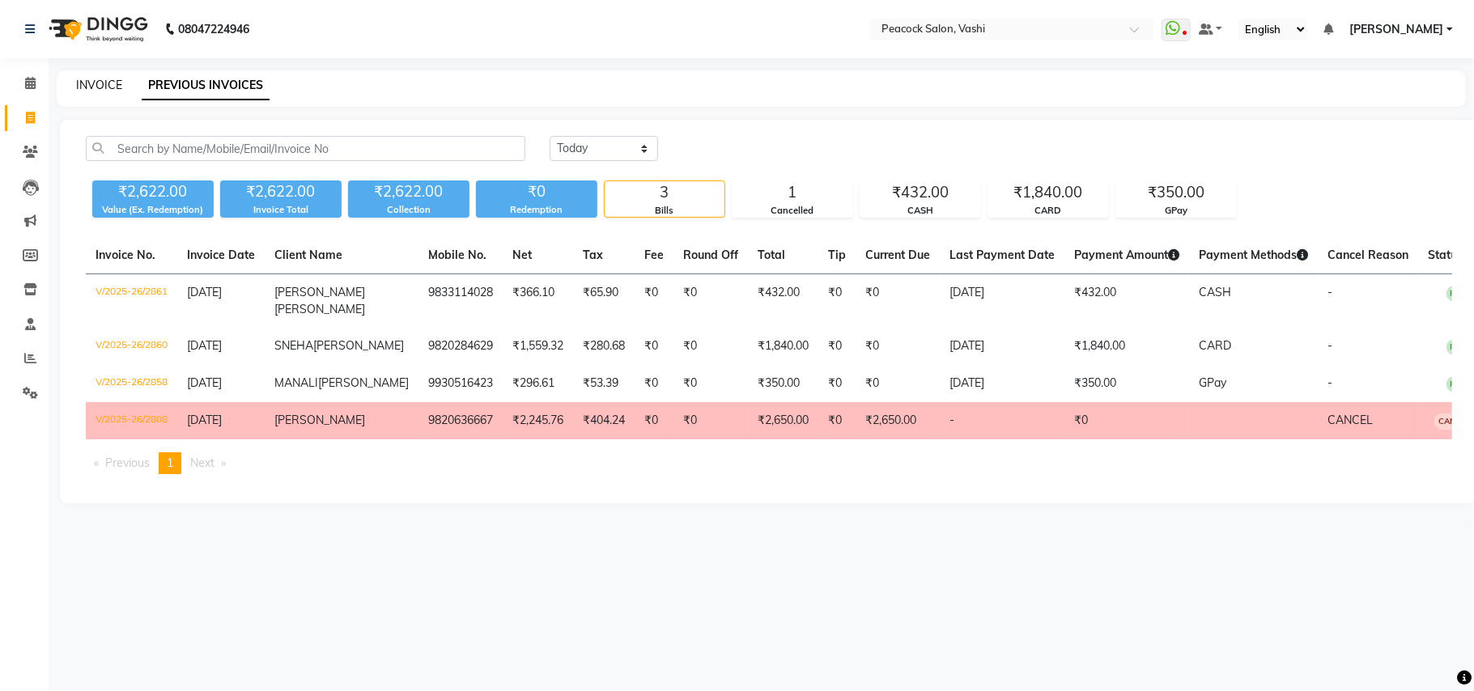
click at [100, 84] on link "INVOICE" at bounding box center [99, 85] width 46 height 15
select select "service"
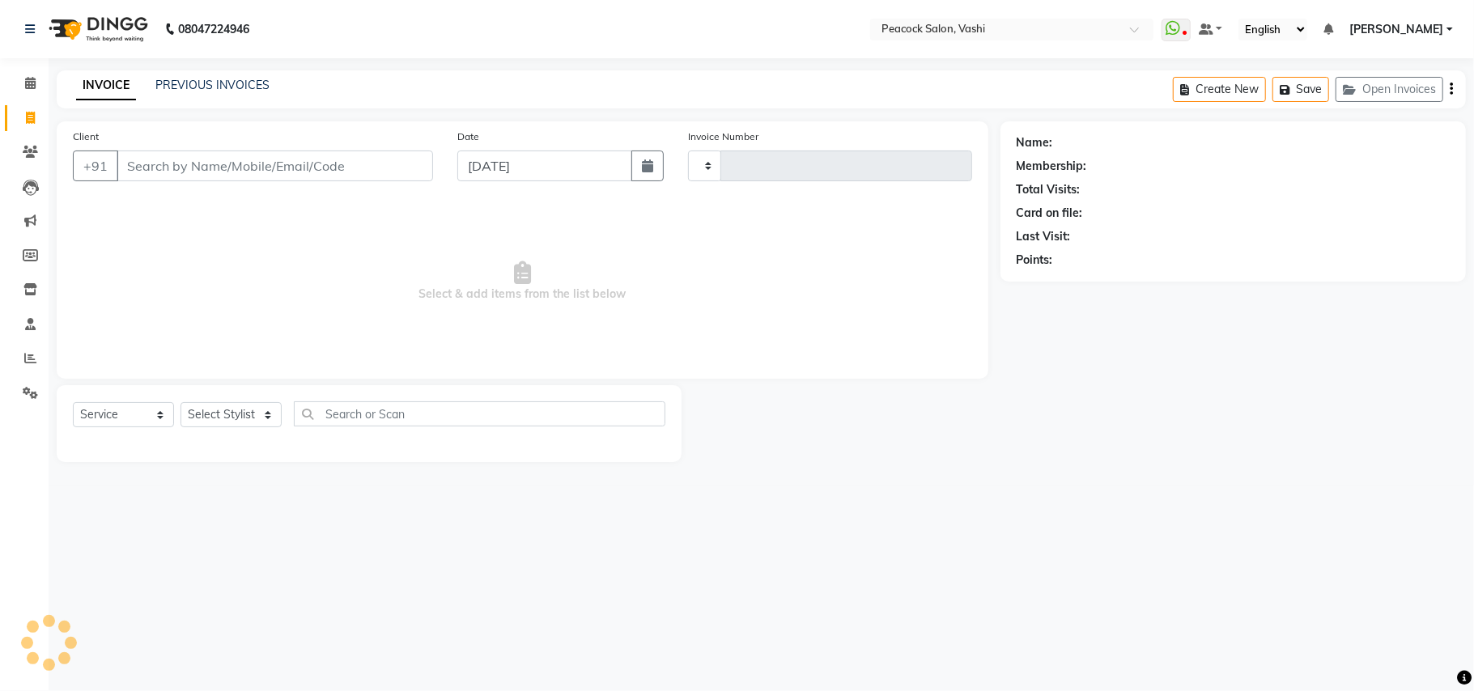
type input "2862"
select select "619"
click at [1425, 89] on button "Open Invoices" at bounding box center [1389, 89] width 108 height 25
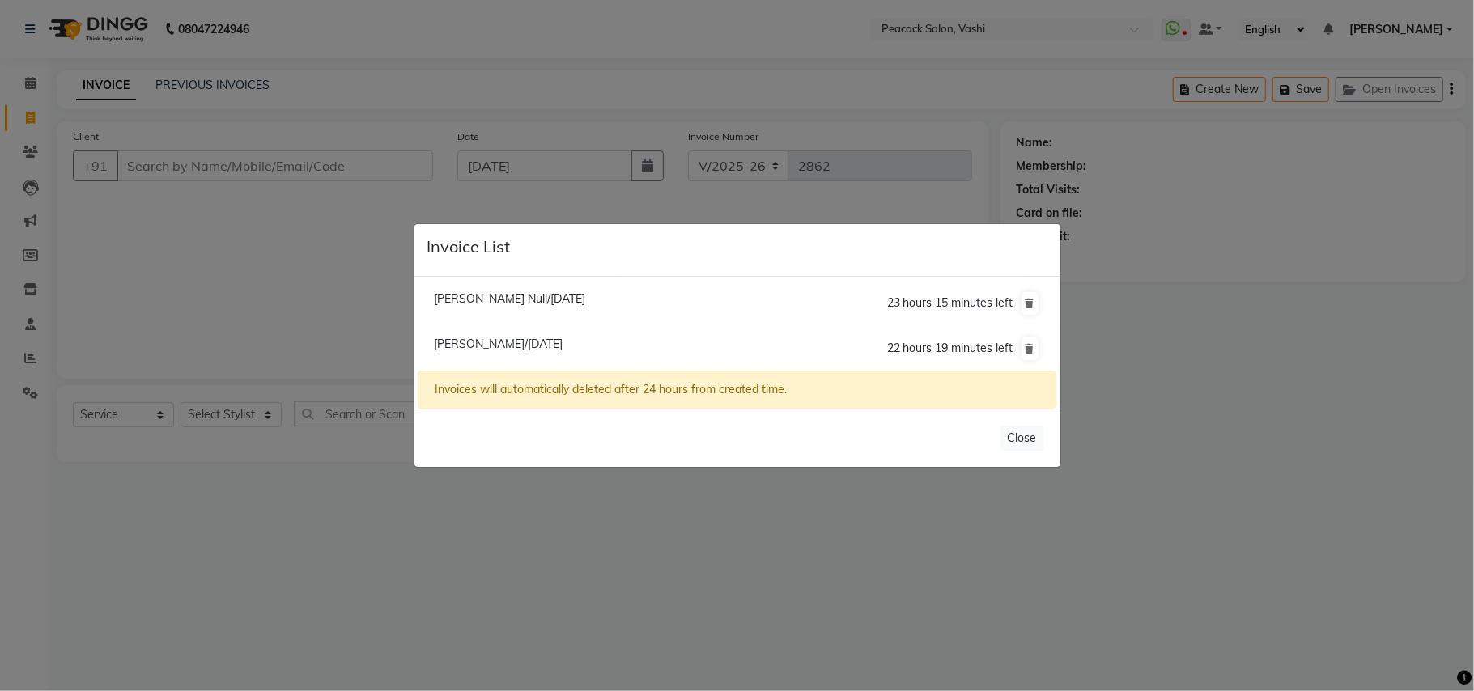
click at [549, 340] on span "Sidderth Mahale/04 September 2025" at bounding box center [498, 344] width 129 height 15
type input "9820641981"
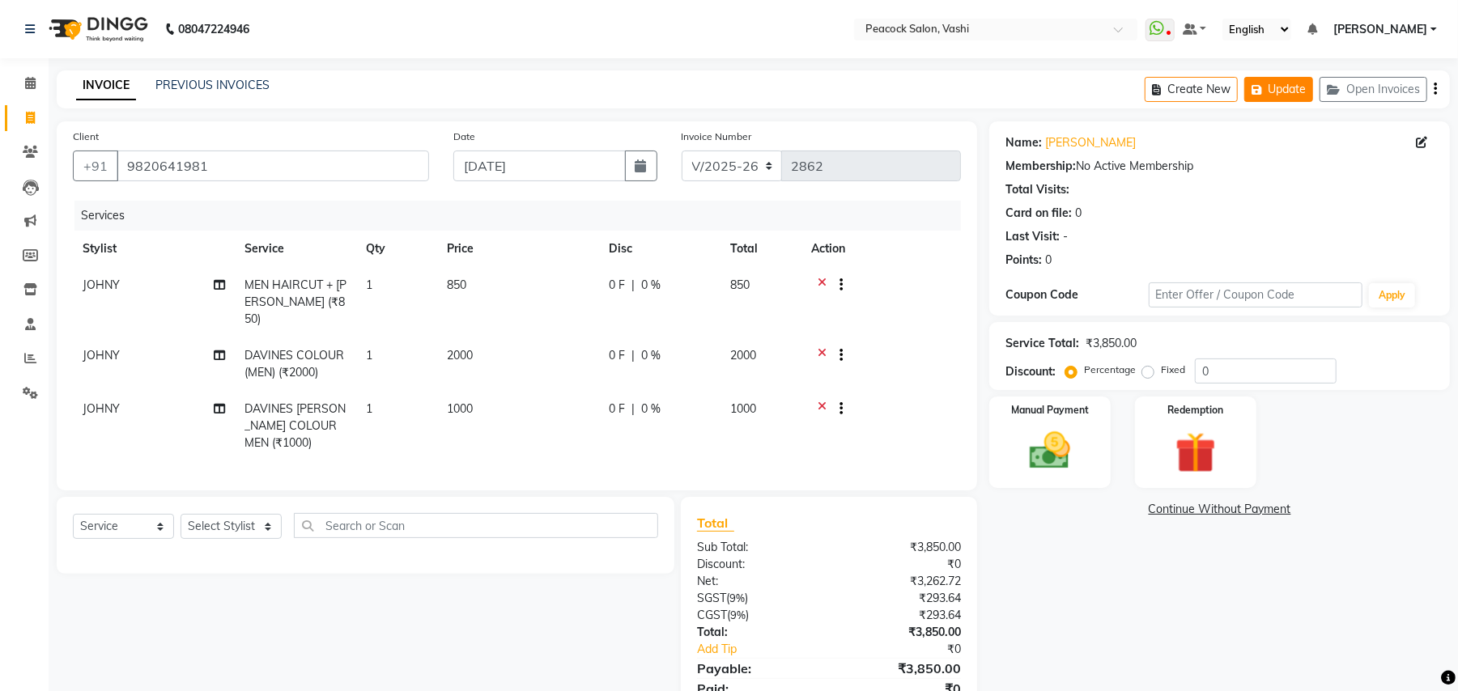
click at [1284, 91] on button "Update" at bounding box center [1278, 89] width 69 height 25
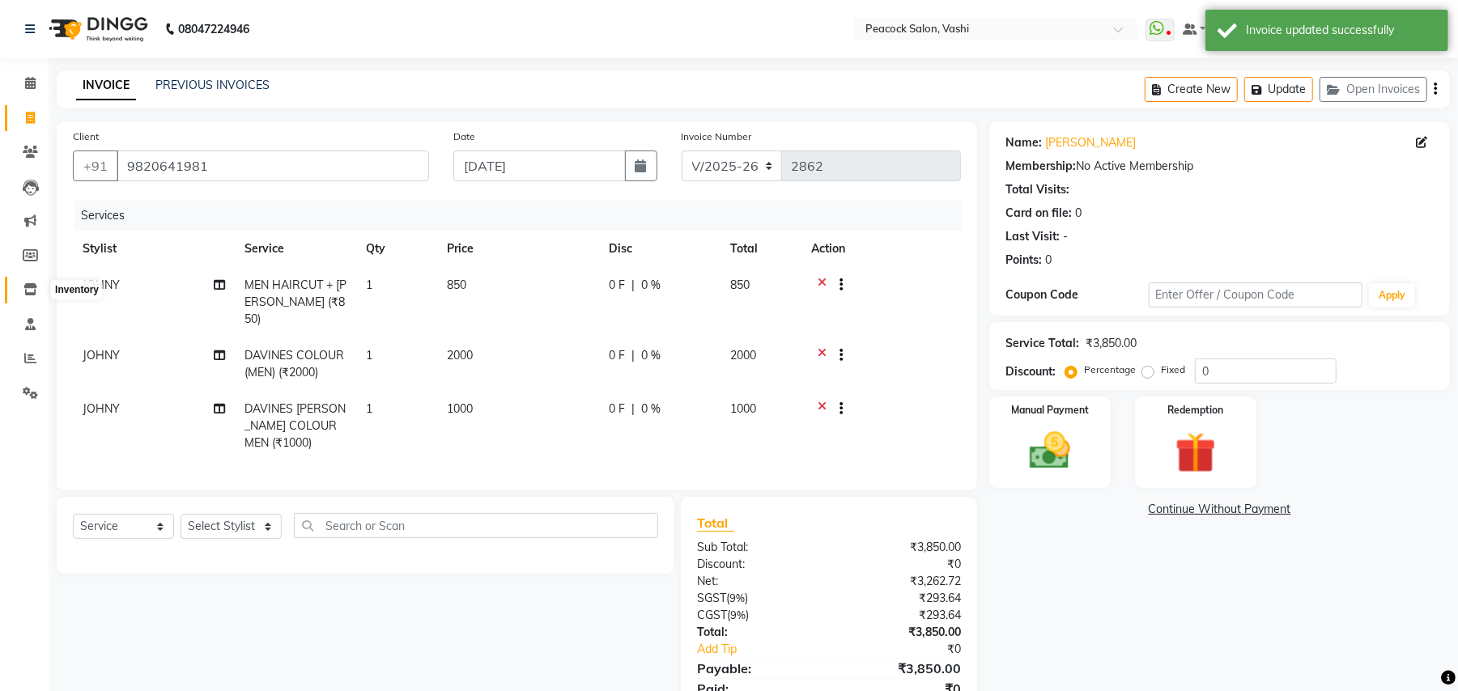
click at [28, 288] on icon at bounding box center [30, 289] width 14 height 12
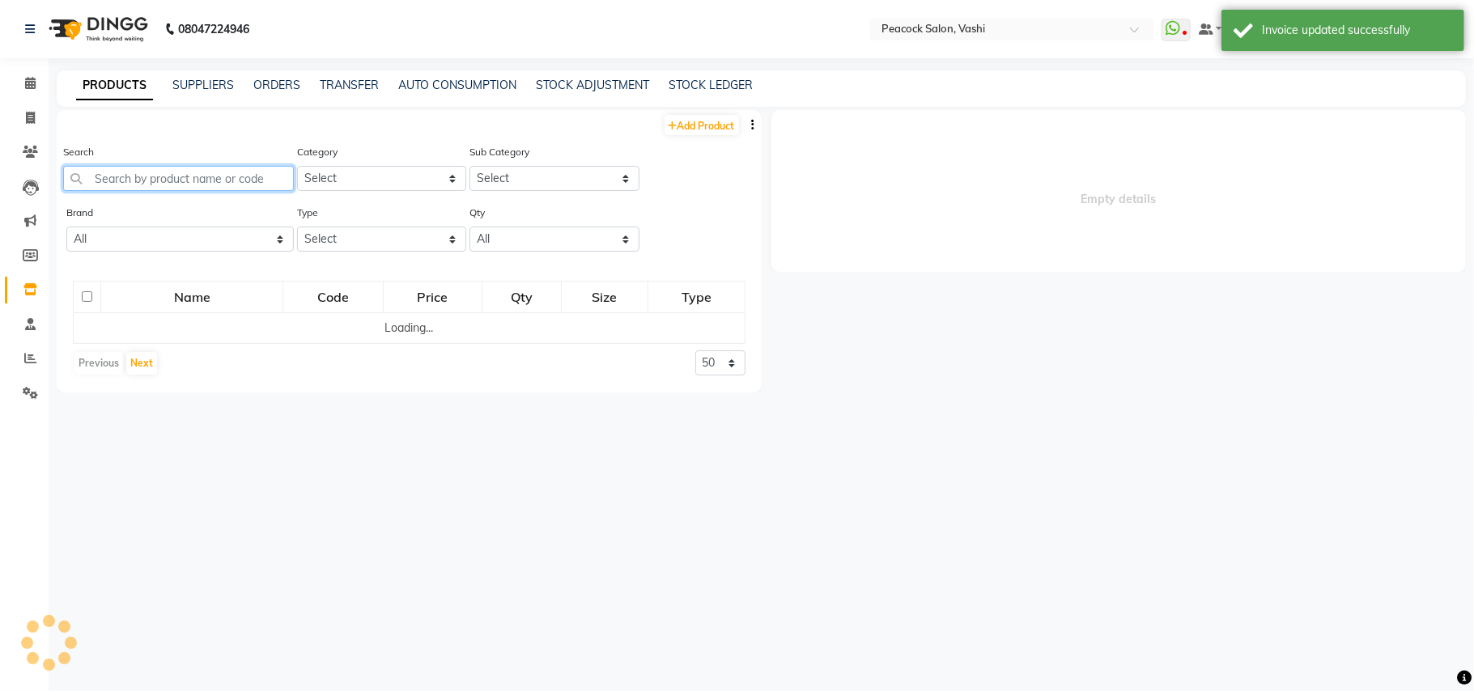
click at [134, 179] on input "text" at bounding box center [178, 178] width 231 height 25
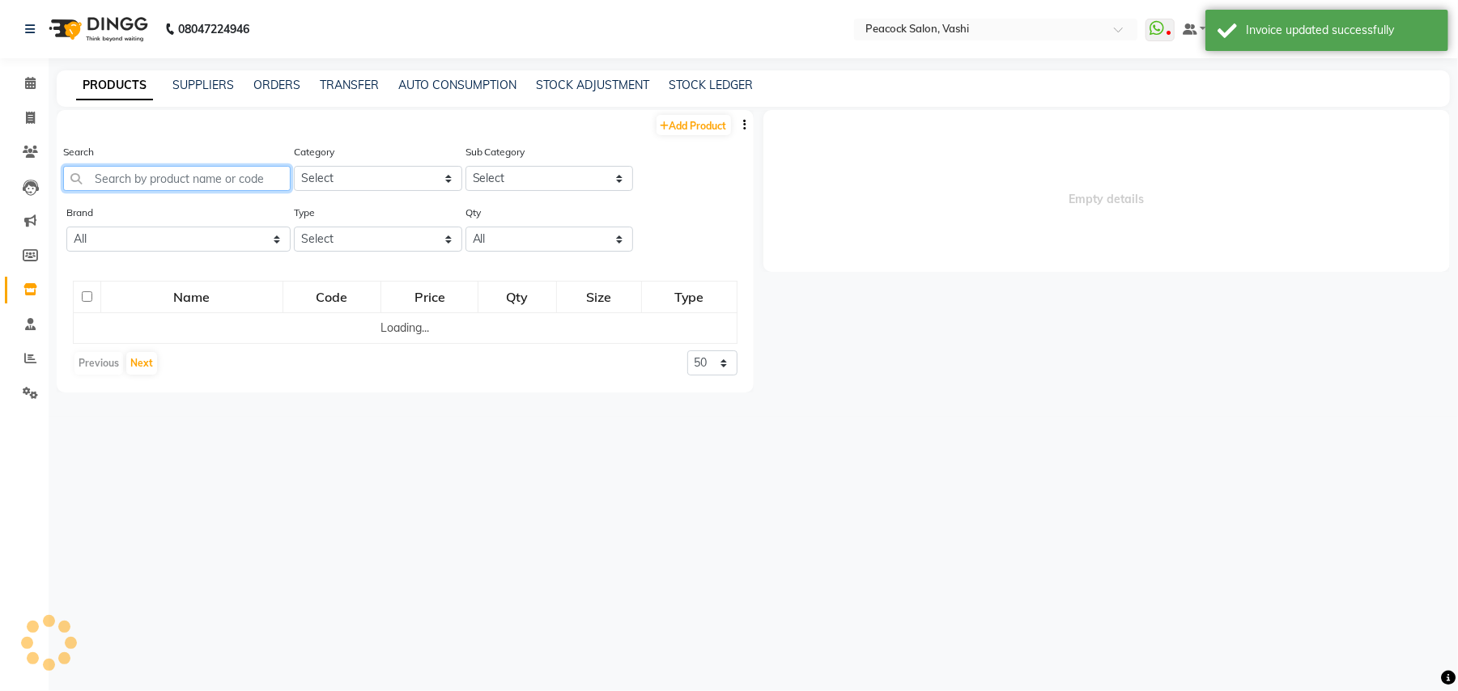
select select
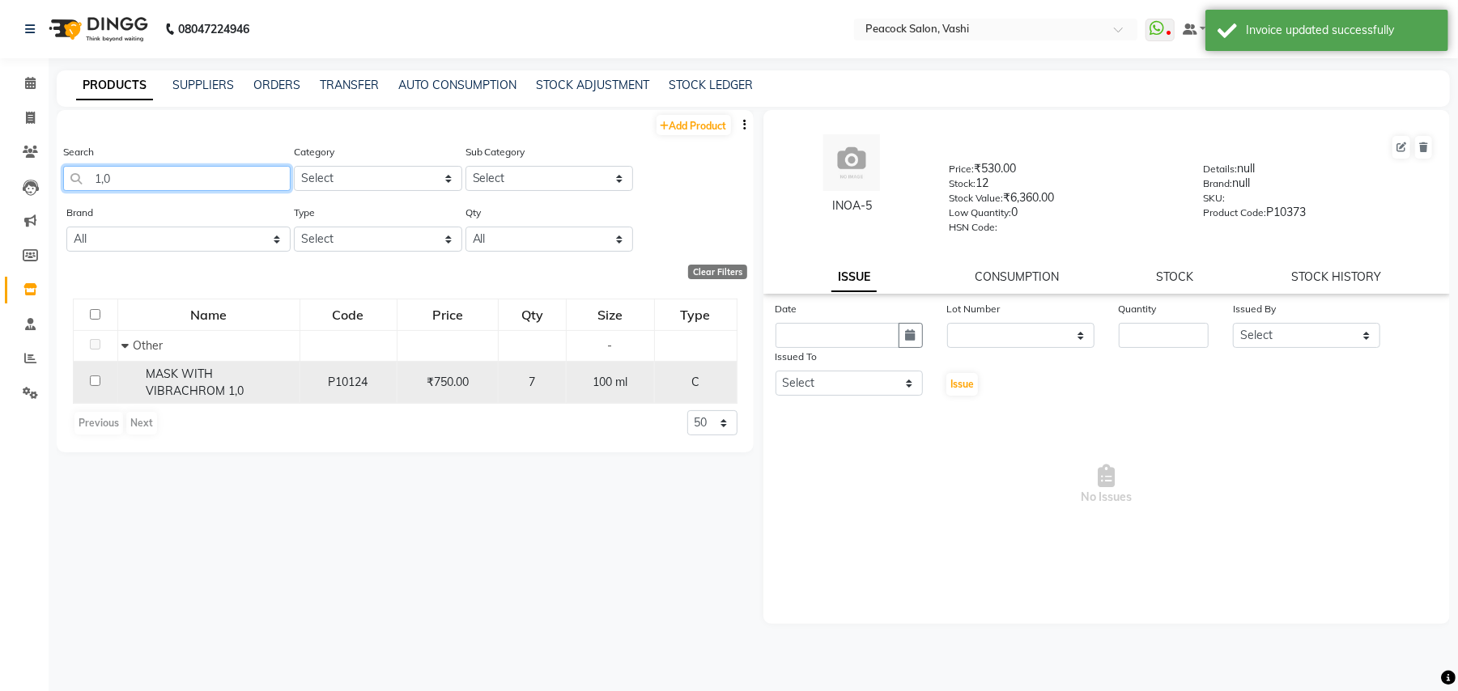
type input "1,0"
click at [91, 377] on input "checkbox" at bounding box center [95, 381] width 11 height 11
checkbox input "true"
select select
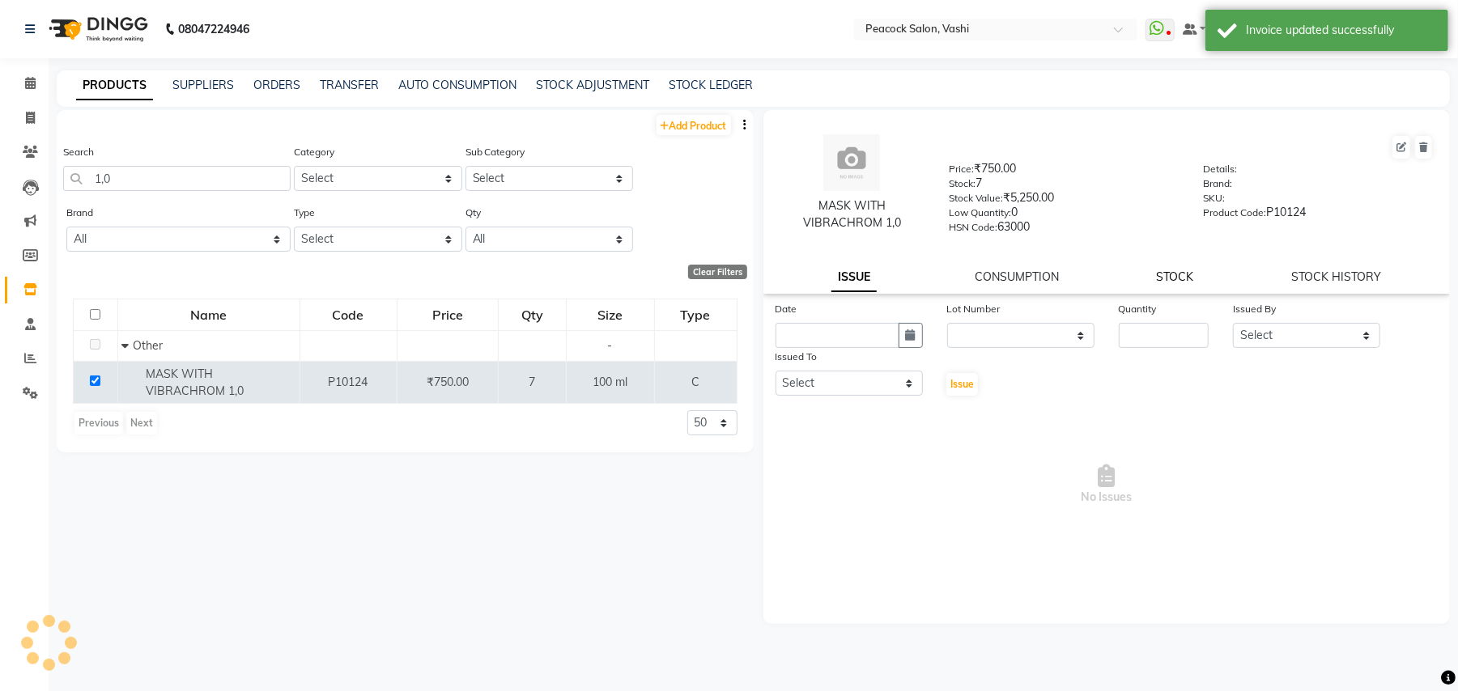
click at [1183, 277] on link "STOCK" at bounding box center [1174, 276] width 37 height 15
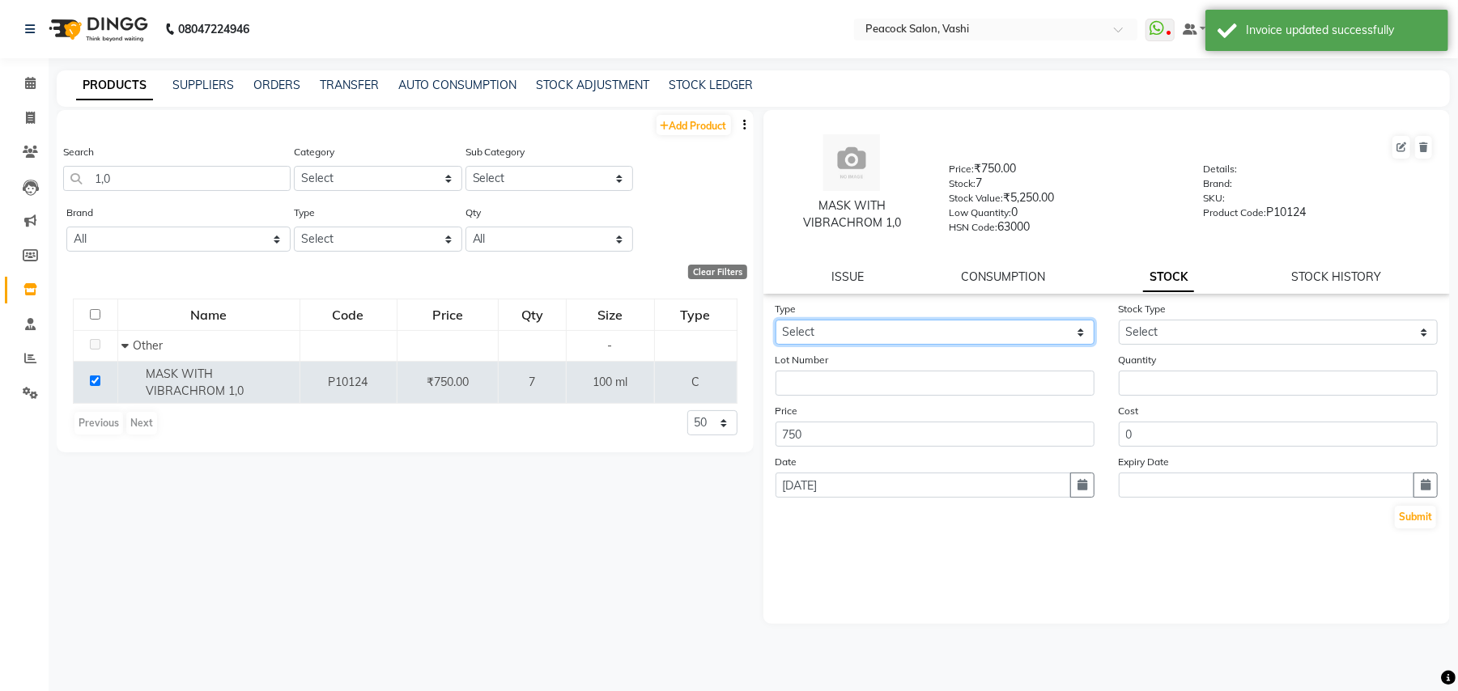
drag, startPoint x: 923, startPoint y: 321, endPoint x: 923, endPoint y: 333, distance: 12.1
click at [923, 324] on select "Select In Out" at bounding box center [934, 332] width 319 height 25
click at [775, 320] on select "Select In Out" at bounding box center [934, 332] width 319 height 25
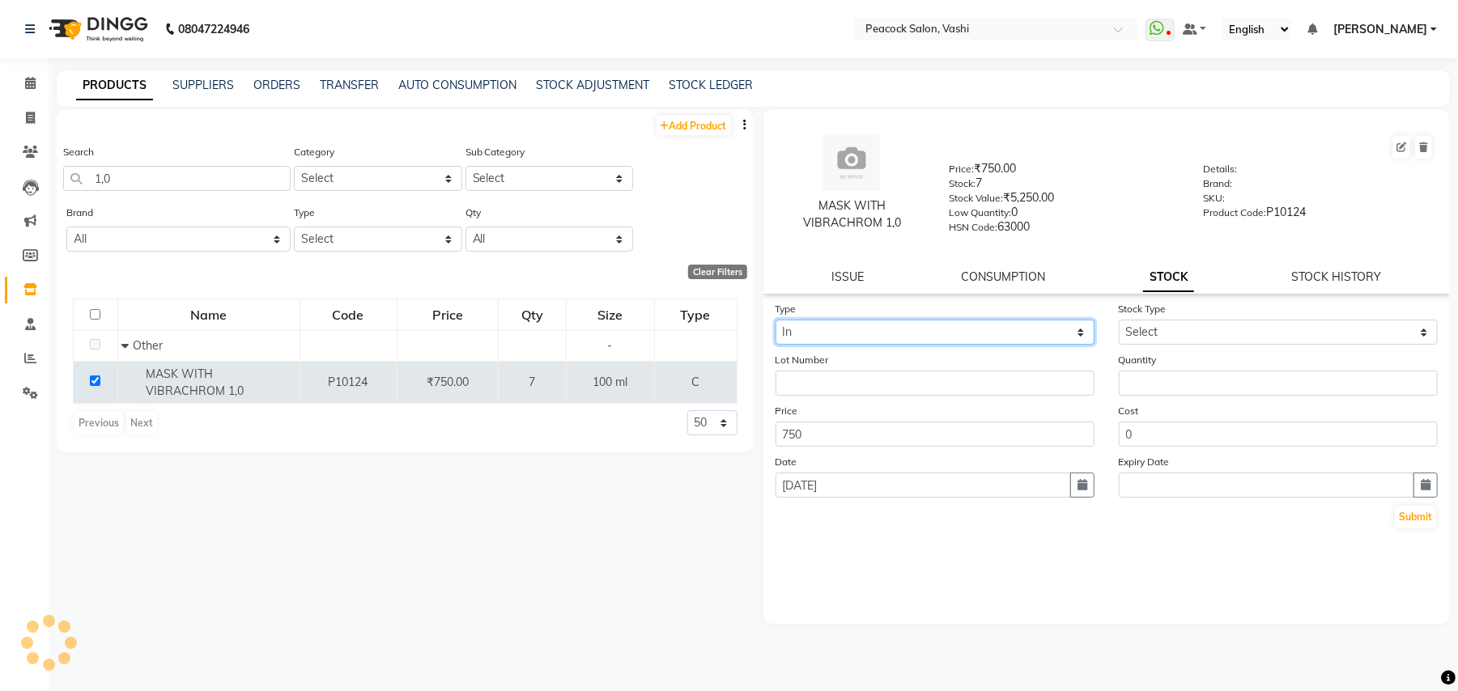
click at [865, 341] on select "Select In Out" at bounding box center [934, 332] width 319 height 25
select select "out"
click at [775, 320] on select "Select In Out" at bounding box center [934, 332] width 319 height 25
select select
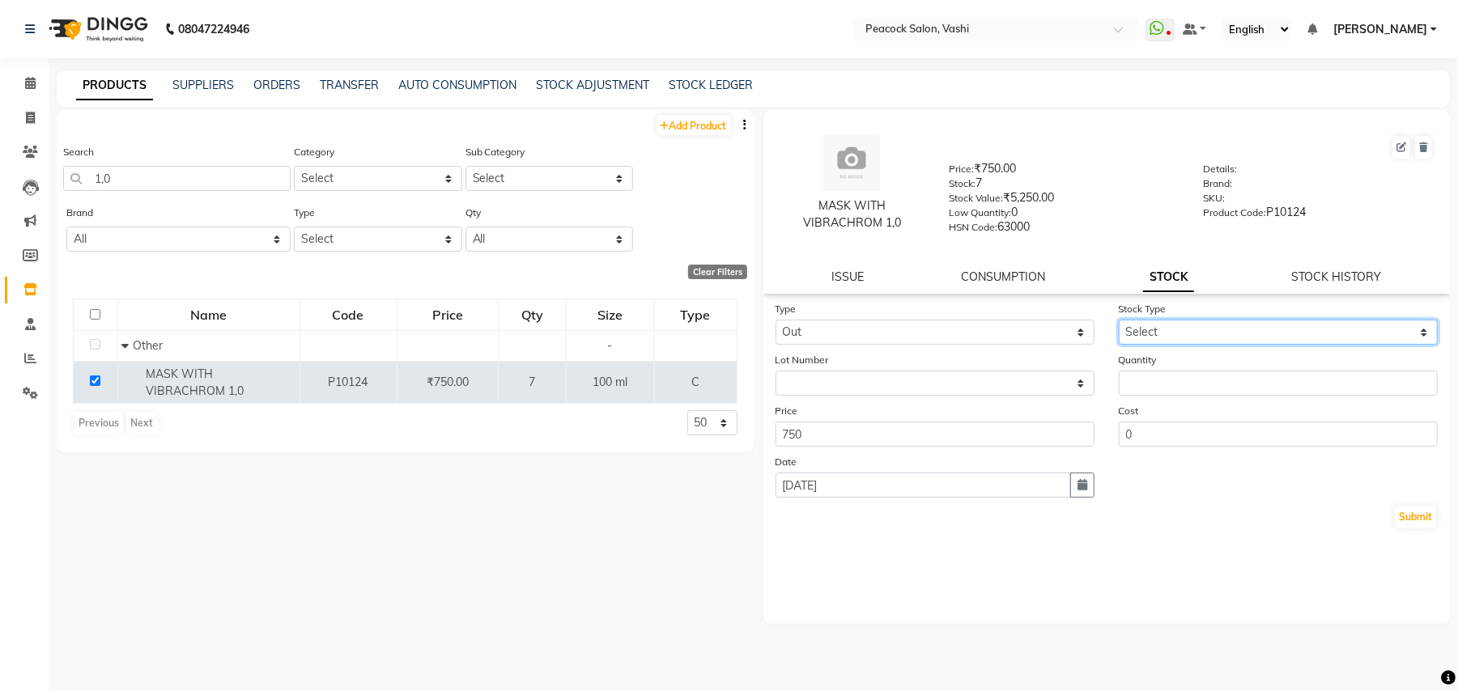
drag, startPoint x: 1150, startPoint y: 322, endPoint x: 1160, endPoint y: 340, distance: 20.3
click at [1151, 324] on select "Select Internal Use Damaged Expired Adjustment Return Other" at bounding box center [1277, 332] width 319 height 25
select select "internal use"
click at [1118, 320] on select "Select Internal Use Damaged Expired Adjustment Return Other" at bounding box center [1277, 332] width 319 height 25
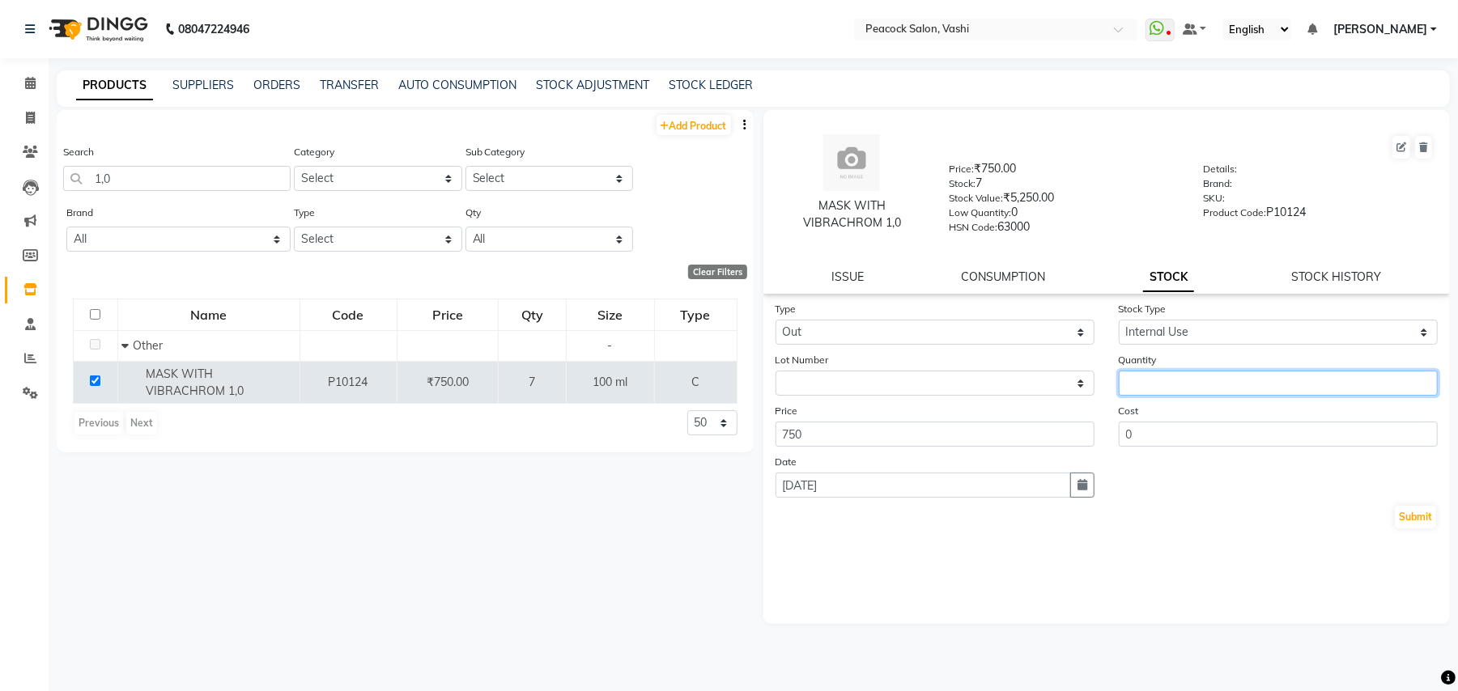
click at [1224, 388] on input "number" at bounding box center [1277, 383] width 319 height 25
type input "1"
click at [1403, 512] on button "Submit" at bounding box center [1414, 517] width 41 height 23
select select
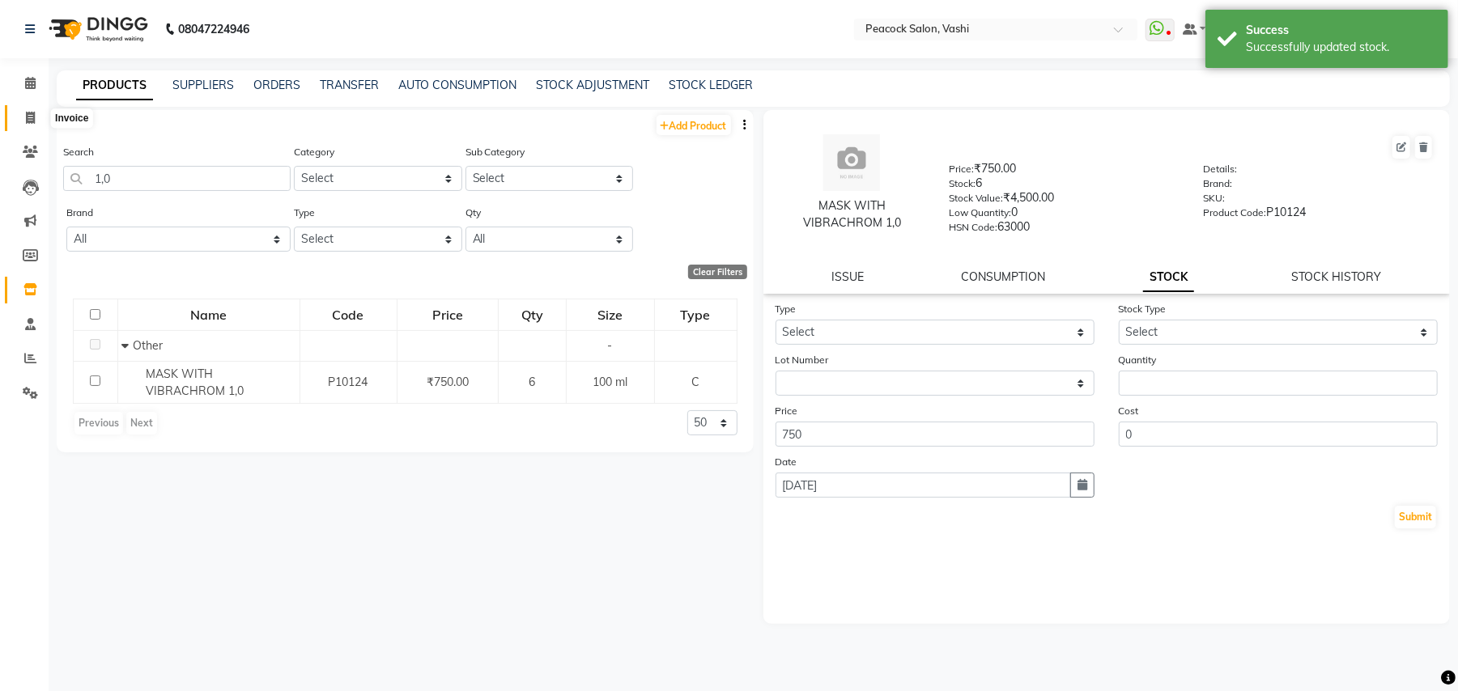
click at [26, 114] on icon at bounding box center [30, 118] width 9 height 12
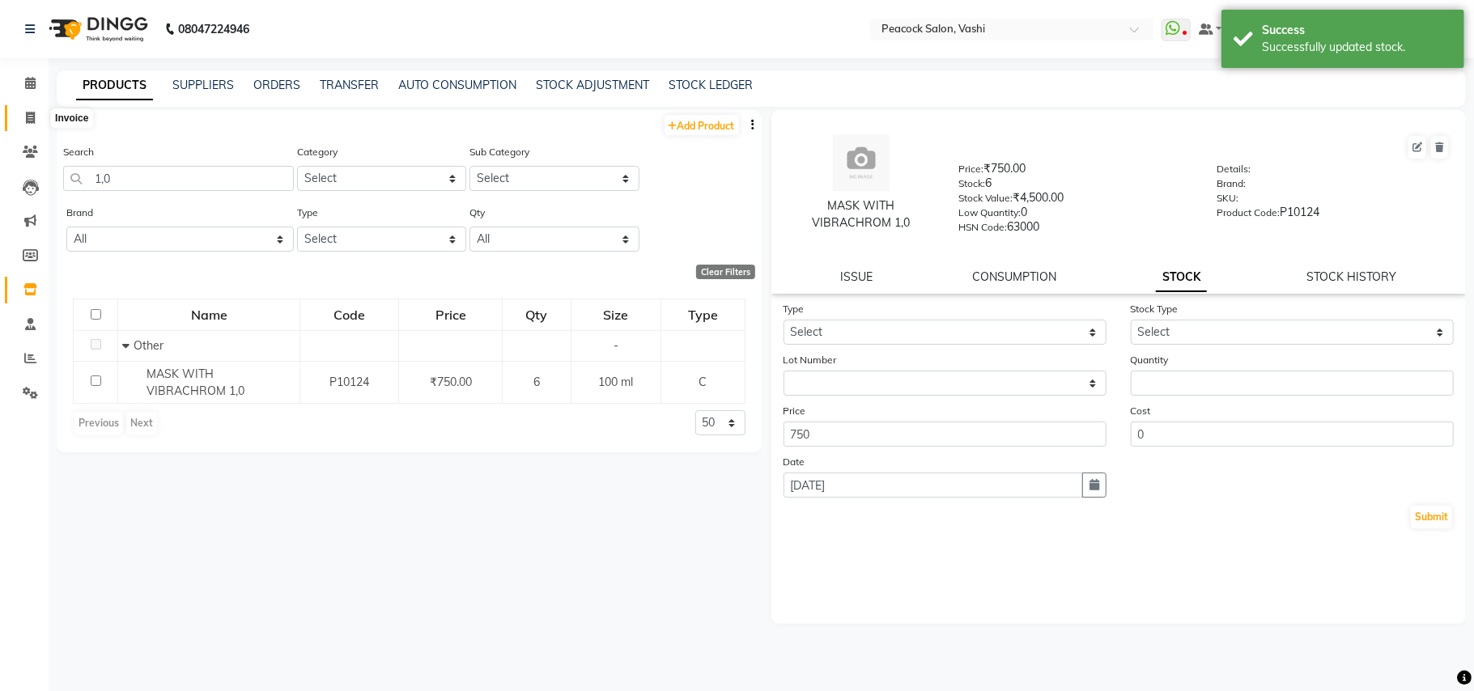
select select "service"
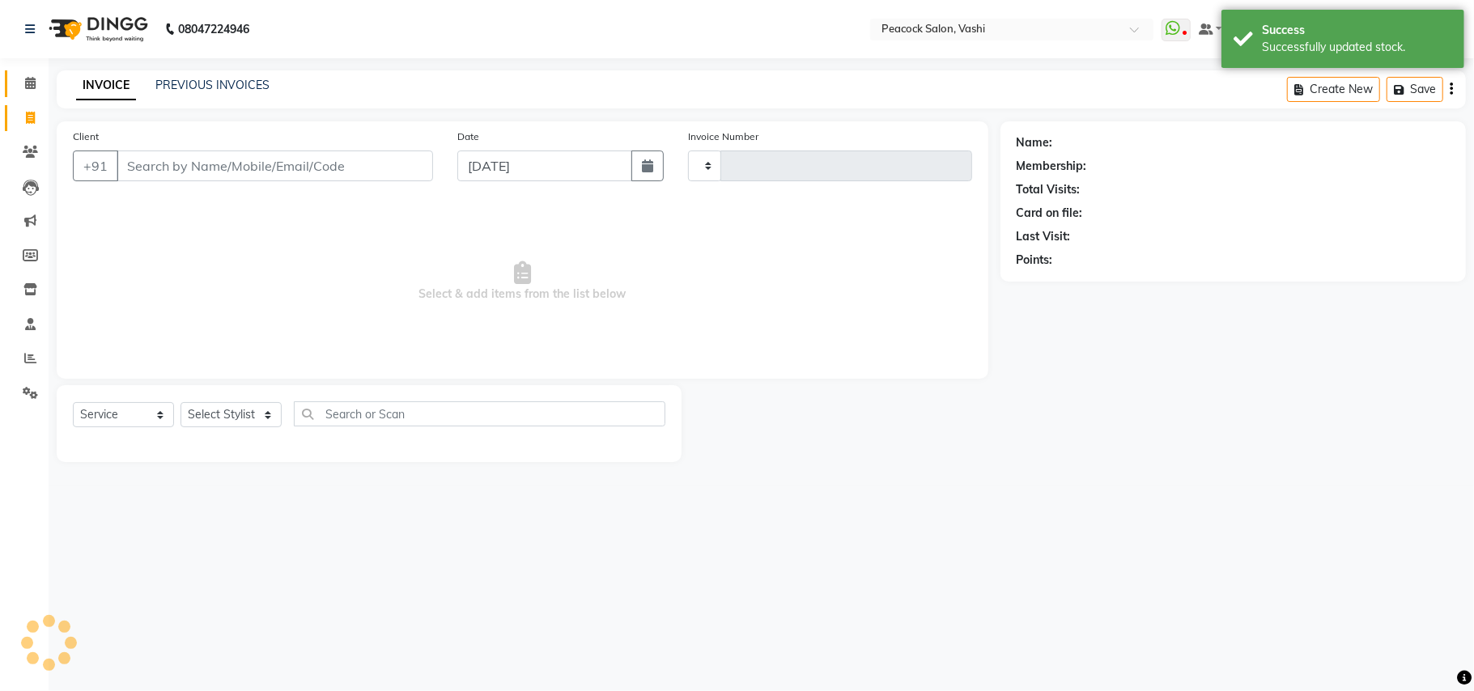
type input "2862"
select select "619"
click at [31, 86] on icon at bounding box center [30, 83] width 11 height 12
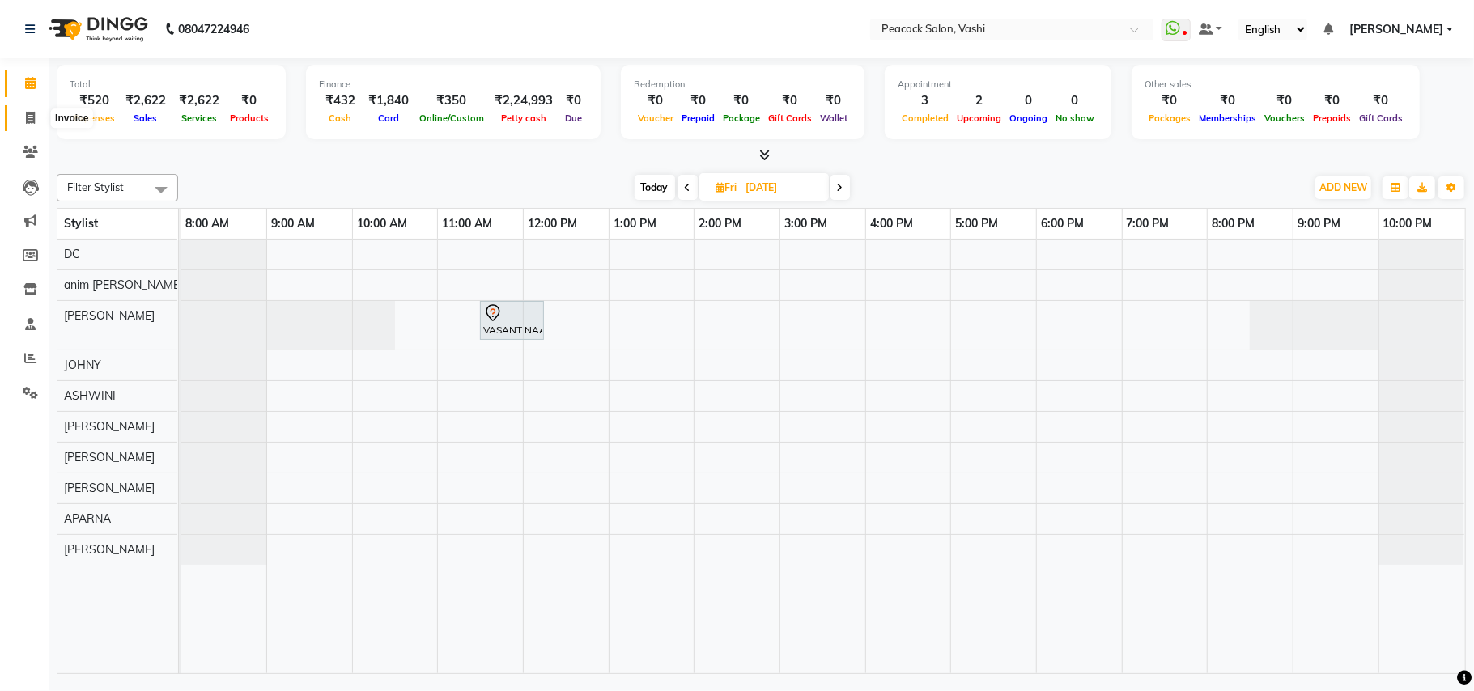
click at [29, 112] on icon at bounding box center [30, 118] width 9 height 12
select select "619"
select select "service"
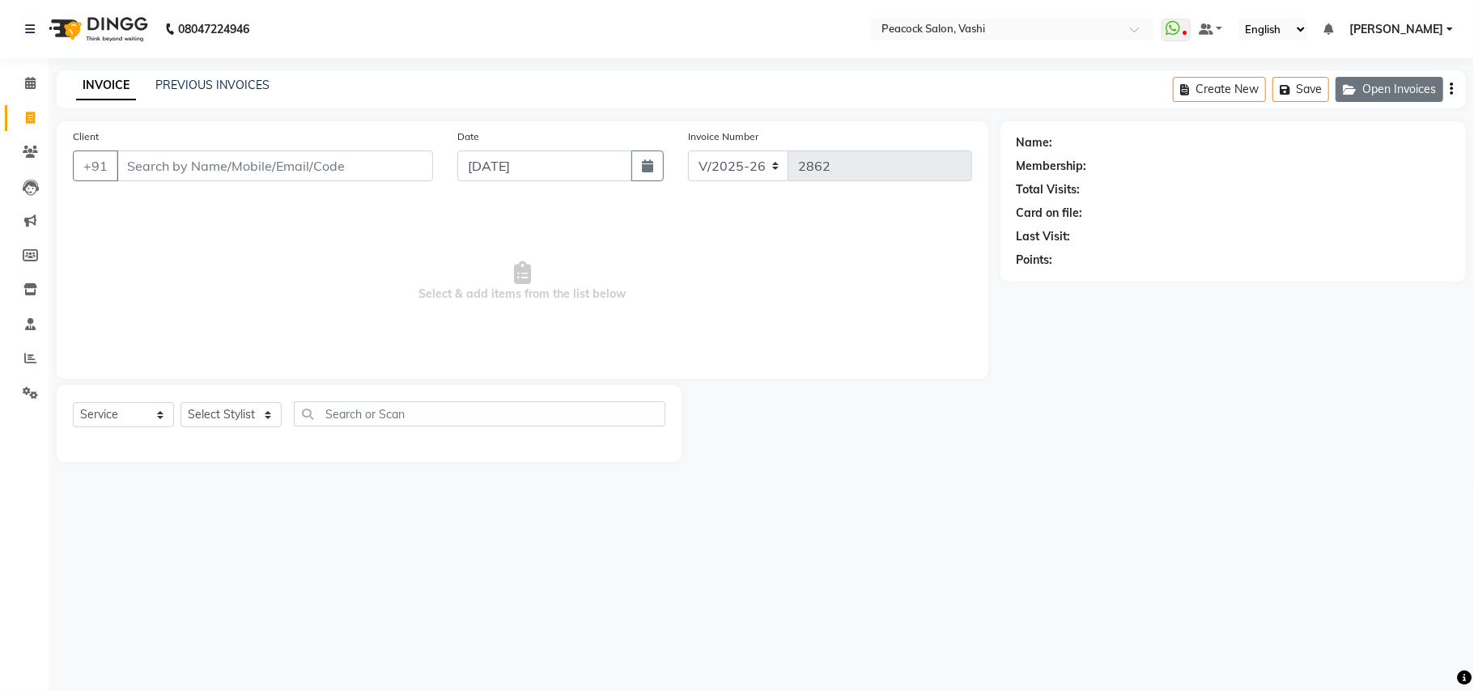
click at [1419, 88] on button "Open Invoices" at bounding box center [1389, 89] width 108 height 25
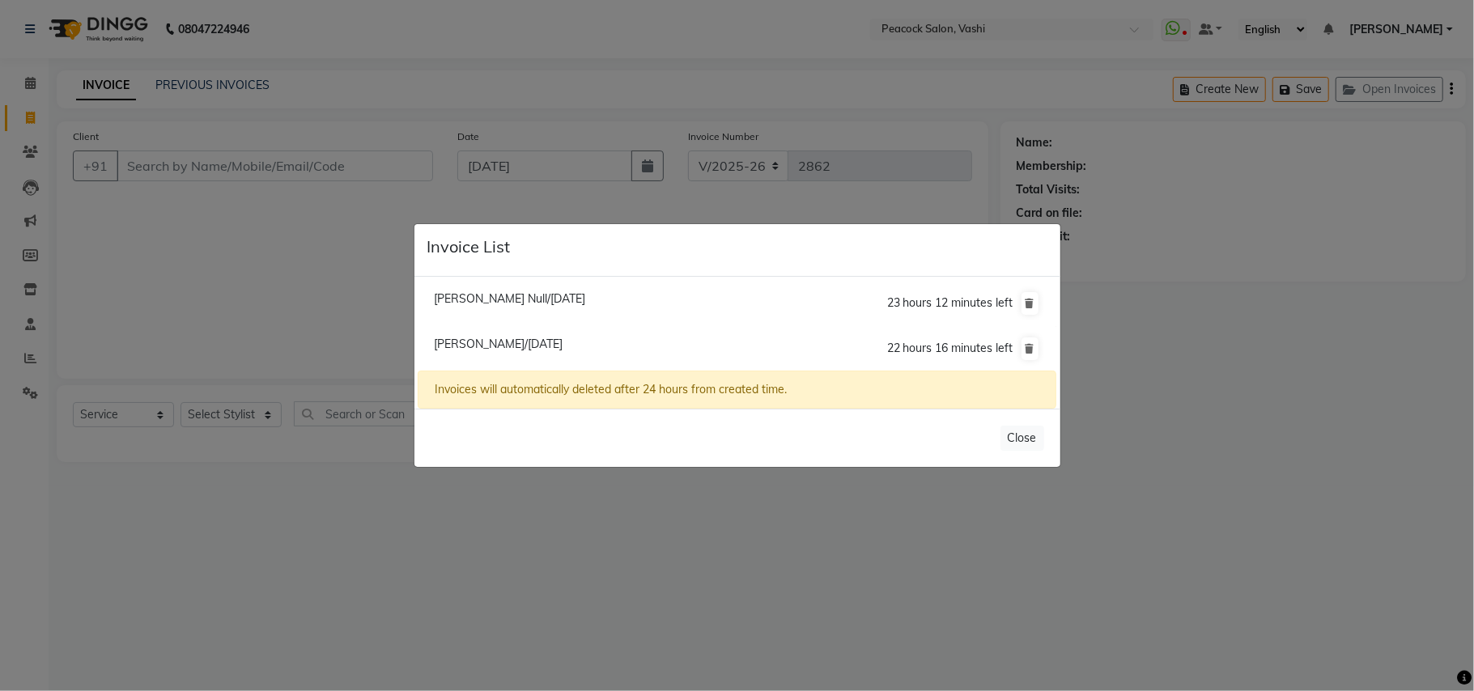
click at [562, 341] on span "Sidderth Mahale/04 September 2025" at bounding box center [498, 344] width 129 height 15
type input "9820641981"
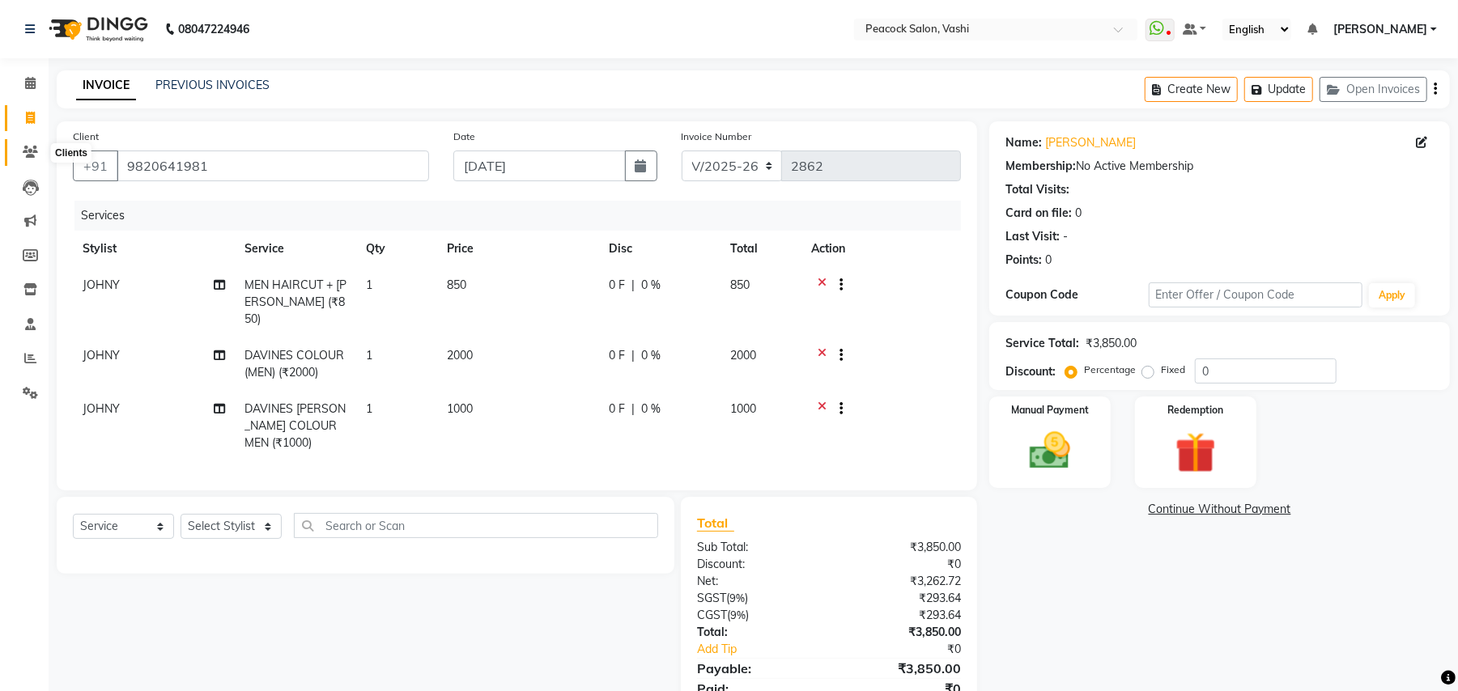
click at [23, 152] on icon at bounding box center [30, 152] width 15 height 12
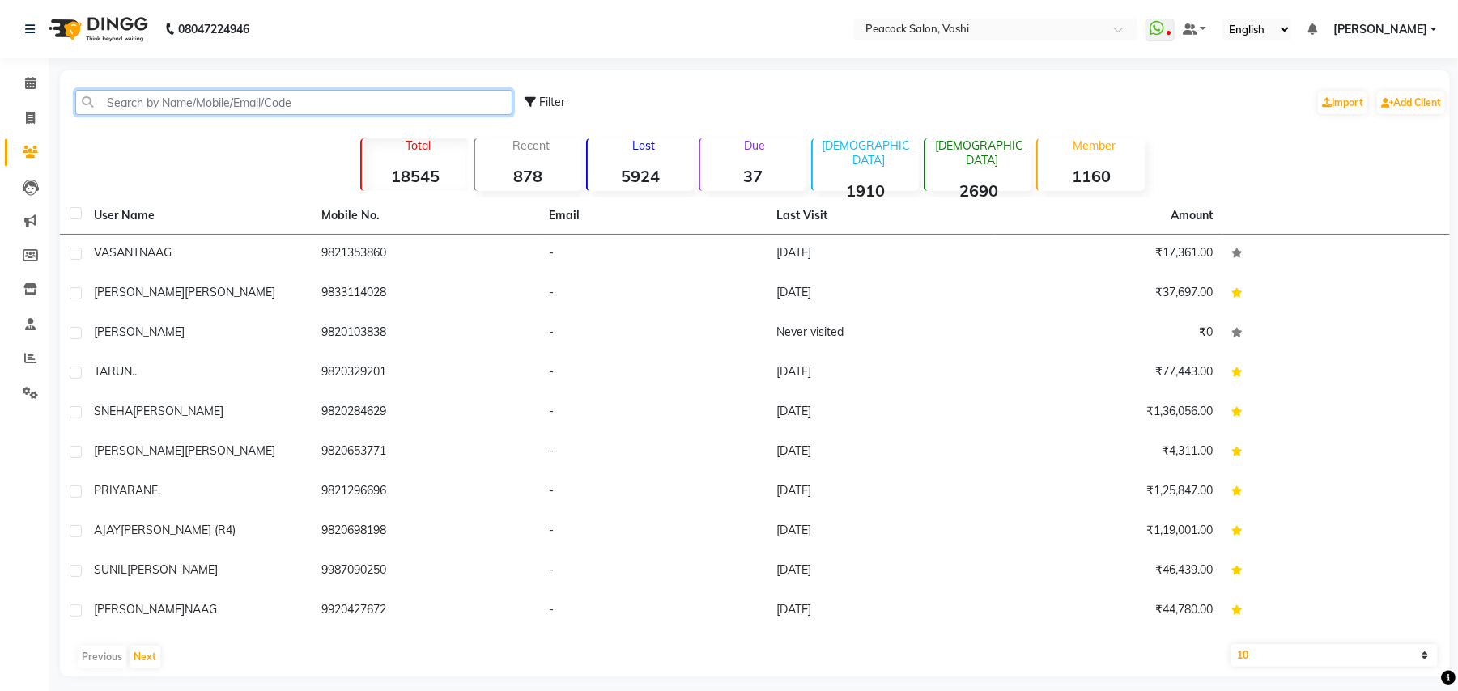
click at [291, 95] on input "text" at bounding box center [293, 102] width 437 height 25
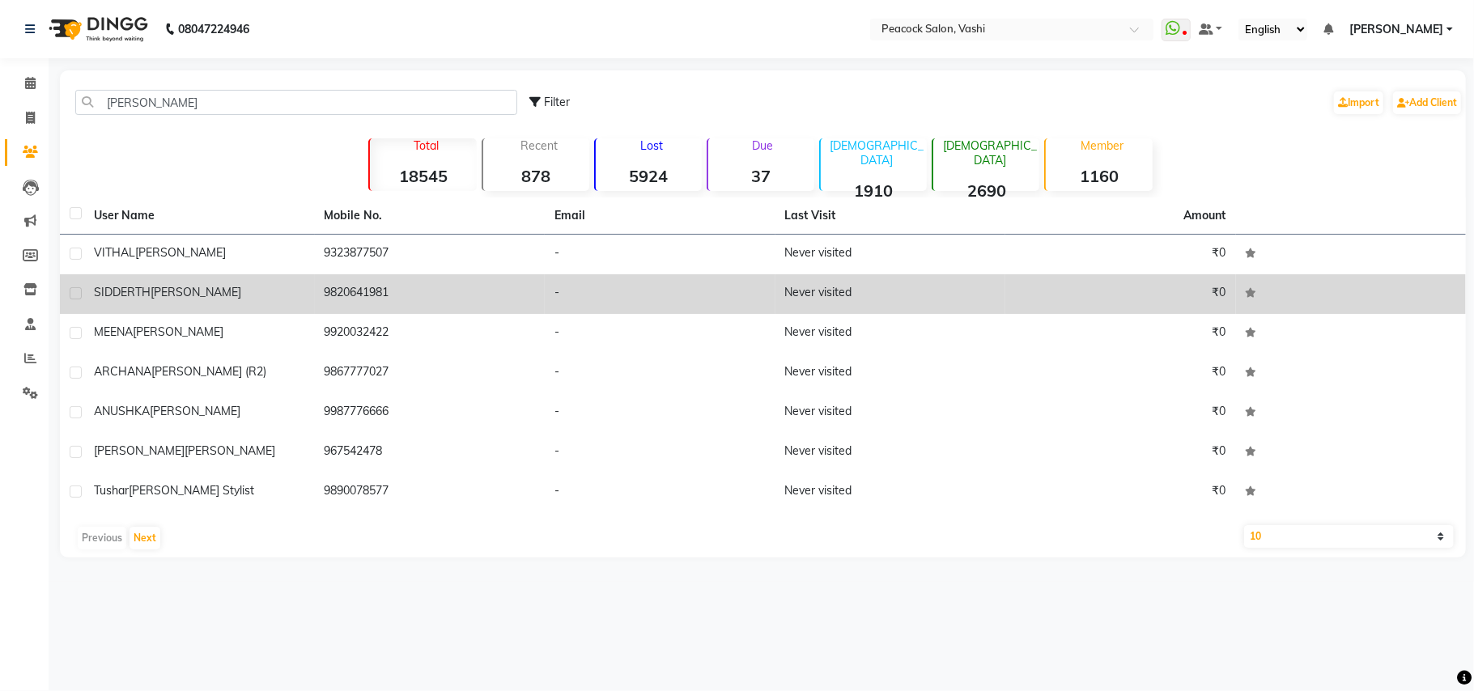
click at [198, 289] on span "MAHALE" at bounding box center [196, 292] width 91 height 15
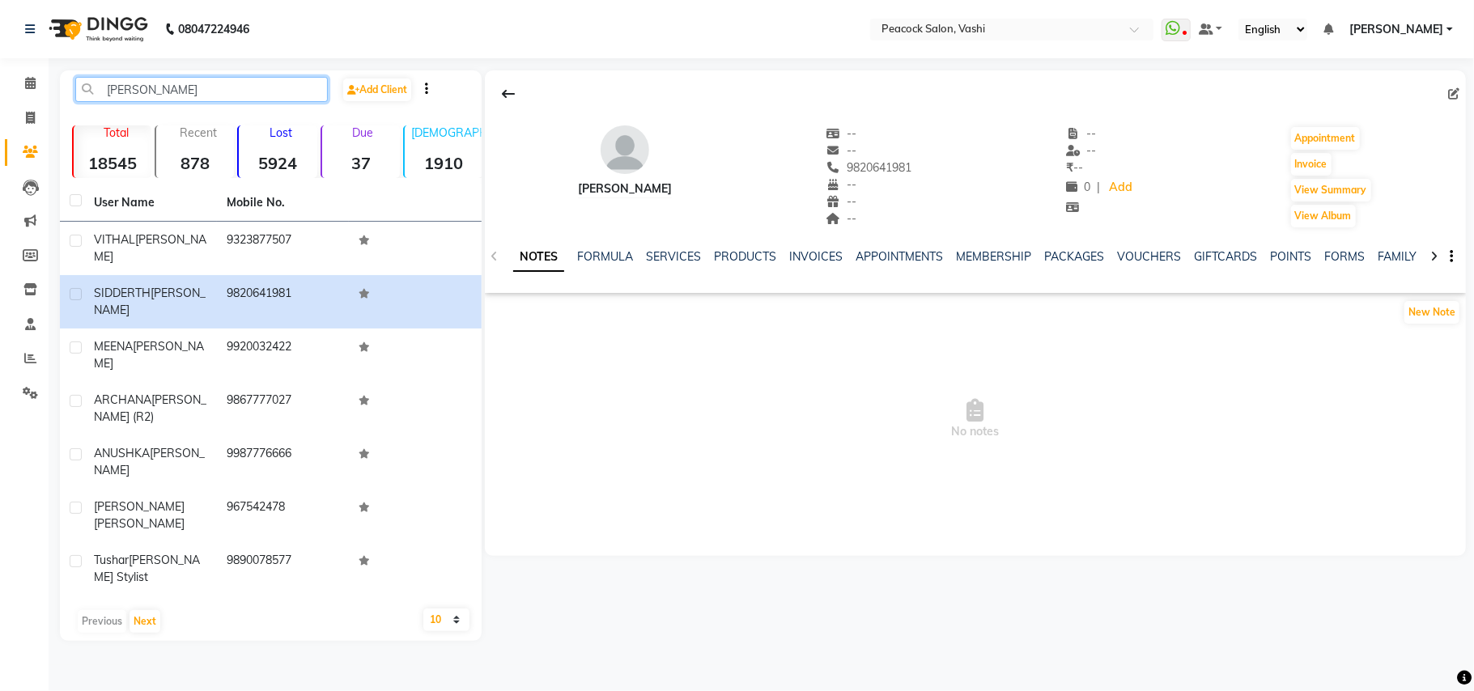
click at [176, 83] on input "mahale" at bounding box center [201, 89] width 252 height 25
type input "m"
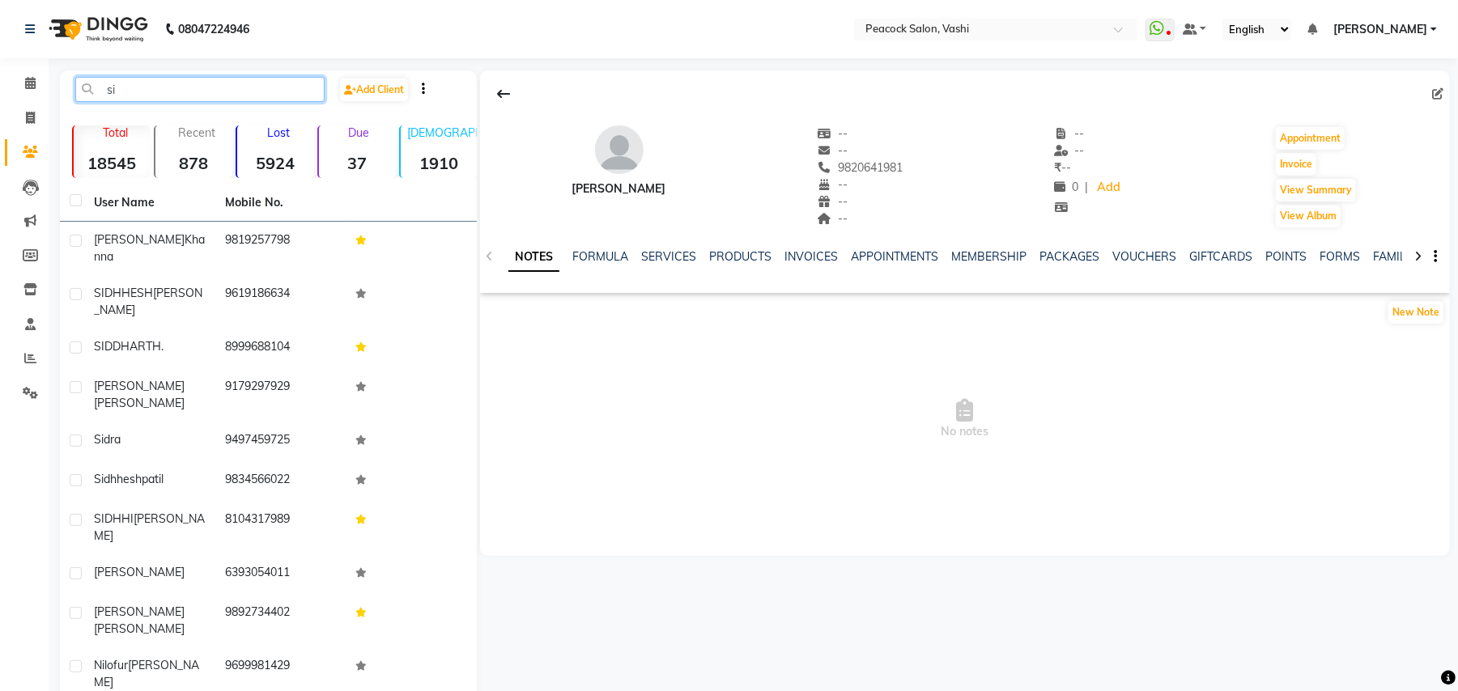
type input "s"
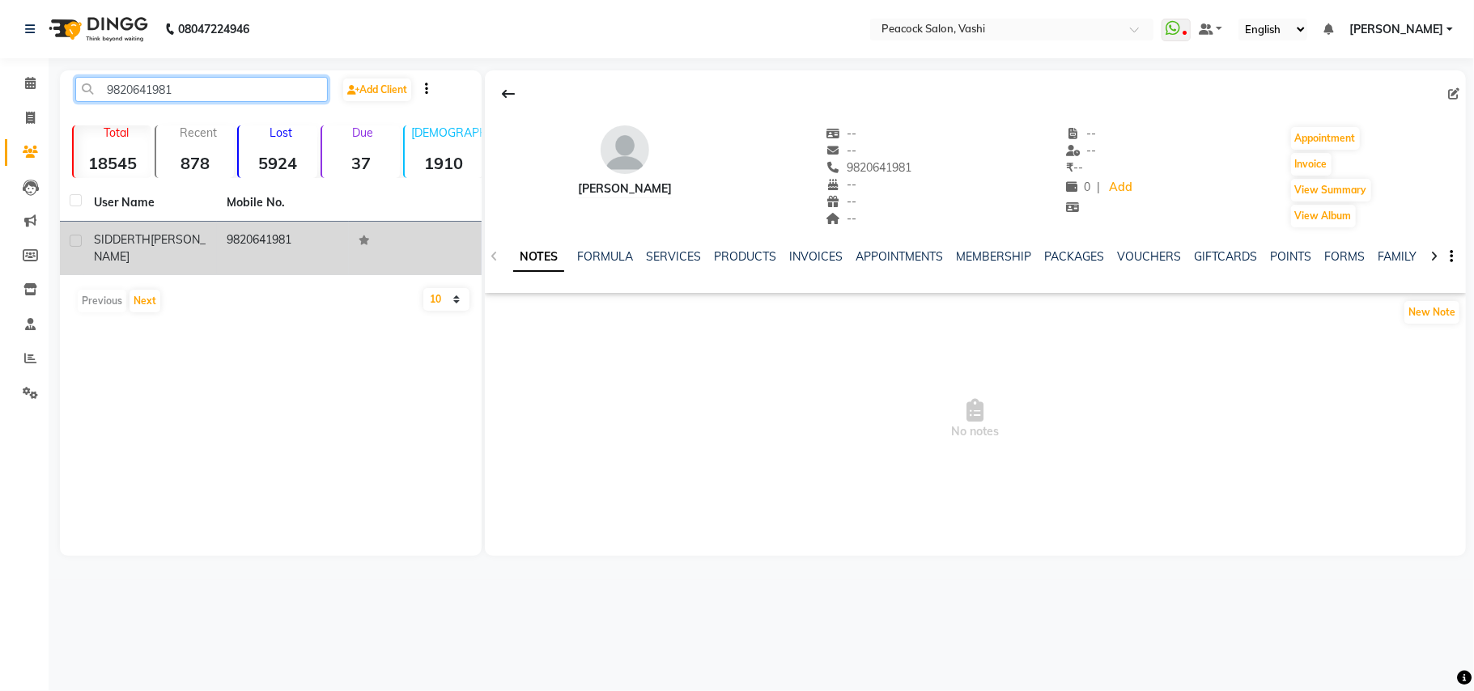
type input "9820641981"
click at [146, 241] on span "SIDDERTH" at bounding box center [122, 239] width 57 height 15
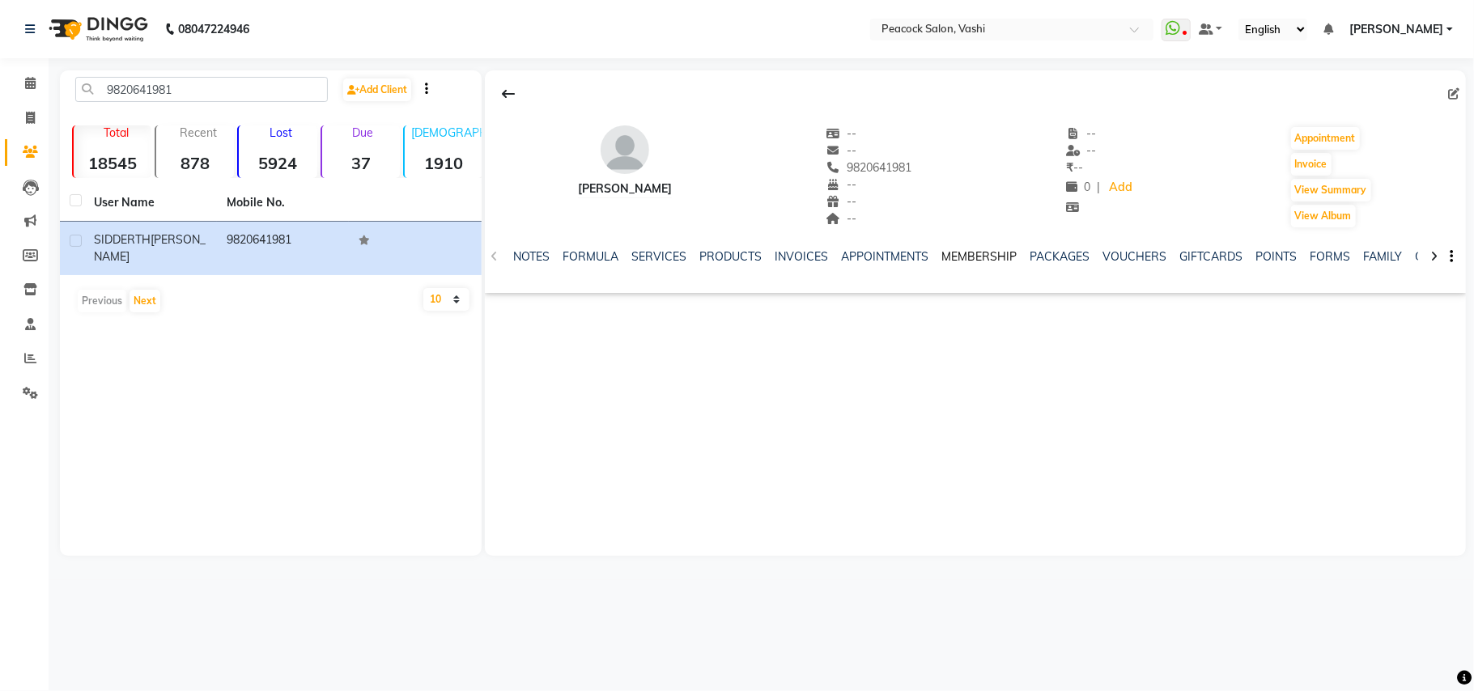
click at [988, 253] on link "MEMBERSHIP" at bounding box center [978, 256] width 75 height 15
click at [603, 253] on link "SERVICES" at bounding box center [593, 256] width 55 height 15
click at [654, 251] on link "SERVICES" at bounding box center [652, 257] width 68 height 29
click at [26, 112] on icon at bounding box center [30, 118] width 9 height 12
select select "619"
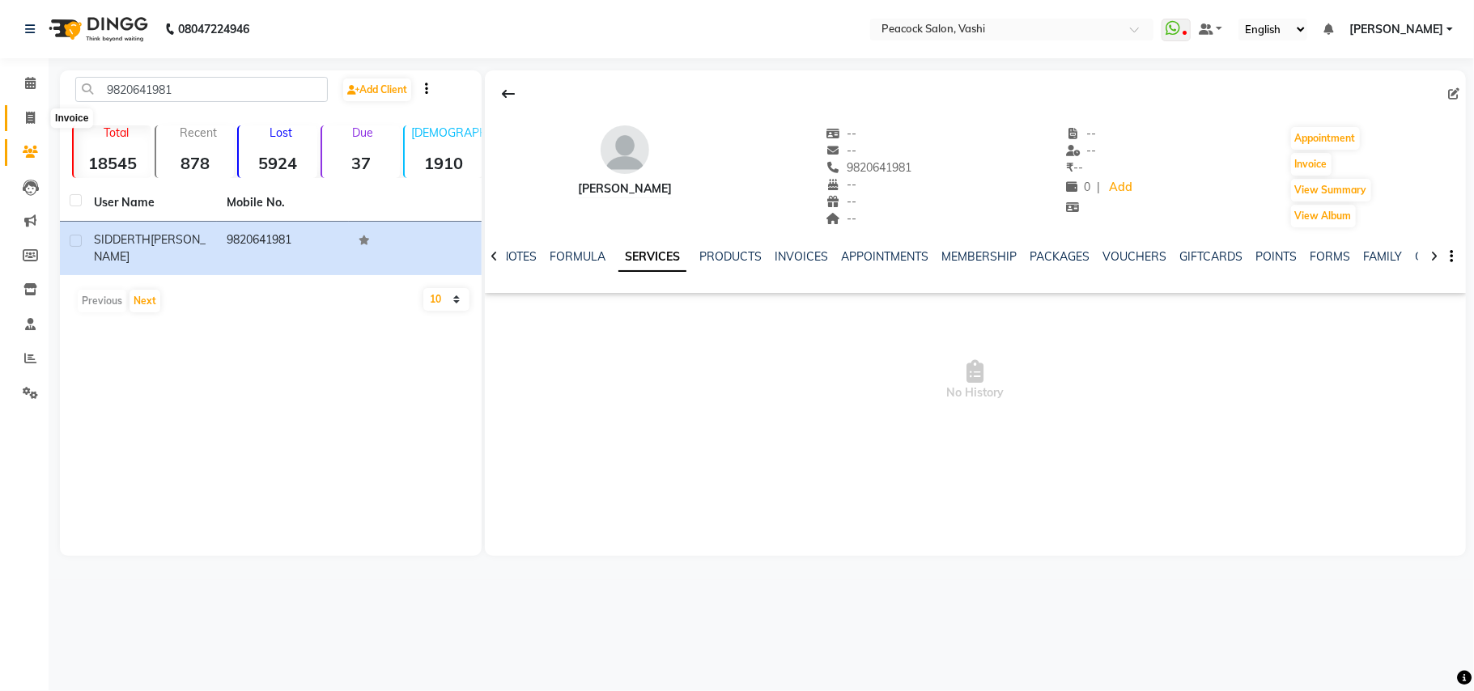
select select "service"
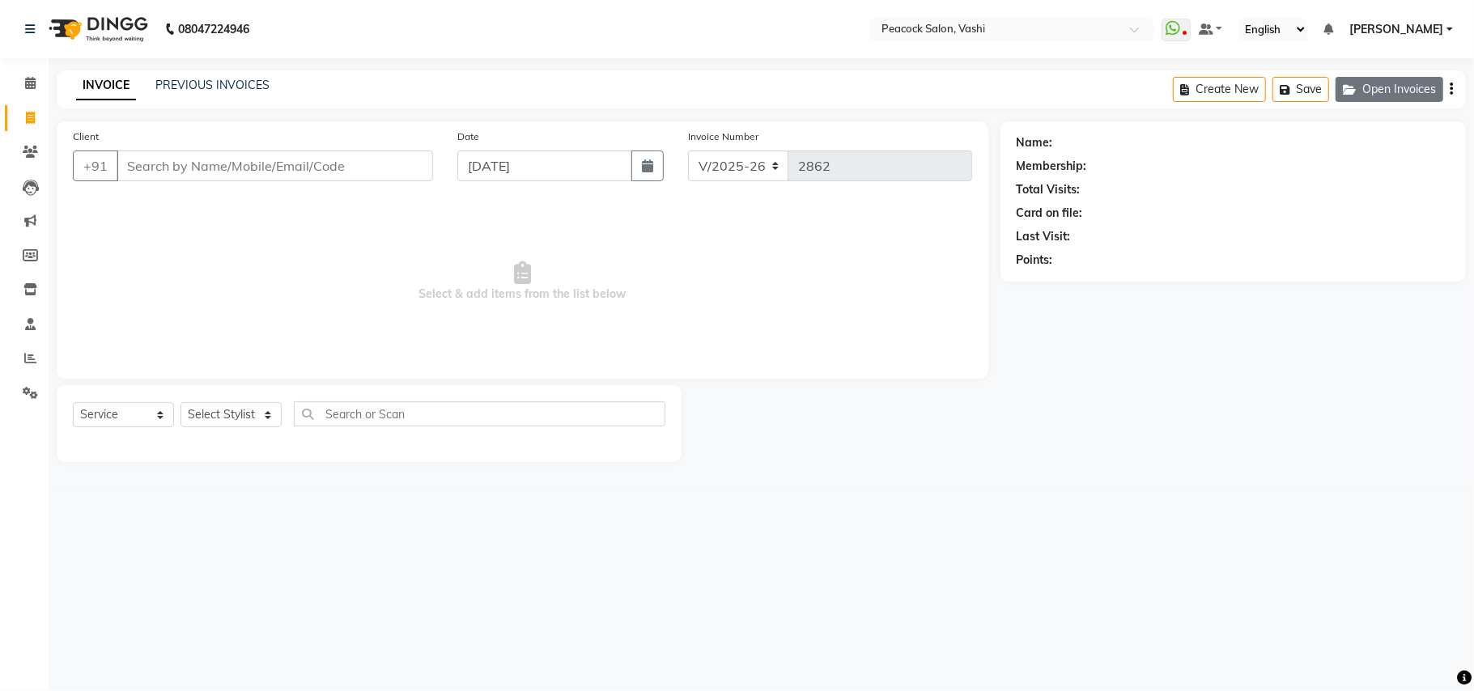
click at [1424, 86] on button "Open Invoices" at bounding box center [1389, 89] width 108 height 25
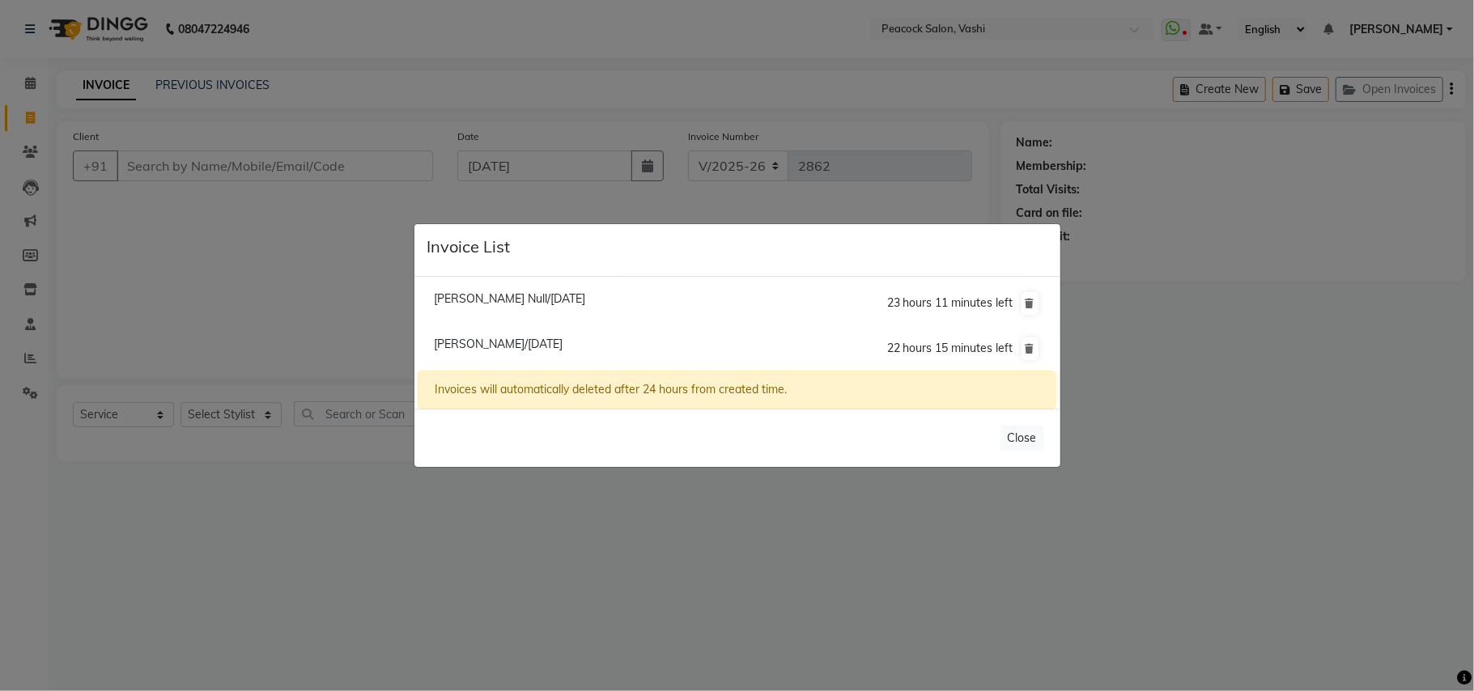
click at [516, 346] on span "Sidderth Mahale/04 September 2025" at bounding box center [498, 344] width 129 height 15
type input "9820641981"
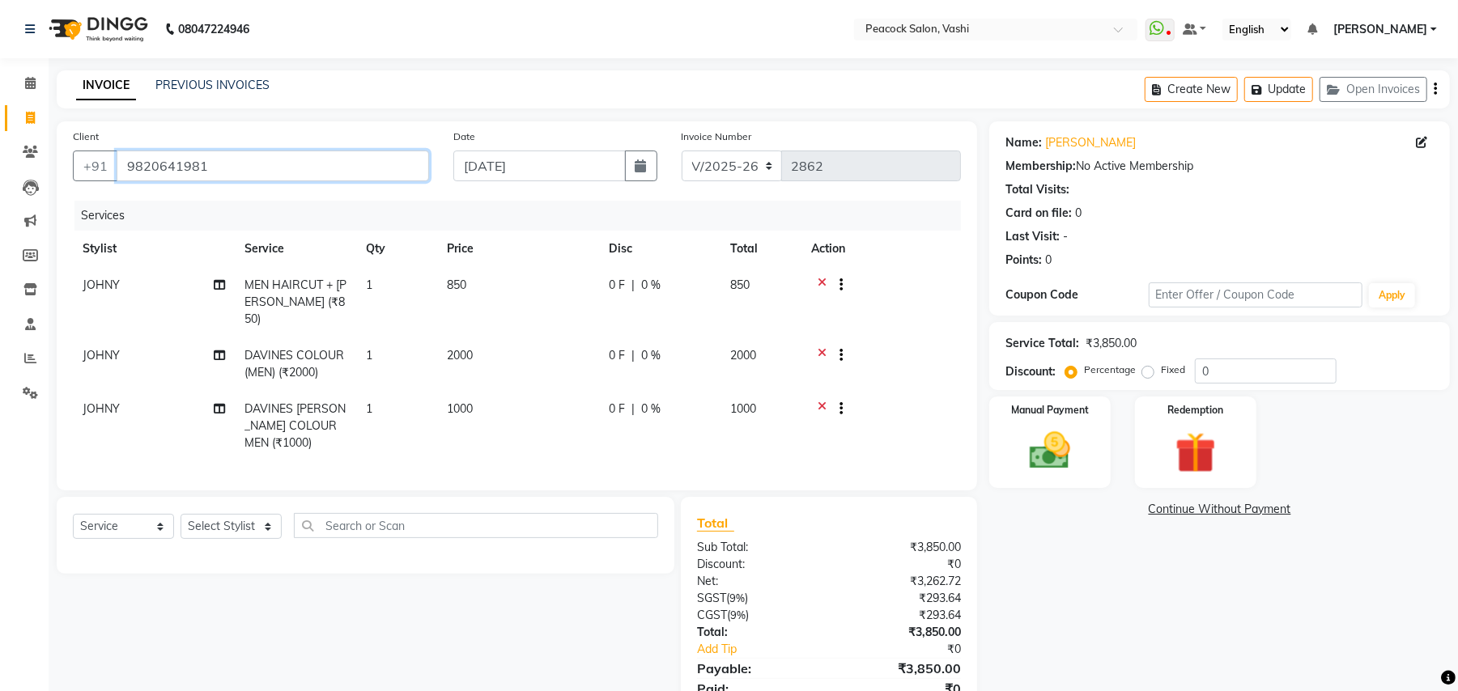
click at [240, 169] on input "9820641981" at bounding box center [273, 166] width 312 height 31
click at [36, 151] on icon at bounding box center [30, 152] width 15 height 12
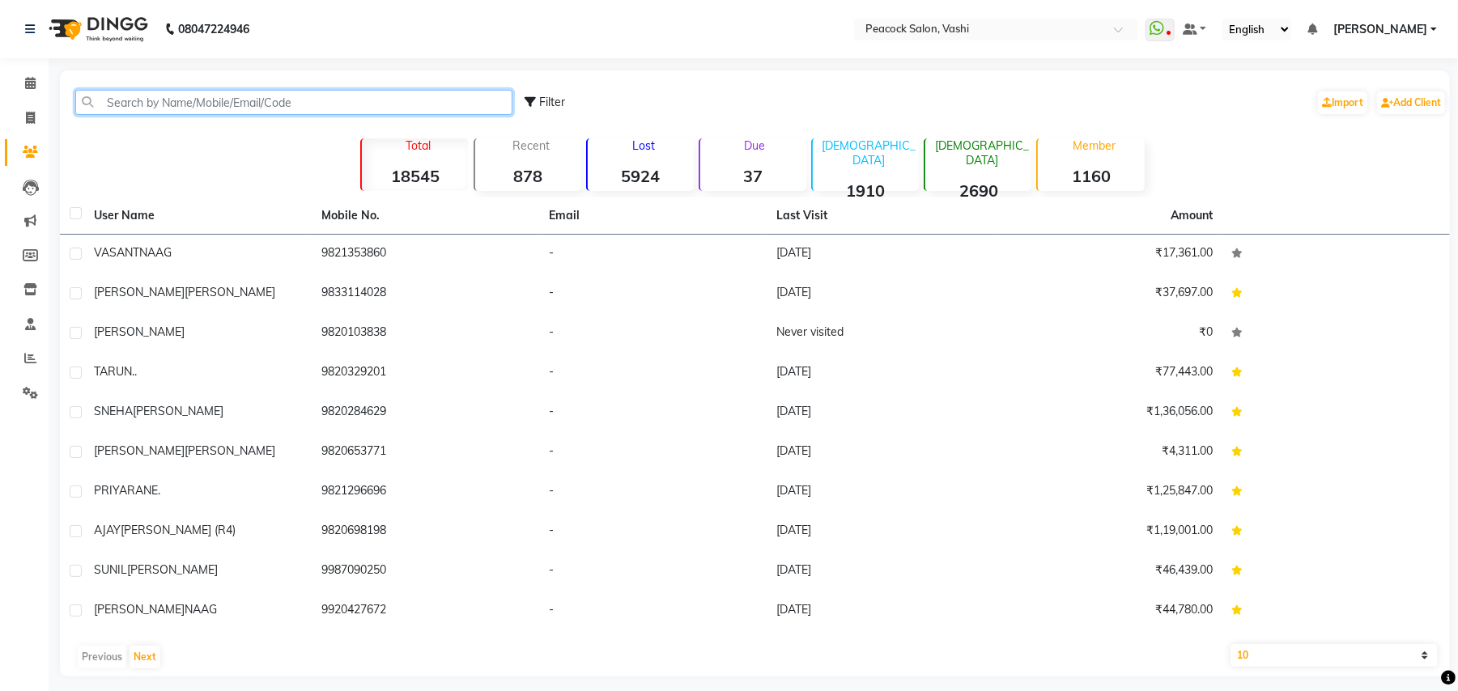
click at [185, 104] on input "text" at bounding box center [293, 102] width 437 height 25
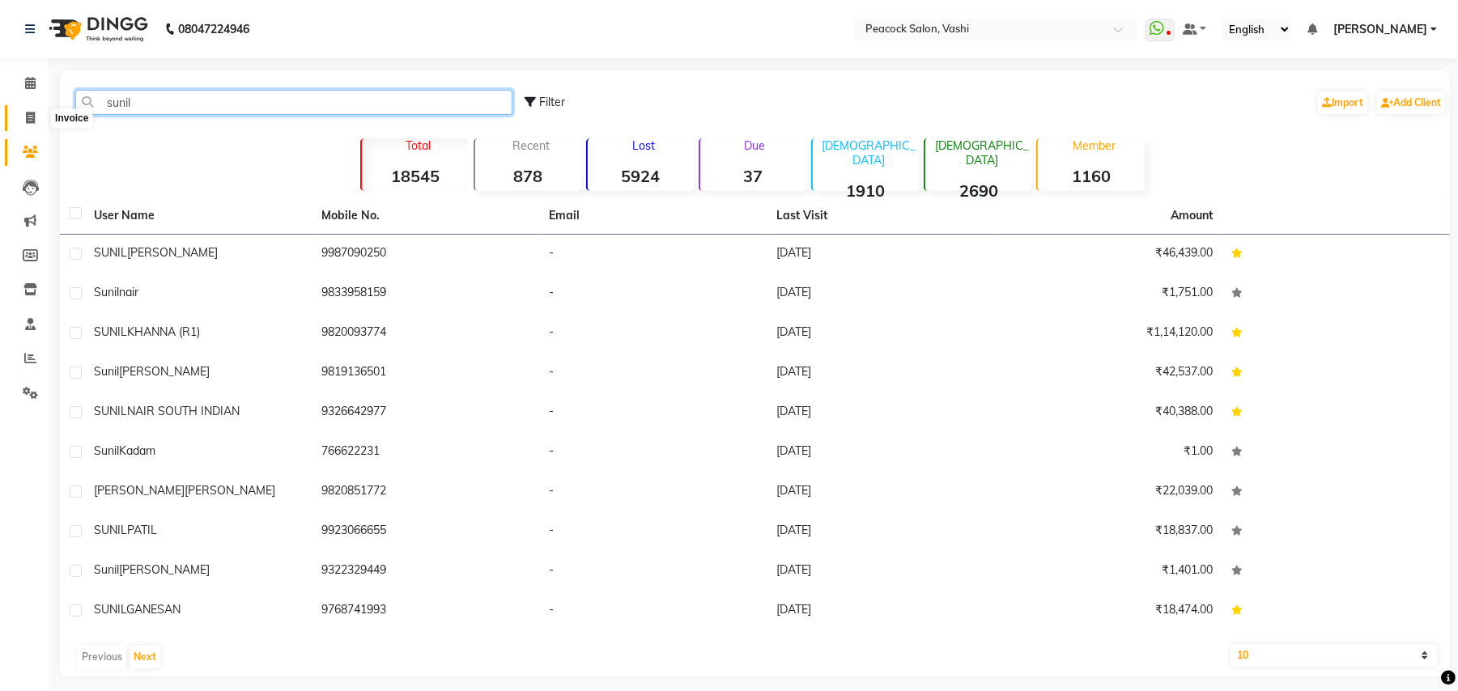
type input "sunil"
click at [30, 117] on icon at bounding box center [30, 118] width 9 height 12
select select "619"
select select "service"
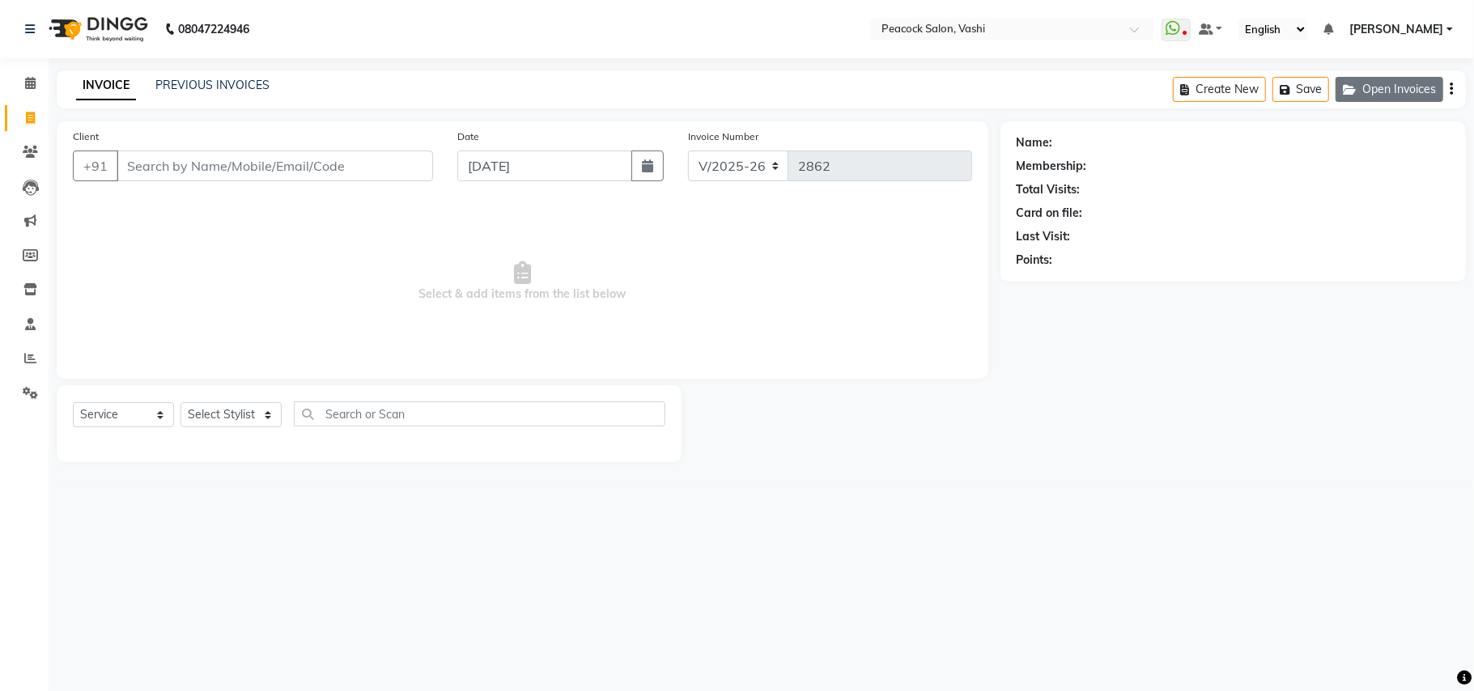
click at [1411, 95] on button "Open Invoices" at bounding box center [1389, 89] width 108 height 25
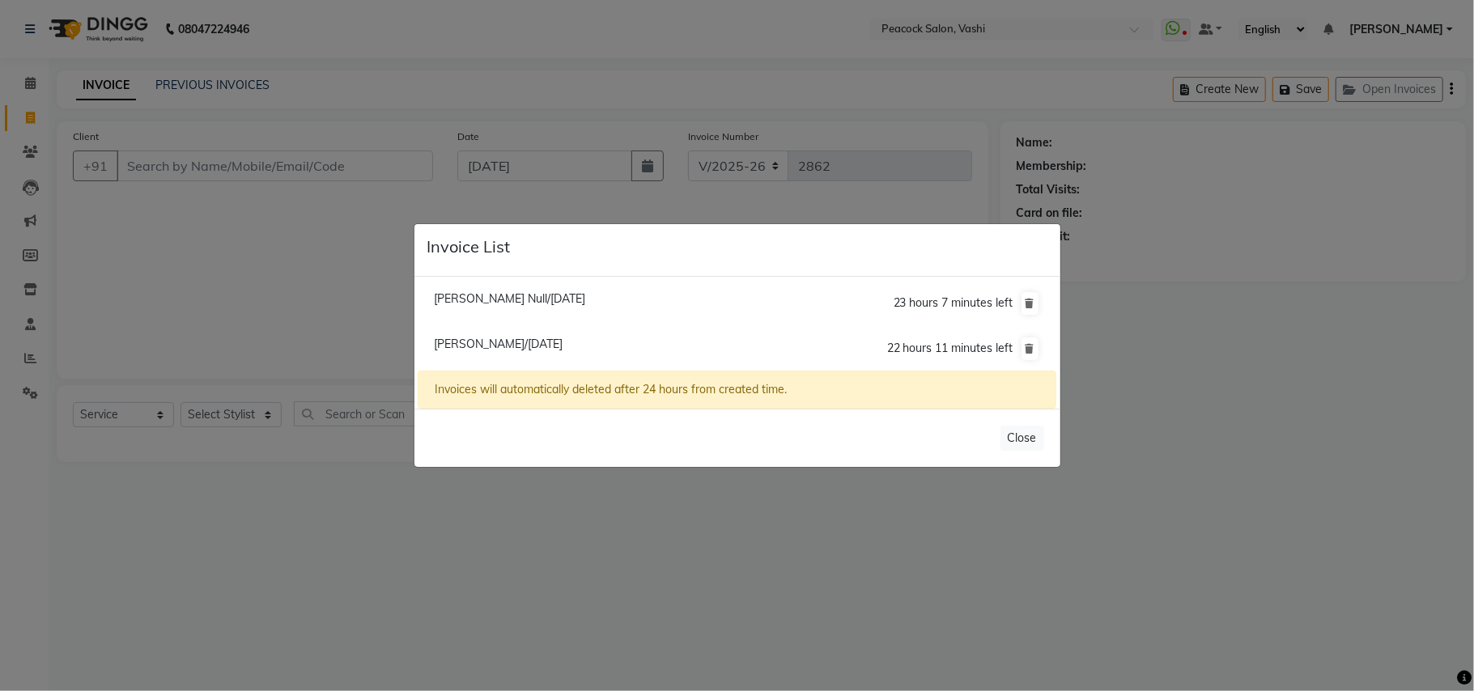
click at [549, 345] on span "Sidderth Mahale/04 September 2025" at bounding box center [498, 344] width 129 height 15
type input "9820641981"
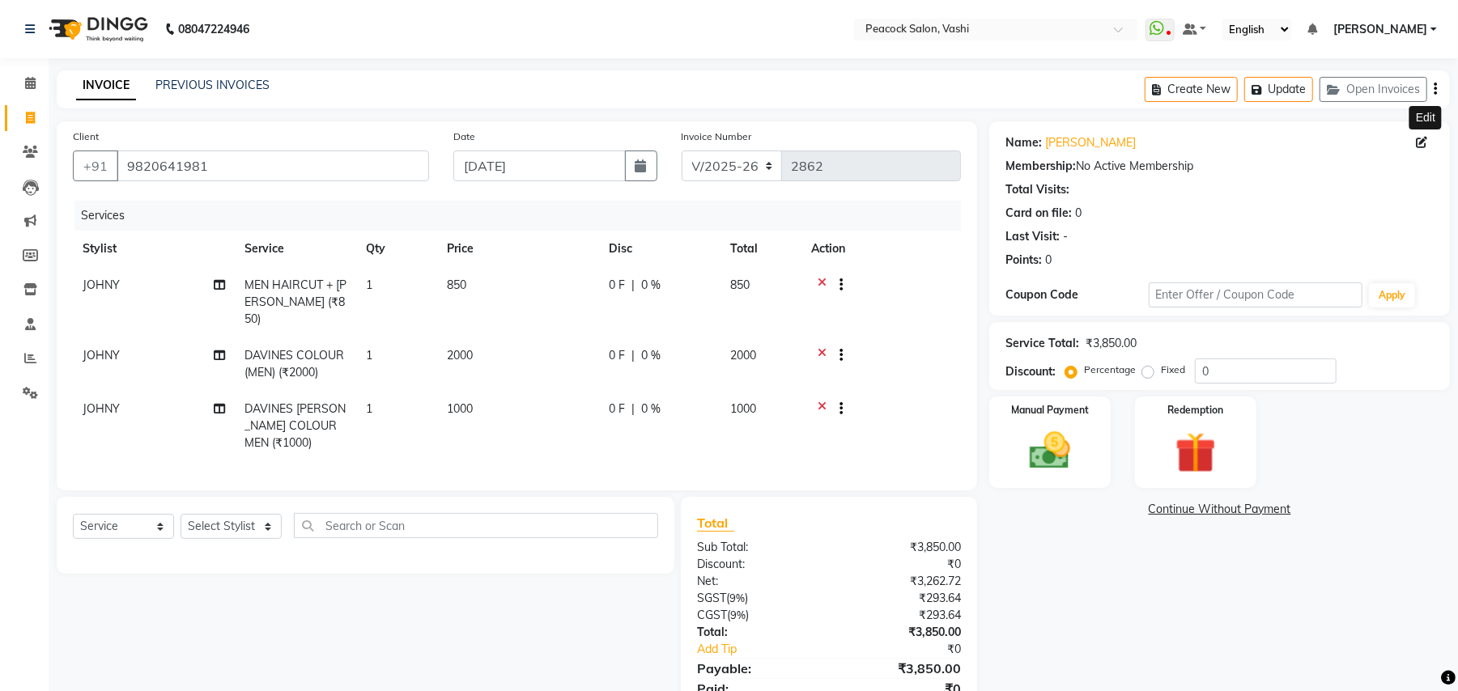
click at [1415, 142] on icon at bounding box center [1420, 142] width 11 height 11
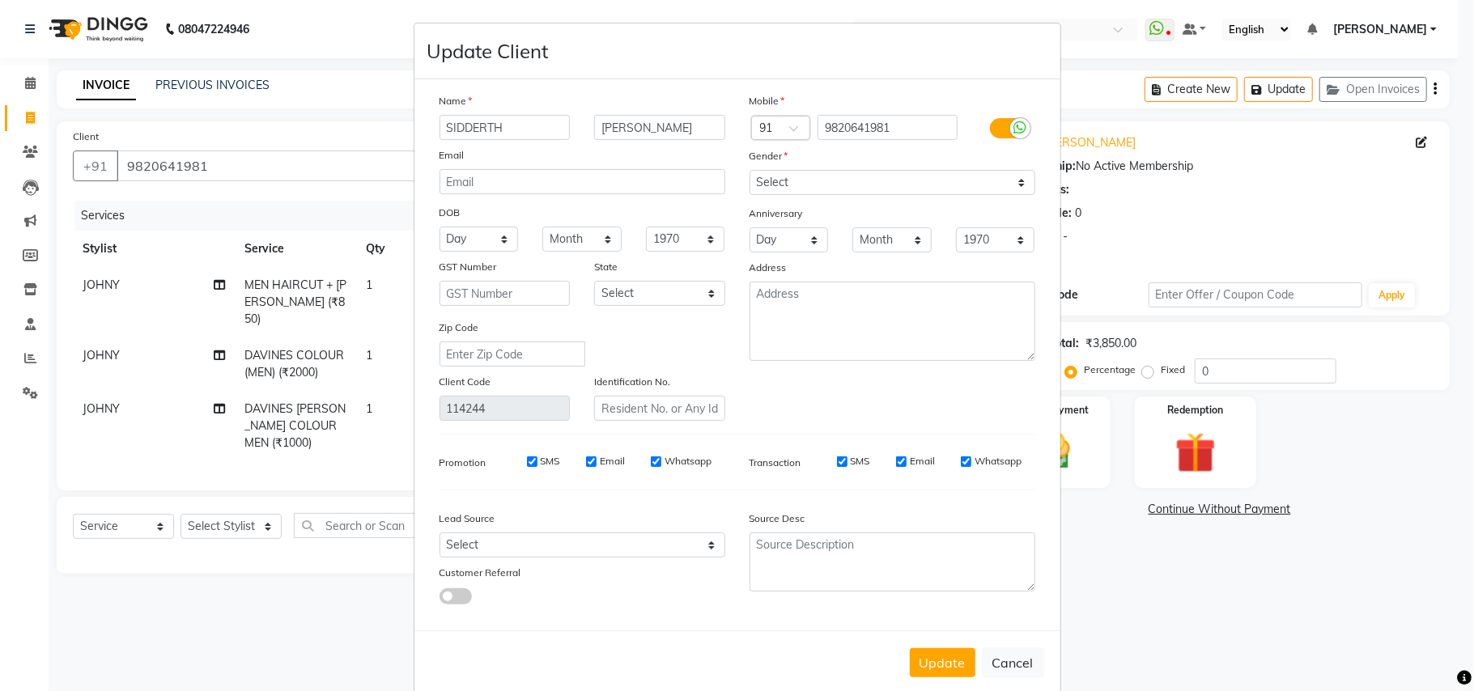
click at [518, 111] on div "Name" at bounding box center [582, 103] width 310 height 23
click at [518, 130] on input "SIDDERTH" at bounding box center [504, 127] width 131 height 25
type input "S"
click at [784, 183] on select "Select Male Female Other Prefer Not To Say" at bounding box center [892, 182] width 286 height 25
click at [749, 170] on select "Select Male Female Other Prefer Not To Say" at bounding box center [892, 182] width 286 height 25
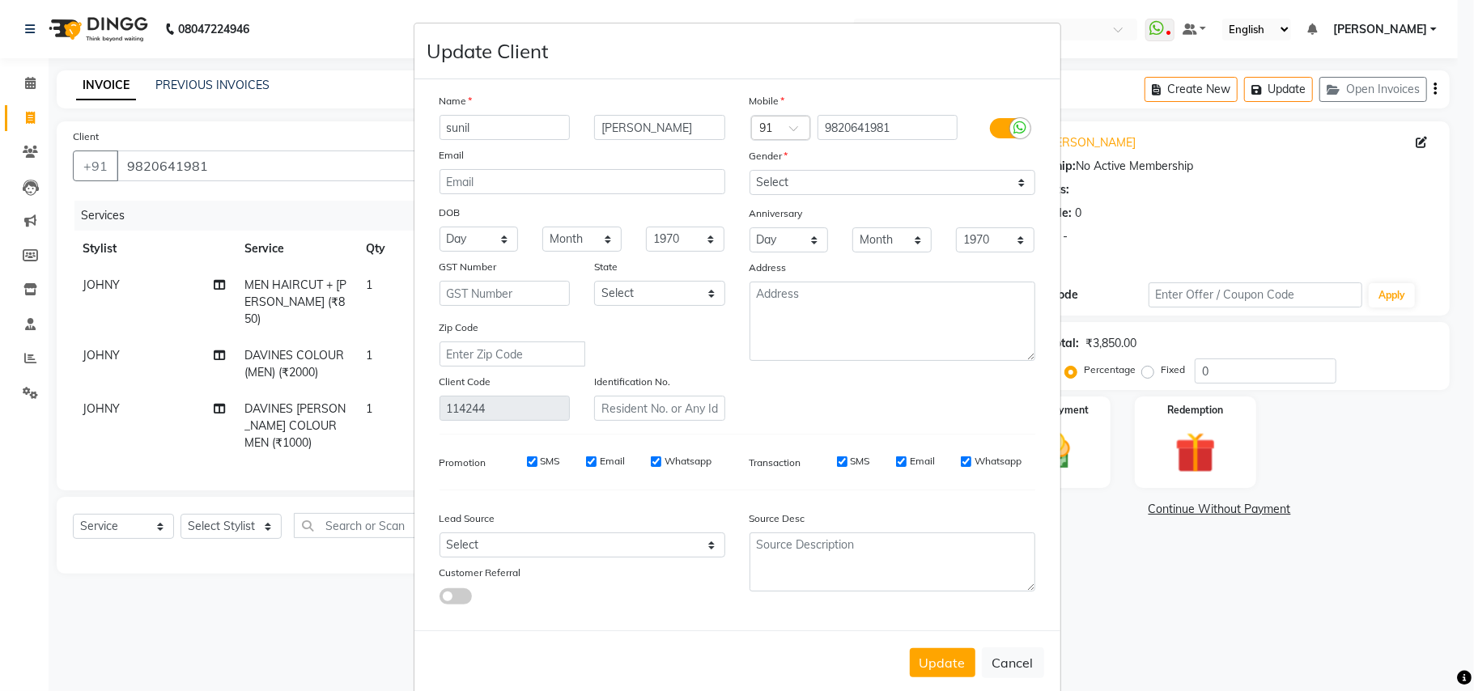
click at [926, 659] on button "Update" at bounding box center [943, 662] width 66 height 29
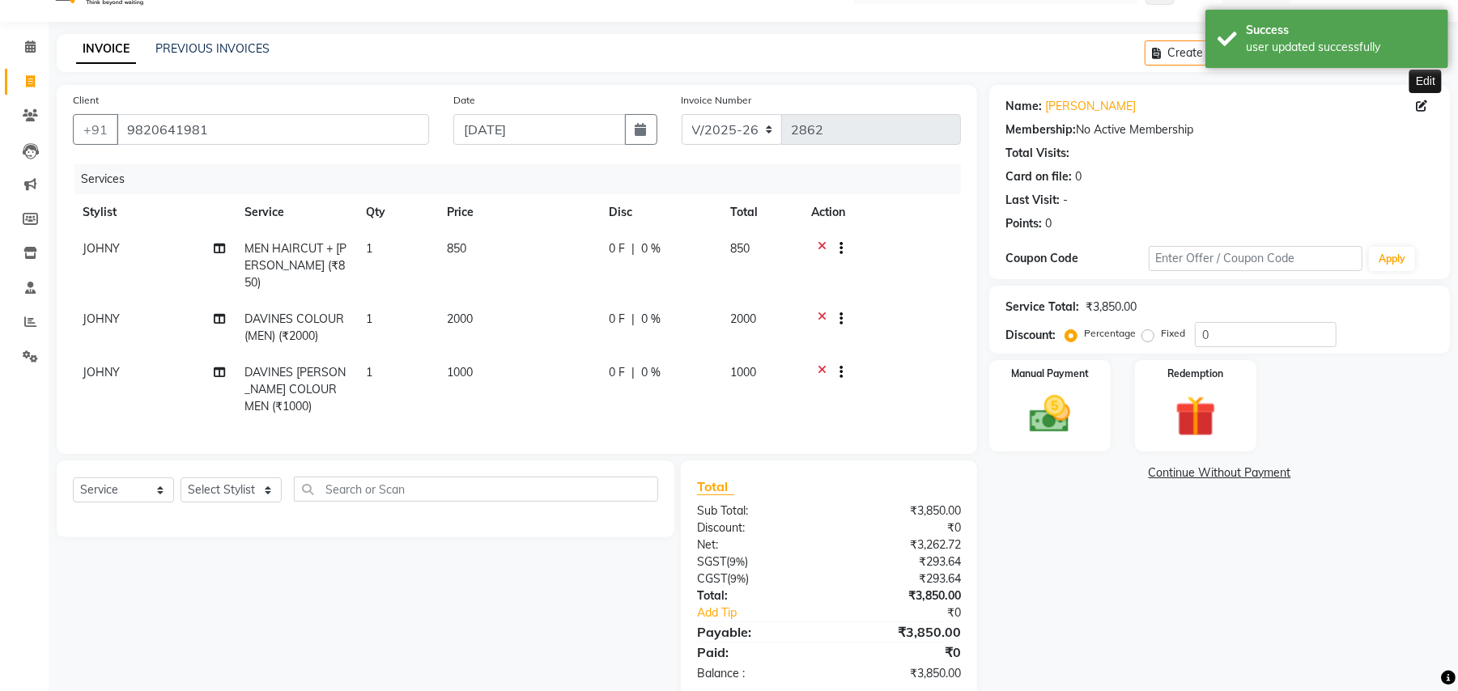
scroll to position [66, 0]
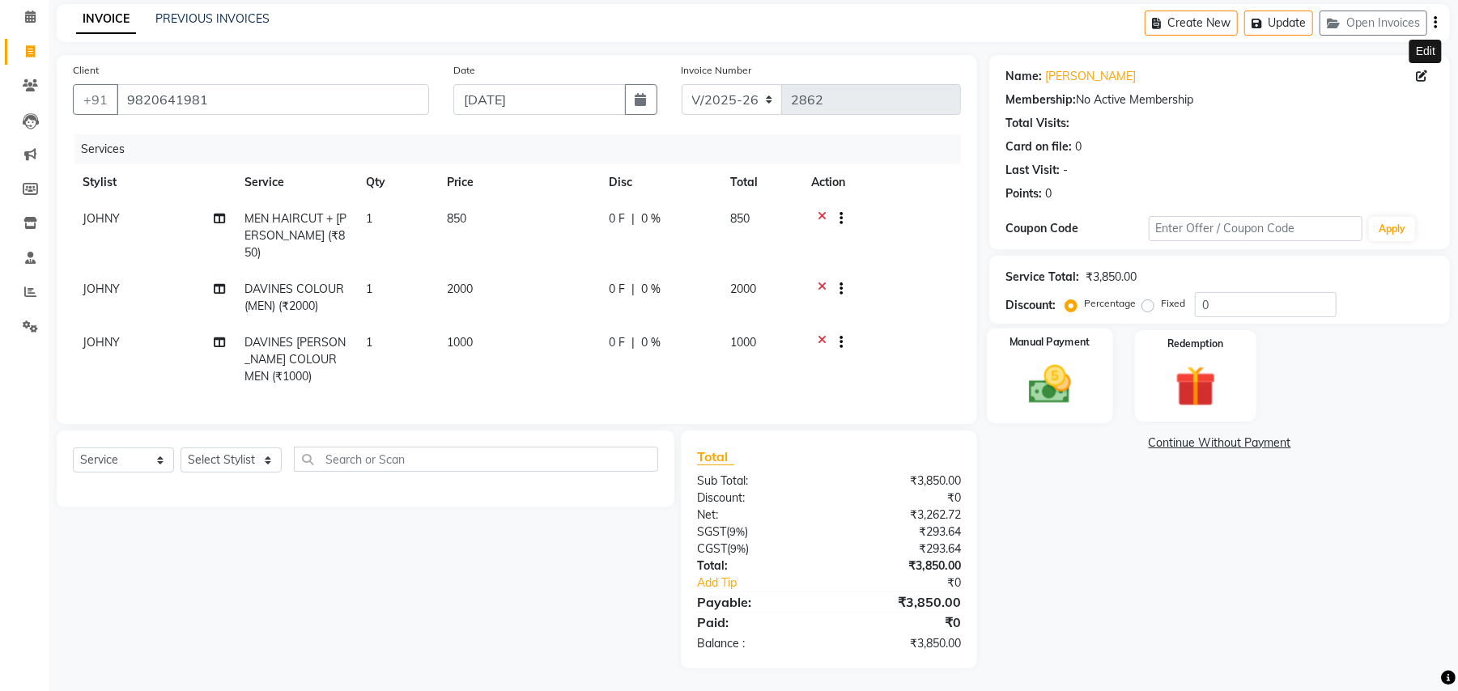
click at [1086, 369] on div "Manual Payment" at bounding box center [1050, 376] width 126 height 95
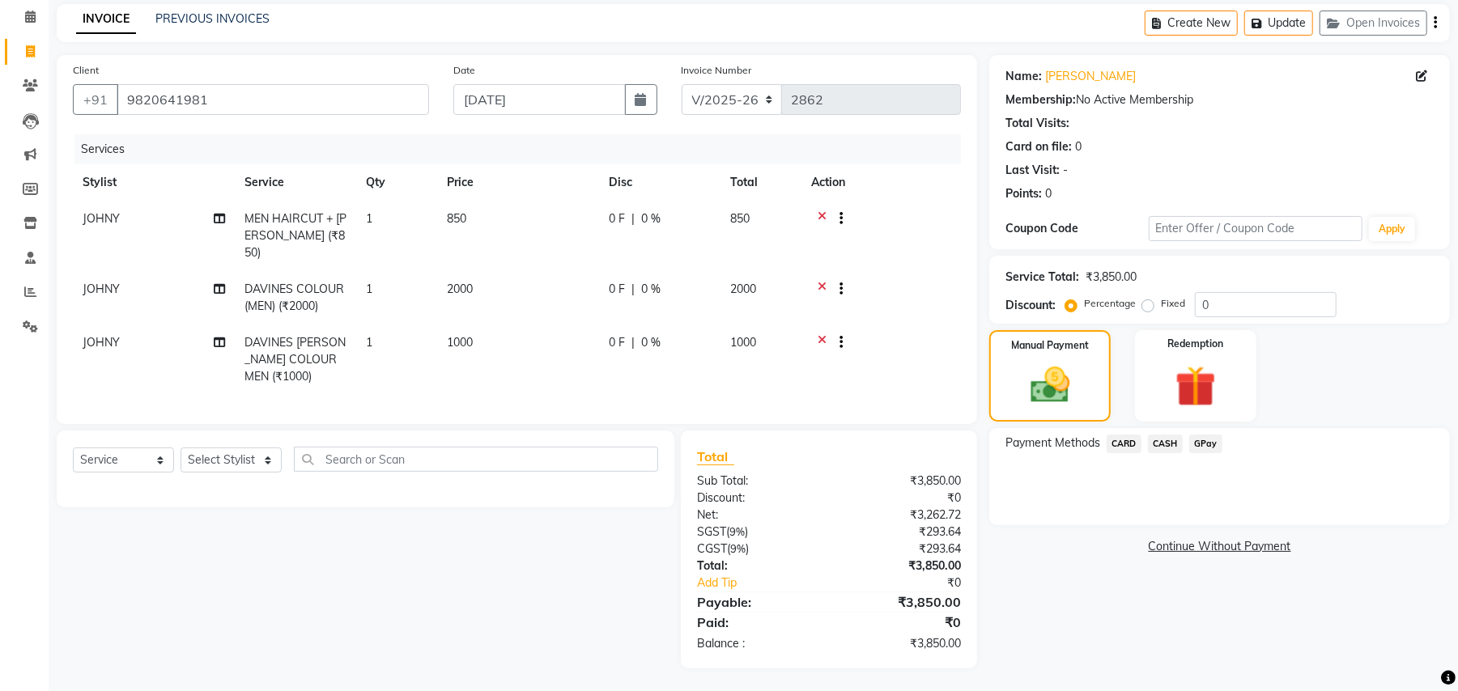
click at [1130, 443] on span "CARD" at bounding box center [1123, 444] width 35 height 19
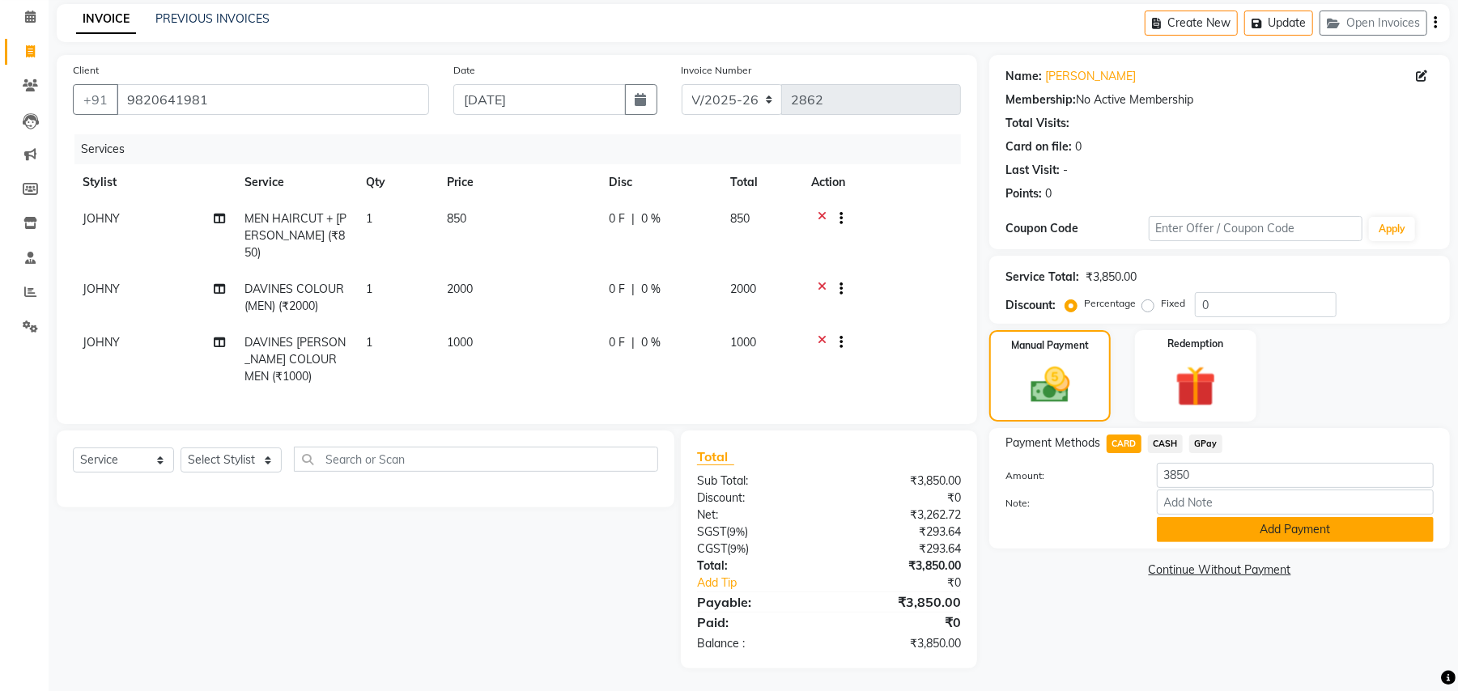
click at [1224, 526] on button "Add Payment" at bounding box center [1294, 529] width 277 height 25
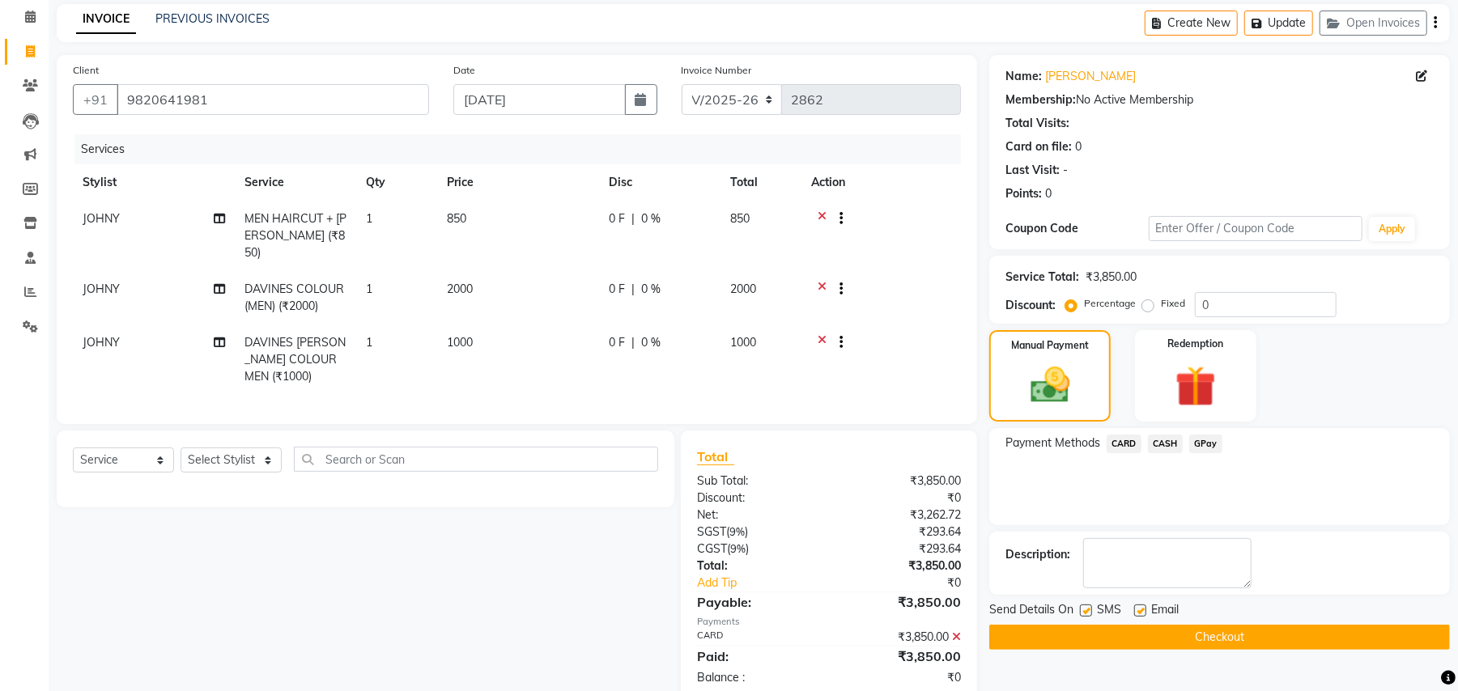
click at [1179, 639] on button "Checkout" at bounding box center [1219, 637] width 460 height 25
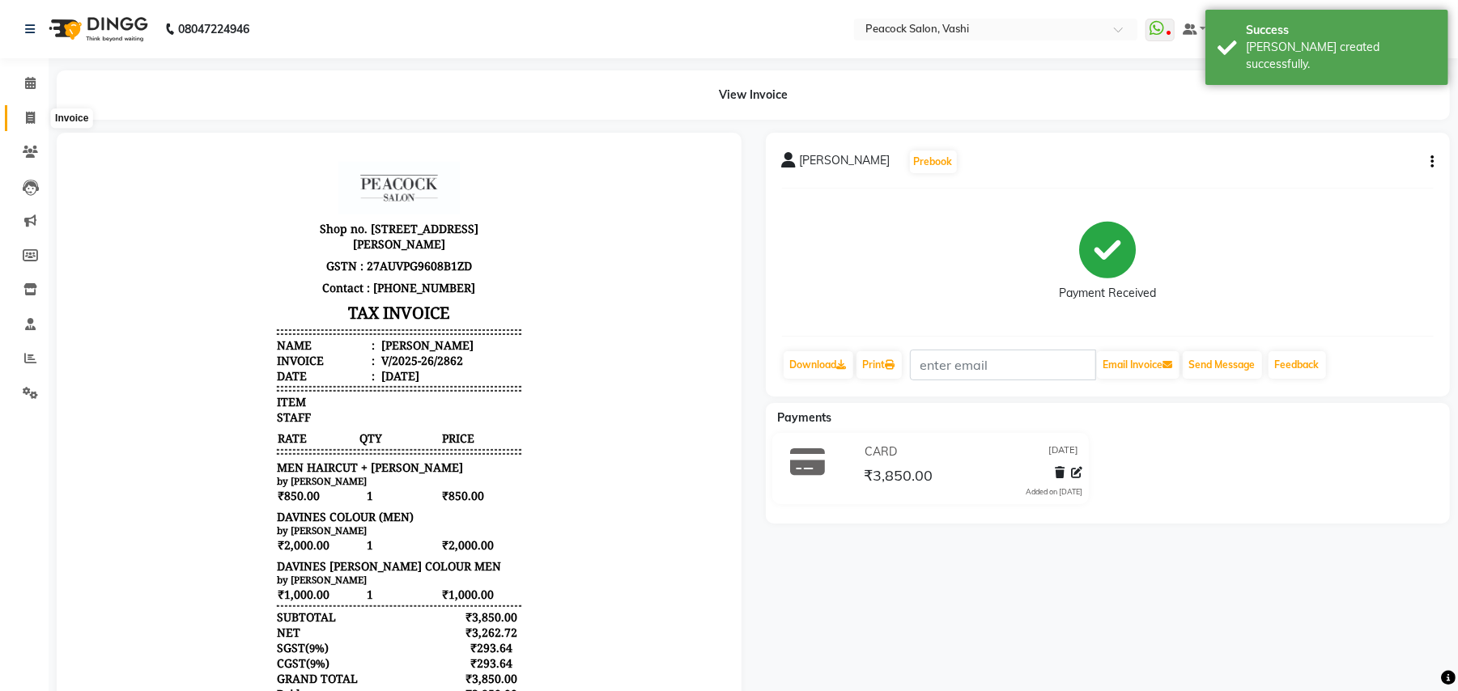
click at [26, 114] on icon at bounding box center [30, 118] width 9 height 12
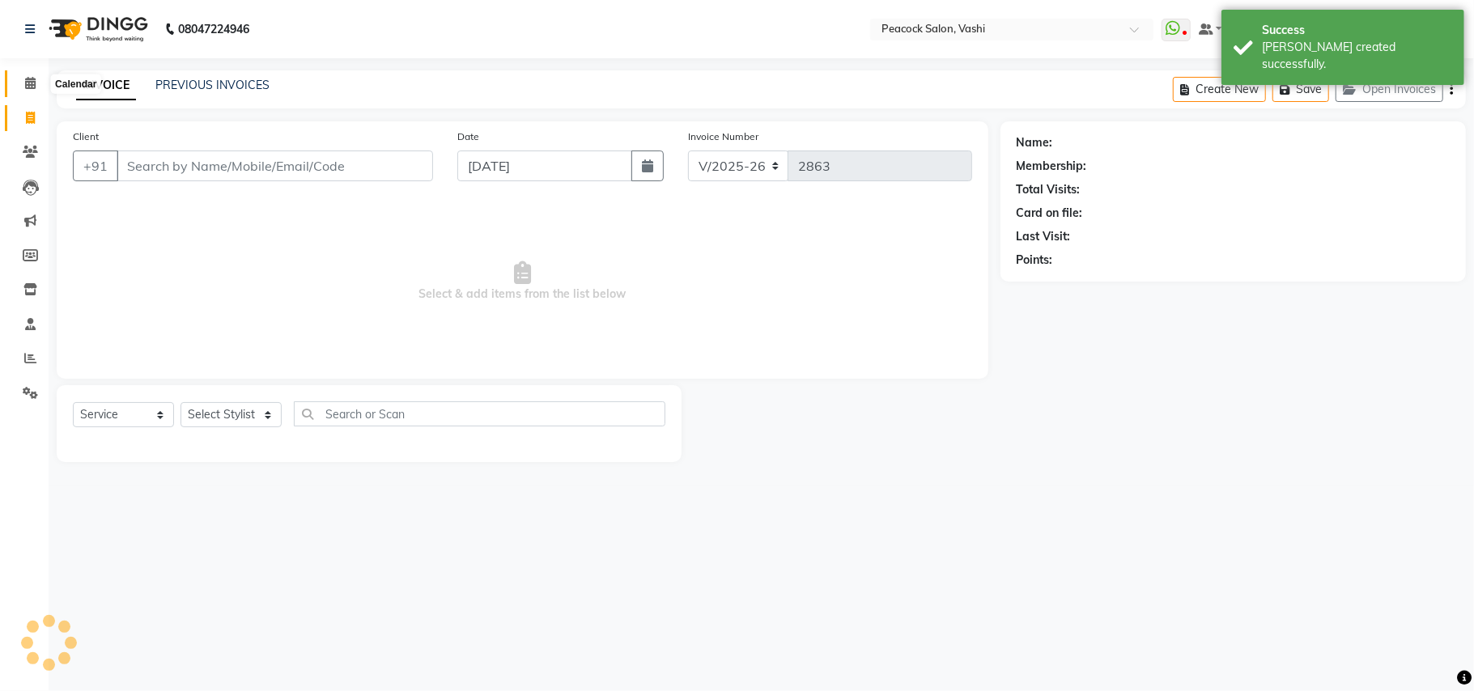
click at [25, 81] on icon at bounding box center [30, 83] width 11 height 12
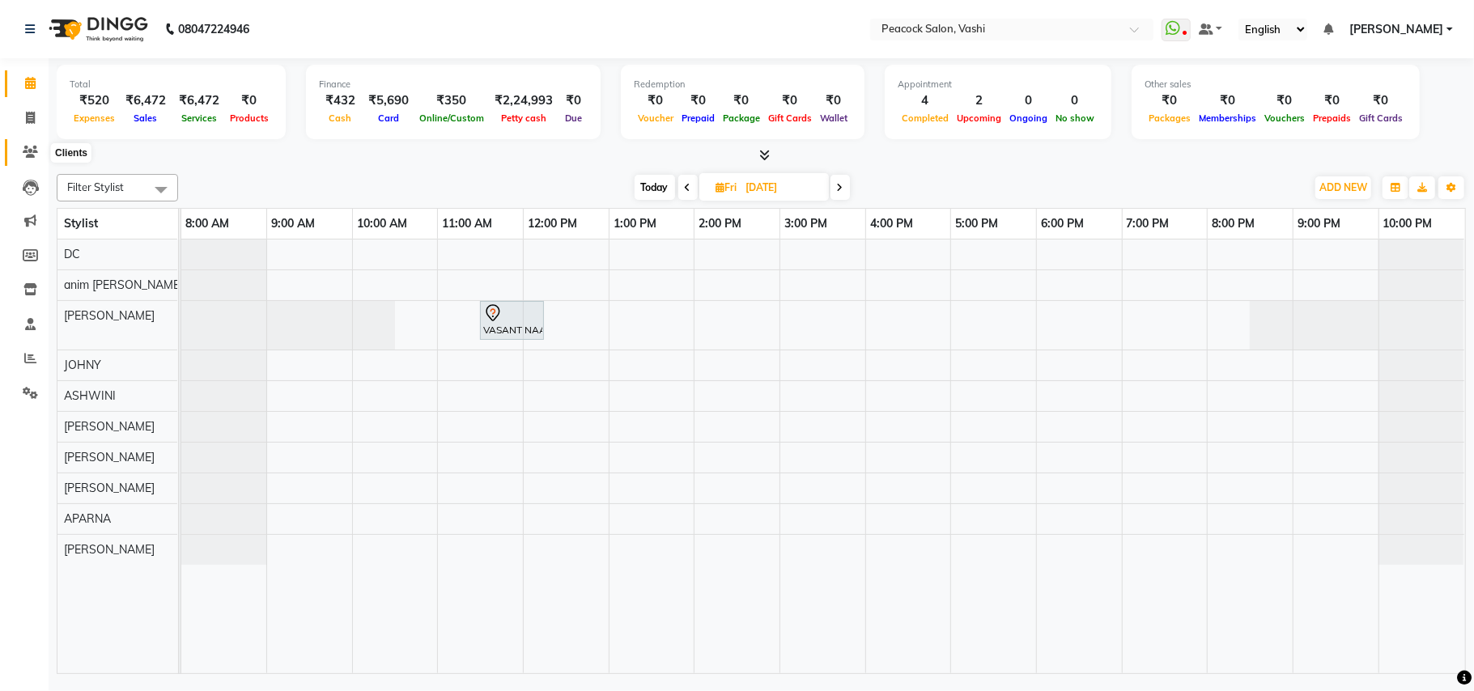
click at [30, 151] on icon at bounding box center [30, 152] width 15 height 12
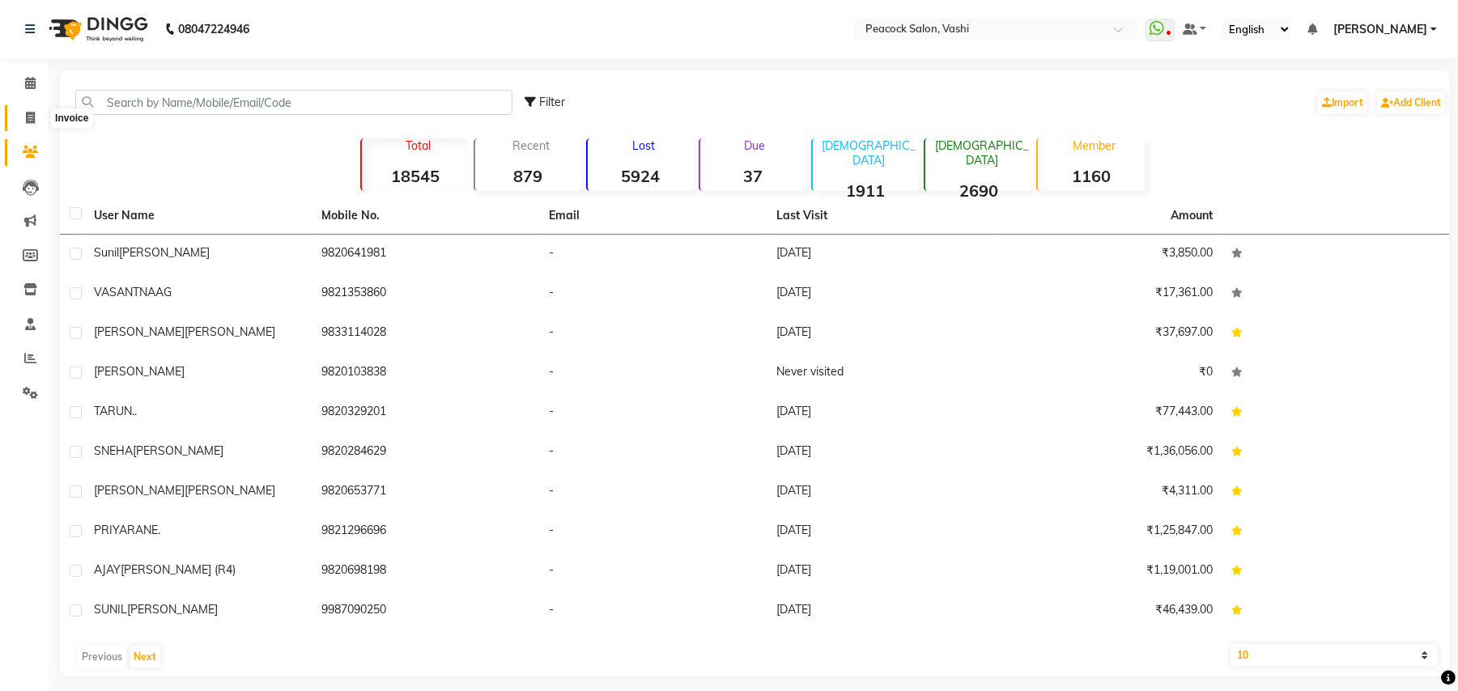
click at [30, 112] on icon at bounding box center [30, 118] width 9 height 12
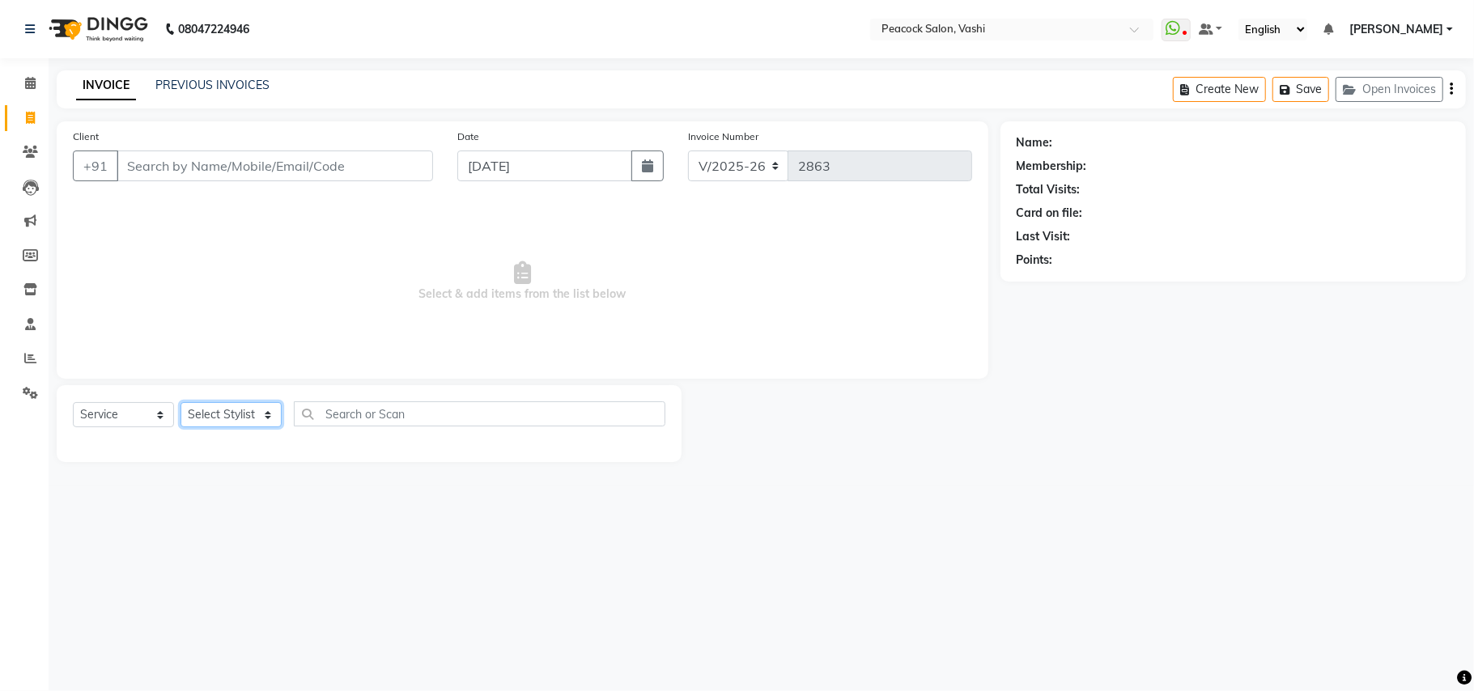
click at [254, 418] on select "Select Stylist anim shinglai ANKUSH APARNA ASHWINI BHAGWATI DC Dingg Support HA…" at bounding box center [230, 414] width 101 height 25
click at [180, 402] on select "Select Stylist anim shinglai ANKUSH APARNA ASHWINI BHAGWATI DC Dingg Support HA…" at bounding box center [230, 414] width 101 height 25
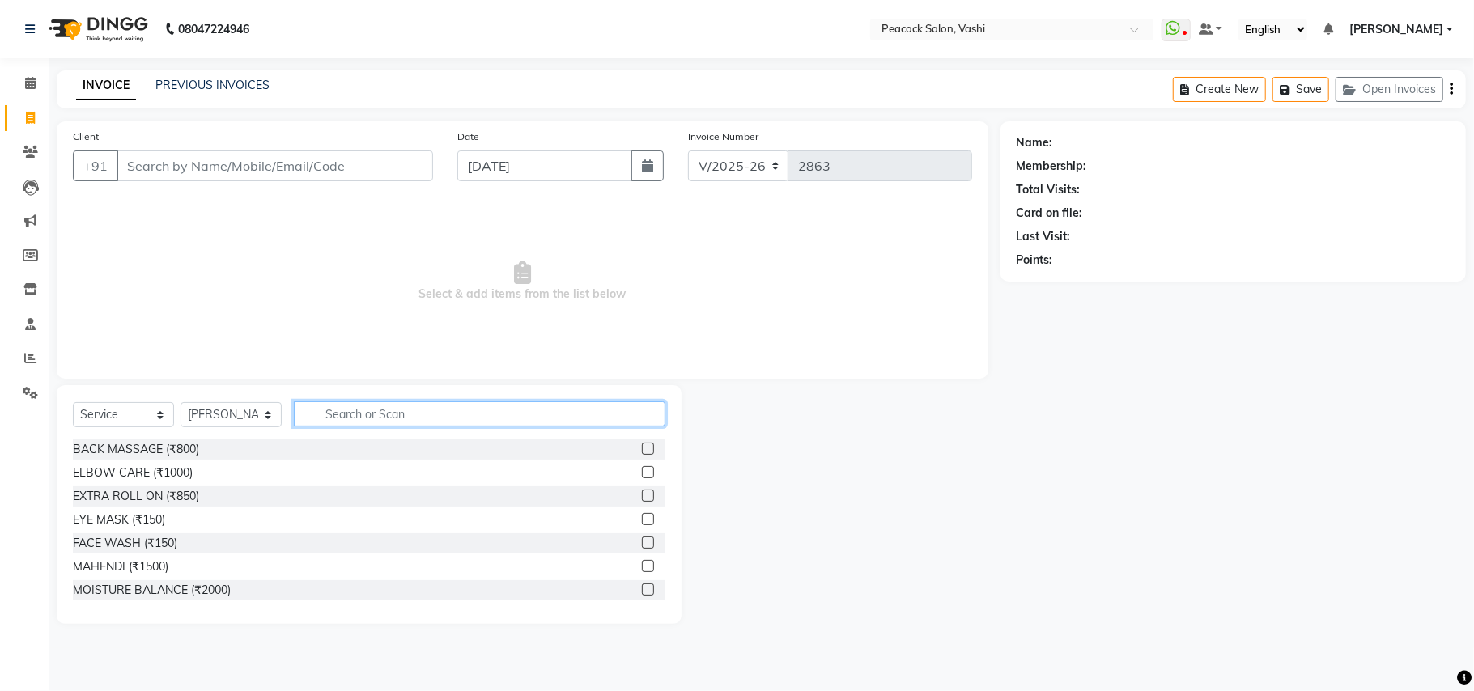
click at [351, 412] on input "text" at bounding box center [479, 413] width 371 height 25
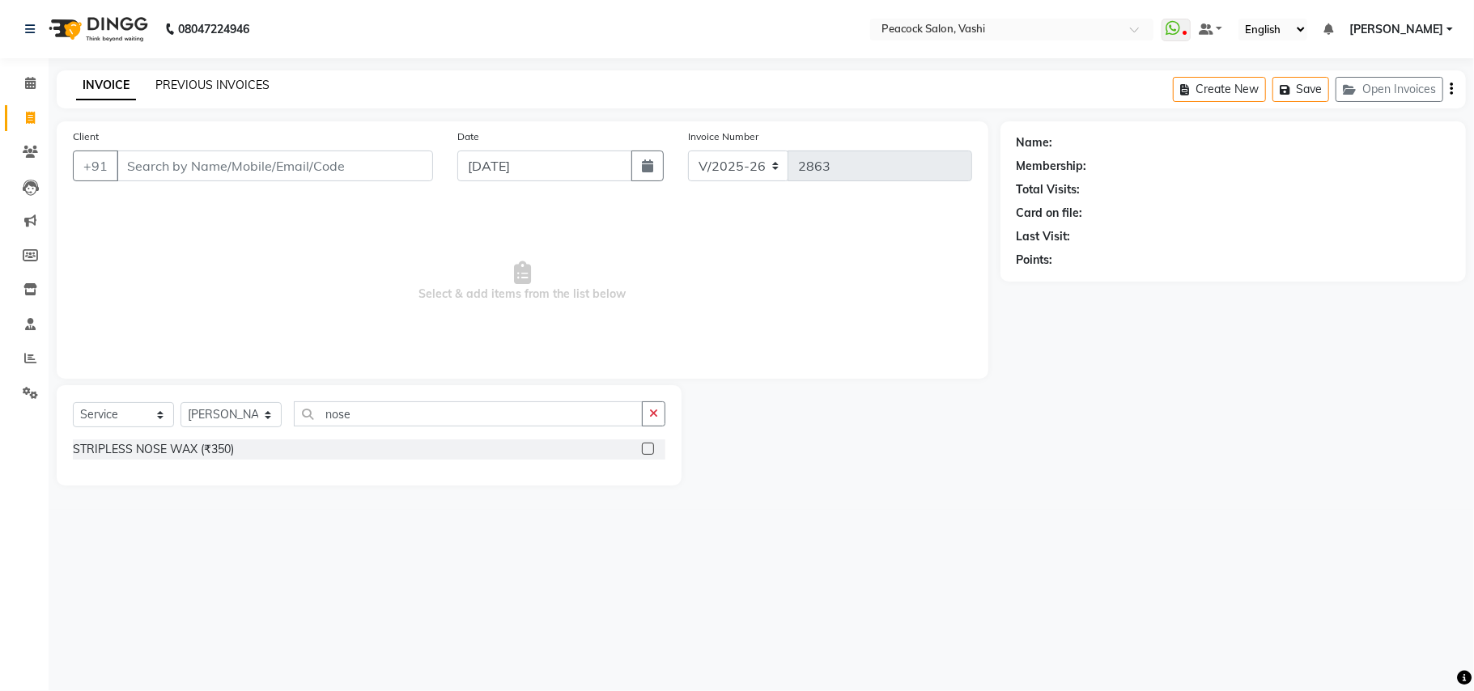
click at [204, 84] on link "PREVIOUS INVOICES" at bounding box center [212, 85] width 114 height 15
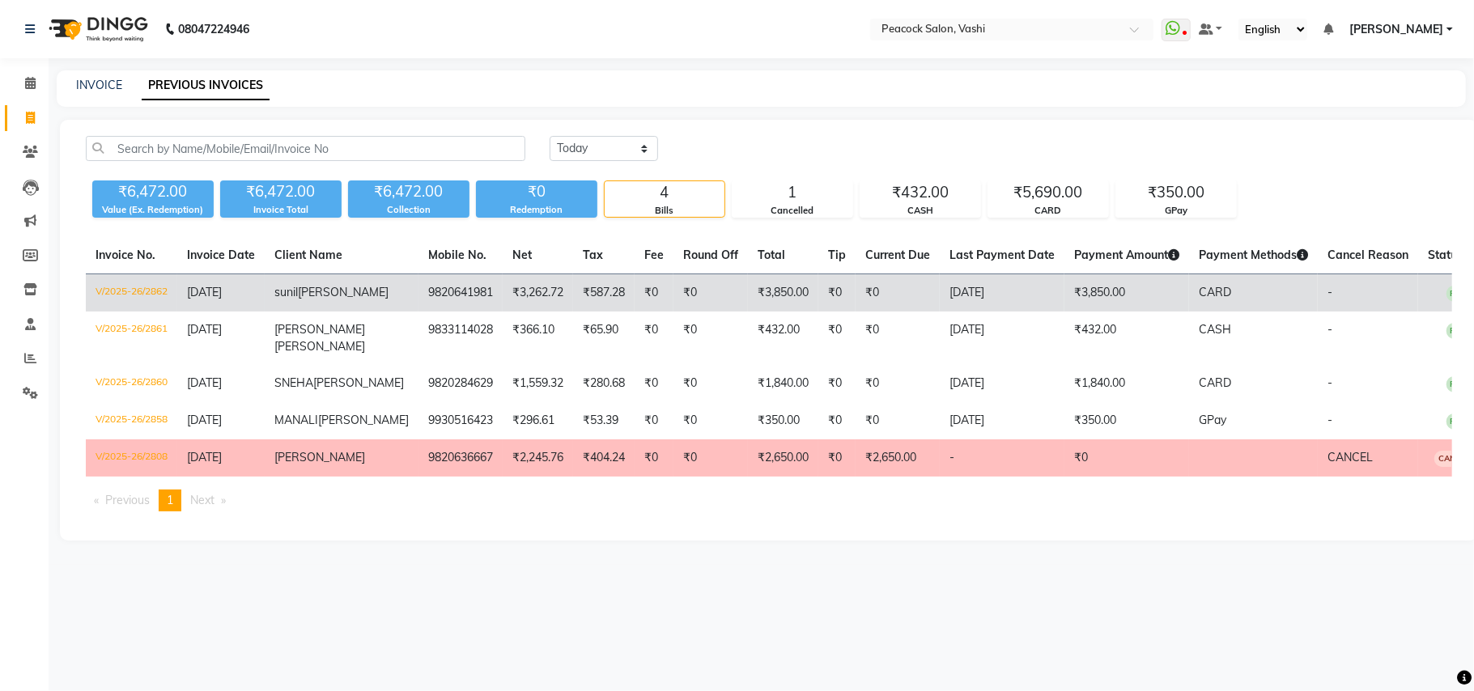
click at [298, 299] on span "MAHALE" at bounding box center [343, 292] width 91 height 15
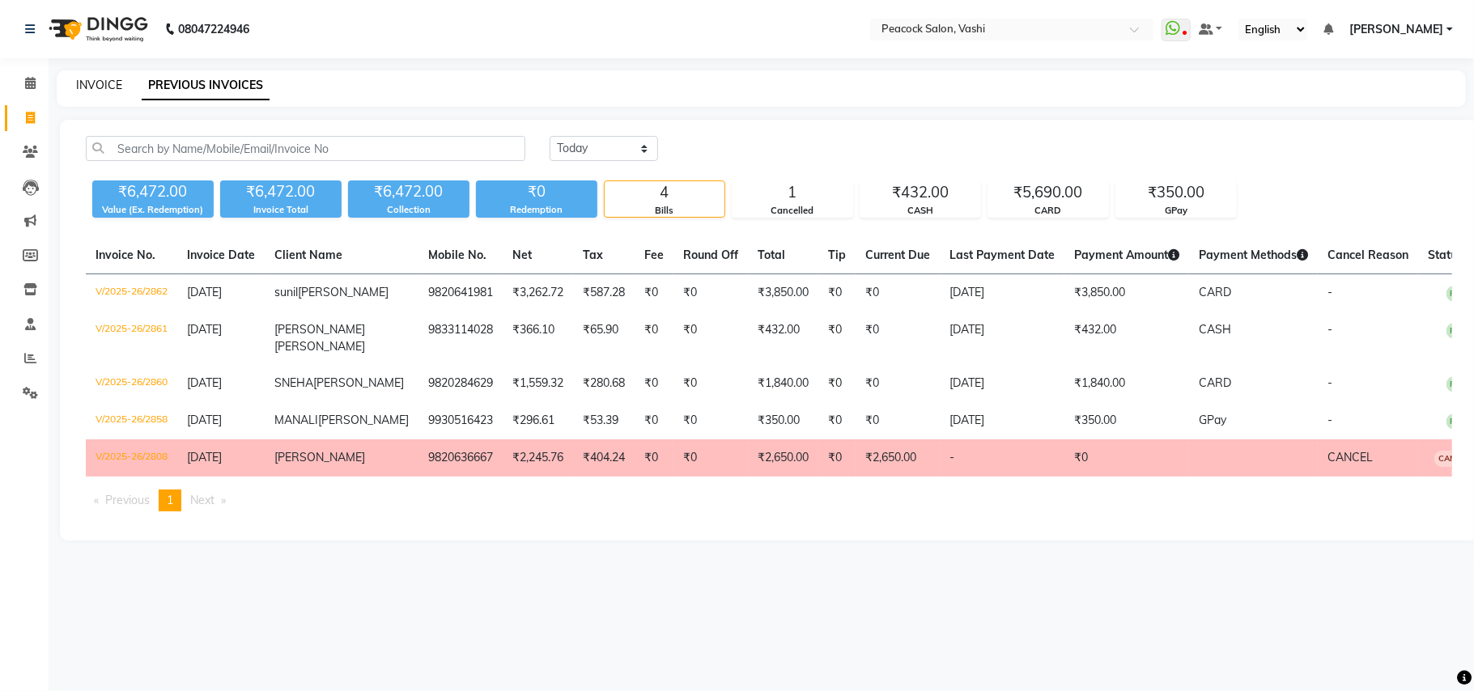
click at [104, 81] on link "INVOICE" at bounding box center [99, 85] width 46 height 15
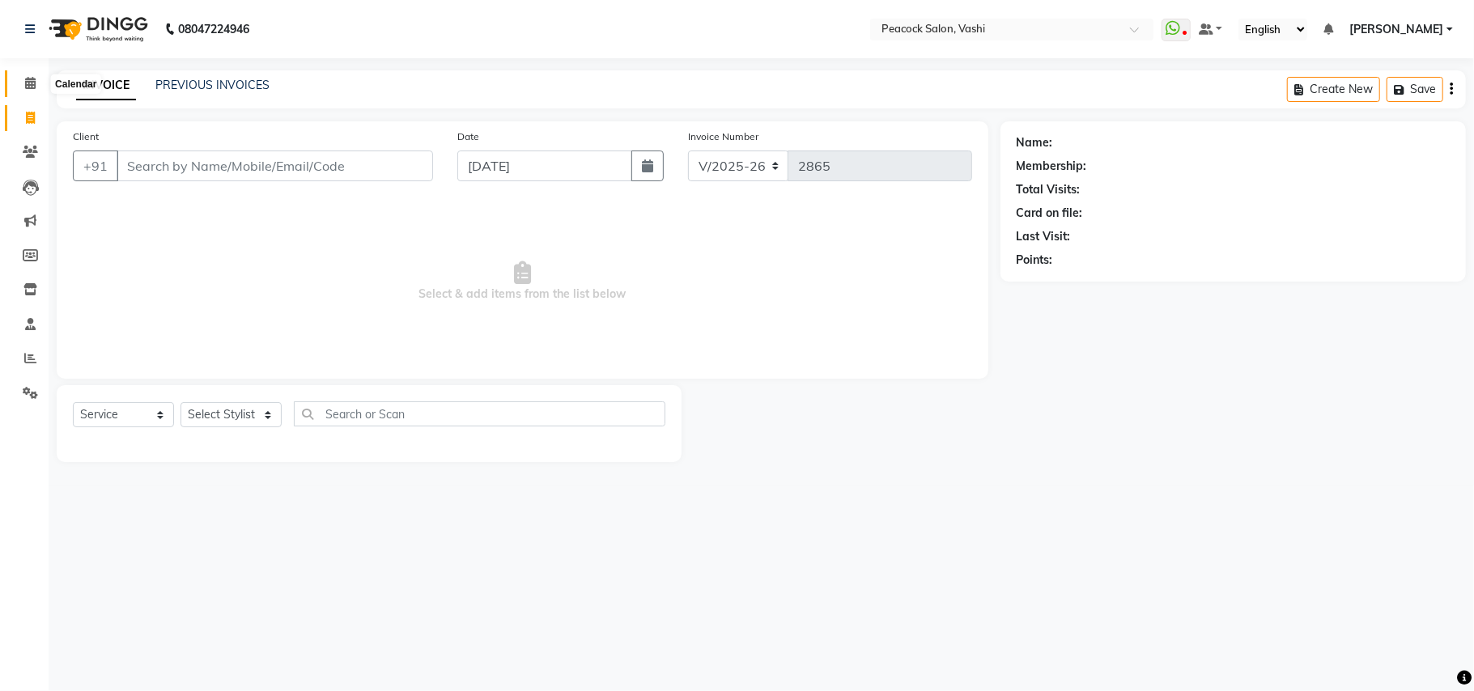
click at [28, 79] on icon at bounding box center [30, 83] width 11 height 12
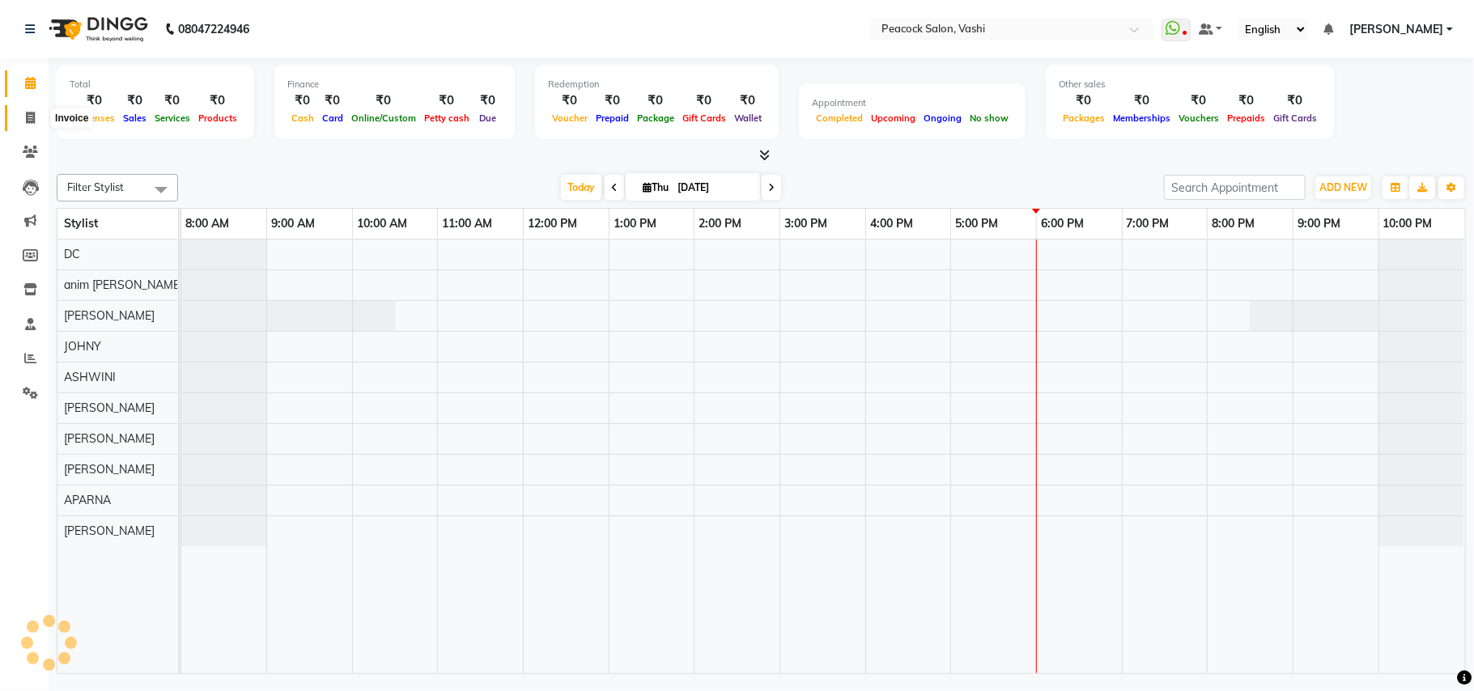
click at [29, 113] on icon at bounding box center [30, 118] width 9 height 12
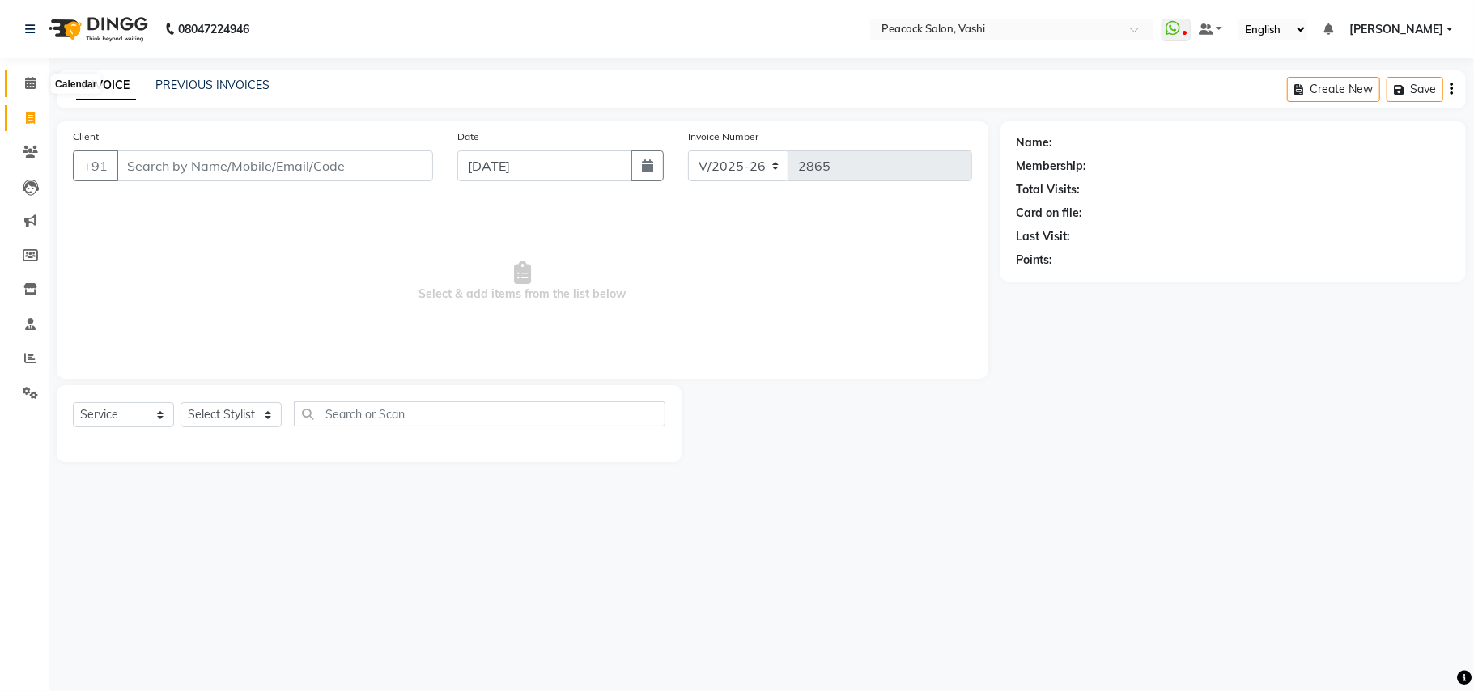
click at [29, 85] on icon at bounding box center [30, 83] width 11 height 12
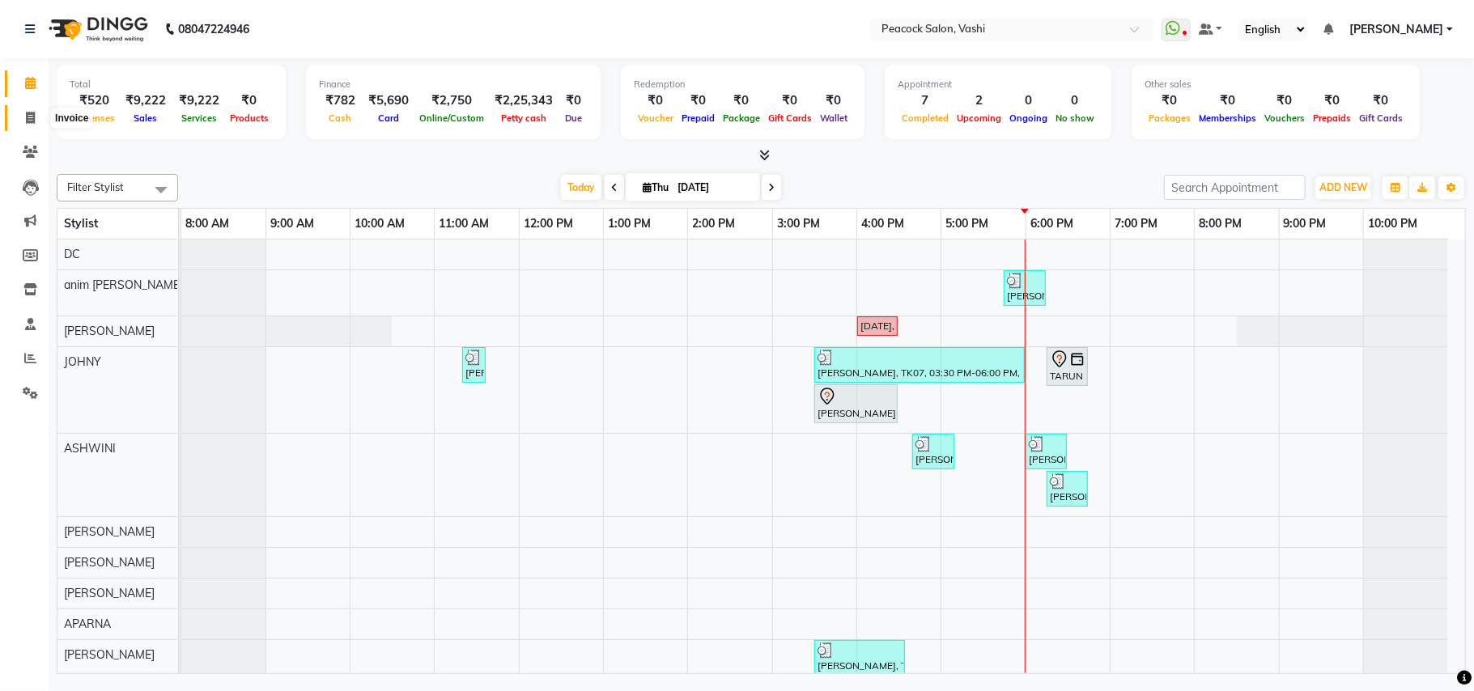
click at [31, 118] on icon at bounding box center [30, 118] width 9 height 12
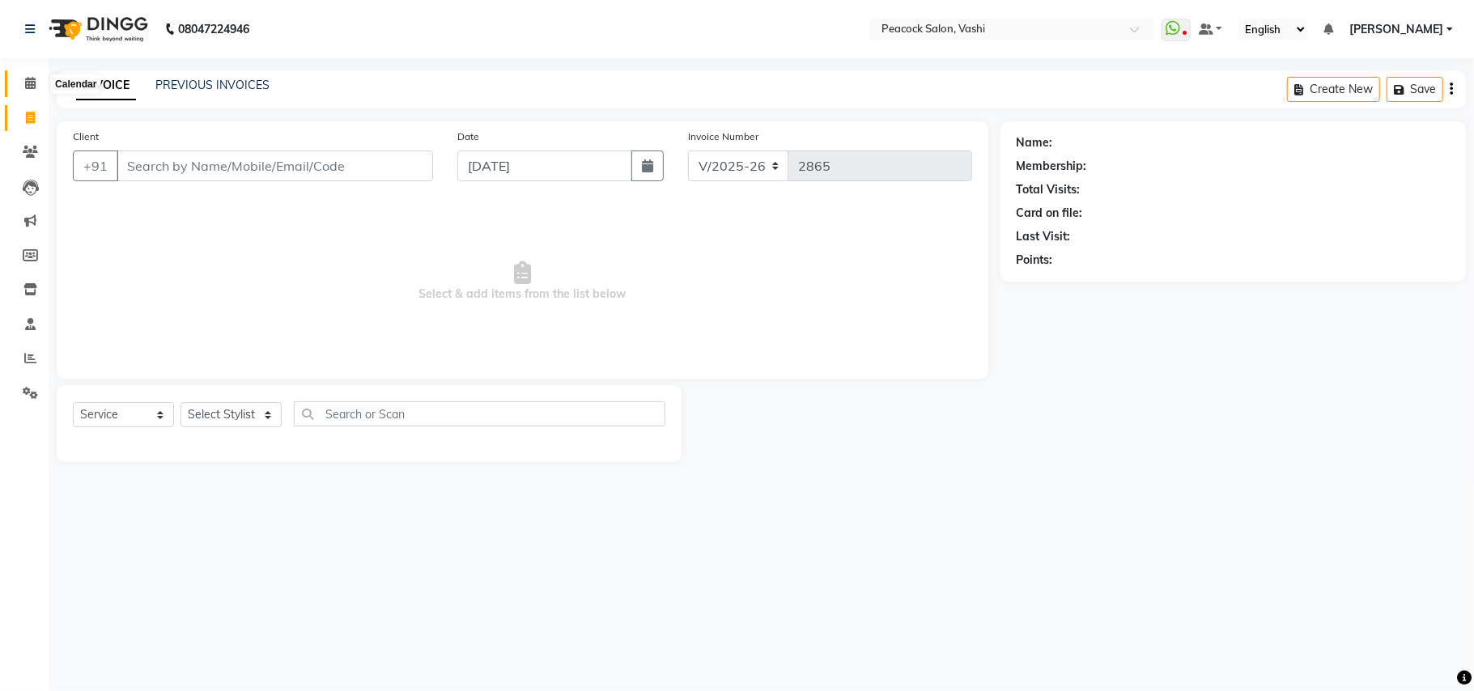
click at [26, 84] on icon at bounding box center [30, 83] width 11 height 12
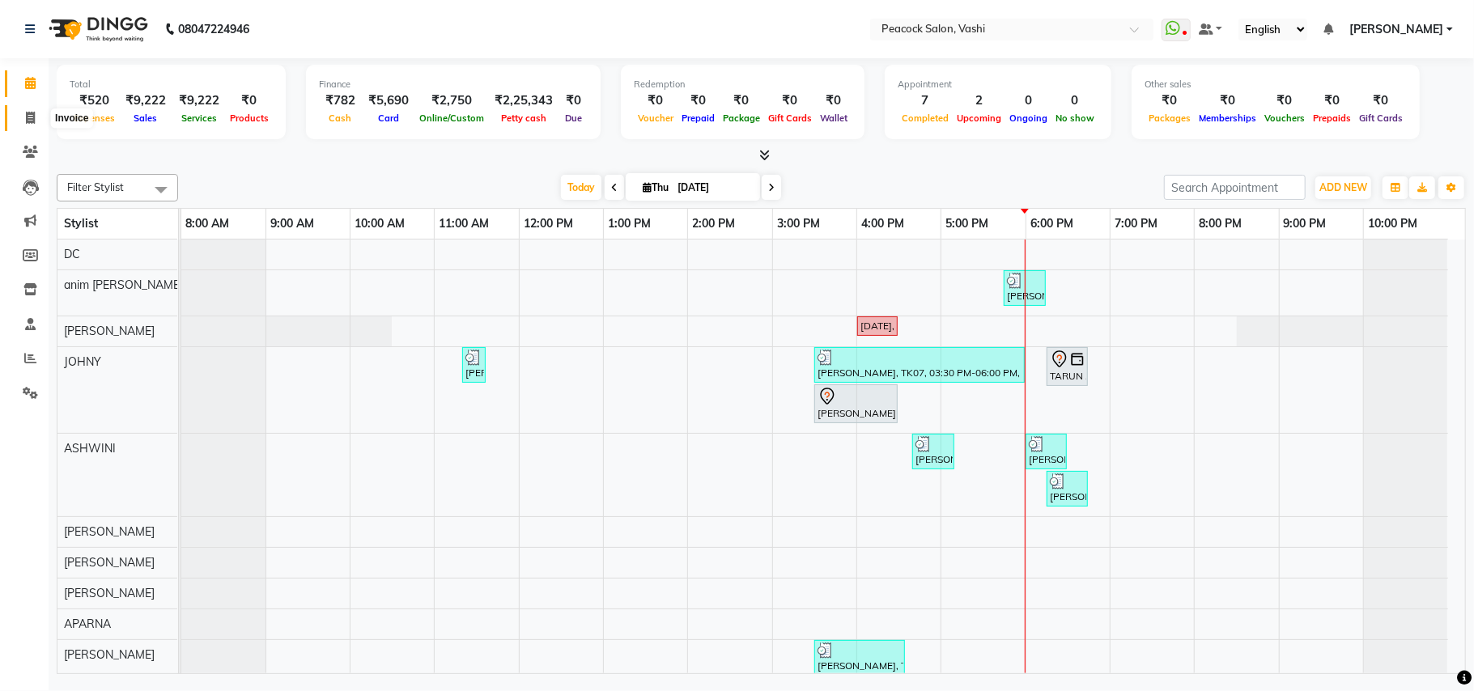
click at [28, 118] on icon at bounding box center [30, 118] width 9 height 12
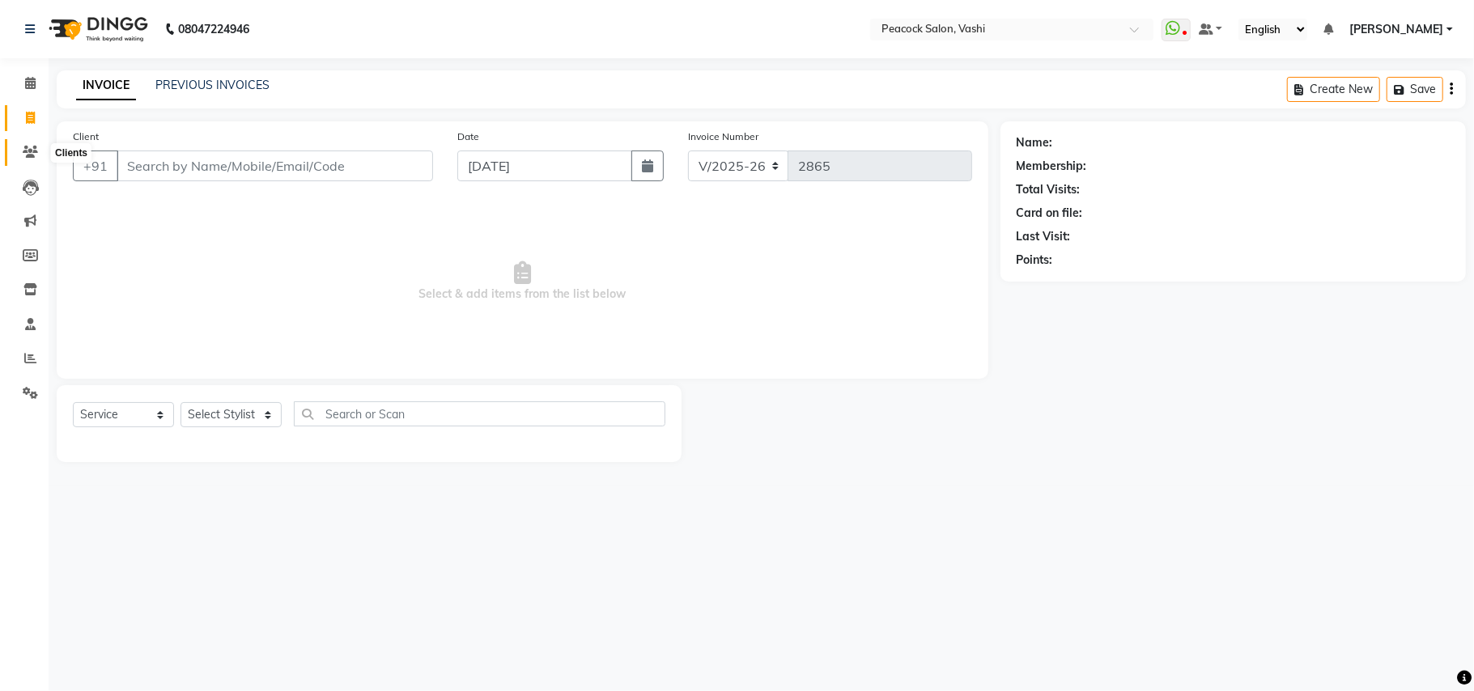
click at [29, 149] on icon at bounding box center [30, 152] width 15 height 12
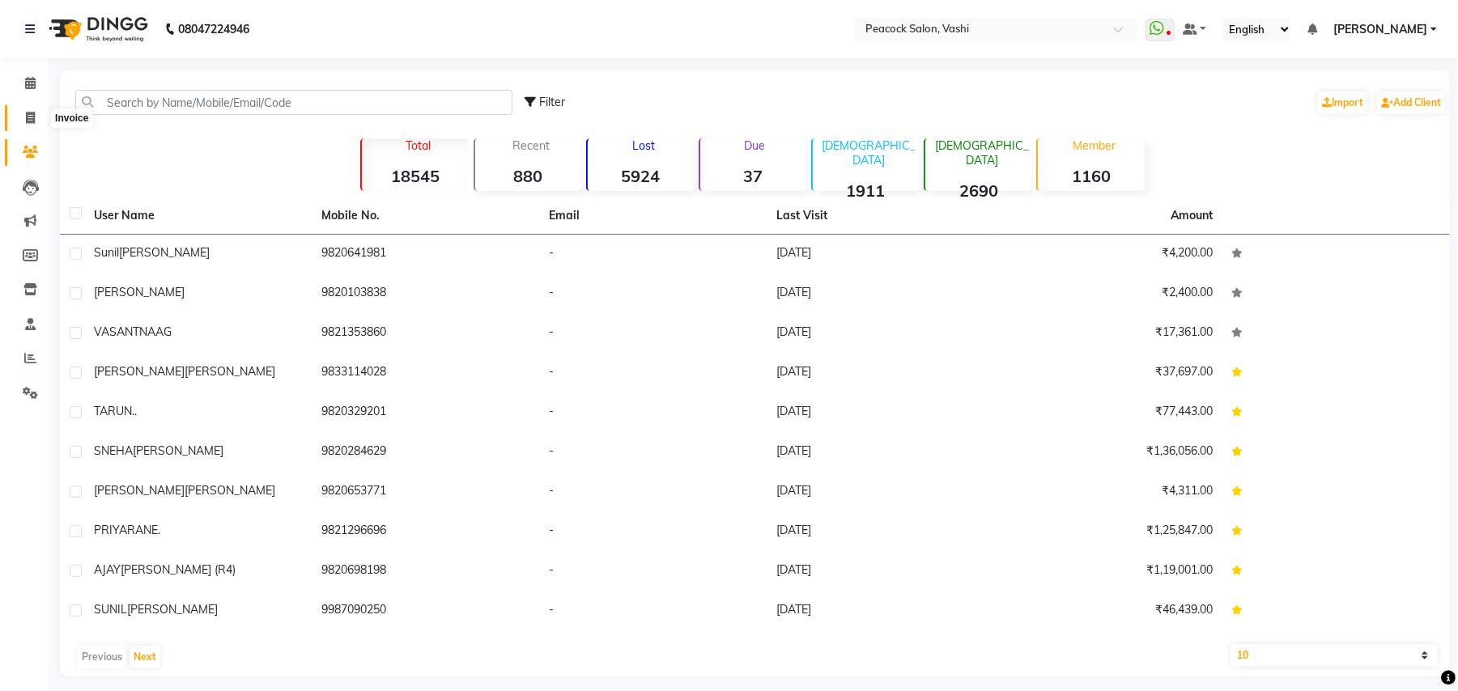
click at [32, 112] on icon at bounding box center [30, 118] width 9 height 12
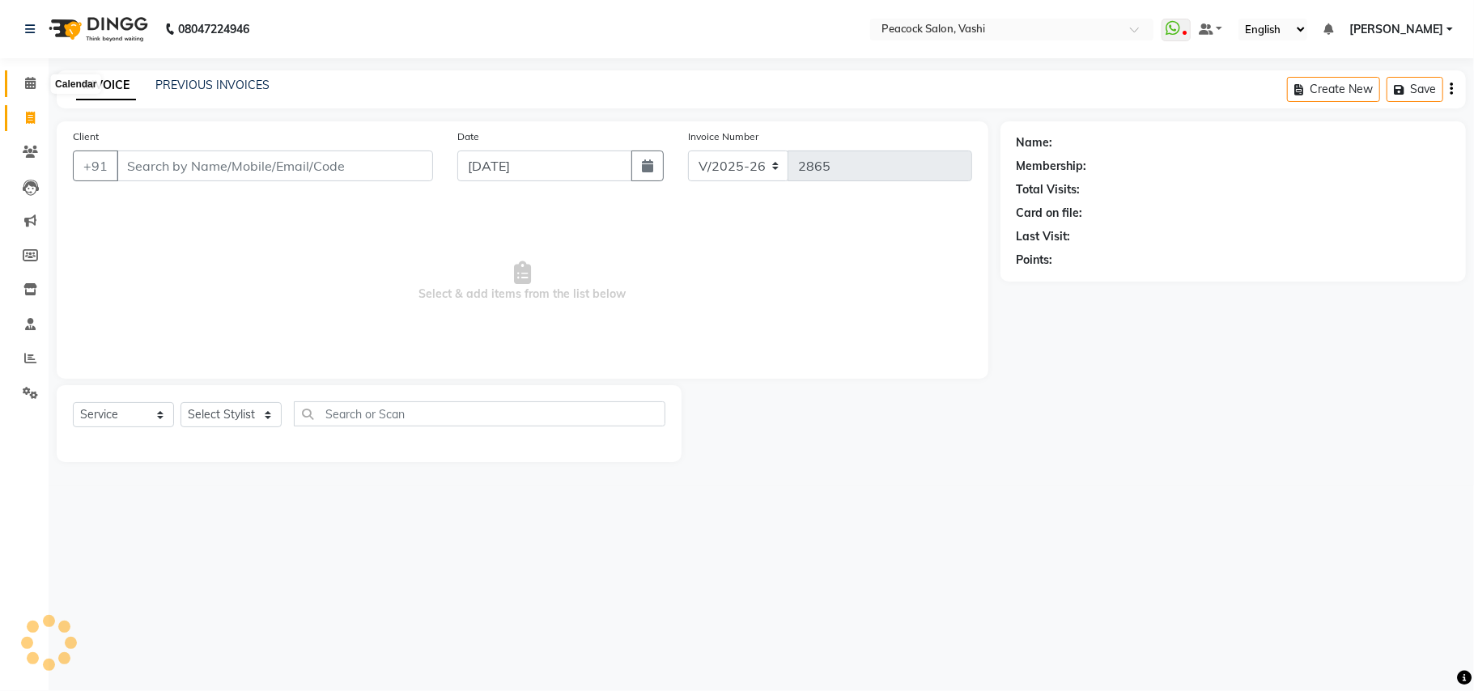
click at [28, 84] on icon at bounding box center [30, 83] width 11 height 12
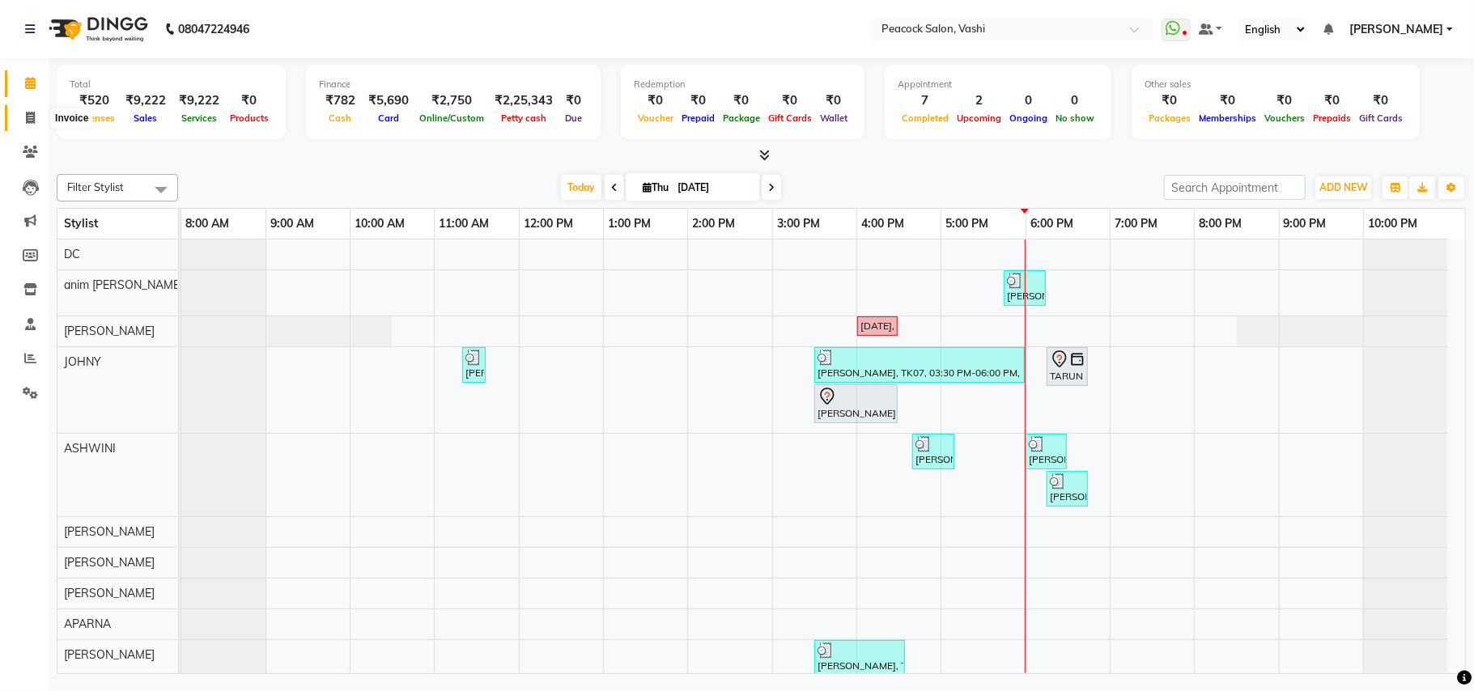
click at [27, 115] on icon at bounding box center [30, 118] width 9 height 12
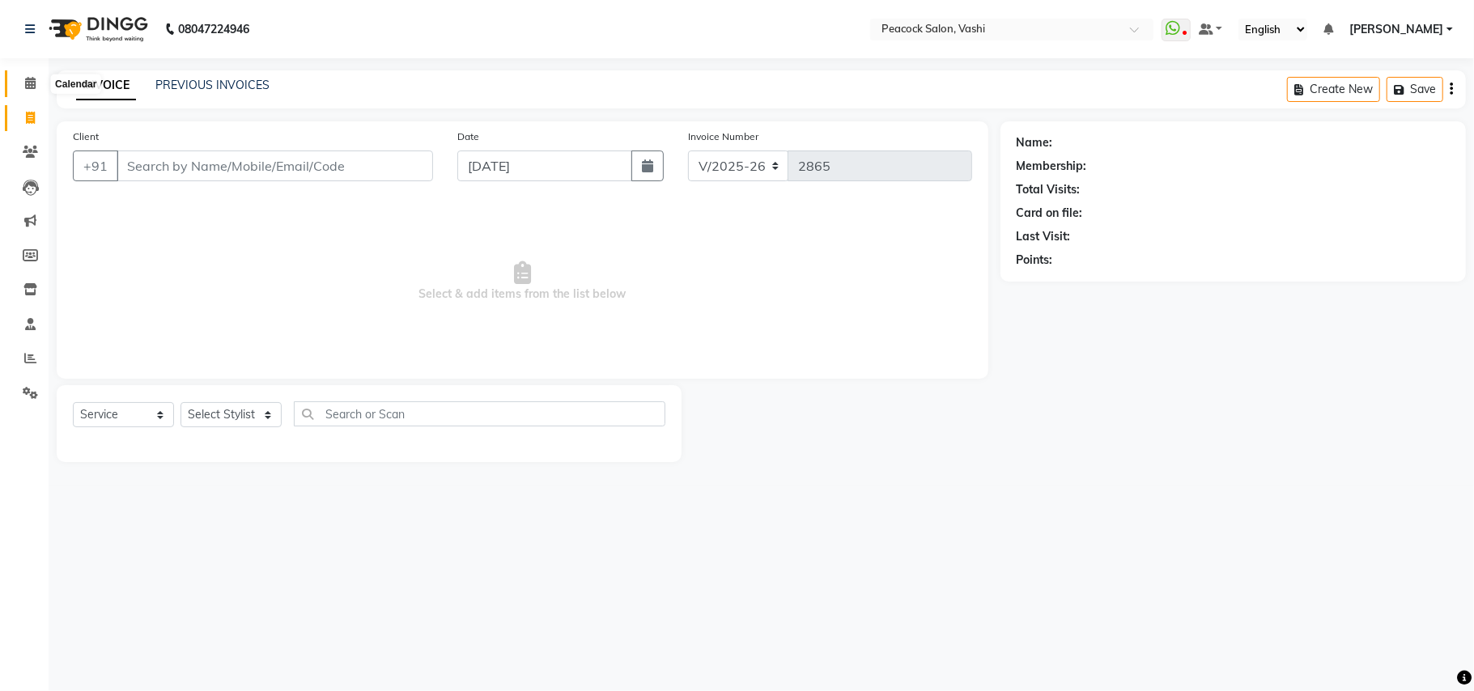
click at [28, 78] on icon at bounding box center [30, 83] width 11 height 12
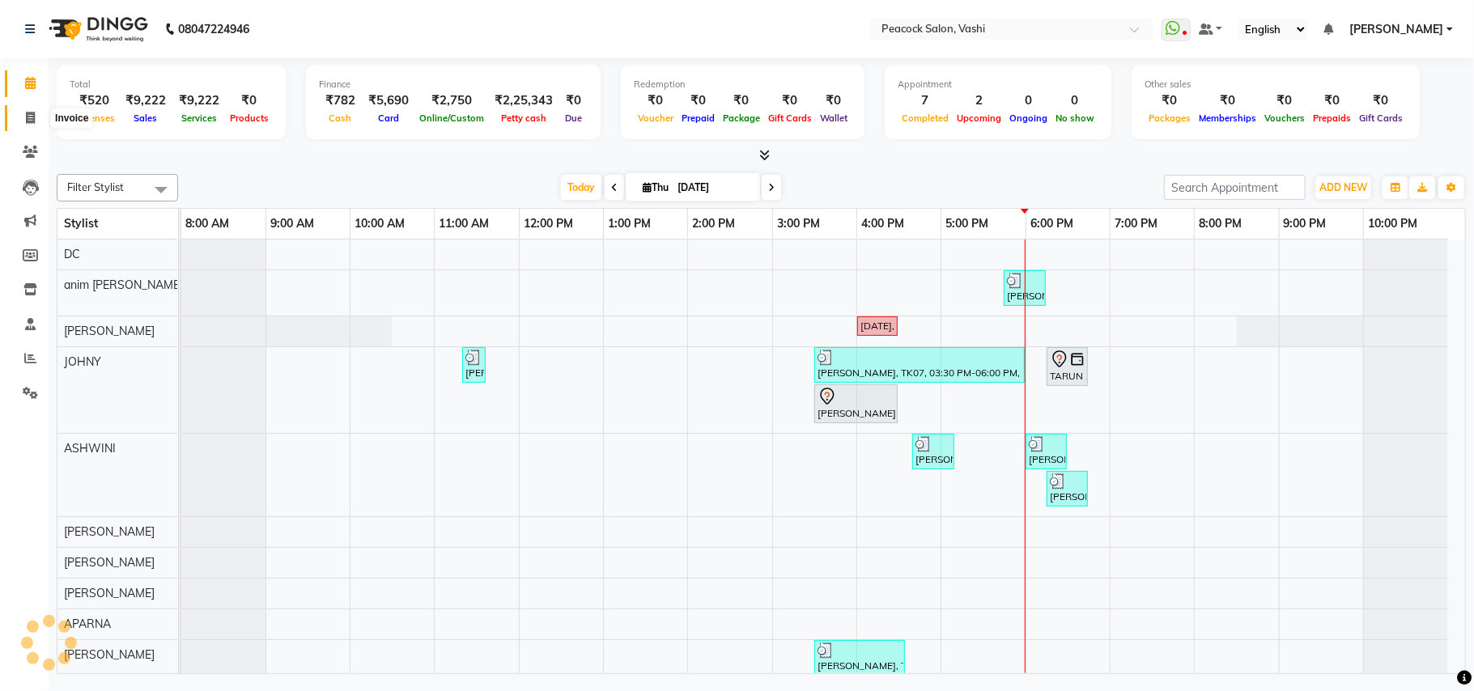
click at [29, 115] on icon at bounding box center [30, 118] width 9 height 12
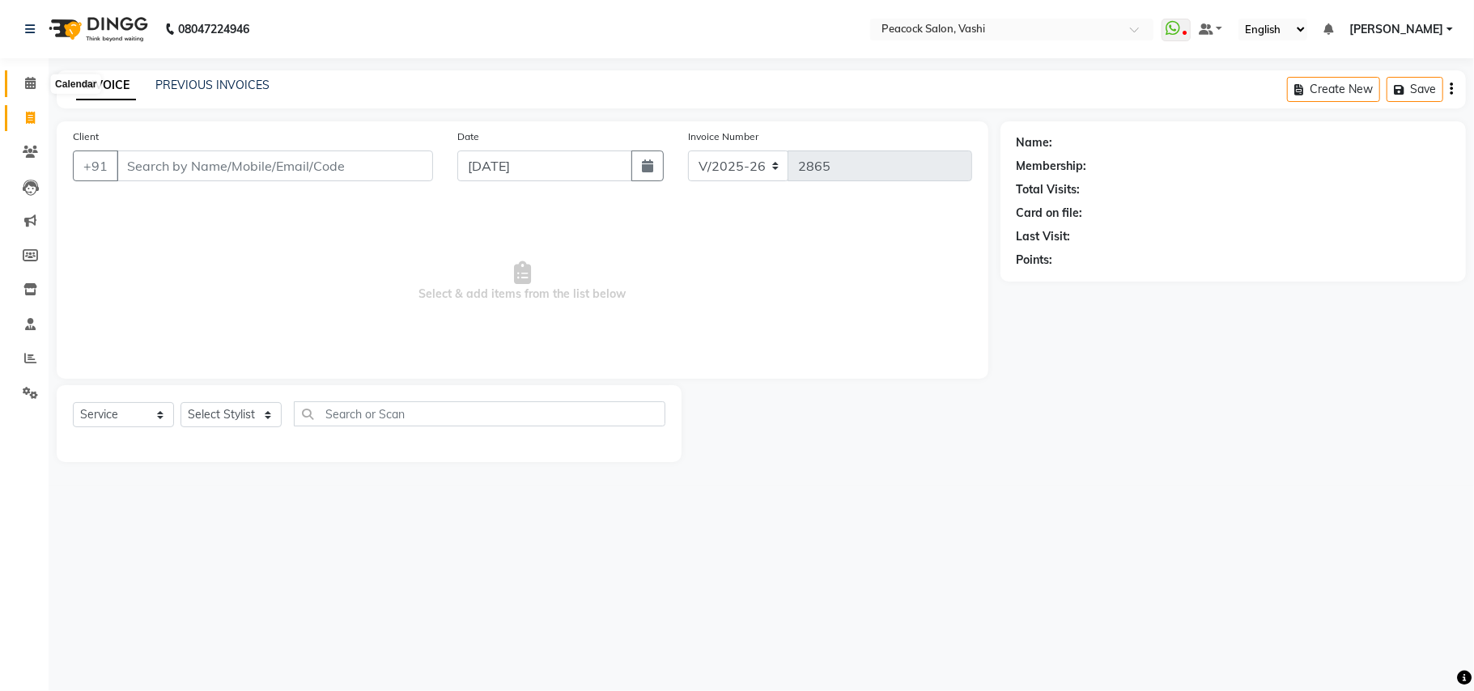
click at [28, 86] on icon at bounding box center [30, 83] width 11 height 12
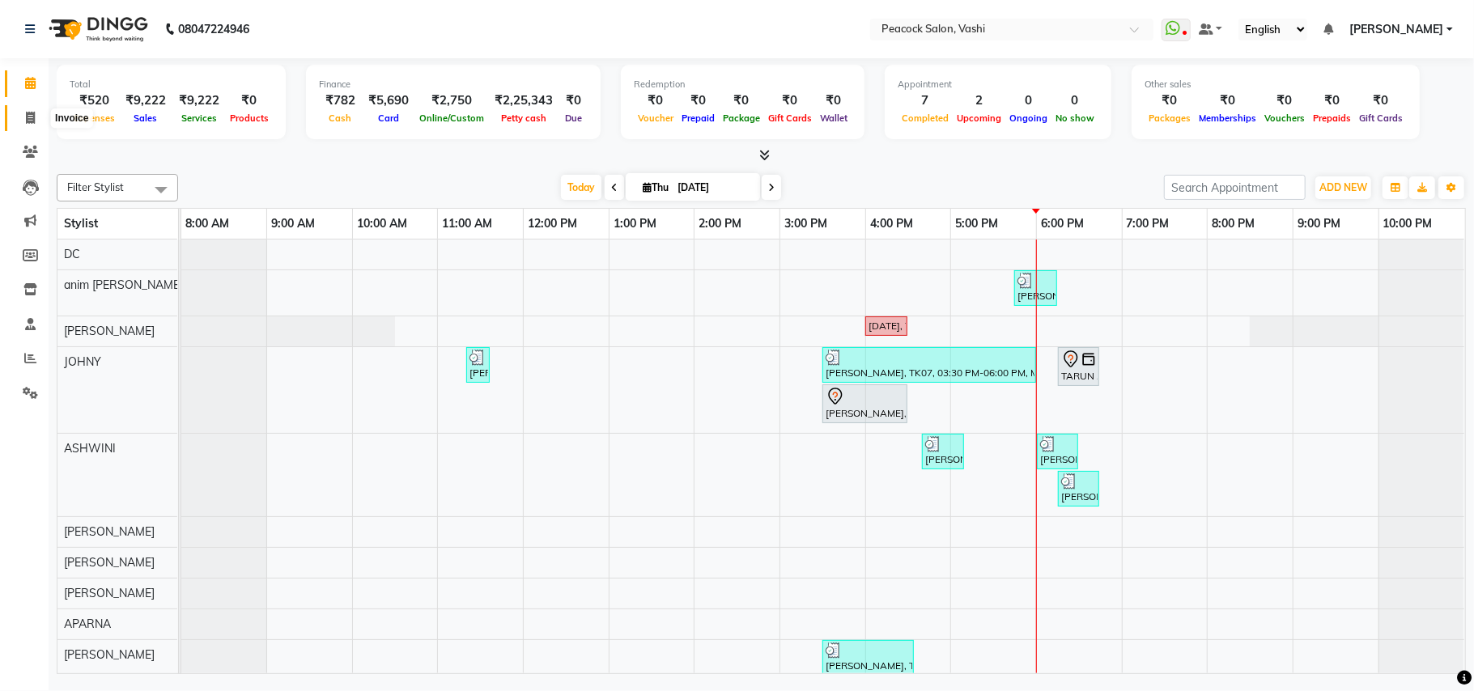
click at [28, 118] on icon at bounding box center [30, 118] width 9 height 12
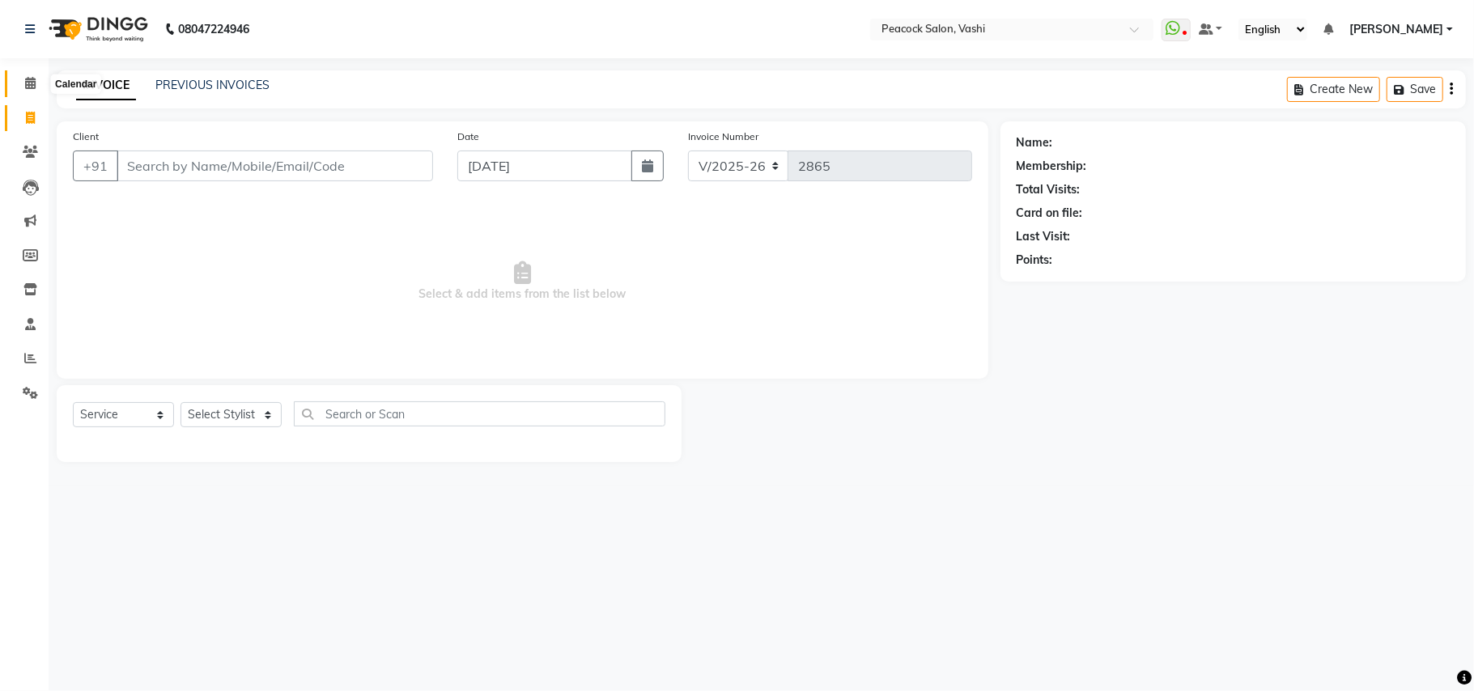
click at [27, 79] on icon at bounding box center [30, 83] width 11 height 12
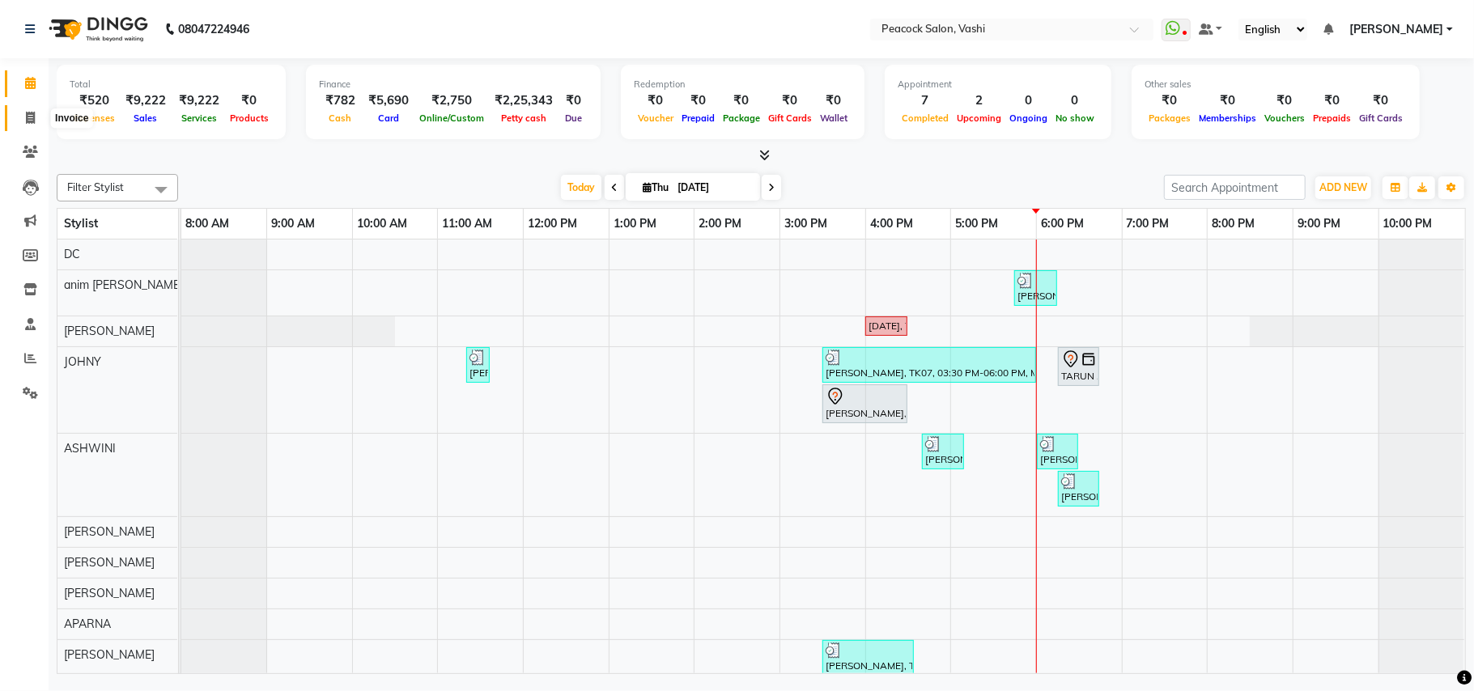
click at [27, 112] on icon at bounding box center [30, 118] width 9 height 12
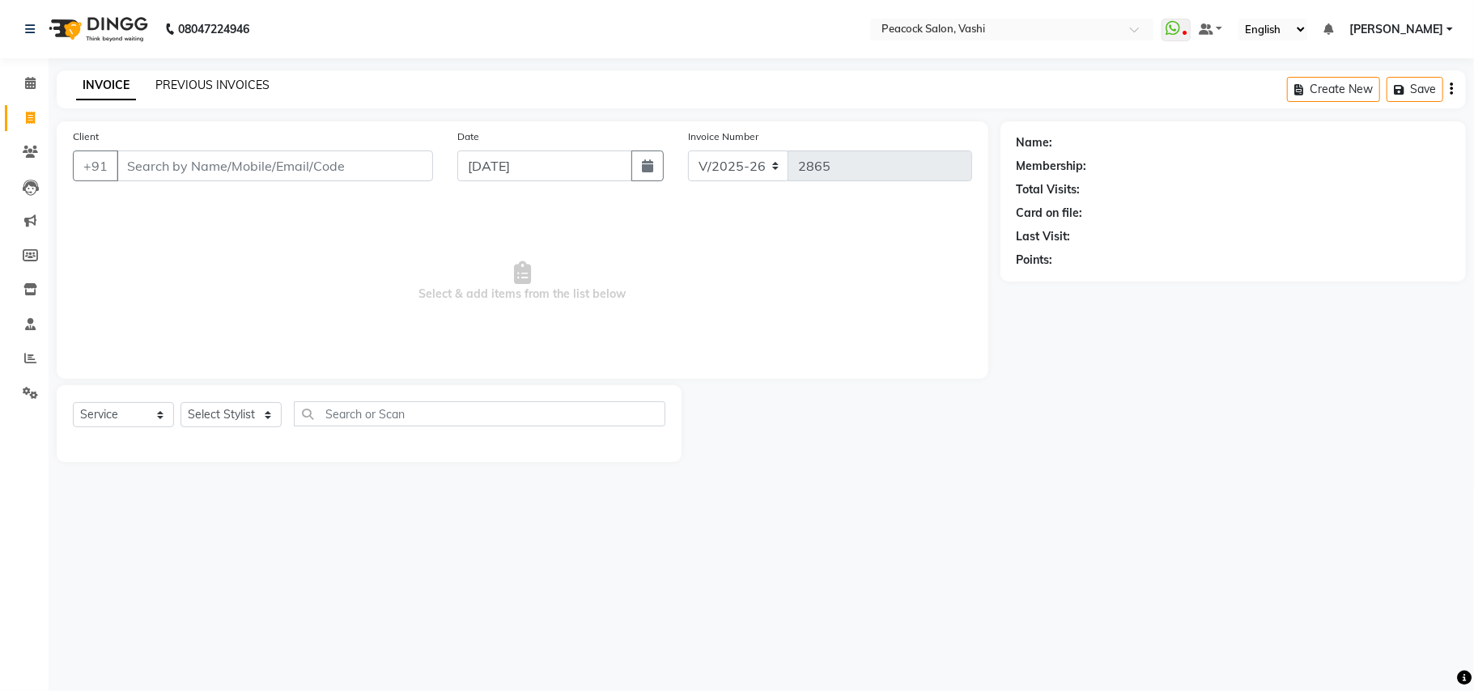
click at [208, 83] on link "PREVIOUS INVOICES" at bounding box center [212, 85] width 114 height 15
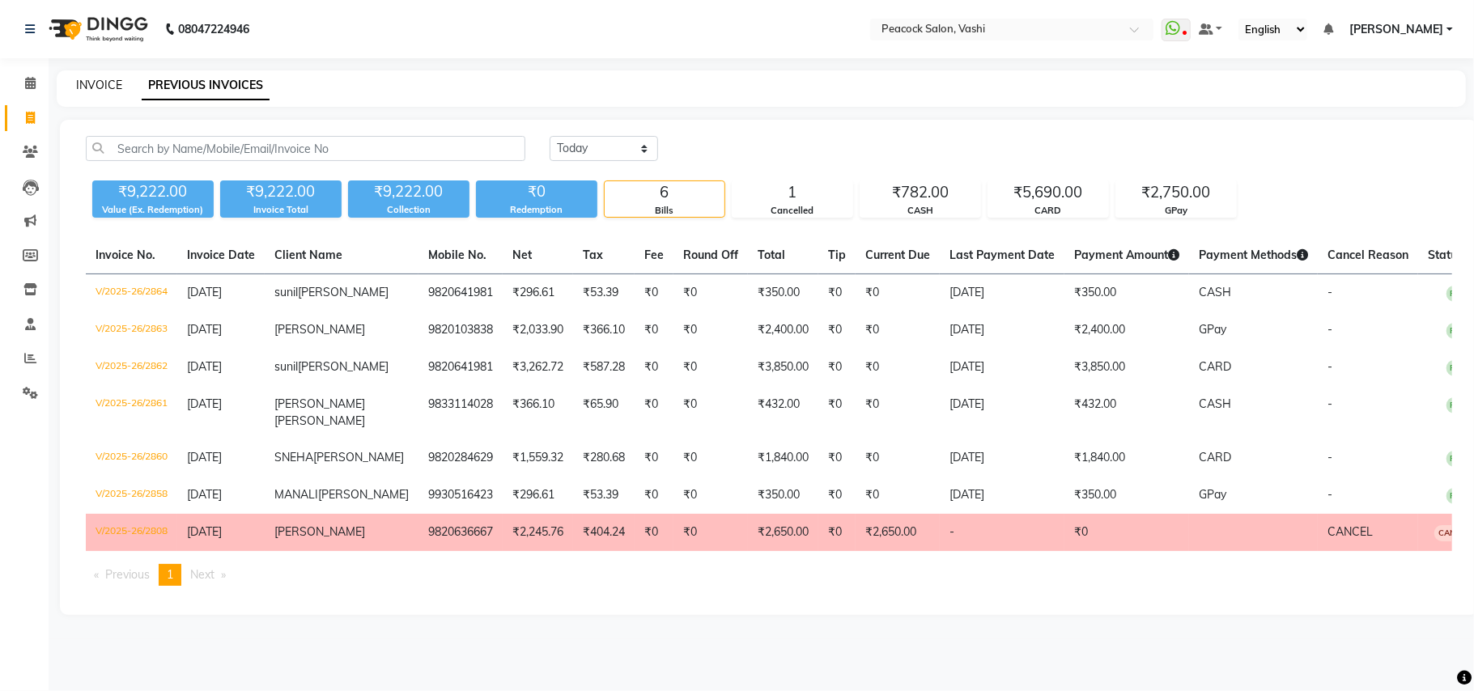
click at [108, 83] on link "INVOICE" at bounding box center [99, 85] width 46 height 15
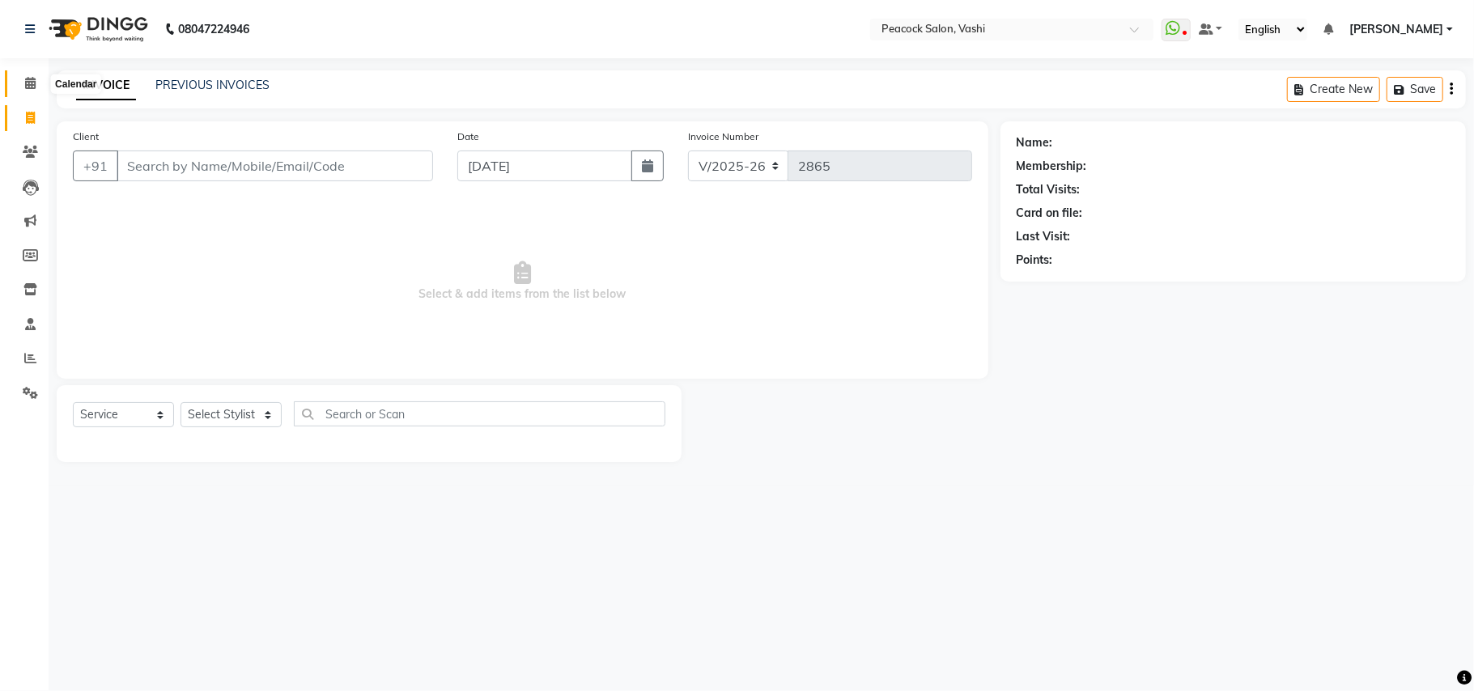
click at [25, 78] on icon at bounding box center [30, 83] width 11 height 12
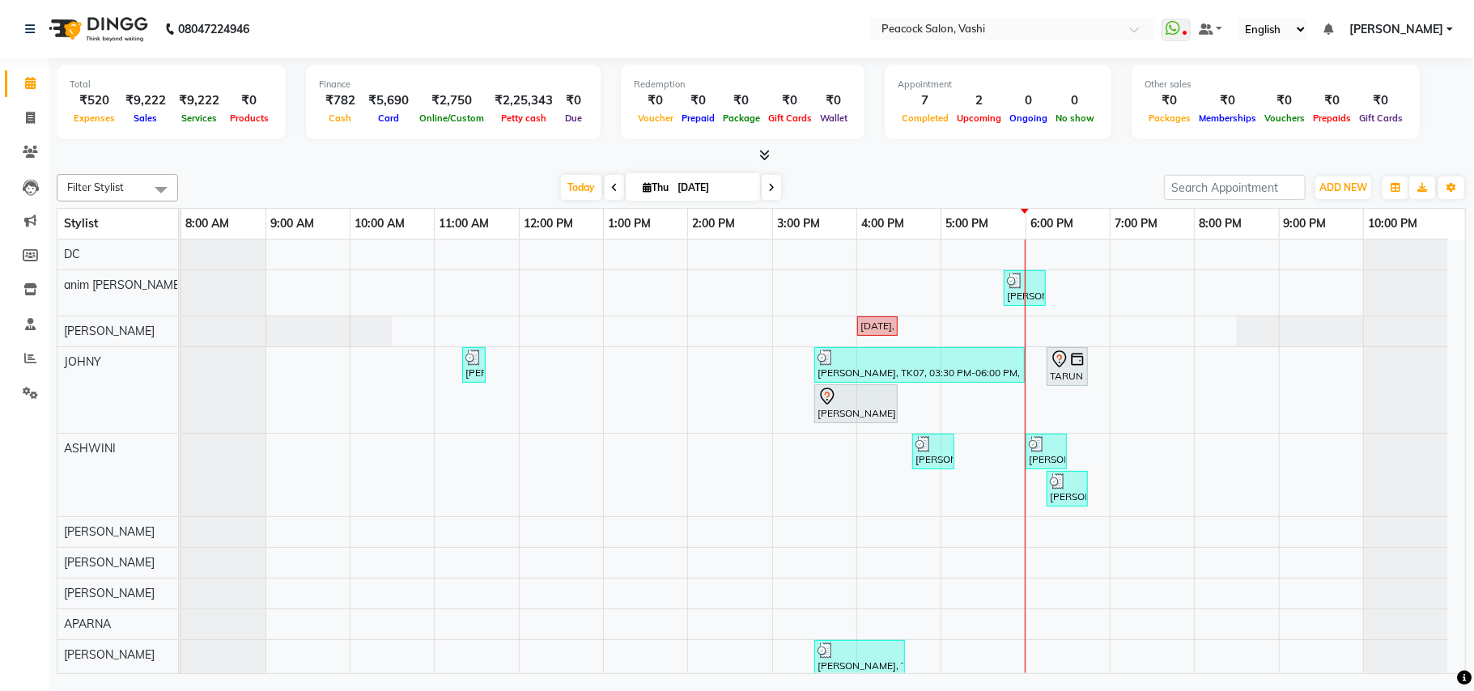
click at [768, 191] on icon at bounding box center [771, 188] width 6 height 10
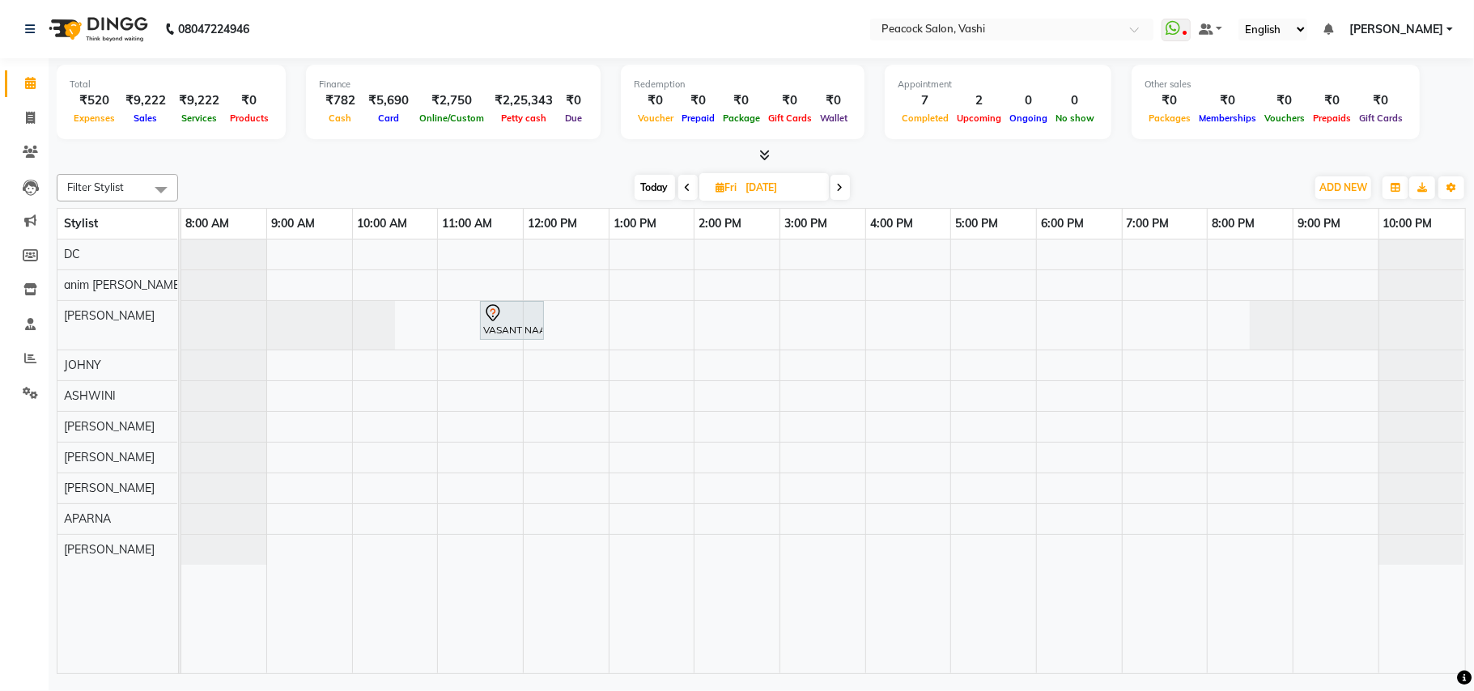
click at [838, 194] on span at bounding box center [839, 187] width 19 height 25
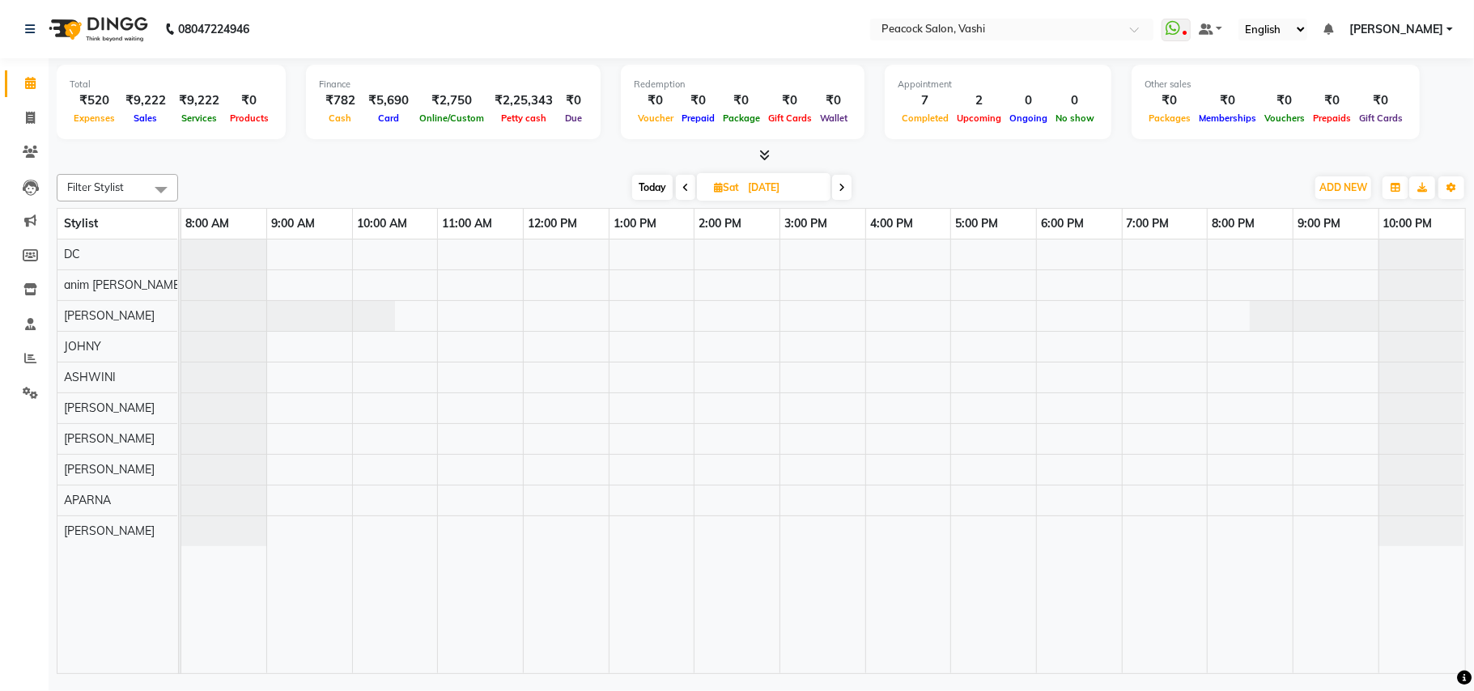
click at [840, 193] on span at bounding box center [841, 187] width 19 height 25
click at [842, 193] on span at bounding box center [842, 187] width 19 height 25
click at [842, 192] on icon at bounding box center [843, 188] width 6 height 10
click at [842, 192] on icon at bounding box center [841, 188] width 6 height 10
click at [451, 251] on div at bounding box center [823, 457] width 1284 height 434
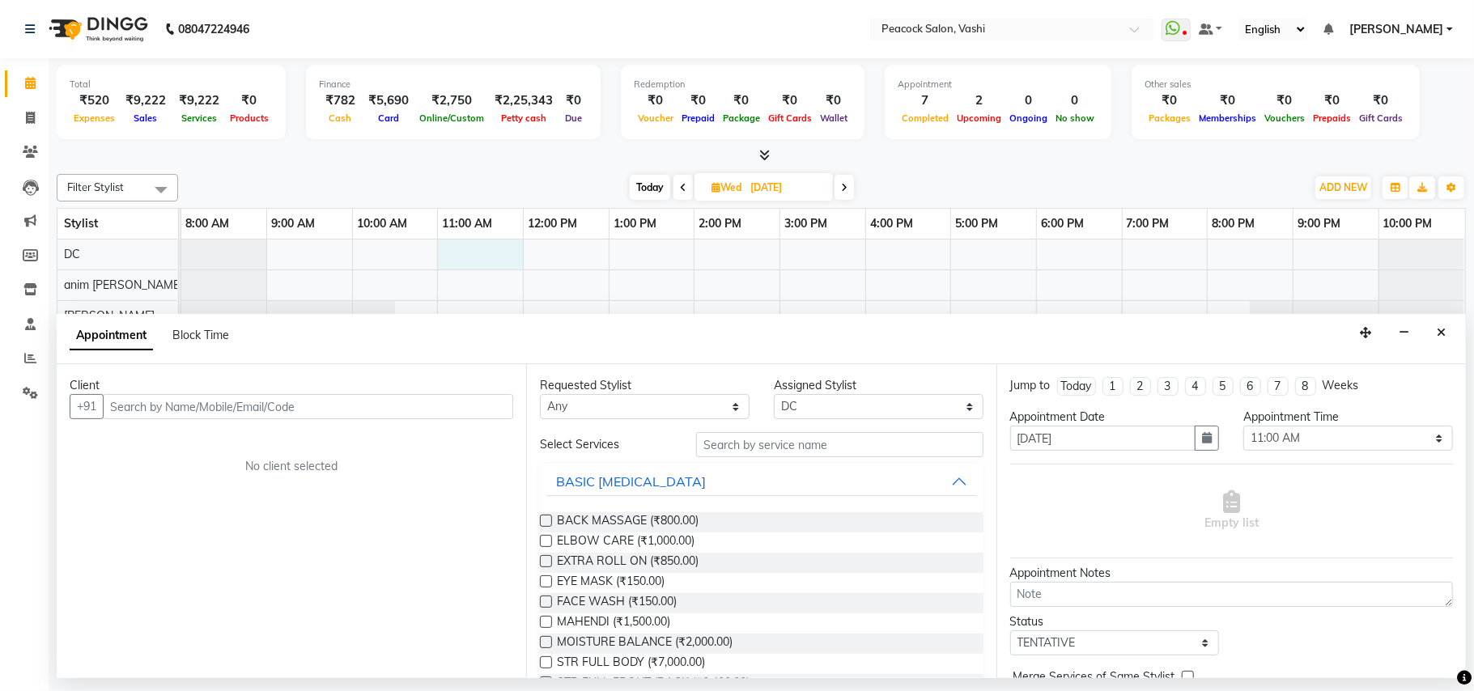
click at [244, 405] on input "text" at bounding box center [308, 406] width 410 height 25
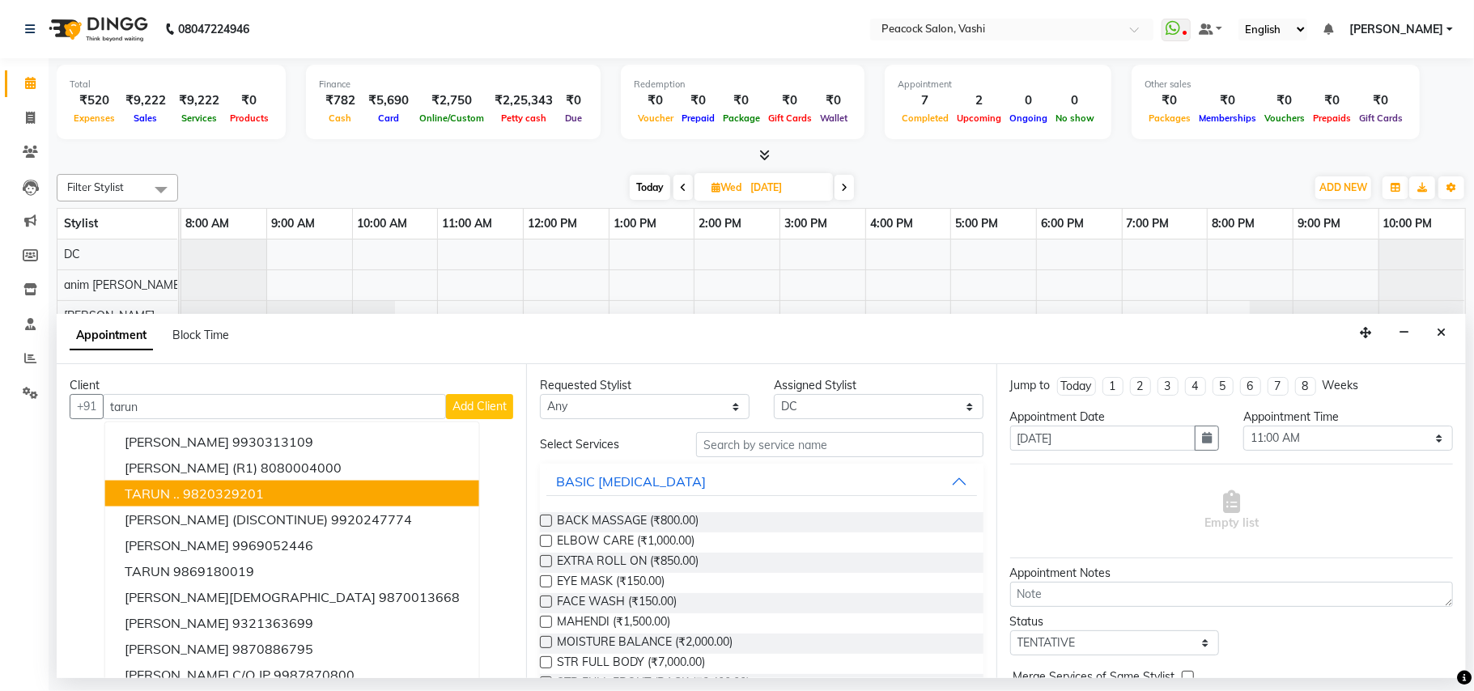
click at [159, 492] on span "TARUN .." at bounding box center [152, 494] width 55 height 16
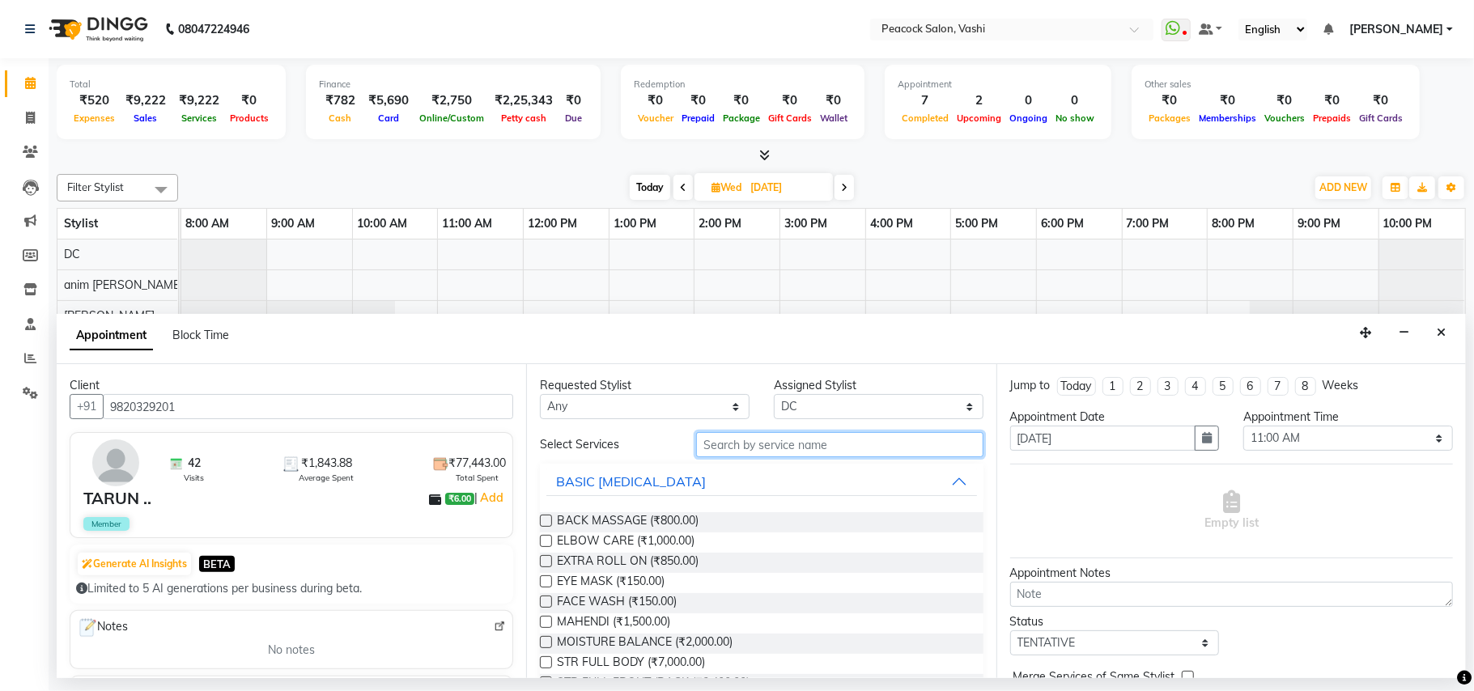
click at [752, 442] on input "text" at bounding box center [839, 444] width 287 height 25
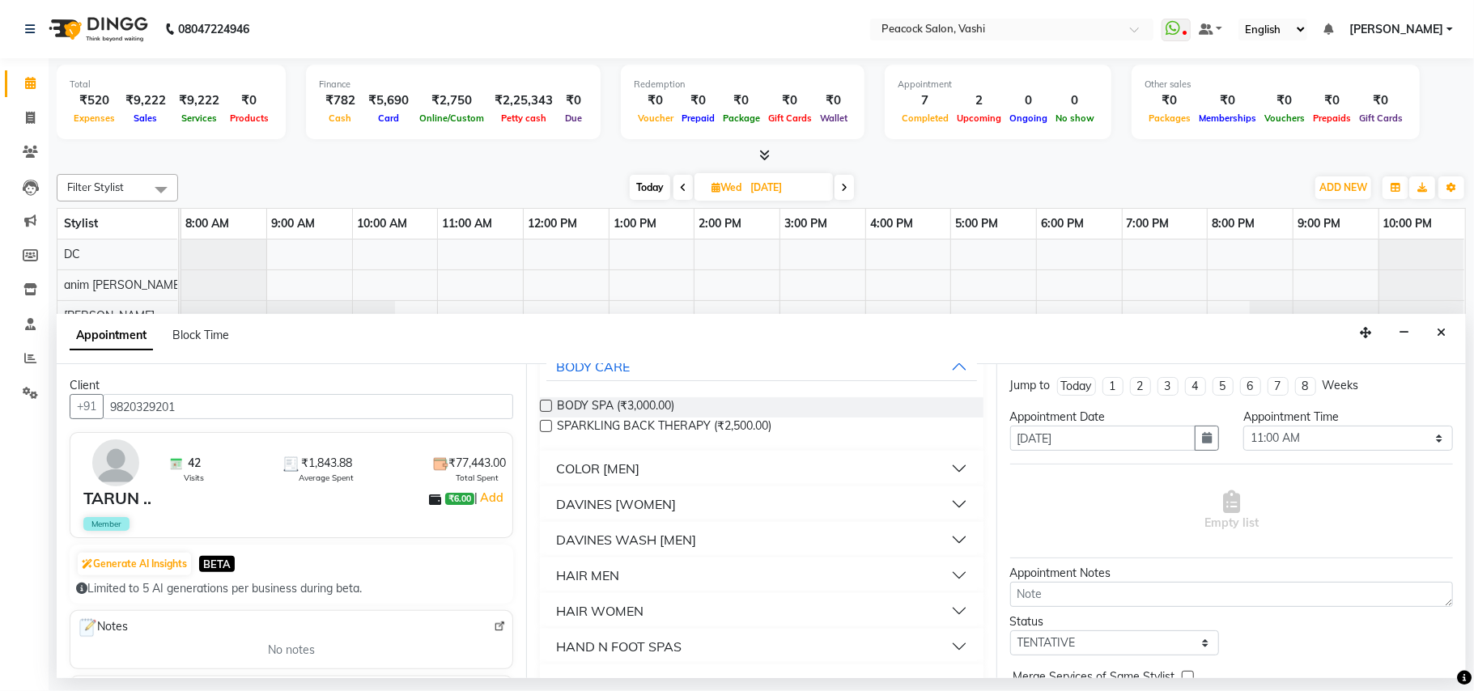
scroll to position [129, 0]
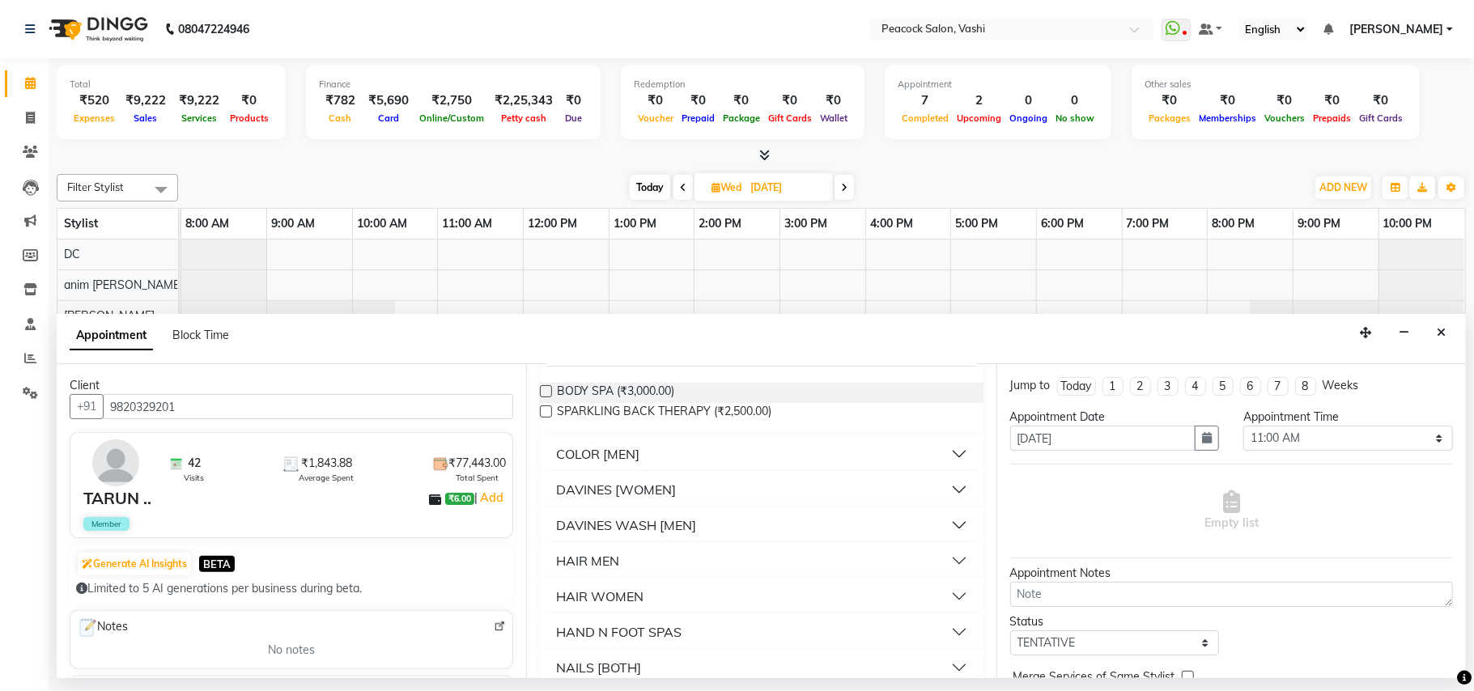
click at [628, 588] on div "HAIR WOMEN" at bounding box center [599, 596] width 87 height 19
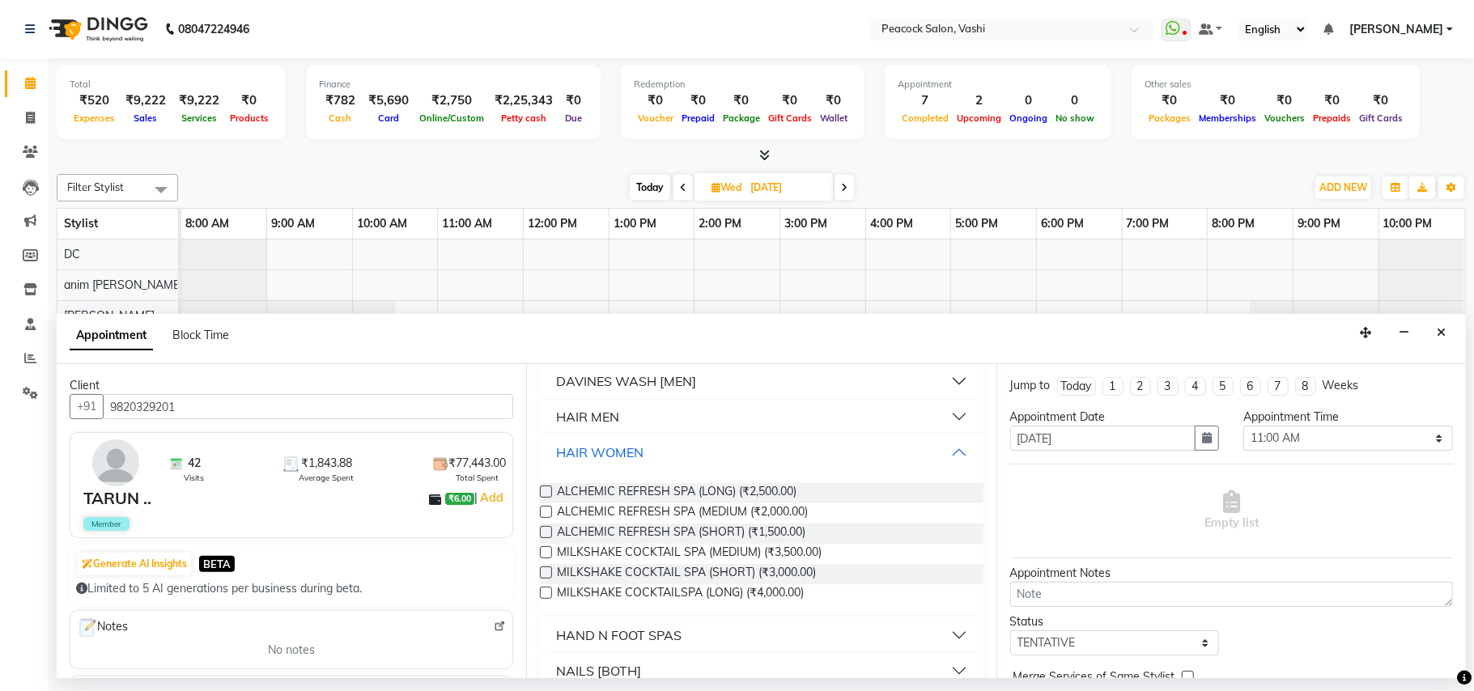
scroll to position [367, 0]
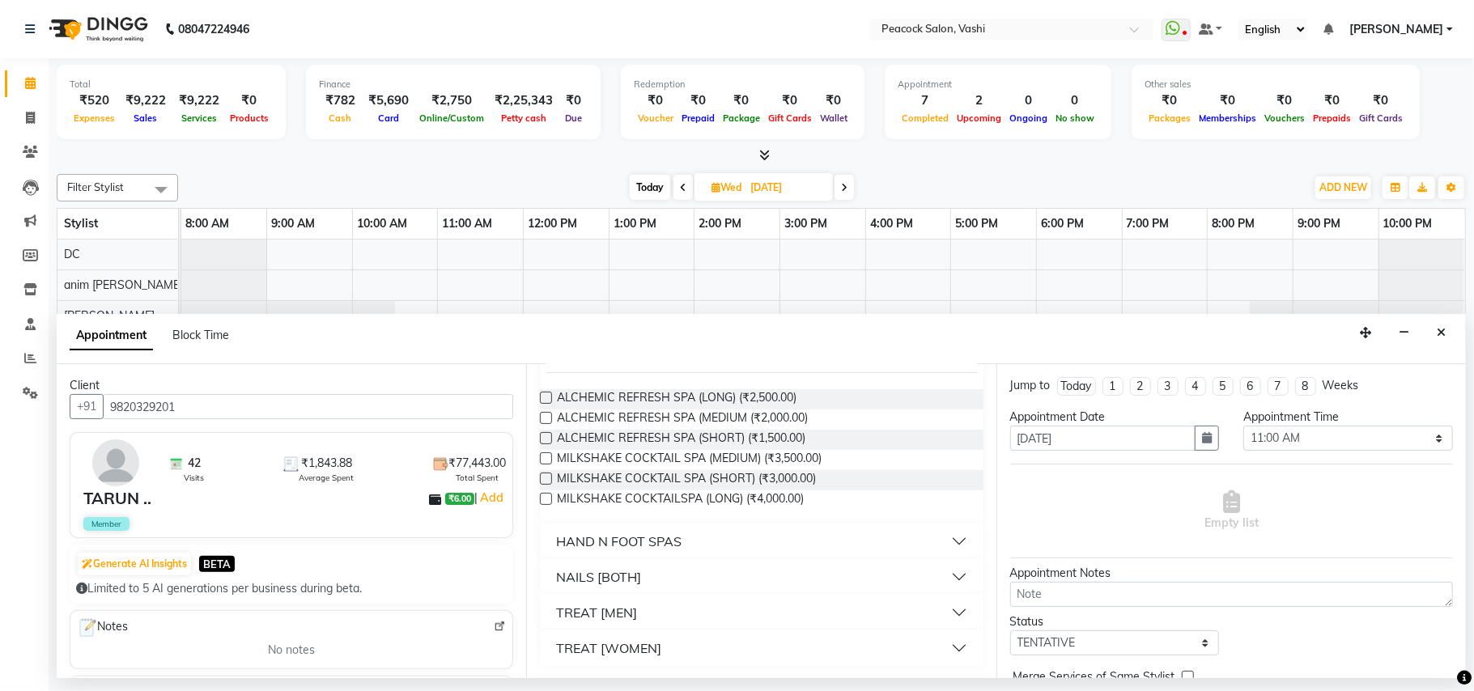
click at [616, 648] on div "TREAT [WOMEN]" at bounding box center [608, 648] width 105 height 19
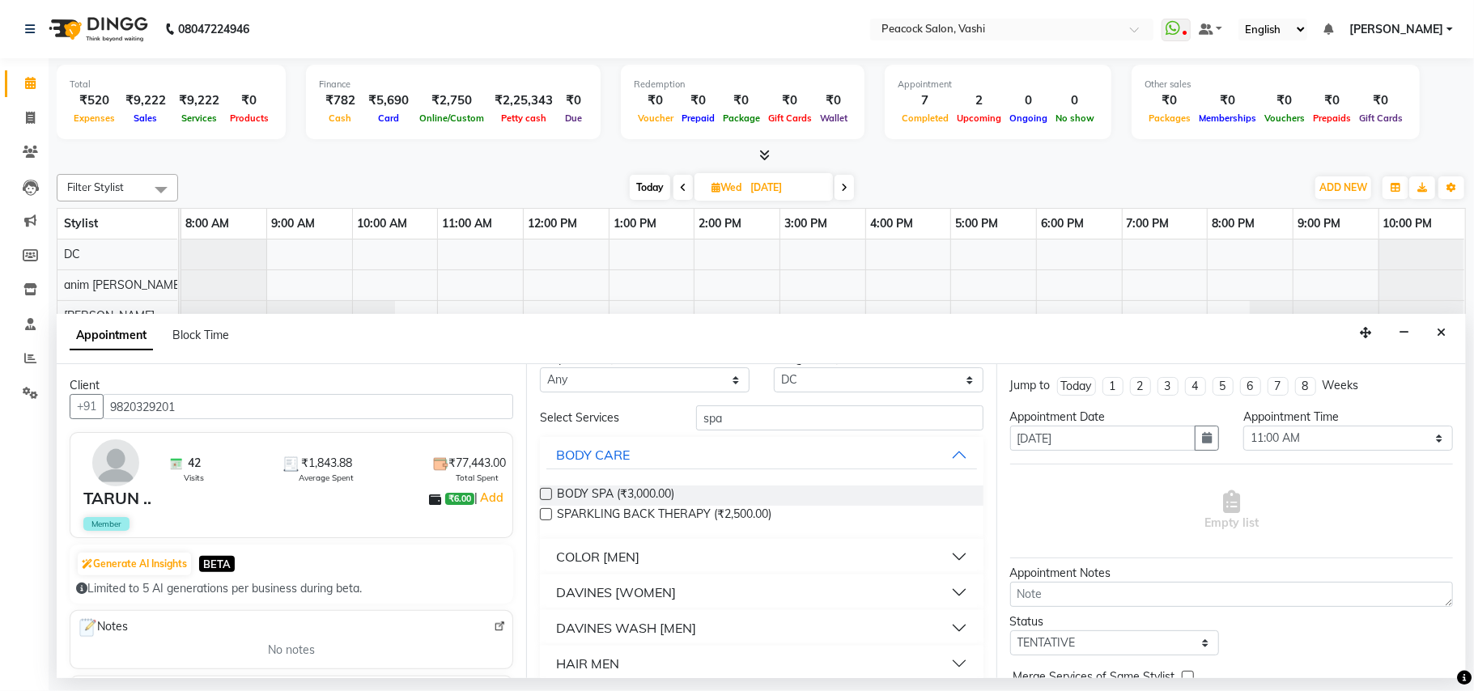
scroll to position [0, 0]
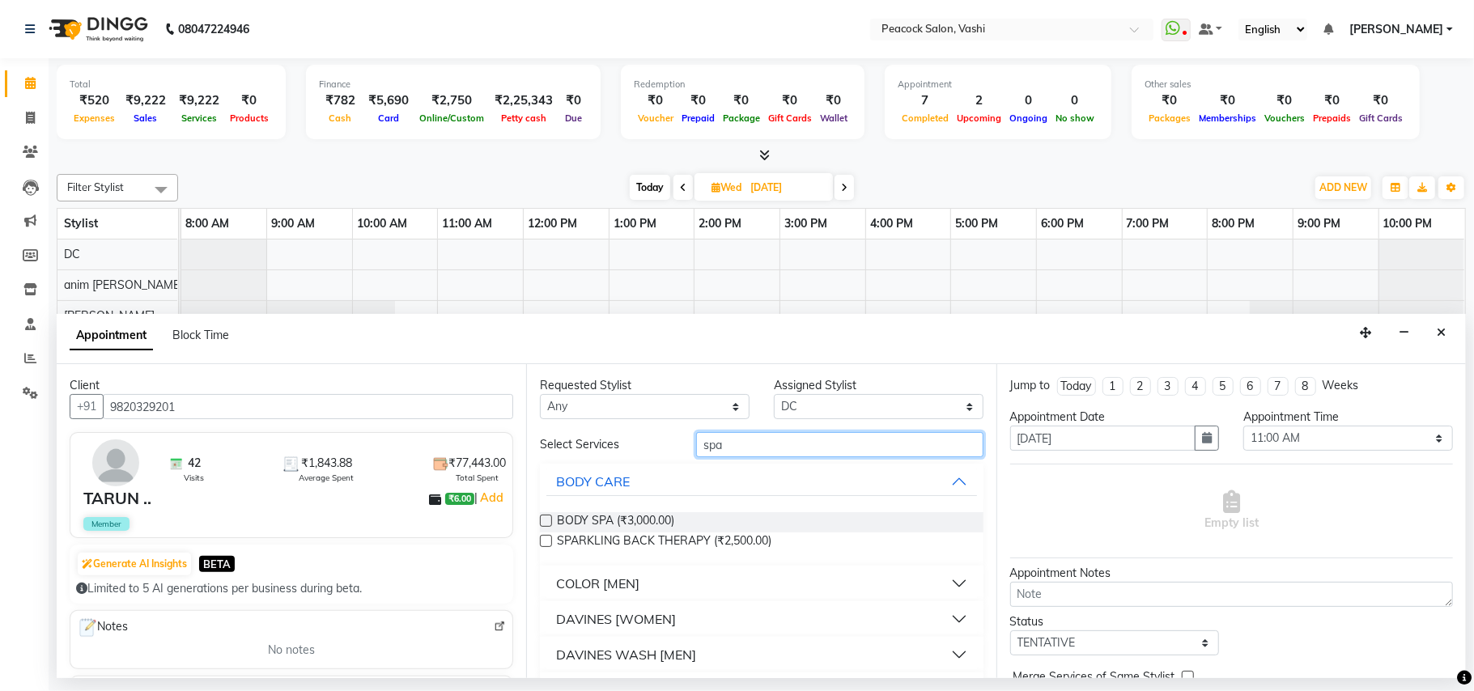
click at [752, 452] on input "spa" at bounding box center [839, 444] width 287 height 25
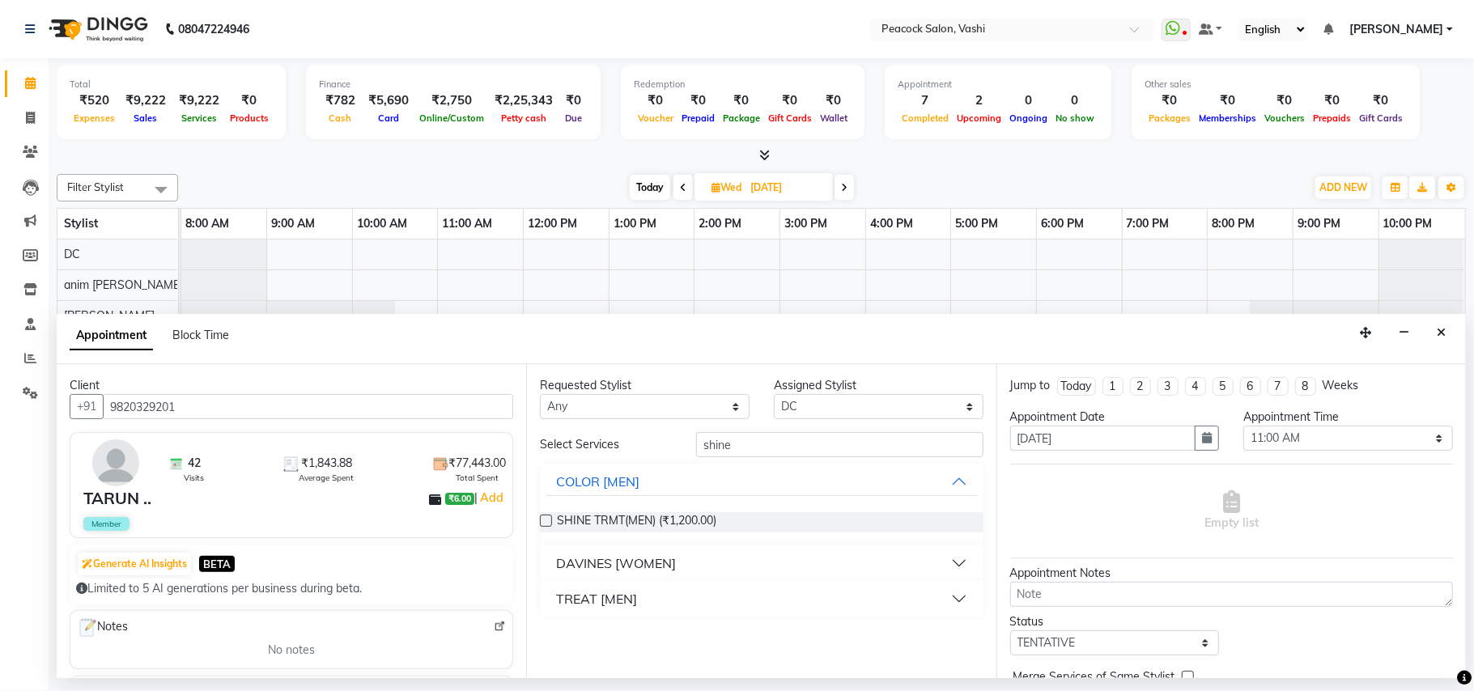
click at [632, 560] on div "DAVINES [WOMEN]" at bounding box center [616, 563] width 120 height 19
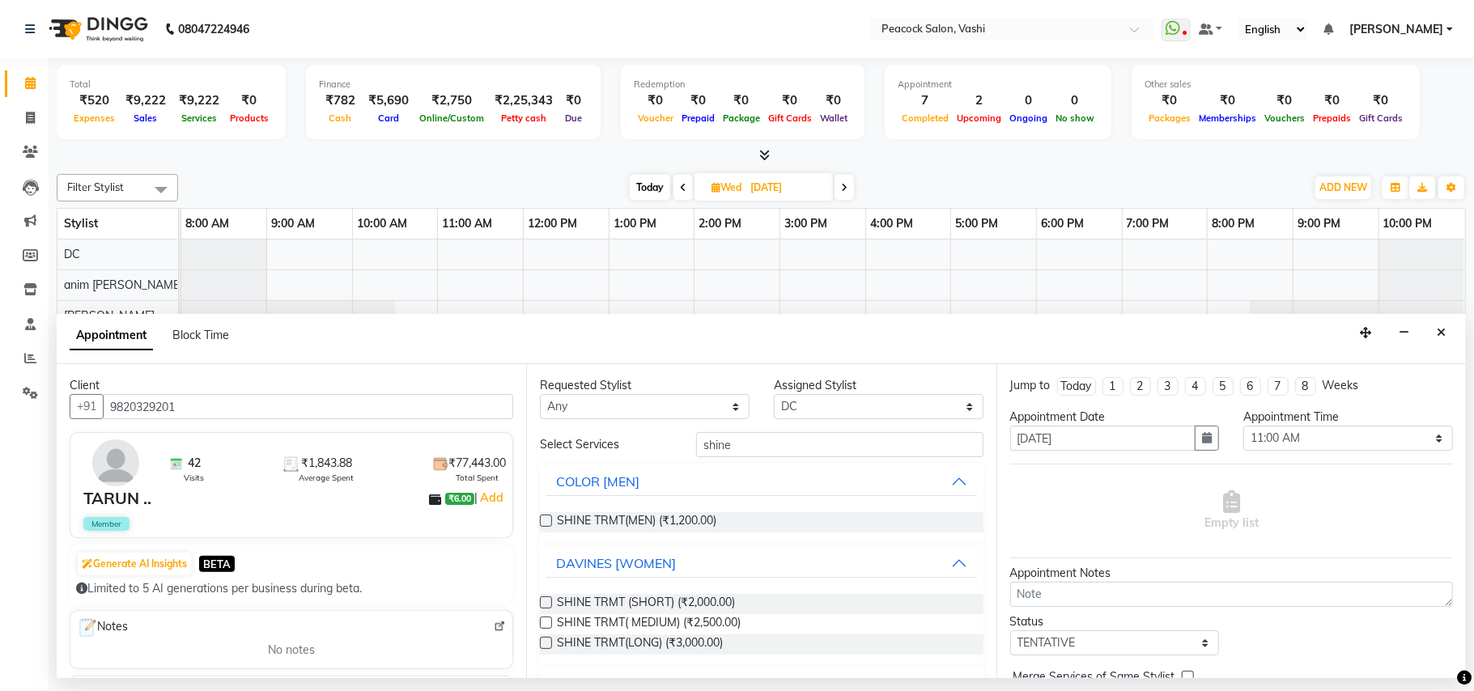
click at [547, 625] on label at bounding box center [546, 623] width 12 height 12
click at [547, 625] on input "checkbox" at bounding box center [545, 624] width 11 height 11
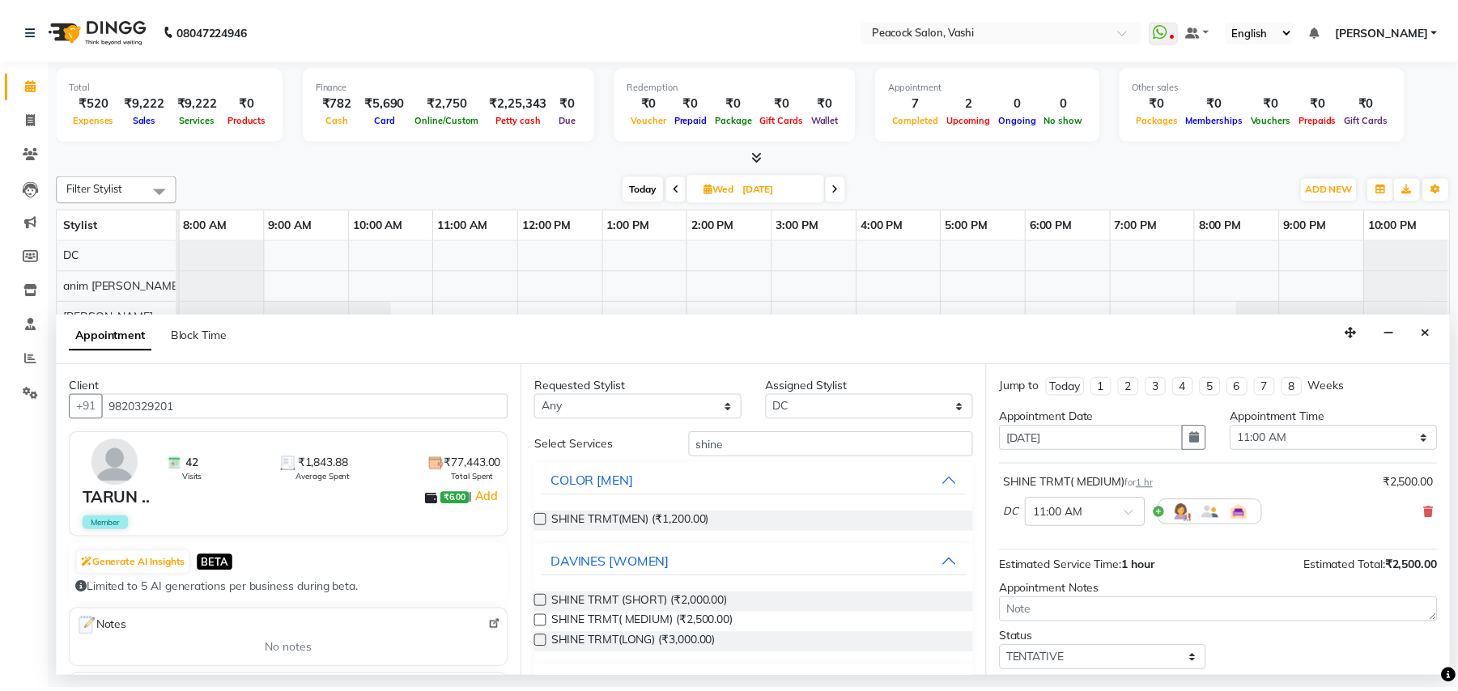
scroll to position [98, 0]
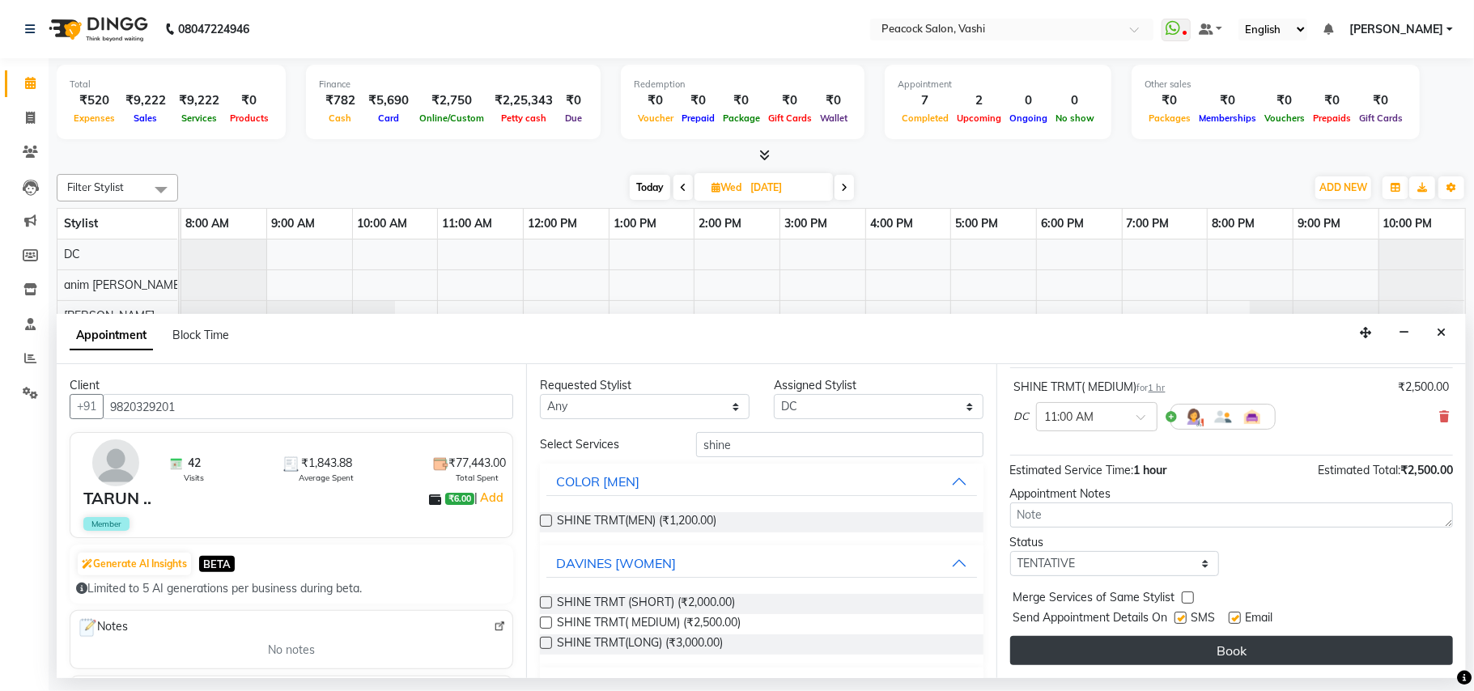
click at [1335, 645] on button "Book" at bounding box center [1231, 650] width 443 height 29
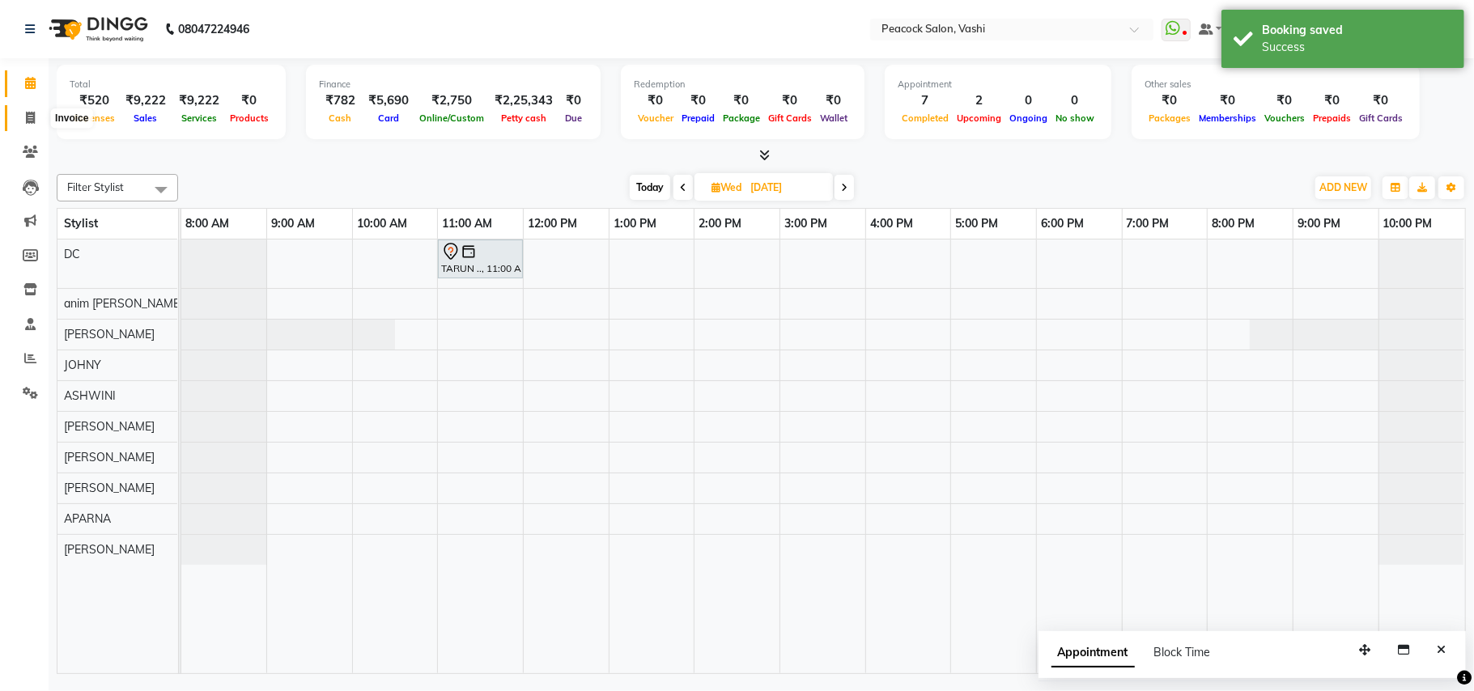
click at [31, 113] on icon at bounding box center [30, 118] width 9 height 12
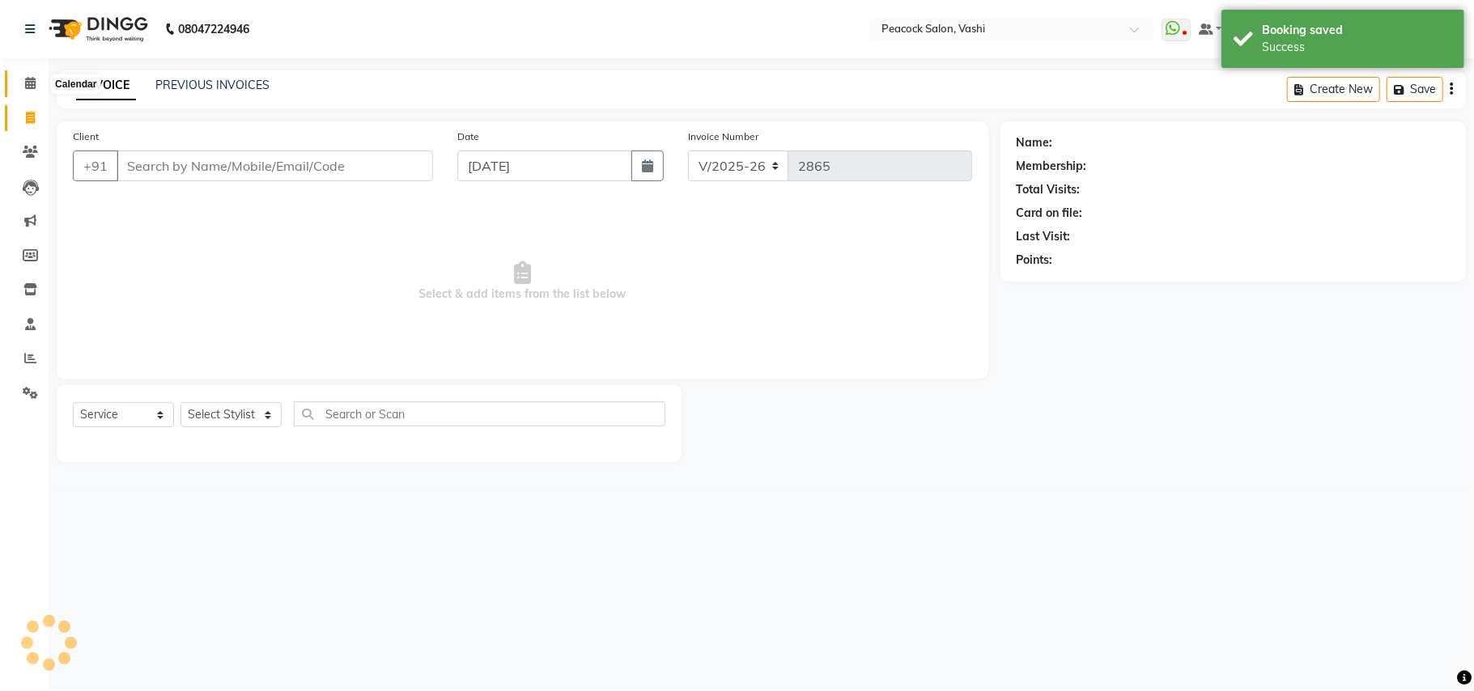
click at [36, 79] on span at bounding box center [30, 83] width 28 height 19
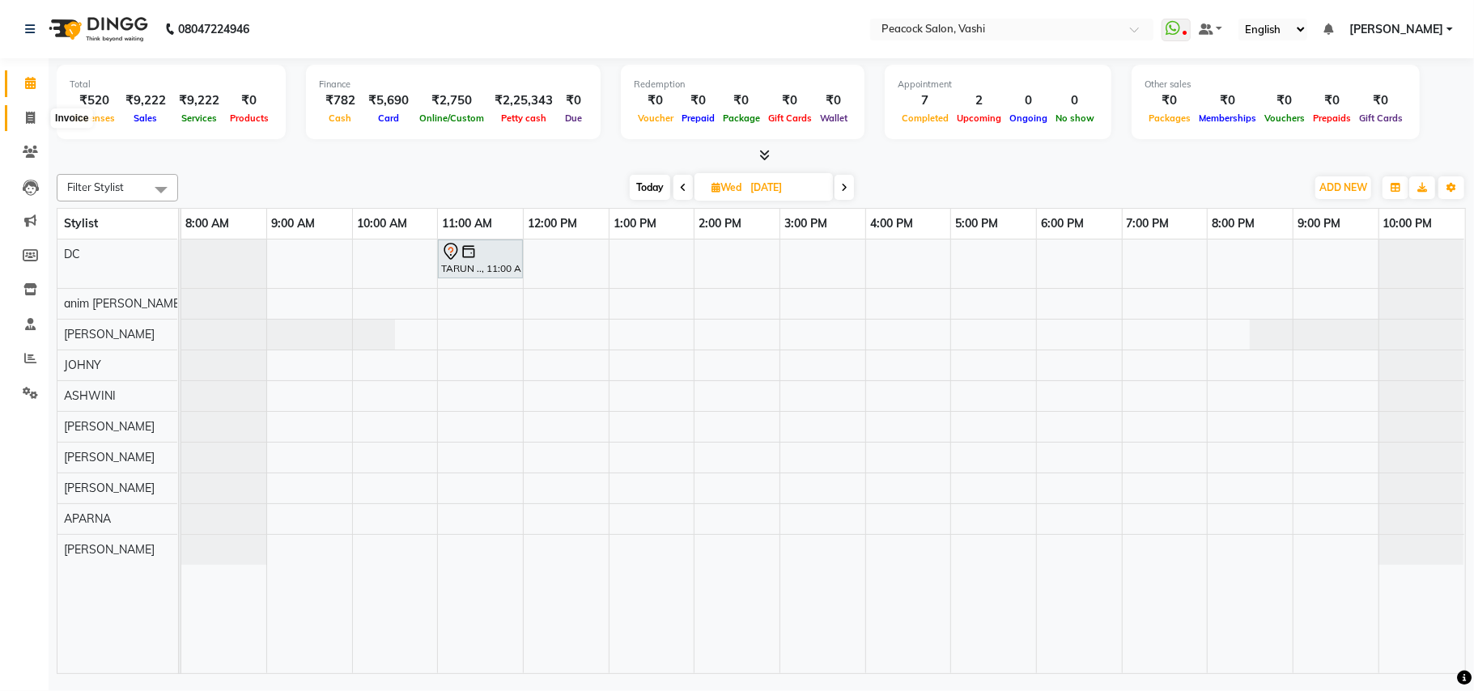
click at [33, 117] on icon at bounding box center [30, 118] width 9 height 12
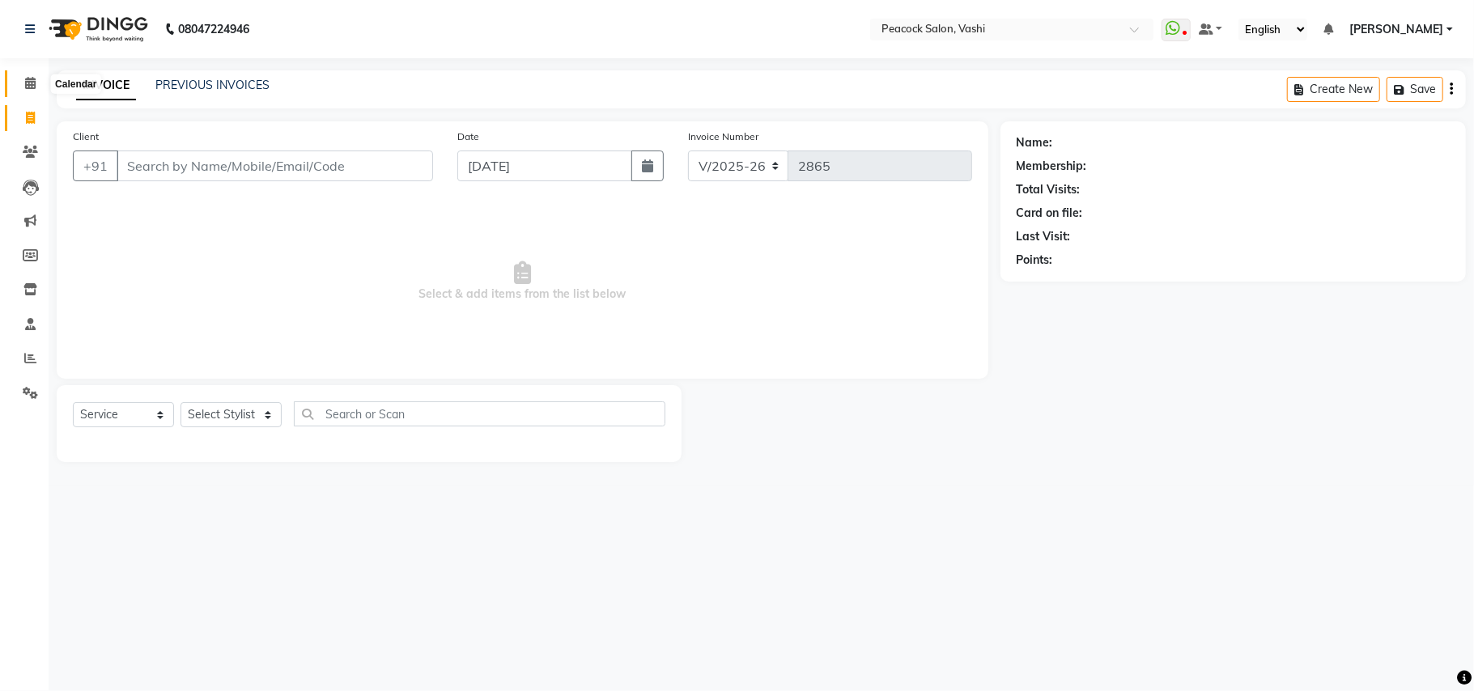
click at [33, 82] on icon at bounding box center [30, 83] width 11 height 12
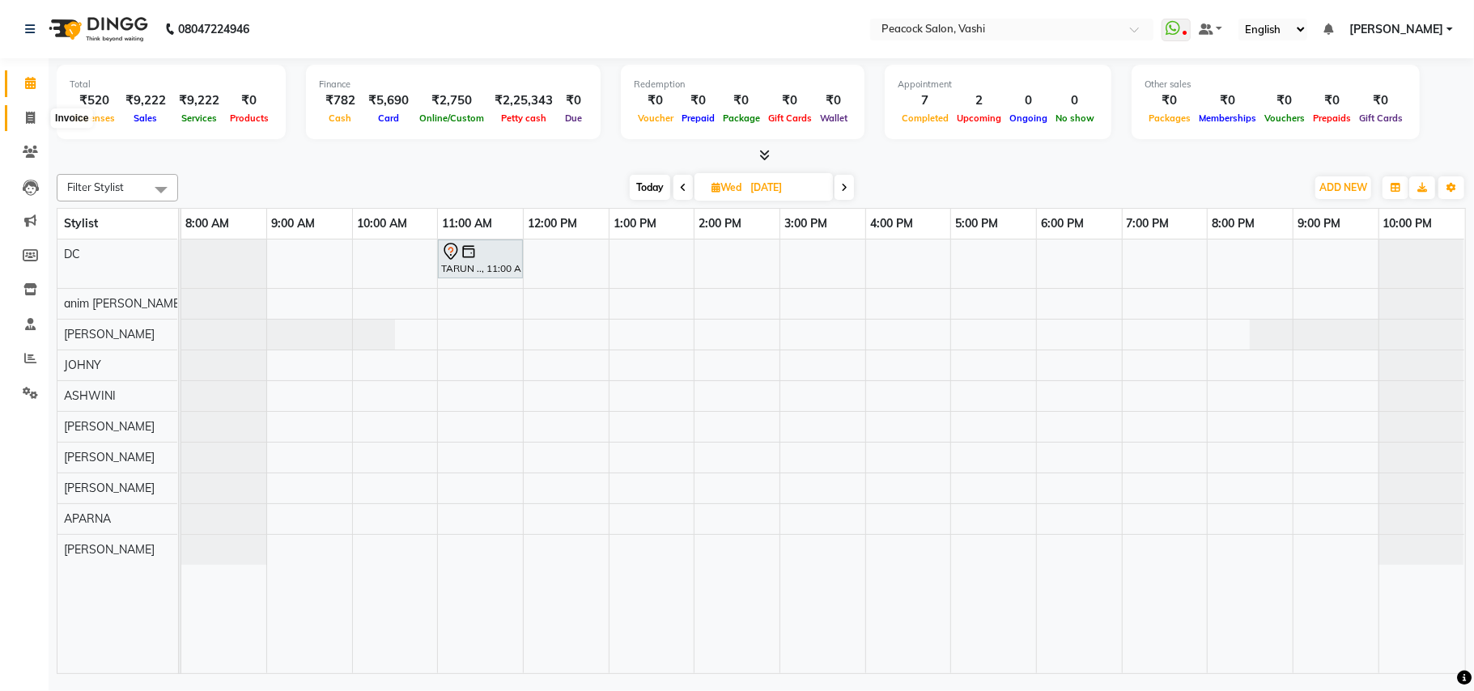
click at [28, 115] on icon at bounding box center [30, 118] width 9 height 12
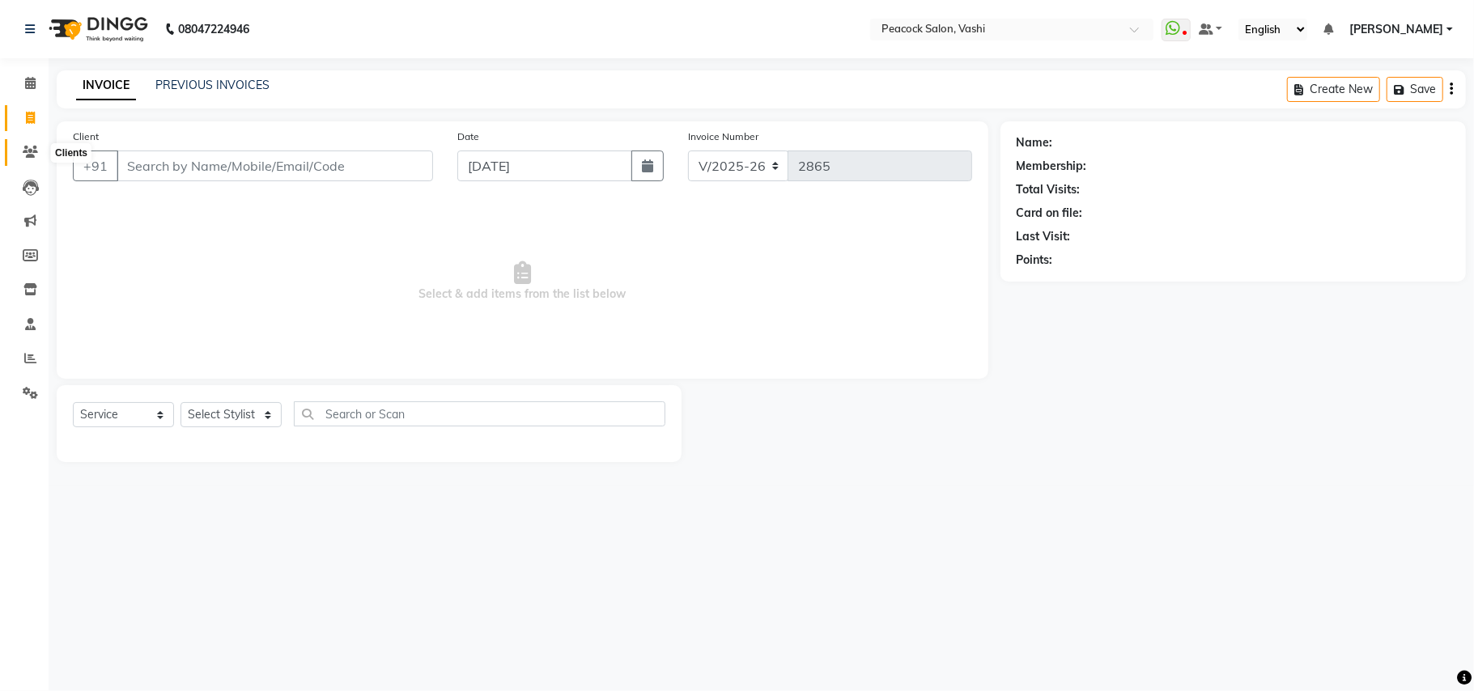
click at [26, 149] on icon at bounding box center [30, 152] width 15 height 12
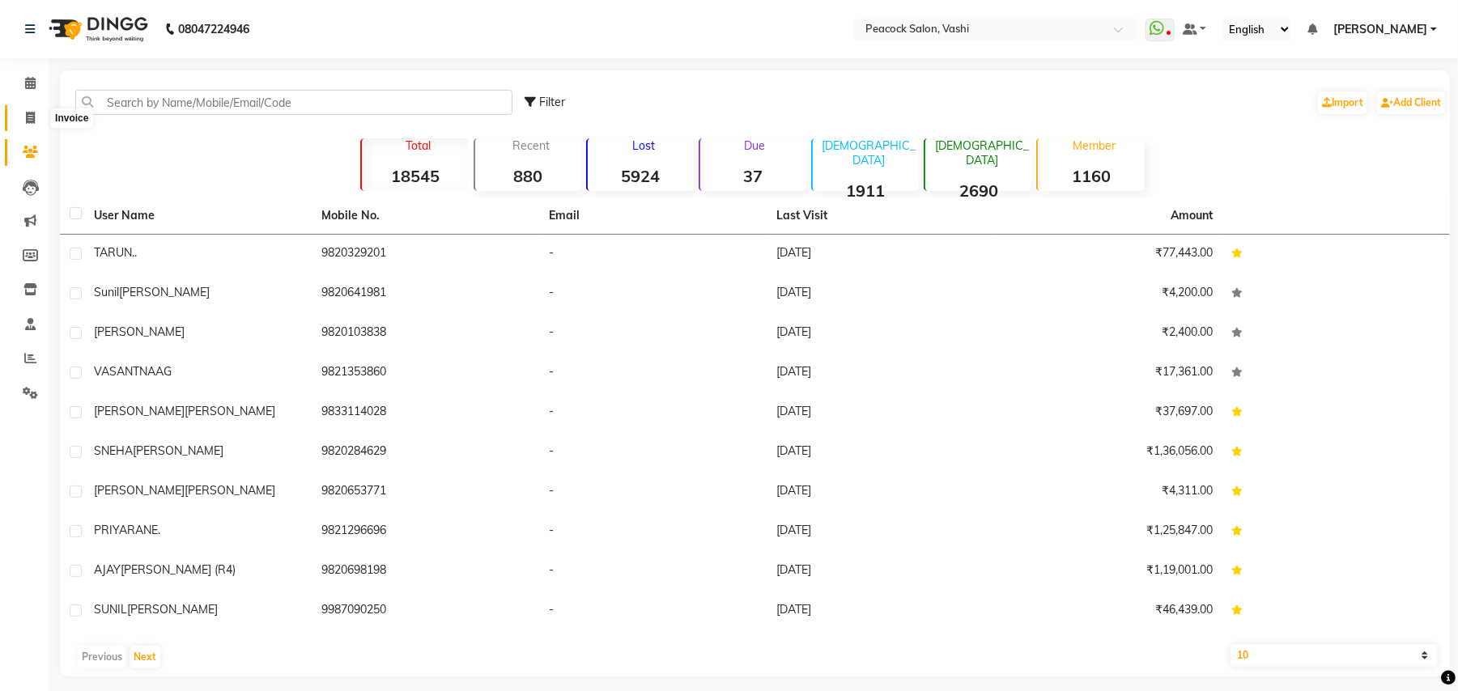
click at [29, 117] on icon at bounding box center [30, 118] width 9 height 12
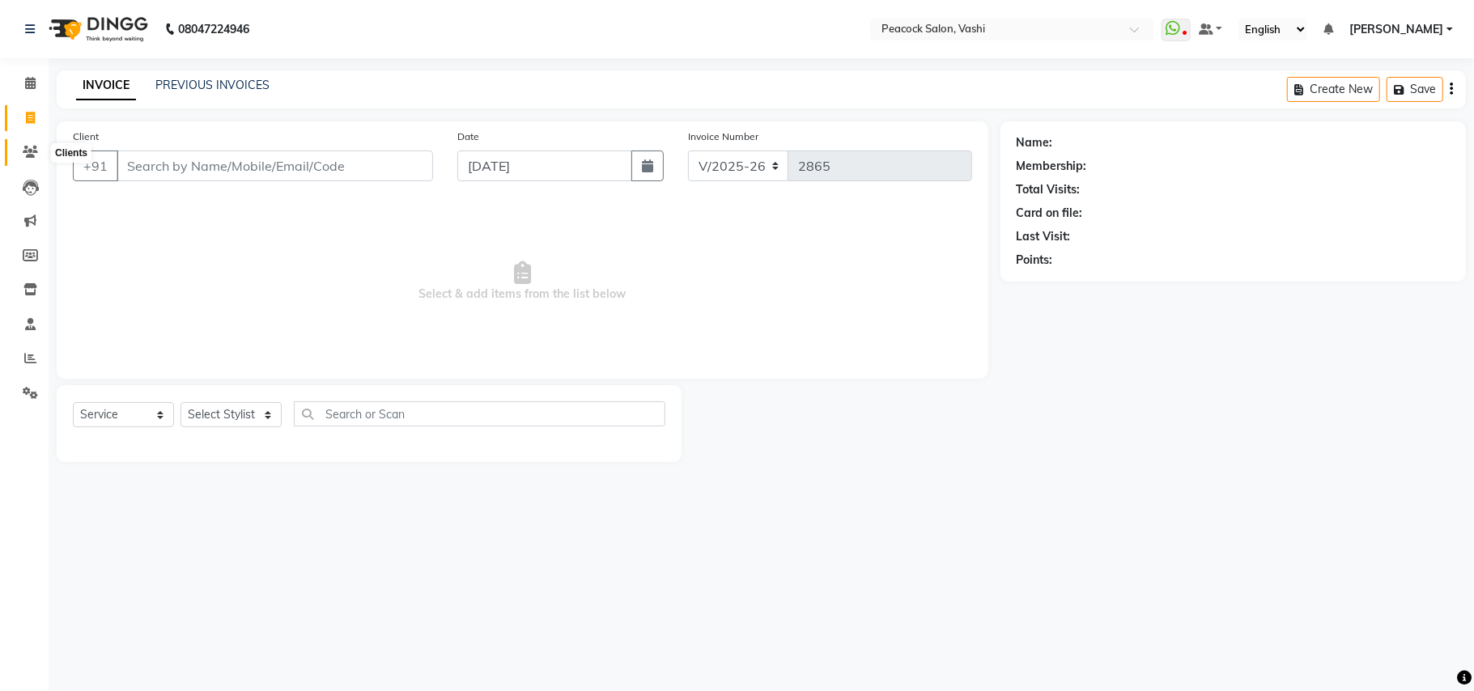
click at [28, 146] on icon at bounding box center [30, 152] width 15 height 12
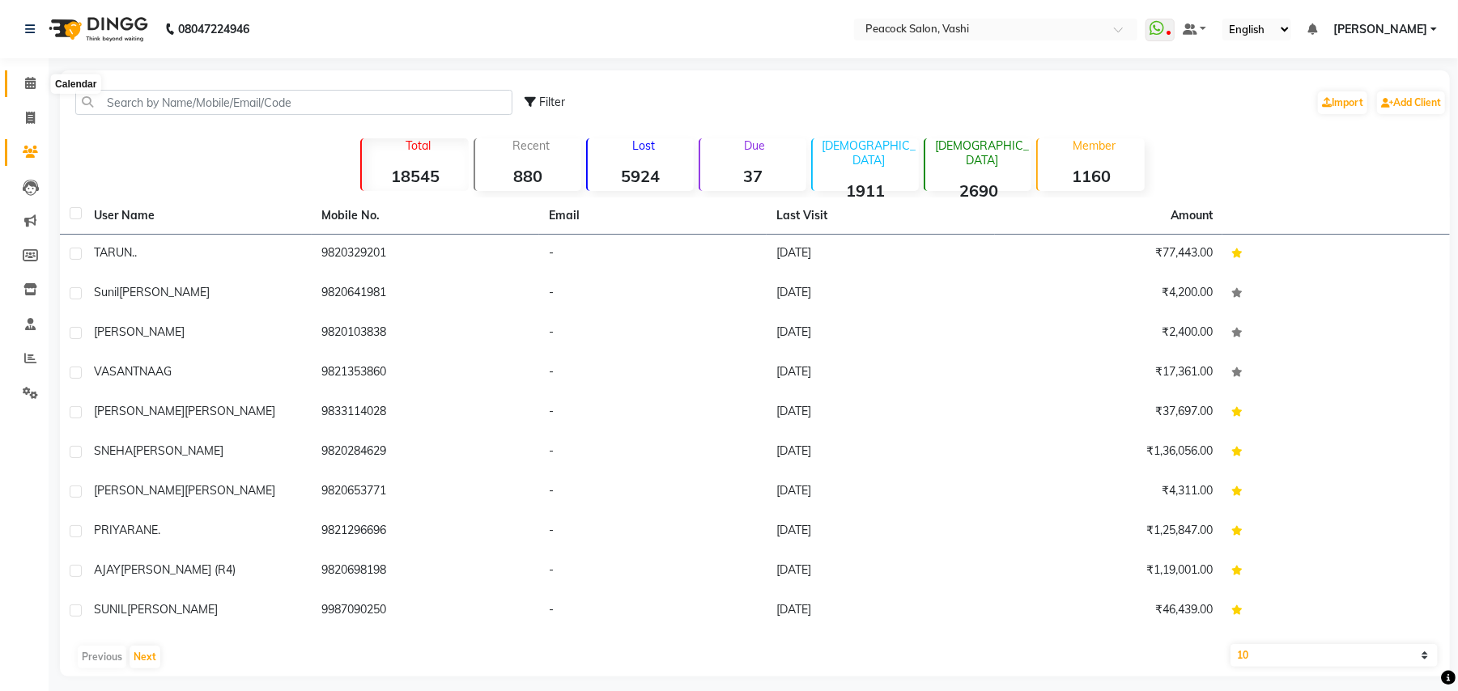
click at [29, 88] on icon at bounding box center [30, 83] width 11 height 12
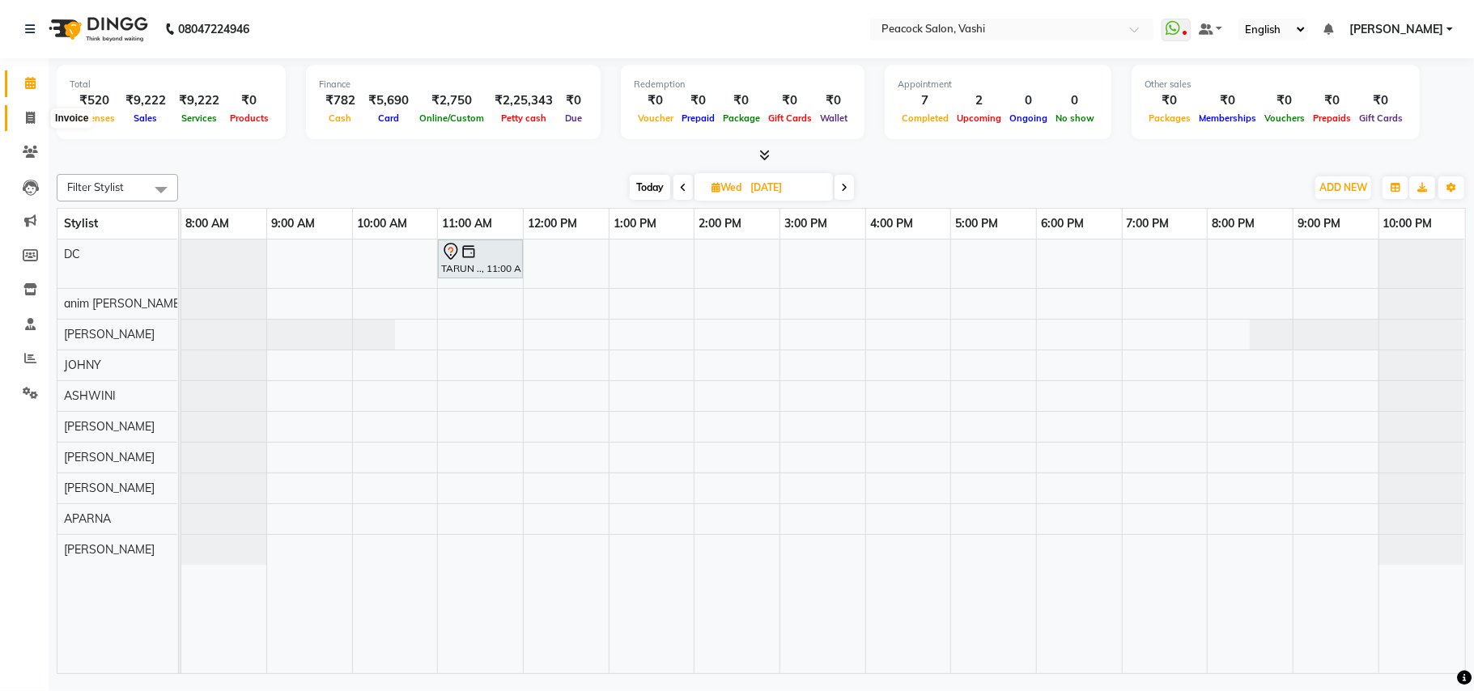
click at [26, 120] on icon at bounding box center [30, 118] width 9 height 12
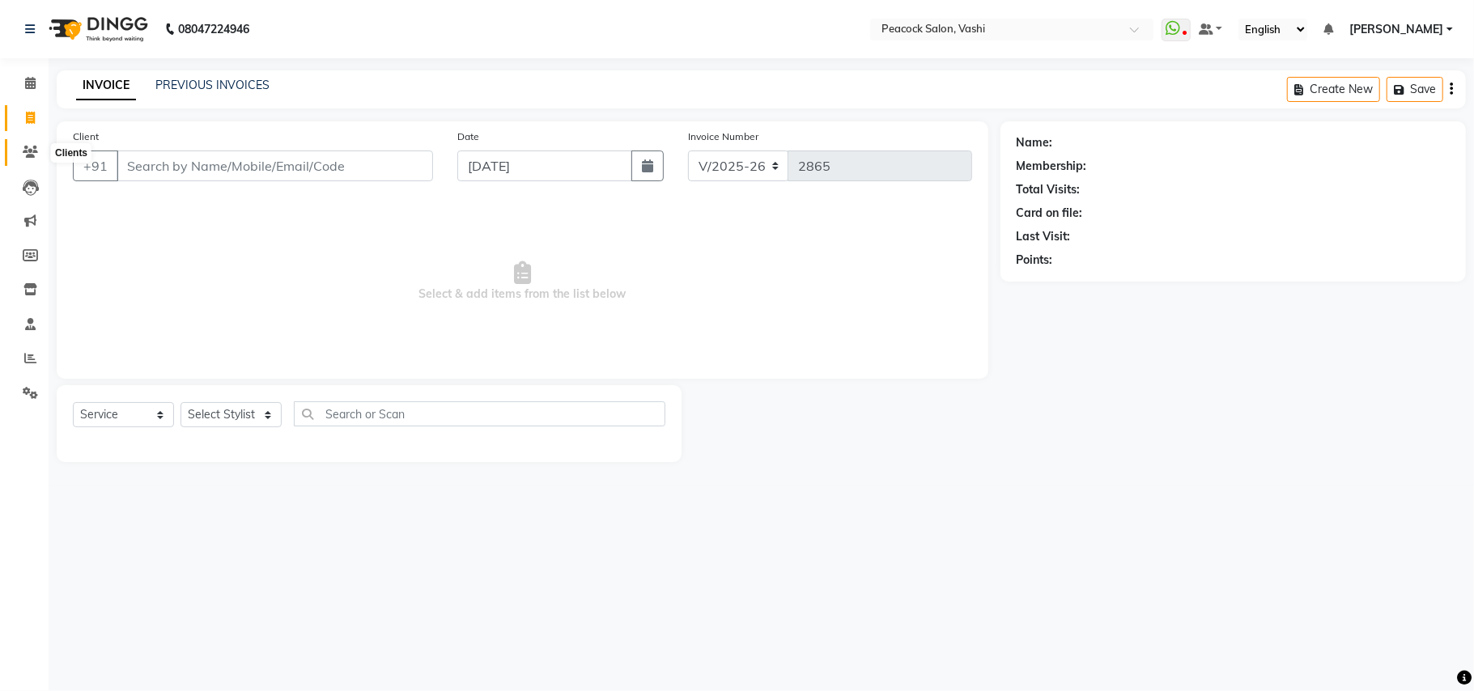
click at [28, 154] on icon at bounding box center [30, 152] width 15 height 12
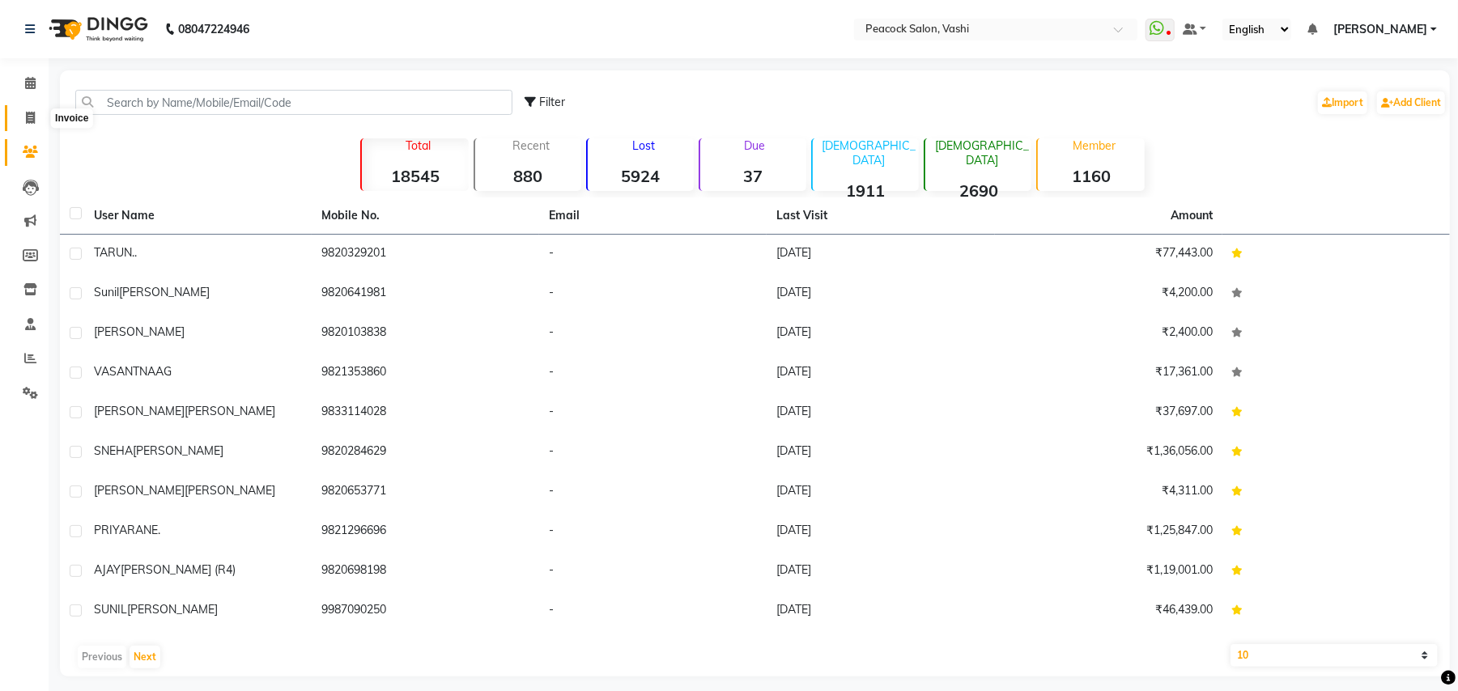
click at [31, 113] on icon at bounding box center [30, 118] width 9 height 12
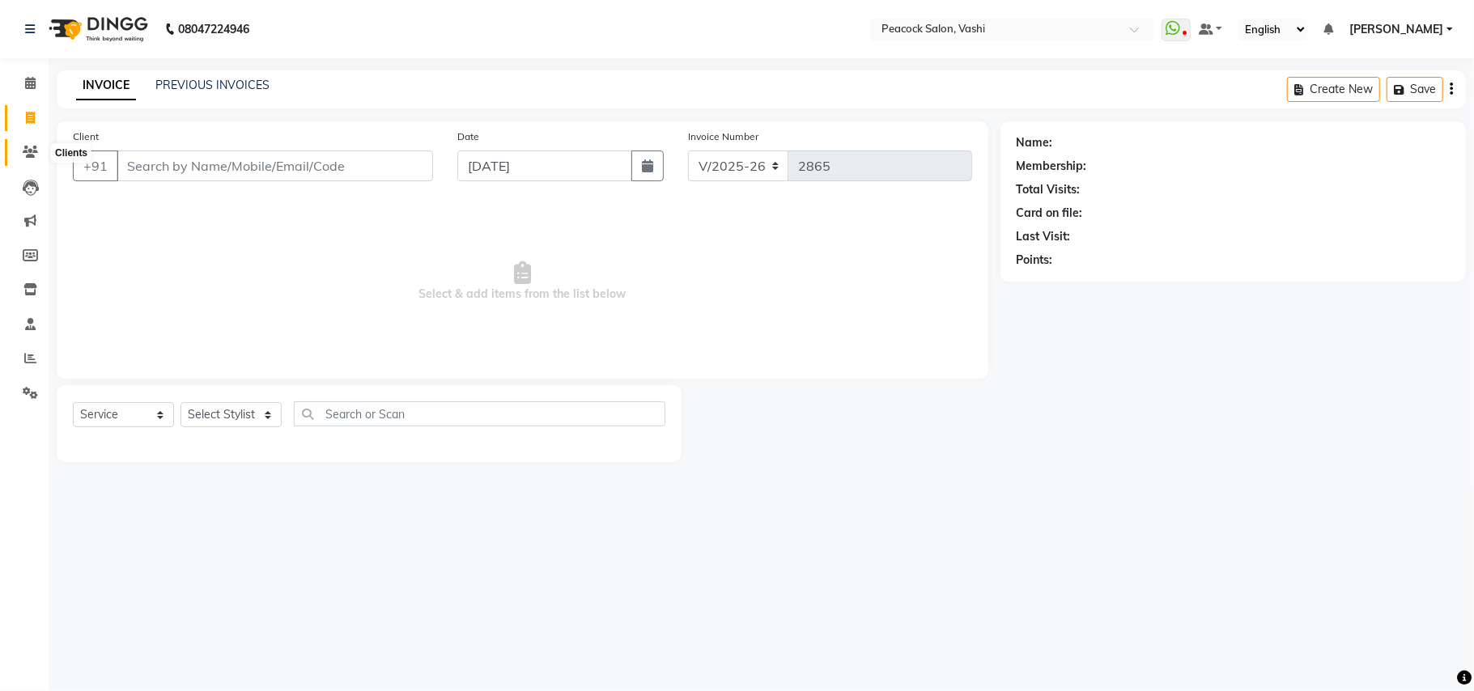
click at [26, 151] on icon at bounding box center [30, 152] width 15 height 12
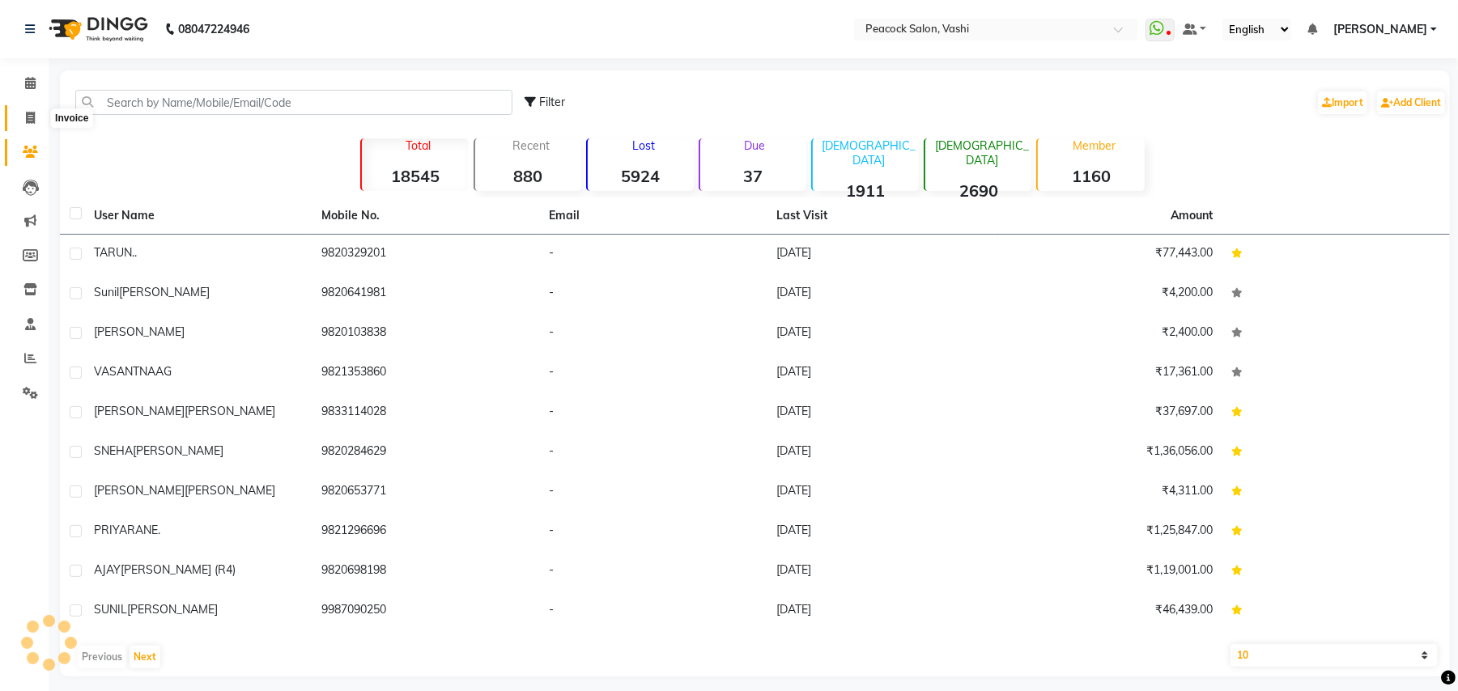
click at [30, 115] on icon at bounding box center [30, 118] width 9 height 12
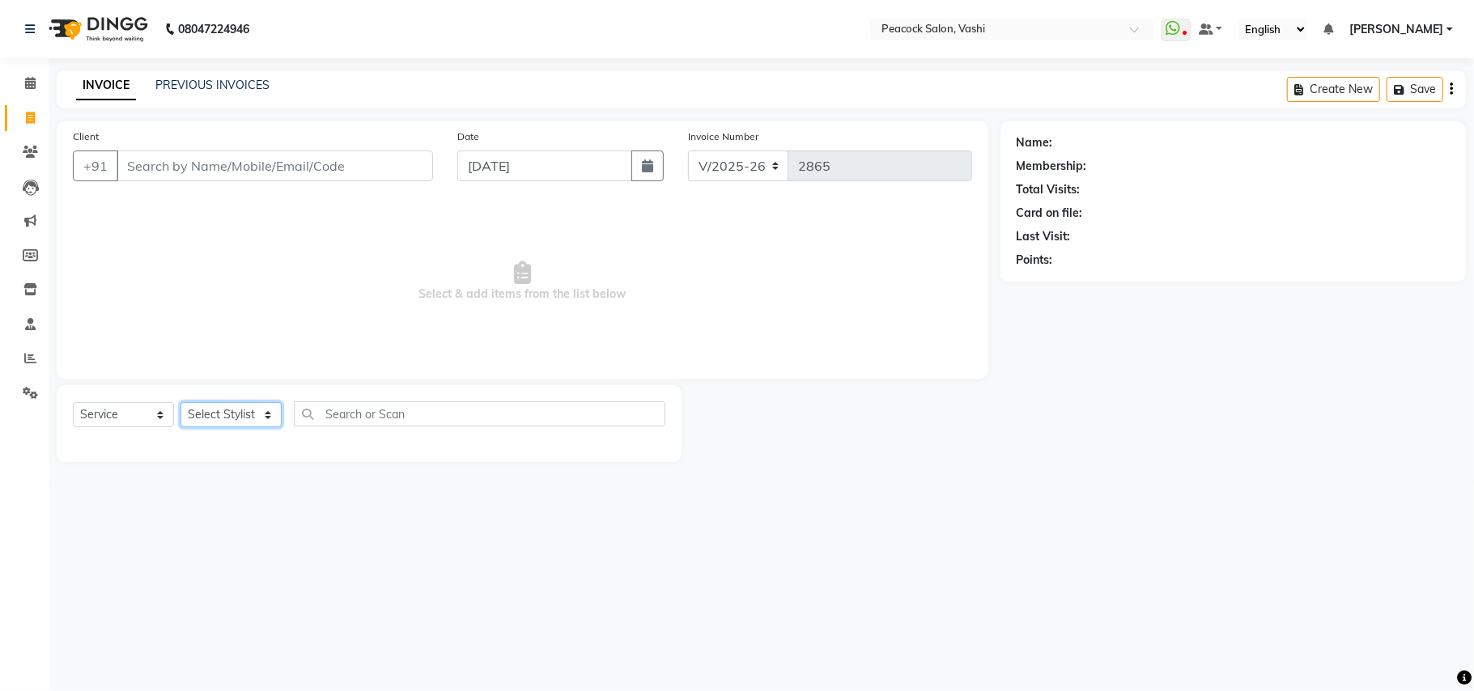
click at [230, 419] on select "Select Stylist anim shinglai ANKUSH APARNA ASHWINI BHAGWATI DC Dingg Support HA…" at bounding box center [230, 414] width 101 height 25
click at [180, 402] on select "Select Stylist anim shinglai ANKUSH APARNA ASHWINI BHAGWATI DC Dingg Support HA…" at bounding box center [230, 414] width 101 height 25
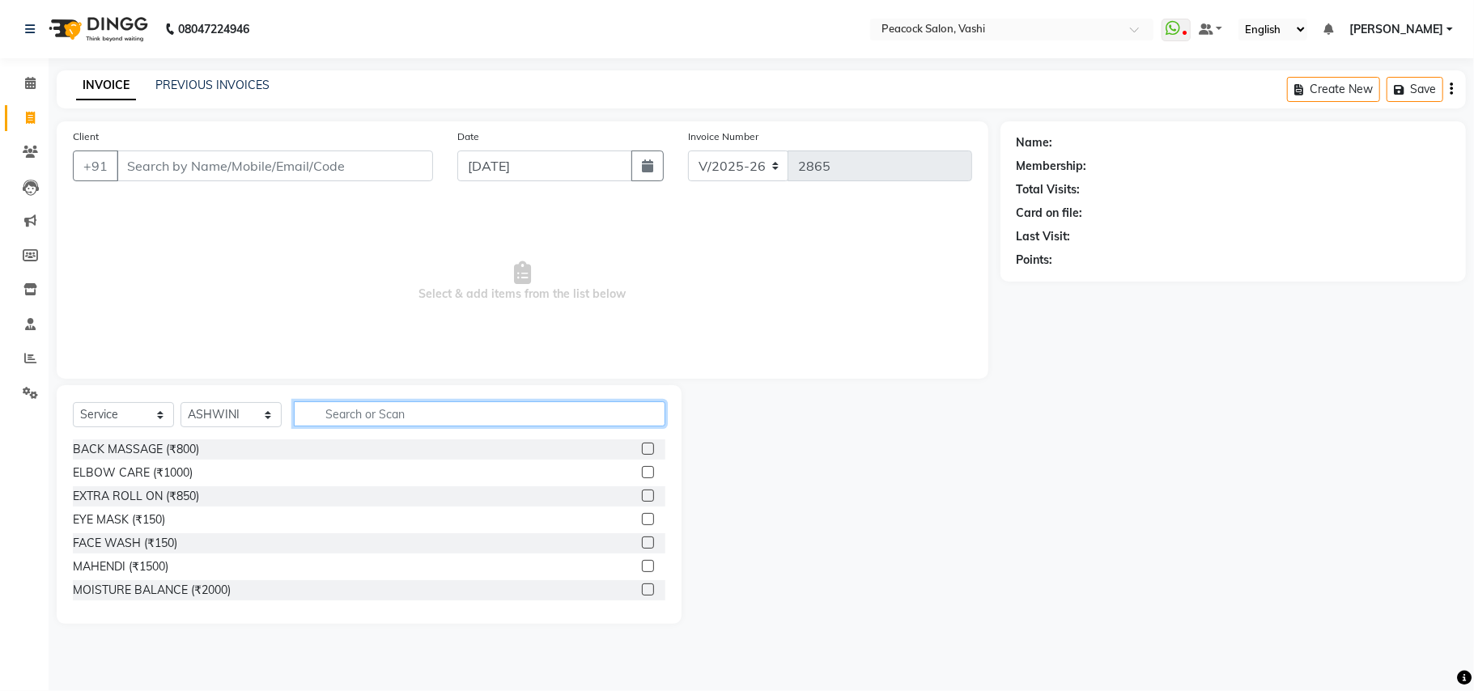
click at [383, 409] on input "text" at bounding box center [479, 413] width 371 height 25
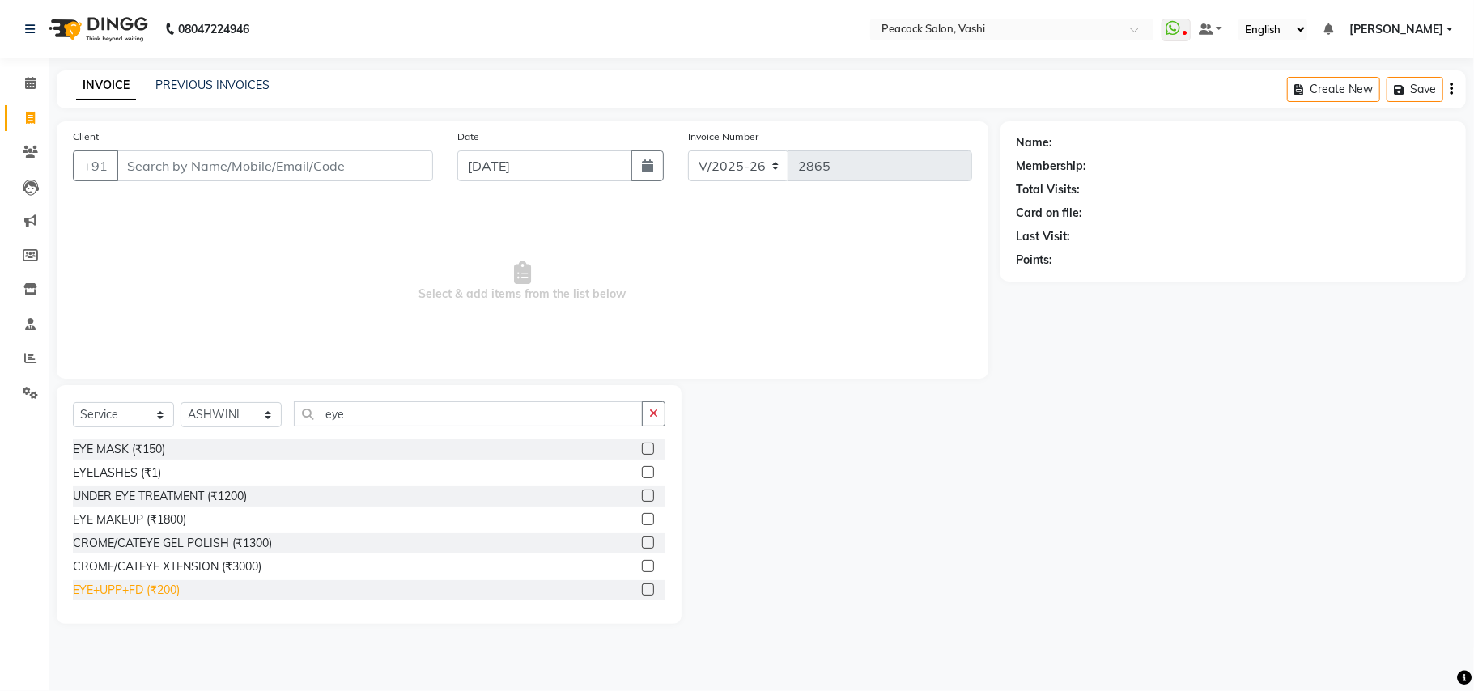
click at [134, 592] on div "EYE+UPP+FD (₹200)" at bounding box center [126, 590] width 107 height 17
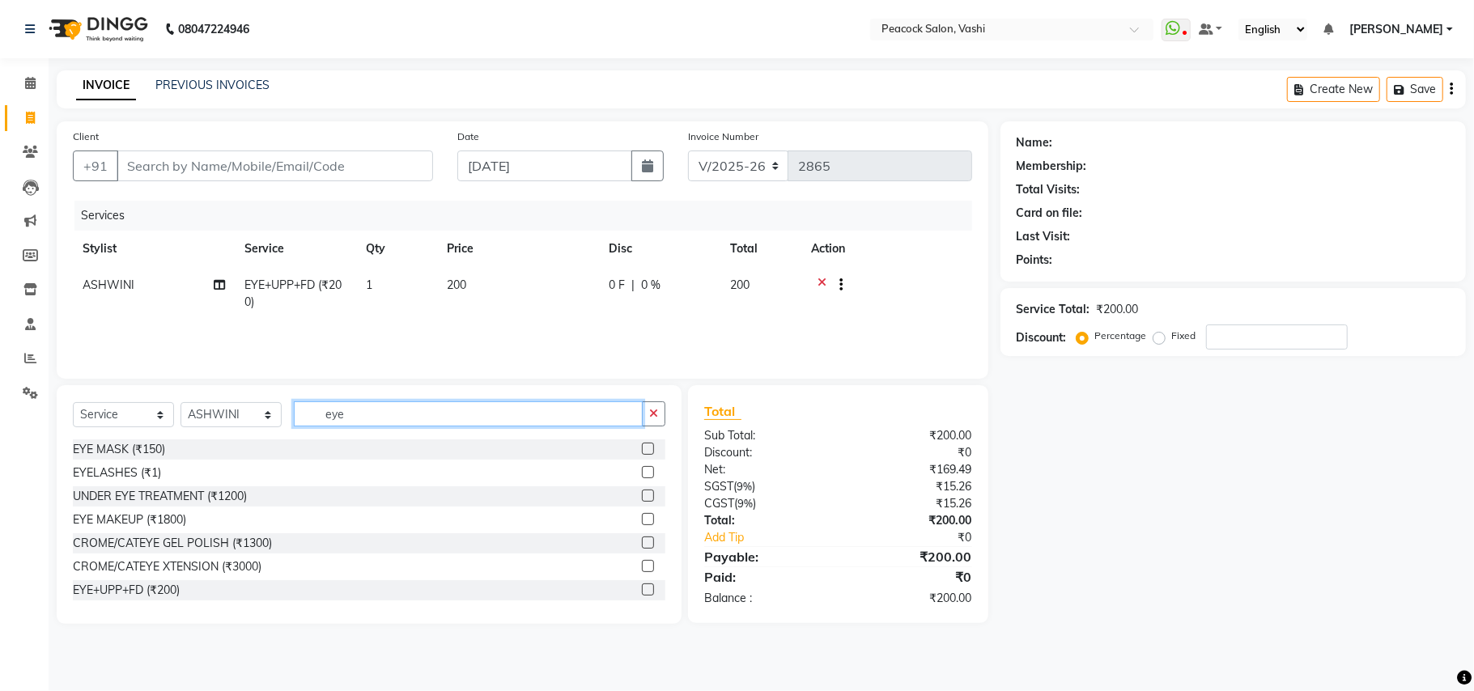
click at [379, 413] on input "eye" at bounding box center [468, 413] width 349 height 25
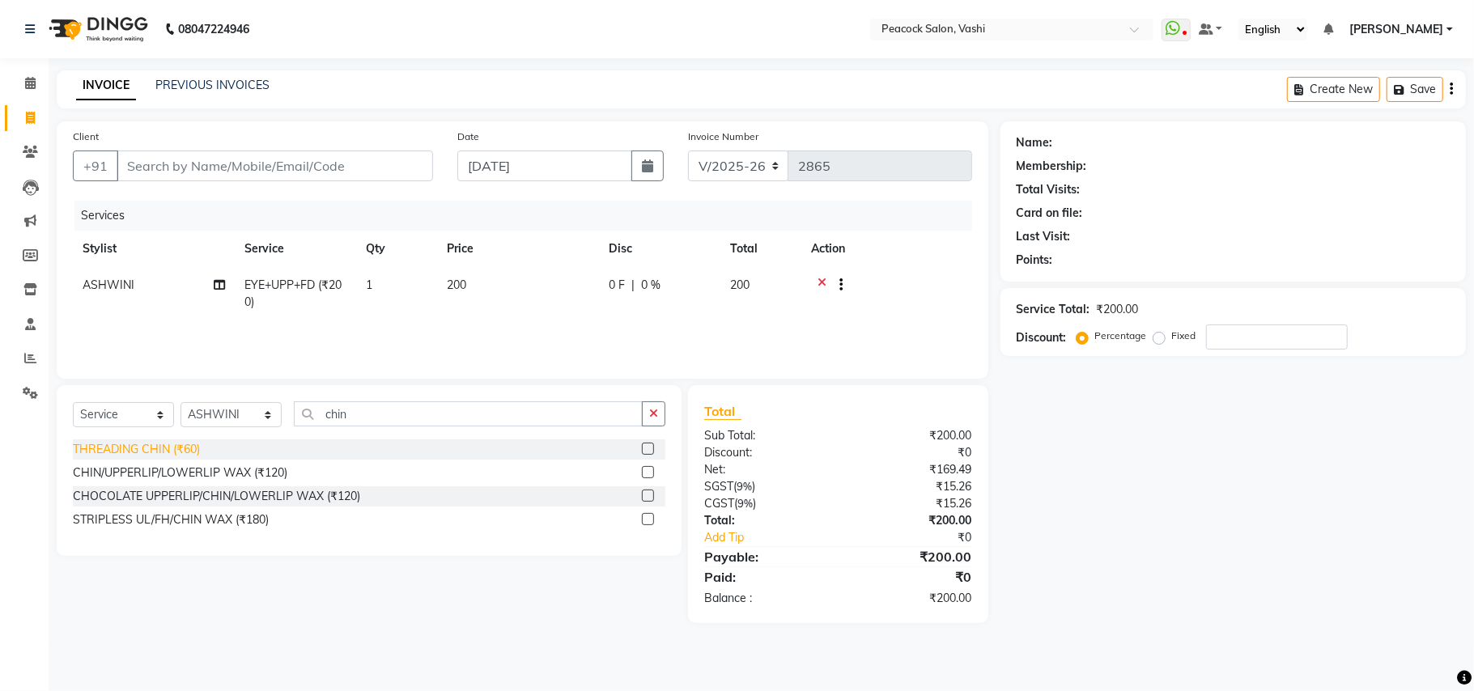
click at [172, 447] on div "THREADING CHIN (₹60)" at bounding box center [136, 449] width 127 height 17
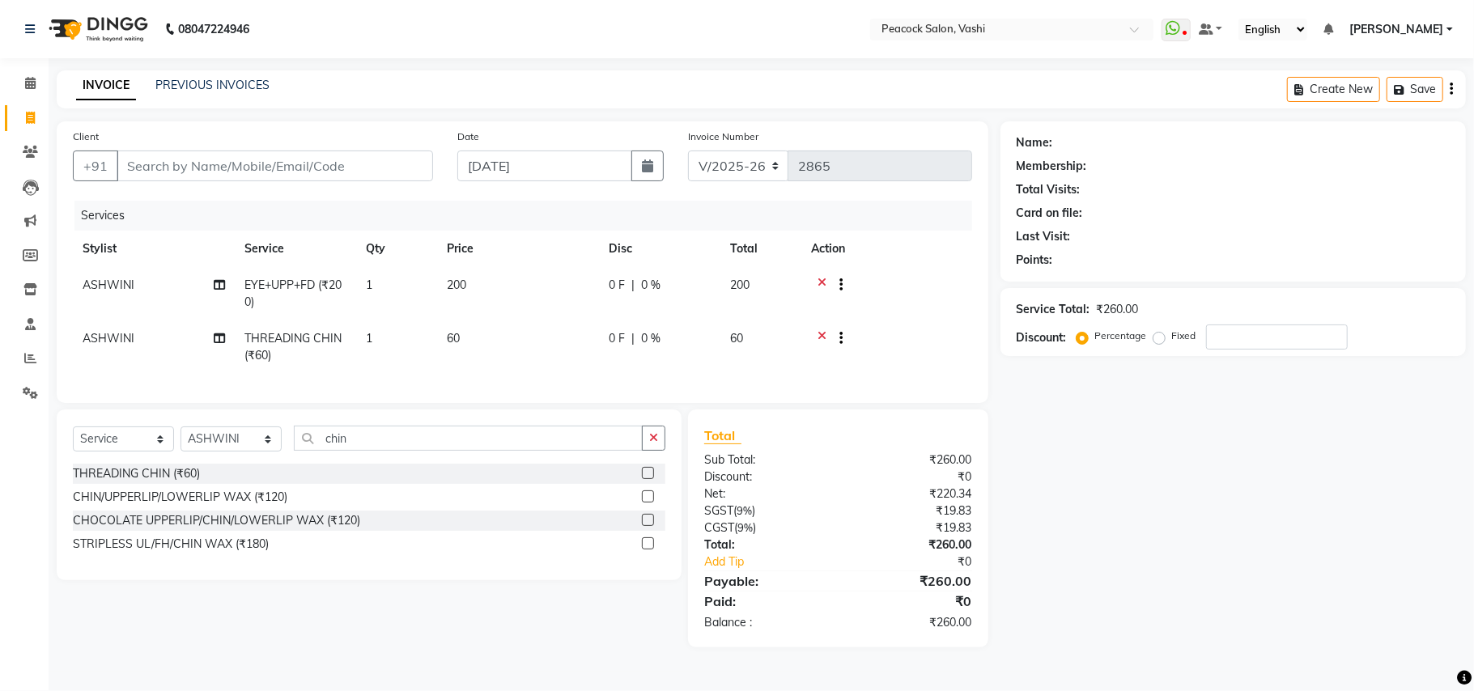
click at [382, 347] on td "1" at bounding box center [396, 346] width 81 height 53
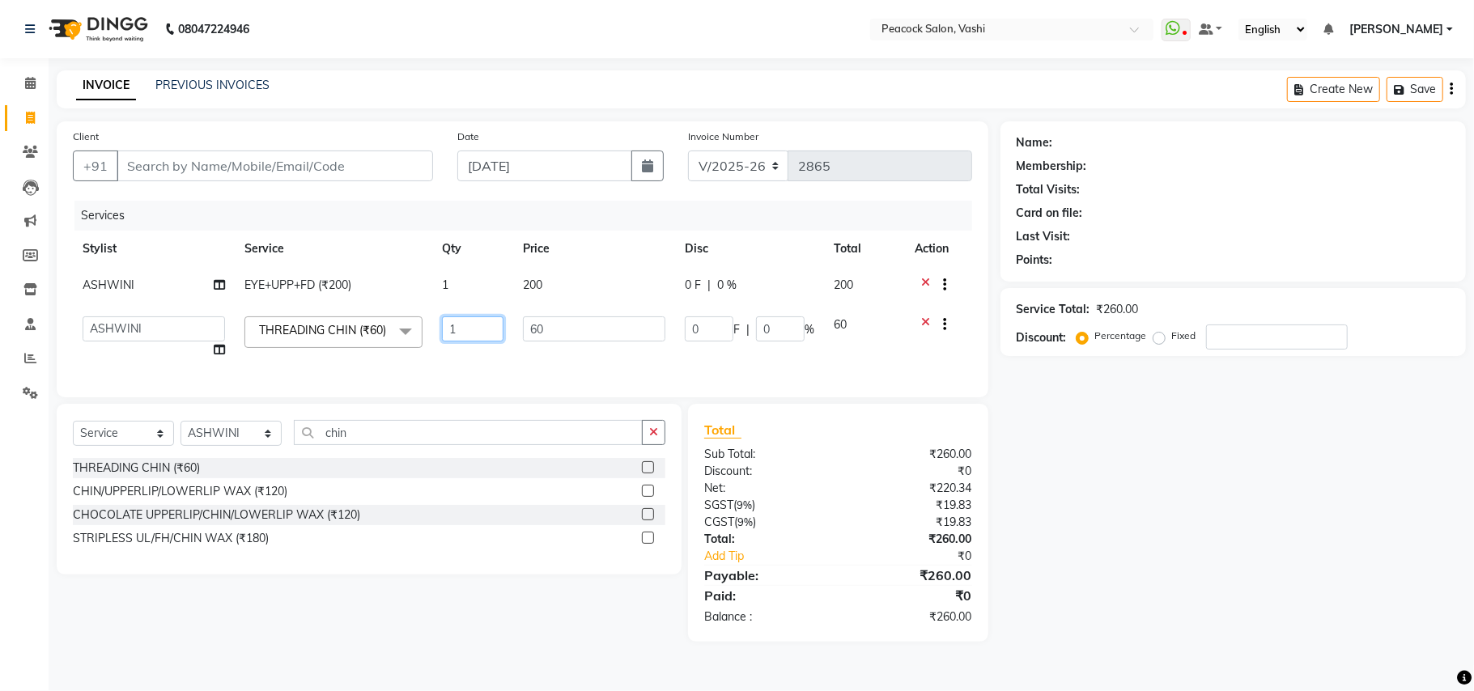
click at [470, 329] on input "1" at bounding box center [473, 328] width 62 height 25
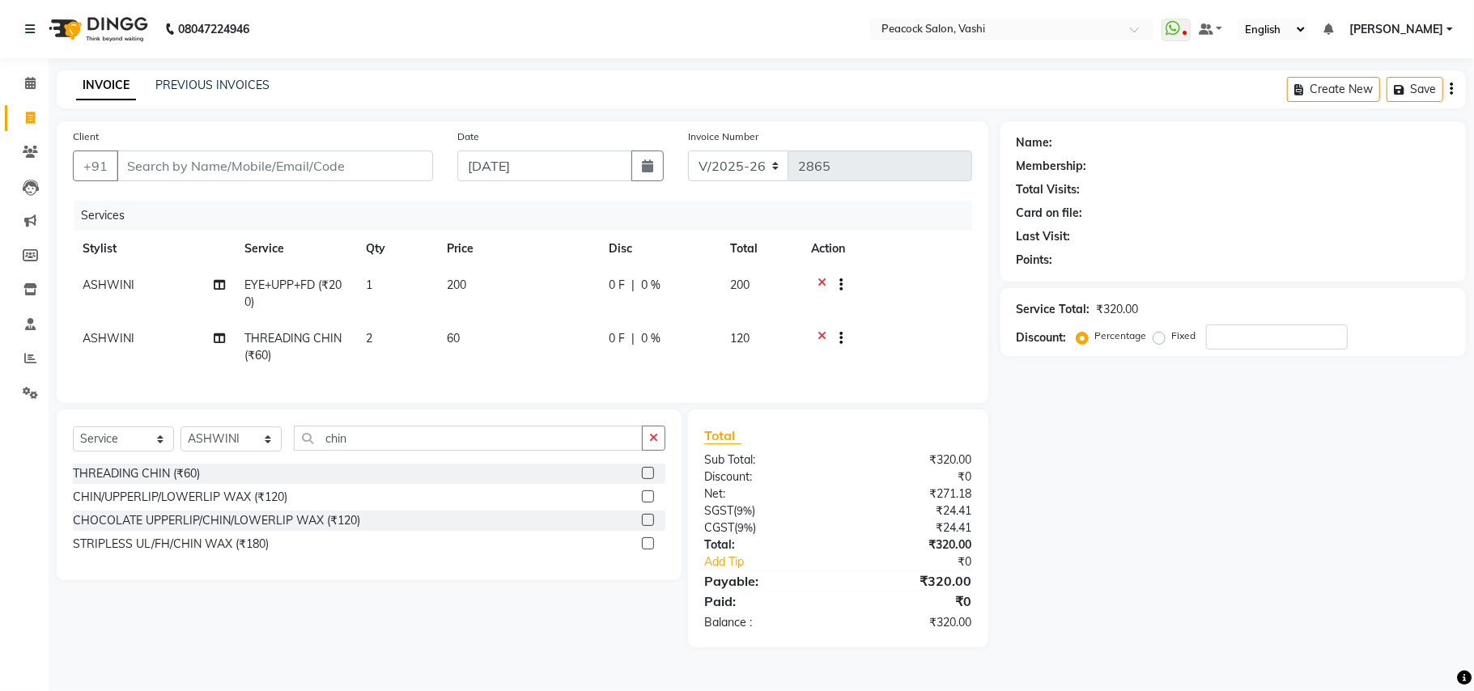
click at [437, 358] on tr "ASHWINI THREADING CHIN (₹60) 2 60 0 F | 0 % 120" at bounding box center [522, 346] width 899 height 53
click at [295, 166] on input "Client" at bounding box center [275, 166] width 316 height 31
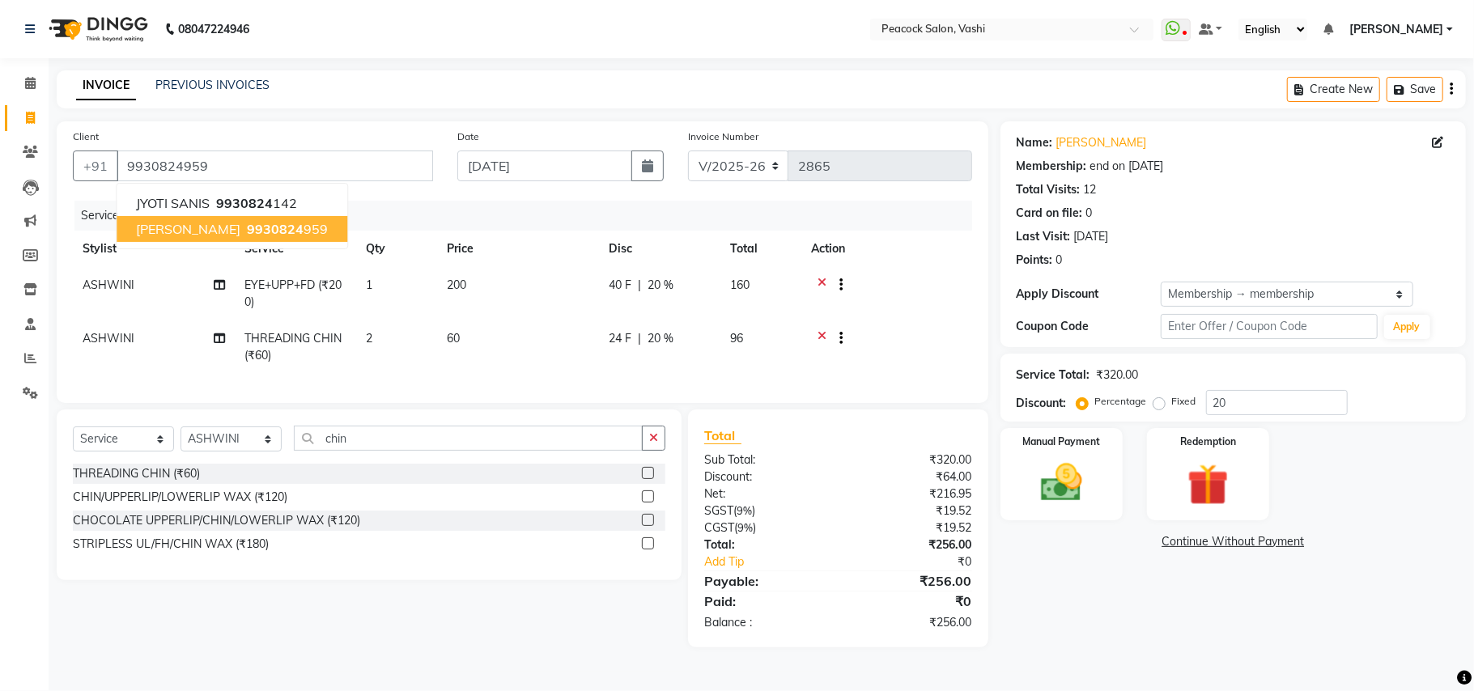
click at [194, 235] on span "ameya ambike" at bounding box center [188, 229] width 104 height 16
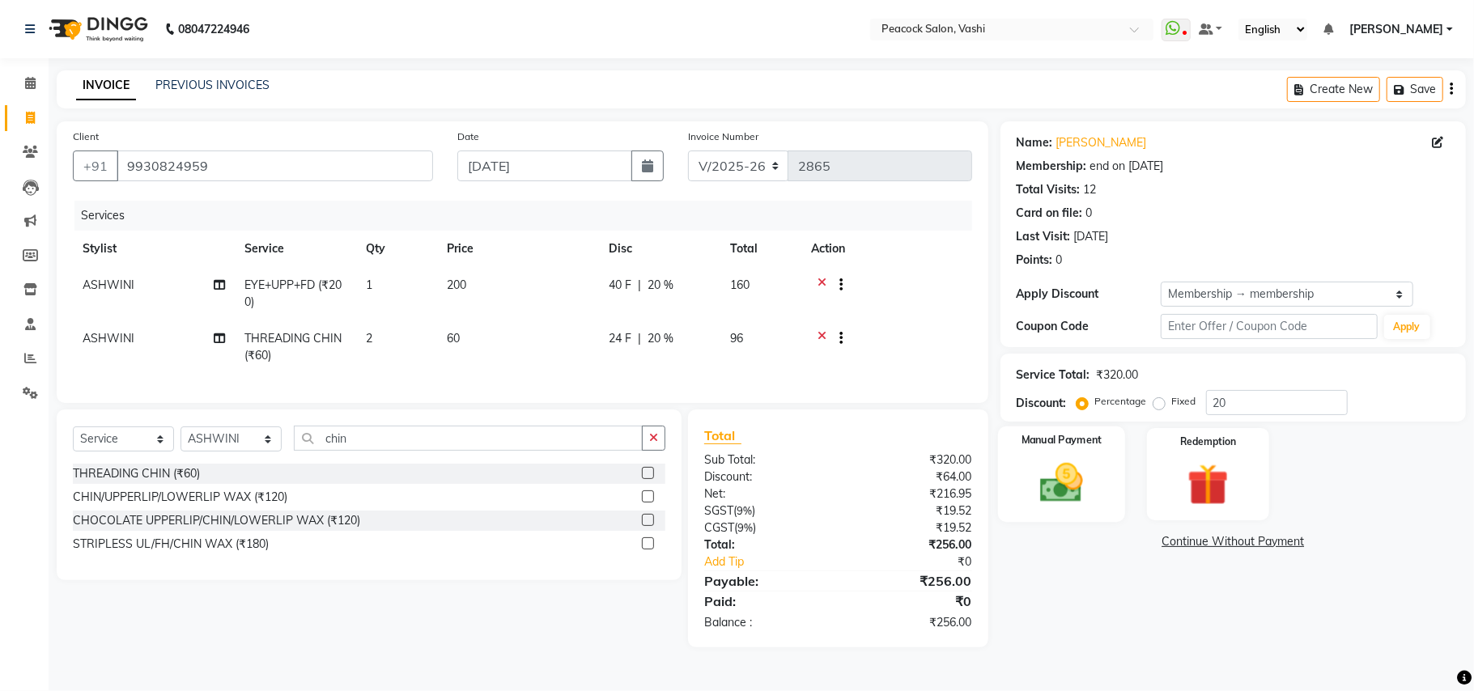
click at [1101, 484] on div "Manual Payment" at bounding box center [1061, 473] width 127 height 95
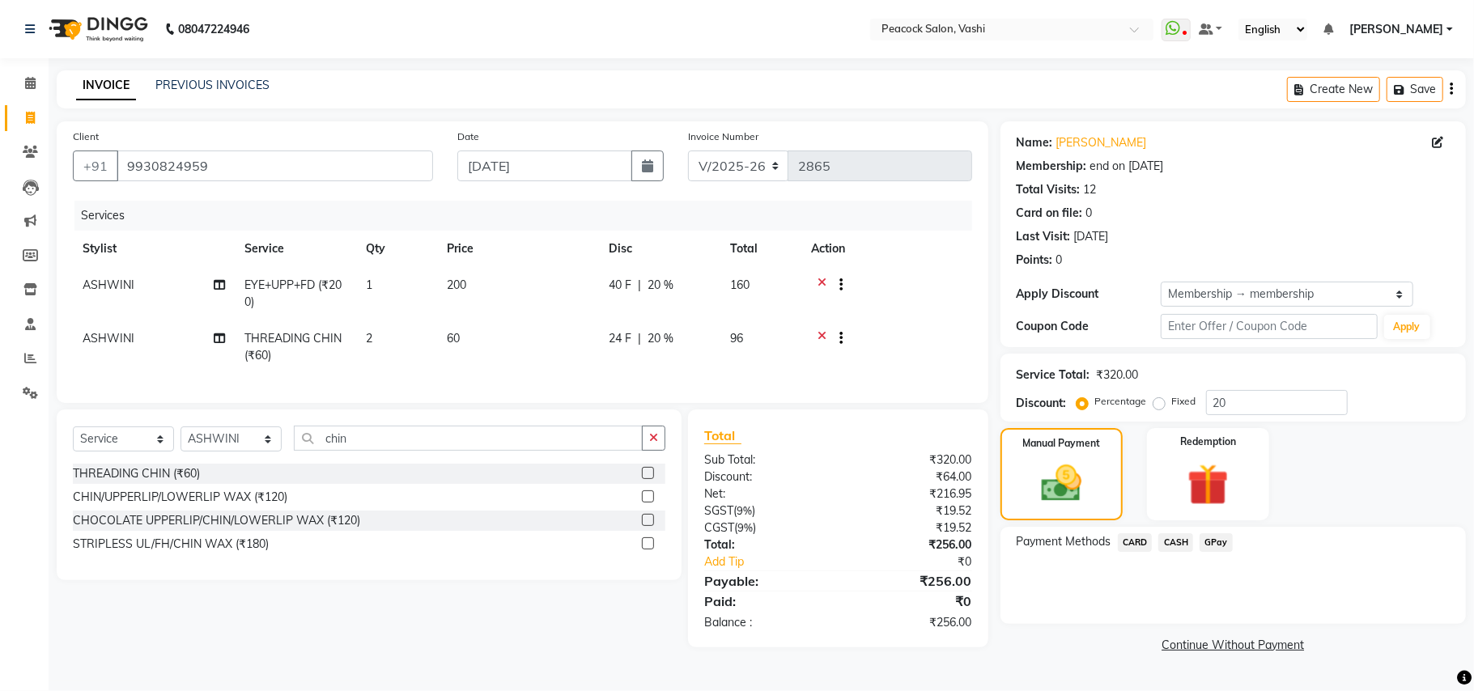
click at [1212, 545] on span "GPay" at bounding box center [1215, 542] width 33 height 19
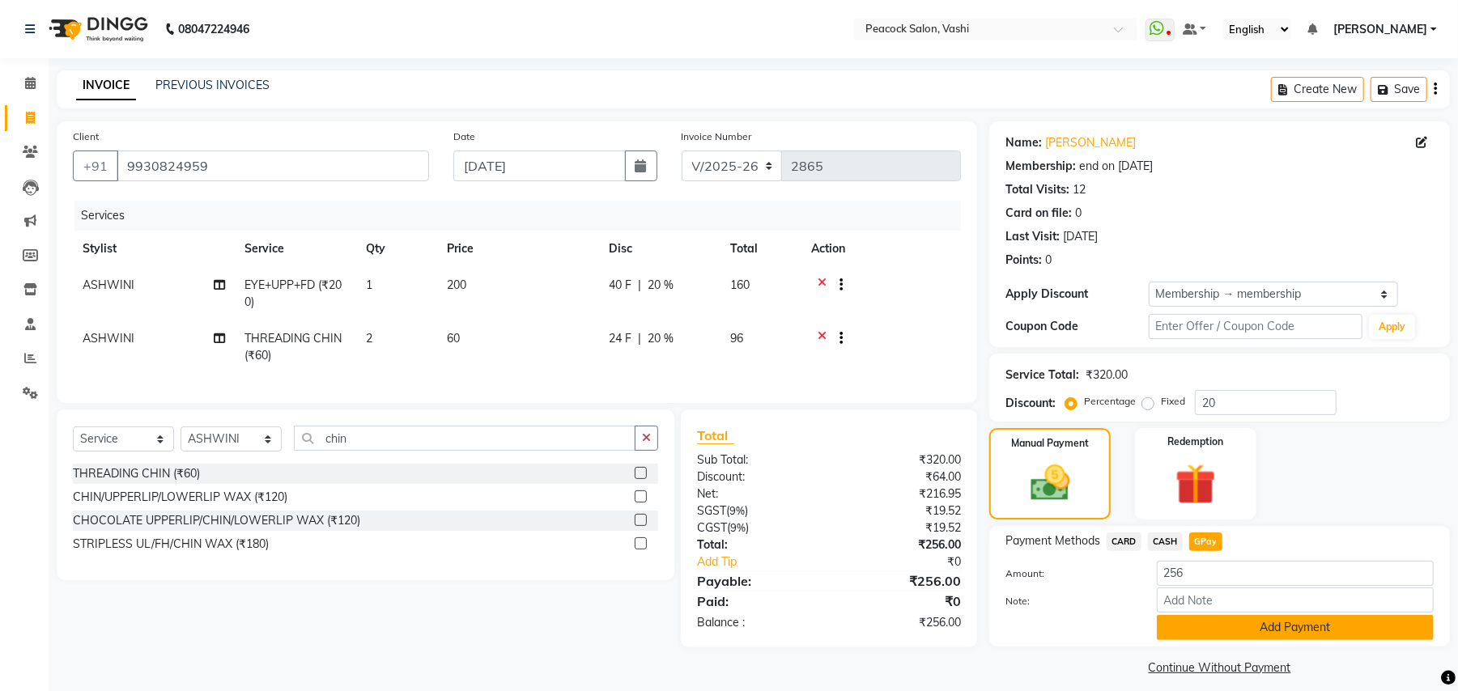
click at [1299, 635] on button "Add Payment" at bounding box center [1294, 627] width 277 height 25
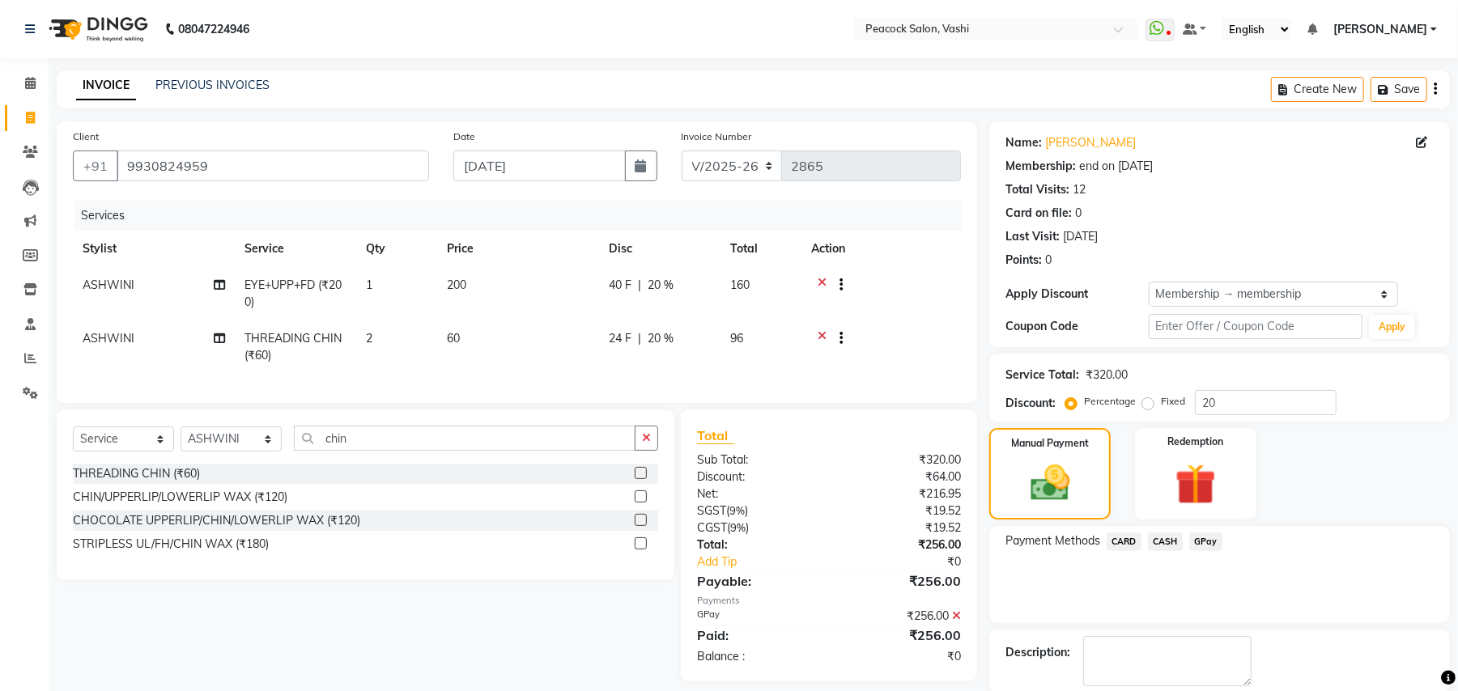
scroll to position [82, 0]
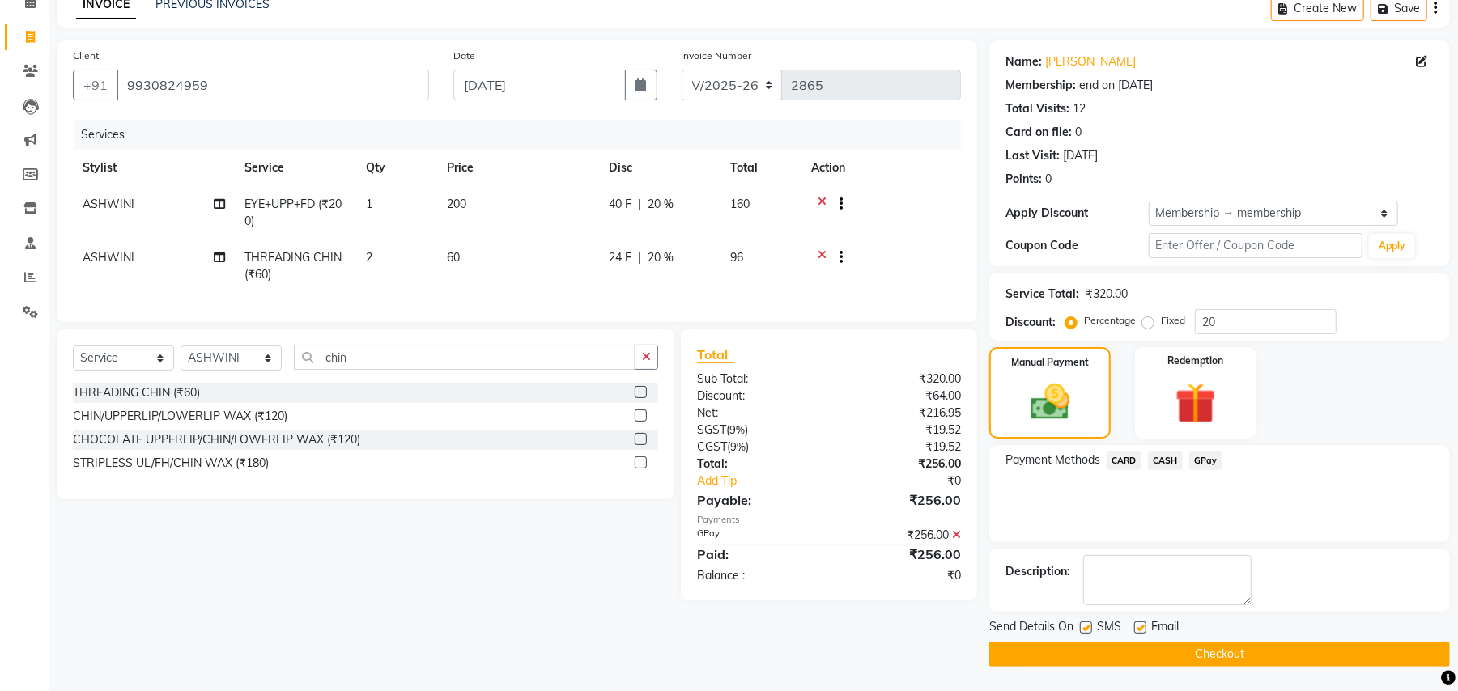
click at [1202, 658] on button "Checkout" at bounding box center [1219, 654] width 460 height 25
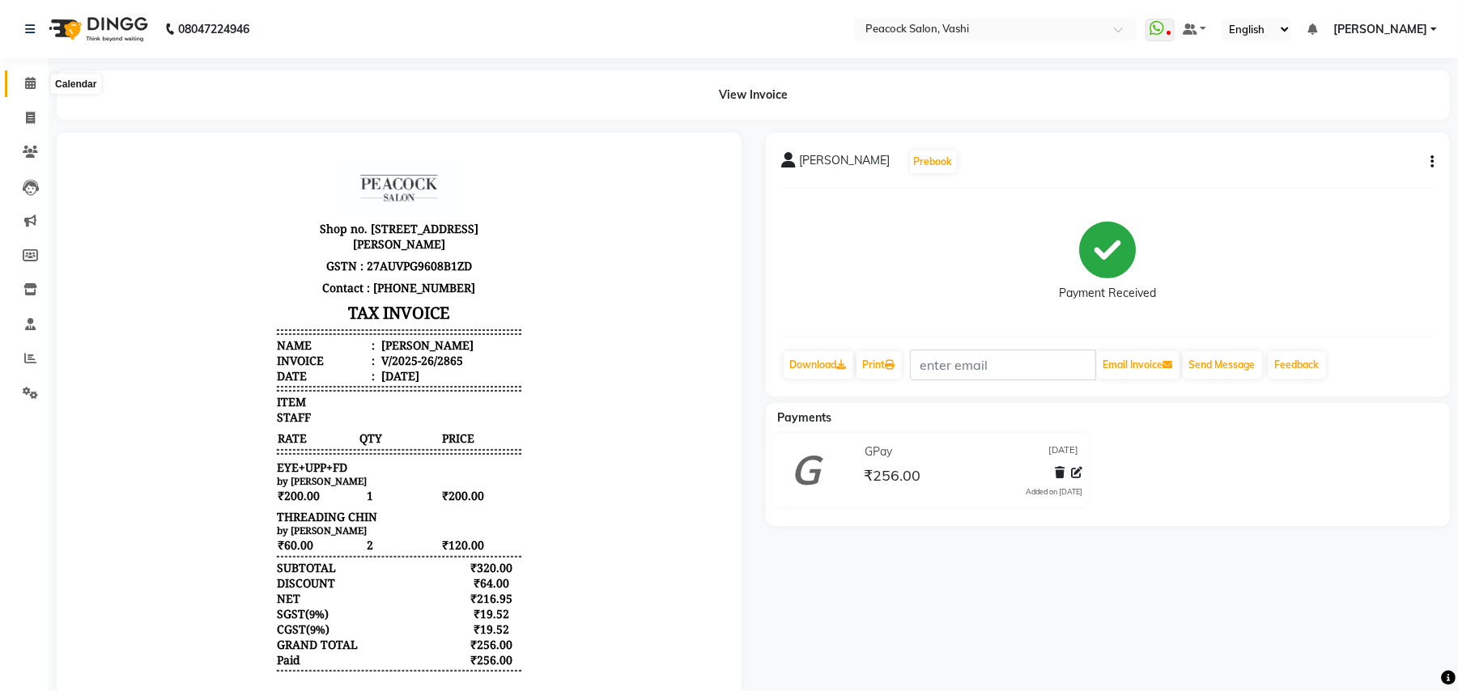
click at [28, 83] on icon at bounding box center [30, 83] width 11 height 12
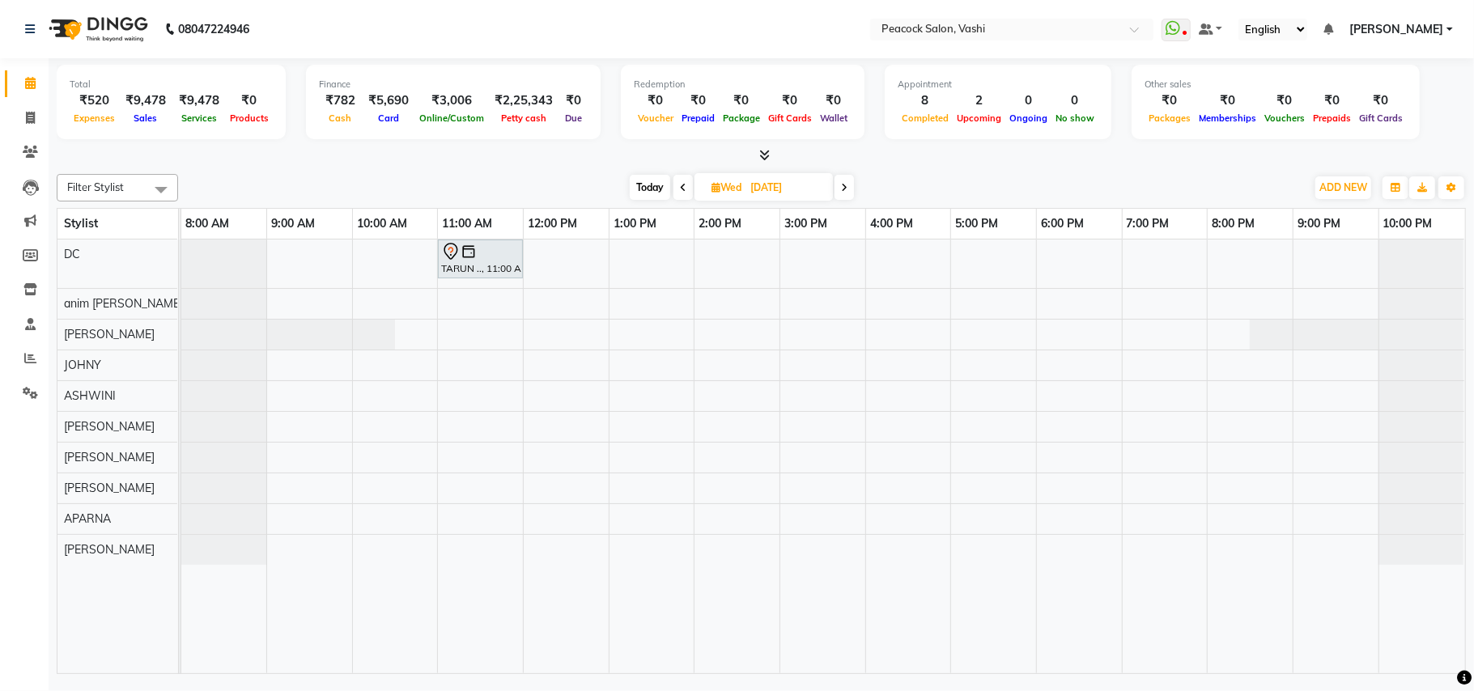
click at [646, 182] on span "Today" at bounding box center [650, 187] width 40 height 25
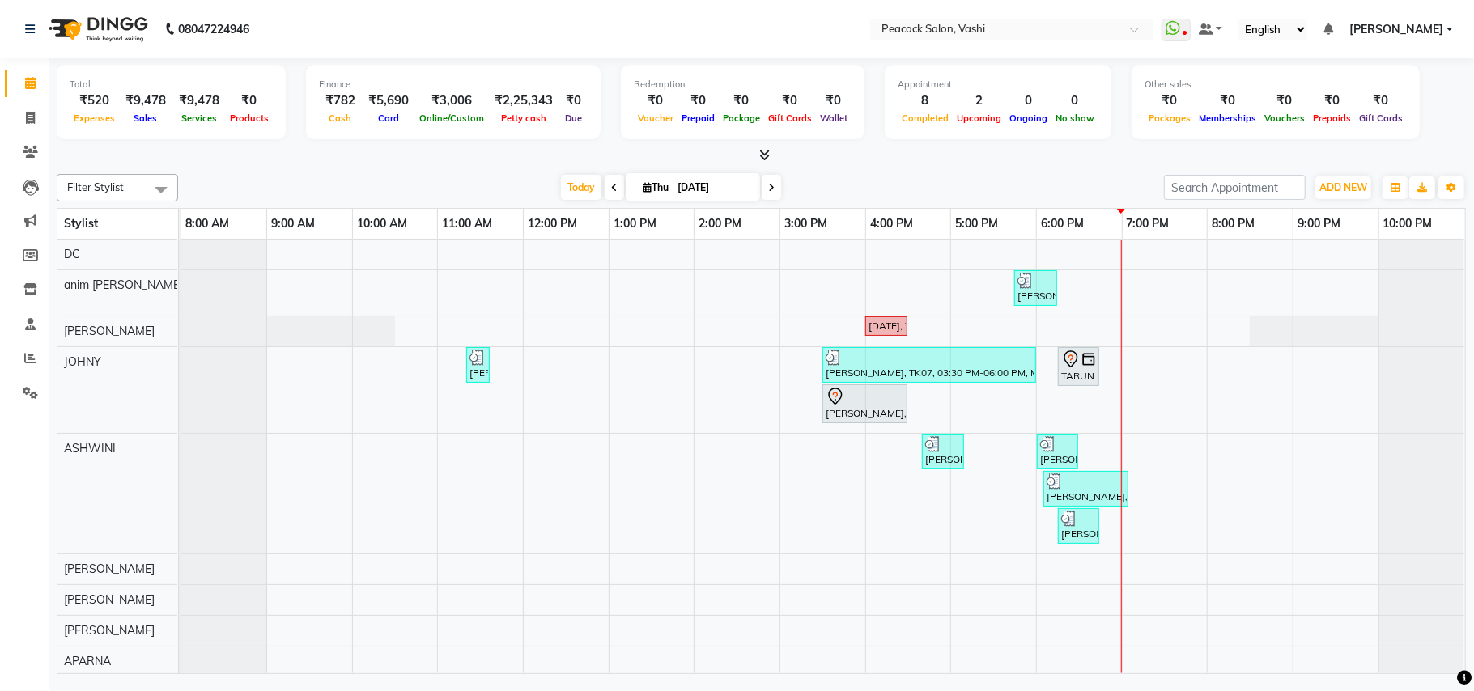
click at [768, 189] on icon at bounding box center [771, 188] width 6 height 10
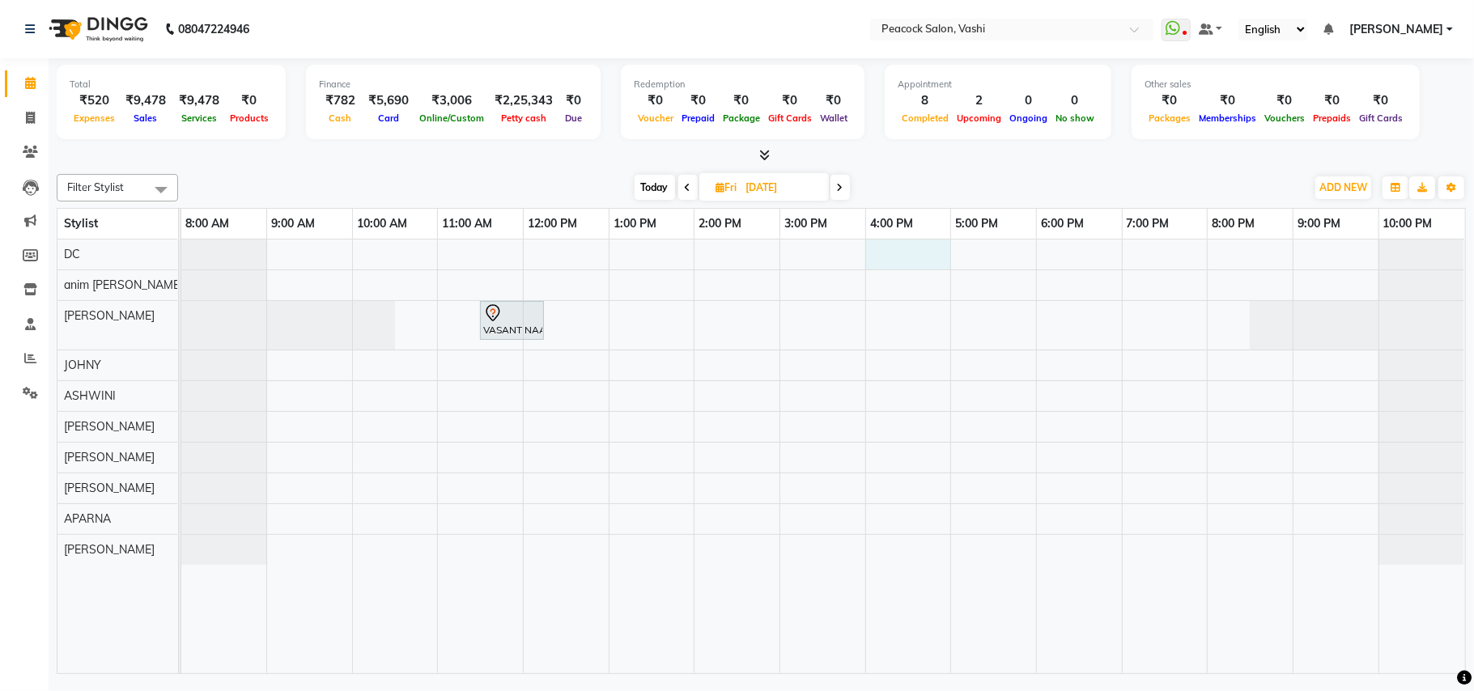
click at [901, 262] on div "VASANT NAAG, 11:30 AM-12:15 PM, SR. CUT MEN" at bounding box center [823, 457] width 1284 height 434
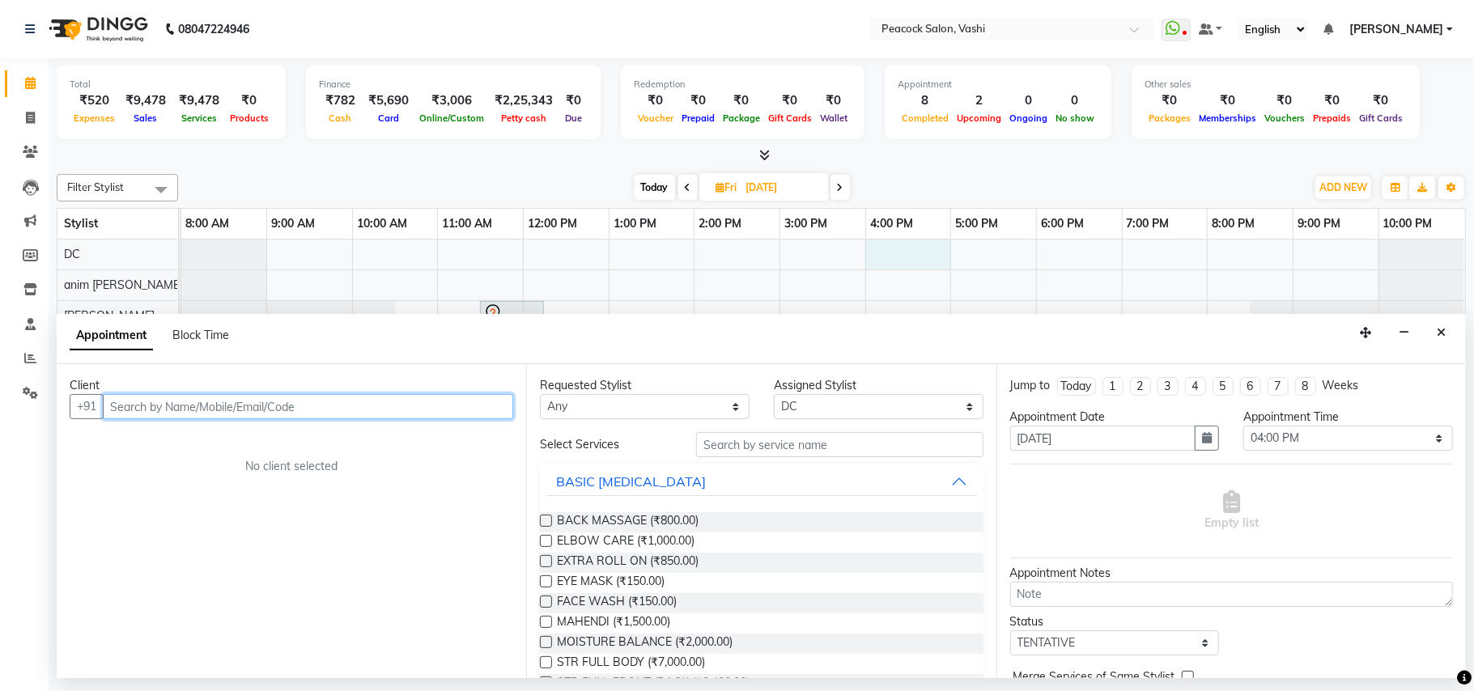
click at [240, 397] on input "text" at bounding box center [308, 406] width 410 height 25
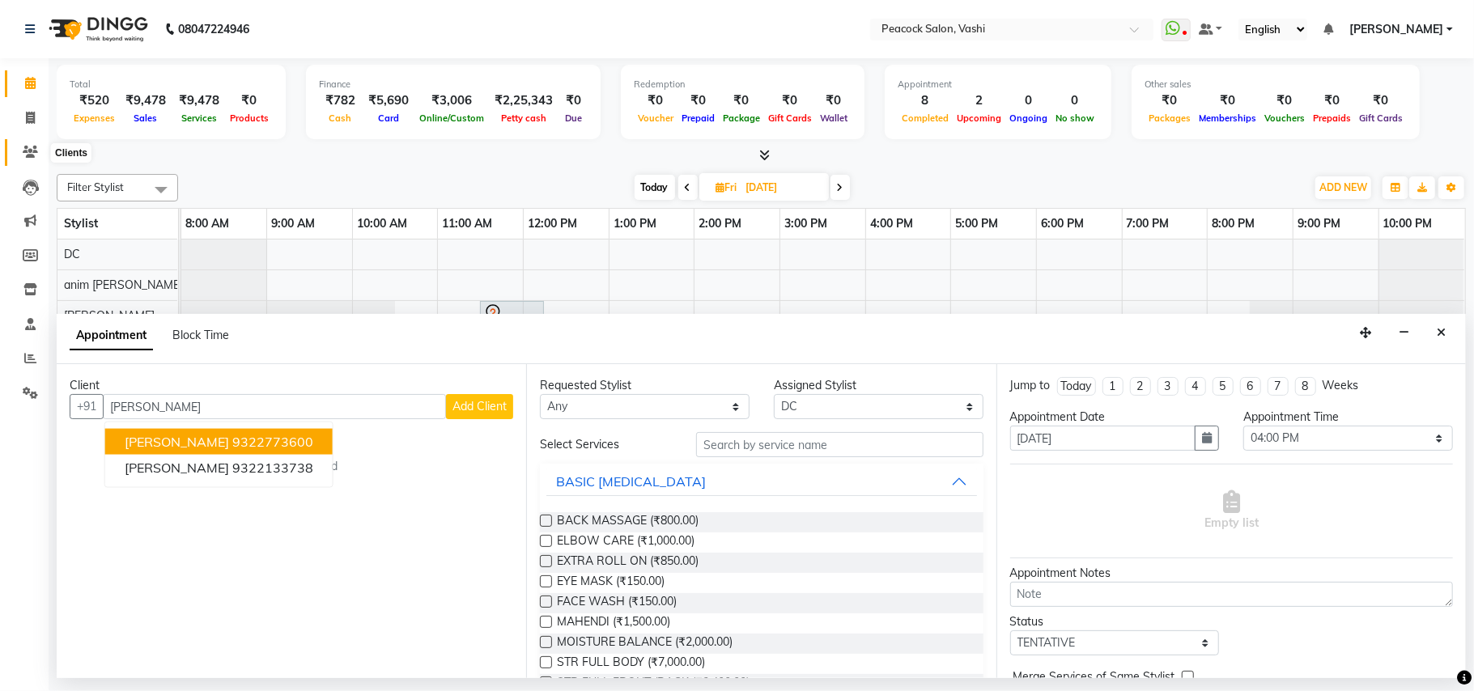
click at [34, 150] on icon at bounding box center [30, 152] width 15 height 12
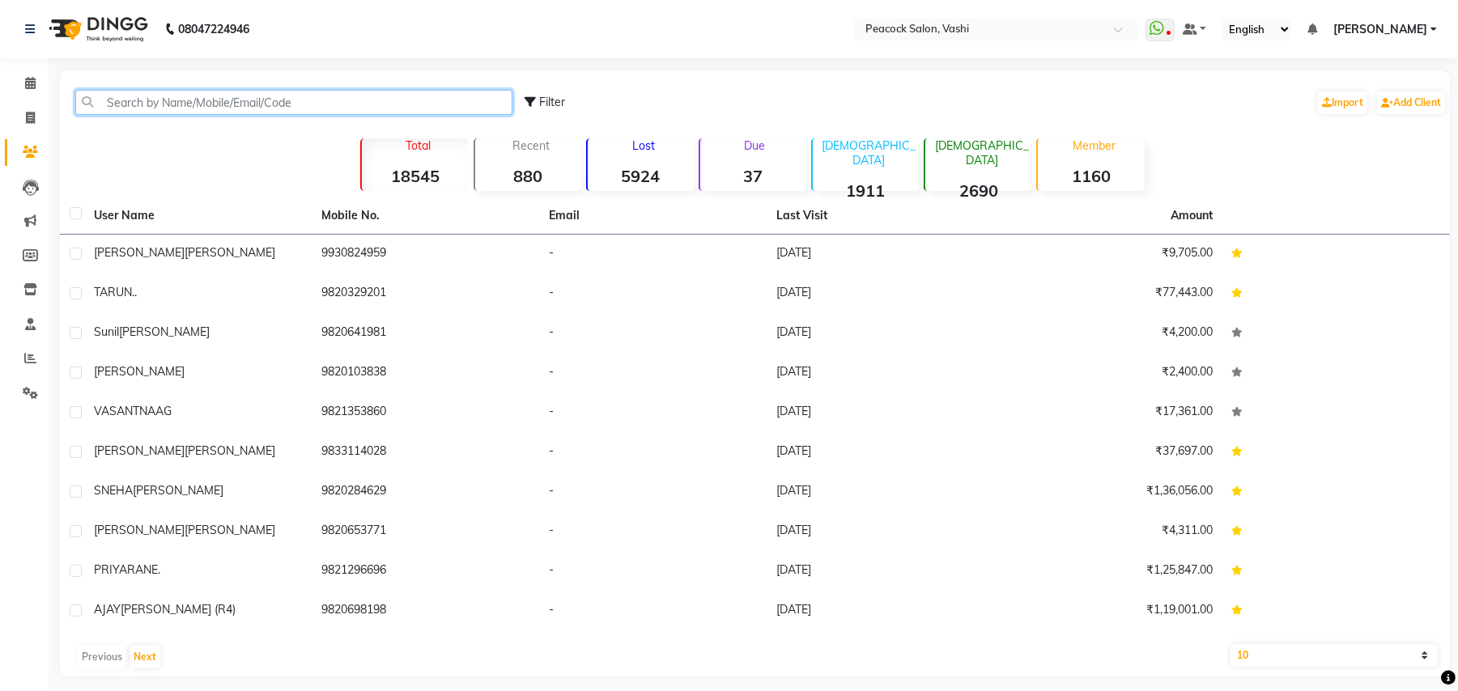
click at [204, 95] on input "text" at bounding box center [293, 102] width 437 height 25
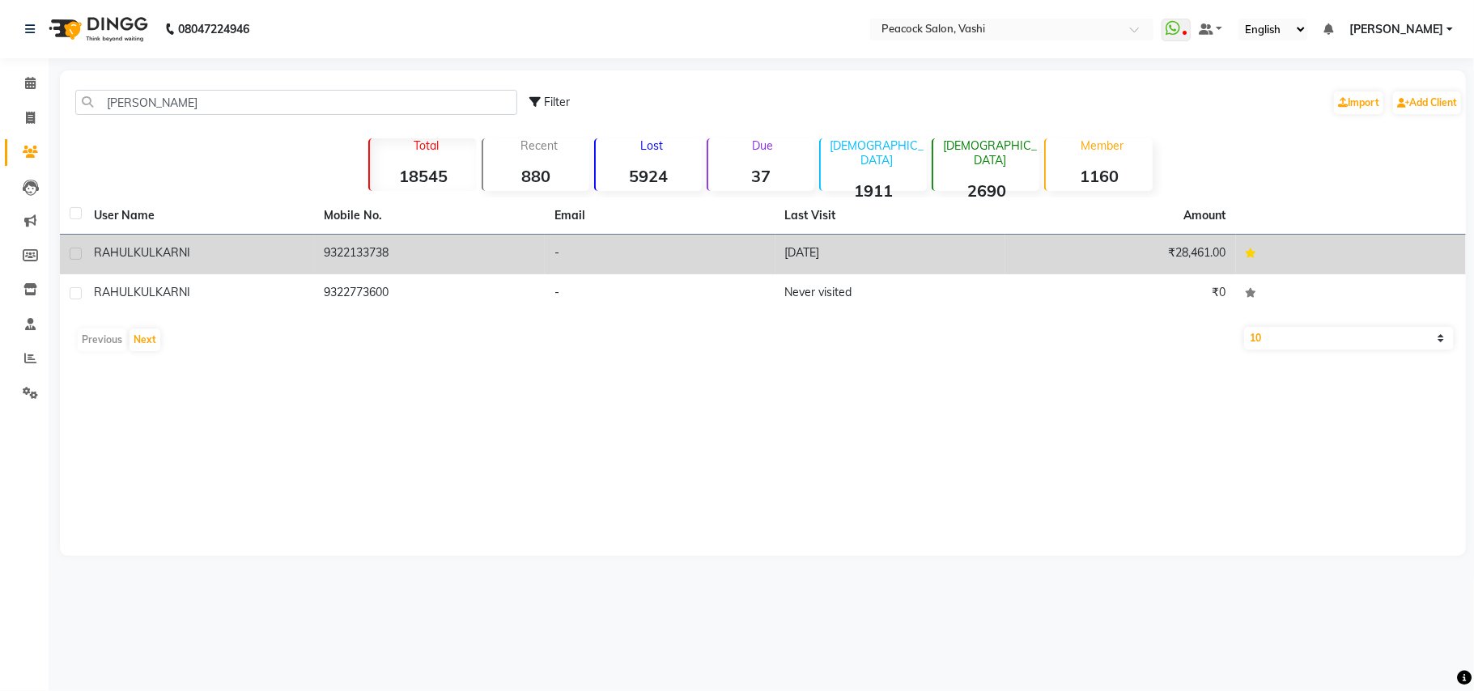
click at [162, 254] on span "KULKARNI" at bounding box center [162, 252] width 57 height 15
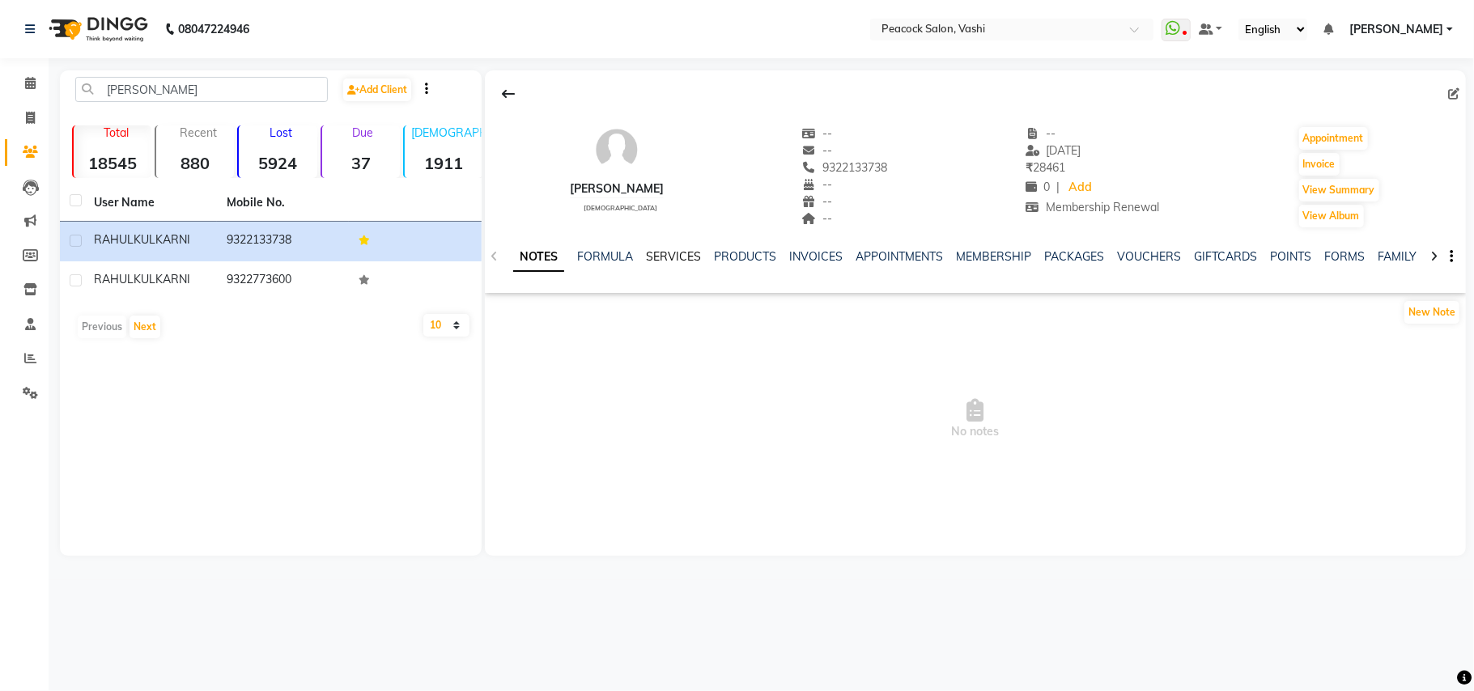
click at [681, 257] on link "SERVICES" at bounding box center [673, 256] width 55 height 15
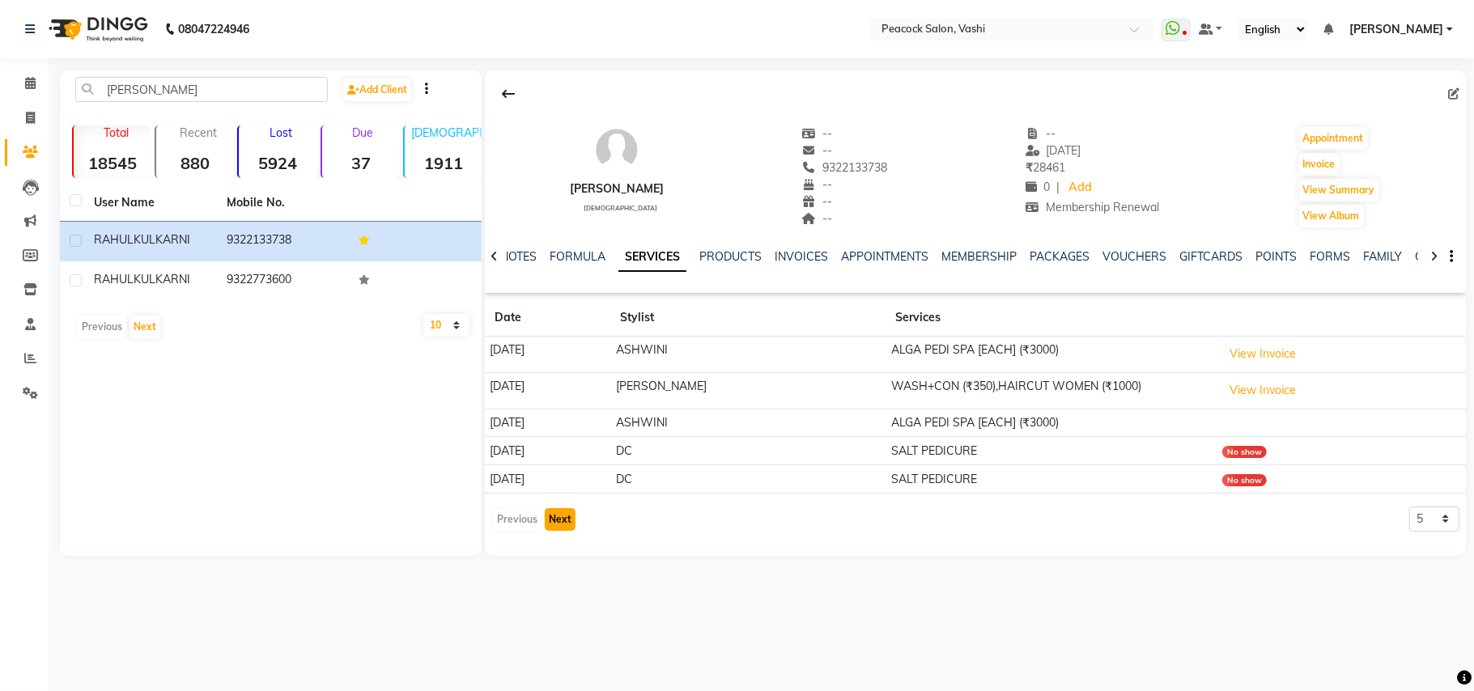
click at [562, 524] on button "Next" at bounding box center [560, 519] width 31 height 23
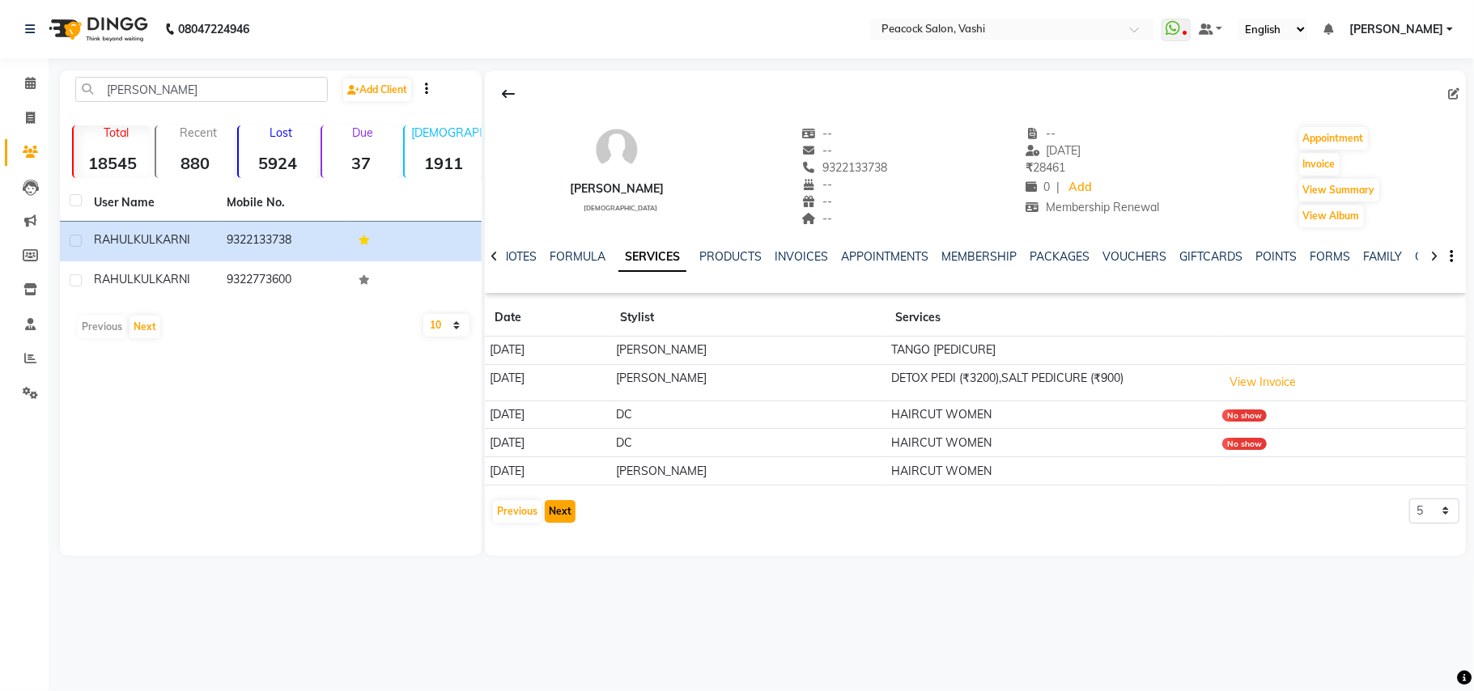
click at [561, 512] on button "Next" at bounding box center [560, 511] width 31 height 23
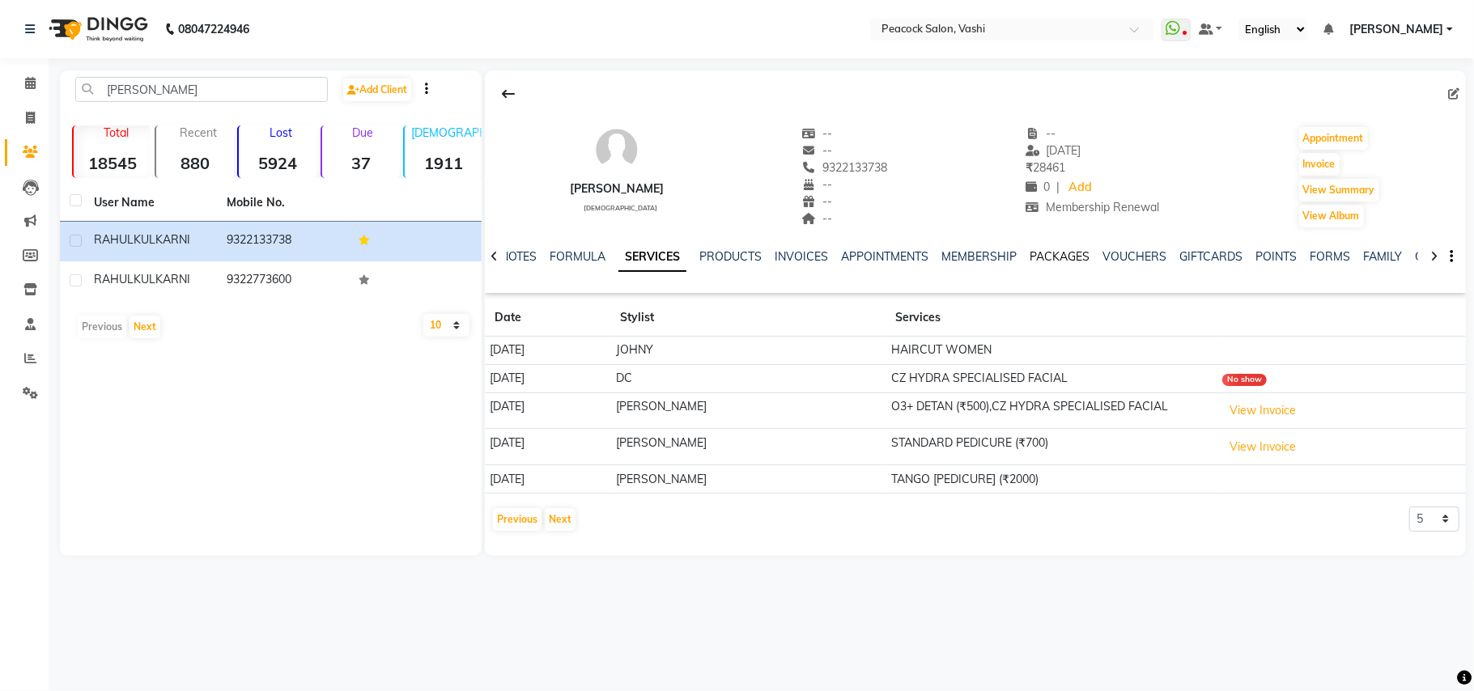
click at [1075, 252] on link "PACKAGES" at bounding box center [1059, 256] width 60 height 15
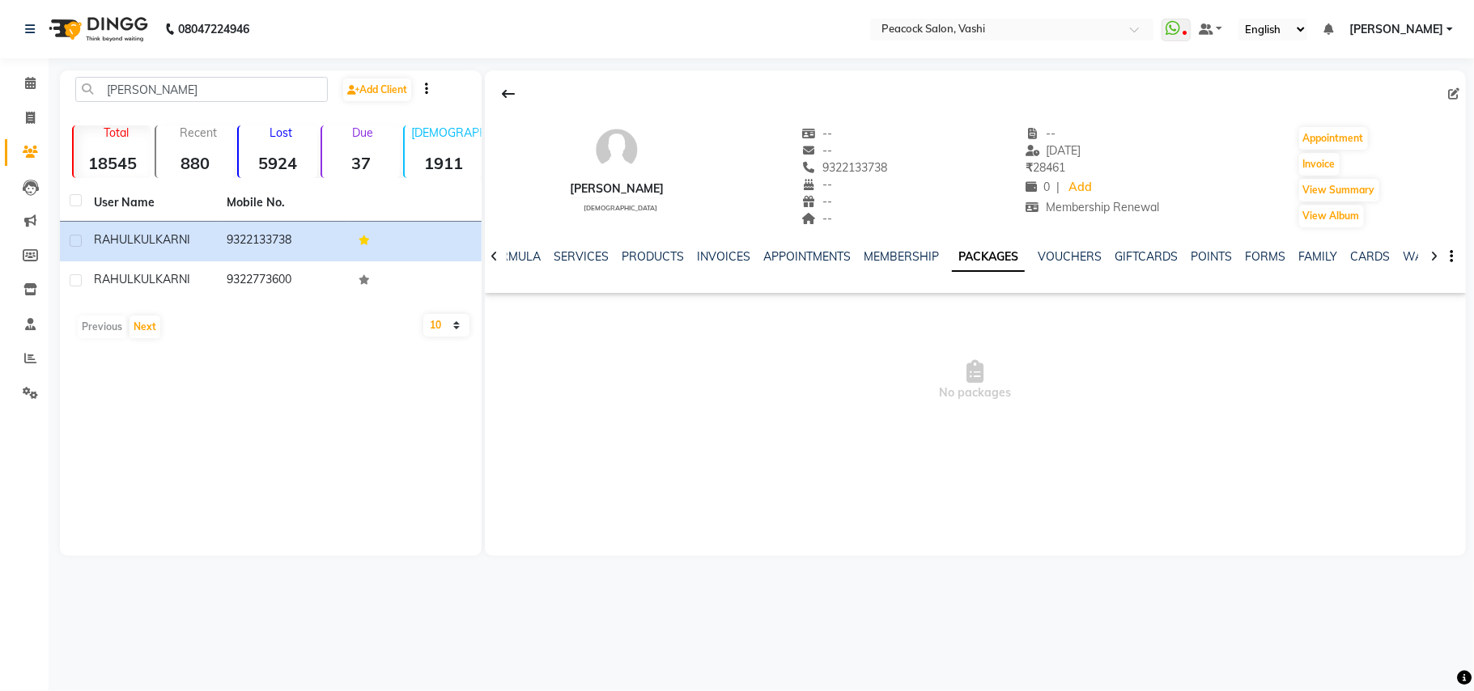
click at [981, 254] on link "PACKAGES" at bounding box center [988, 257] width 73 height 29
click at [578, 259] on link "SERVICES" at bounding box center [581, 256] width 55 height 15
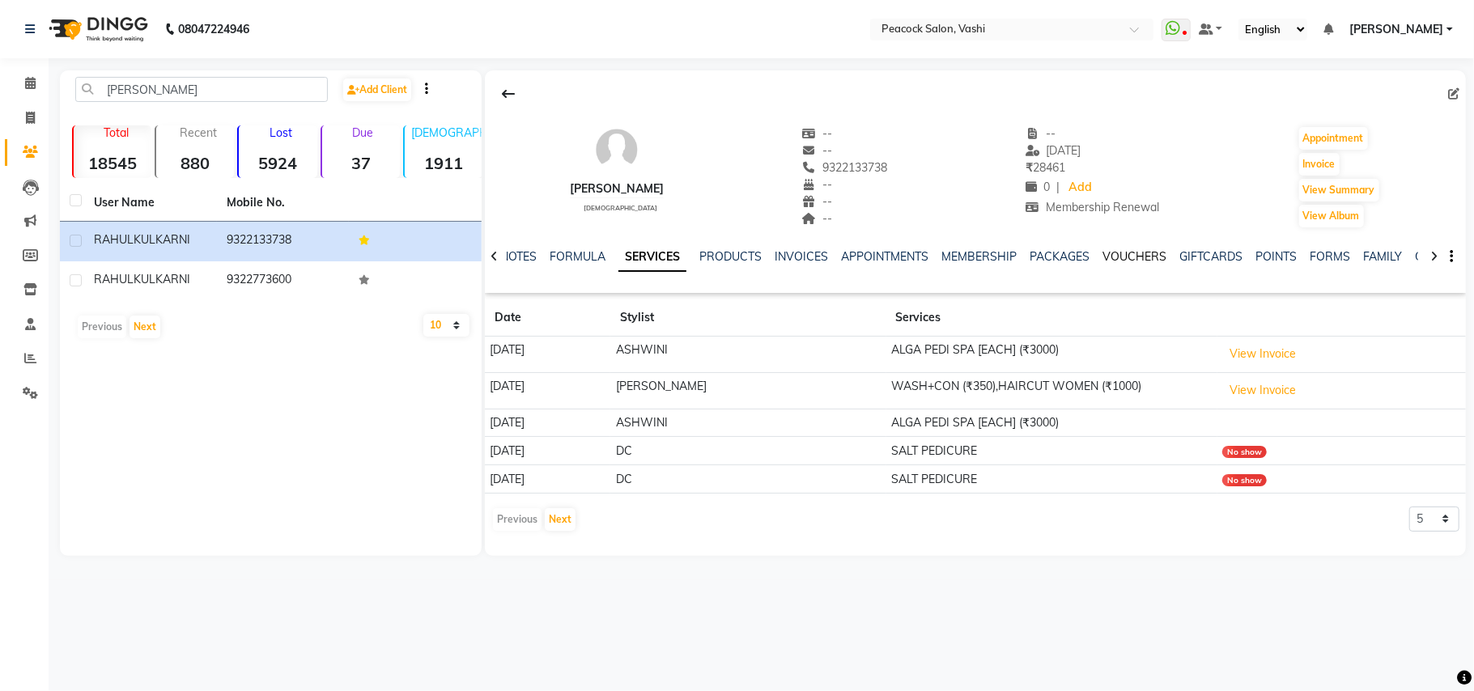
click at [1139, 257] on link "VOUCHERS" at bounding box center [1134, 256] width 64 height 15
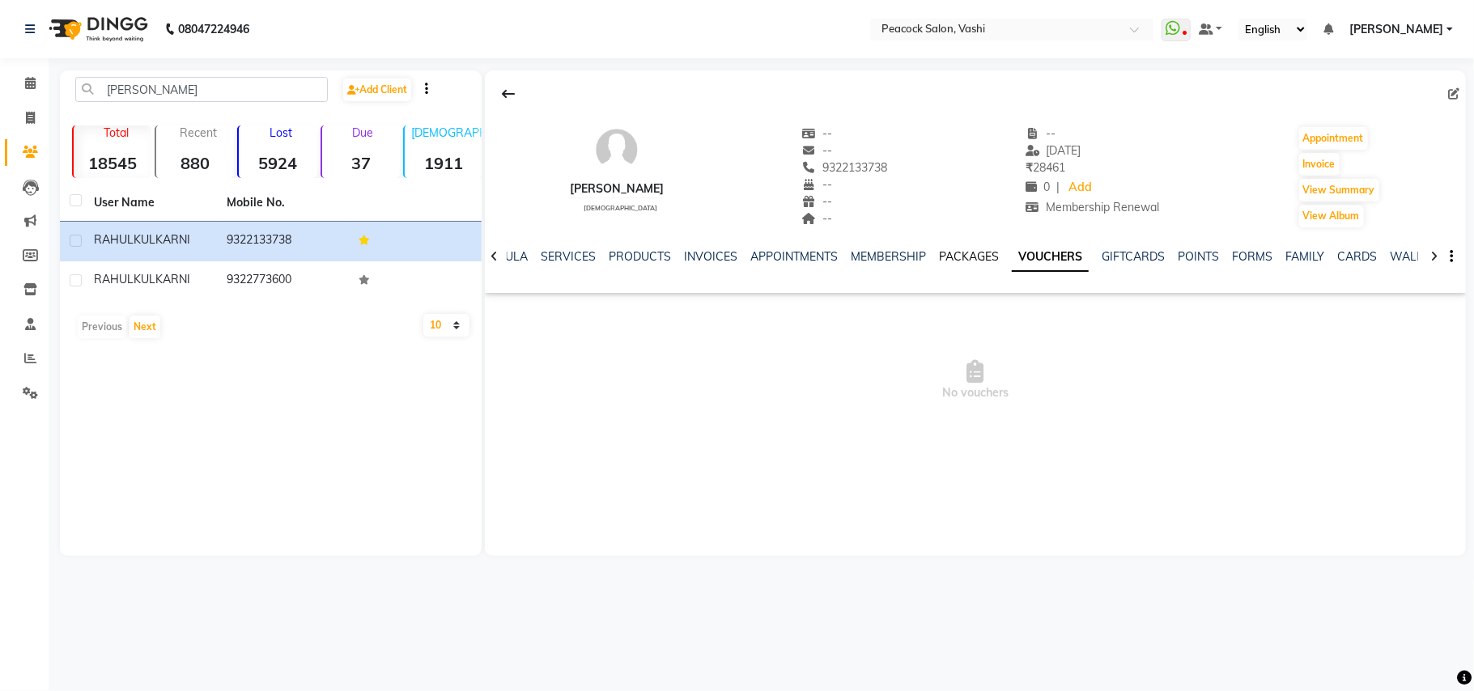
click at [963, 253] on link "PACKAGES" at bounding box center [969, 256] width 60 height 15
click at [898, 257] on link "MEMBERSHIP" at bounding box center [901, 256] width 75 height 15
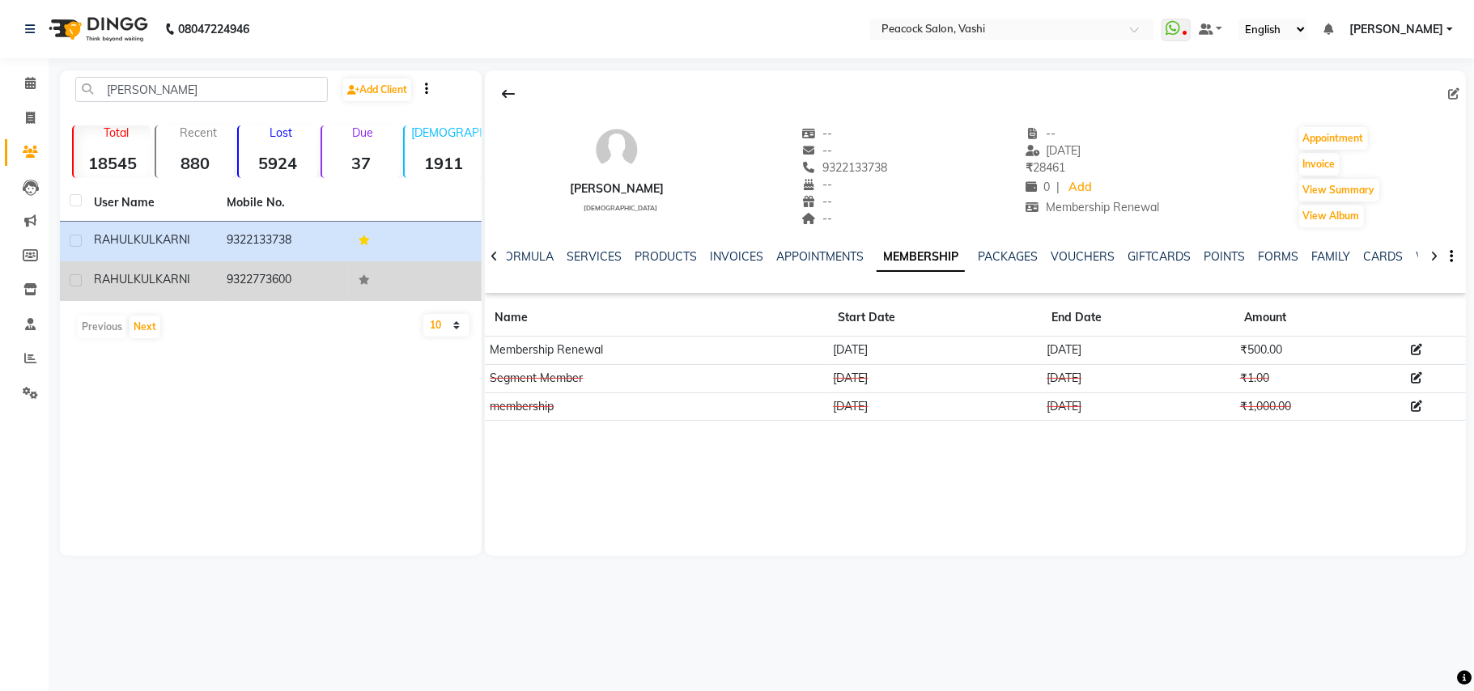
click at [182, 282] on span "KULKARNI" at bounding box center [162, 279] width 57 height 15
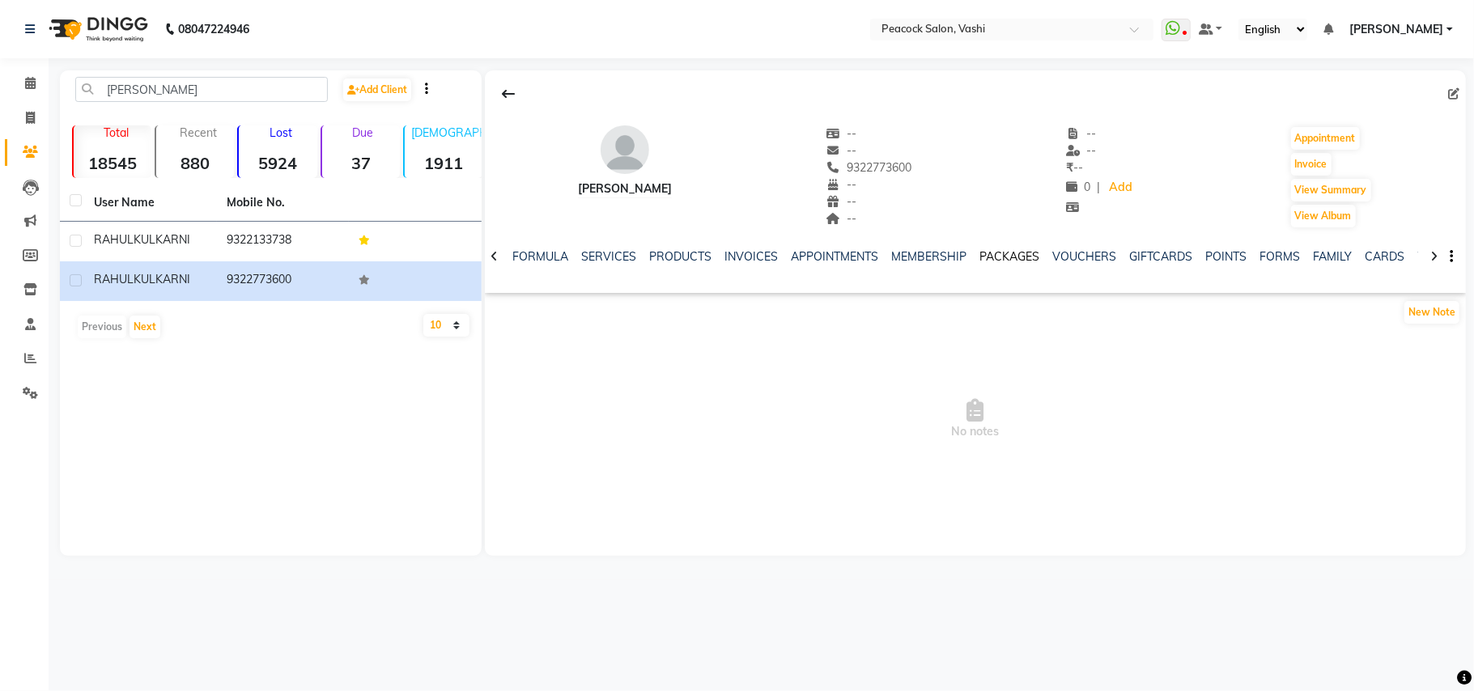
click at [1008, 257] on link "PACKAGES" at bounding box center [1009, 256] width 60 height 15
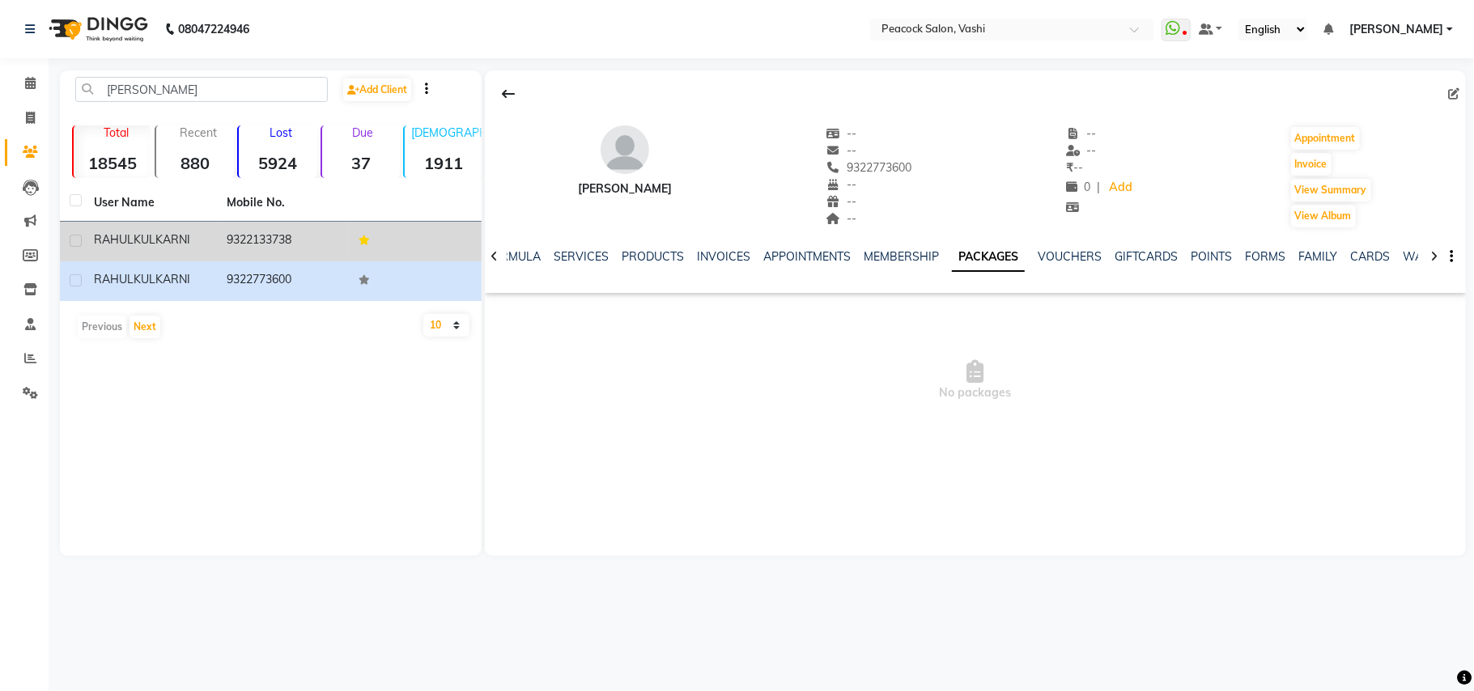
click at [144, 230] on td "RAHUL KULKARNI" at bounding box center [150, 242] width 133 height 40
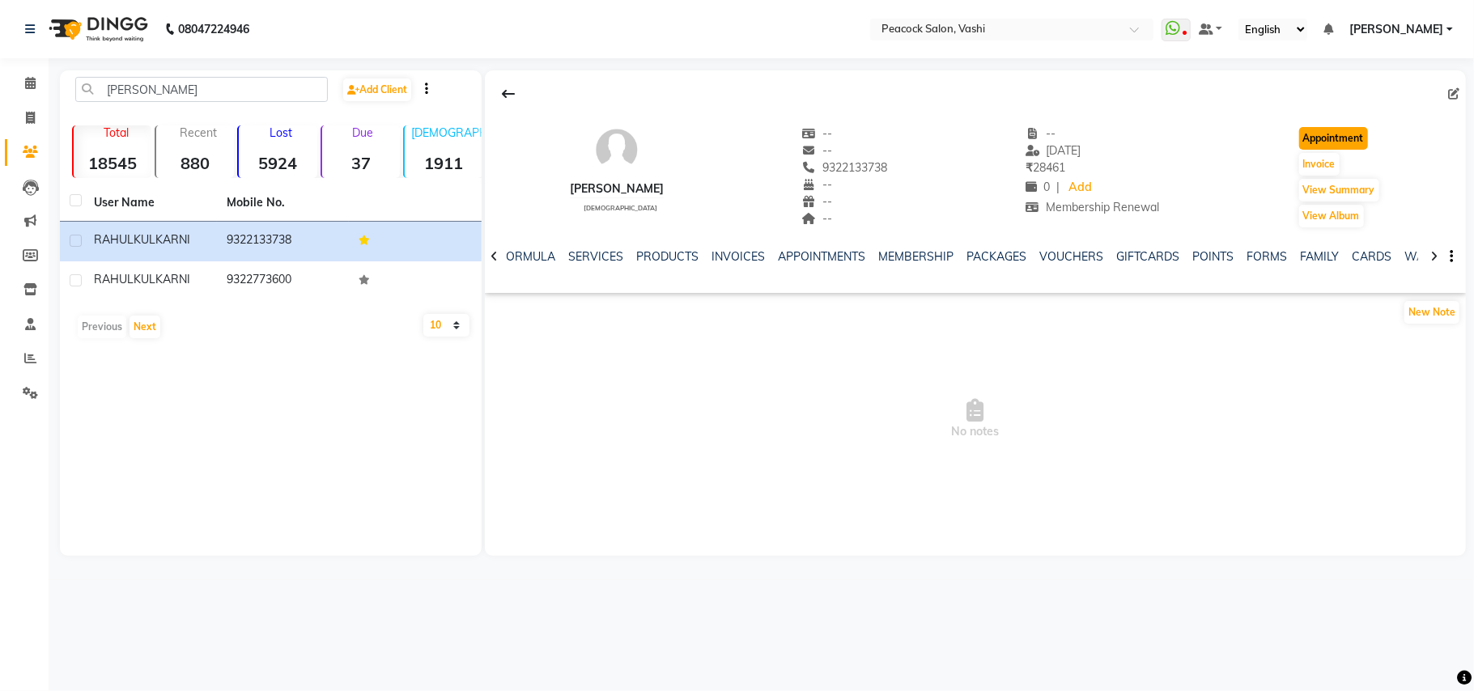
click at [1354, 137] on button "Appointment" at bounding box center [1333, 138] width 69 height 23
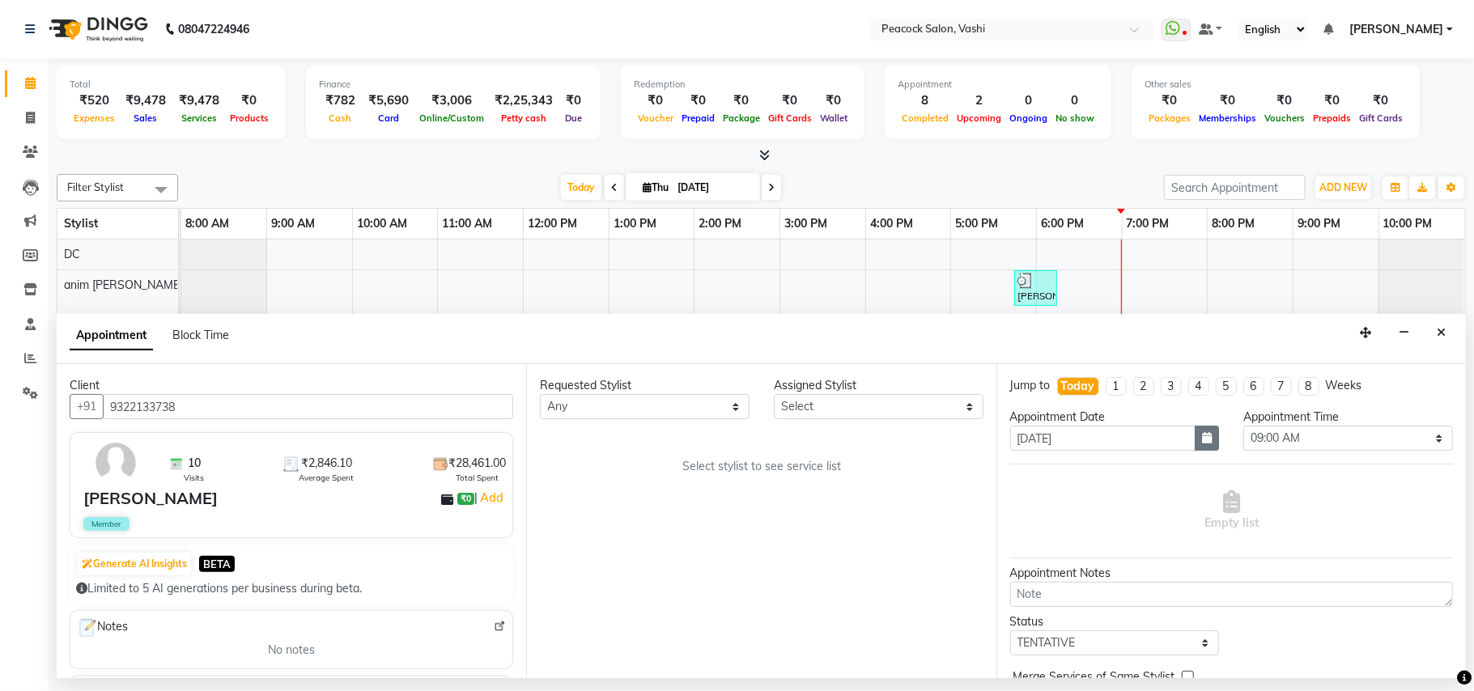
click at [1204, 441] on button "button" at bounding box center [1207, 438] width 24 height 25
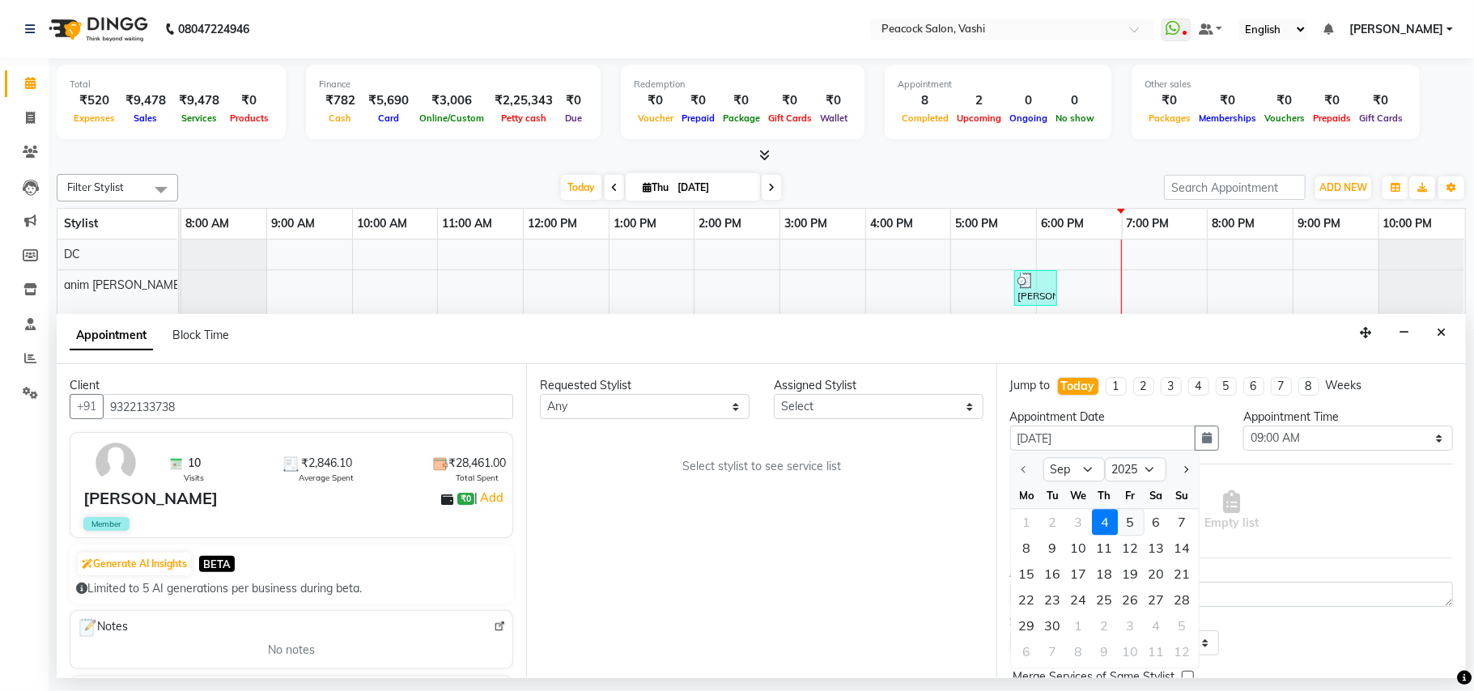
click at [1133, 525] on div "5" at bounding box center [1131, 522] width 26 height 26
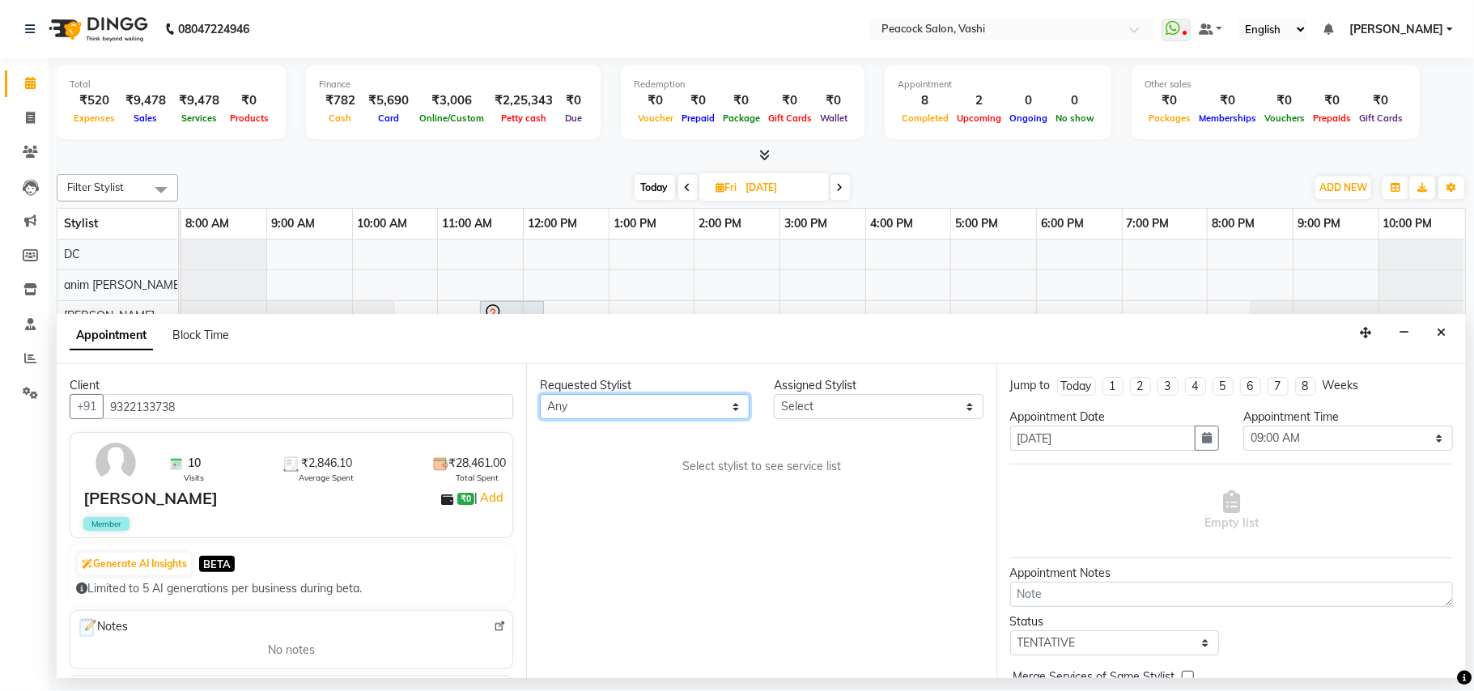
click at [685, 412] on select "Any anim shinglai ANKUSH APARNA ASHWINI BHAGWATI DC HARSHADA JOHNY PRITI RIZWAN" at bounding box center [645, 406] width 210 height 25
click at [540, 395] on select "Any anim shinglai ANKUSH APARNA ASHWINI BHAGWATI DC HARSHADA JOHNY PRITI RIZWAN" at bounding box center [645, 406] width 210 height 25
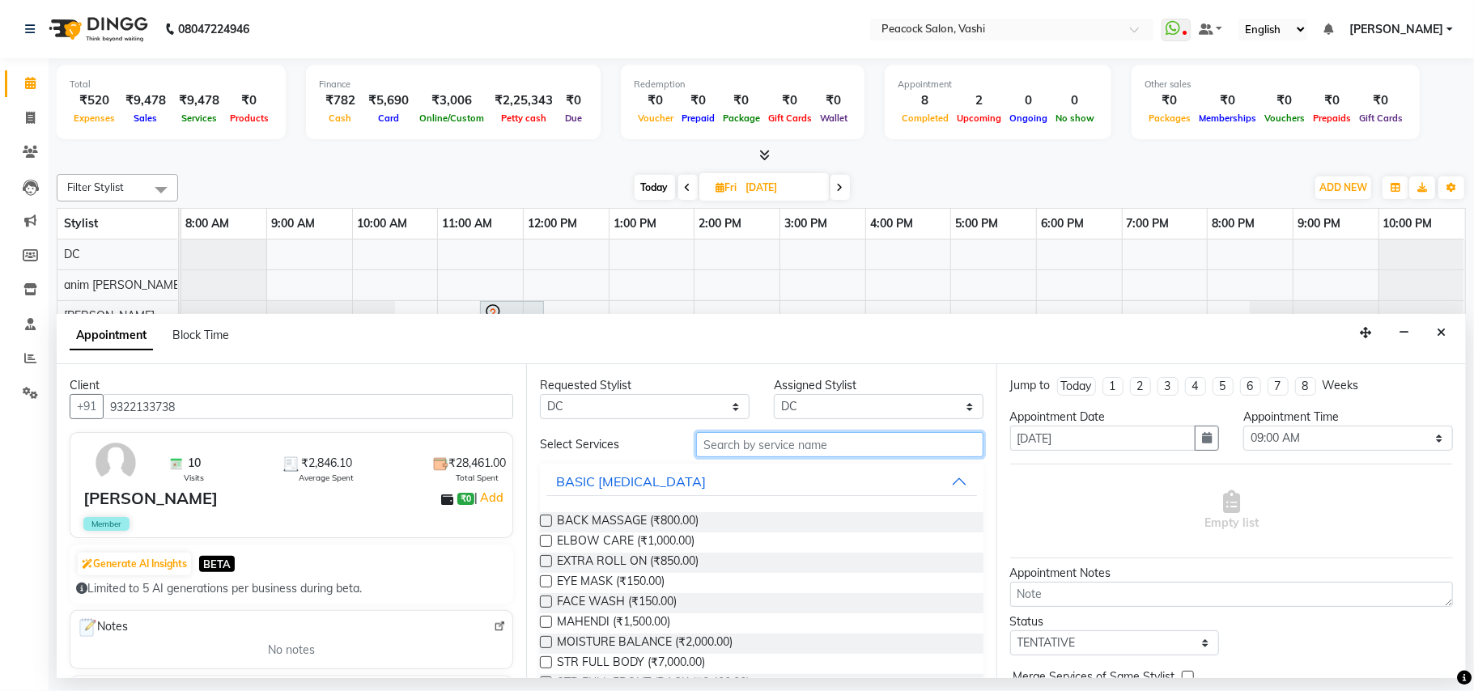
click at [771, 442] on input "text" at bounding box center [839, 444] width 287 height 25
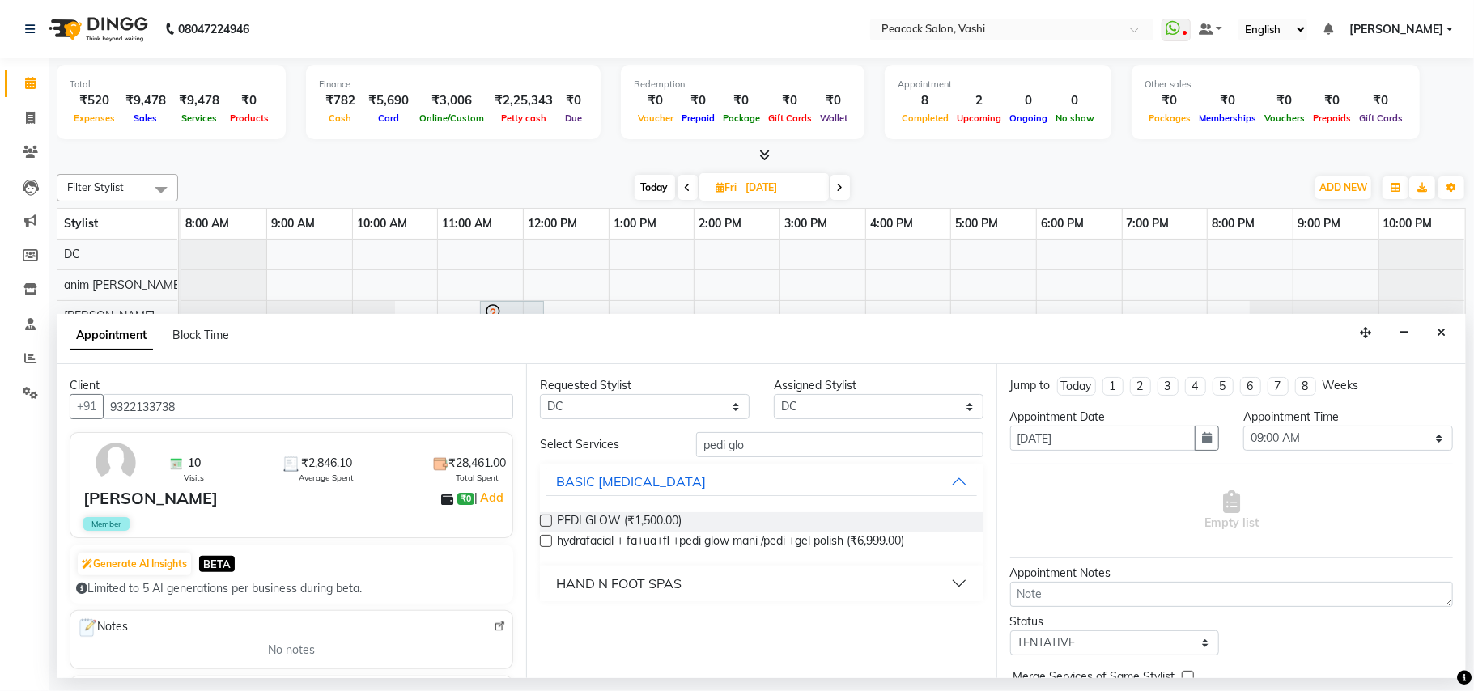
click at [547, 520] on label at bounding box center [546, 521] width 12 height 12
click at [547, 520] on input "checkbox" at bounding box center [545, 522] width 11 height 11
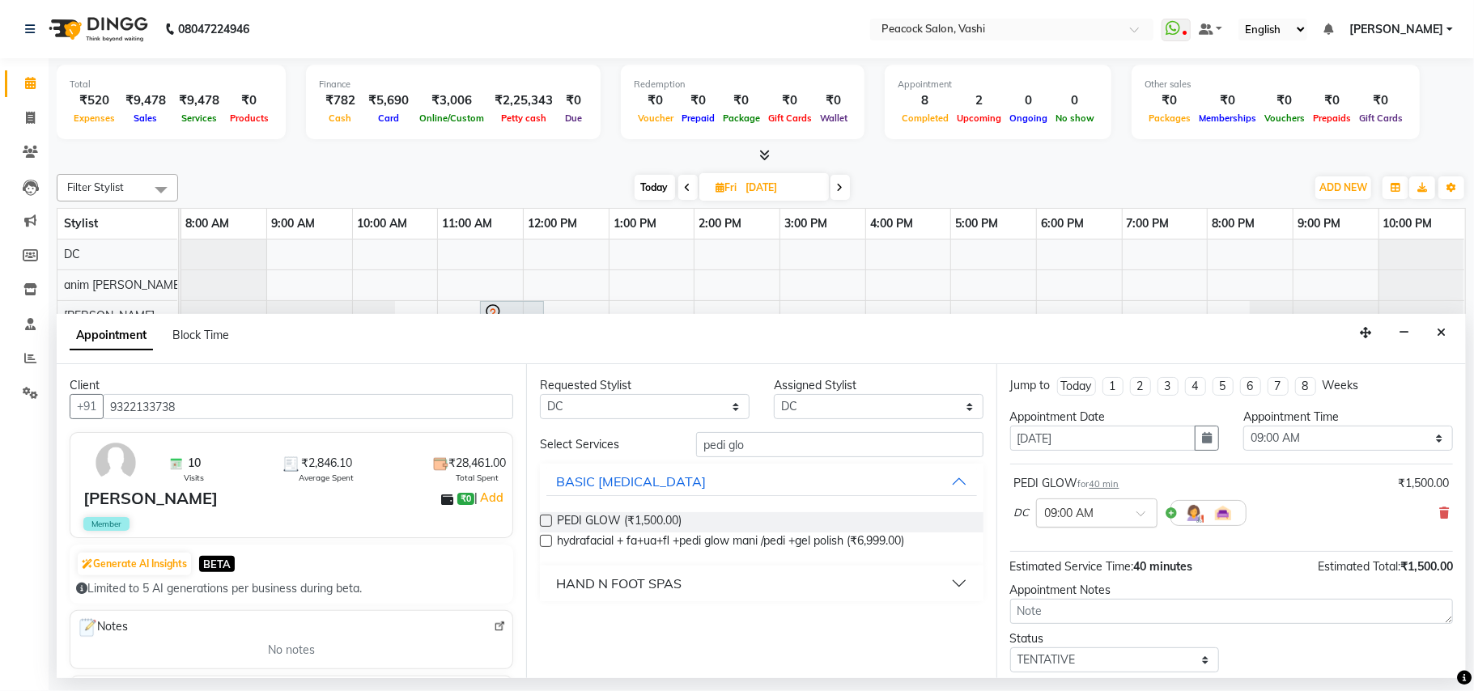
click at [1114, 516] on input "text" at bounding box center [1080, 511] width 71 height 17
click at [1070, 664] on div "04:00 PM" at bounding box center [1097, 662] width 120 height 30
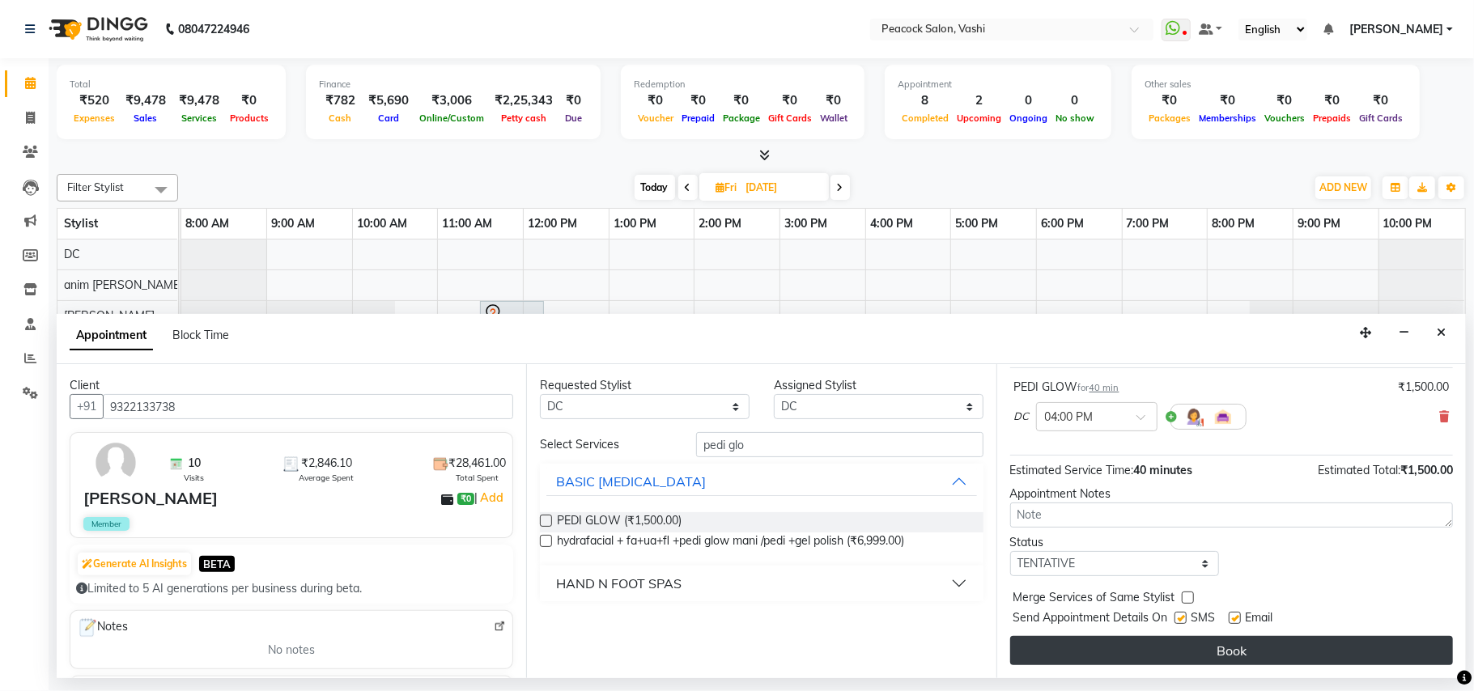
click at [1274, 644] on button "Book" at bounding box center [1231, 650] width 443 height 29
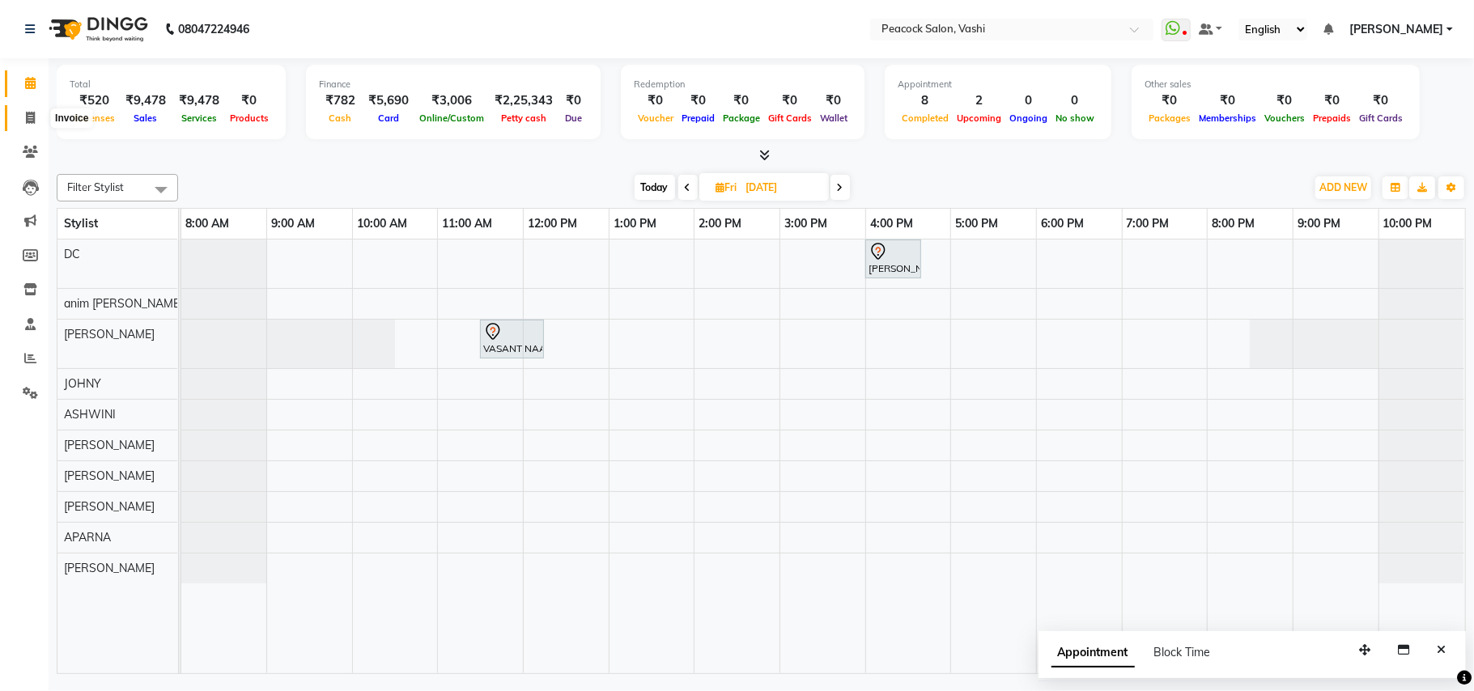
click at [26, 114] on icon at bounding box center [30, 118] width 9 height 12
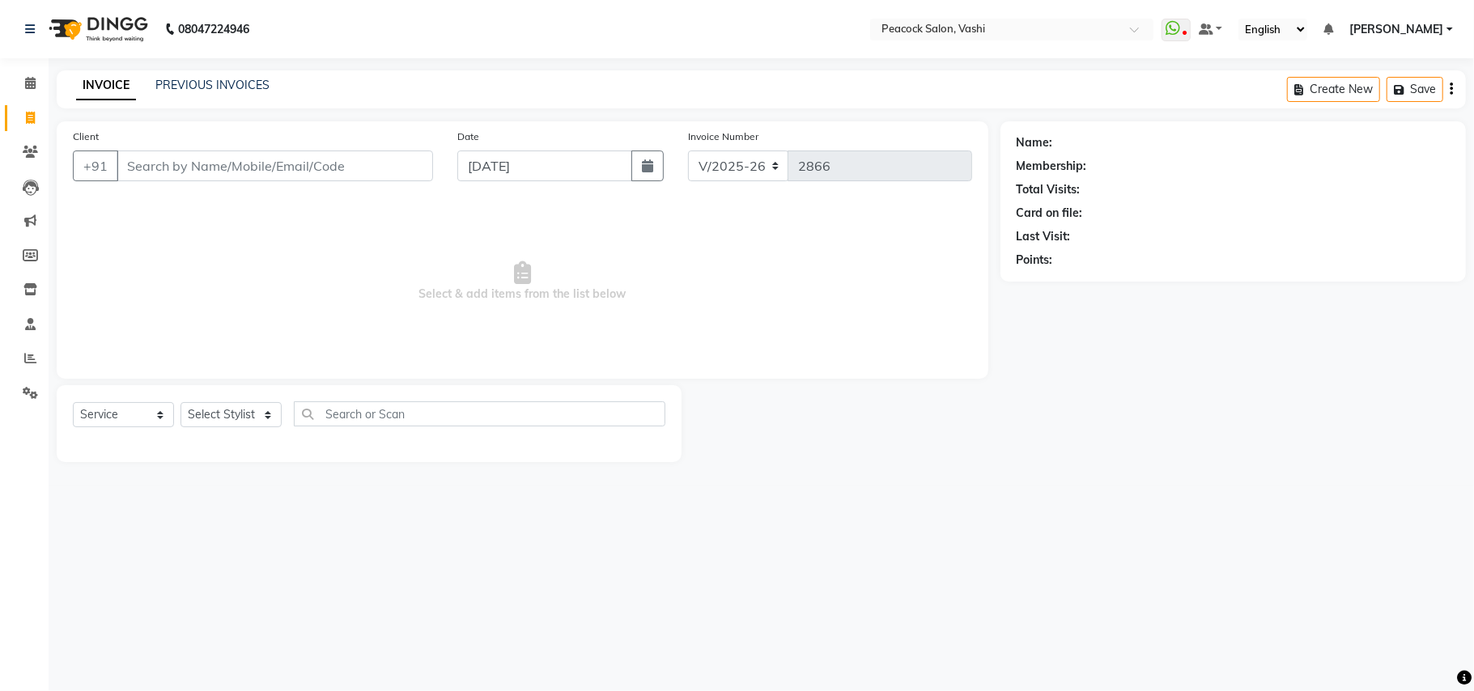
click at [864, 334] on span "Select & add items from the list below" at bounding box center [522, 282] width 899 height 162
click at [17, 153] on span at bounding box center [30, 152] width 28 height 19
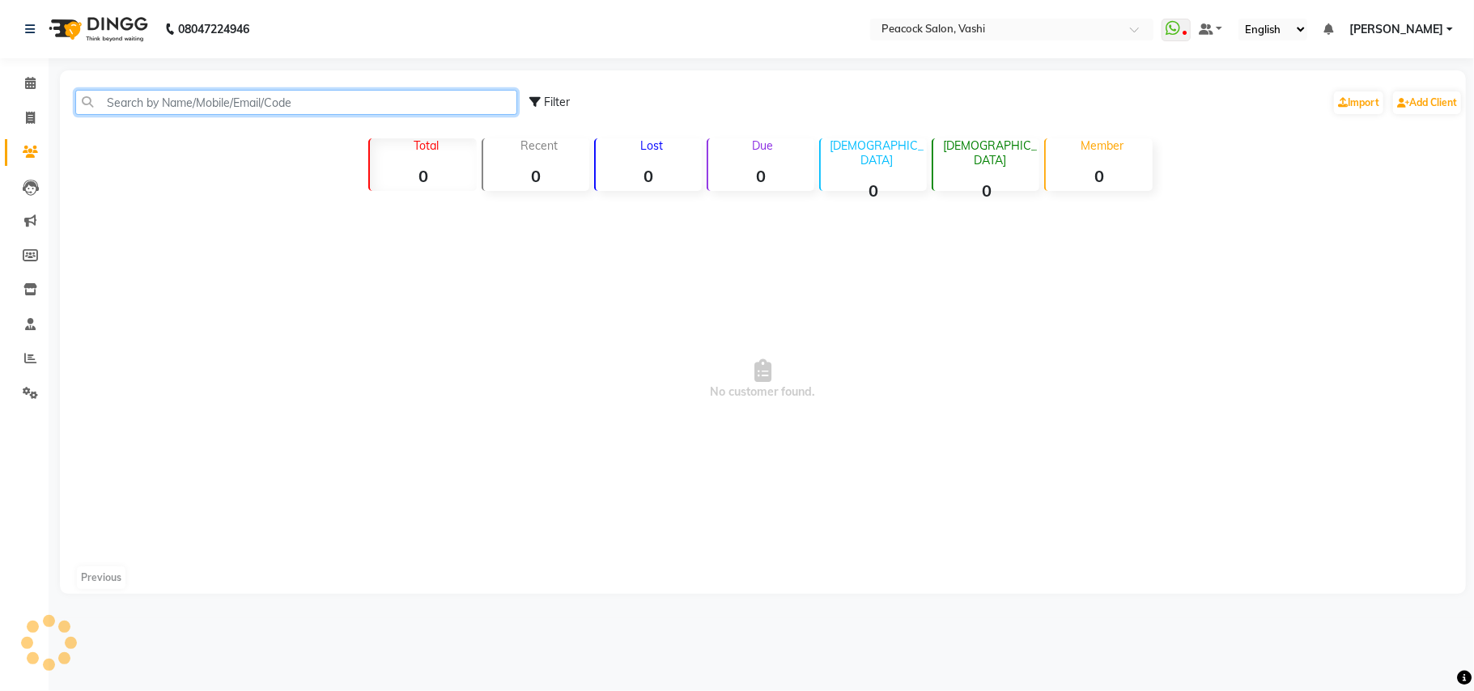
click at [163, 104] on input "text" at bounding box center [296, 102] width 442 height 25
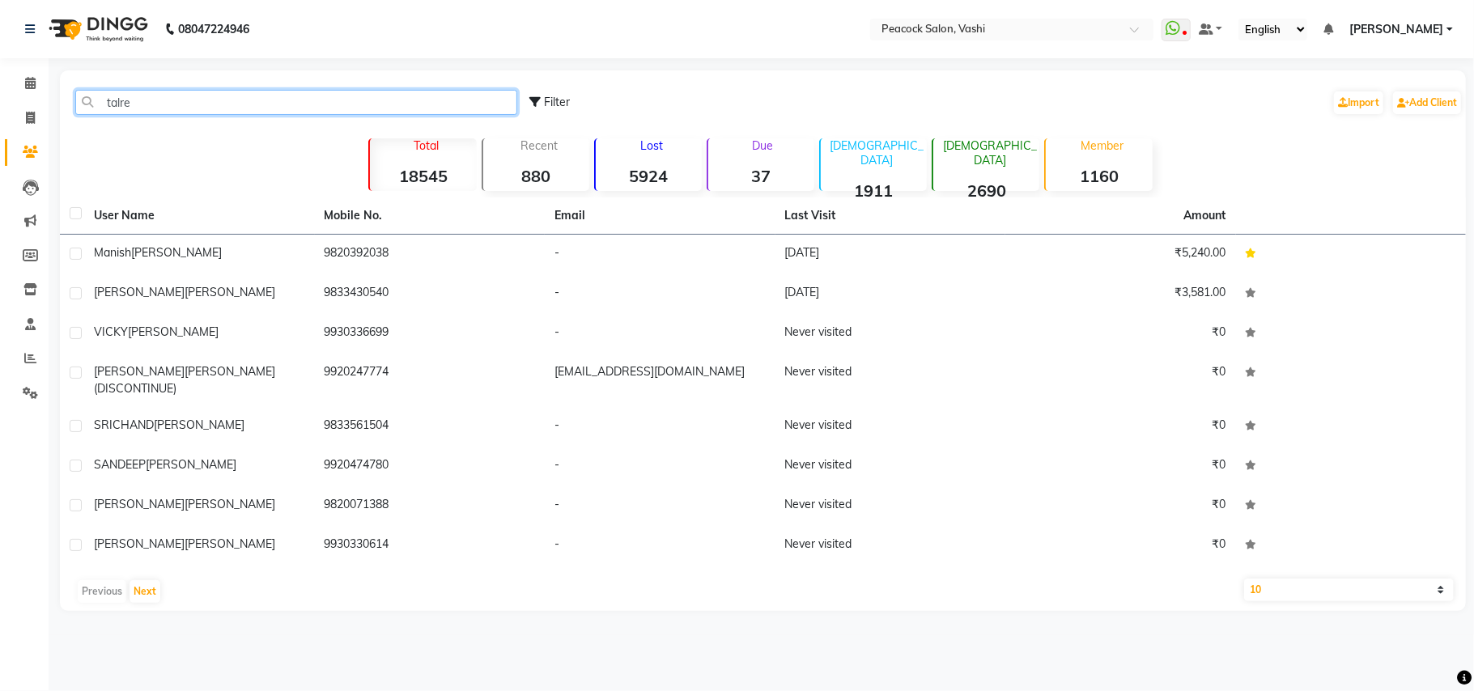
click at [151, 102] on input "talre" at bounding box center [296, 102] width 442 height 25
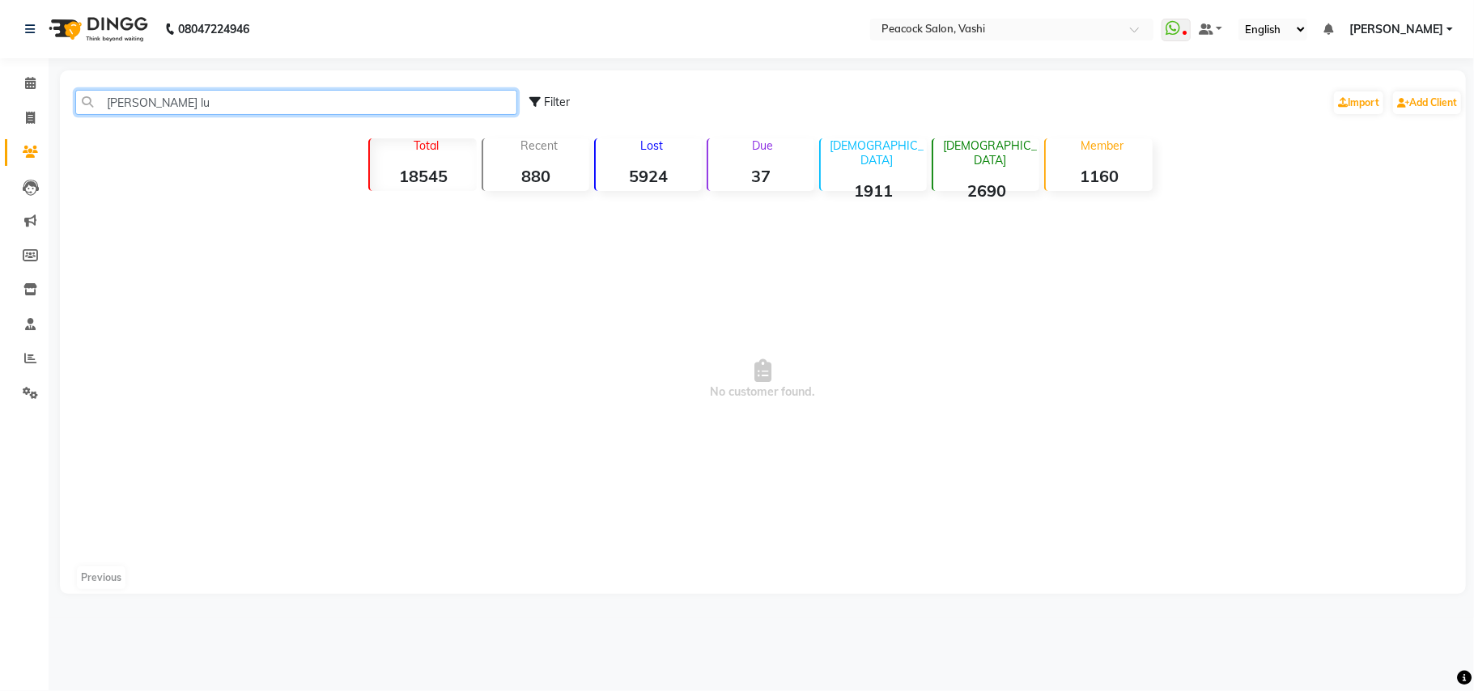
click at [206, 100] on input "trisha talreja lu" at bounding box center [296, 102] width 442 height 25
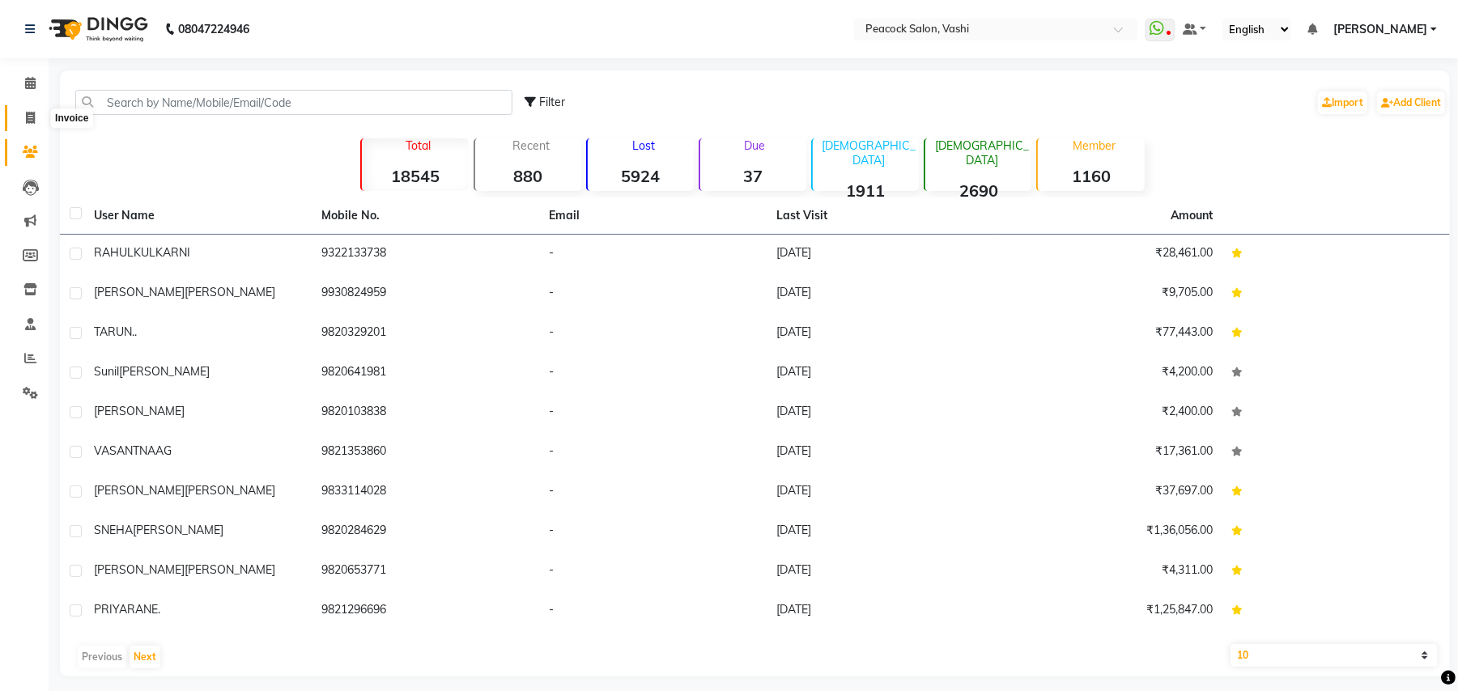
click at [36, 111] on span at bounding box center [30, 118] width 28 height 19
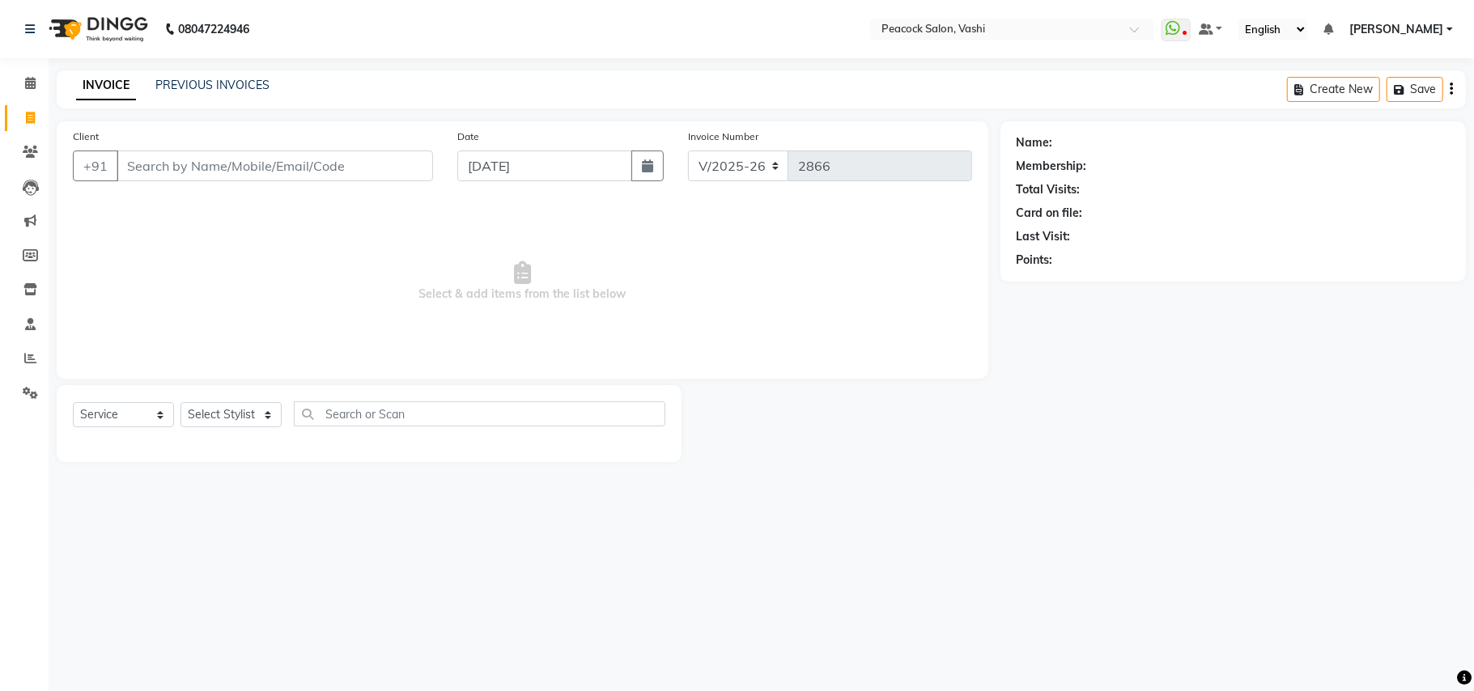
click at [218, 163] on input "Client" at bounding box center [275, 166] width 316 height 31
click at [418, 169] on span "Add Client" at bounding box center [391, 166] width 64 height 16
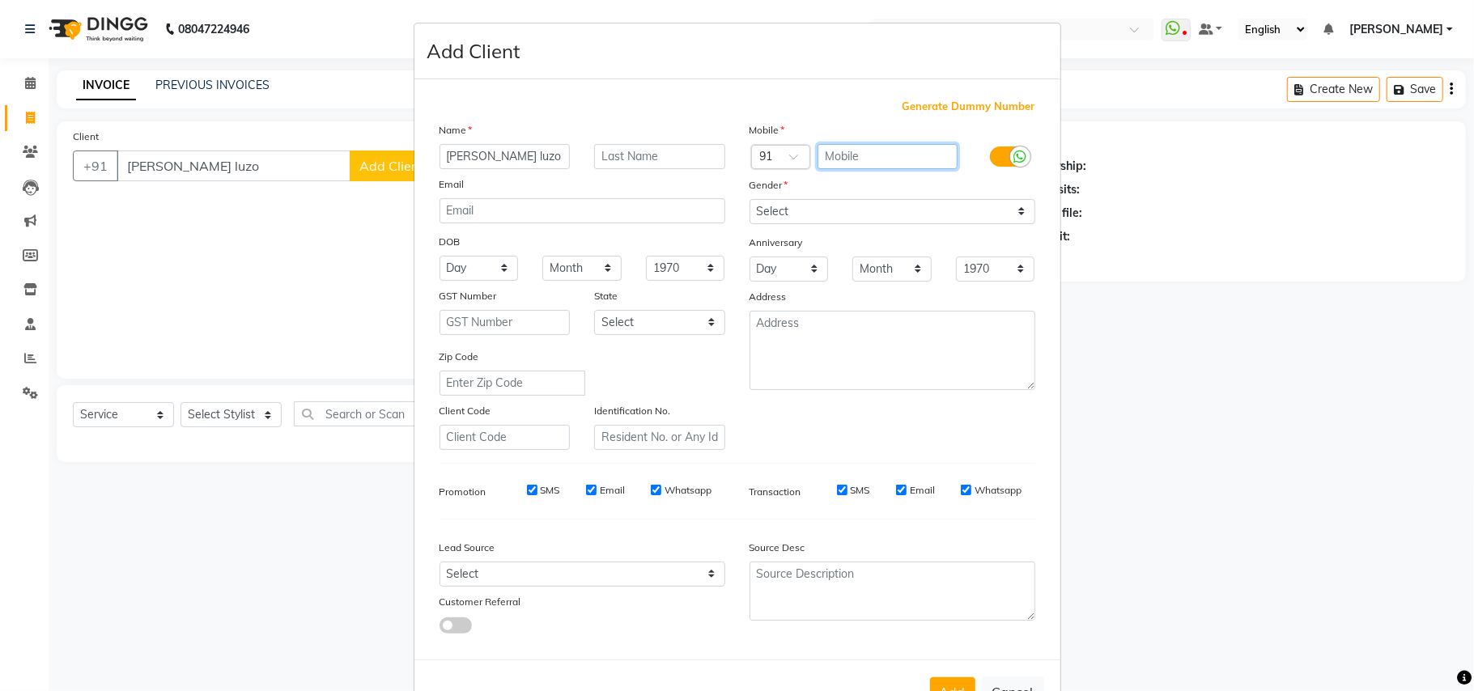
click at [890, 146] on input "text" at bounding box center [887, 156] width 140 height 25
click at [846, 204] on select "Select Male Female Other Prefer Not To Say" at bounding box center [892, 211] width 286 height 25
click at [749, 199] on select "Select Male Female Other Prefer Not To Say" at bounding box center [892, 211] width 286 height 25
click at [482, 563] on select "Select Walk-in Referral Internet Friend Word of Mouth Advertisement Facebook Ju…" at bounding box center [582, 574] width 286 height 25
click at [1364, 591] on ngb-modal-window "Add Client Generate Dummy Number Name tisha talreja luzo Email DOB Day 01 02 03…" at bounding box center [737, 345] width 1474 height 691
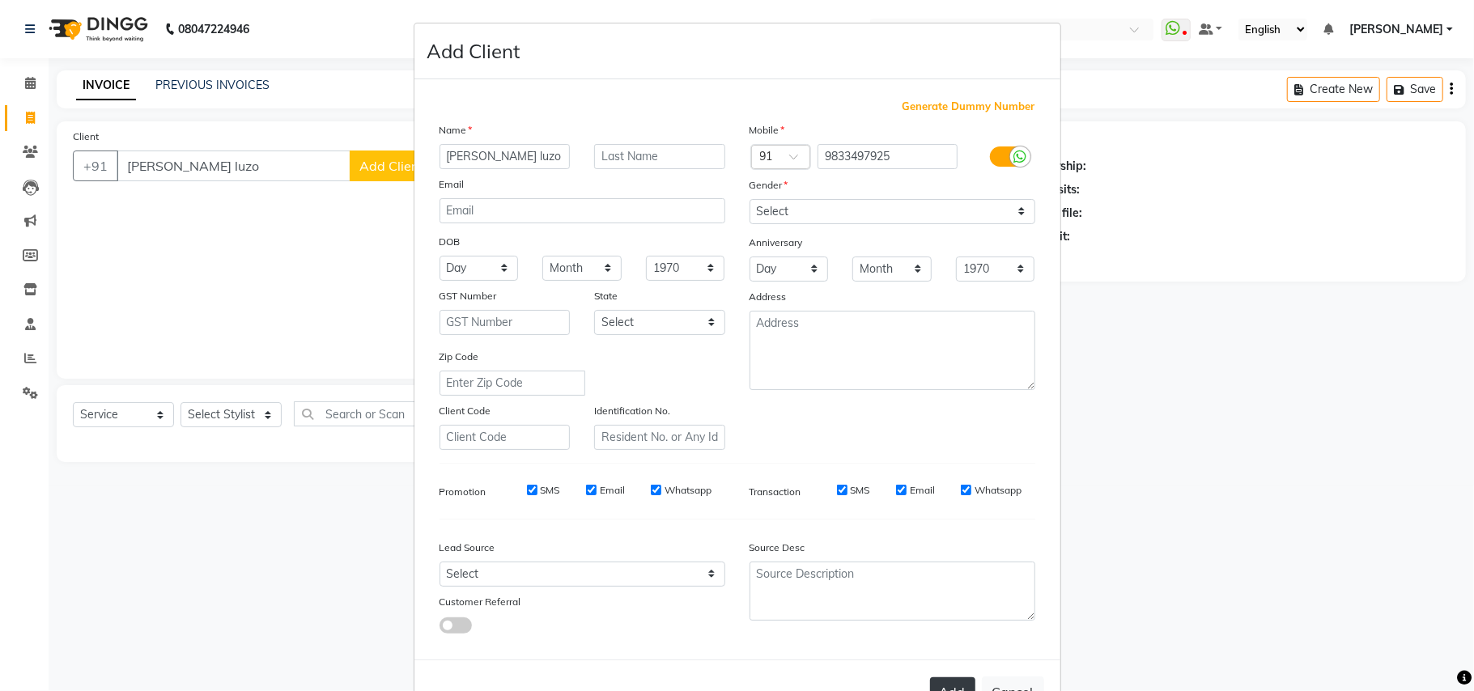
click at [952, 678] on button "Add" at bounding box center [952, 691] width 45 height 29
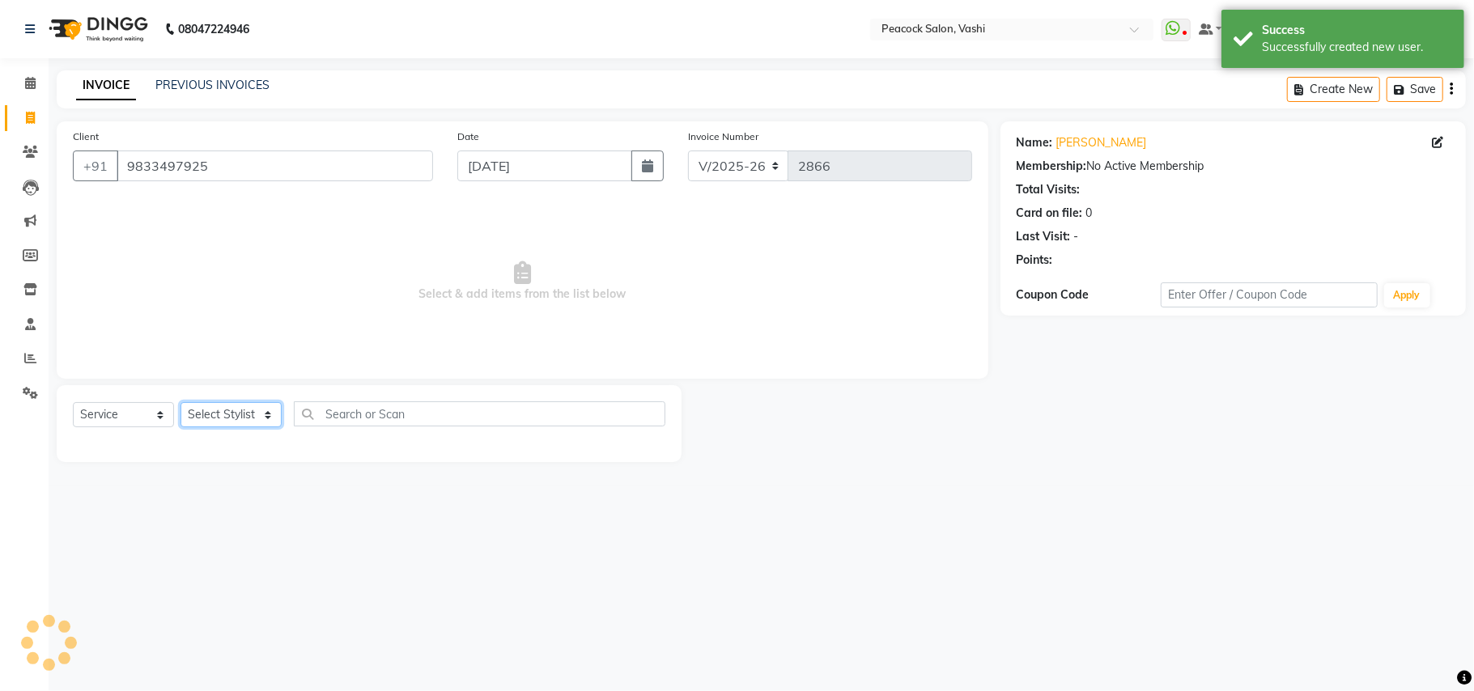
click at [220, 412] on select "Select Stylist anim shinglai ANKUSH APARNA ASHWINI BHAGWATI DC Dingg Support HA…" at bounding box center [230, 414] width 101 height 25
click at [180, 402] on select "Select Stylist anim shinglai ANKUSH APARNA ASHWINI BHAGWATI DC Dingg Support HA…" at bounding box center [230, 414] width 101 height 25
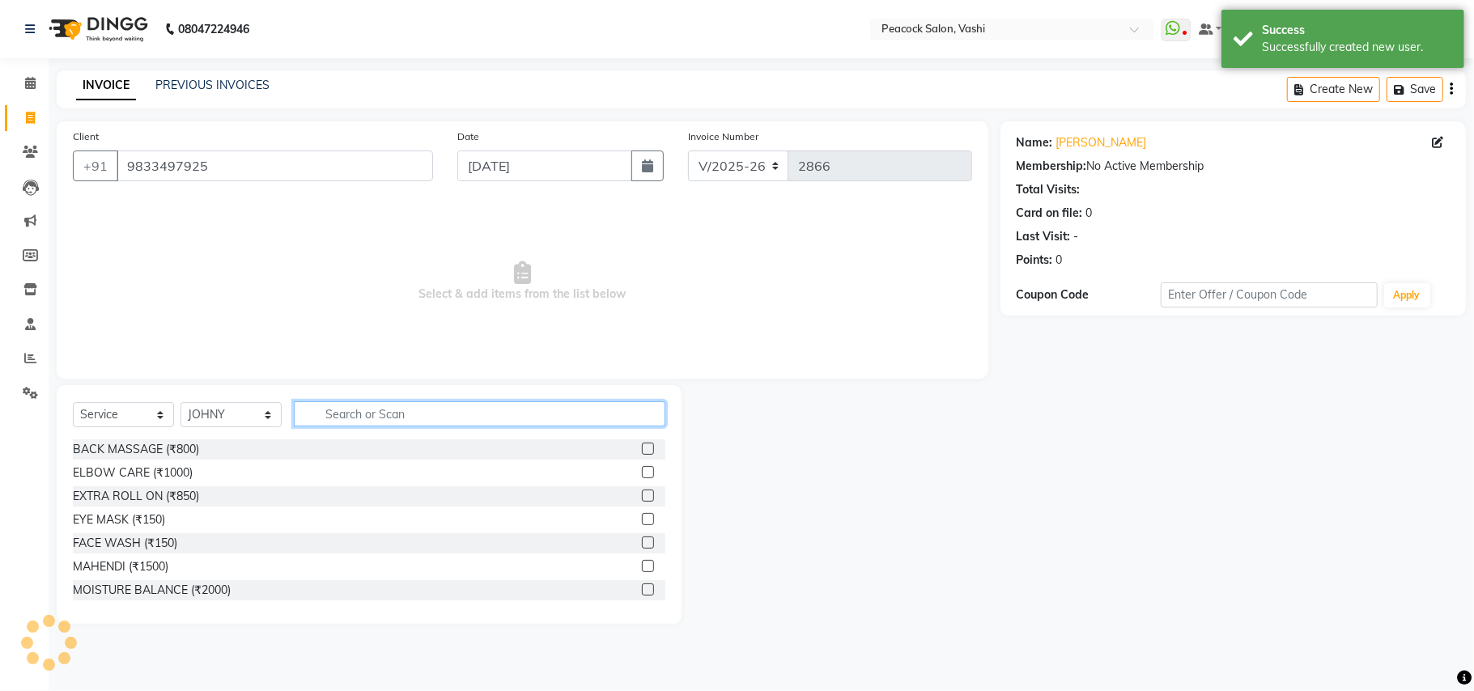
click at [373, 413] on input "text" at bounding box center [479, 413] width 371 height 25
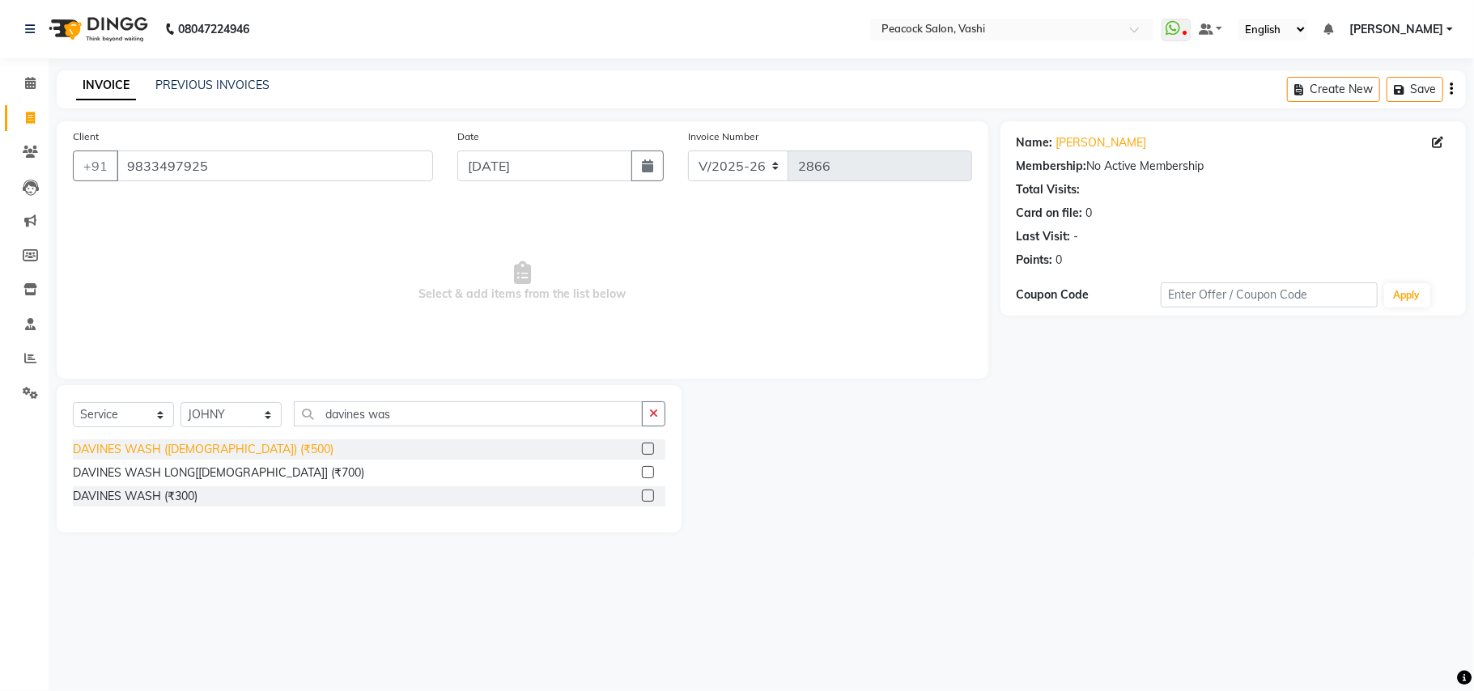
click at [209, 448] on div "DAVINES WASH (FEMALE) (₹500)" at bounding box center [203, 449] width 261 height 17
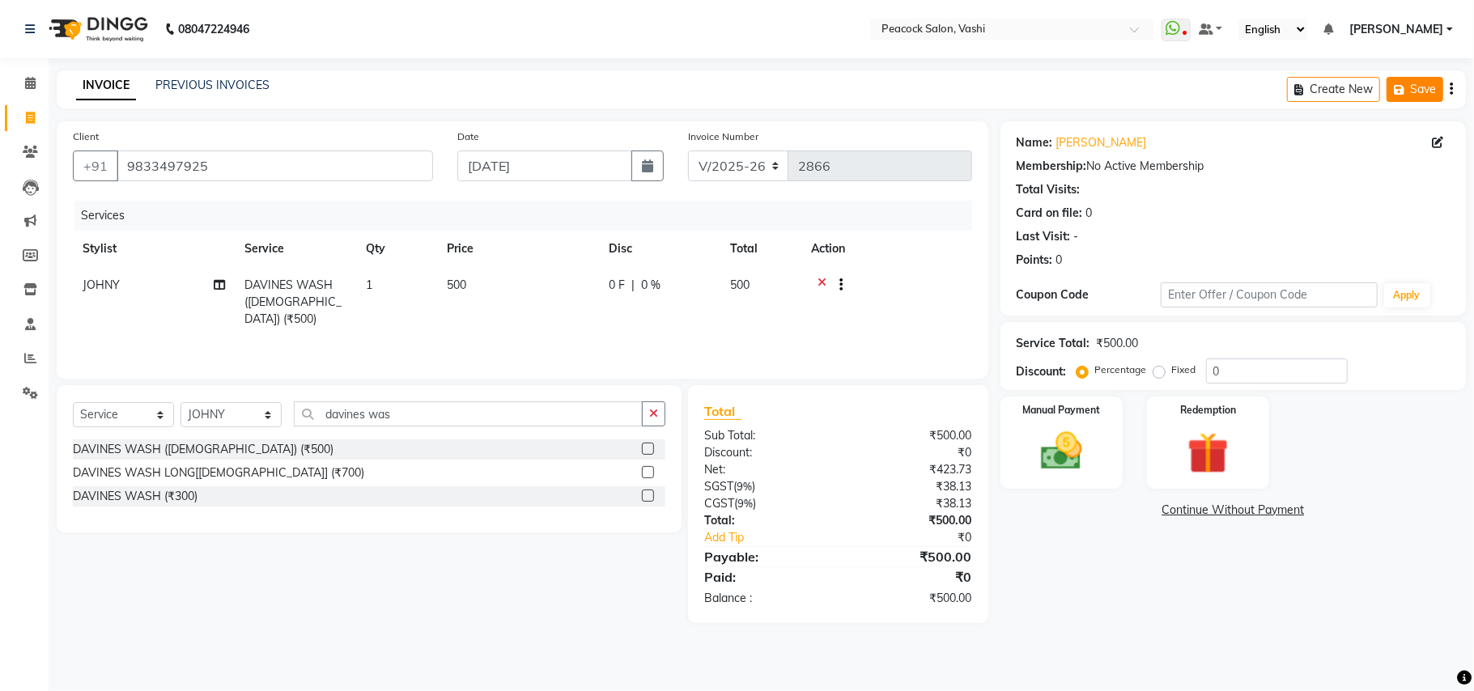
click at [1426, 95] on button "Save" at bounding box center [1414, 89] width 57 height 25
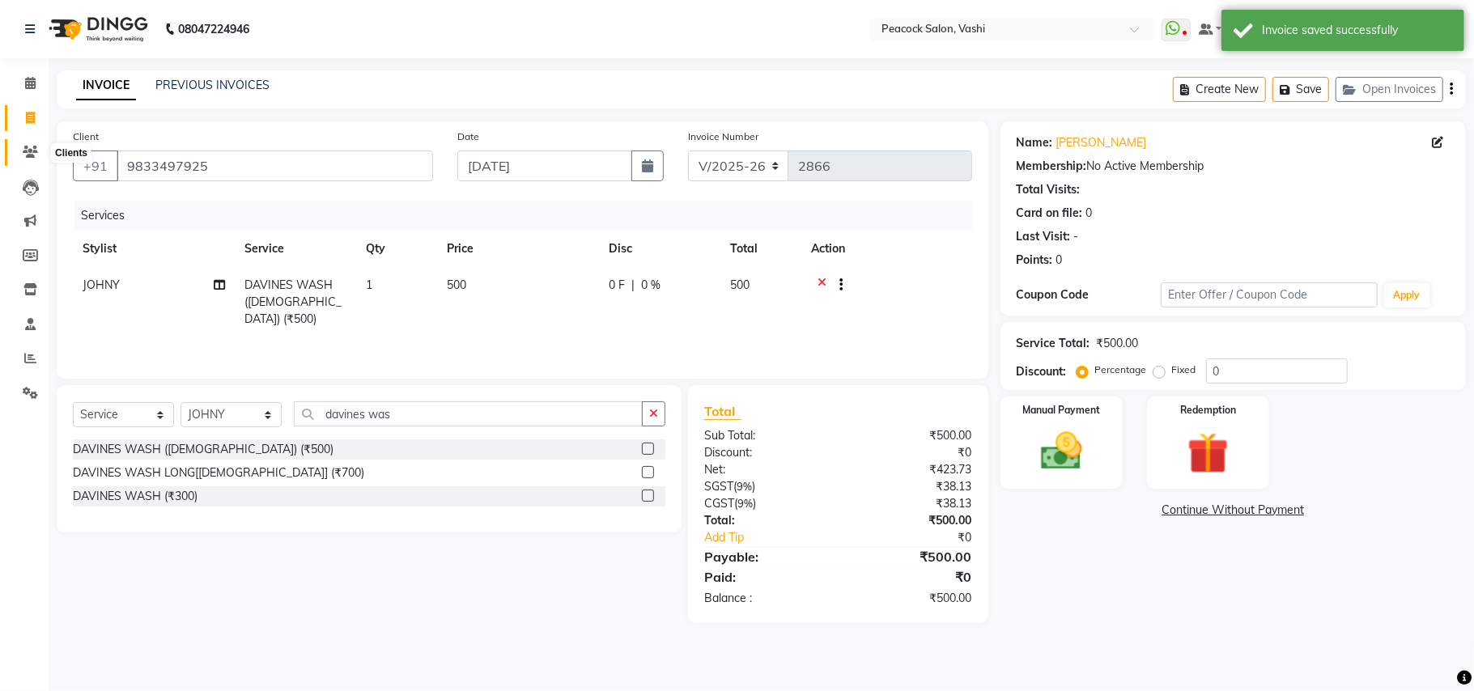
click at [30, 152] on icon at bounding box center [30, 152] width 15 height 12
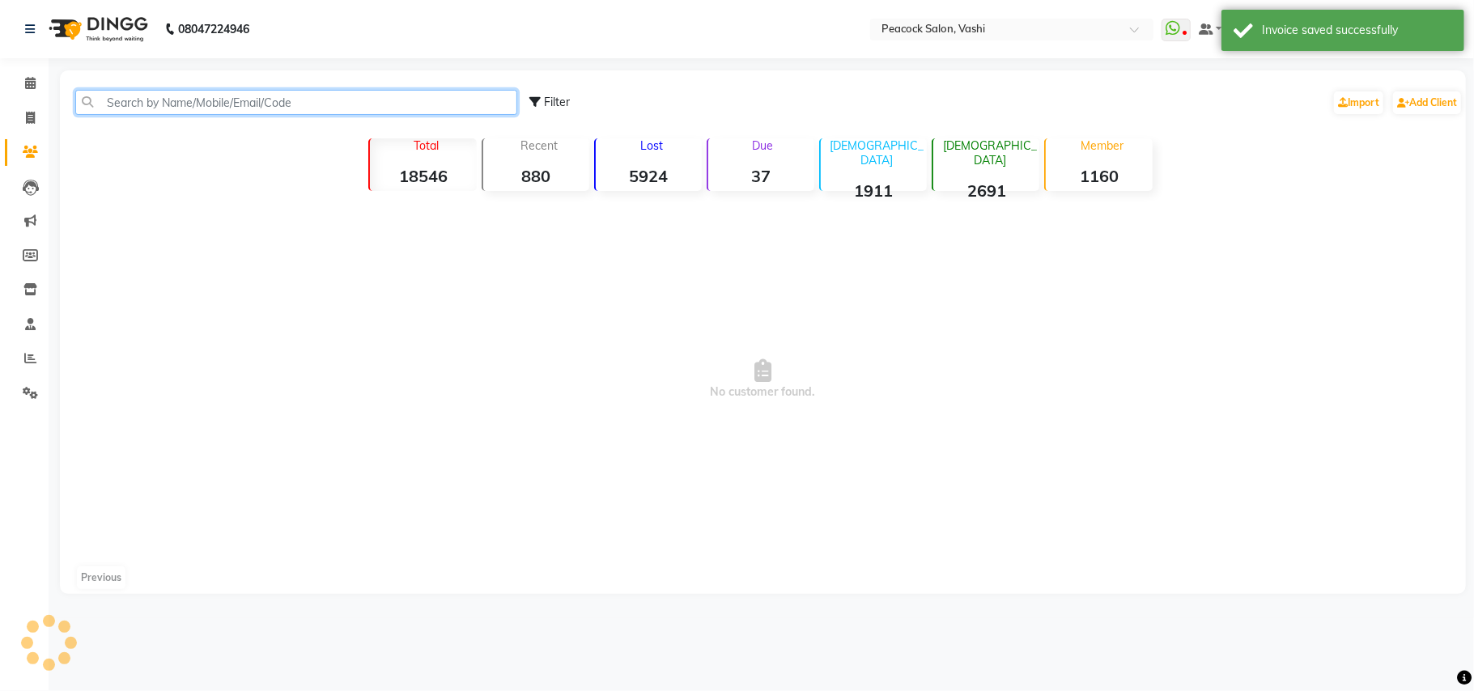
click at [170, 105] on input "text" at bounding box center [296, 102] width 442 height 25
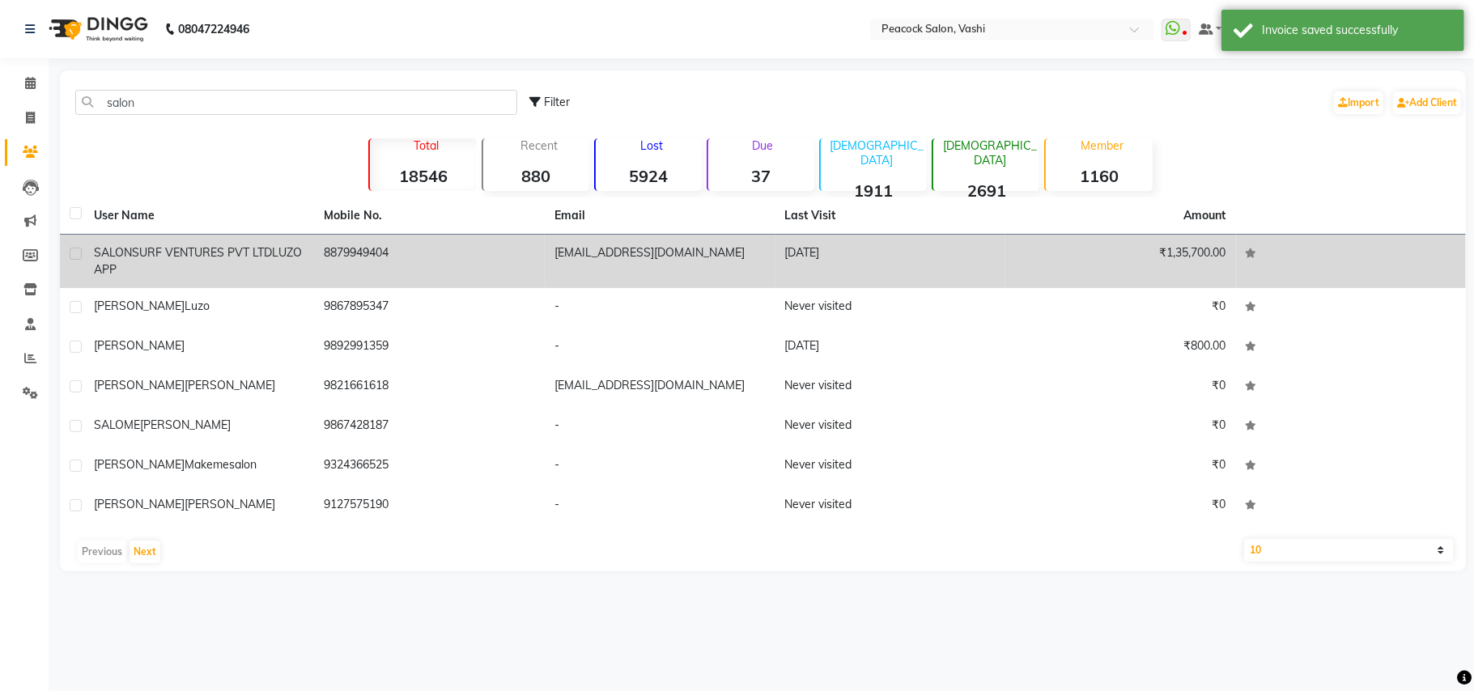
click at [146, 254] on span "SALONSURF VENTURES PVT LTD" at bounding box center [183, 252] width 178 height 15
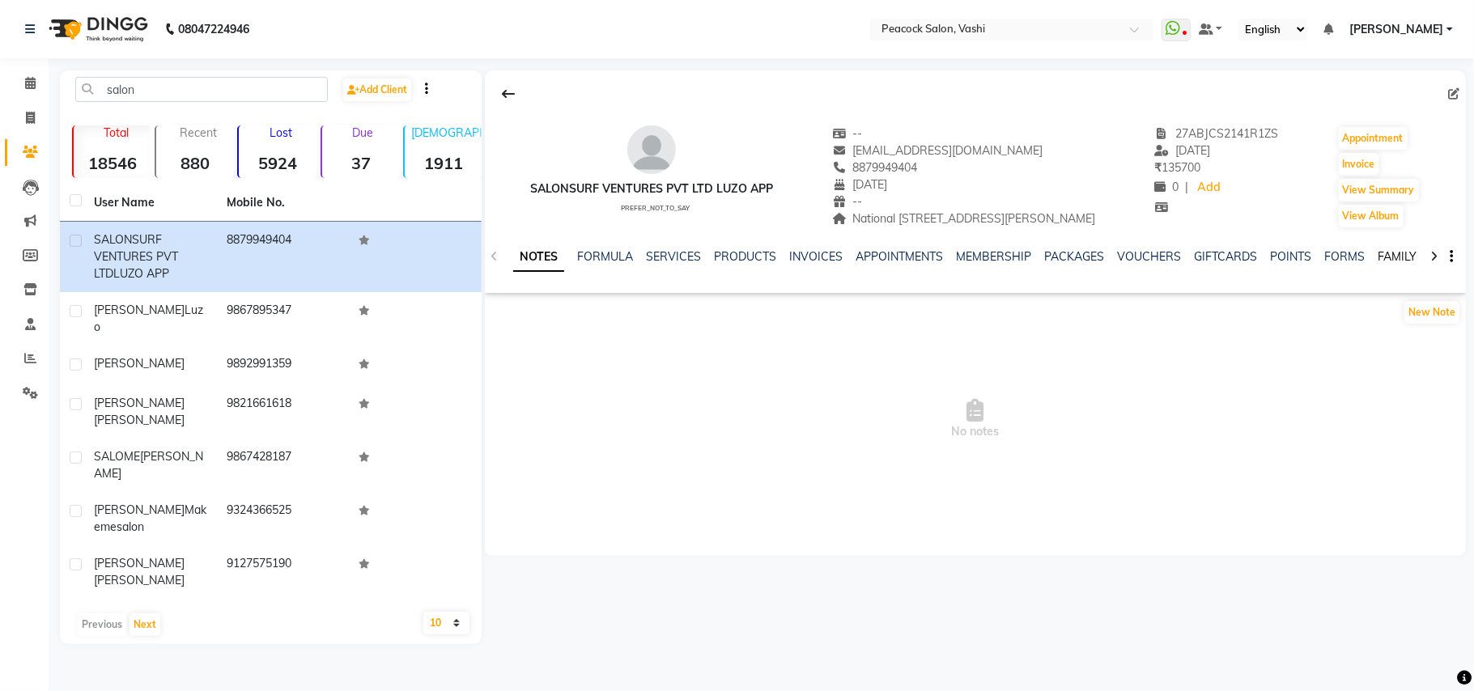
click at [1386, 259] on link "FAMILY" at bounding box center [1396, 256] width 39 height 15
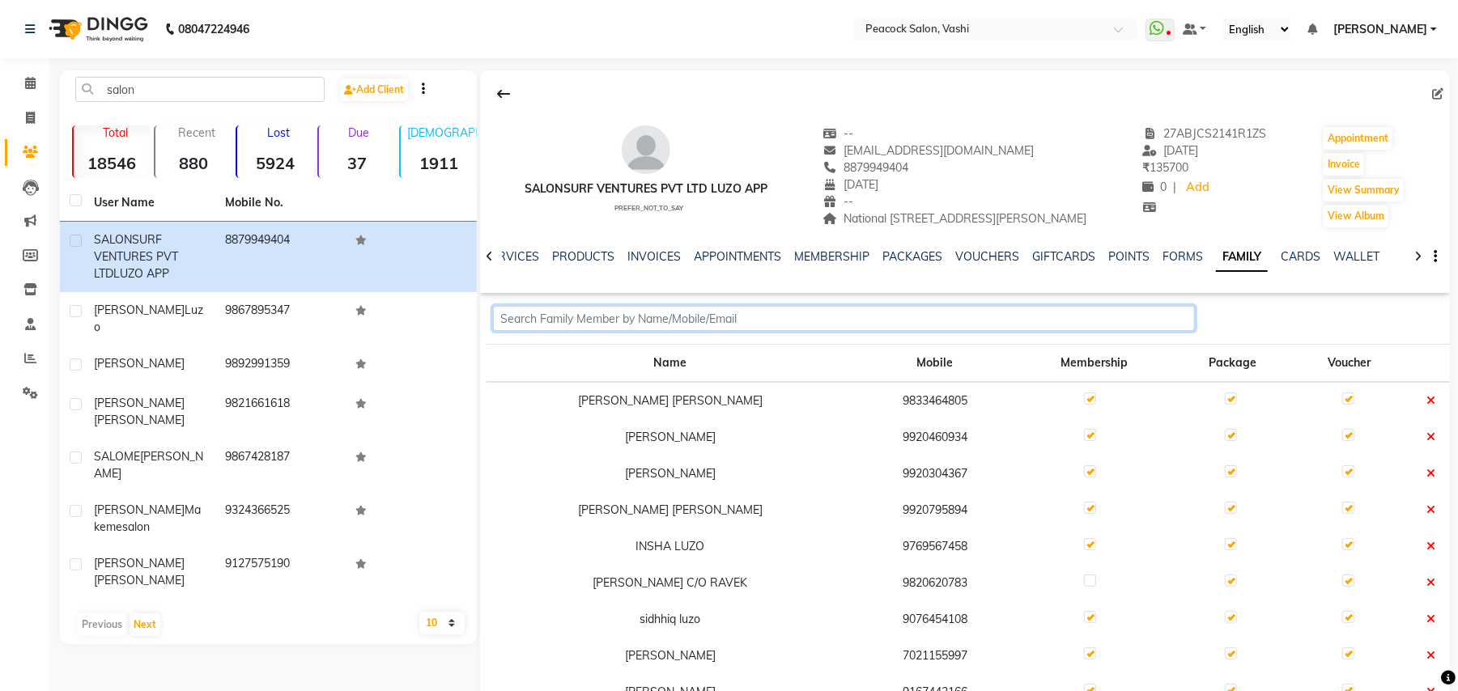
click at [634, 309] on input "text" at bounding box center [844, 318] width 702 height 25
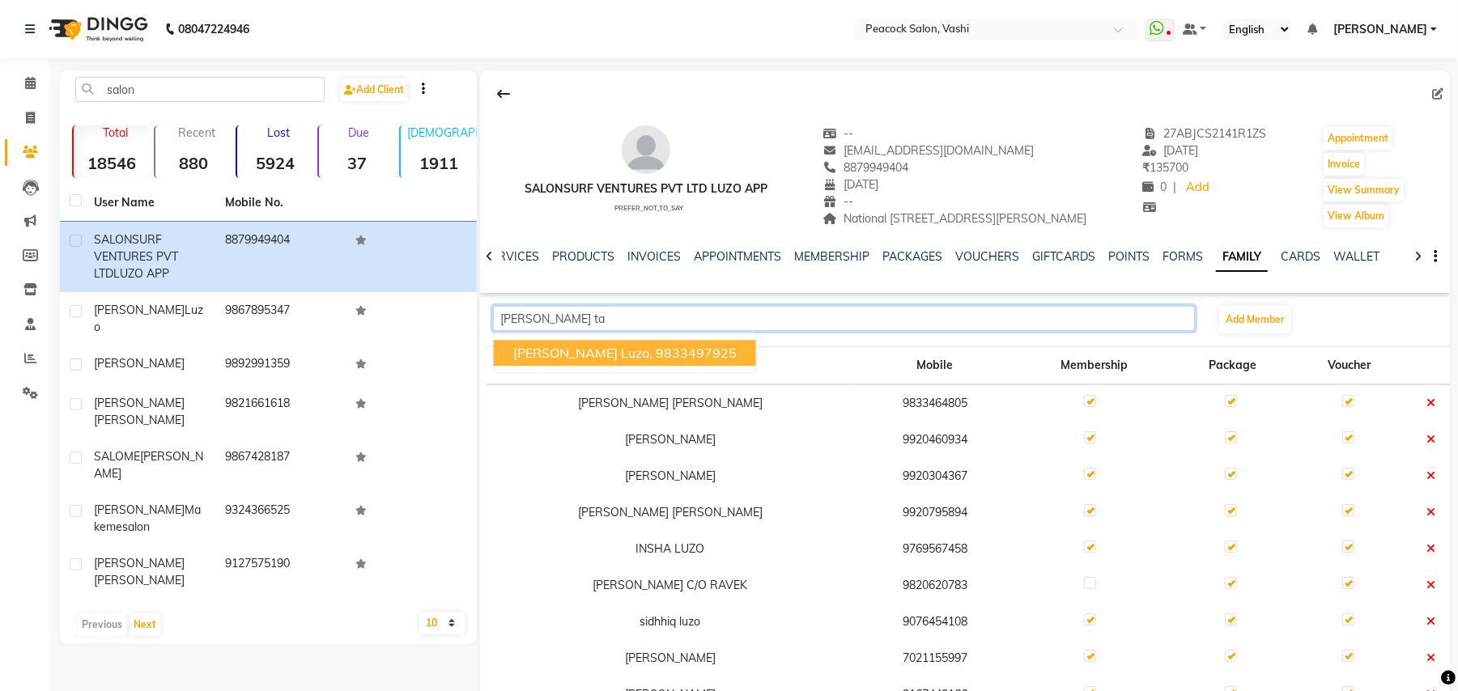
click at [607, 356] on span "tisha talreja luzo," at bounding box center [582, 353] width 139 height 16
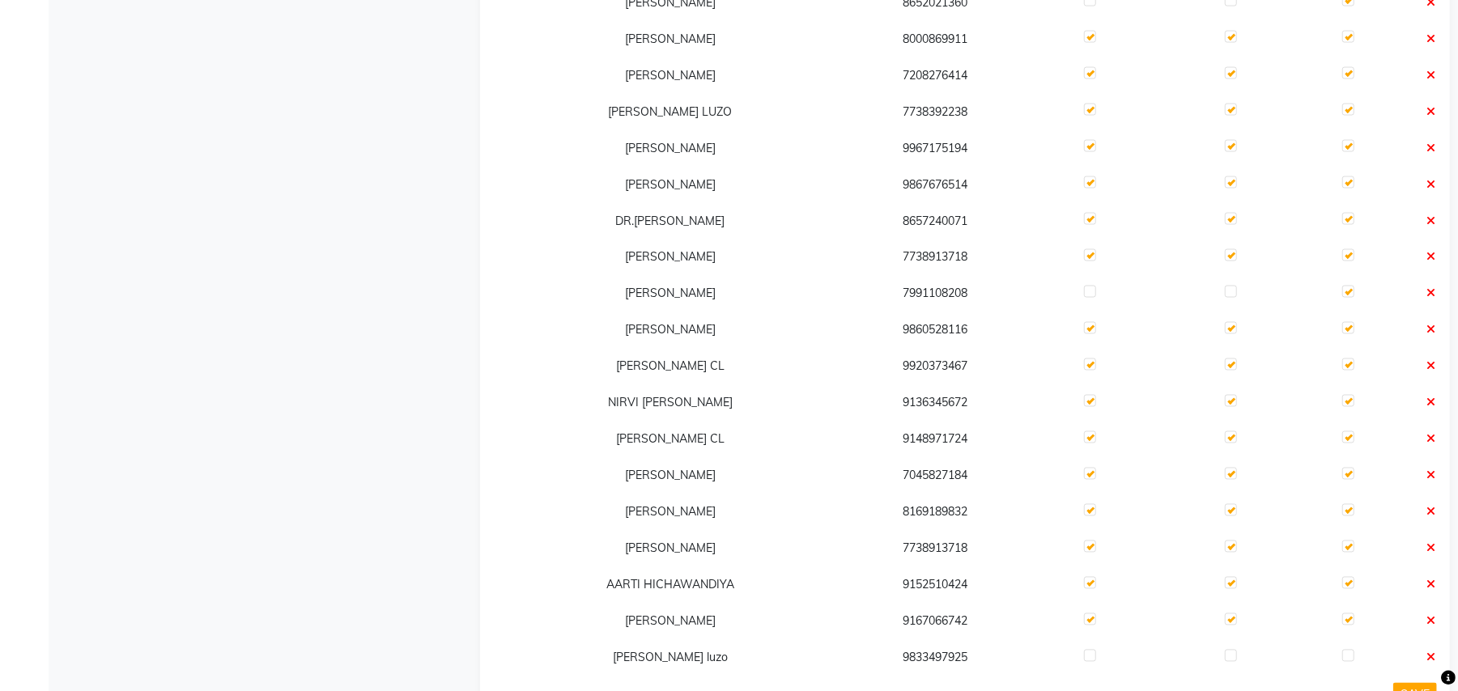
scroll to position [1982, 0]
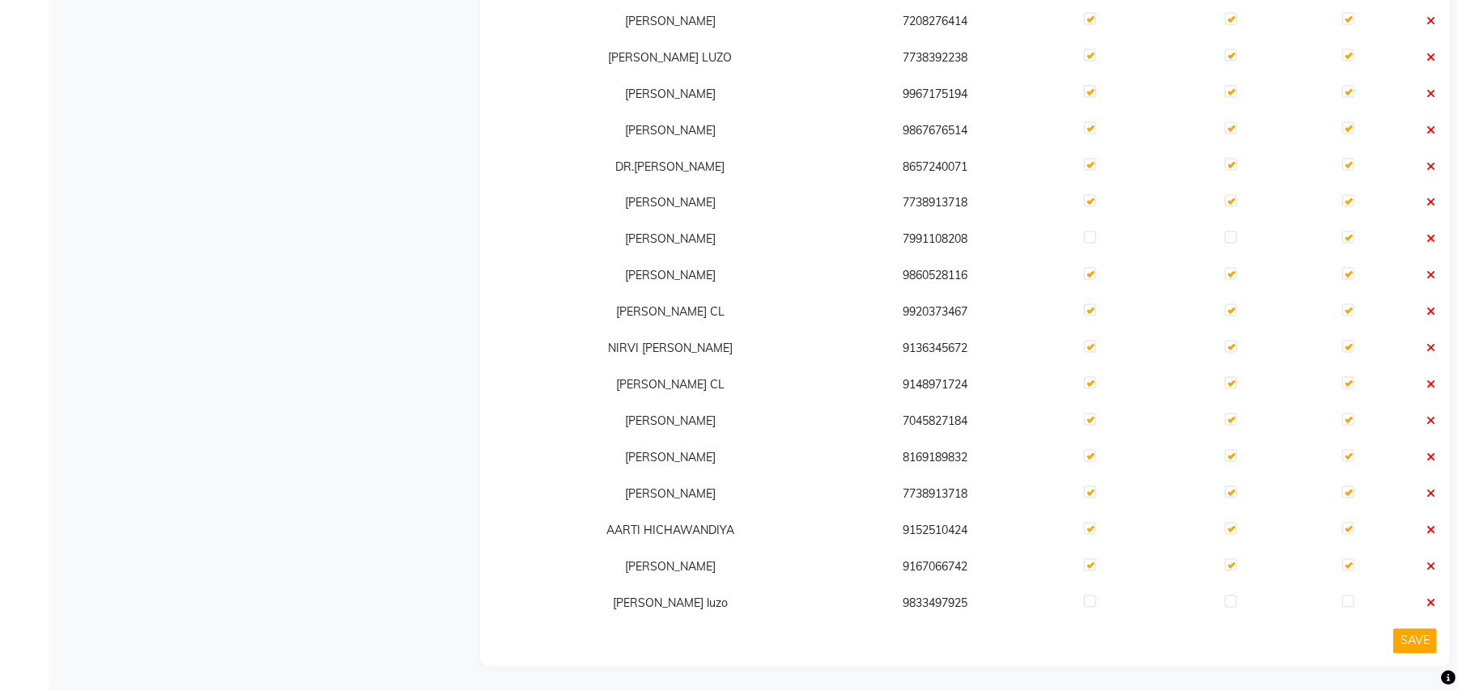
click at [1076, 603] on td at bounding box center [1093, 604] width 155 height 36
click at [1084, 600] on label at bounding box center [1090, 602] width 12 height 12
click at [1084, 600] on input "checkbox" at bounding box center [1089, 602] width 11 height 11
click at [1224, 603] on label at bounding box center [1230, 602] width 12 height 12
click at [1224, 603] on input "checkbox" at bounding box center [1229, 602] width 11 height 11
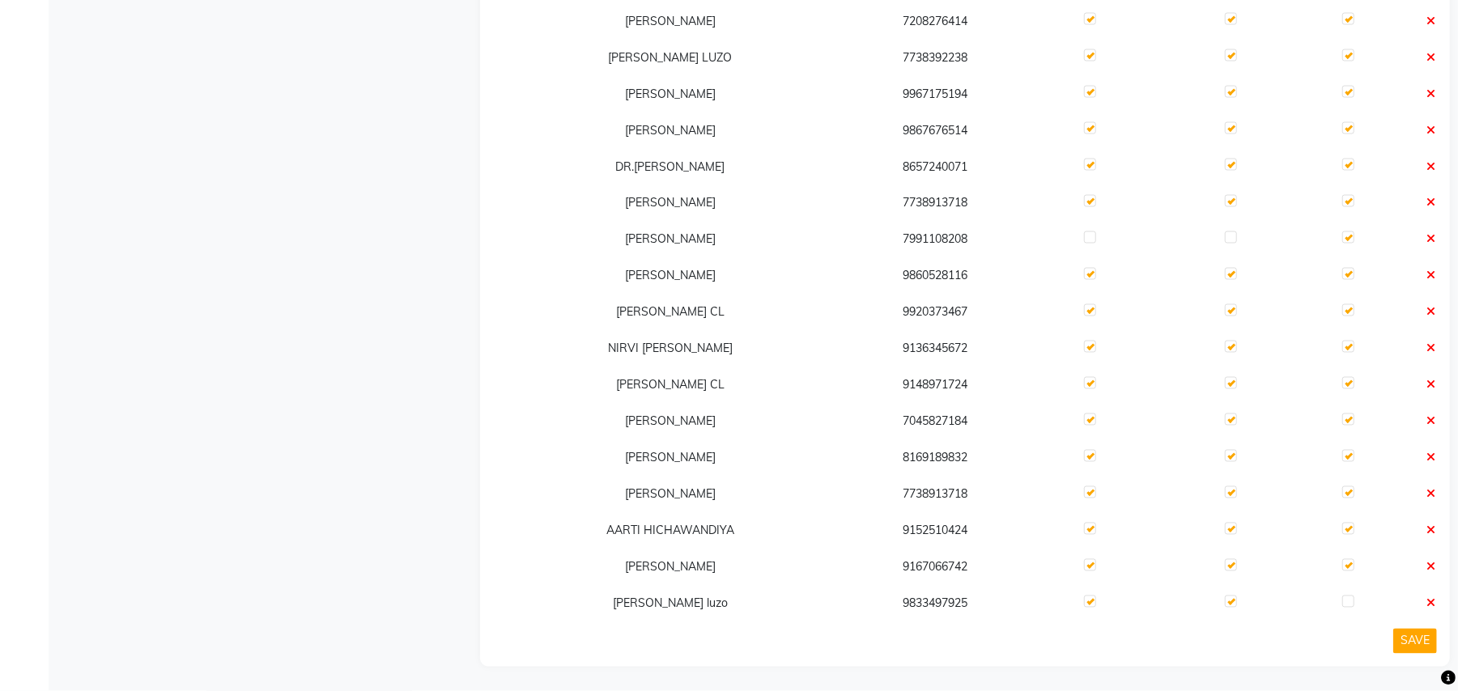
click at [1348, 602] on label at bounding box center [1348, 602] width 12 height 12
click at [1348, 602] on input "checkbox" at bounding box center [1347, 602] width 11 height 11
click at [1412, 641] on button "SAVE" at bounding box center [1415, 641] width 44 height 25
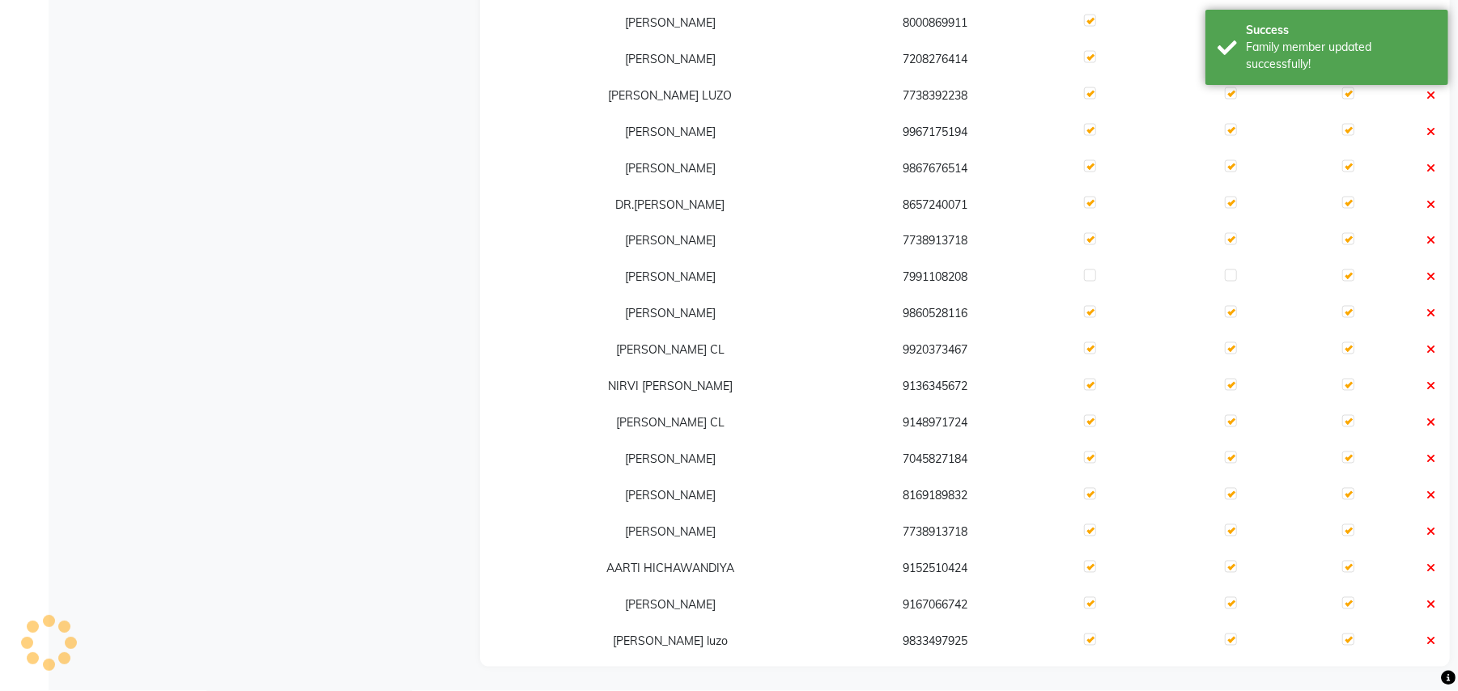
scroll to position [1943, 0]
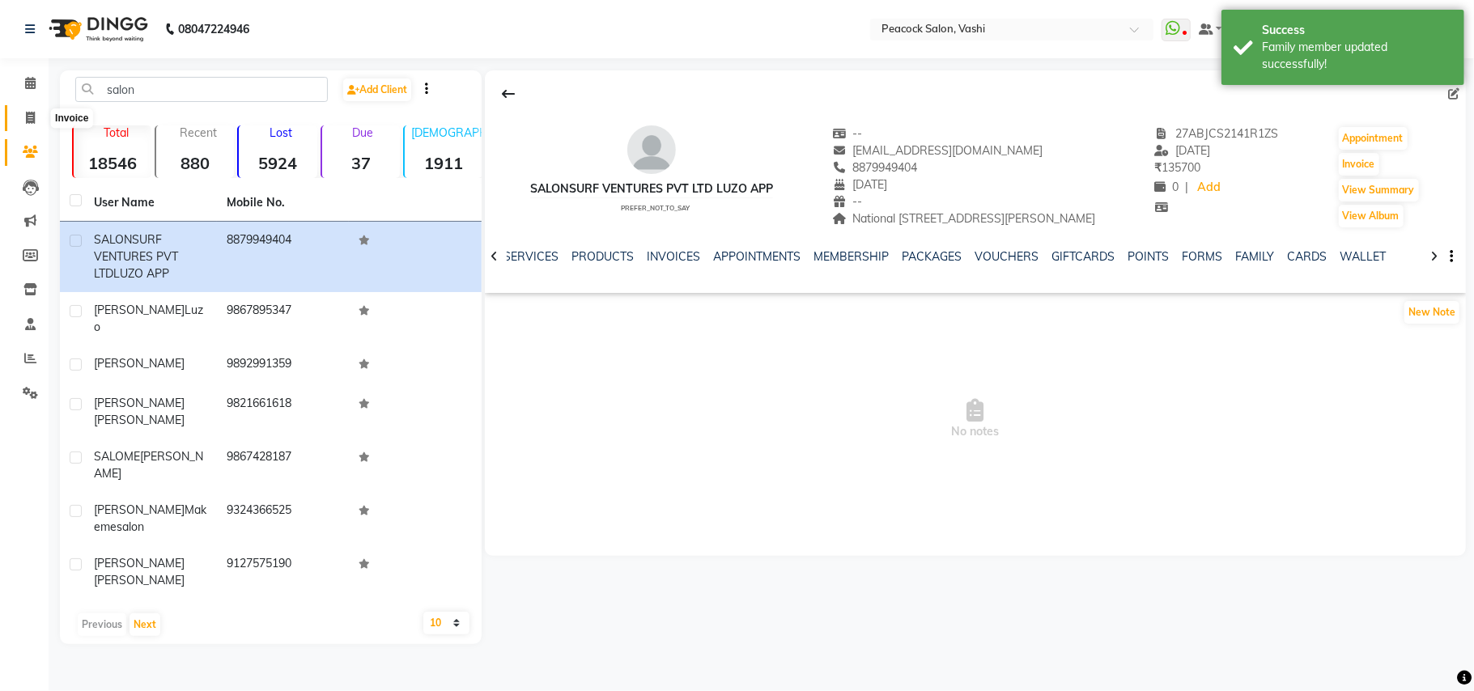
click at [28, 121] on icon at bounding box center [30, 118] width 9 height 12
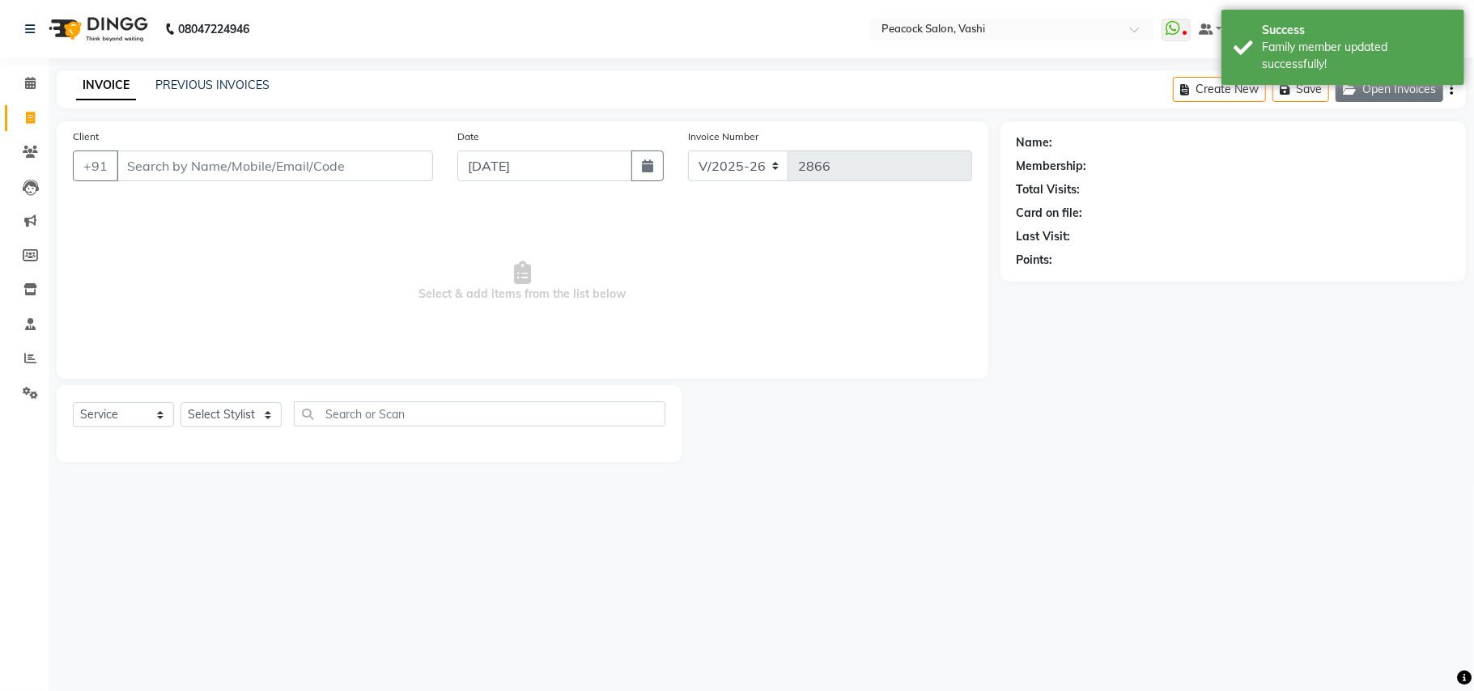
click at [1437, 95] on button "Open Invoices" at bounding box center [1389, 89] width 108 height 25
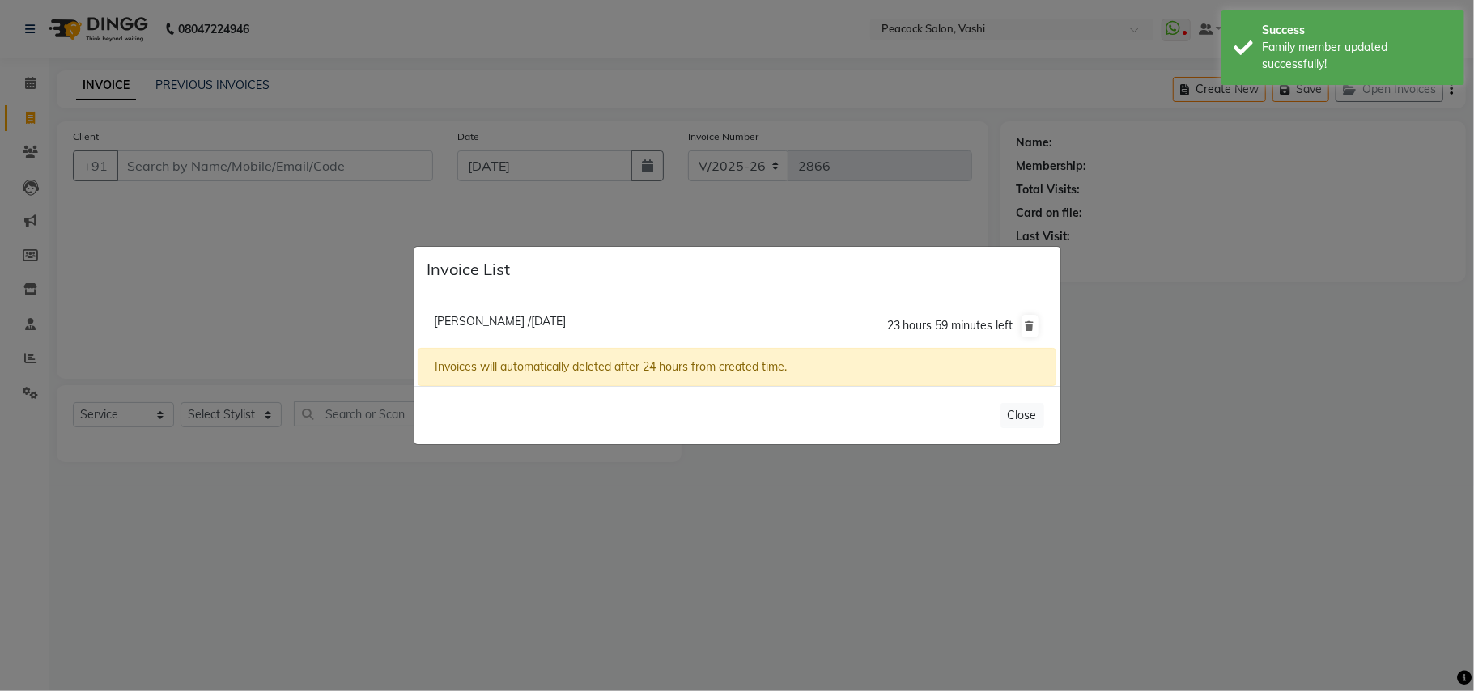
click at [494, 321] on span "Tisha Talreja Luzo /04 September 2025" at bounding box center [500, 321] width 132 height 15
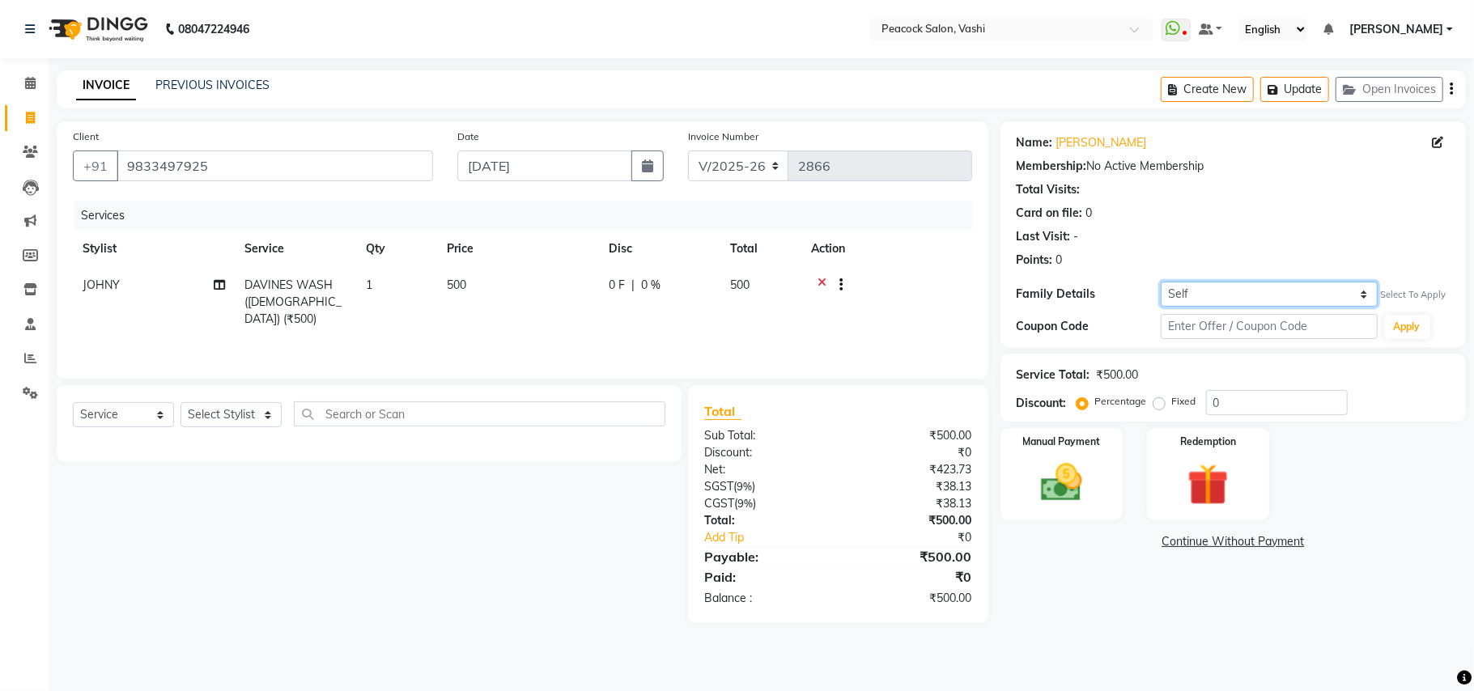
click at [1224, 291] on select "Self SALONSURF VENTURES PVT LTD LUZO APP" at bounding box center [1269, 294] width 217 height 25
click at [1161, 282] on select "Self SALONSURF VENTURES PVT LTD LUZO APP" at bounding box center [1269, 294] width 217 height 25
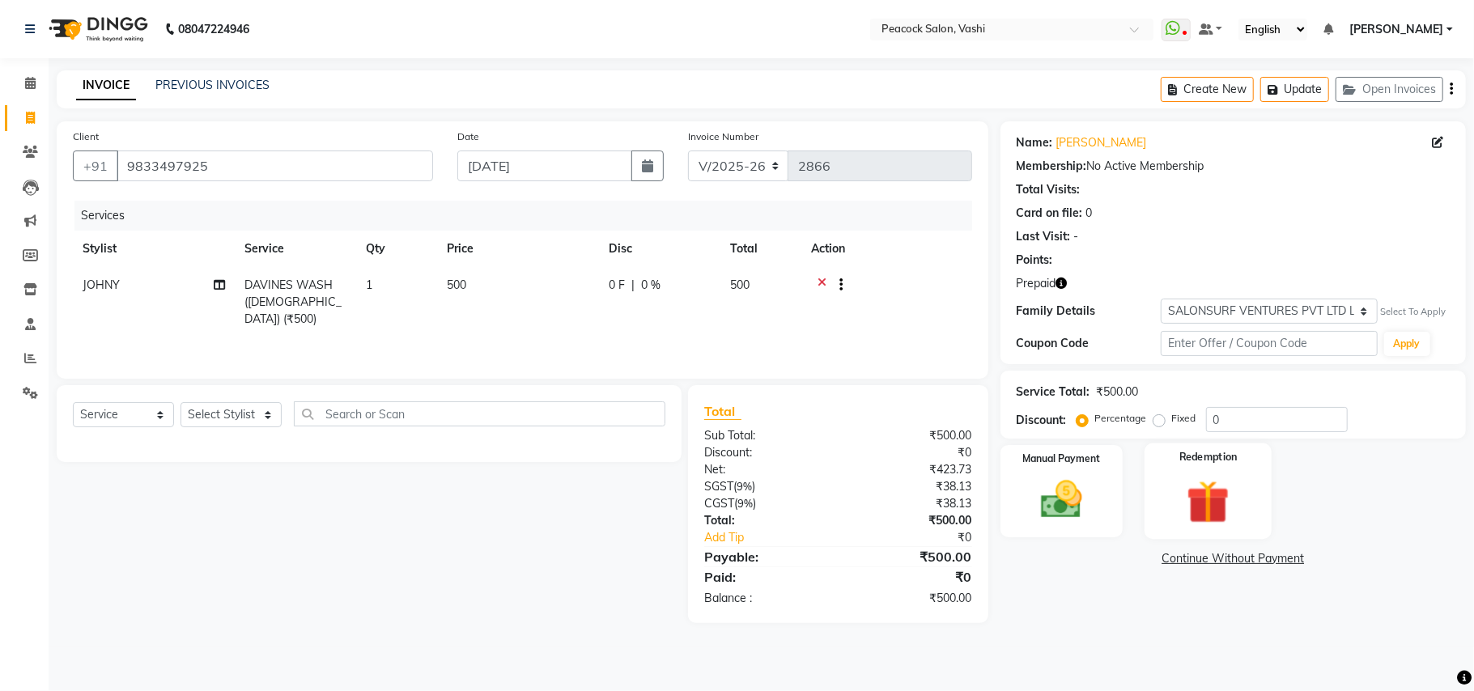
click at [1235, 473] on div "Redemption" at bounding box center [1207, 490] width 127 height 95
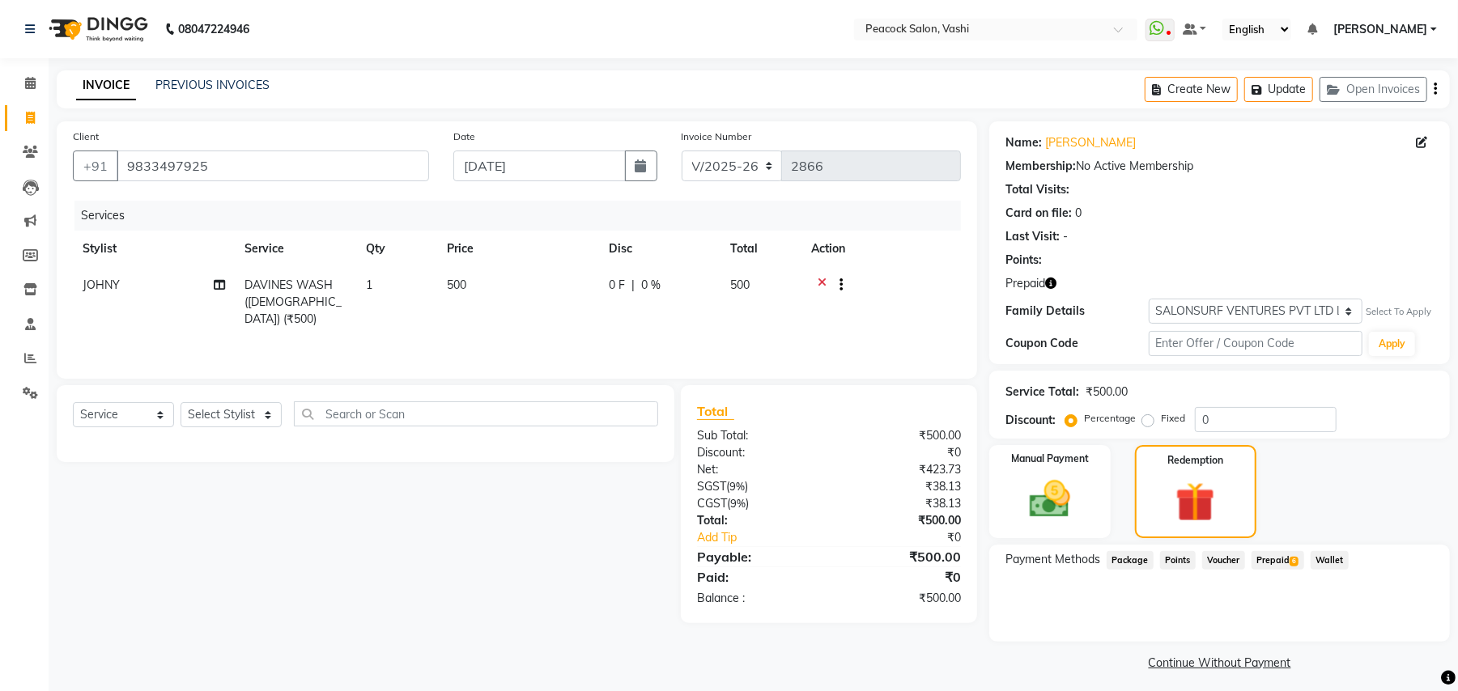
click at [1266, 554] on span "Prepaid 6" at bounding box center [1277, 560] width 53 height 19
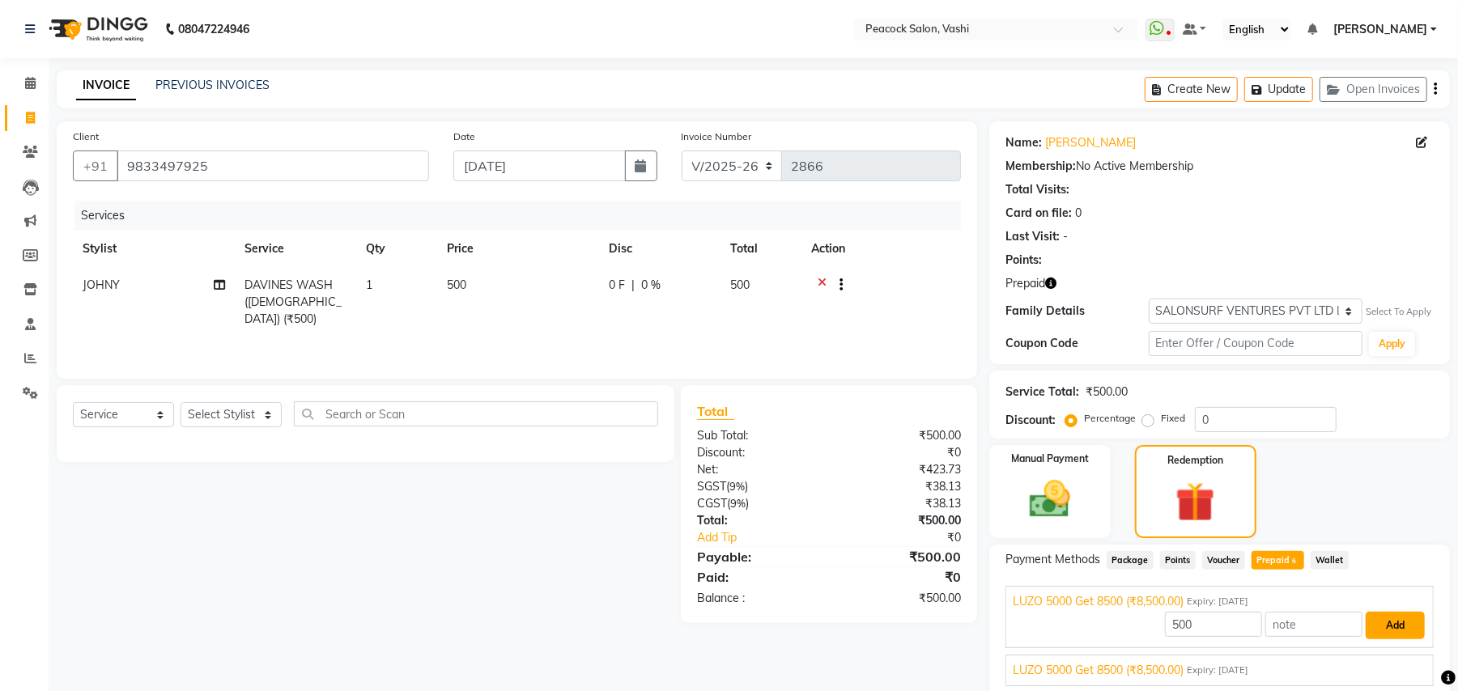
click at [1376, 623] on button "Add" at bounding box center [1394, 626] width 59 height 28
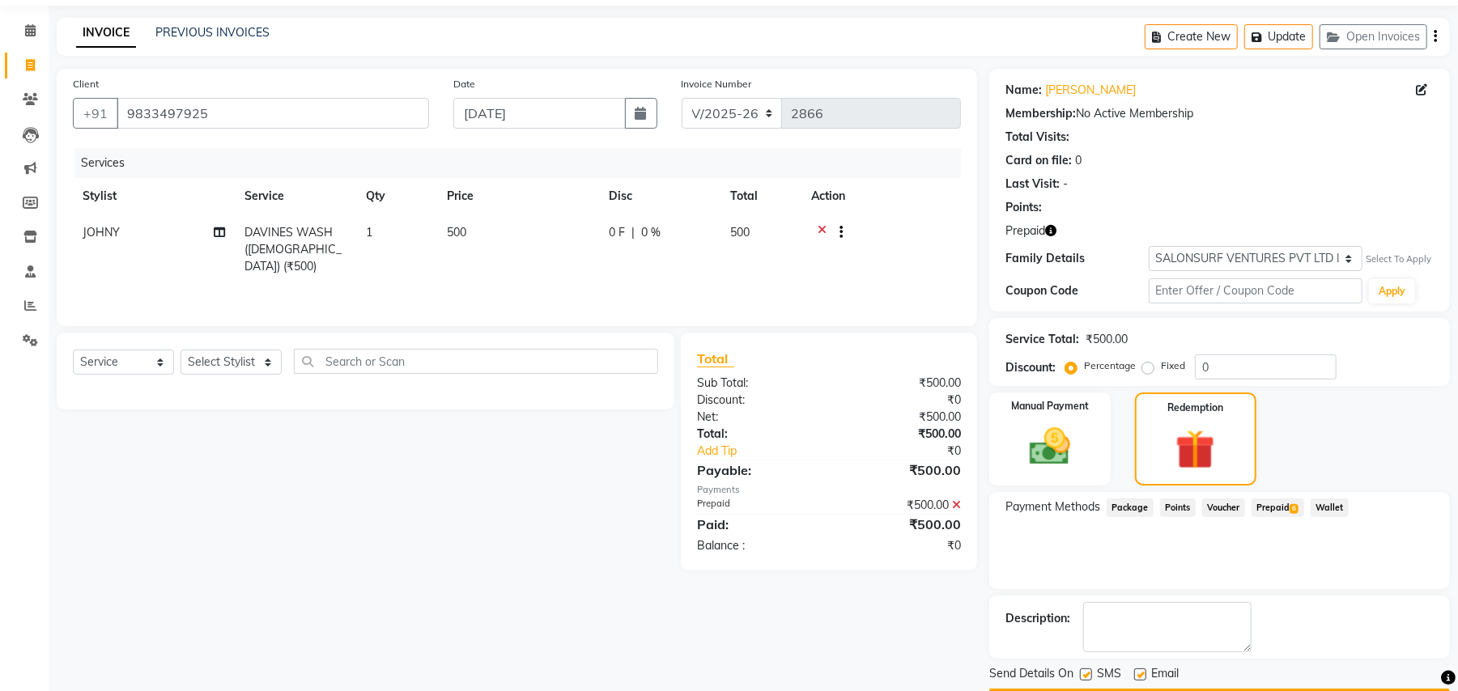
scroll to position [100, 0]
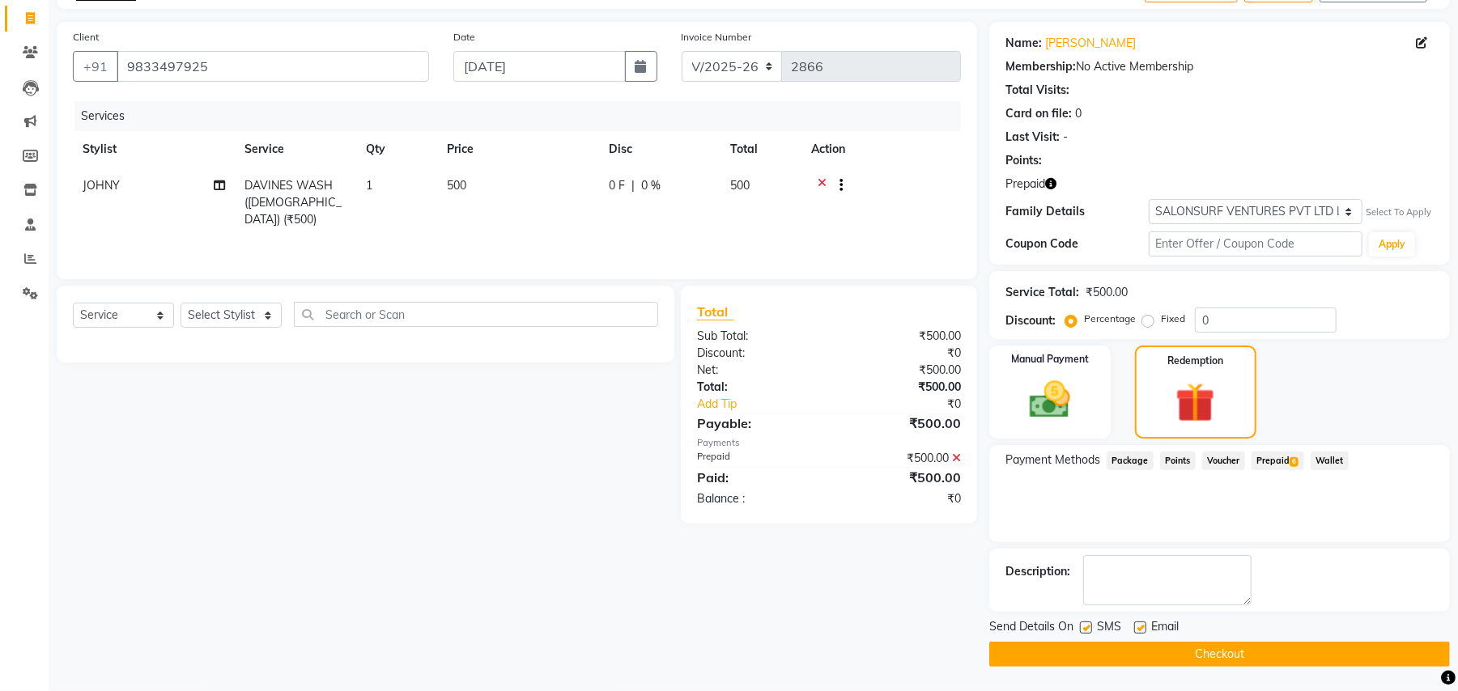
click at [1245, 651] on button "Checkout" at bounding box center [1219, 654] width 460 height 25
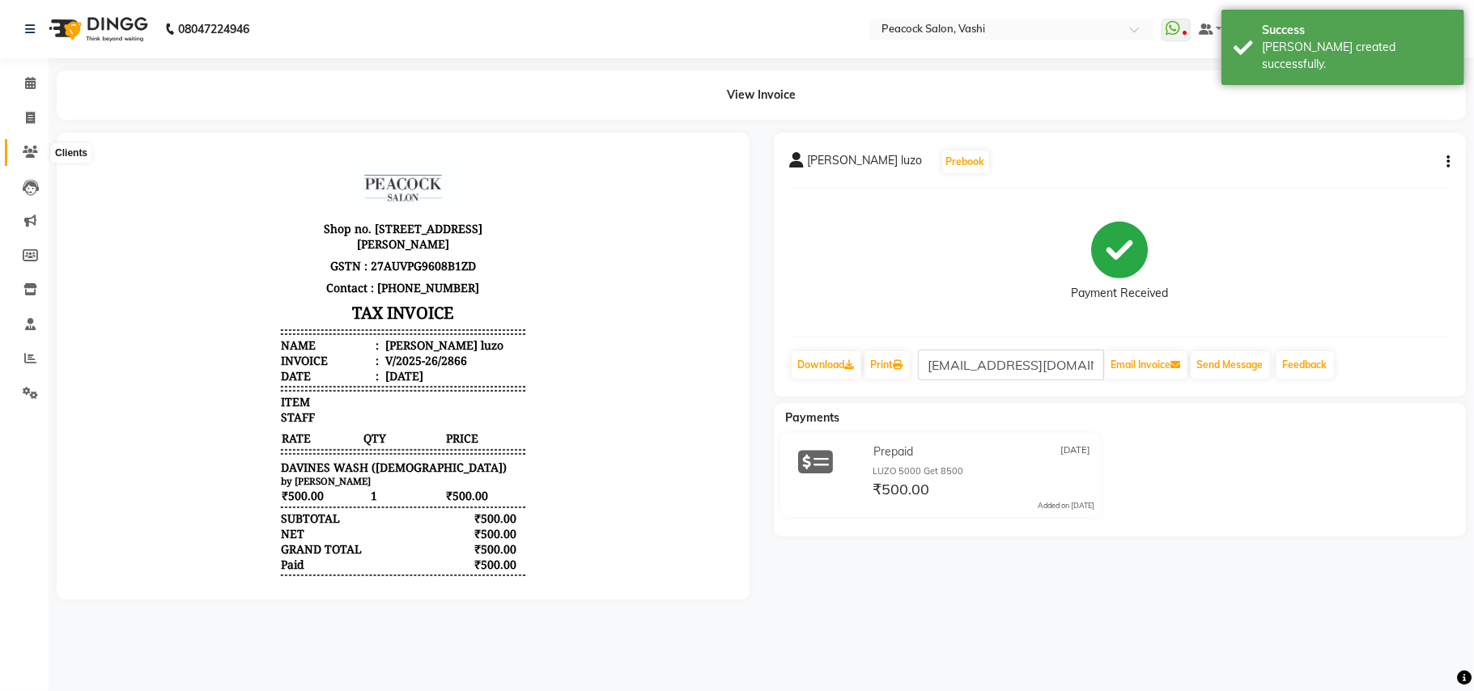
click at [31, 151] on icon at bounding box center [30, 152] width 15 height 12
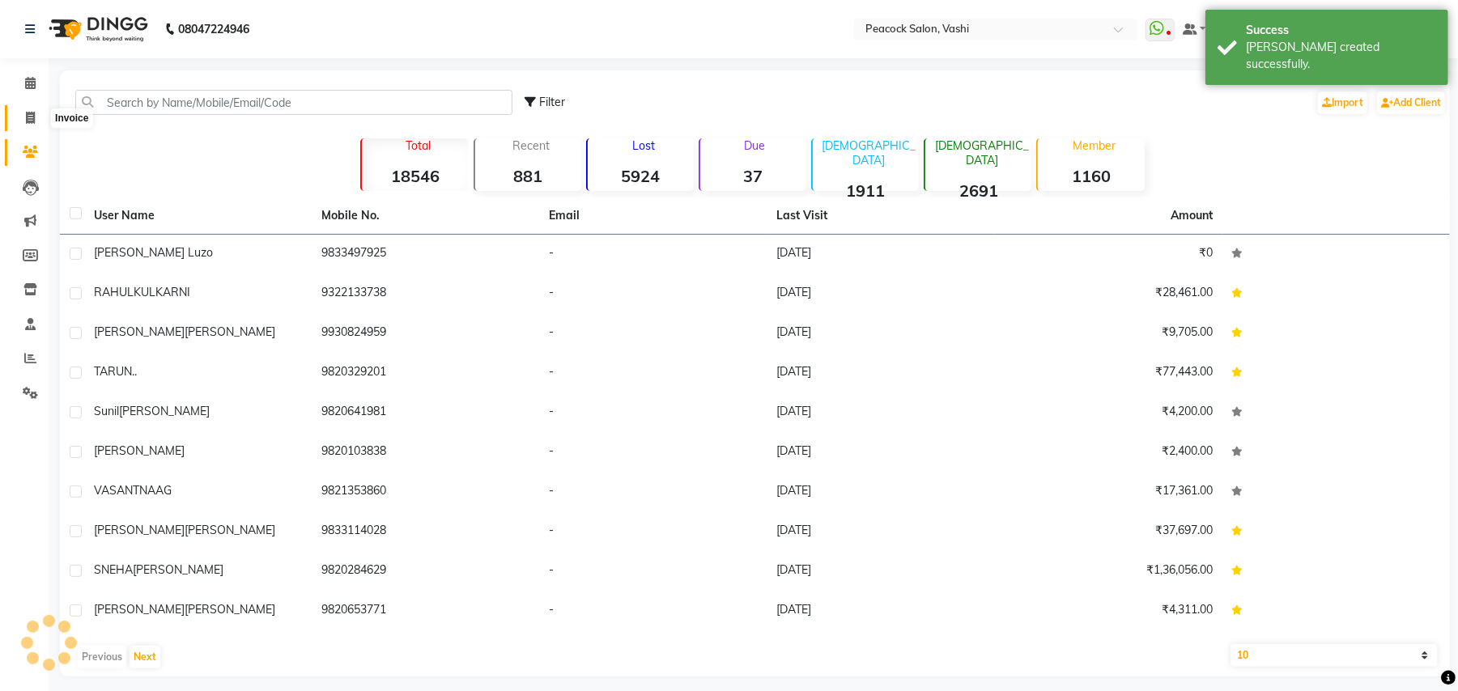
click at [28, 118] on icon at bounding box center [30, 118] width 9 height 12
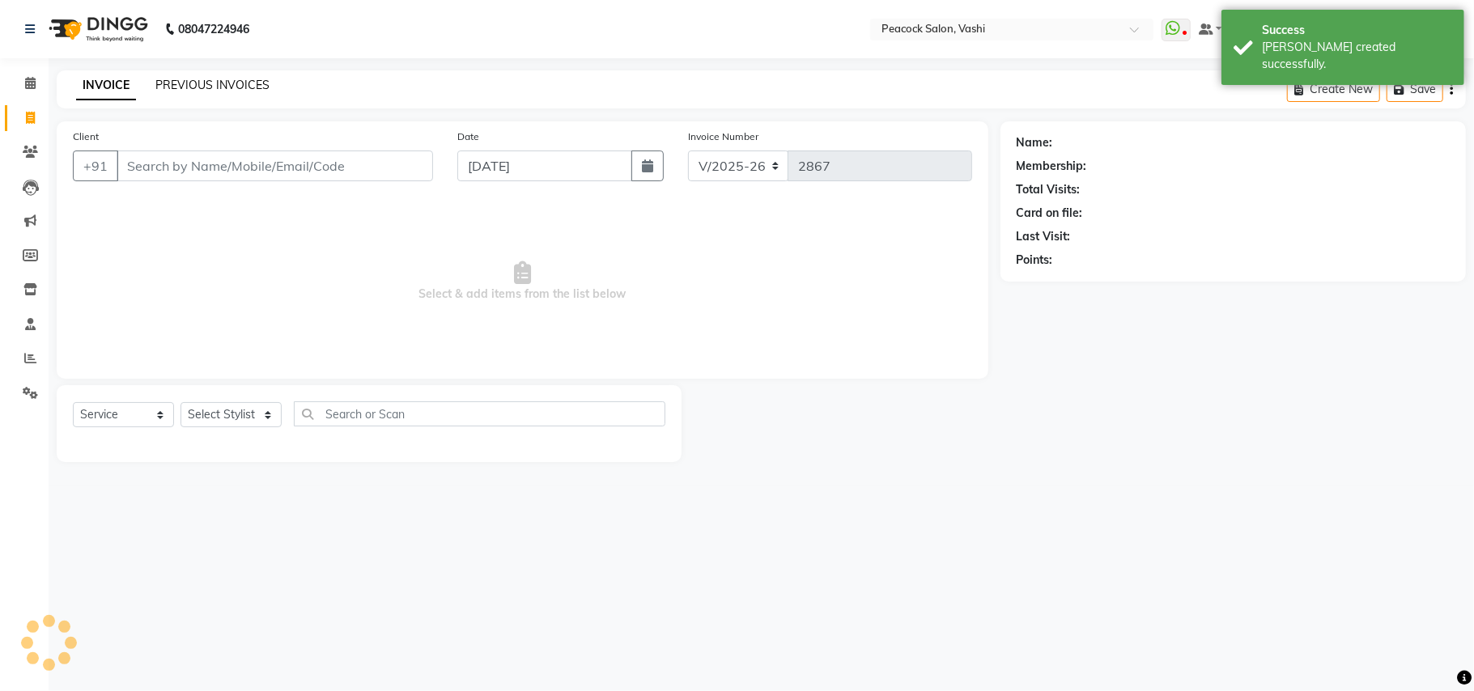
click at [244, 81] on link "PREVIOUS INVOICES" at bounding box center [212, 85] width 114 height 15
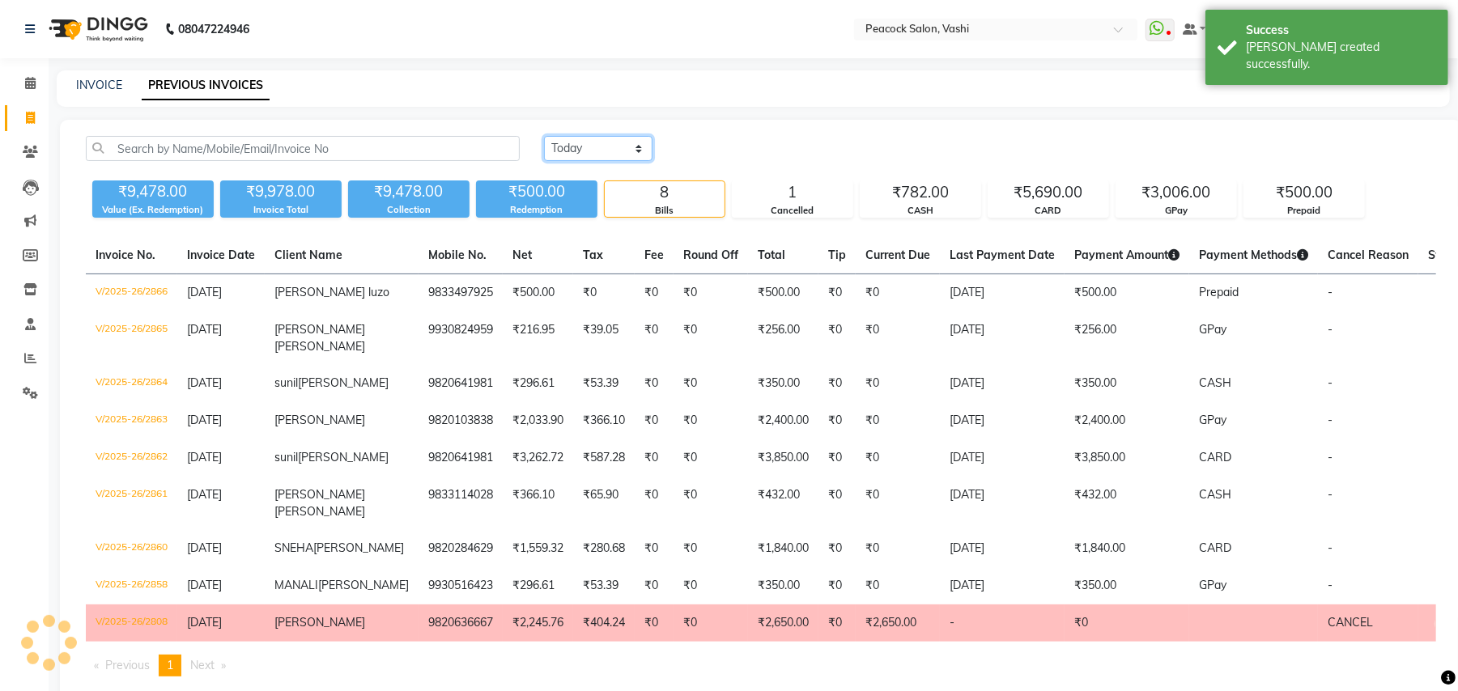
click at [597, 152] on select "Today Yesterday Custom Range" at bounding box center [598, 148] width 108 height 25
click at [544, 136] on select "Today Yesterday Custom Range" at bounding box center [598, 148] width 108 height 25
click at [715, 152] on input "04-09-2025" at bounding box center [729, 149] width 113 height 23
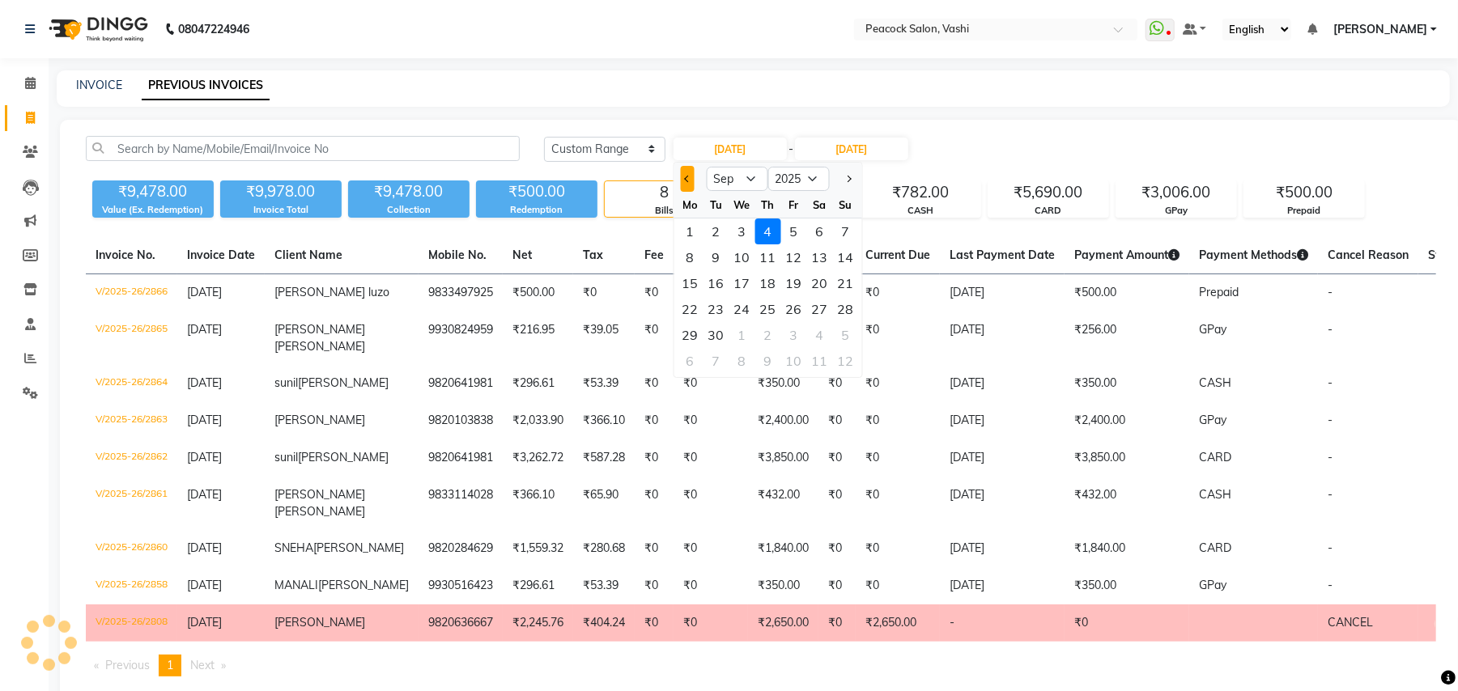
click at [687, 176] on span "Previous month" at bounding box center [687, 179] width 6 height 6
click at [842, 333] on div "31" at bounding box center [846, 335] width 26 height 26
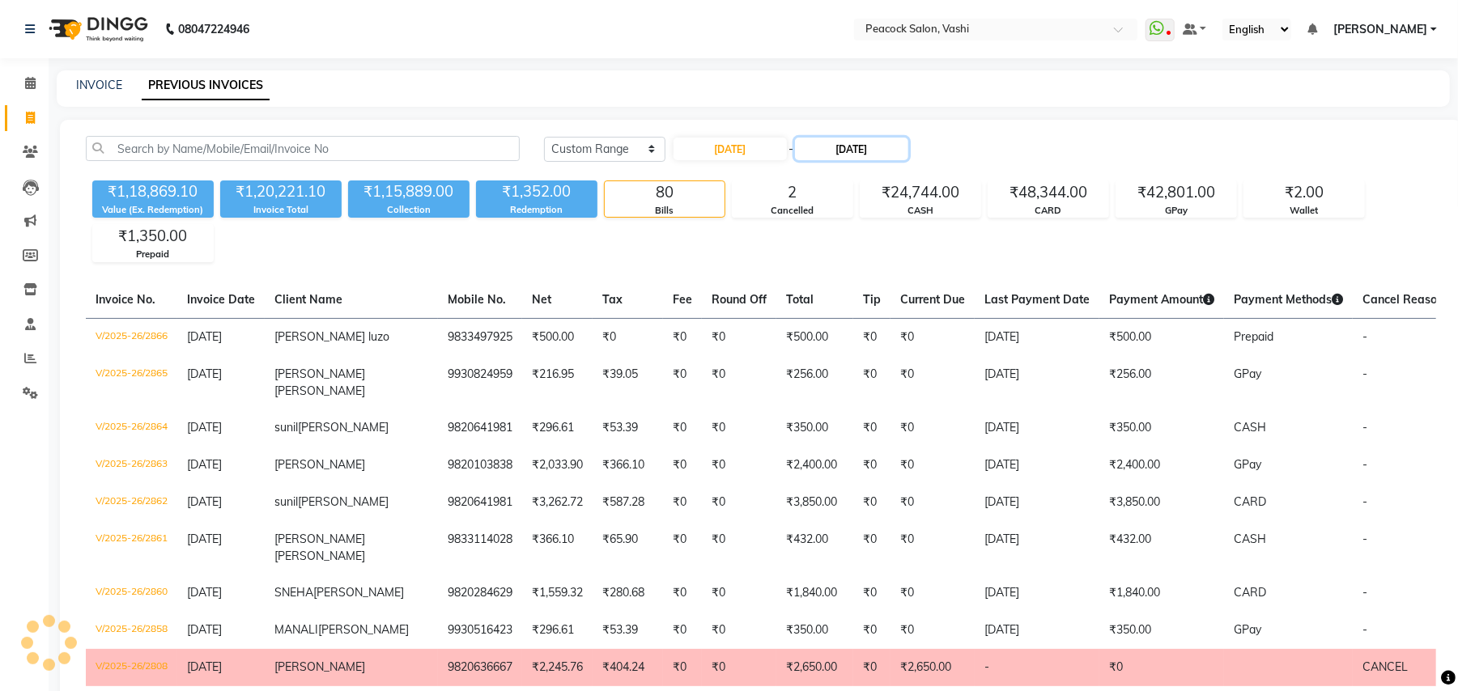
click at [884, 151] on input "04-09-2025" at bounding box center [851, 149] width 113 height 23
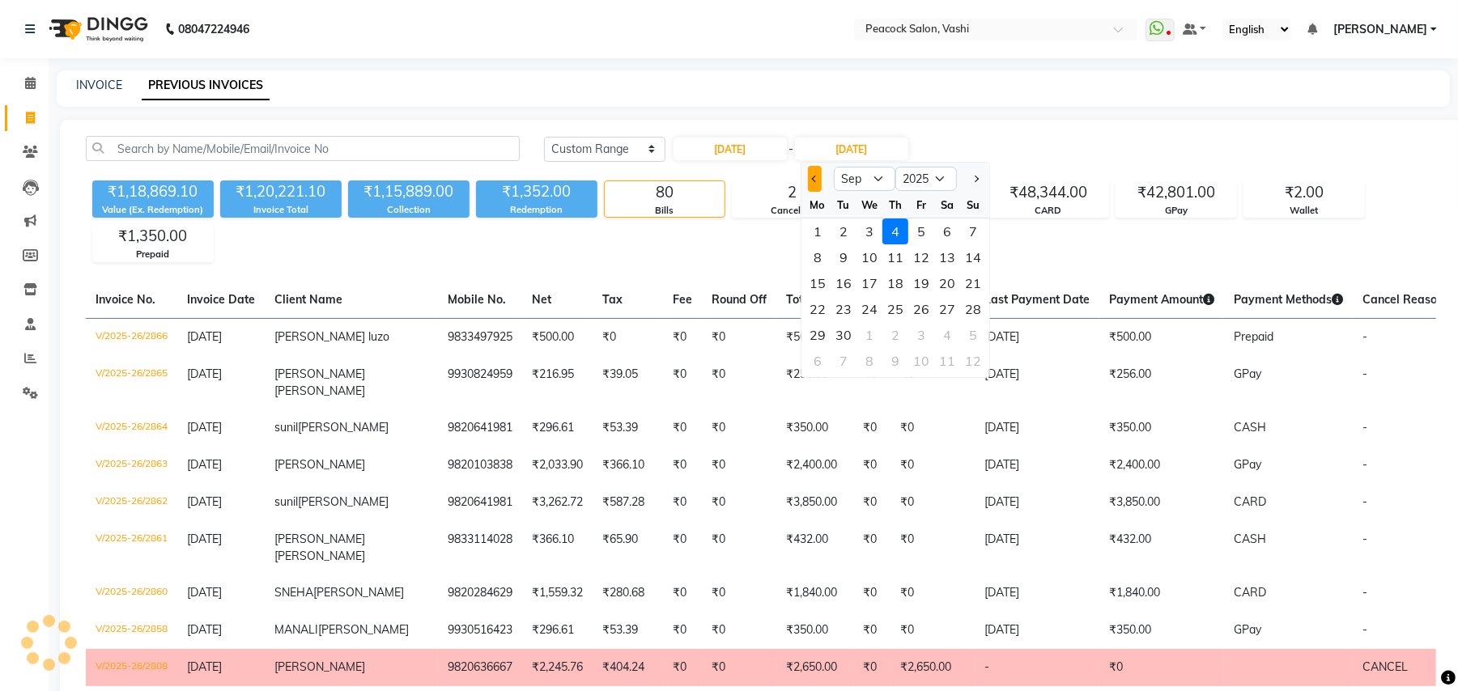
click at [814, 180] on span "Previous month" at bounding box center [815, 179] width 6 height 6
click at [974, 333] on div "31" at bounding box center [973, 335] width 26 height 26
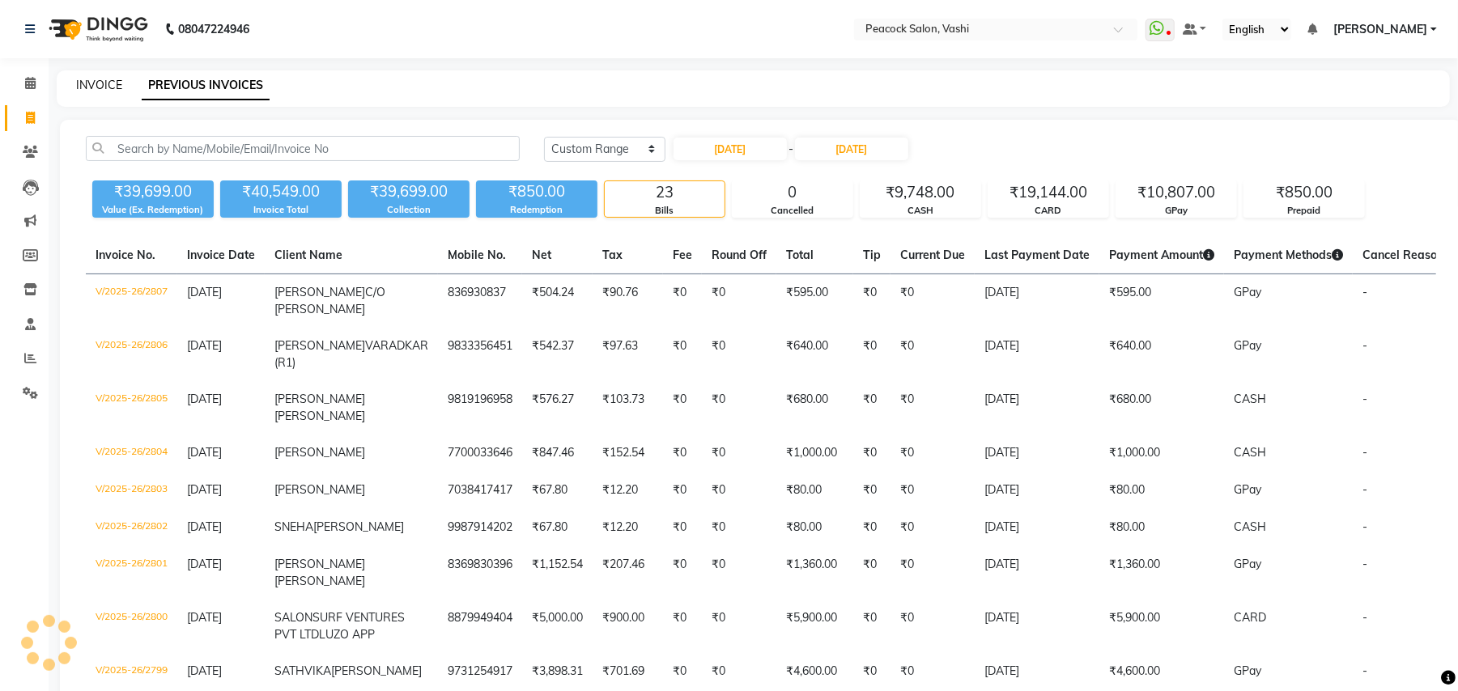
click at [98, 78] on link "INVOICE" at bounding box center [99, 85] width 46 height 15
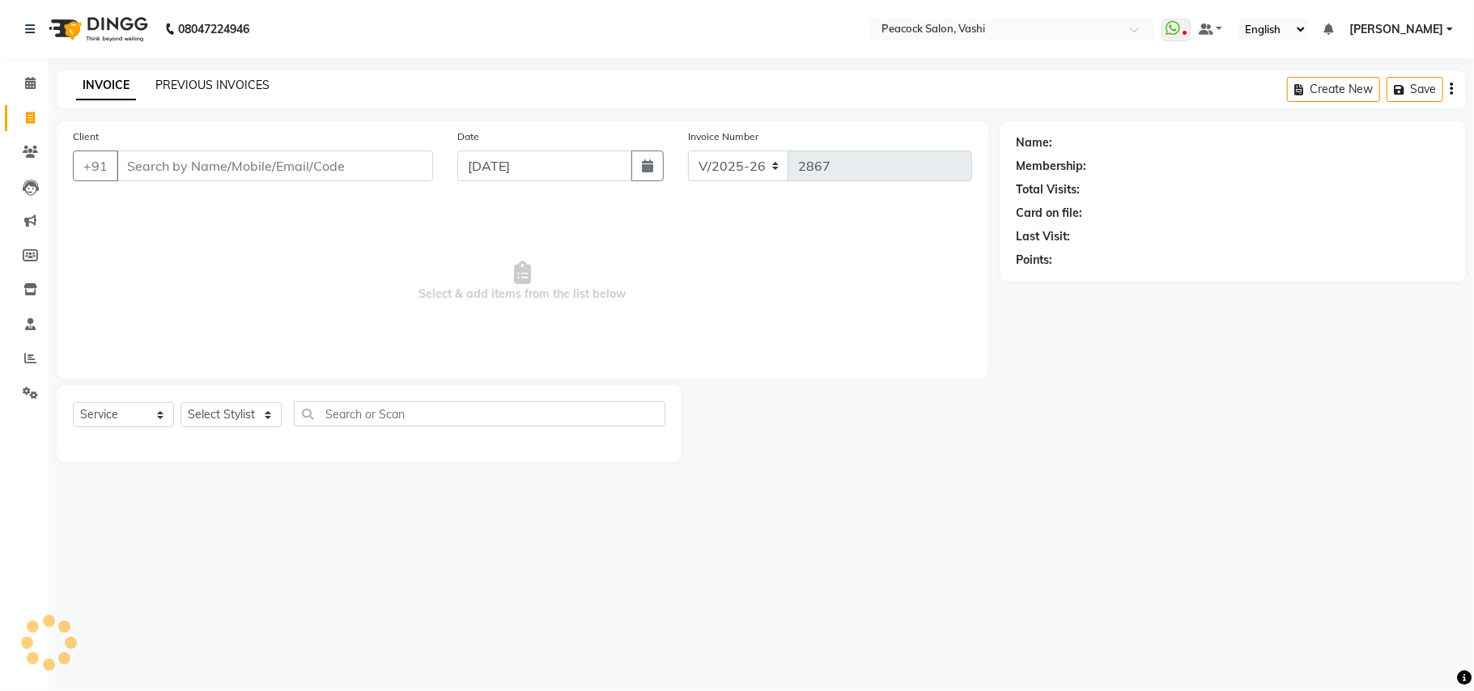
click at [208, 82] on link "PREVIOUS INVOICES" at bounding box center [212, 85] width 114 height 15
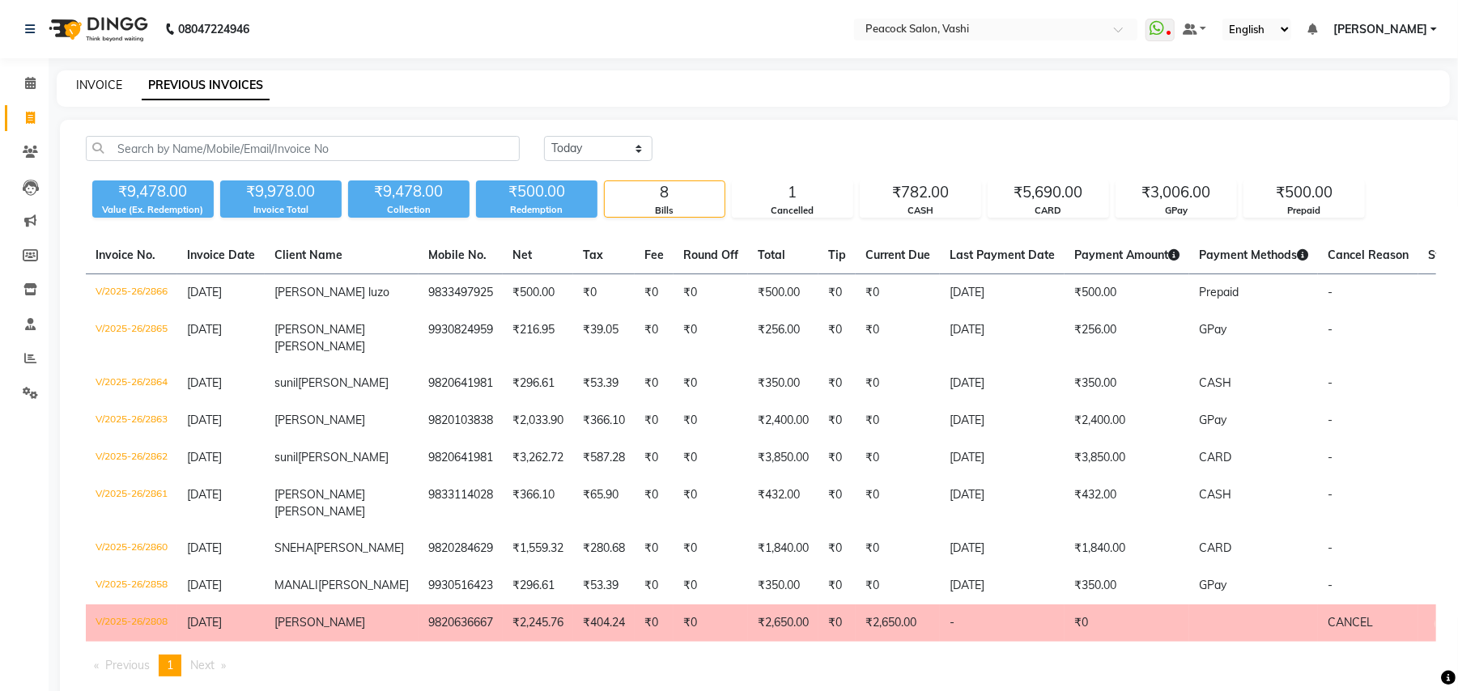
click at [114, 84] on link "INVOICE" at bounding box center [99, 85] width 46 height 15
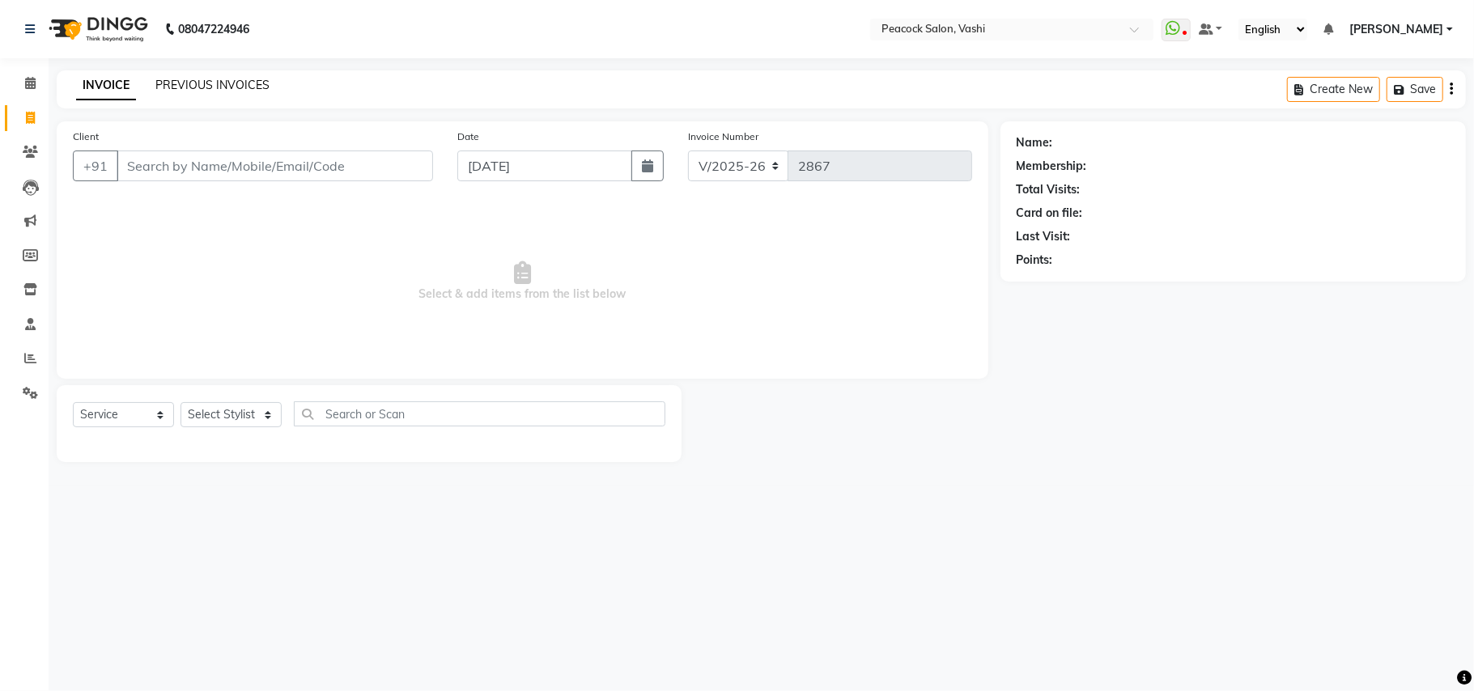
click at [223, 82] on link "PREVIOUS INVOICES" at bounding box center [212, 85] width 114 height 15
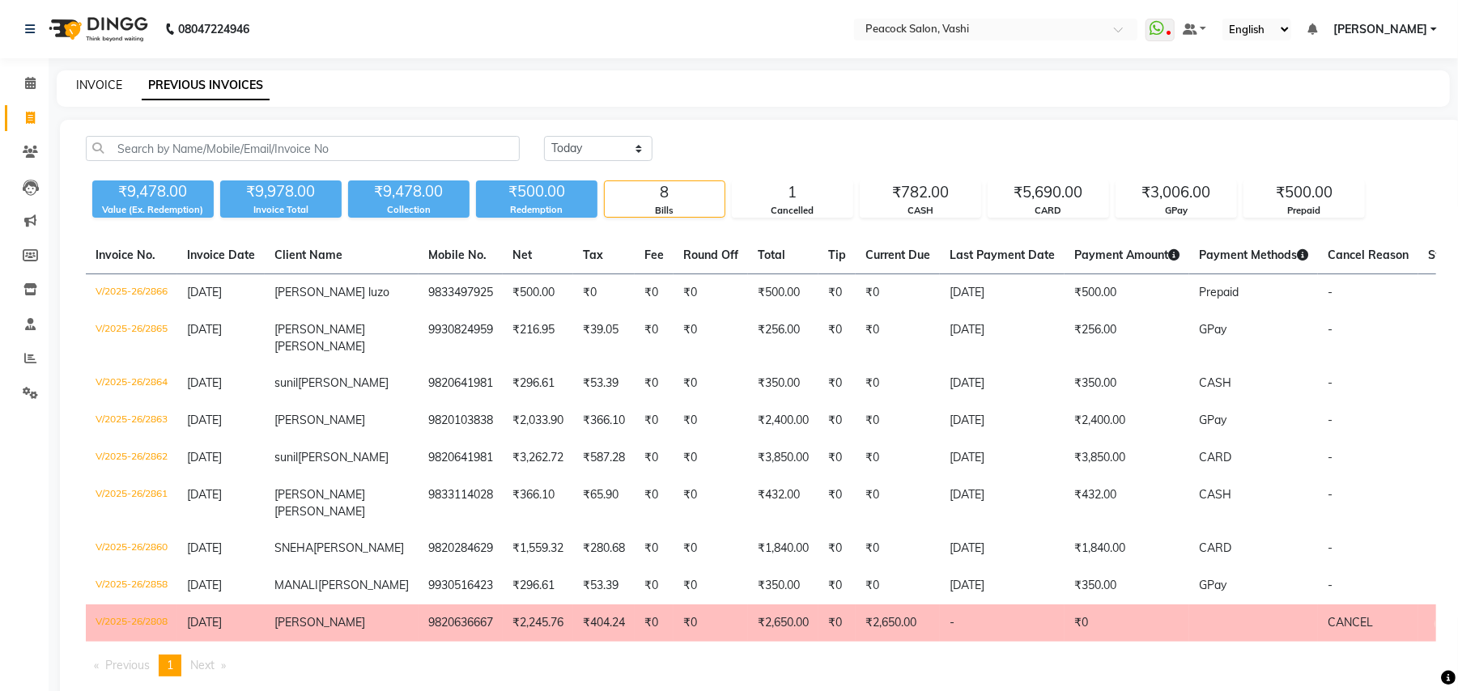
click at [91, 83] on link "INVOICE" at bounding box center [99, 85] width 46 height 15
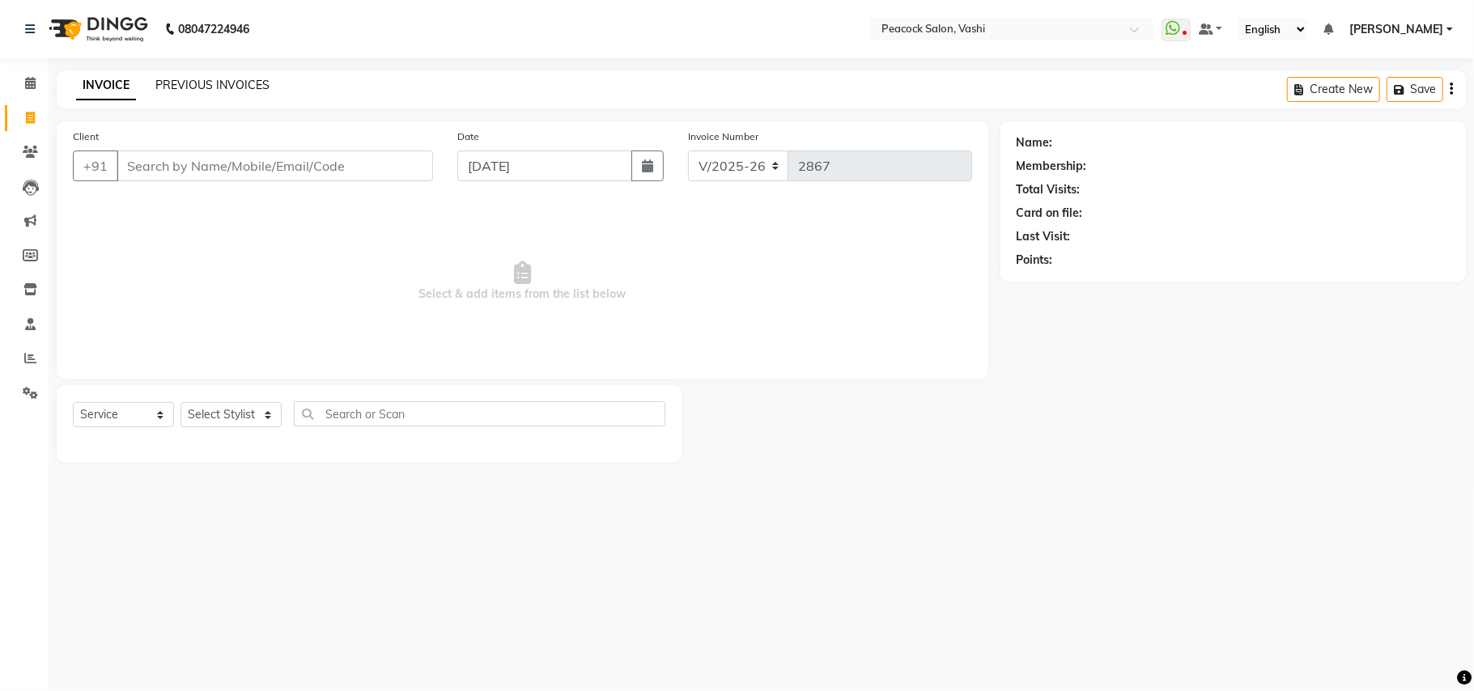
click at [236, 78] on link "PREVIOUS INVOICES" at bounding box center [212, 85] width 114 height 15
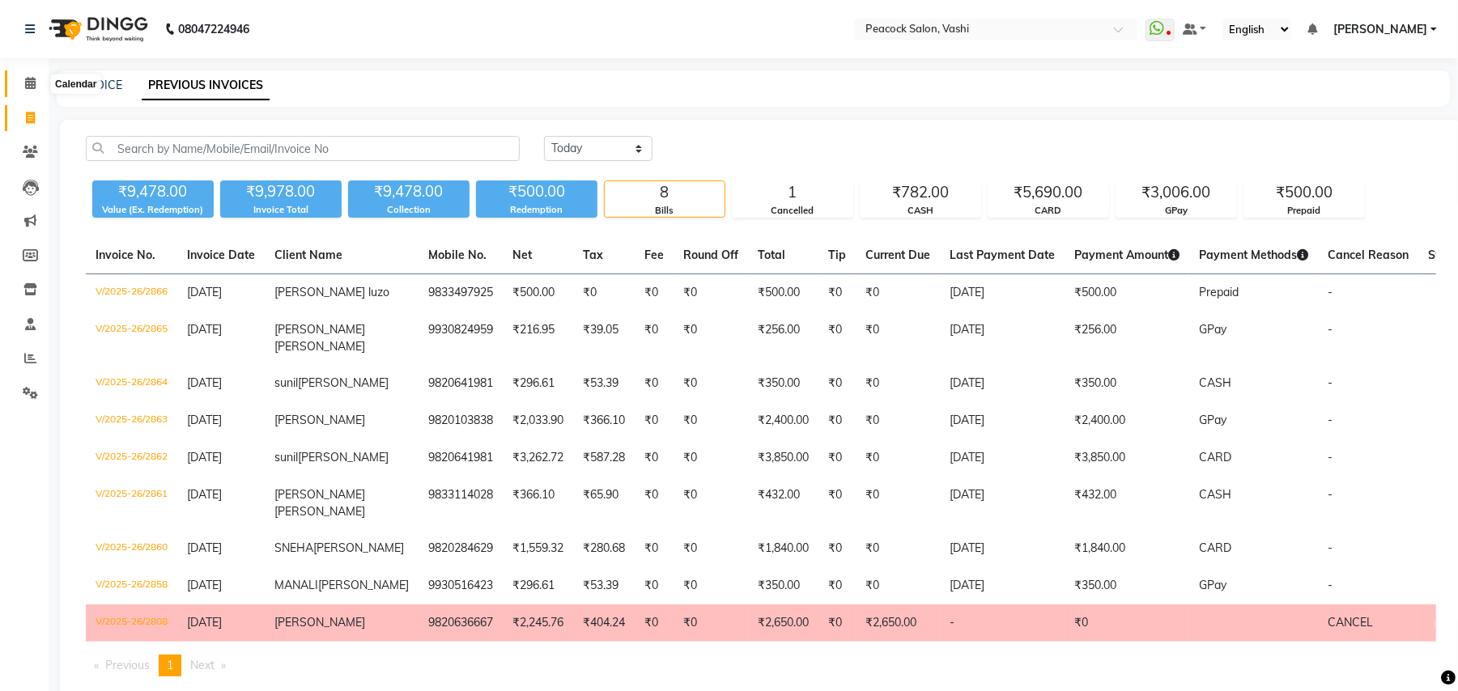
click at [30, 83] on icon at bounding box center [30, 83] width 11 height 12
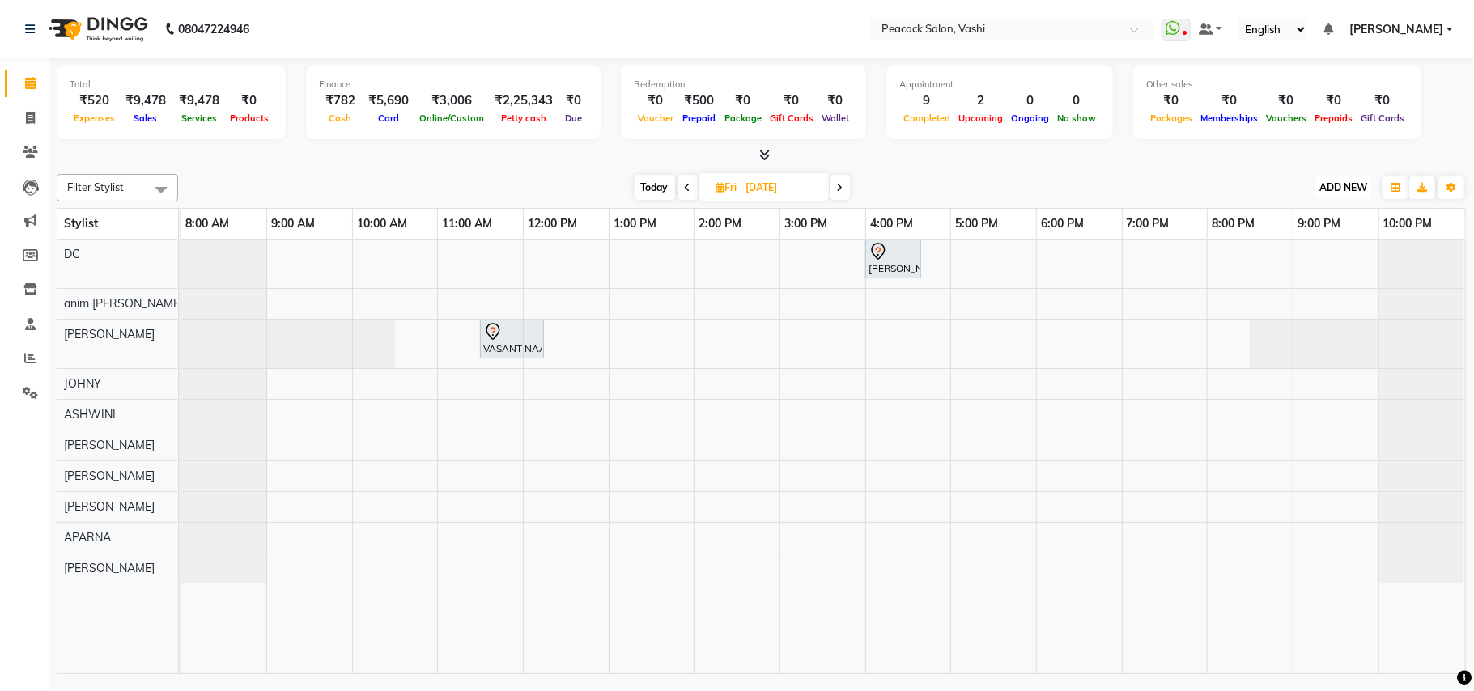
click at [1340, 189] on span "ADD NEW" at bounding box center [1343, 187] width 48 height 12
click at [1306, 260] on link "Add Expense" at bounding box center [1306, 261] width 128 height 21
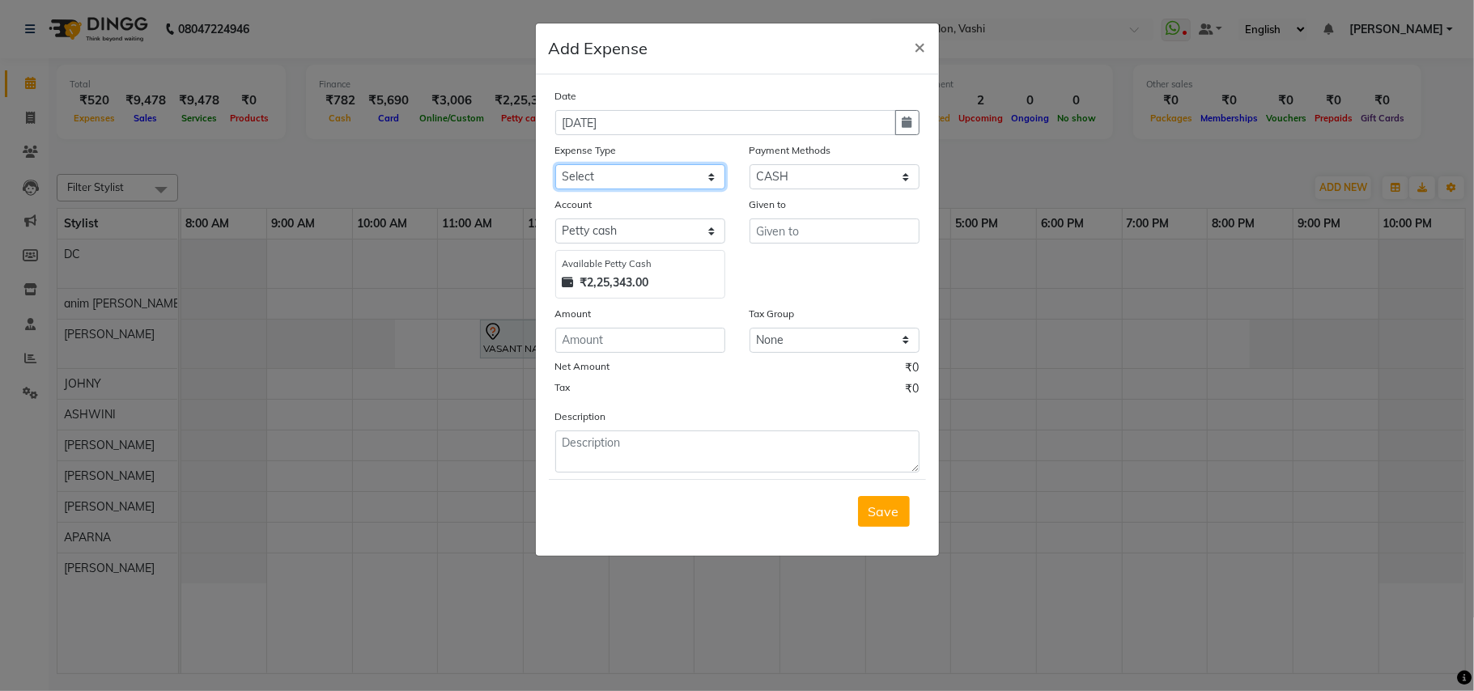
click at [643, 172] on select "Select Advance Salary apmc BANK beauty studio bevarages bonus cable cake Car ma…" at bounding box center [640, 176] width 170 height 25
click at [555, 164] on select "Select Advance Salary apmc BANK beauty studio bevarages bonus cable cake Car ma…" at bounding box center [640, 176] width 170 height 25
click at [642, 344] on input "number" at bounding box center [640, 340] width 170 height 25
click at [803, 230] on input "text" at bounding box center [834, 231] width 170 height 25
click at [791, 221] on input "text" at bounding box center [834, 231] width 170 height 25
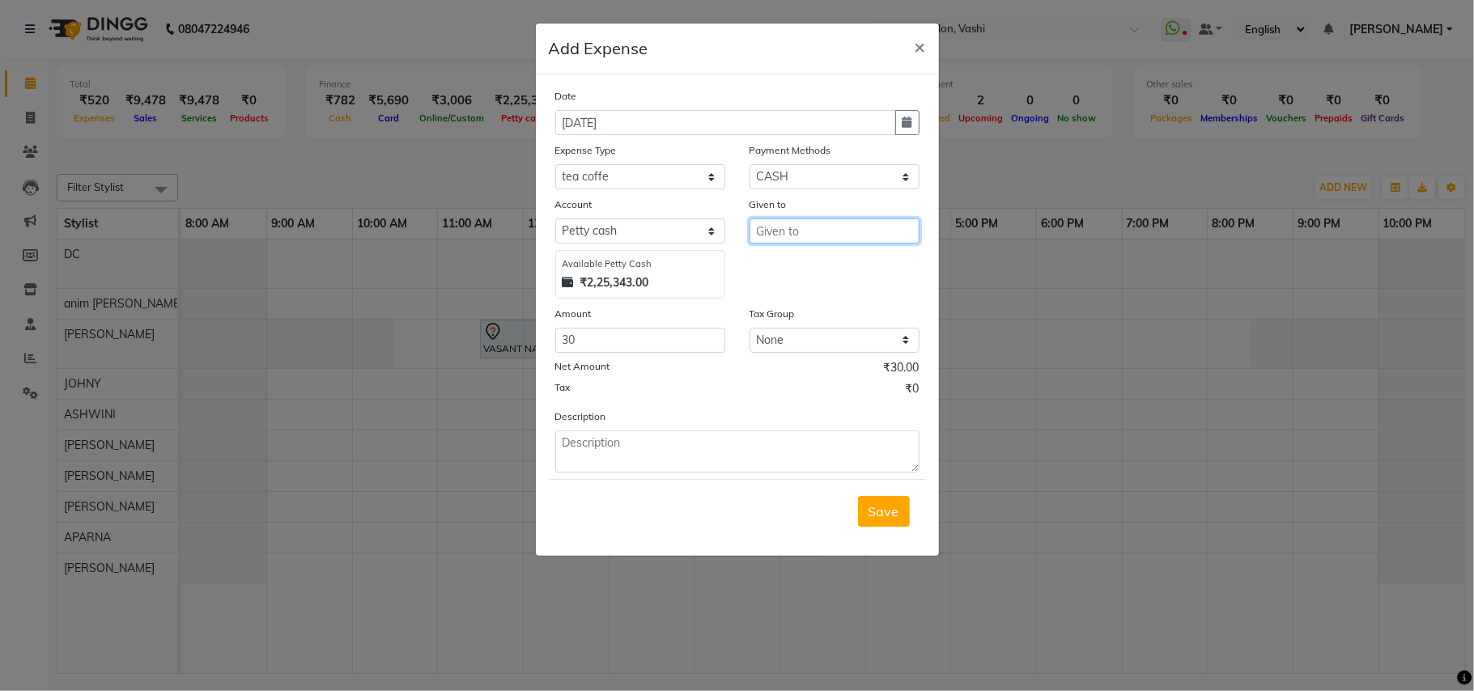
click at [791, 221] on input "text" at bounding box center [834, 231] width 170 height 25
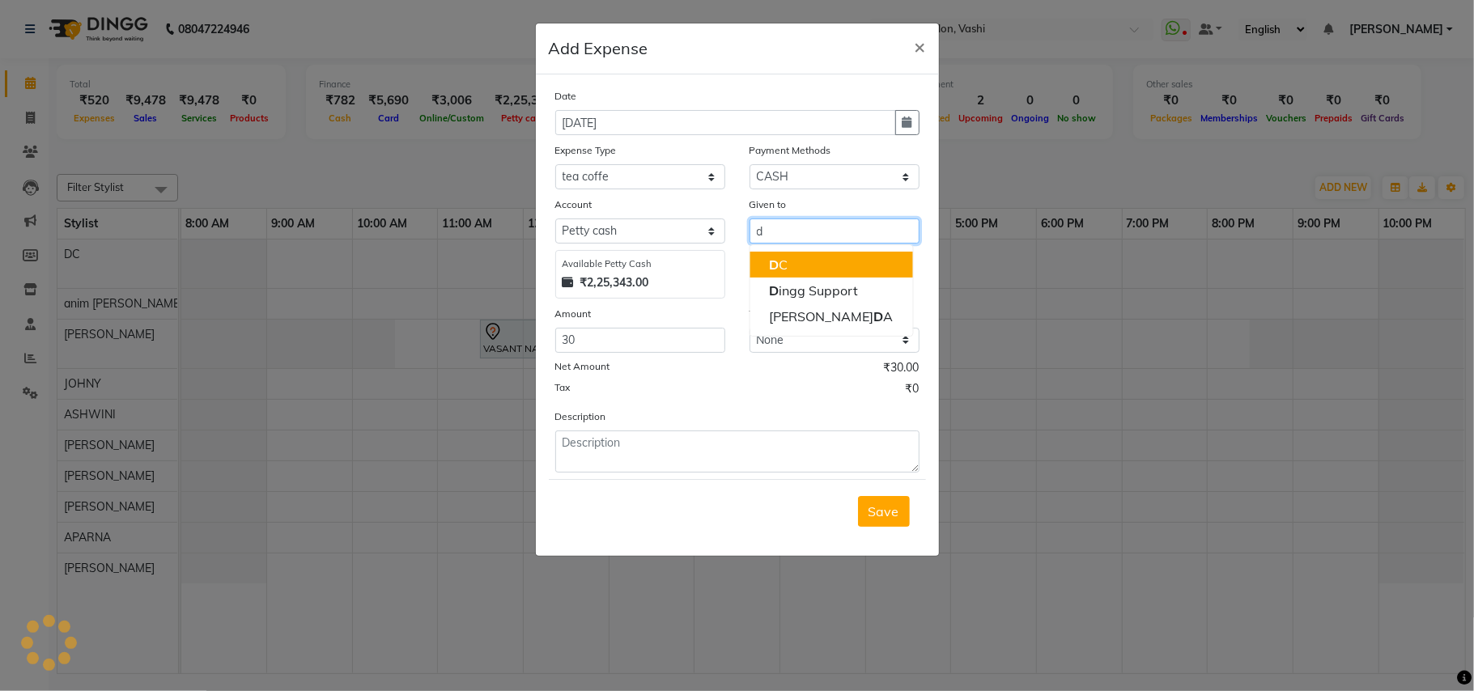
click at [790, 262] on button "D C" at bounding box center [830, 265] width 163 height 26
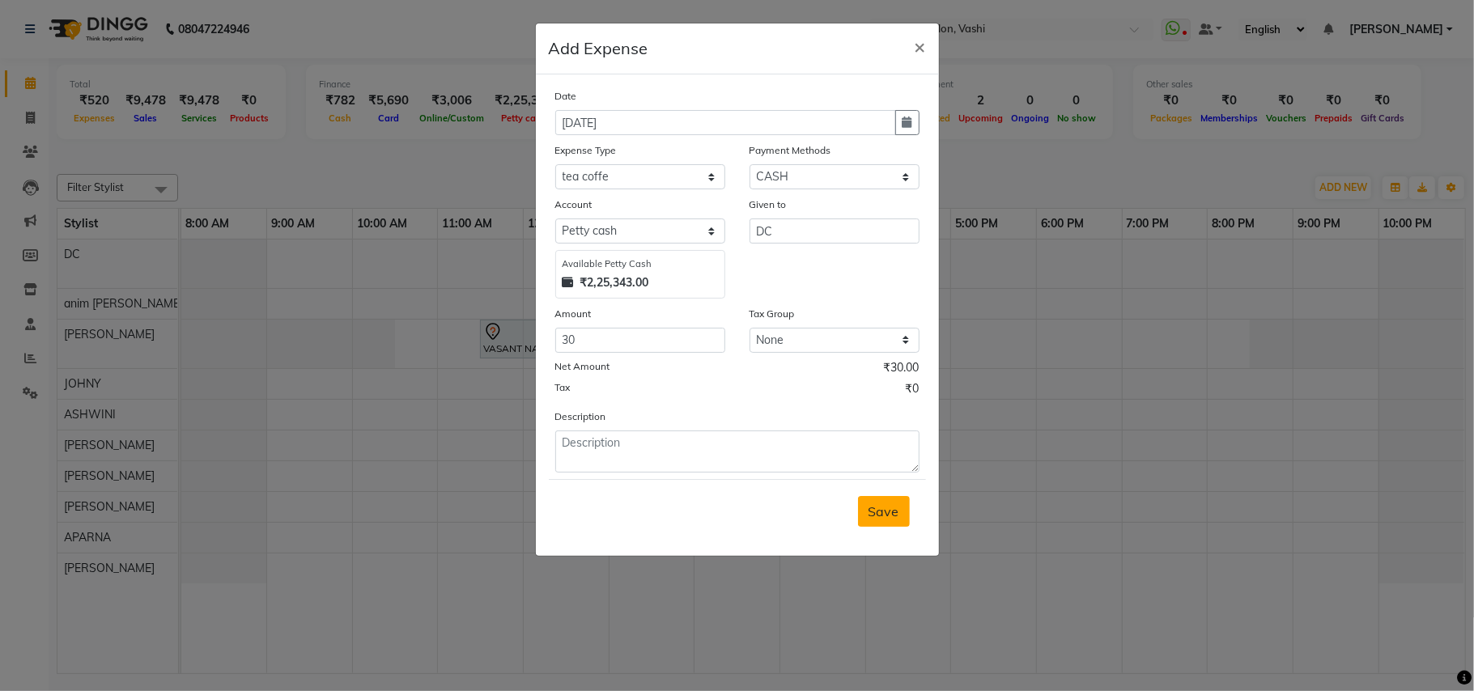
click at [885, 512] on span "Save" at bounding box center [883, 511] width 31 height 16
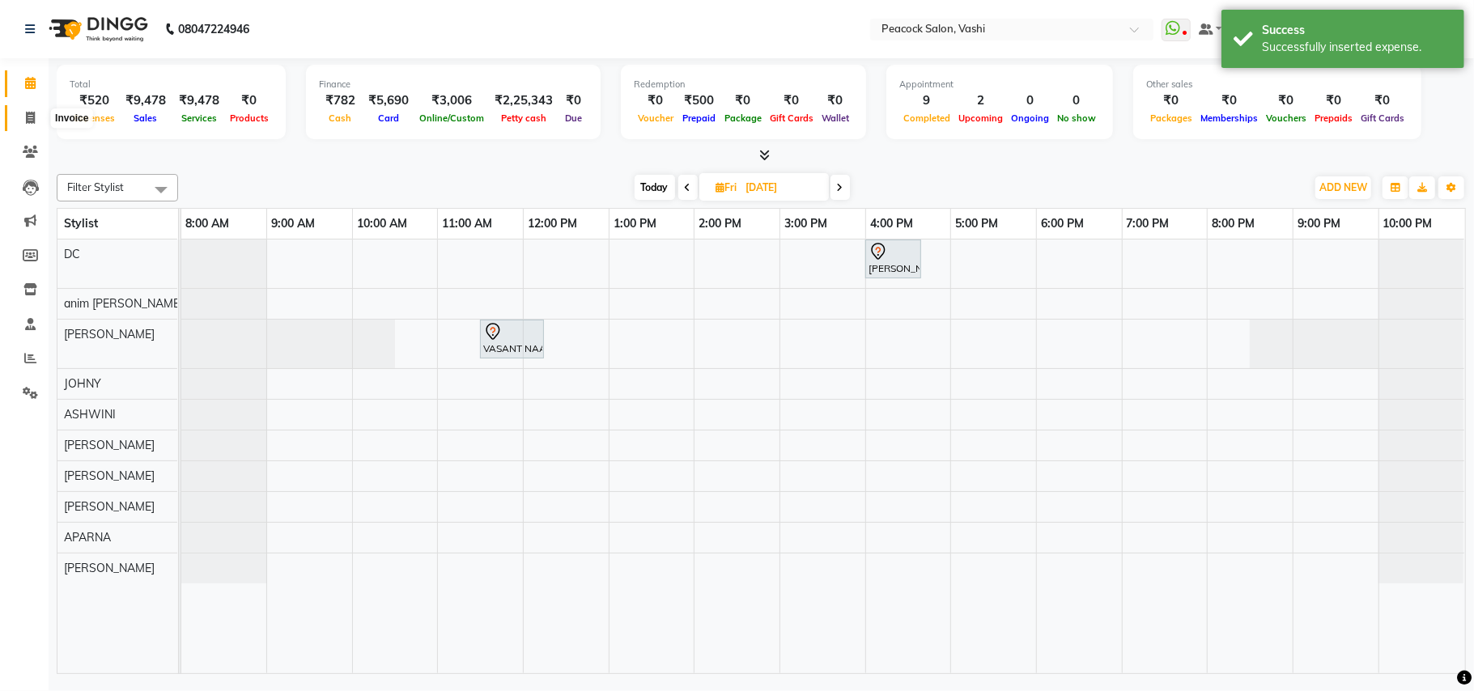
click at [32, 112] on icon at bounding box center [30, 118] width 9 height 12
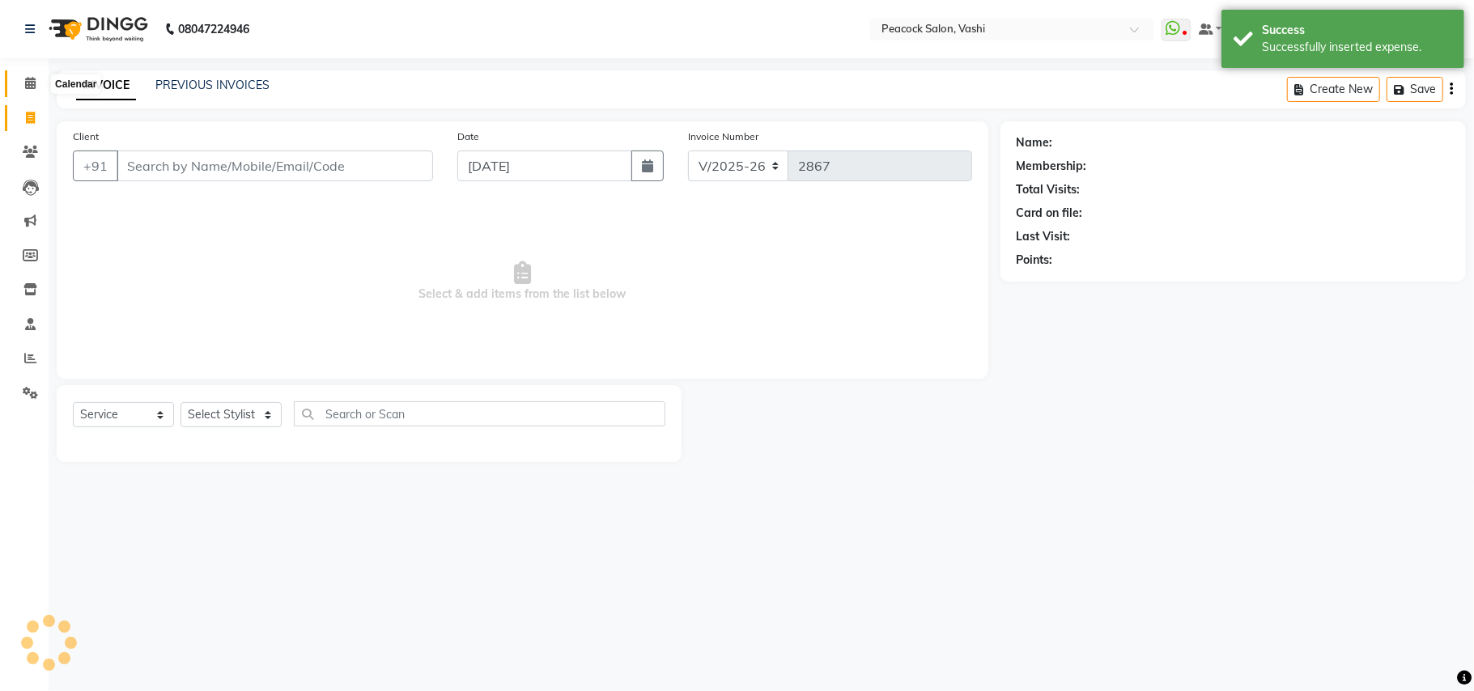
click at [36, 79] on span at bounding box center [30, 83] width 28 height 19
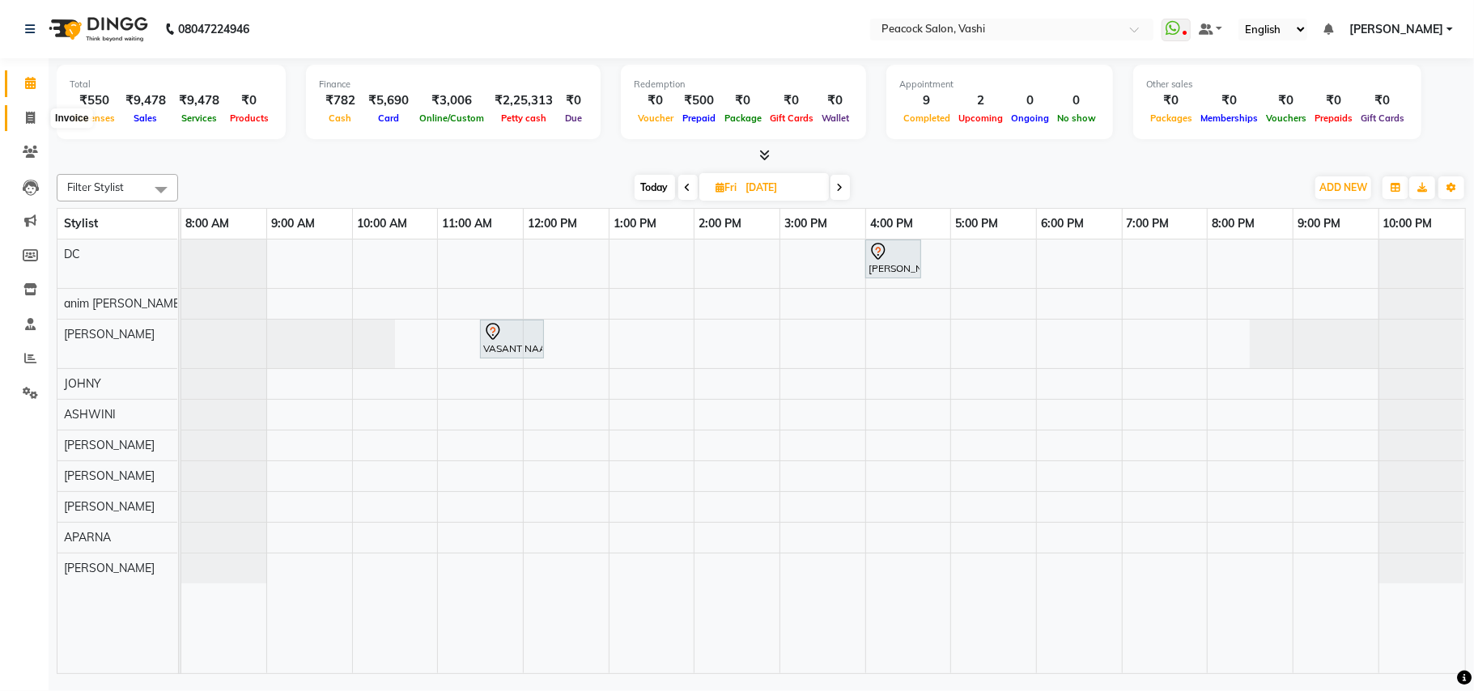
click at [28, 117] on icon at bounding box center [30, 118] width 9 height 12
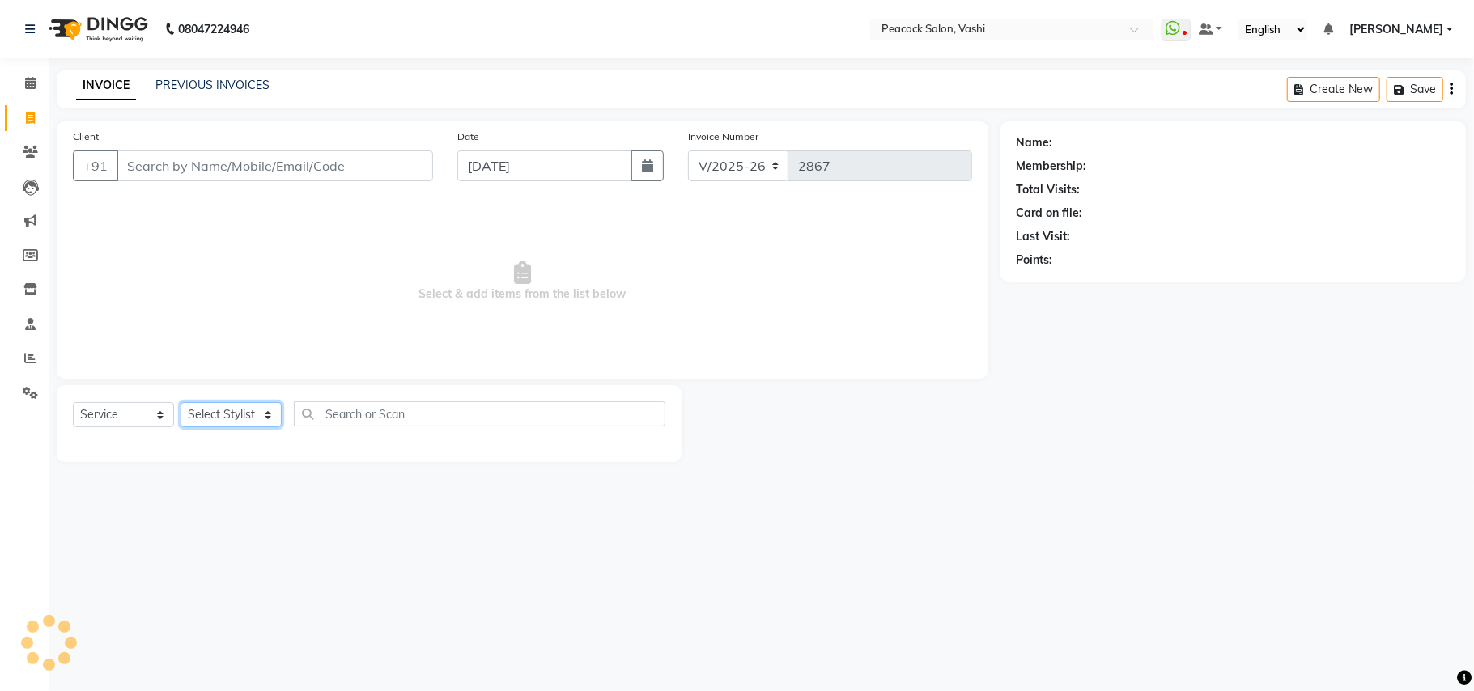
click at [227, 421] on select "Select Stylist" at bounding box center [230, 414] width 101 height 25
click at [180, 402] on select "Select Stylist anim shinglai ANKUSH APARNA ASHWINI BHAGWATI DC Dingg Support HA…" at bounding box center [230, 414] width 101 height 25
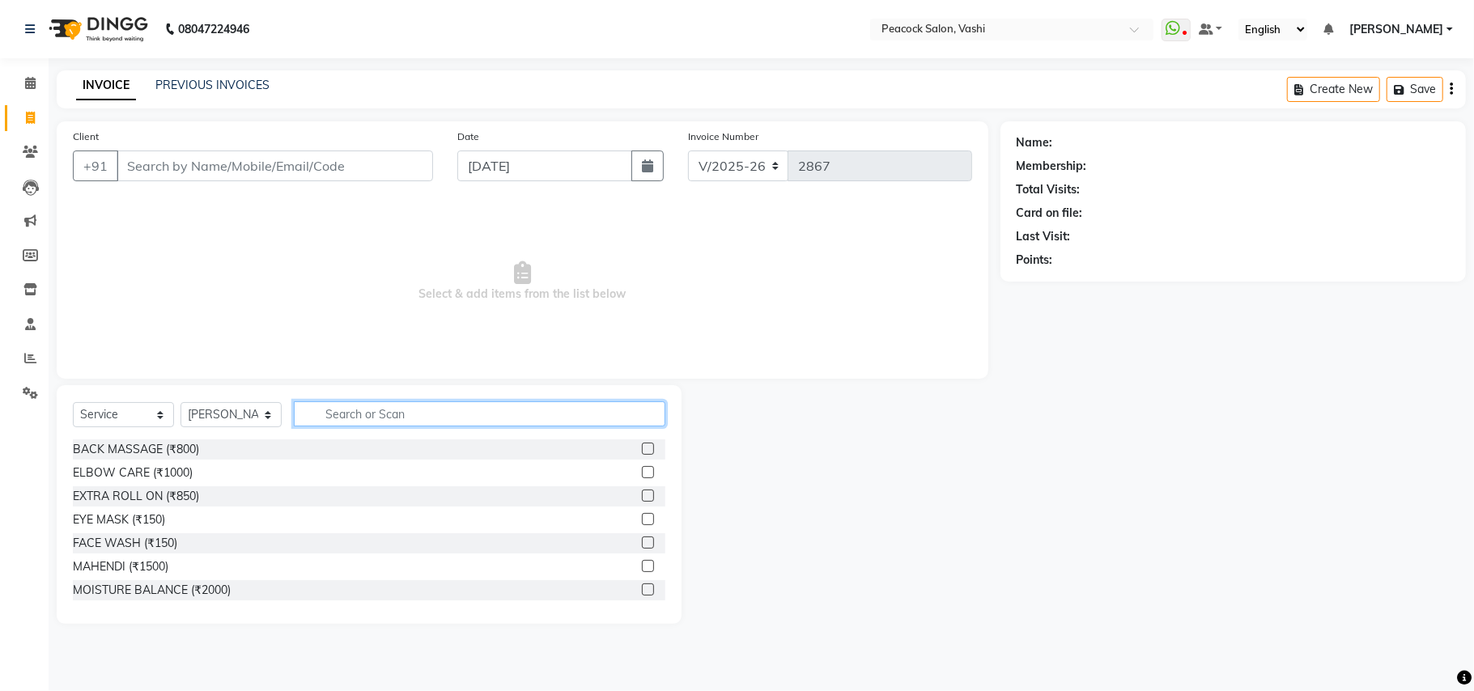
click at [377, 413] on input "text" at bounding box center [479, 413] width 371 height 25
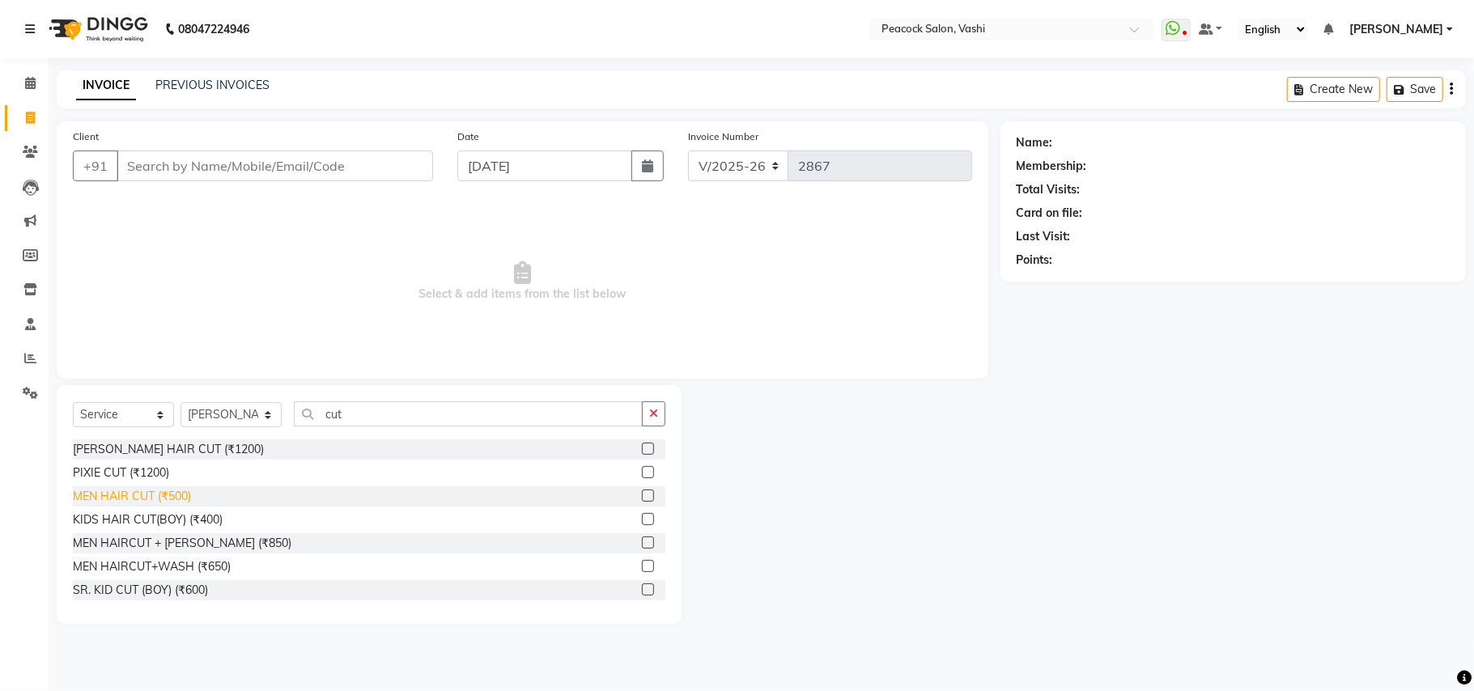
click at [152, 490] on div "MEN HAIR CUT (₹500)" at bounding box center [132, 496] width 118 height 17
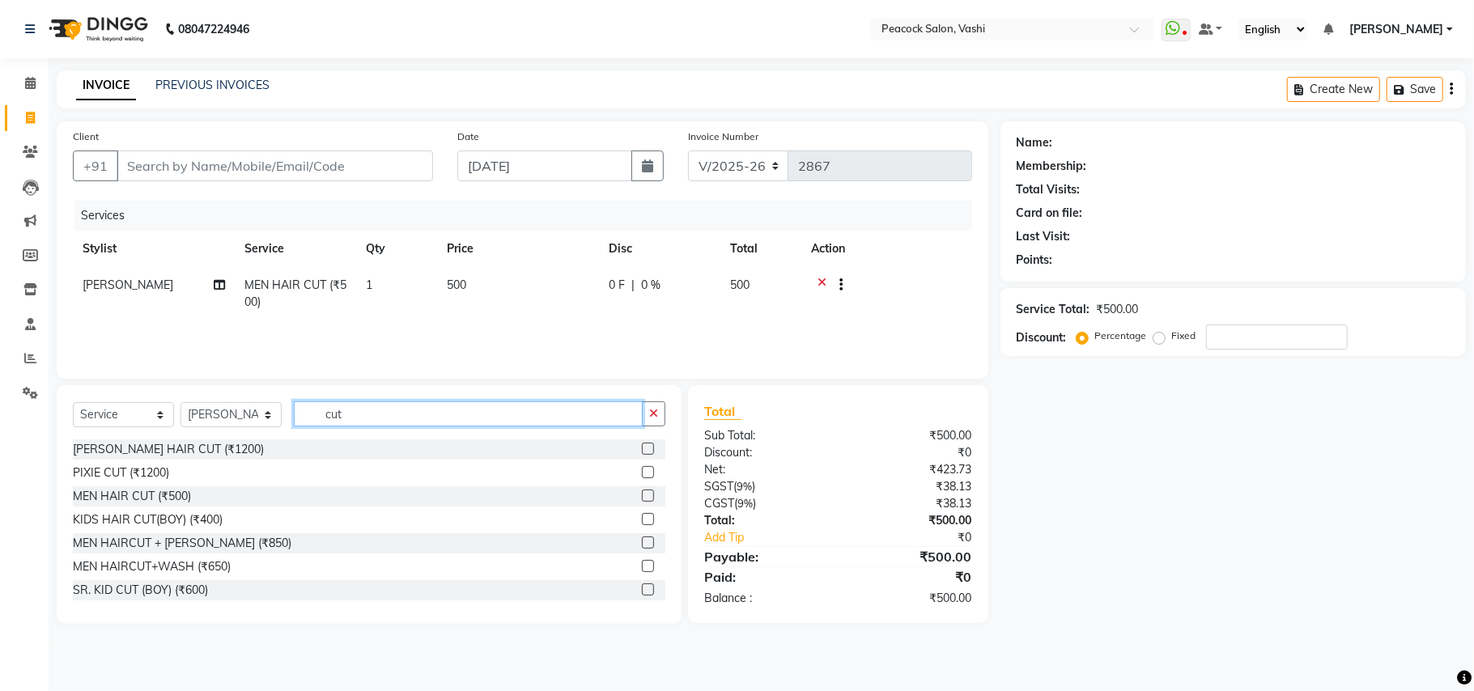
click at [371, 413] on input "cut" at bounding box center [468, 413] width 349 height 25
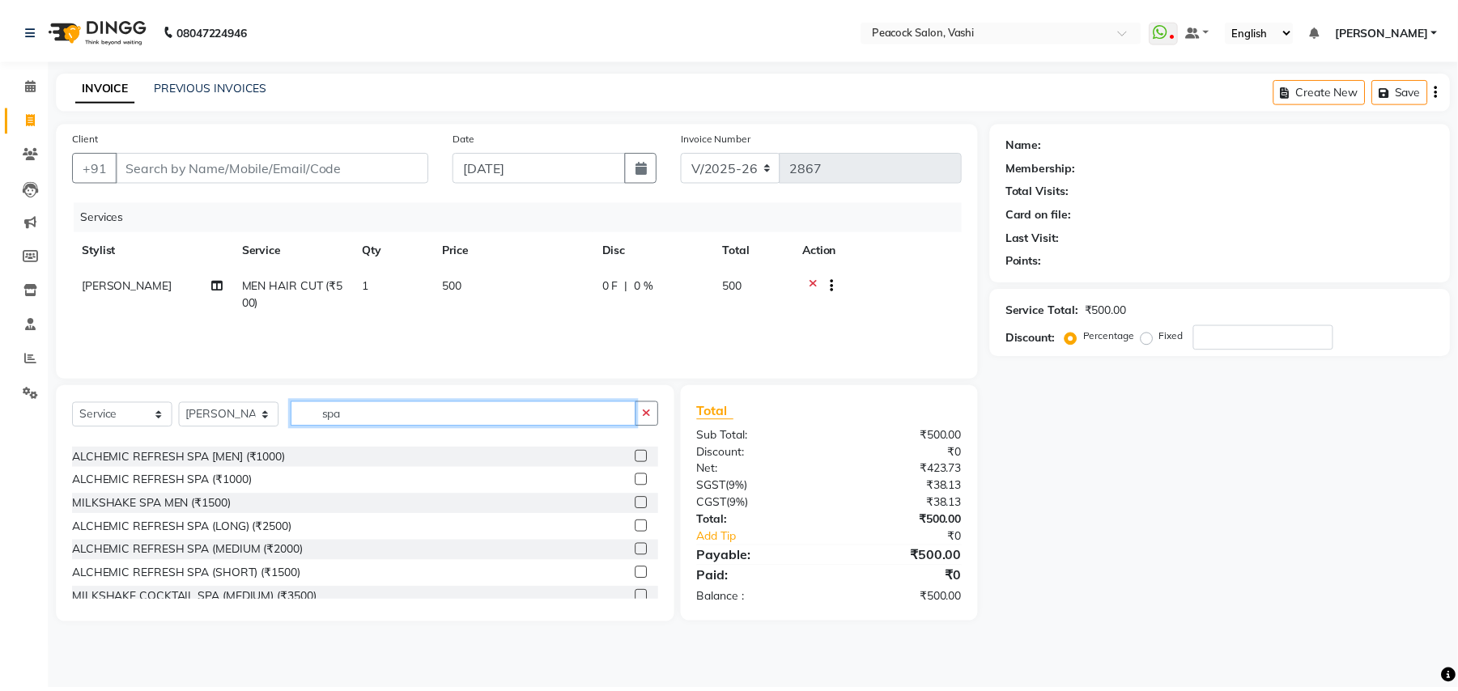
scroll to position [359, 0]
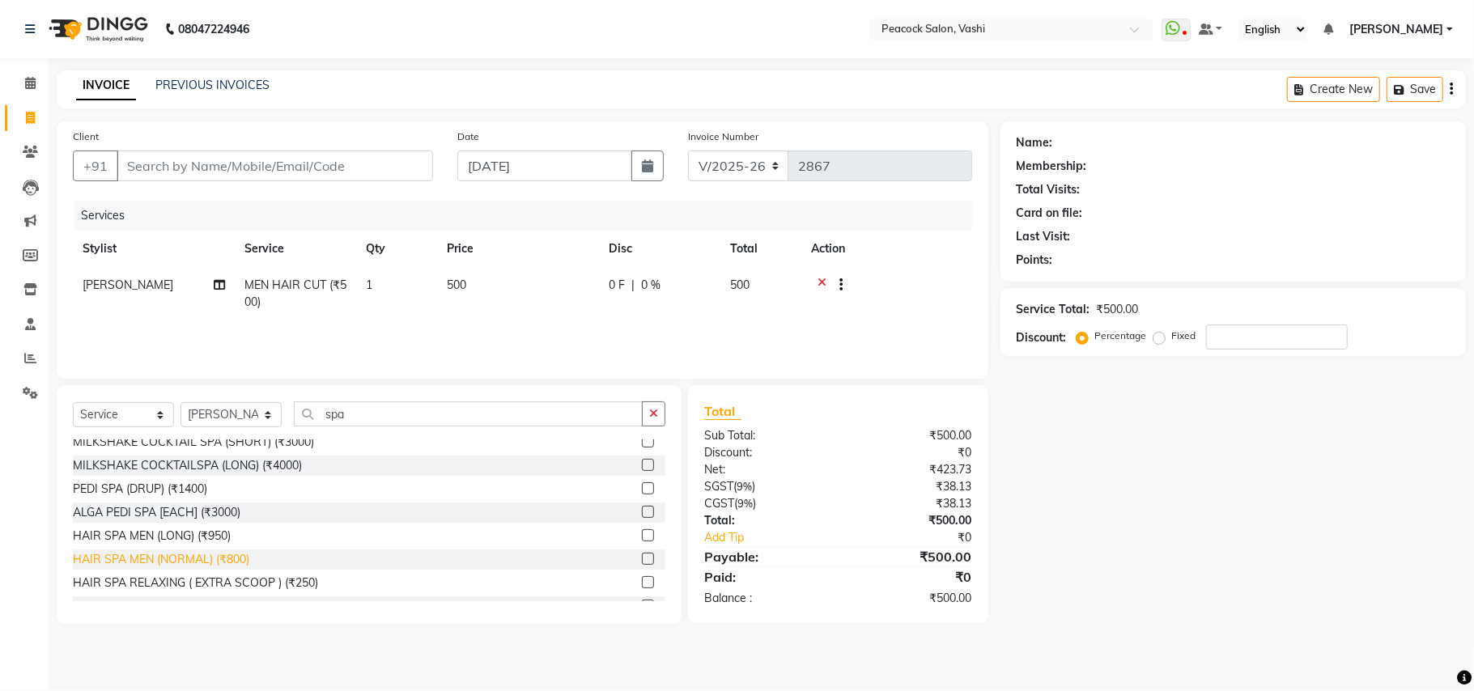
click at [181, 560] on div "HAIR SPA MEN (NORMAL) (₹800)" at bounding box center [161, 559] width 176 height 17
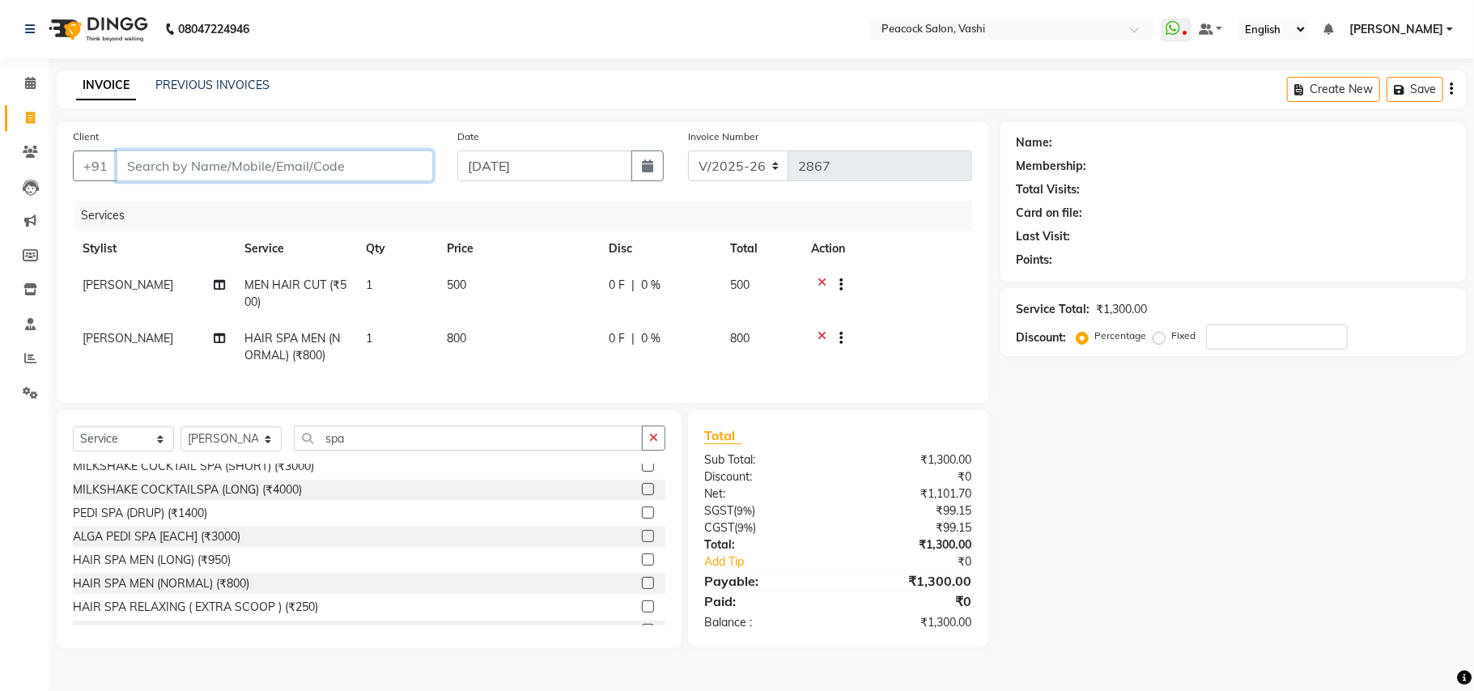
click at [240, 156] on input "Client" at bounding box center [275, 166] width 316 height 31
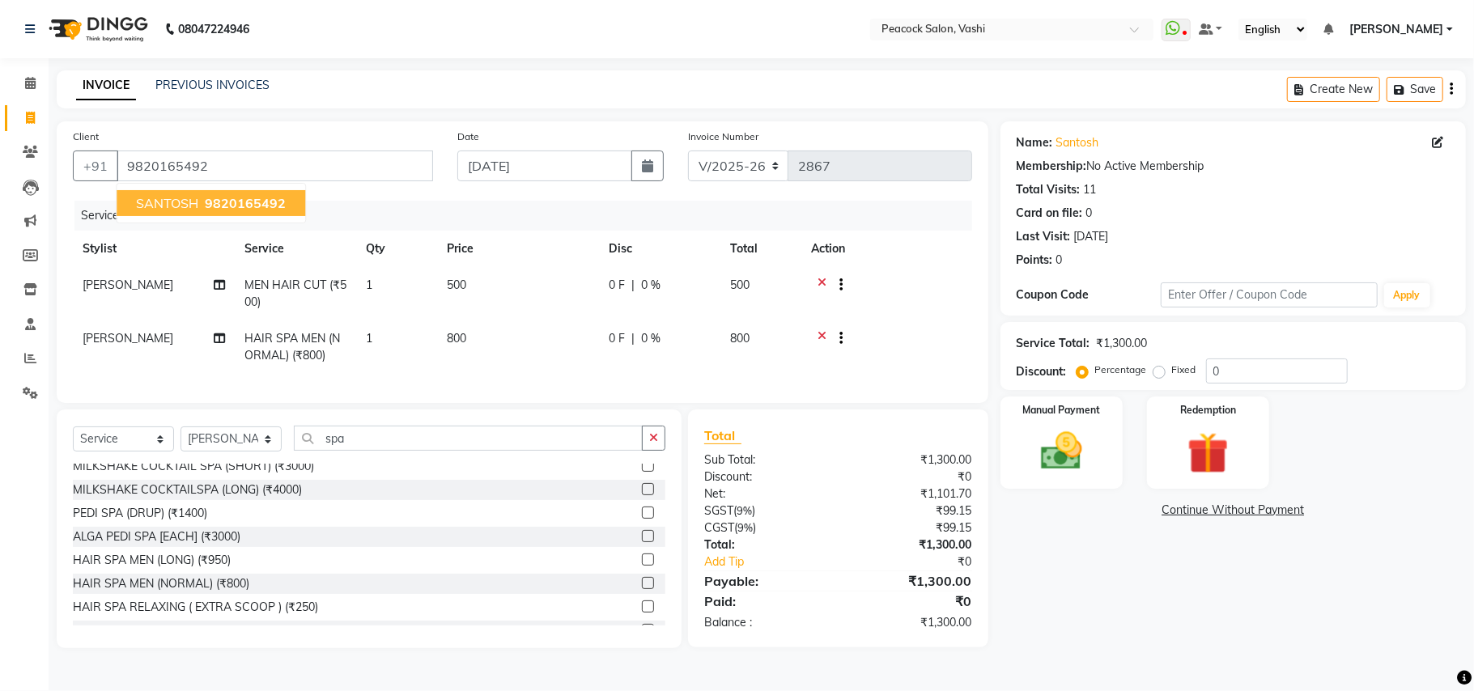
click at [204, 197] on ngb-highlight "9820165492" at bounding box center [244, 203] width 84 height 16
click at [1092, 450] on img at bounding box center [1061, 451] width 70 height 50
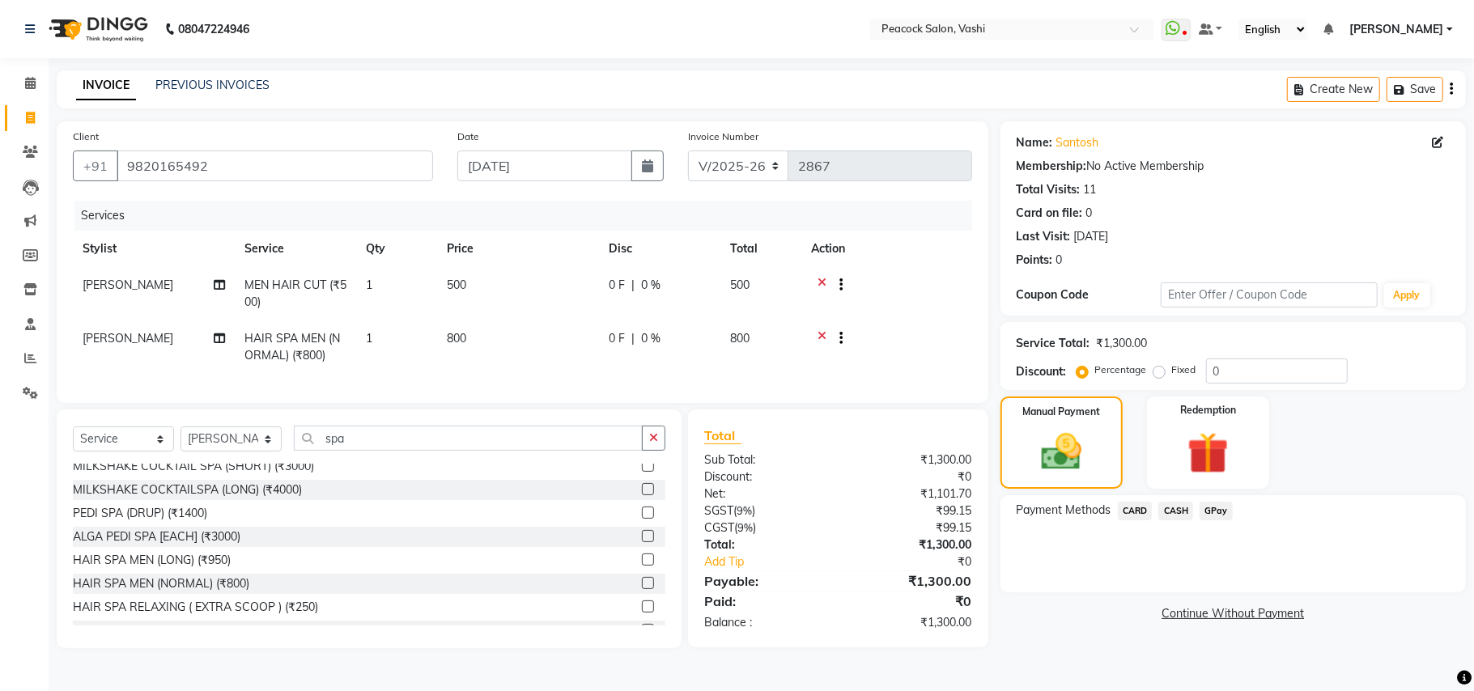
click at [1182, 512] on span "CASH" at bounding box center [1175, 511] width 35 height 19
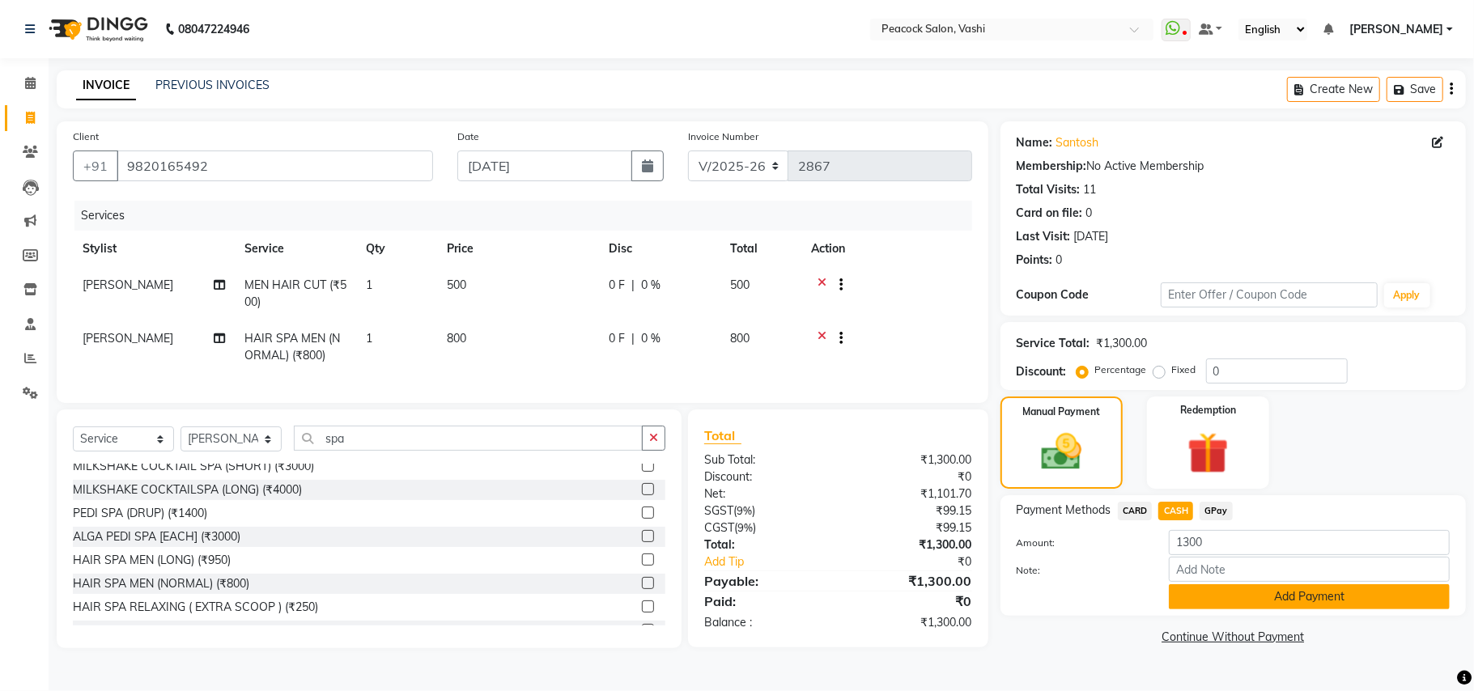
click at [1261, 592] on button "Add Payment" at bounding box center [1309, 596] width 281 height 25
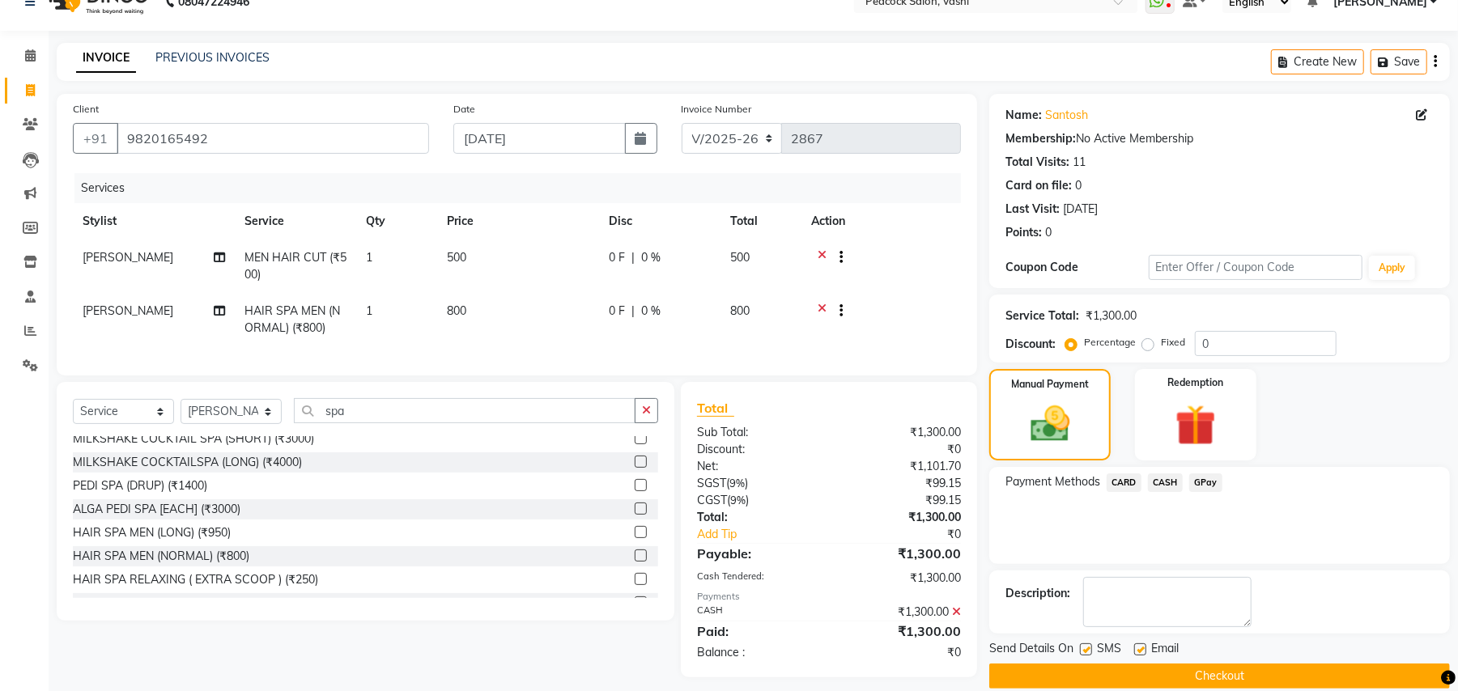
scroll to position [53, 0]
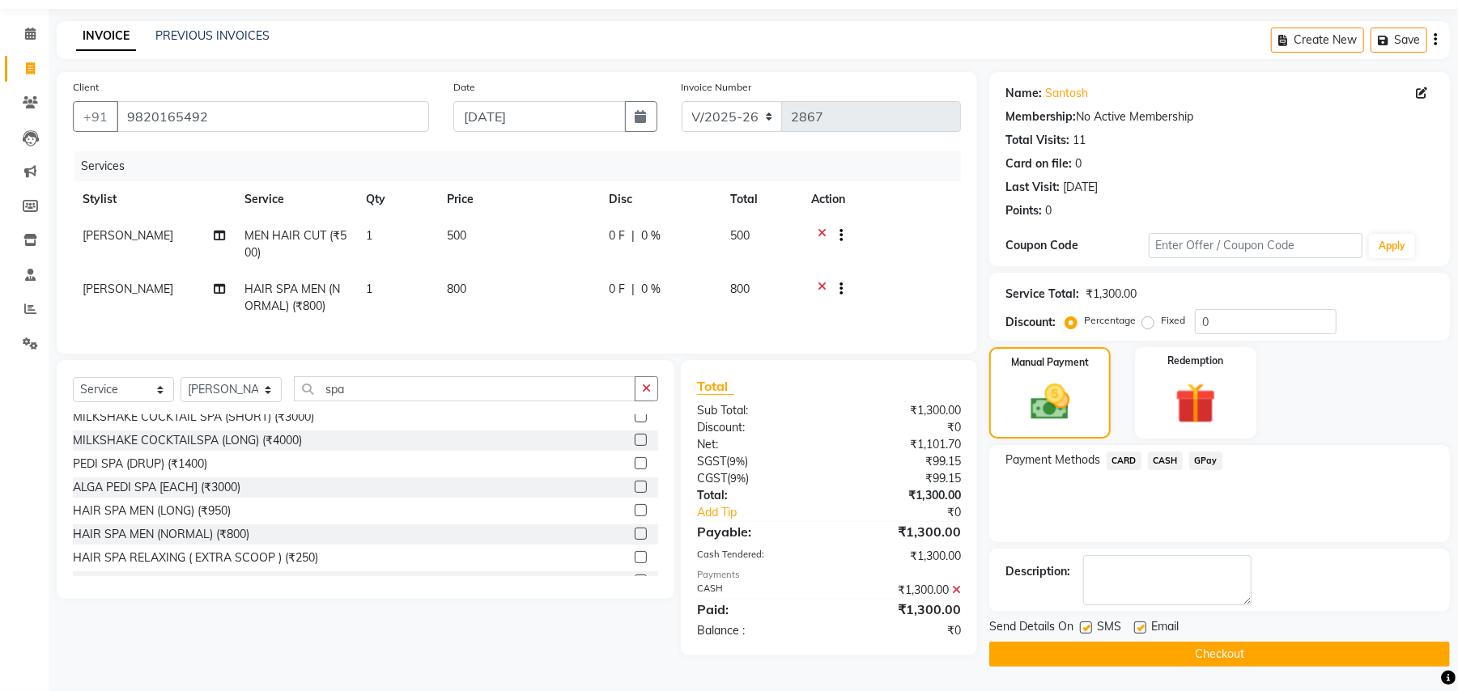
click at [1224, 654] on button "Checkout" at bounding box center [1219, 654] width 460 height 25
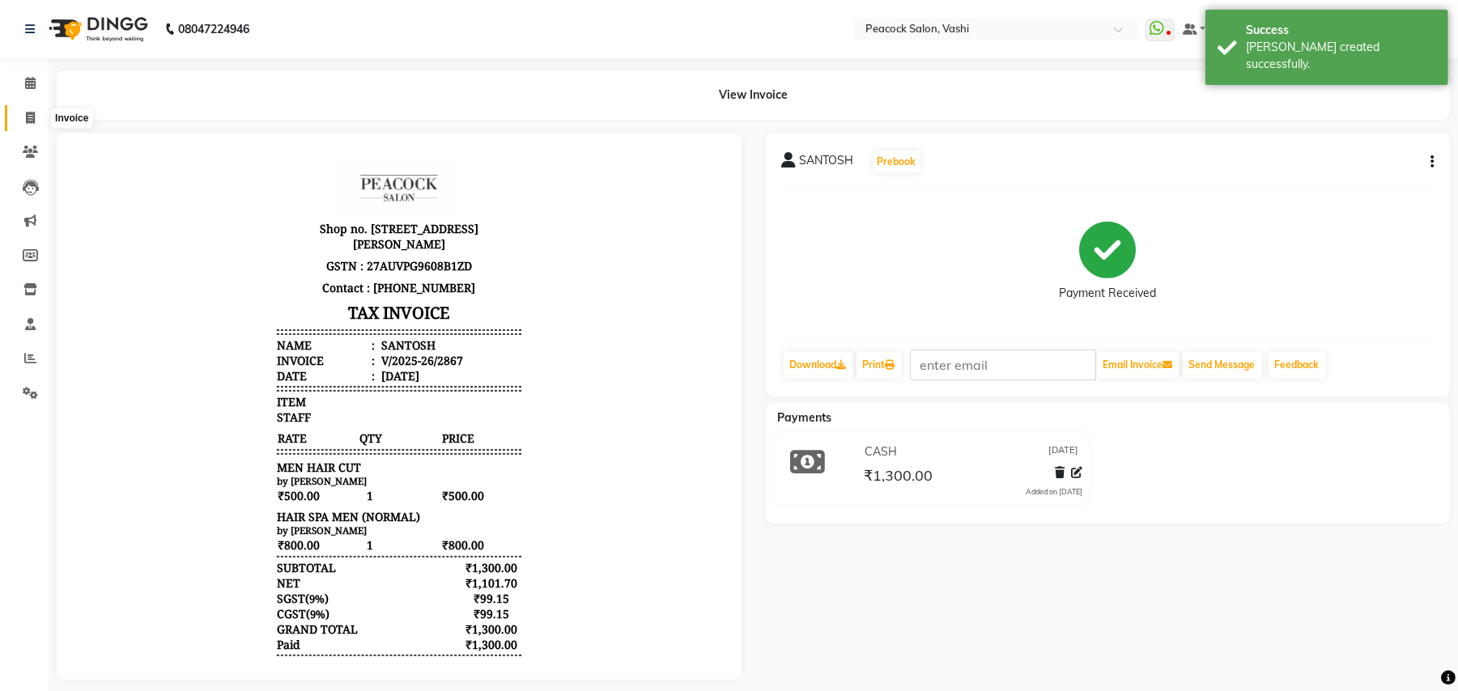
click at [28, 117] on icon at bounding box center [30, 118] width 9 height 12
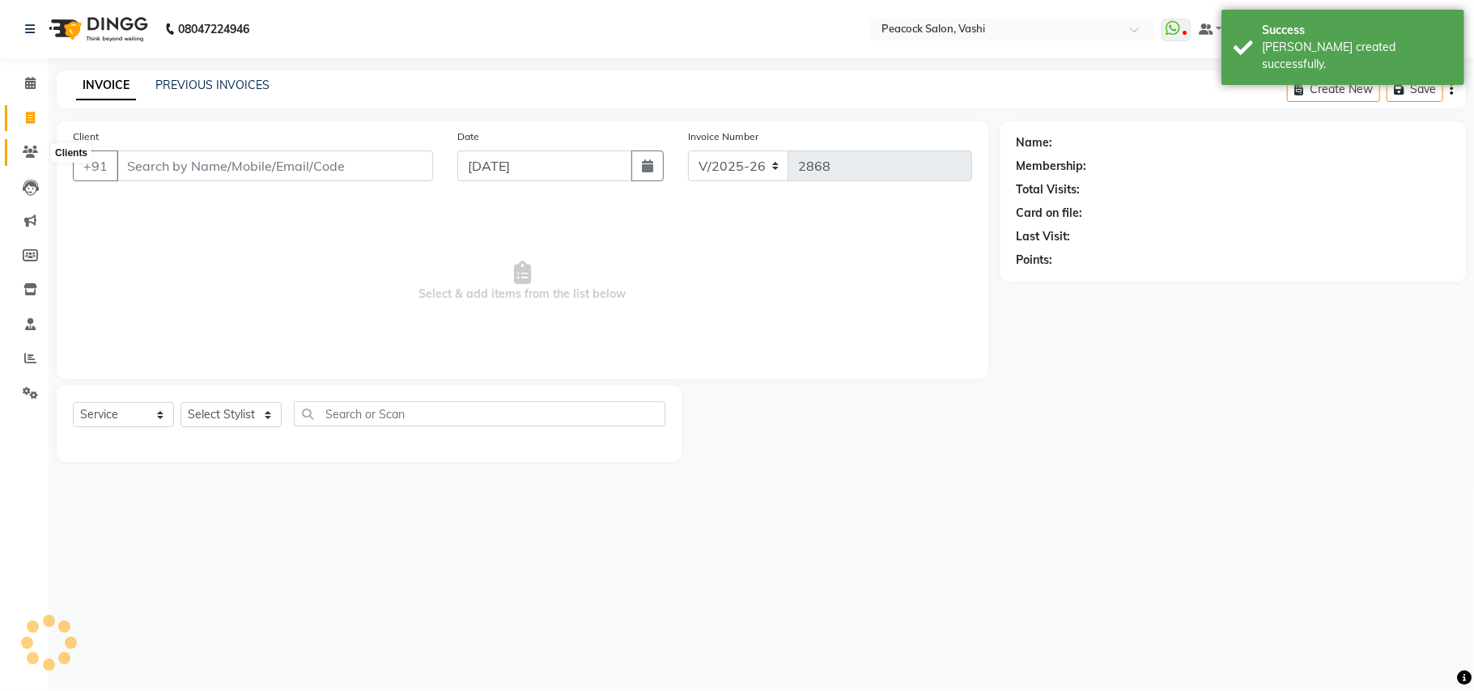
click at [29, 146] on icon at bounding box center [30, 152] width 15 height 12
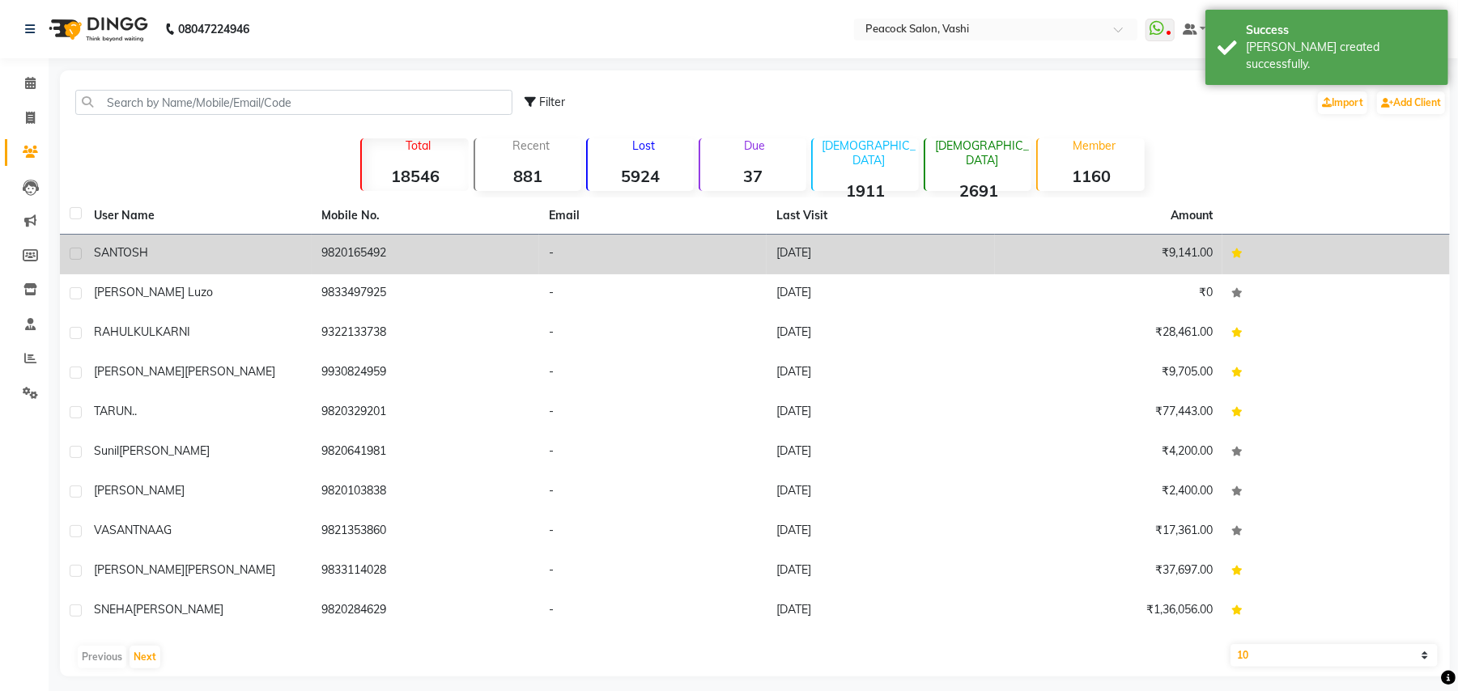
click at [129, 254] on span "SANTOSH" at bounding box center [121, 252] width 54 height 15
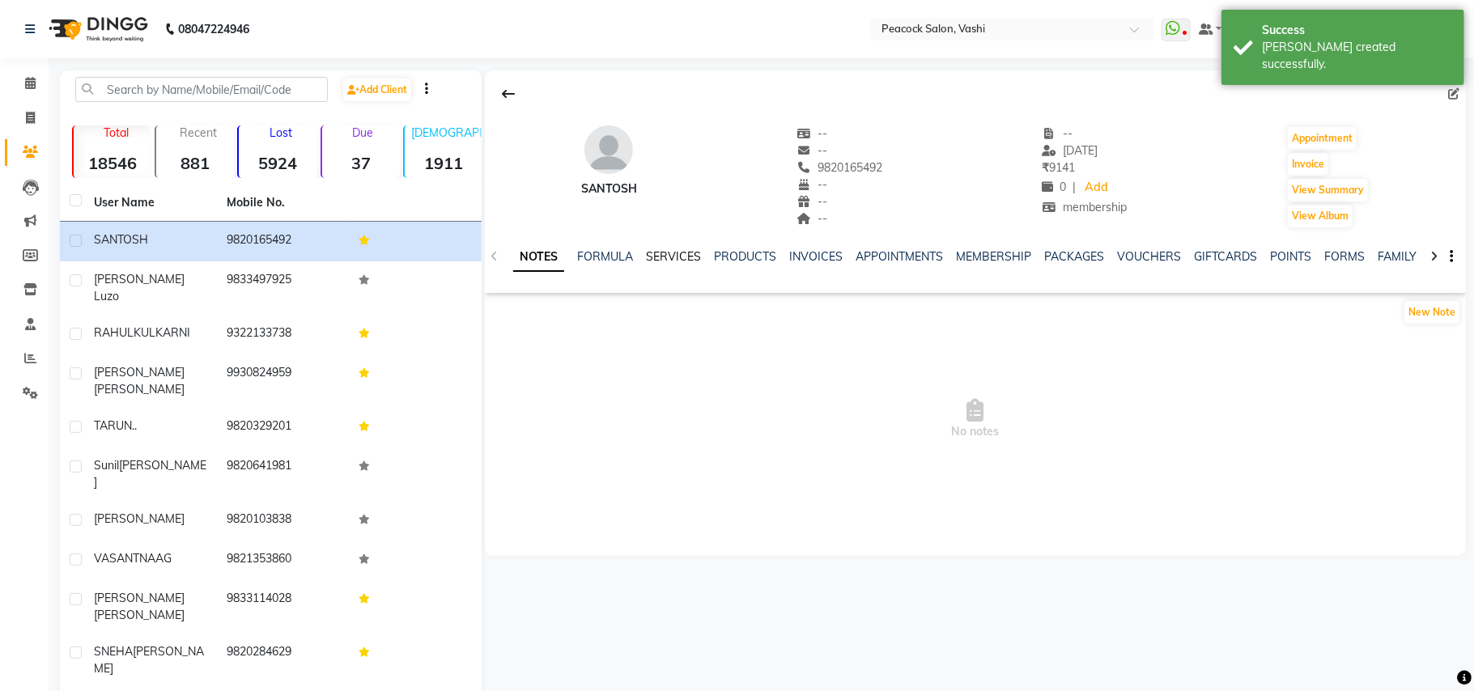
click at [671, 253] on link "SERVICES" at bounding box center [673, 256] width 55 height 15
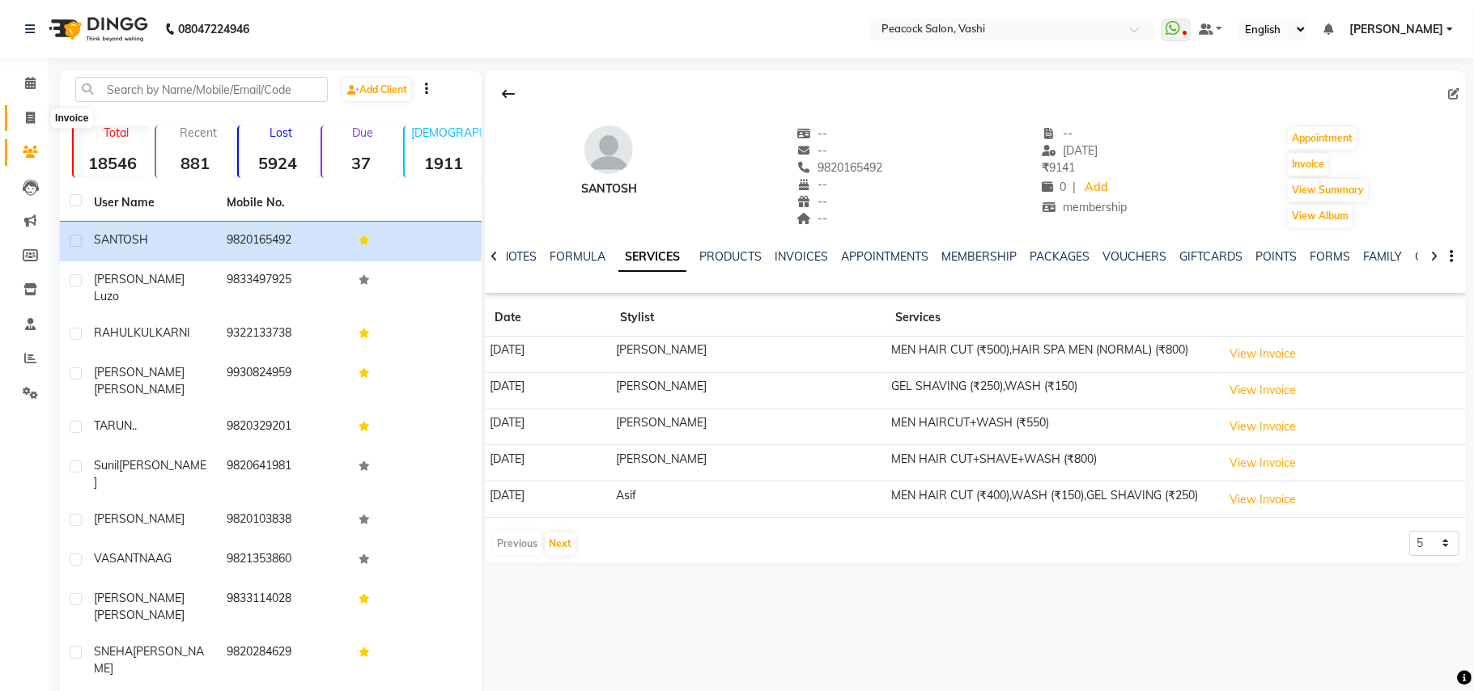
click at [32, 124] on icon at bounding box center [30, 118] width 9 height 12
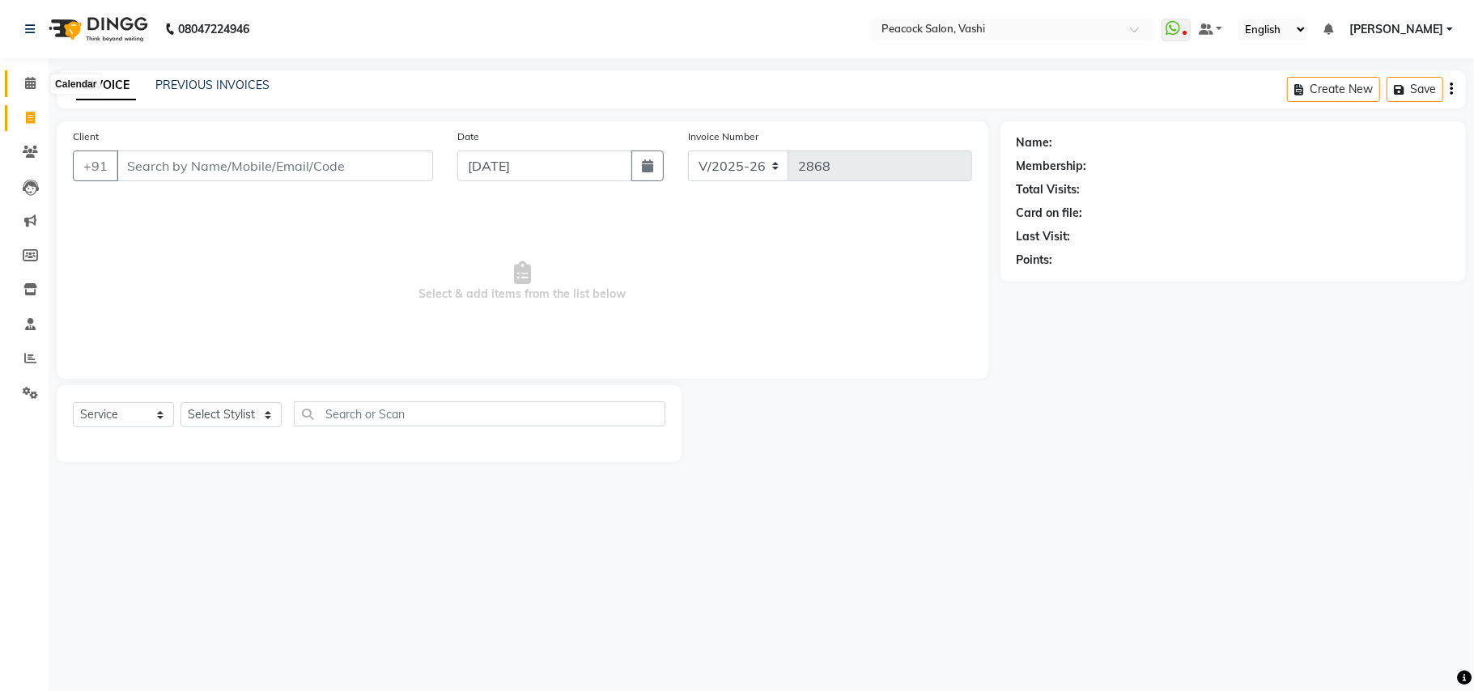
click at [28, 82] on icon at bounding box center [30, 83] width 11 height 12
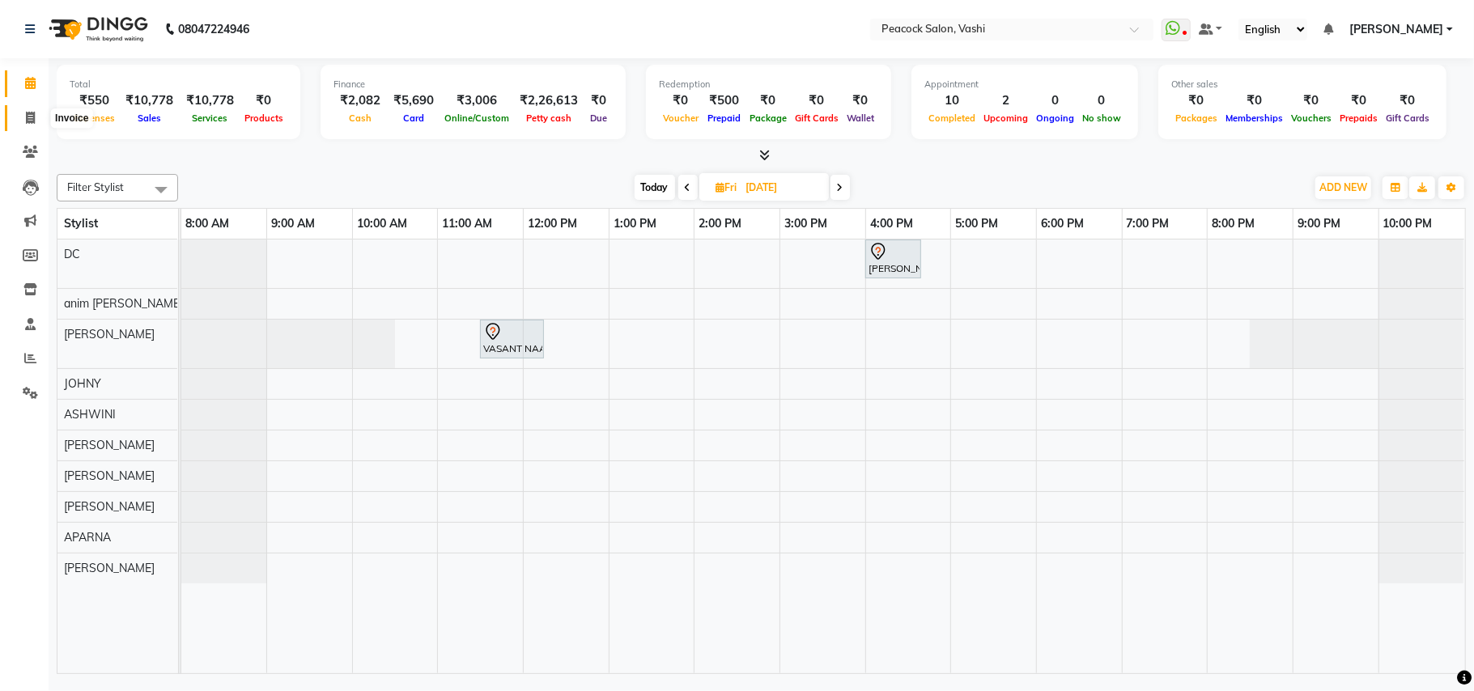
click at [26, 117] on icon at bounding box center [30, 118] width 9 height 12
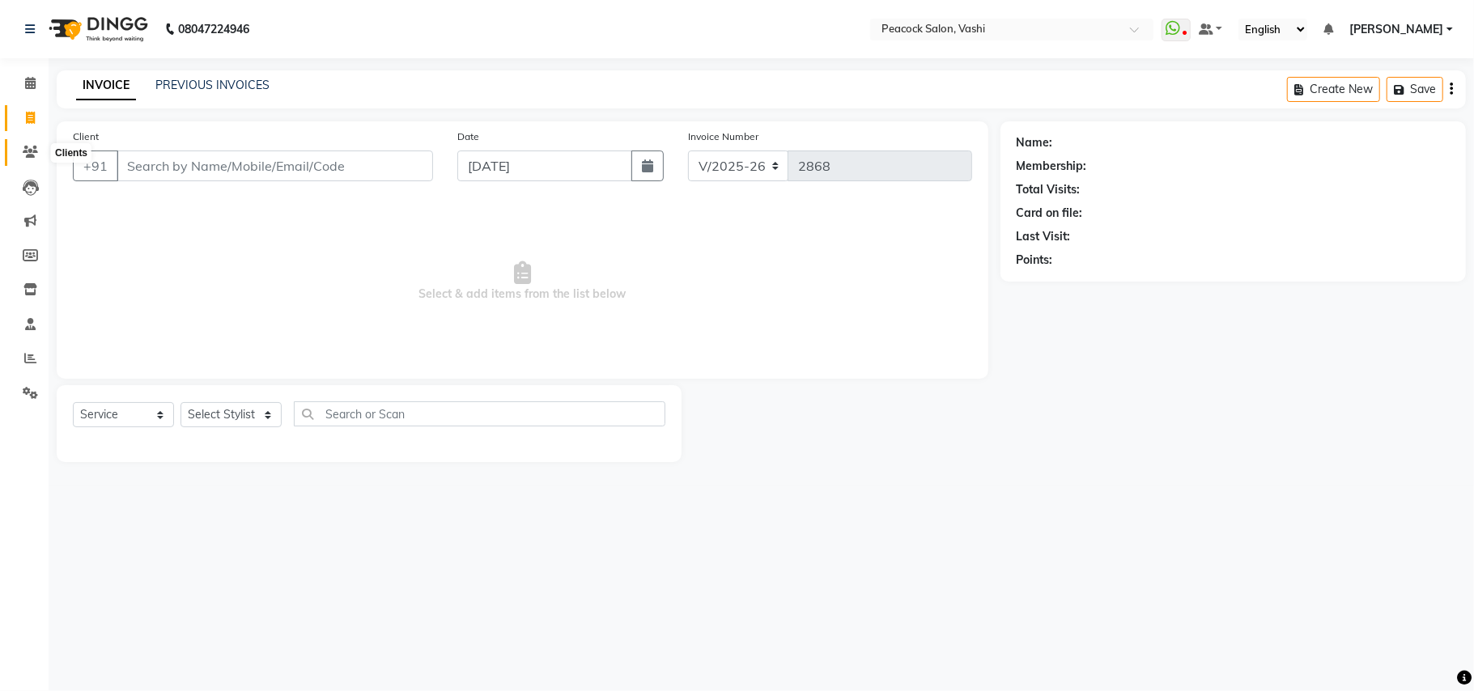
click at [27, 146] on icon at bounding box center [30, 152] width 15 height 12
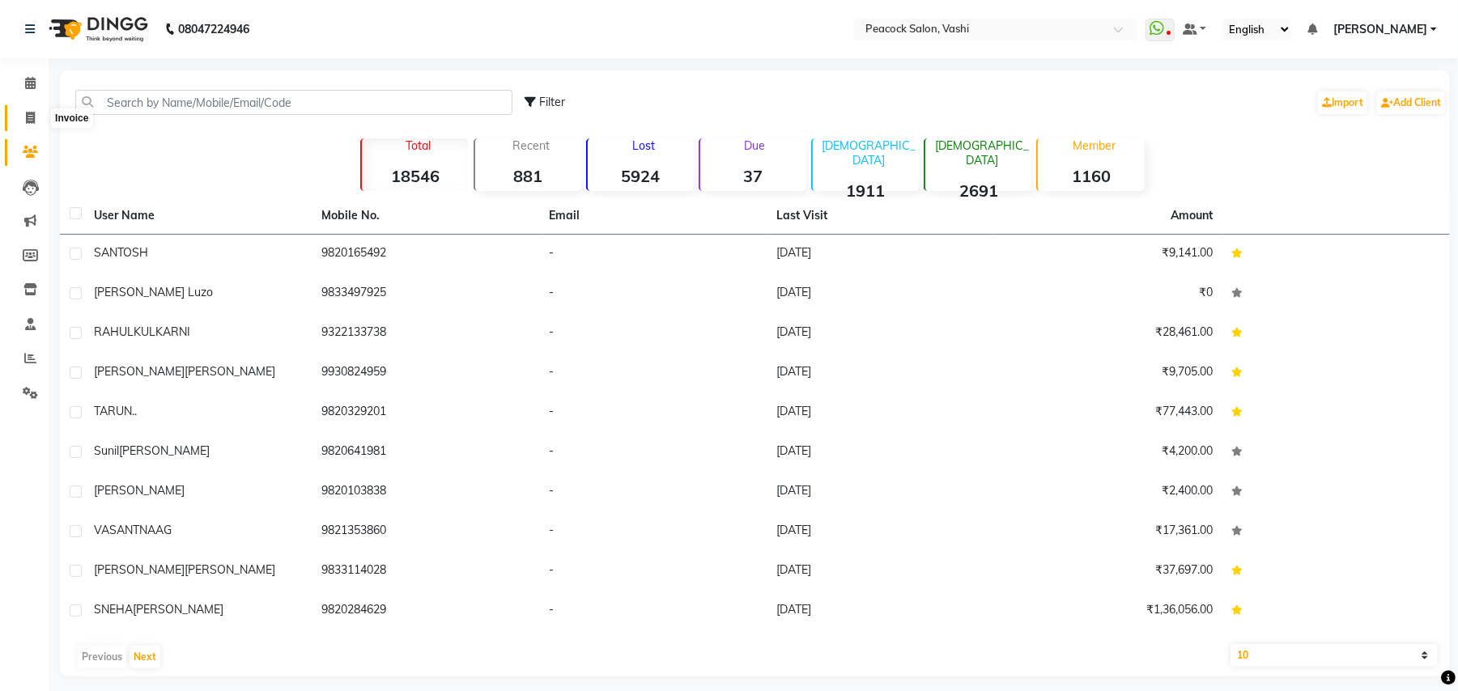
click at [29, 121] on icon at bounding box center [30, 118] width 9 height 12
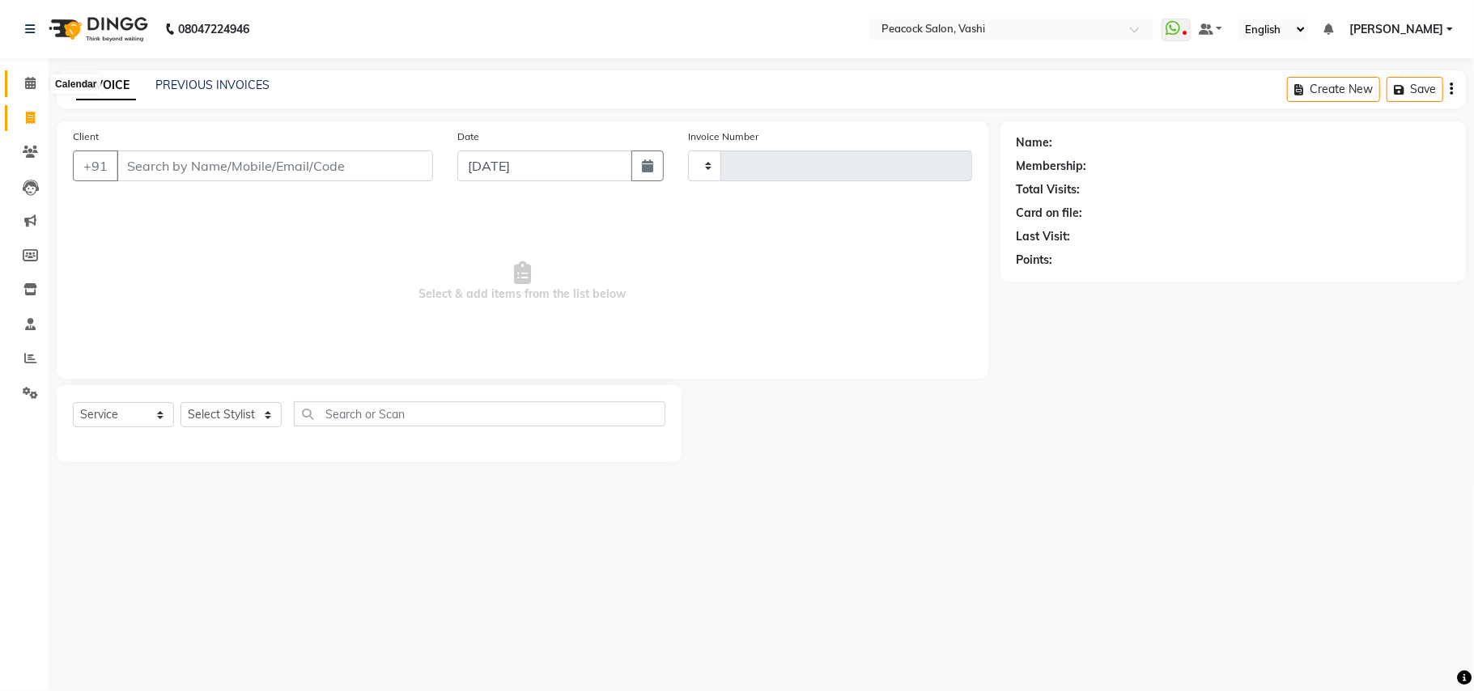
click at [29, 82] on icon at bounding box center [30, 83] width 11 height 12
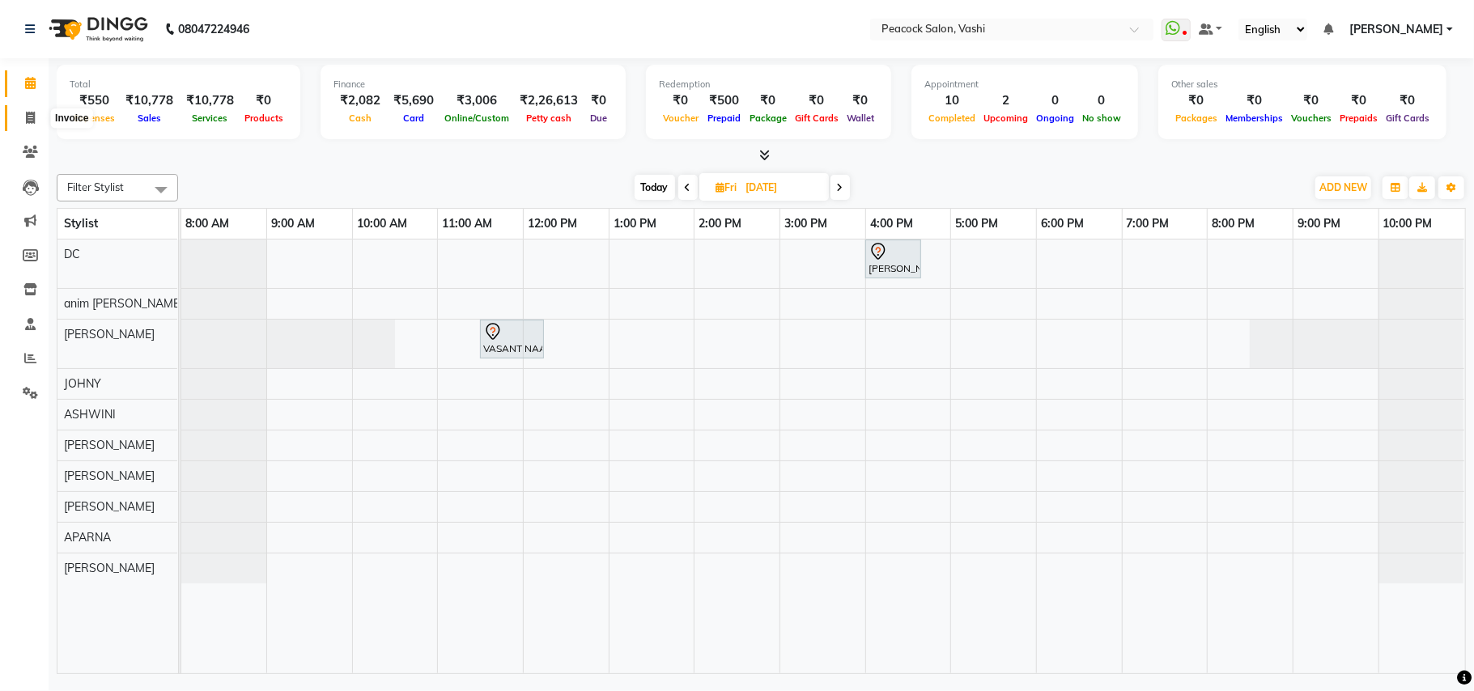
click at [31, 118] on icon at bounding box center [30, 118] width 9 height 12
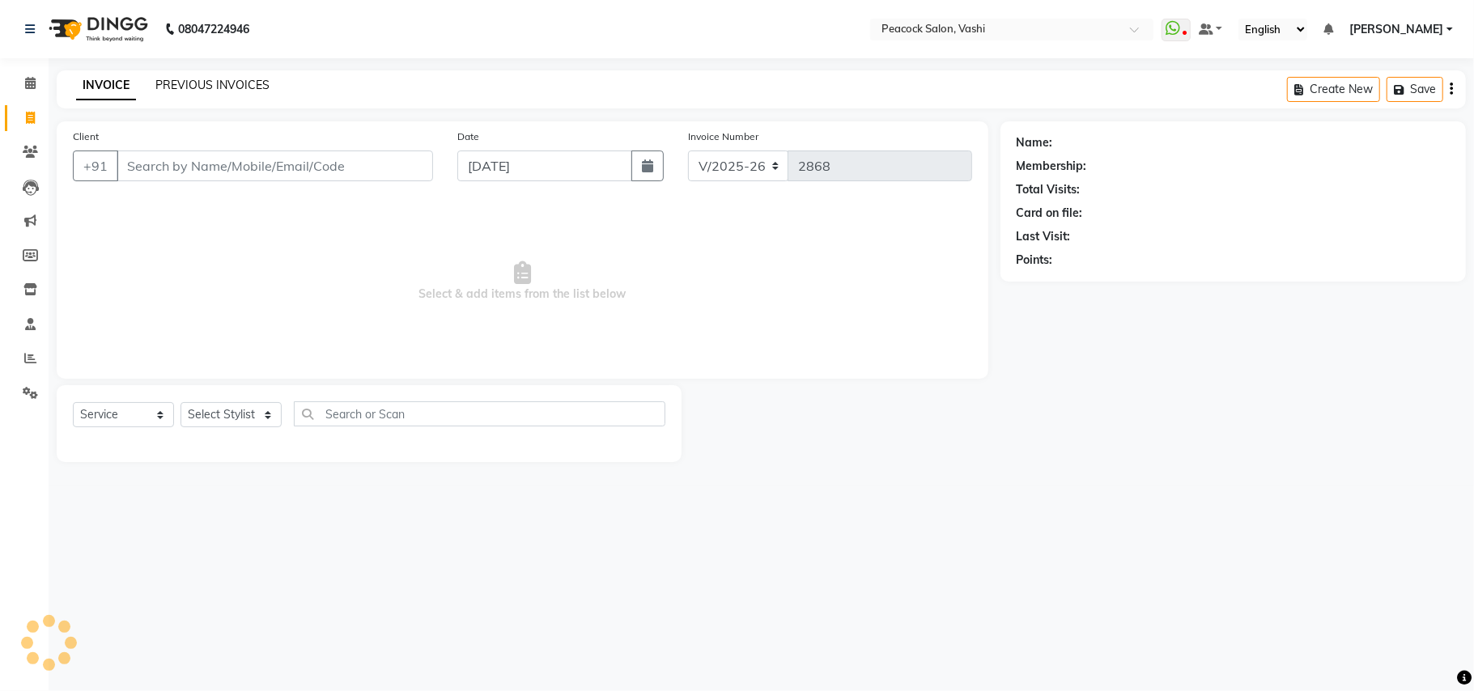
click at [227, 78] on link "PREVIOUS INVOICES" at bounding box center [212, 85] width 114 height 15
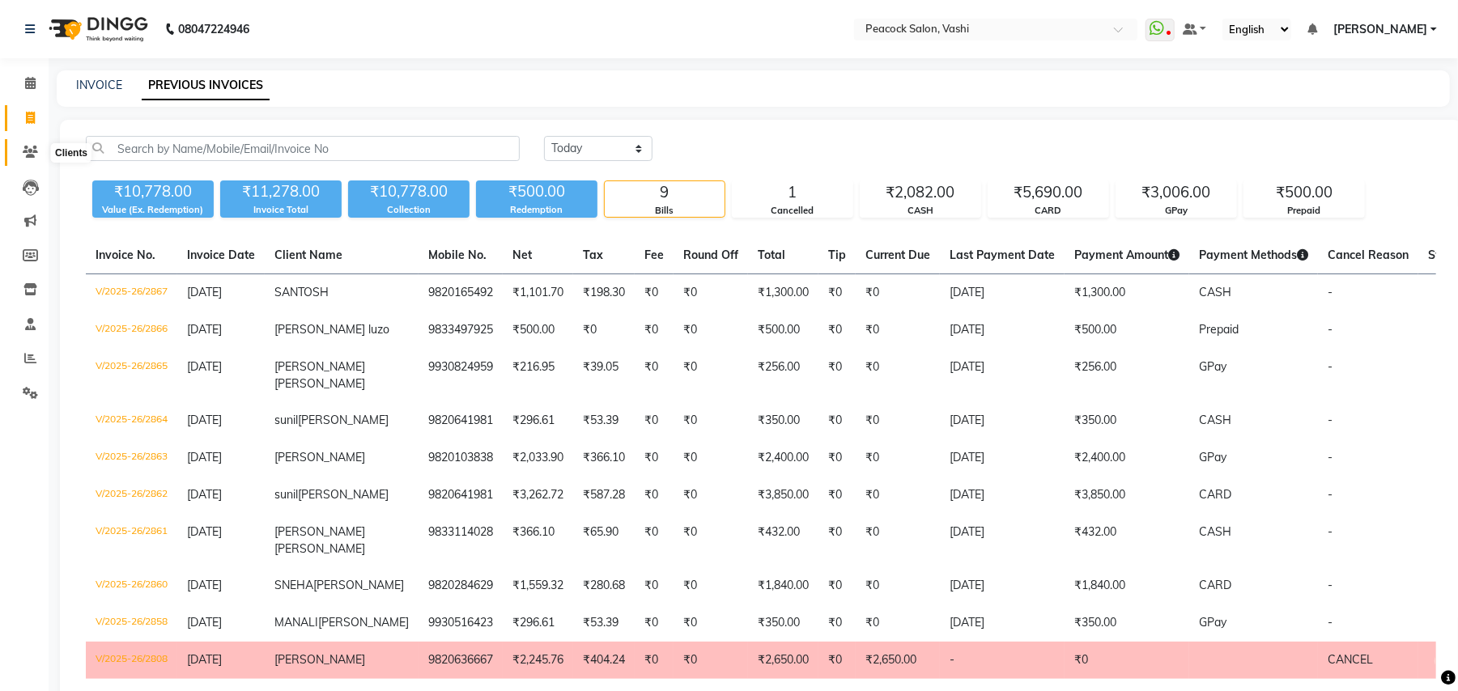
click at [27, 153] on icon at bounding box center [30, 152] width 15 height 12
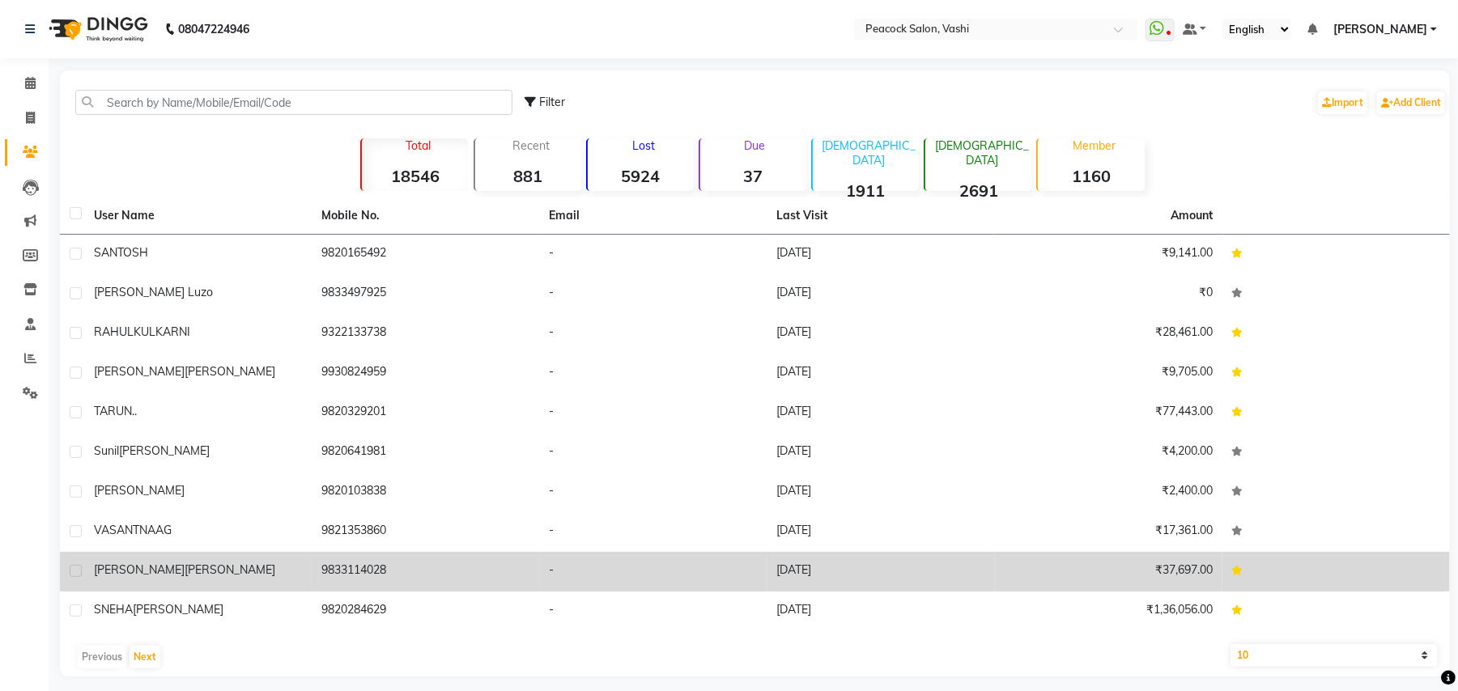
click at [136, 577] on div "Hiral Sejpal" at bounding box center [198, 570] width 208 height 17
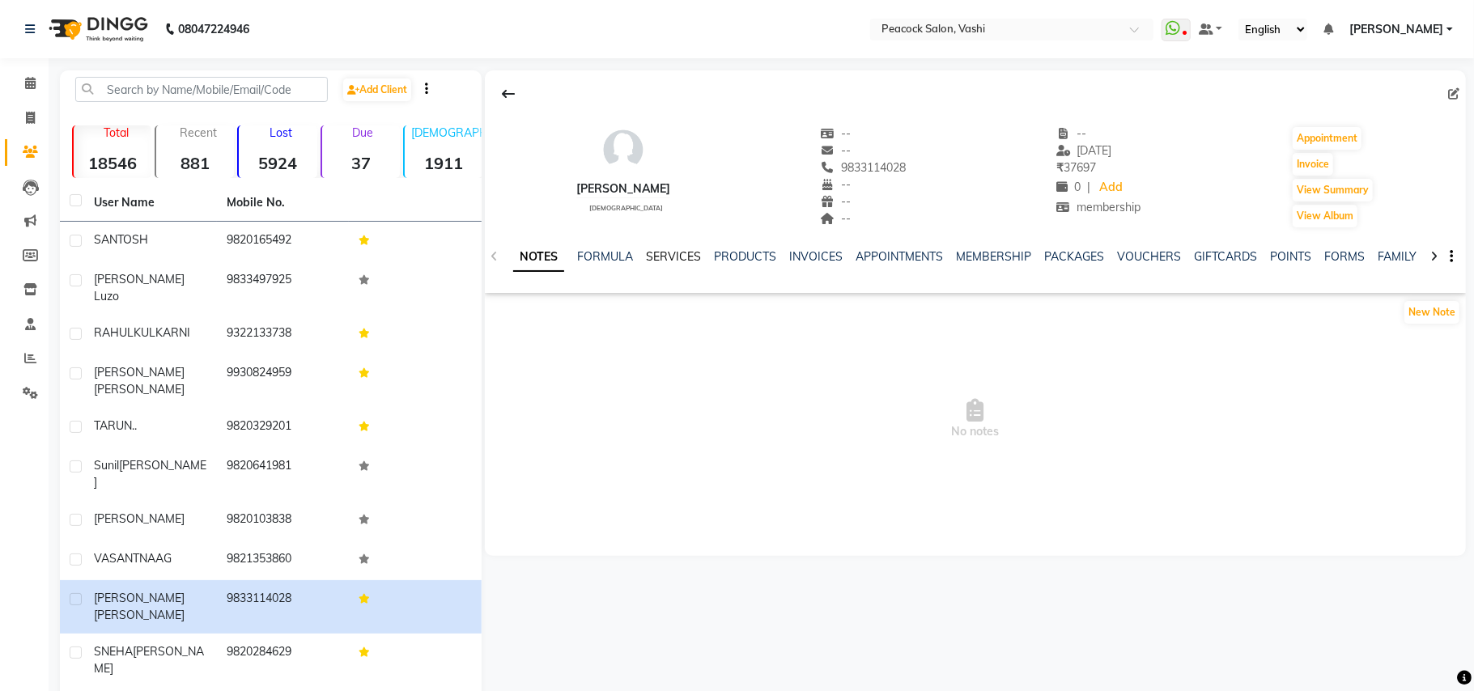
click at [668, 250] on link "SERVICES" at bounding box center [673, 256] width 55 height 15
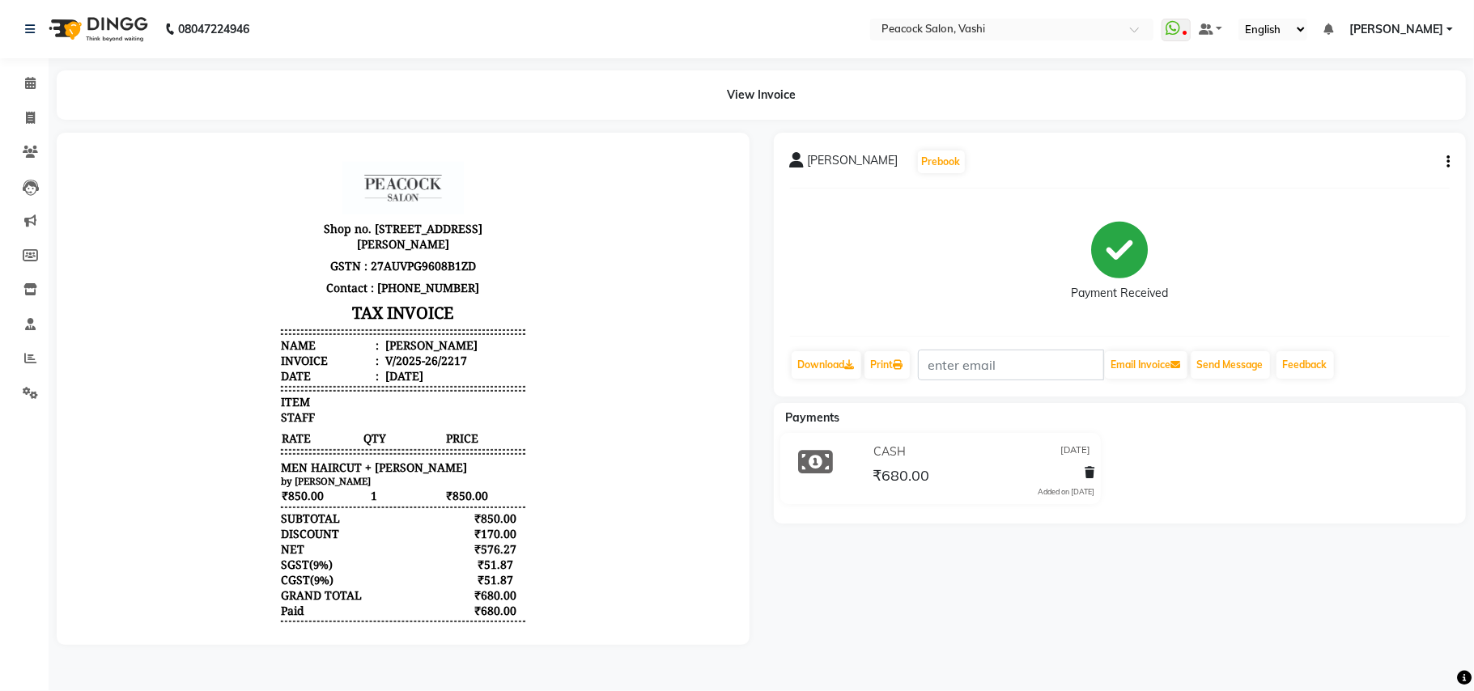
click at [1446, 162] on icon "button" at bounding box center [1447, 162] width 3 height 1
click at [1350, 168] on div "Edit Invoice" at bounding box center [1366, 171] width 111 height 20
select select "service"
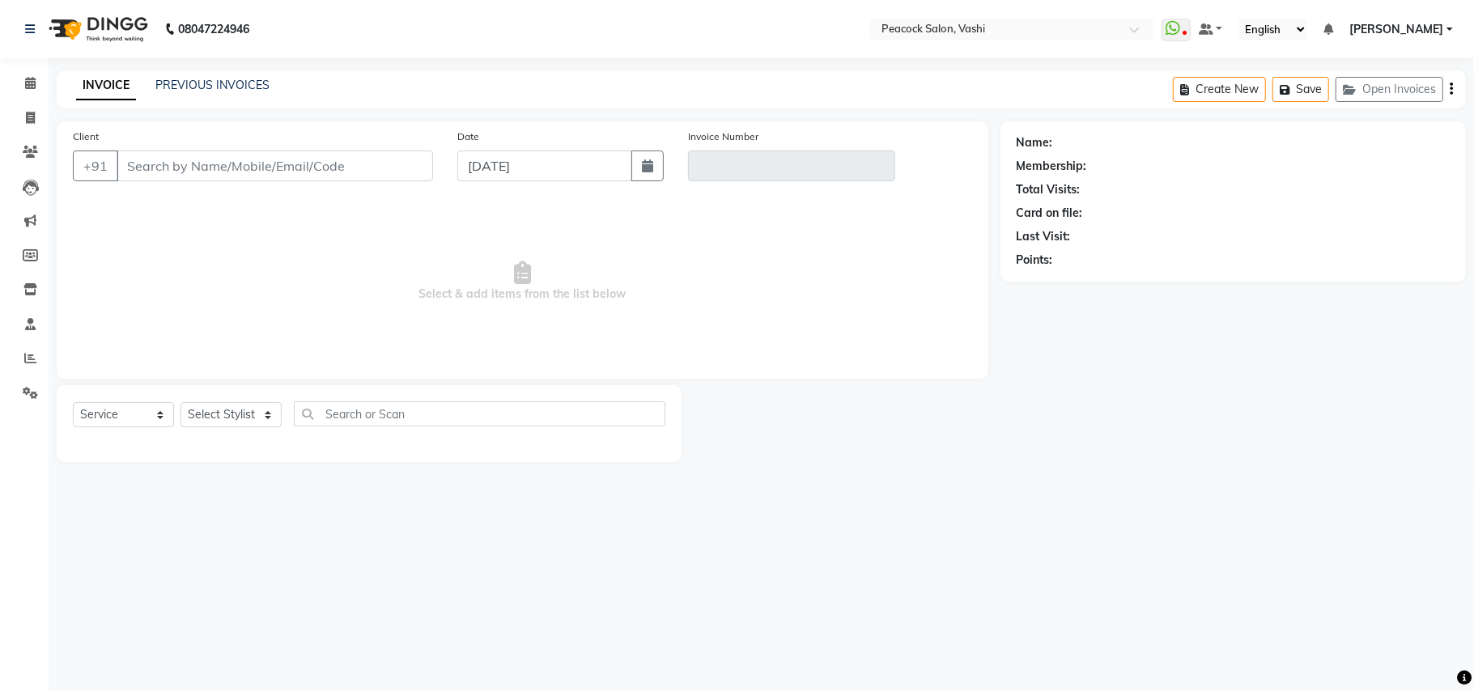
type input "9820653771"
type input "V/2025-26/2217"
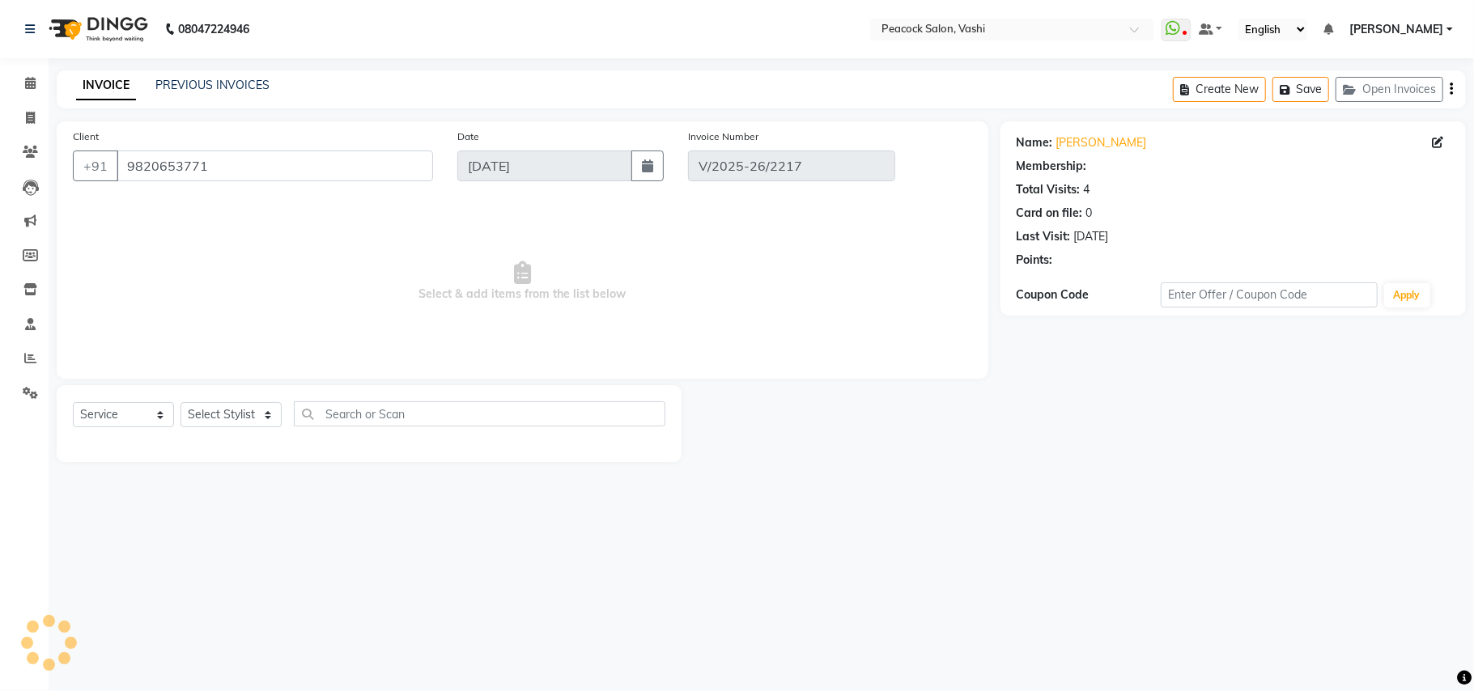
type input "[DATE]"
select select "select"
select select "1: Object"
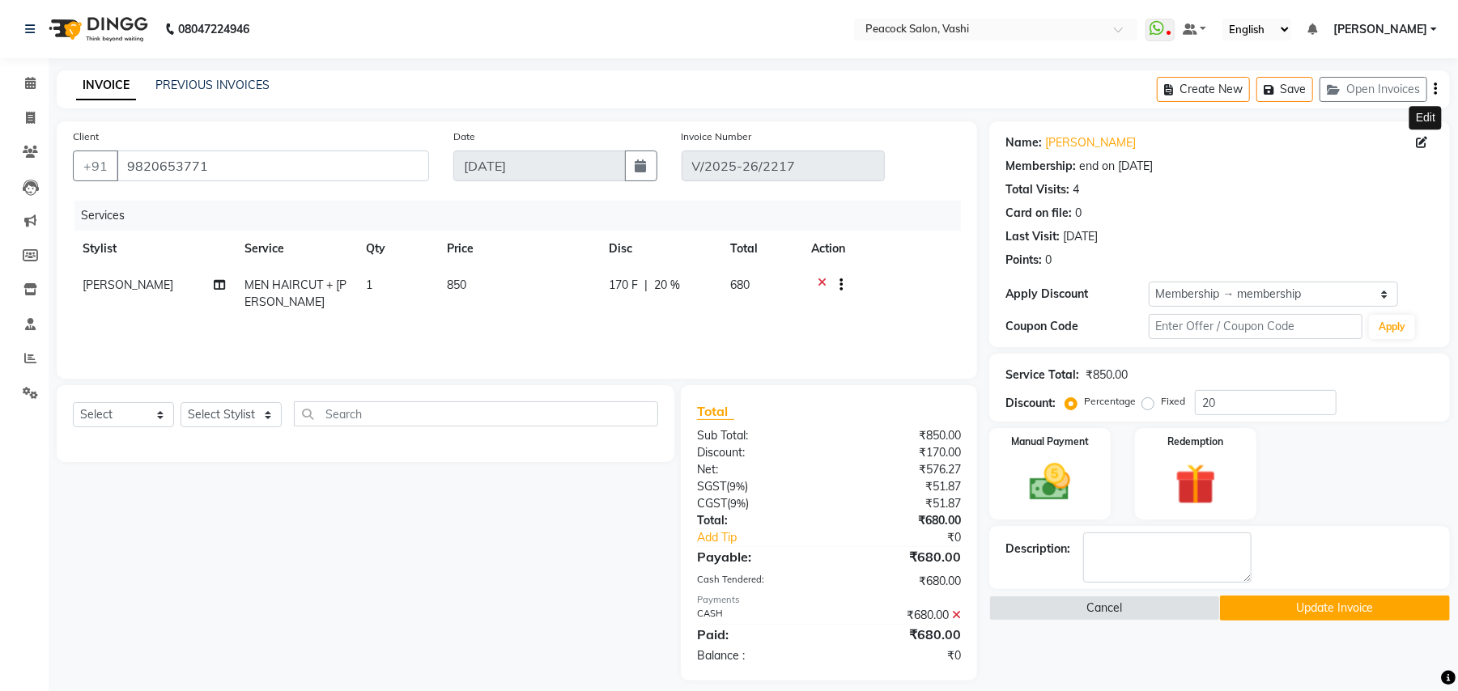
click at [1419, 143] on icon at bounding box center [1420, 142] width 11 height 11
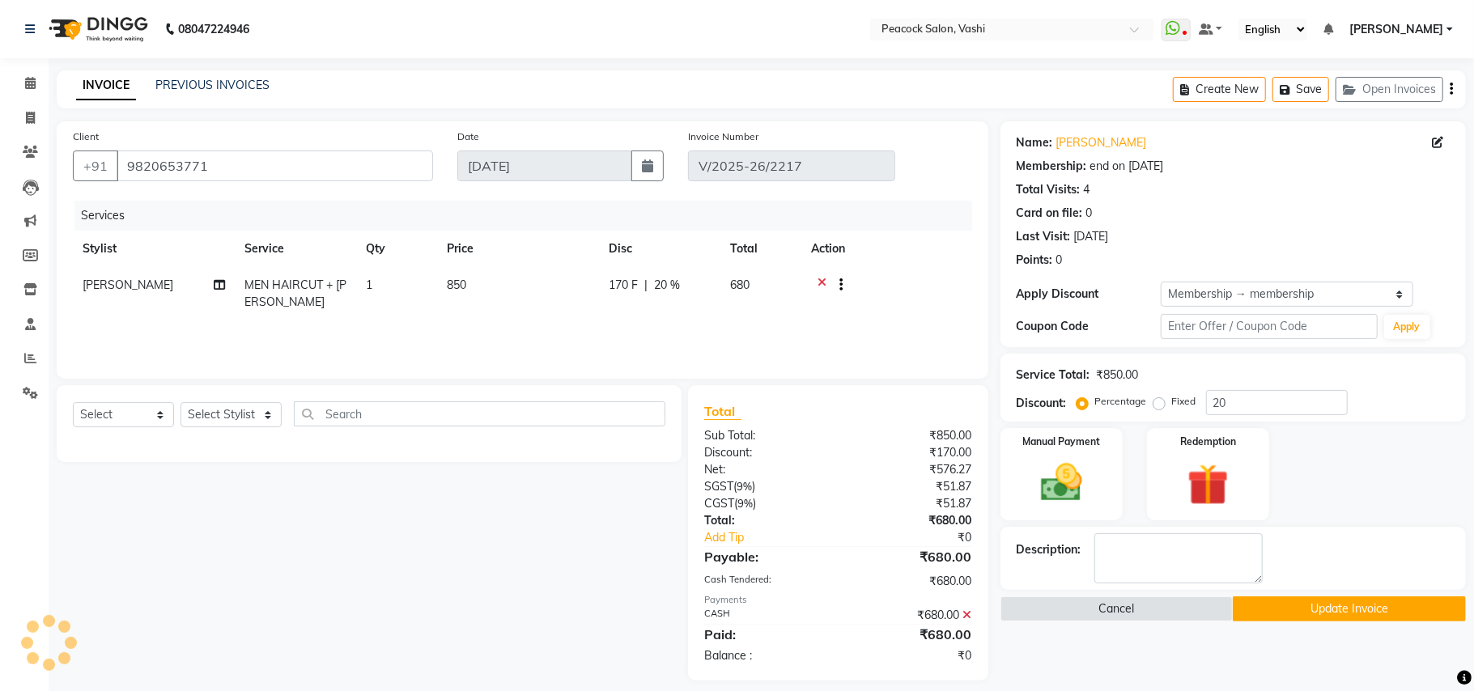
select select "[DEMOGRAPHIC_DATA]"
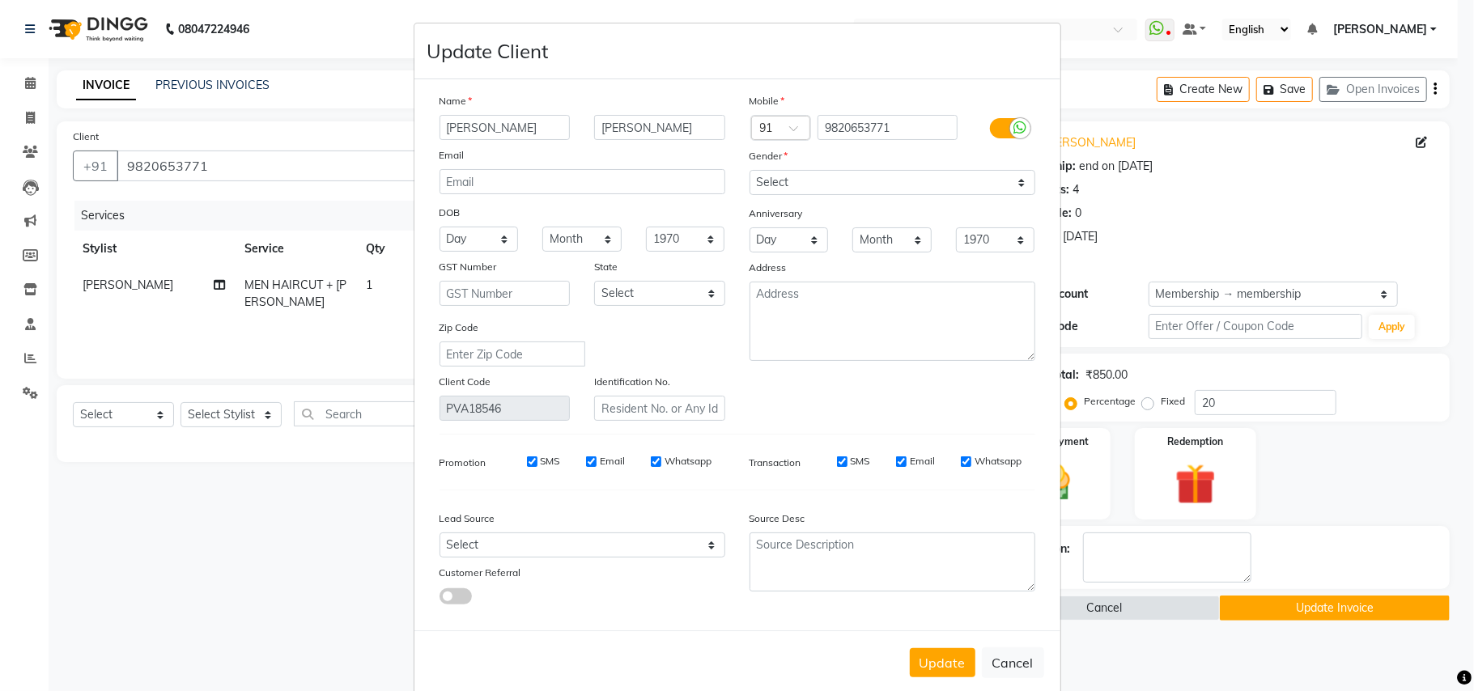
click at [443, 124] on input "[PERSON_NAME]" at bounding box center [504, 127] width 131 height 25
type input "shailesh"
click at [779, 179] on select "Select Male Female Other Prefer Not To Say" at bounding box center [892, 182] width 286 height 25
click at [749, 170] on select "Select Male Female Other Prefer Not To Say" at bounding box center [892, 182] width 286 height 25
click at [950, 648] on button "Update" at bounding box center [943, 662] width 66 height 29
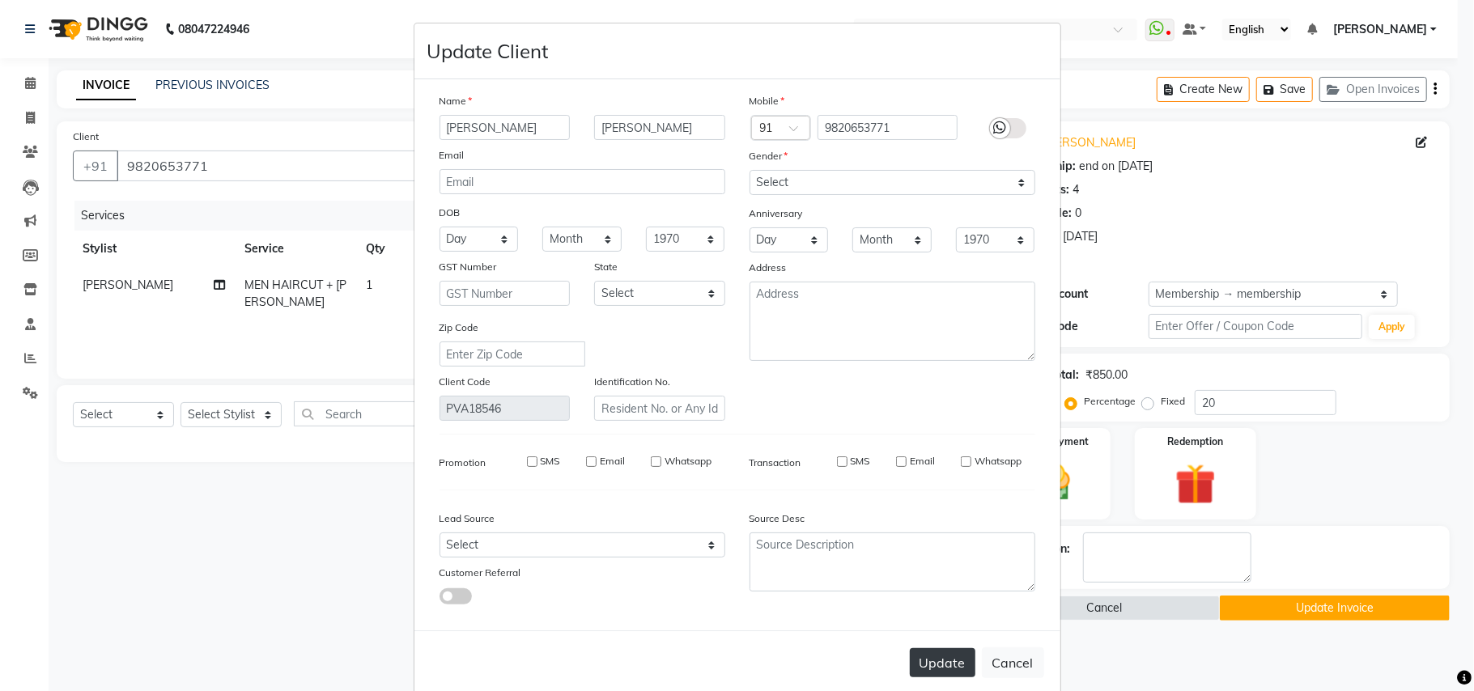
select select
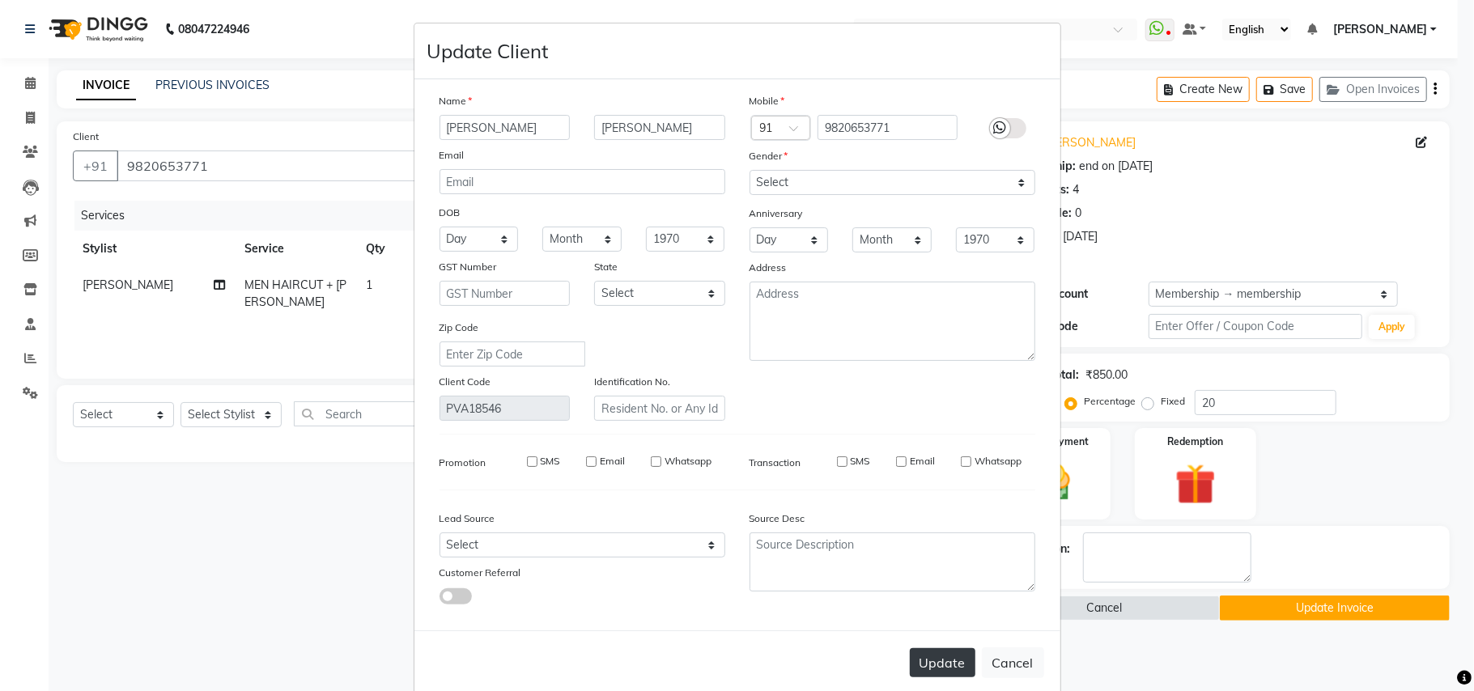
select select
checkbox input "false"
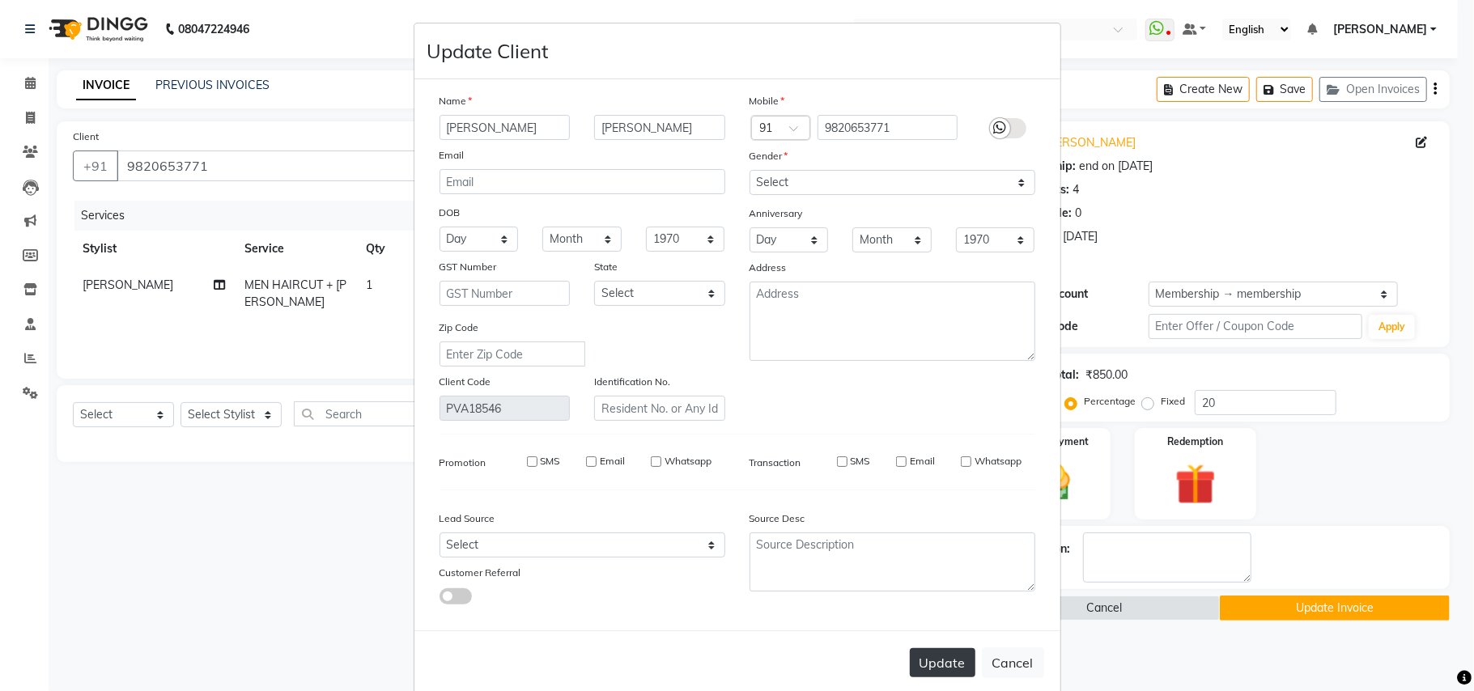
checkbox input "false"
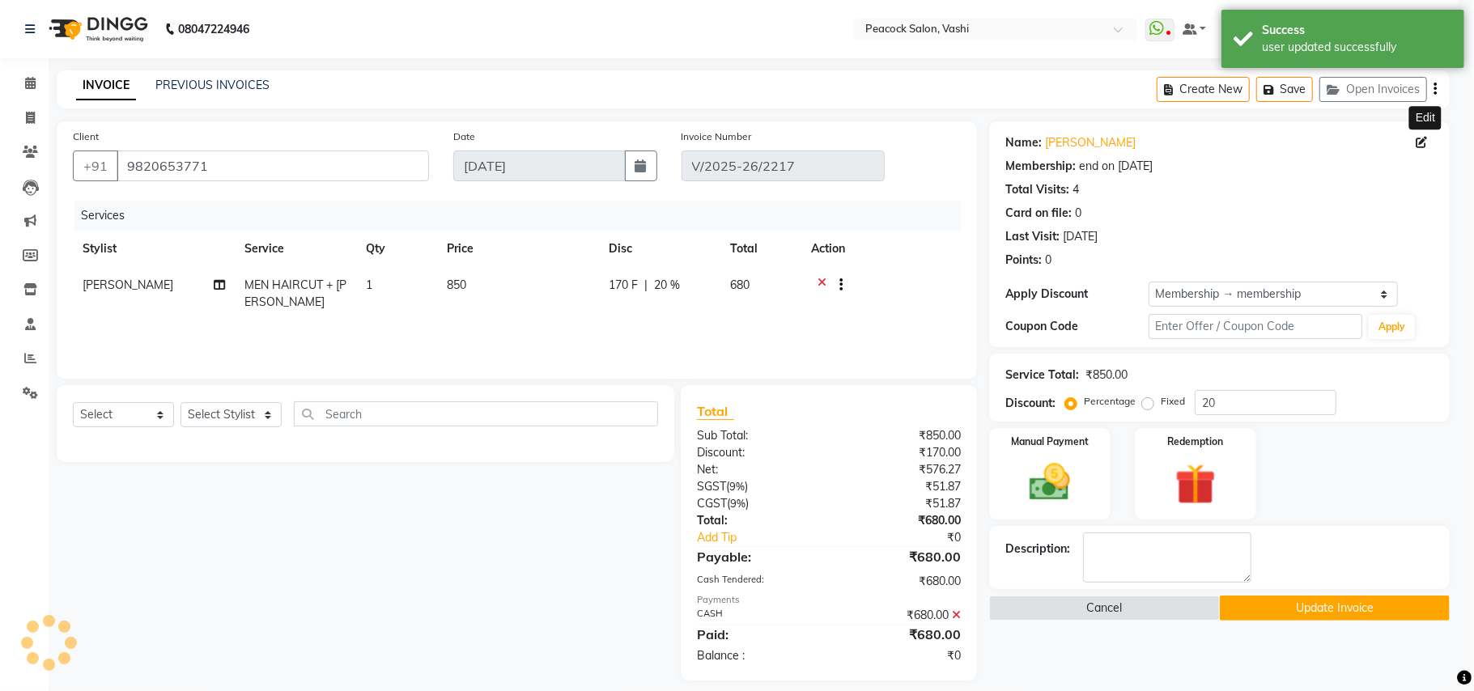
type input "0"
select select "2: Object"
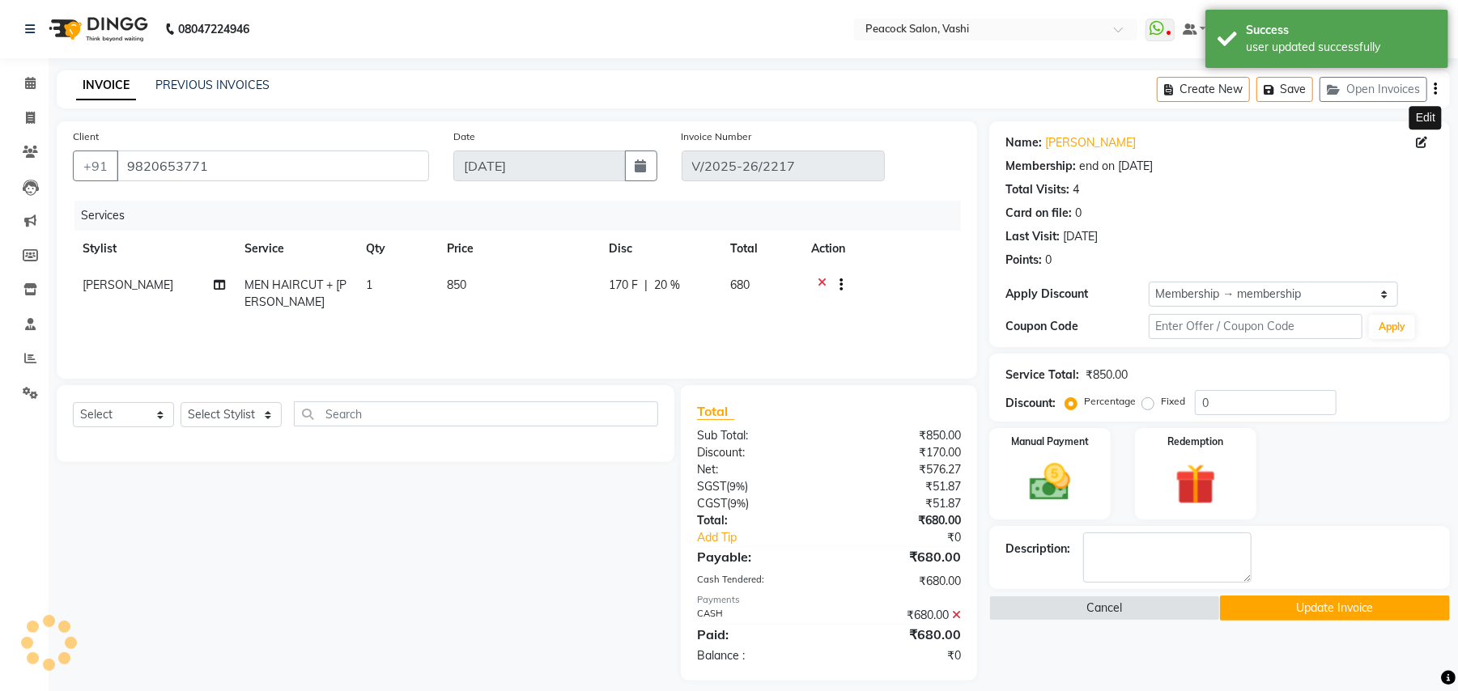
type input "20"
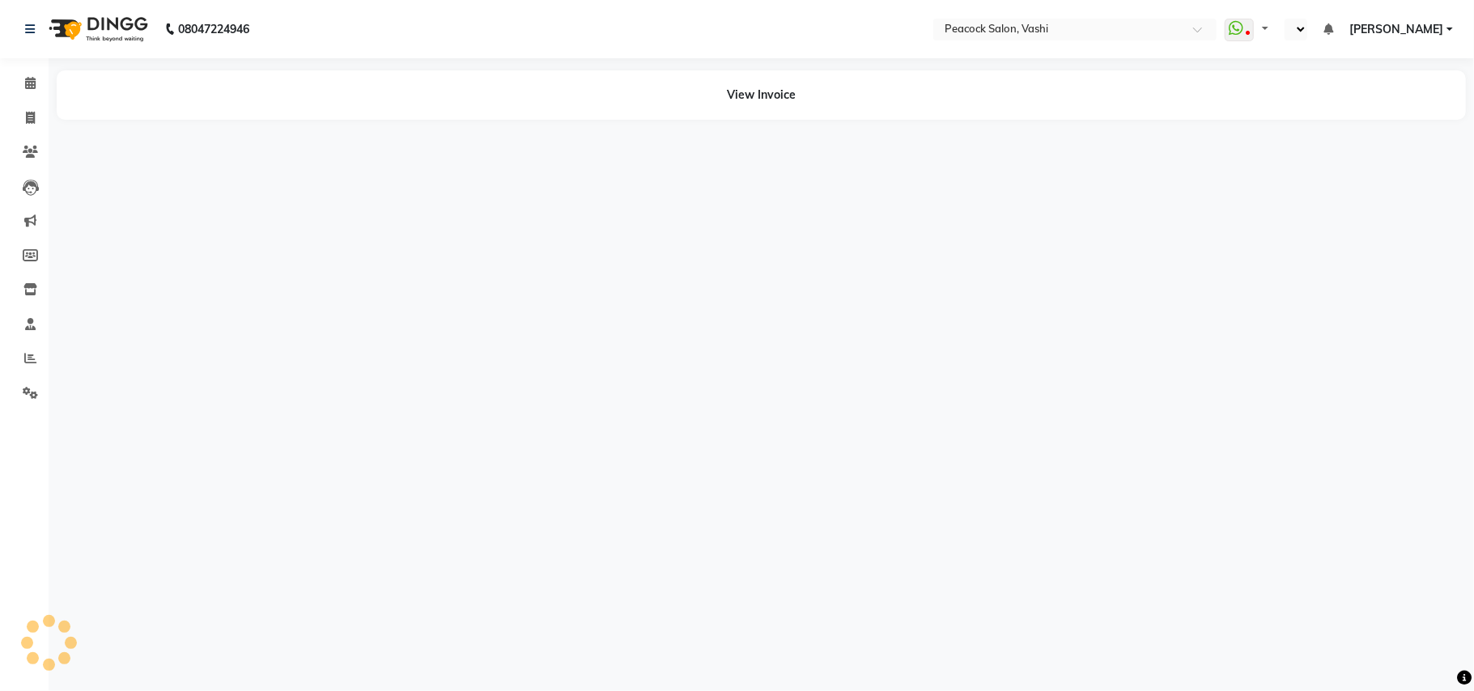
select select "en"
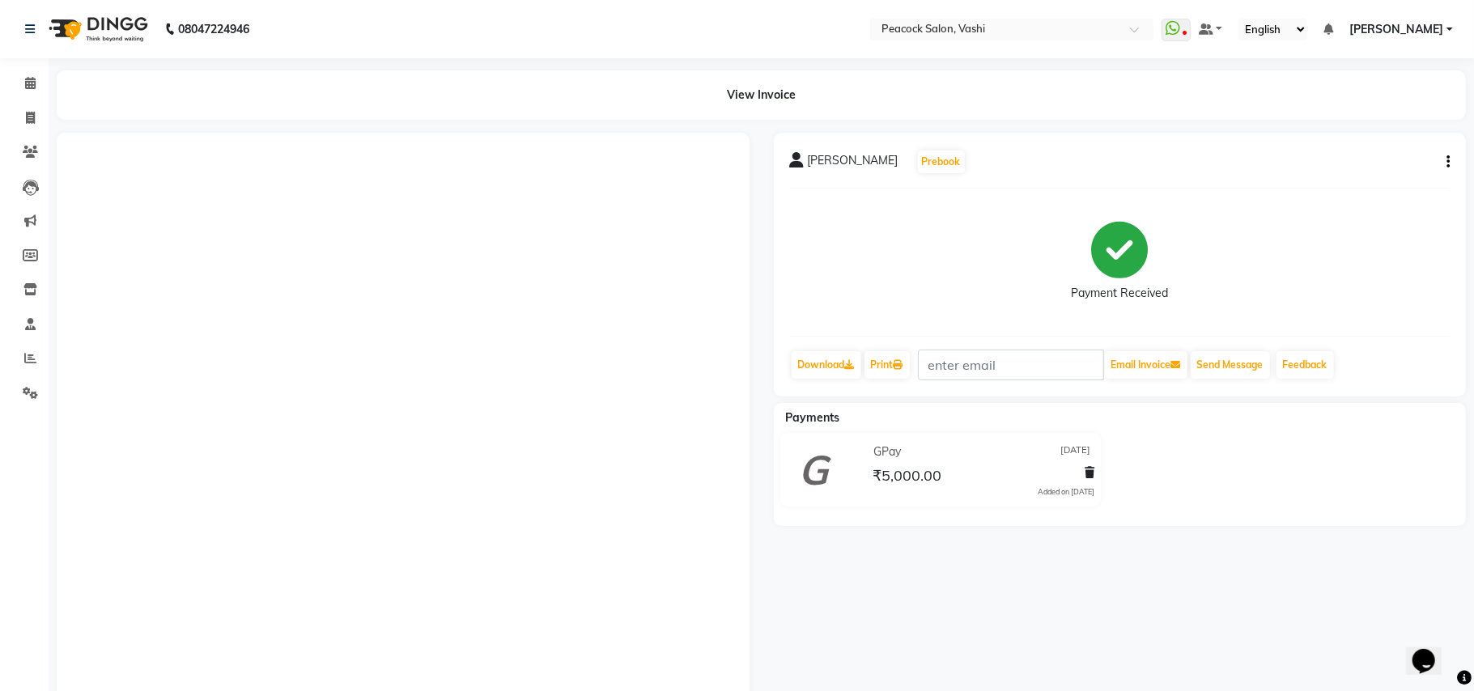
select select "en"
